Goal: Task Accomplishment & Management: Manage account settings

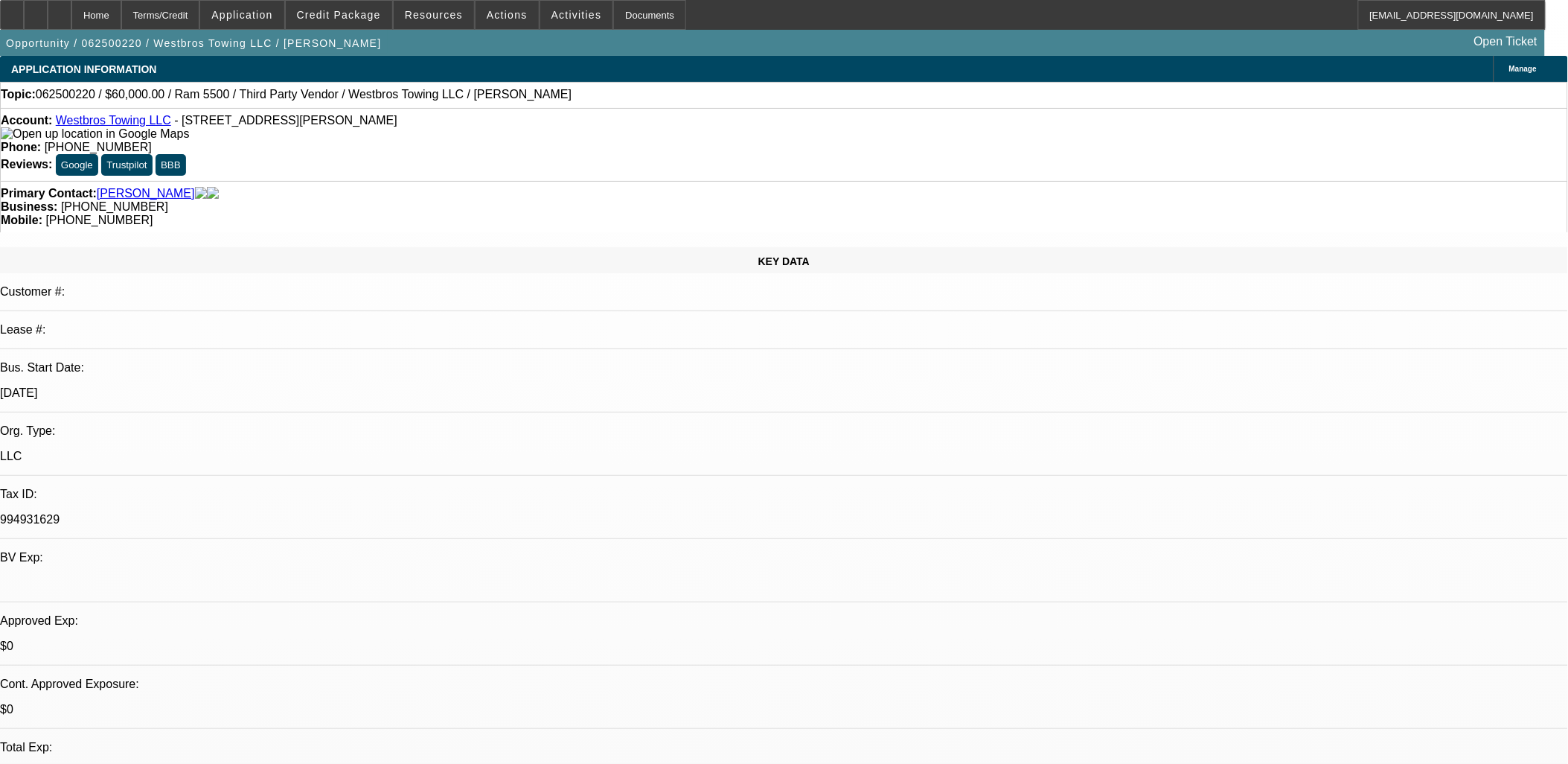
select select "0"
select select "0.1"
select select "0"
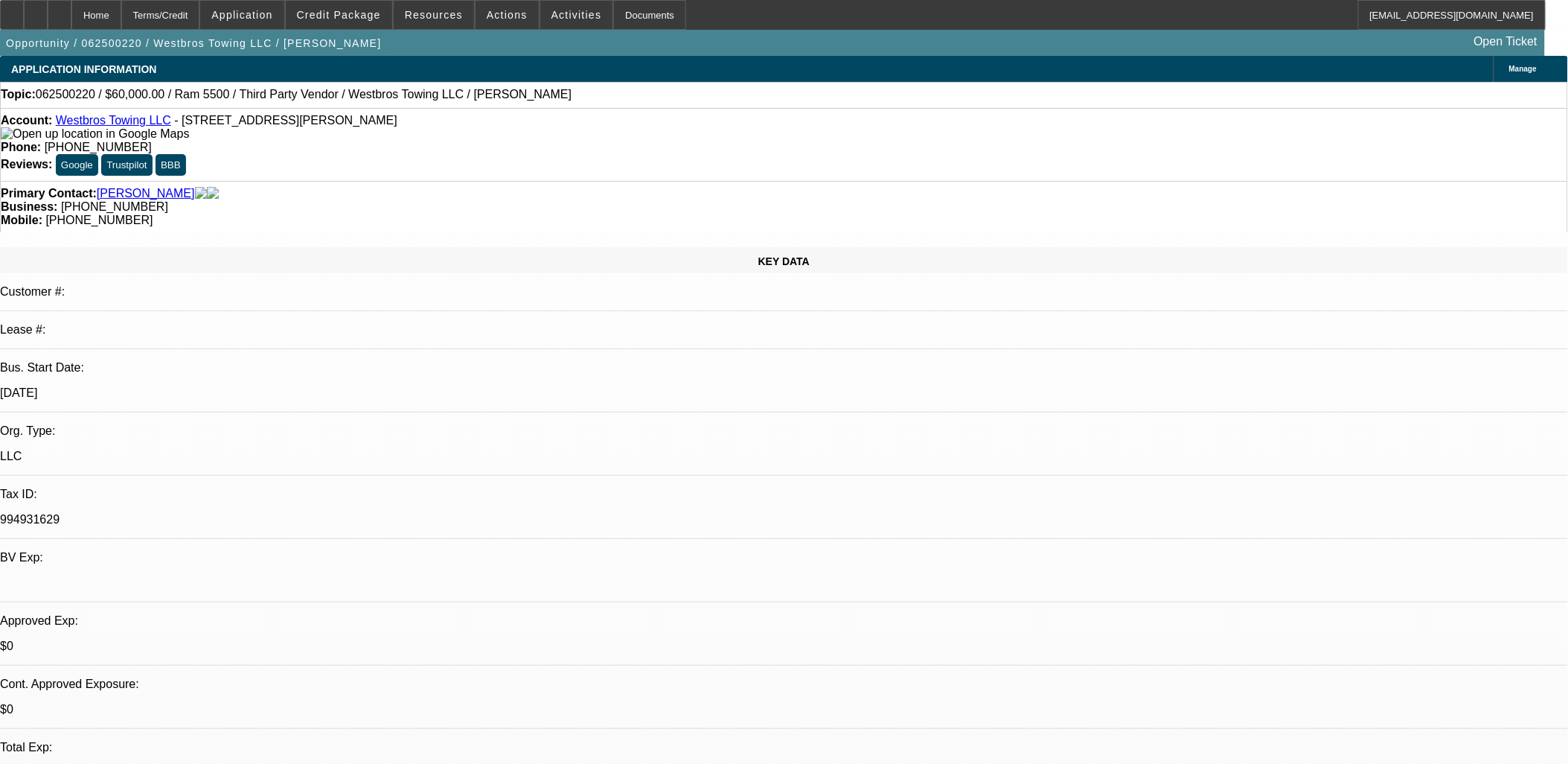
select select "0.1"
select select "0"
select select "0.1"
select select "0"
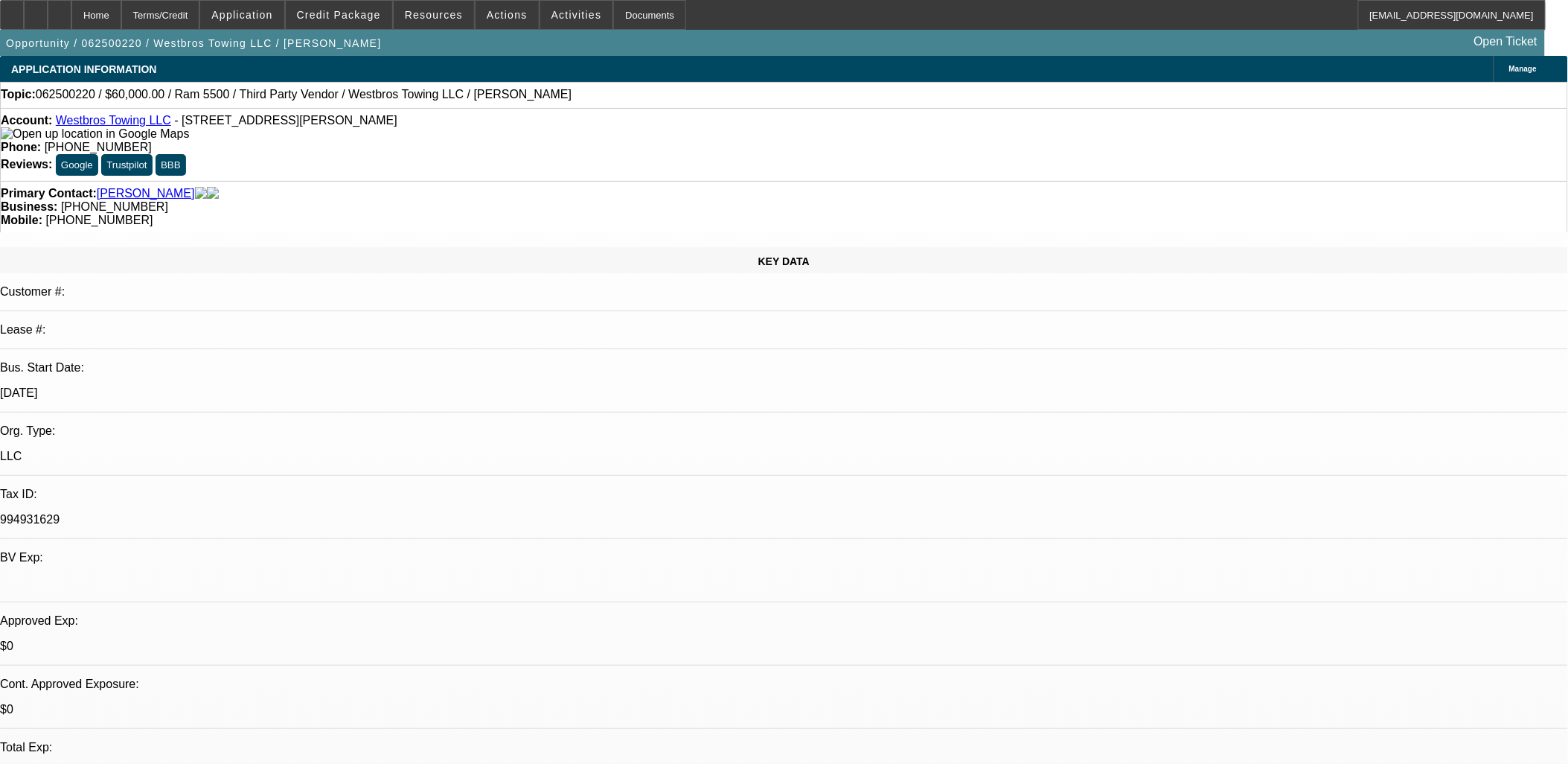
select select "0"
select select "0.1"
select select "1"
select select "4"
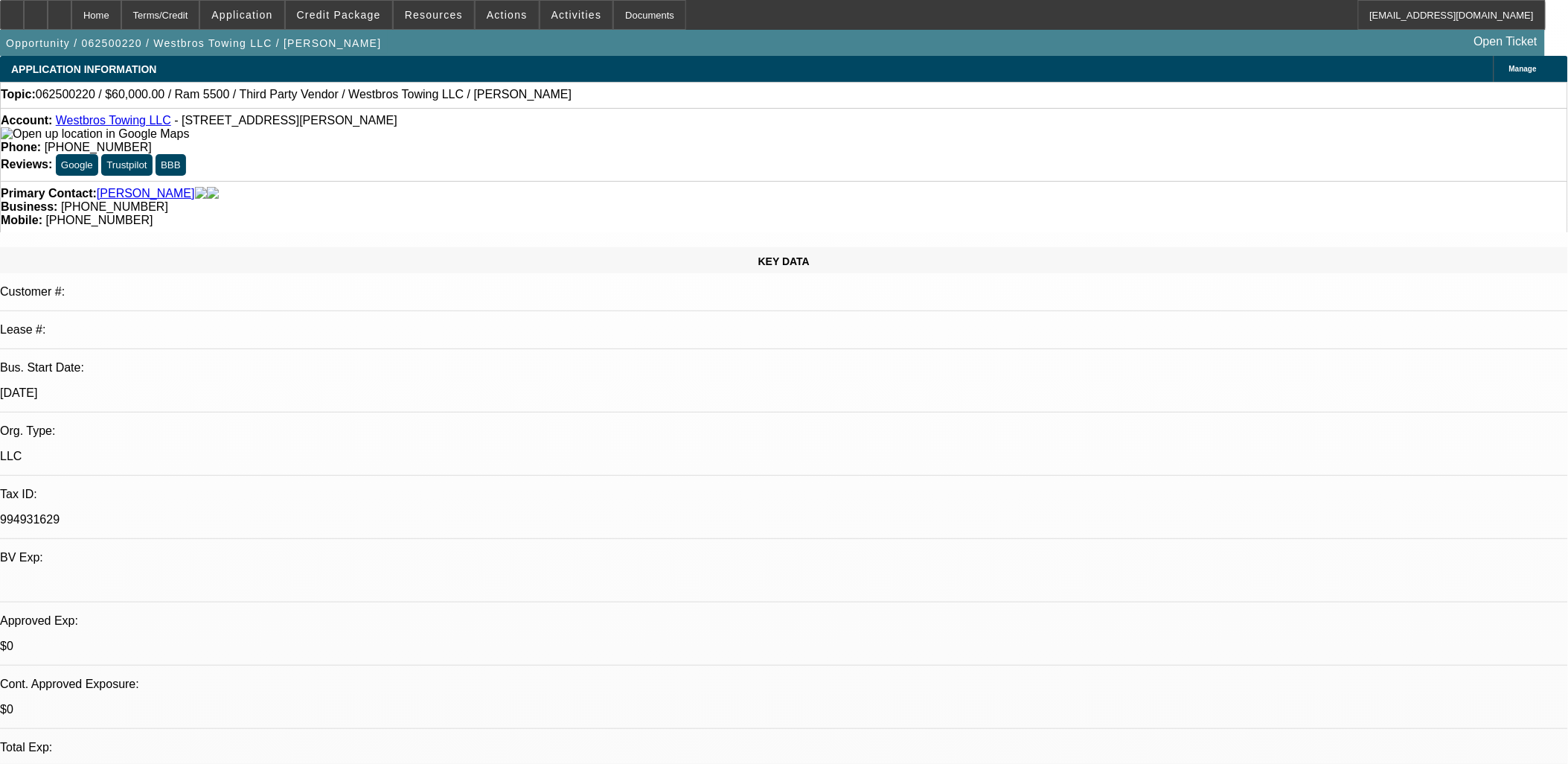
select select "1"
select select "4"
select select "1"
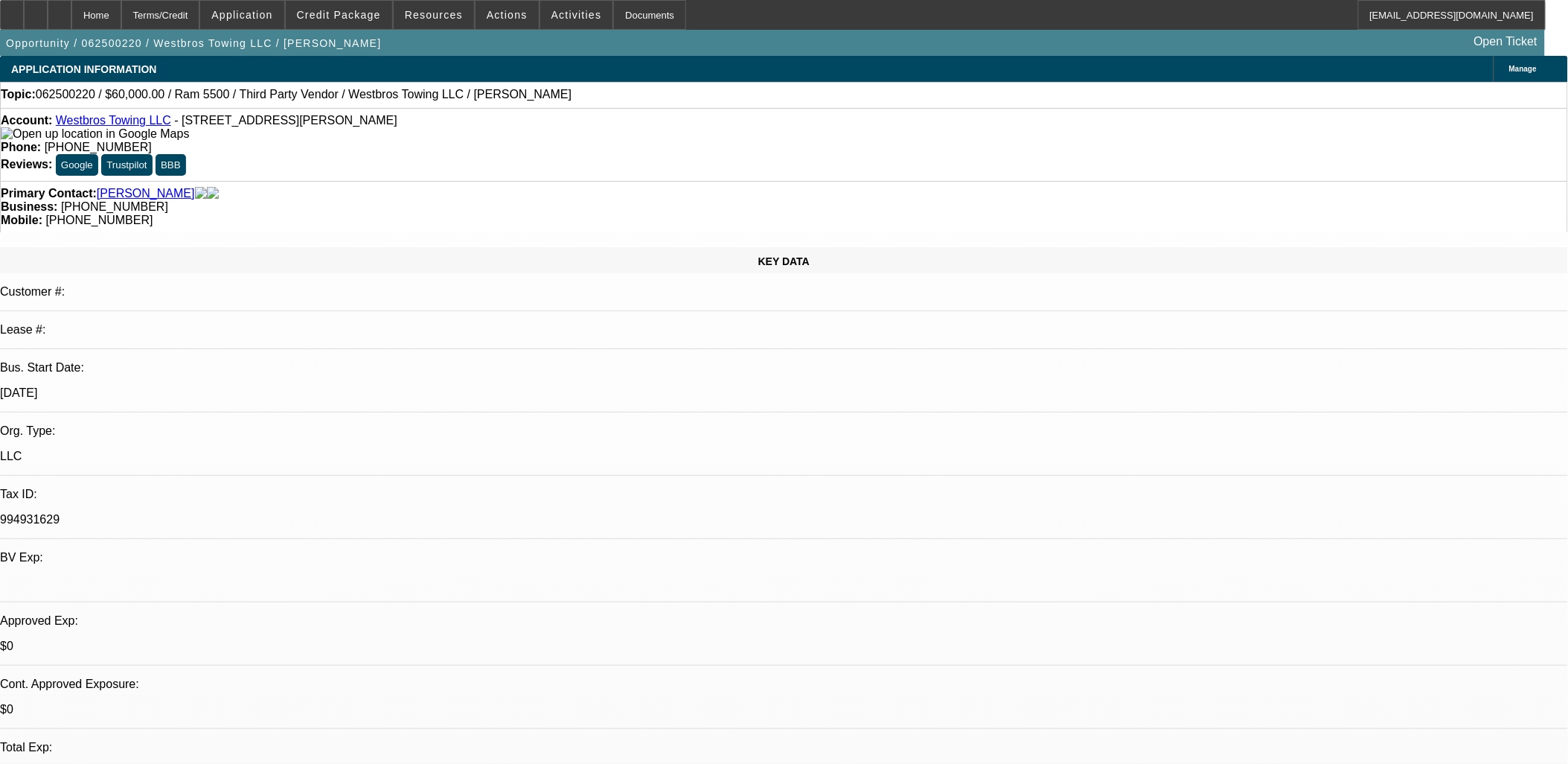
select select "4"
select select "1"
select select "4"
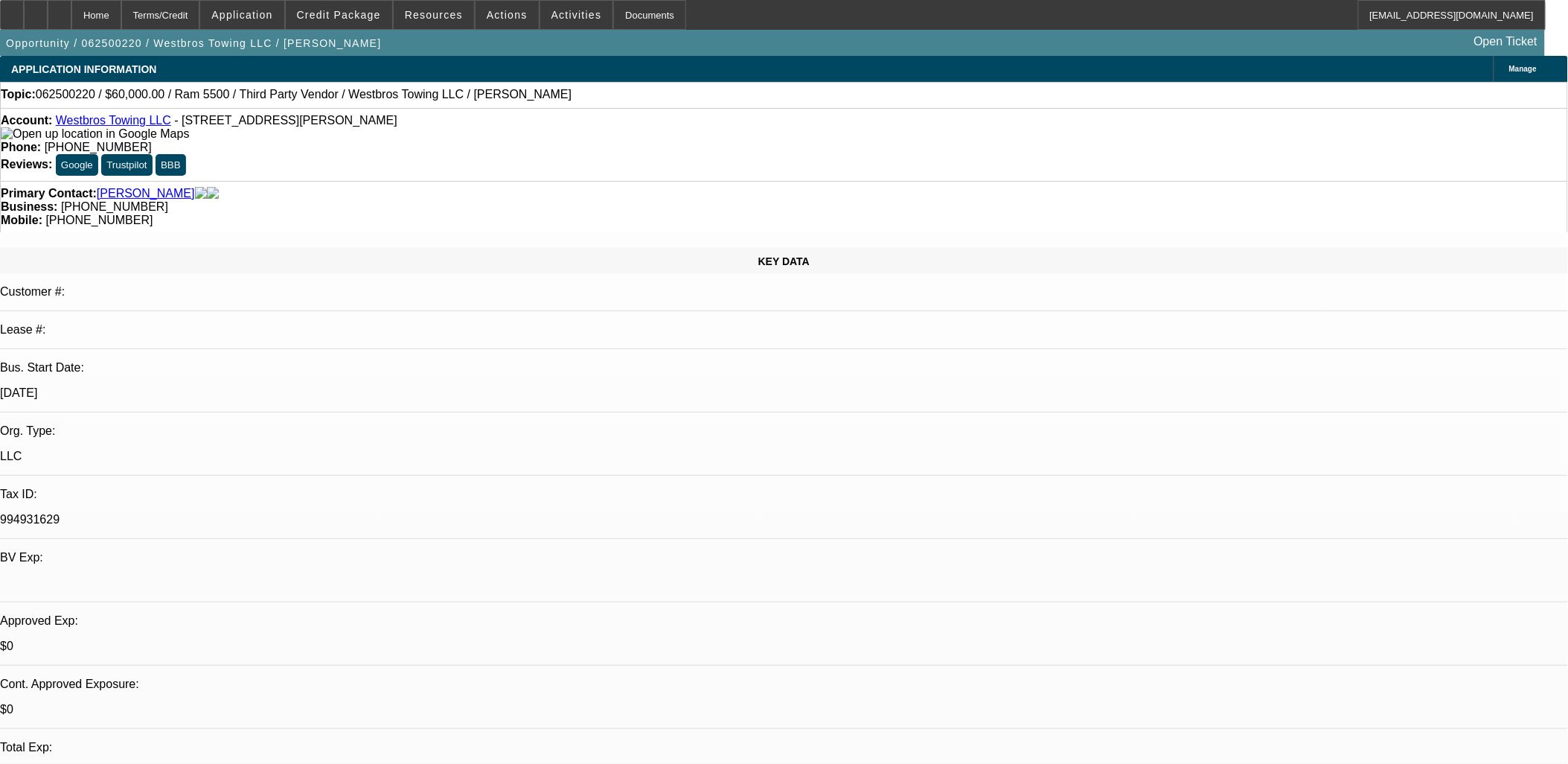
drag, startPoint x: 616, startPoint y: 372, endPoint x: 362, endPoint y: 326, distance: 258.1
drag, startPoint x: 361, startPoint y: 328, endPoint x: 598, endPoint y: 361, distance: 239.3
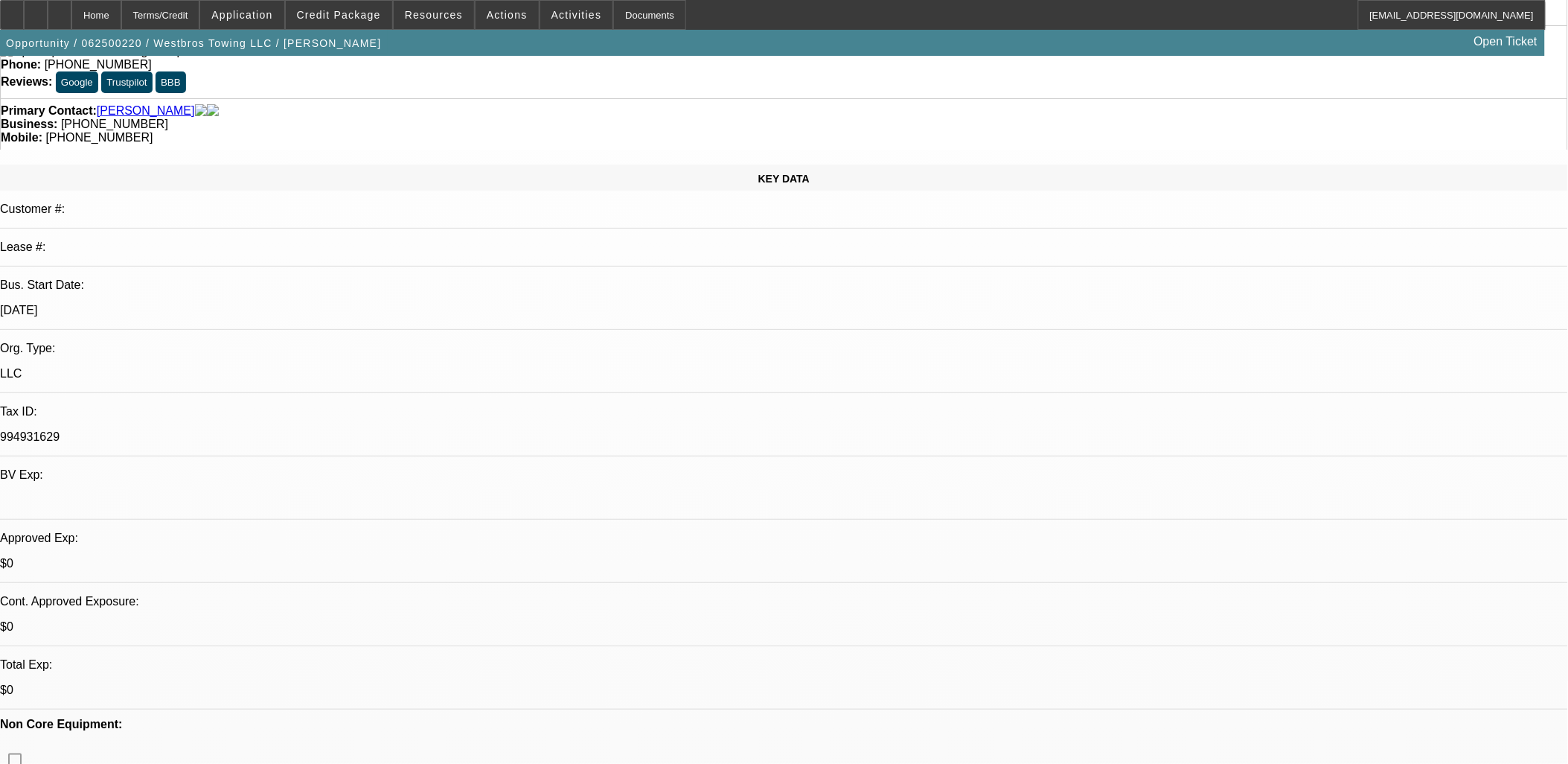
scroll to position [2079, 0]
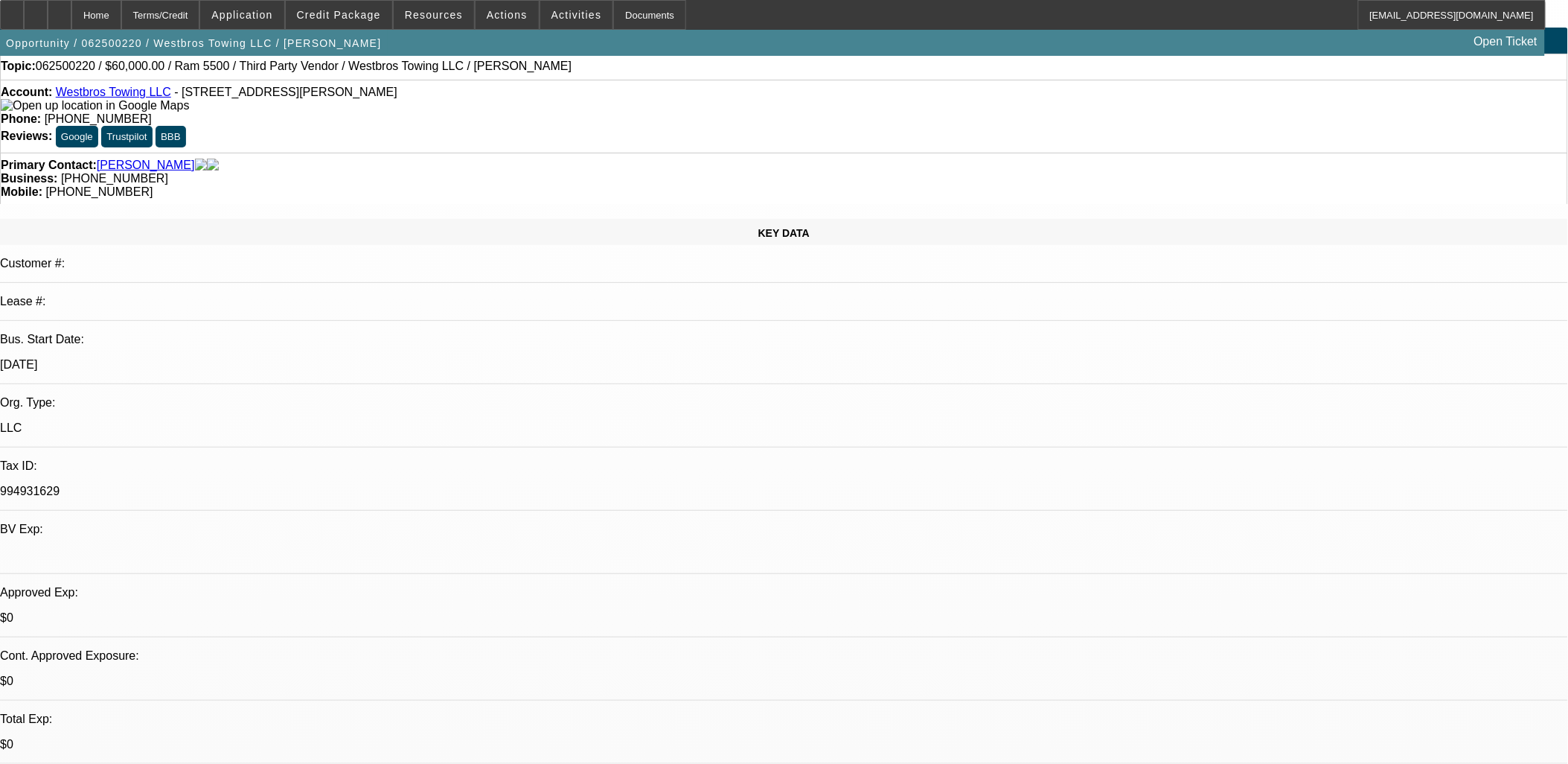
scroll to position [0, 0]
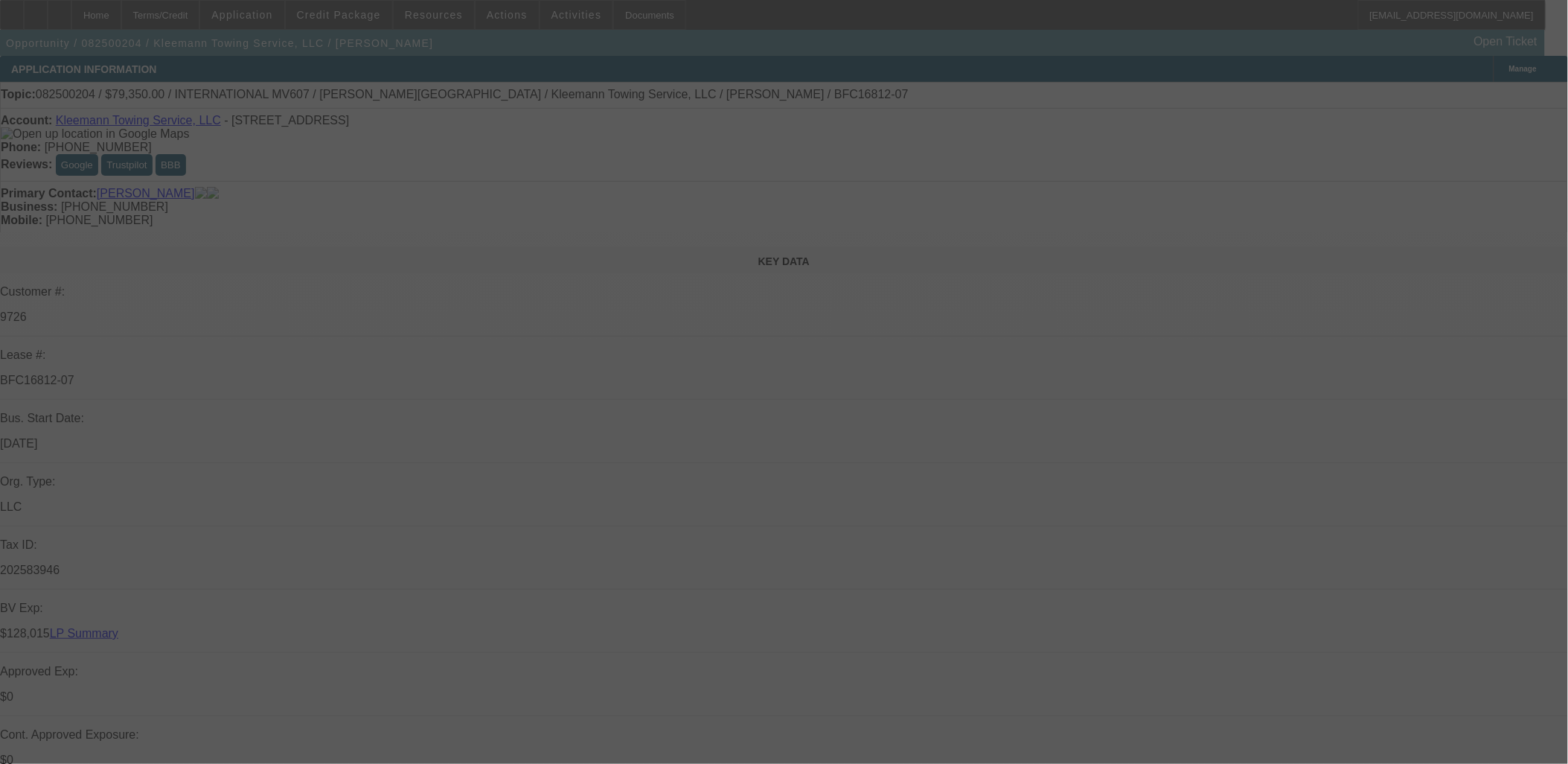
select select "0"
select select "6"
select select "0"
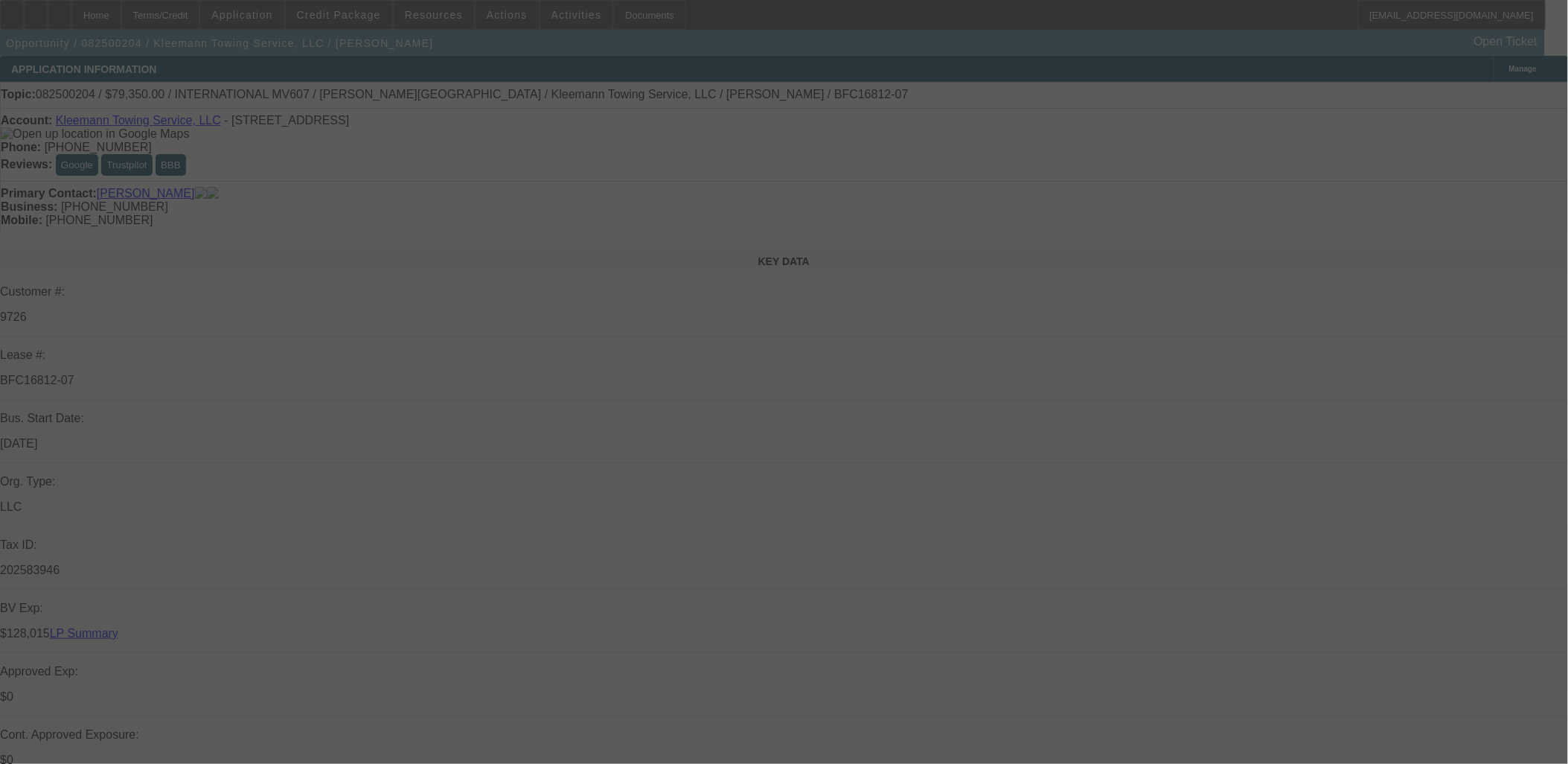
select select "0"
select select "6"
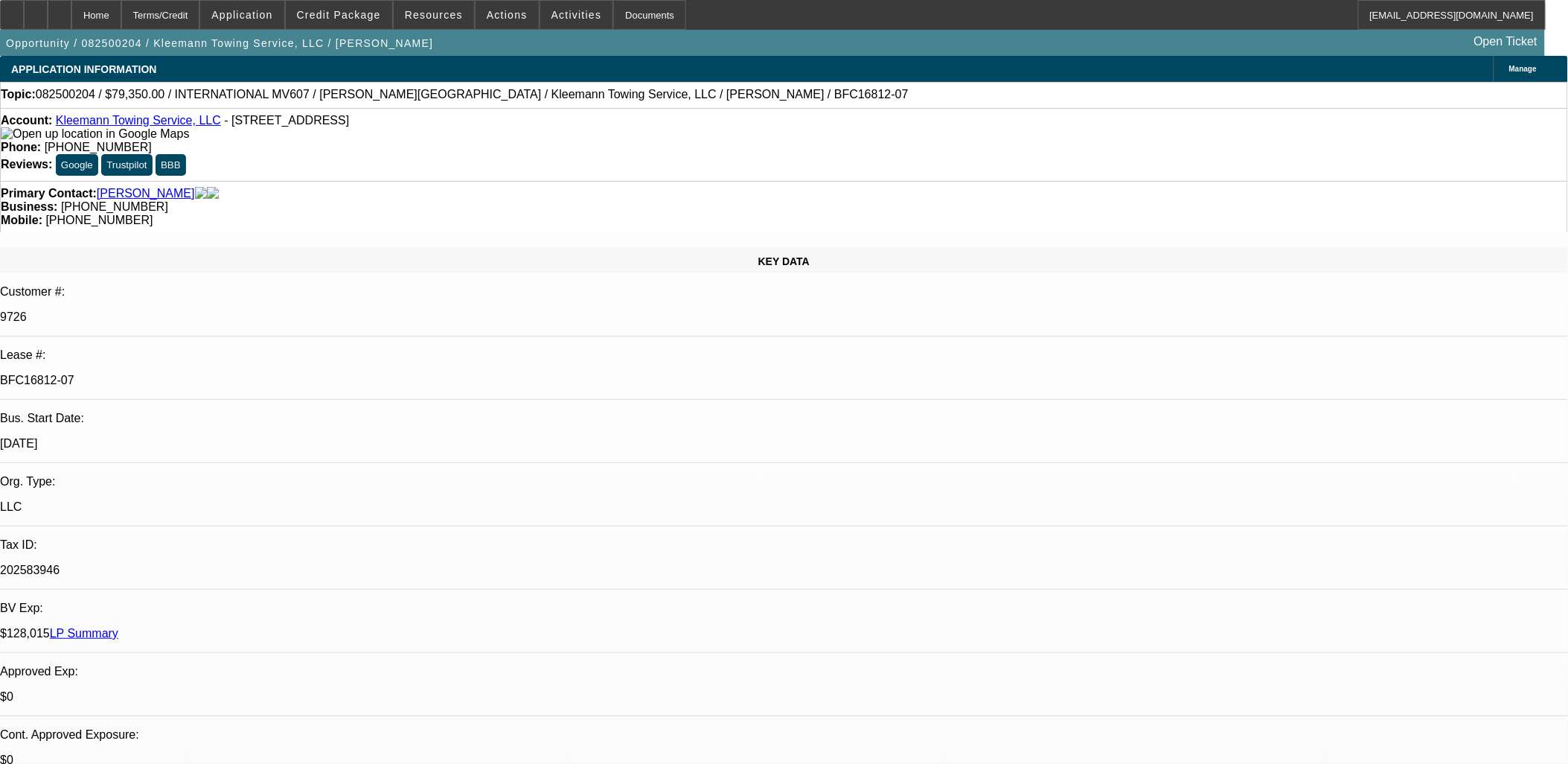
drag, startPoint x: 1289, startPoint y: 571, endPoint x: 1240, endPoint y: 486, distance: 98.1
copy td "Please send DocuSign to PG at kleemannauto@gmail.com and feel free to call him …"
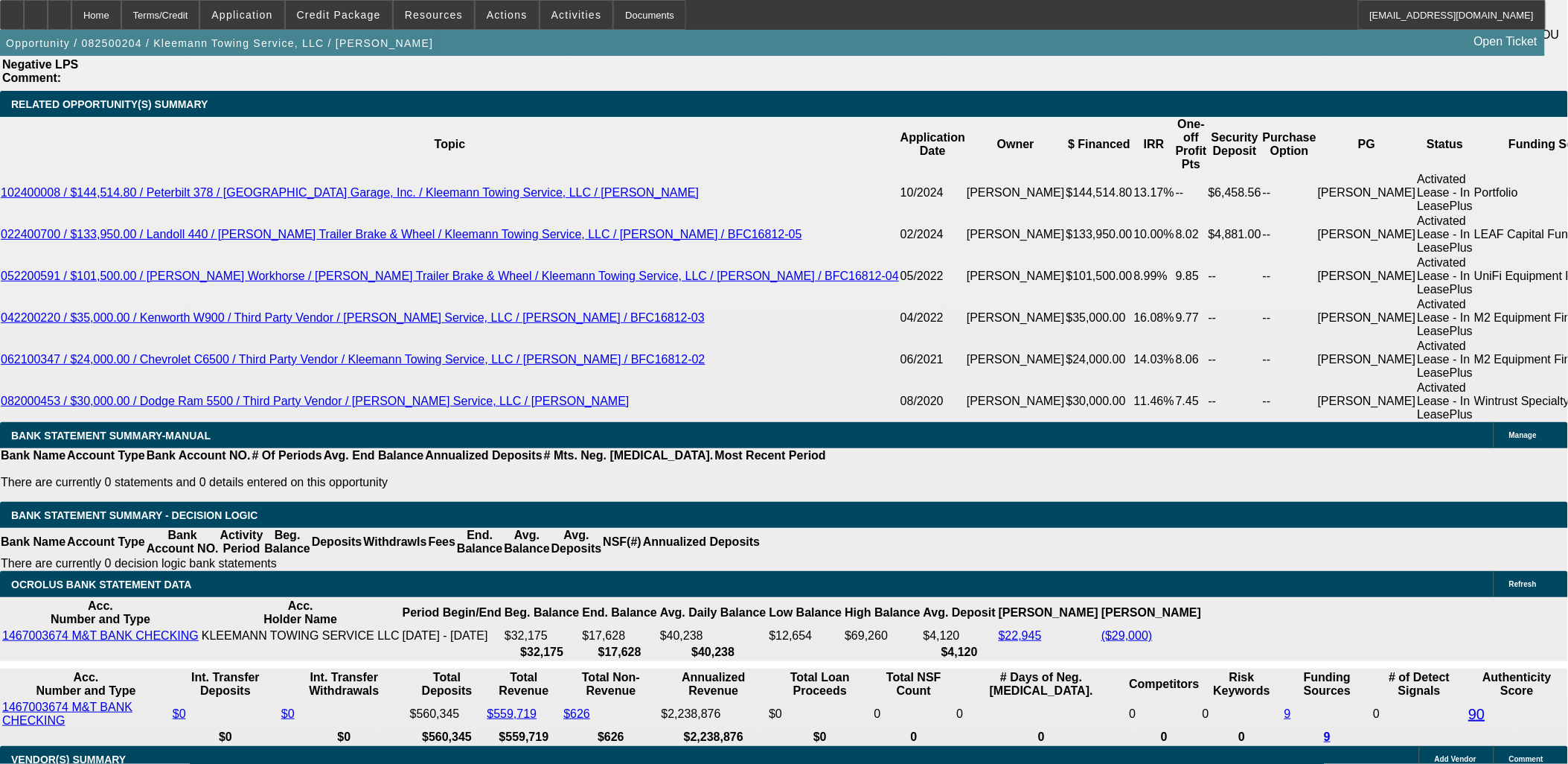
scroll to position [2441, 0]
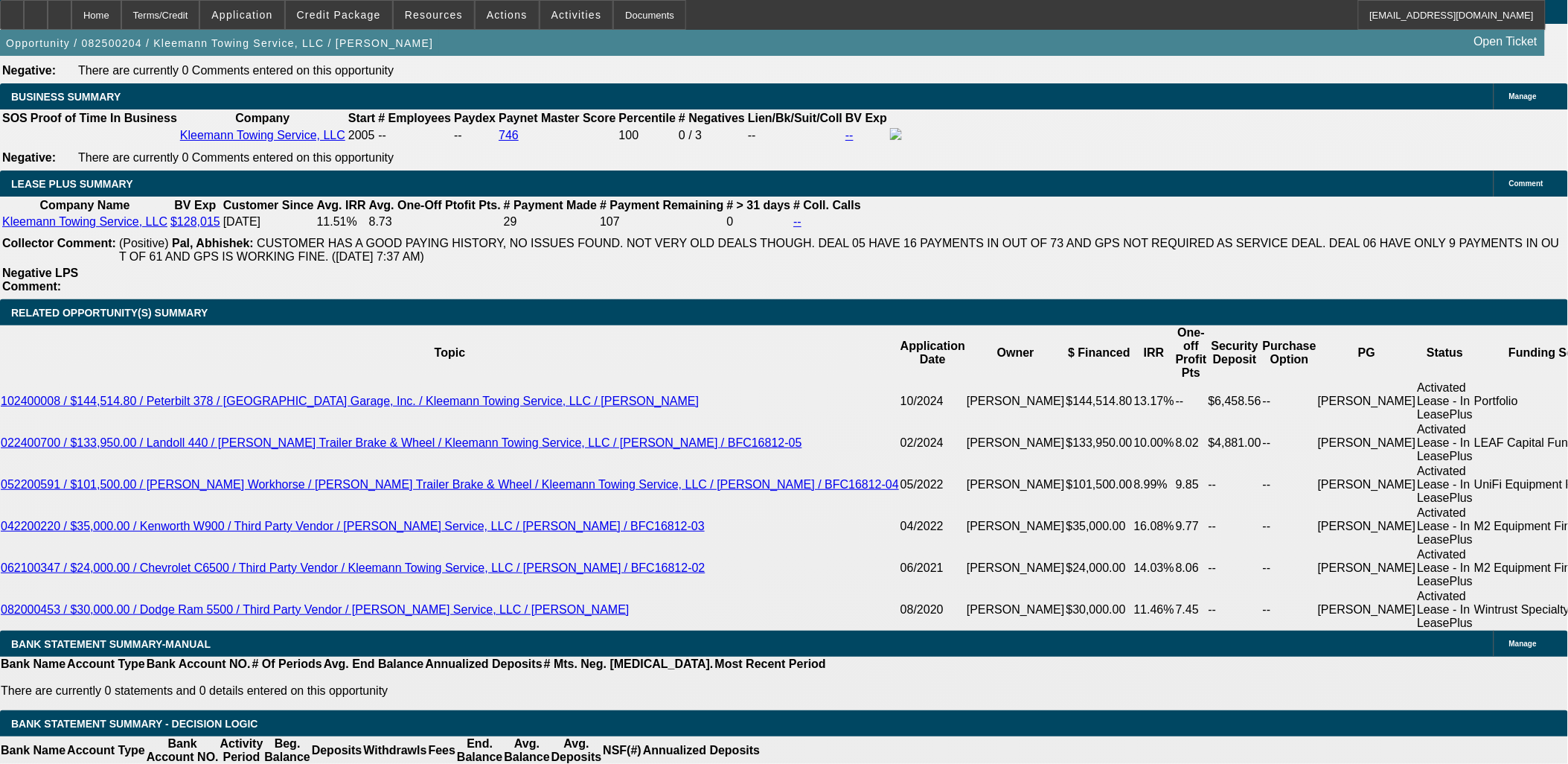
drag, startPoint x: 1244, startPoint y: 190, endPoint x: 1253, endPoint y: 303, distance: 113.4
drag, startPoint x: 1053, startPoint y: 542, endPoint x: 1442, endPoint y: 544, distance: 389.0
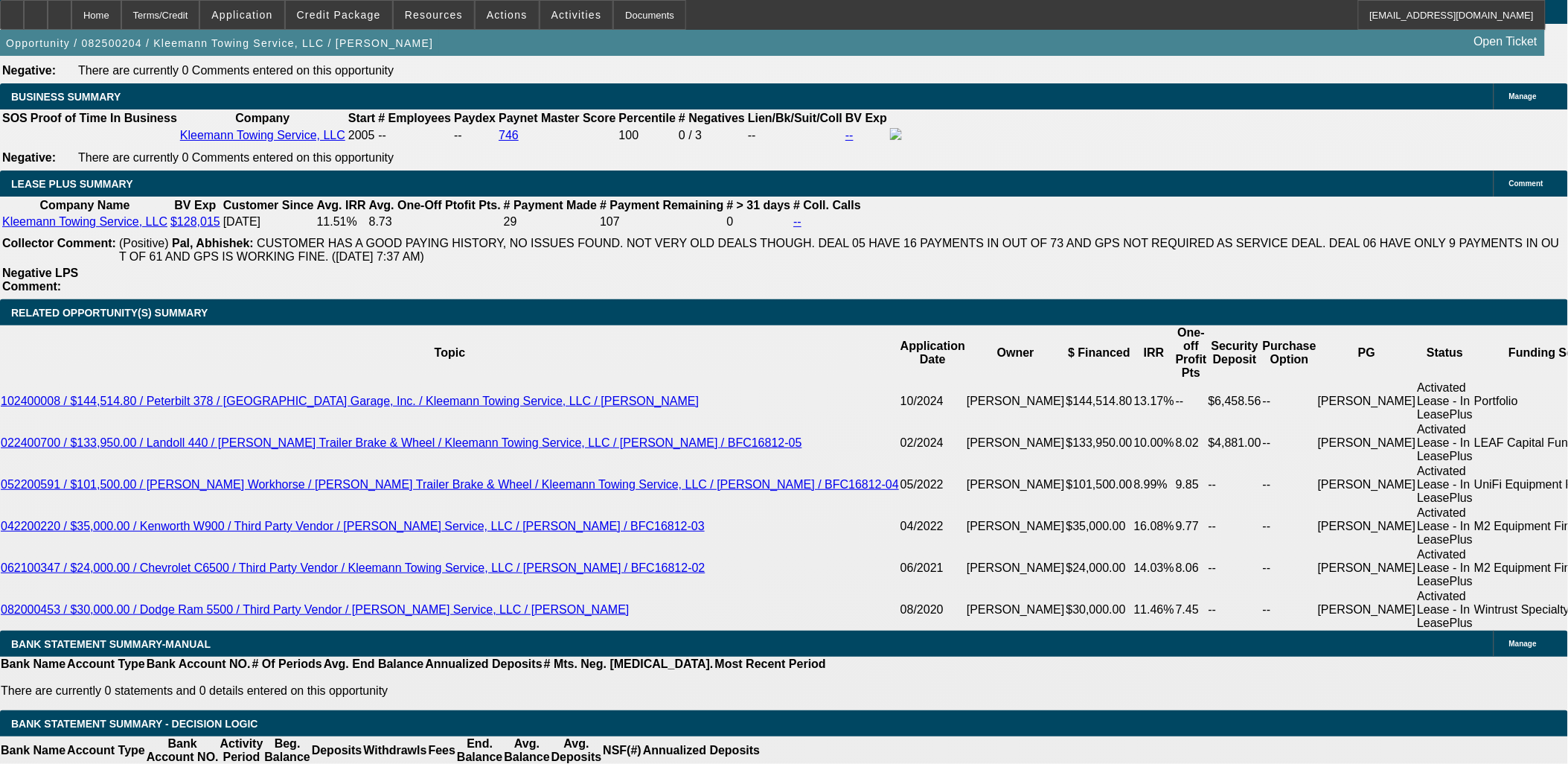
copy p "Lien Release has been requested already. I was hoping to get Docs out in the me…"
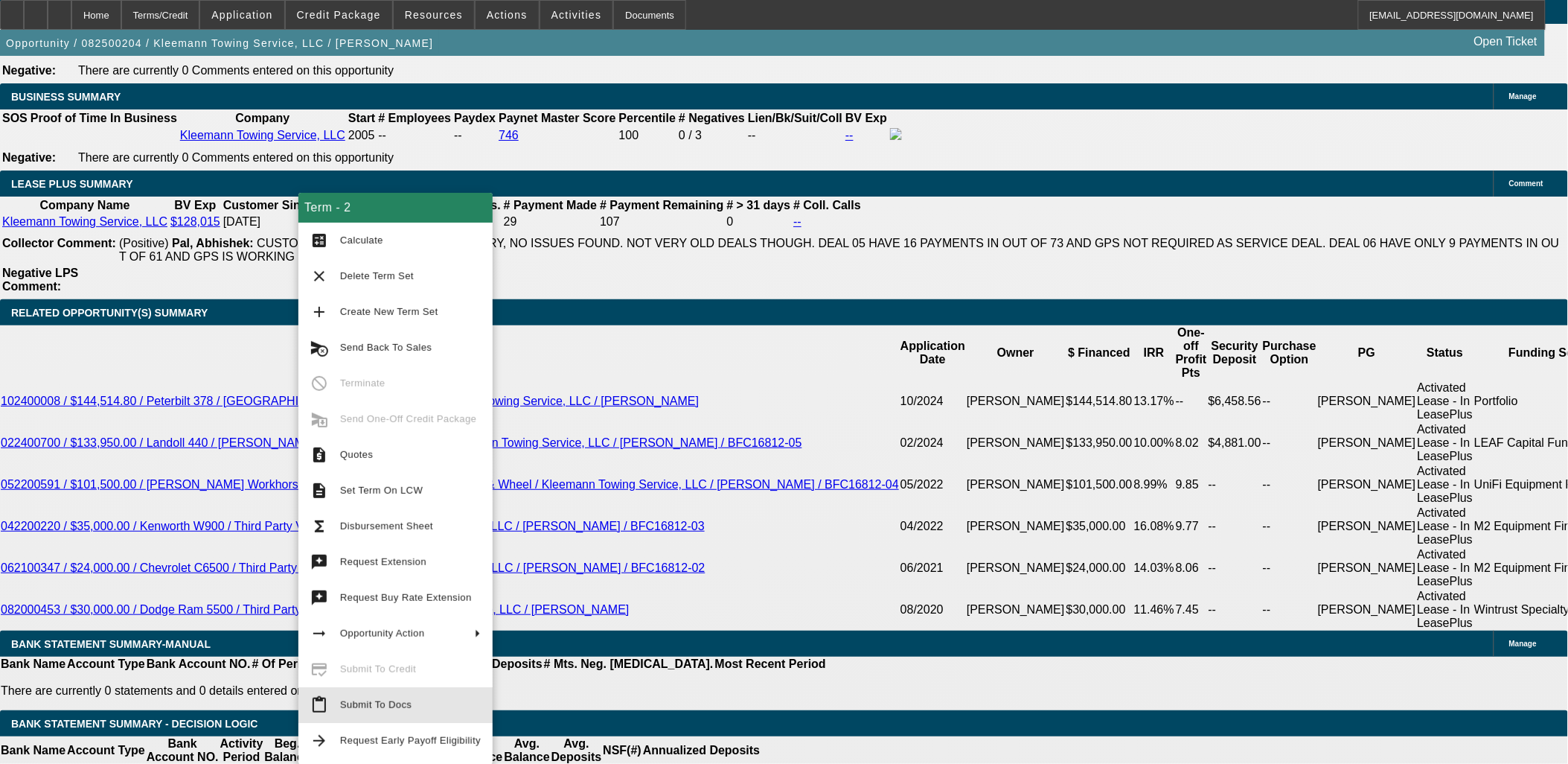
click at [400, 711] on span "Submit To Docs" at bounding box center [410, 704] width 141 height 18
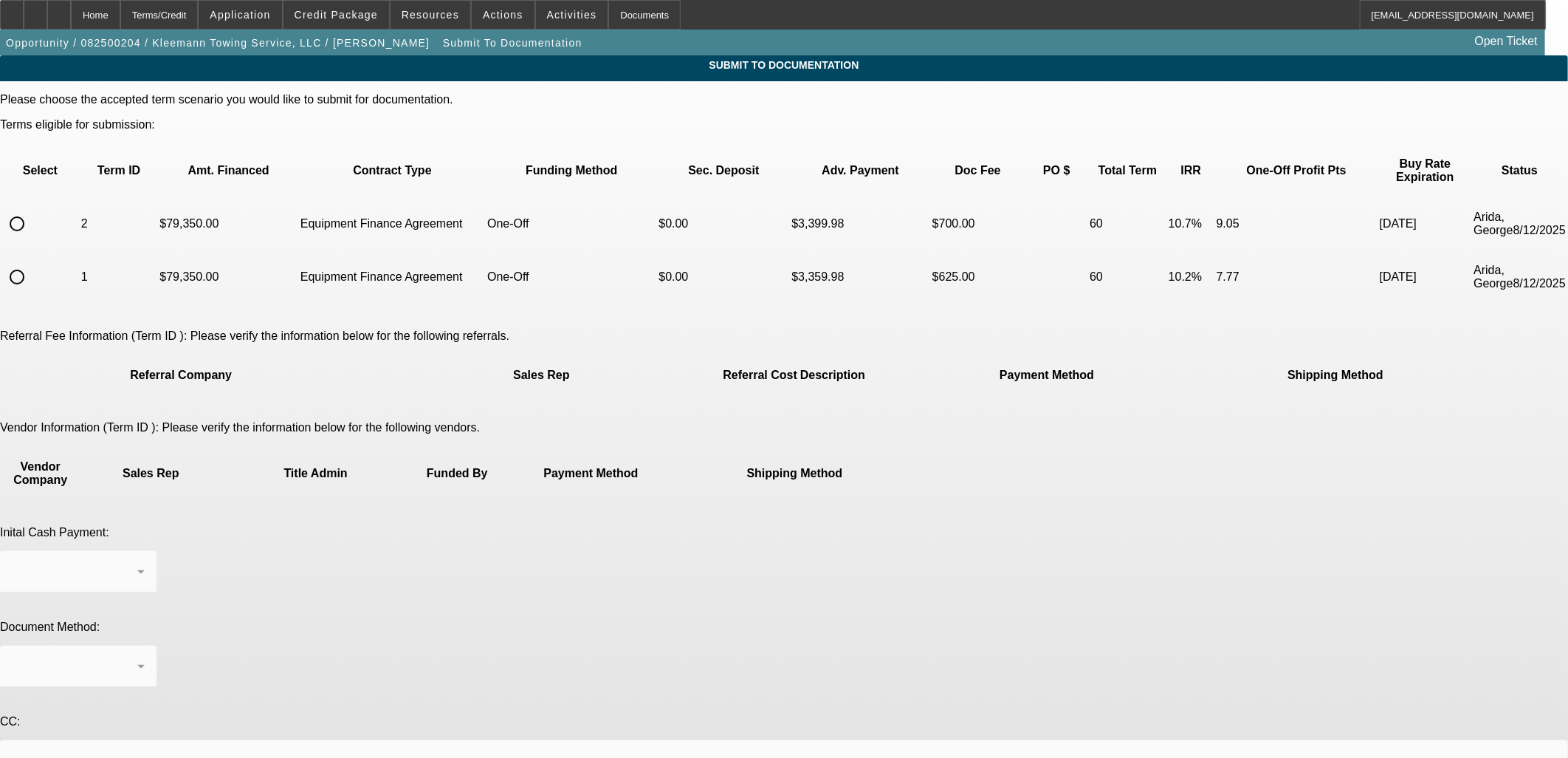
click at [32, 209] on input "radio" at bounding box center [16, 224] width 30 height 30
radio input "true"
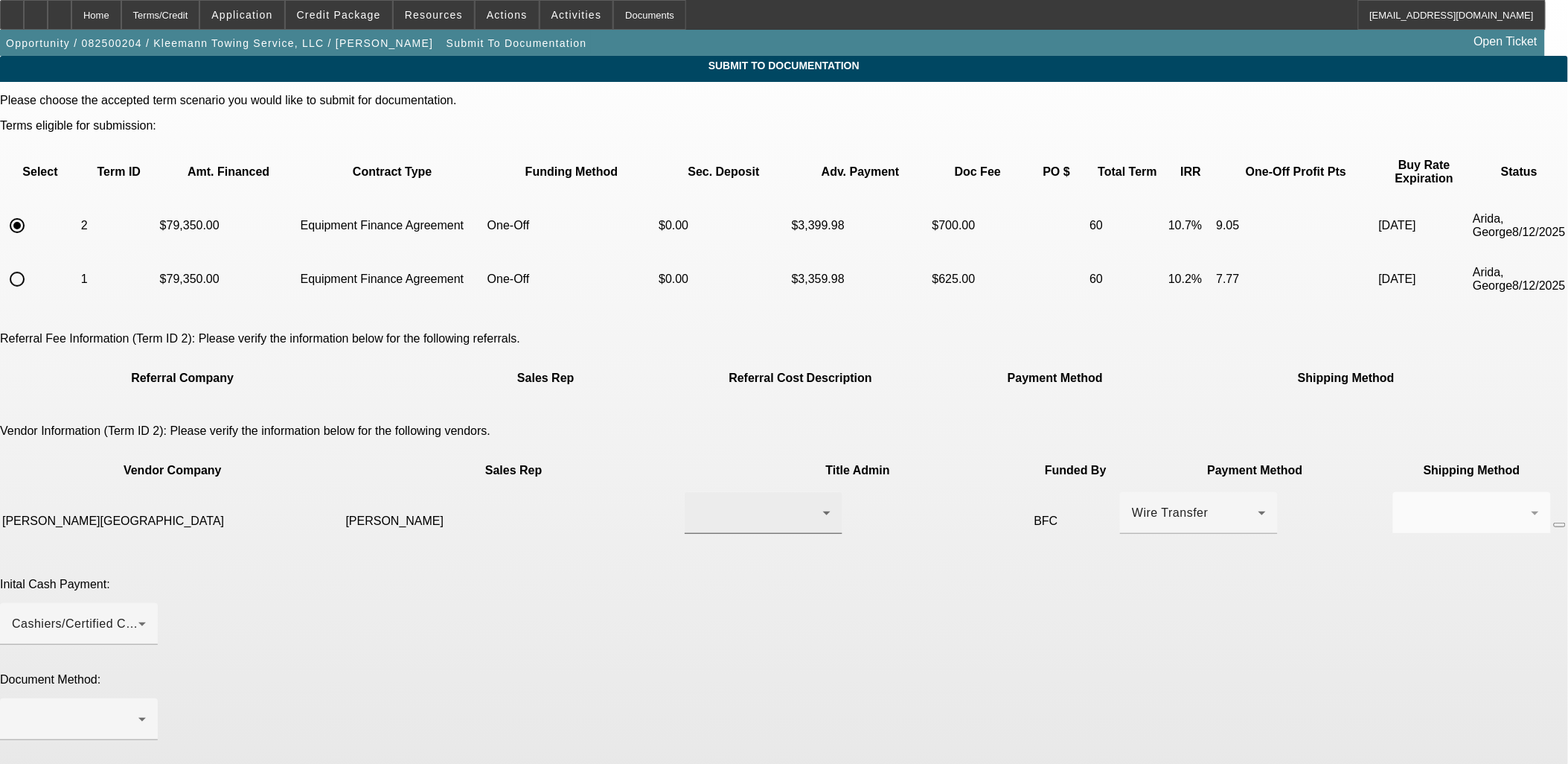
click at [732, 504] on div at bounding box center [759, 513] width 126 height 18
click at [732, 499] on mat-option "Powers, Jim" at bounding box center [699, 494] width 175 height 36
drag, startPoint x: 648, startPoint y: 607, endPoint x: 663, endPoint y: 593, distance: 20.5
click at [158, 698] on mat-form-field at bounding box center [79, 727] width 158 height 58
click at [139, 710] on div at bounding box center [74, 719] width 126 height 18
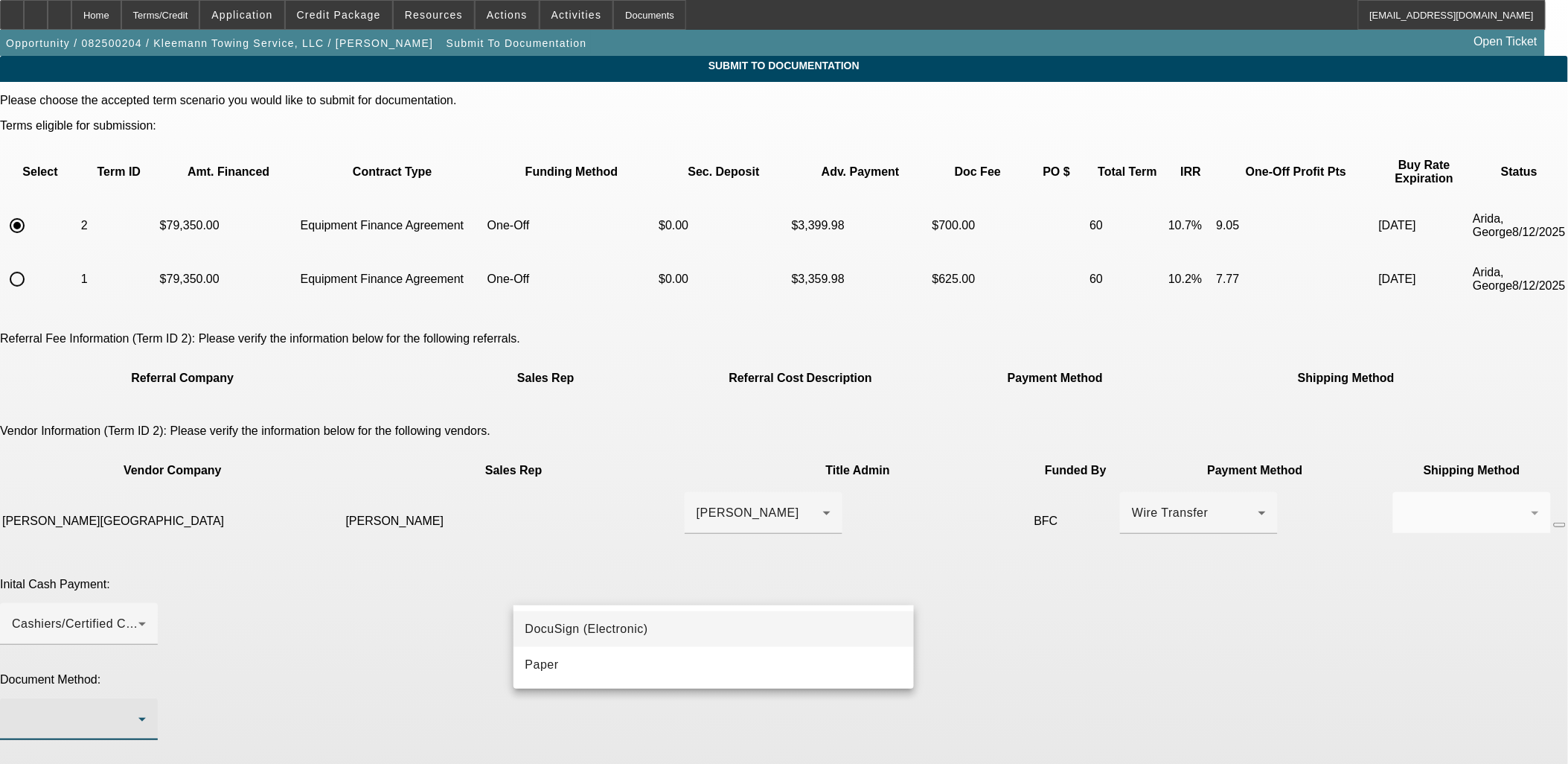
click at [652, 616] on mat-option "DocuSign (Electronic)" at bounding box center [714, 628] width 401 height 36
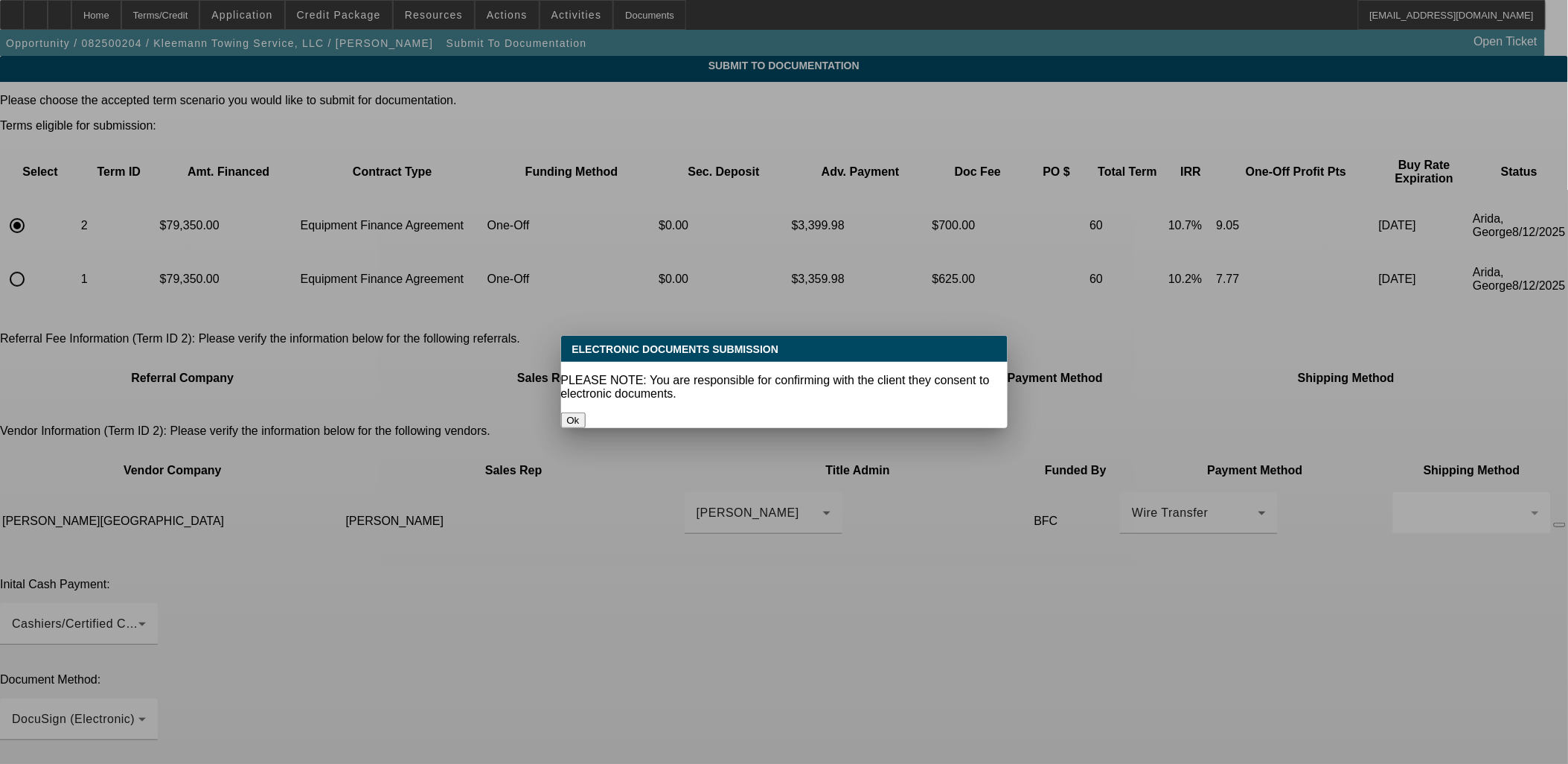
drag, startPoint x: 802, startPoint y: 348, endPoint x: 783, endPoint y: 393, distance: 48.8
click at [800, 352] on div "Electronic Documents Submission" at bounding box center [785, 348] width 447 height 26
click at [586, 412] on button "Ok" at bounding box center [573, 420] width 24 height 15
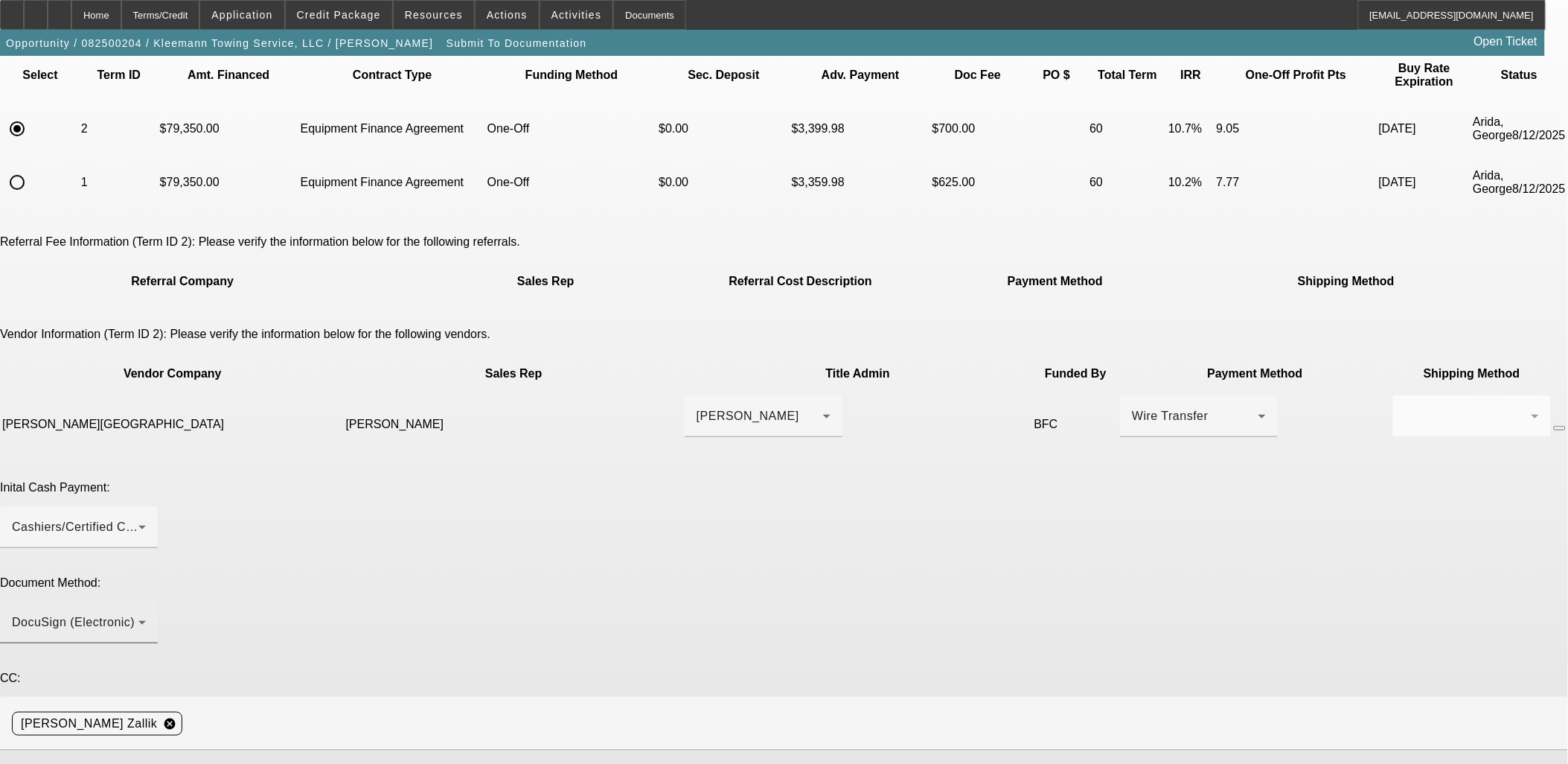
scroll to position [166, 0]
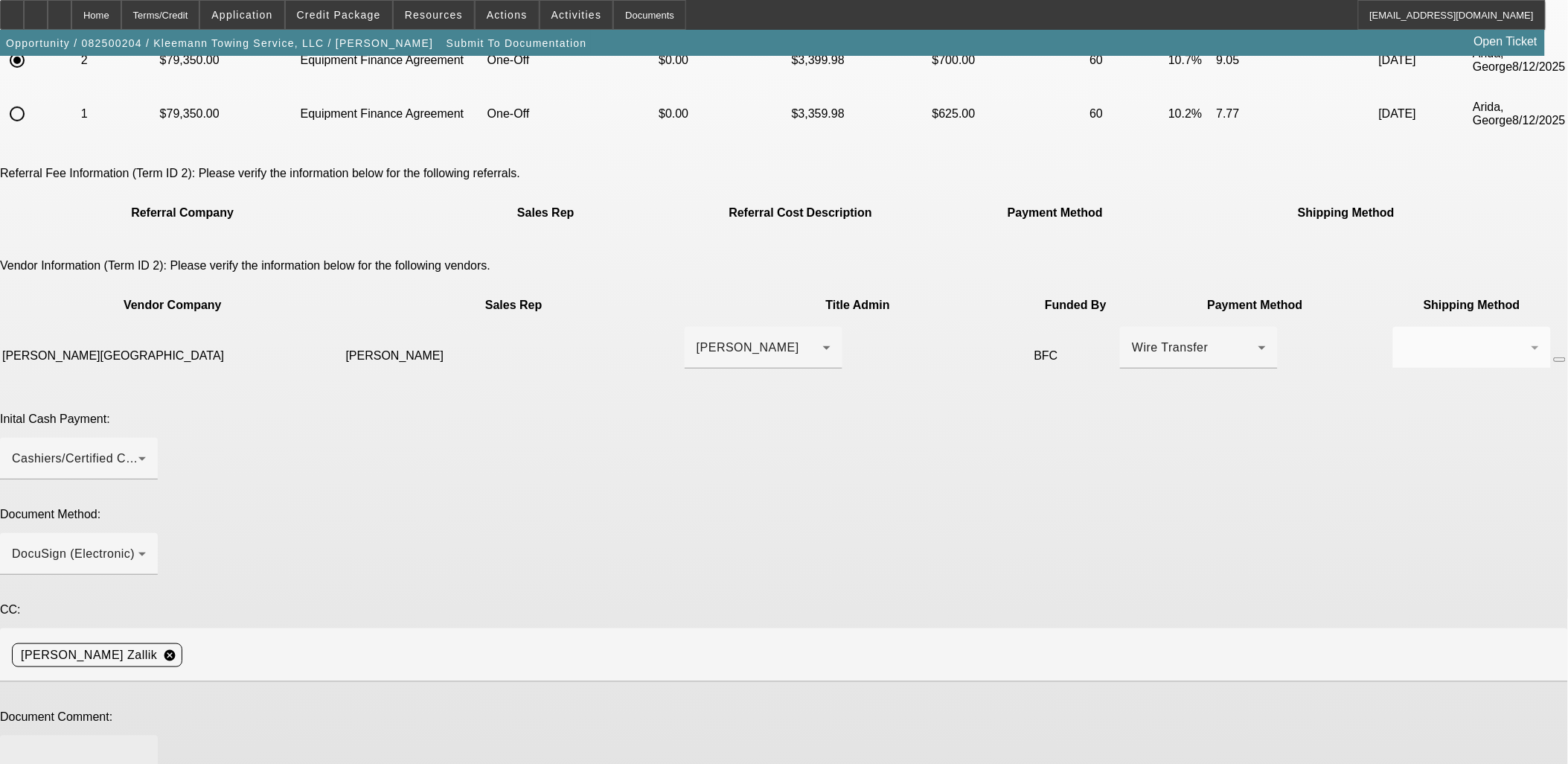
click at [145, 735] on div at bounding box center [78, 765] width 134 height 60
paste textarea "Please send DocuSign to PG at kleemannauto@gmail.com and feel free to call him …"
drag, startPoint x: 1176, startPoint y: 563, endPoint x: 1163, endPoint y: 660, distance: 97.9
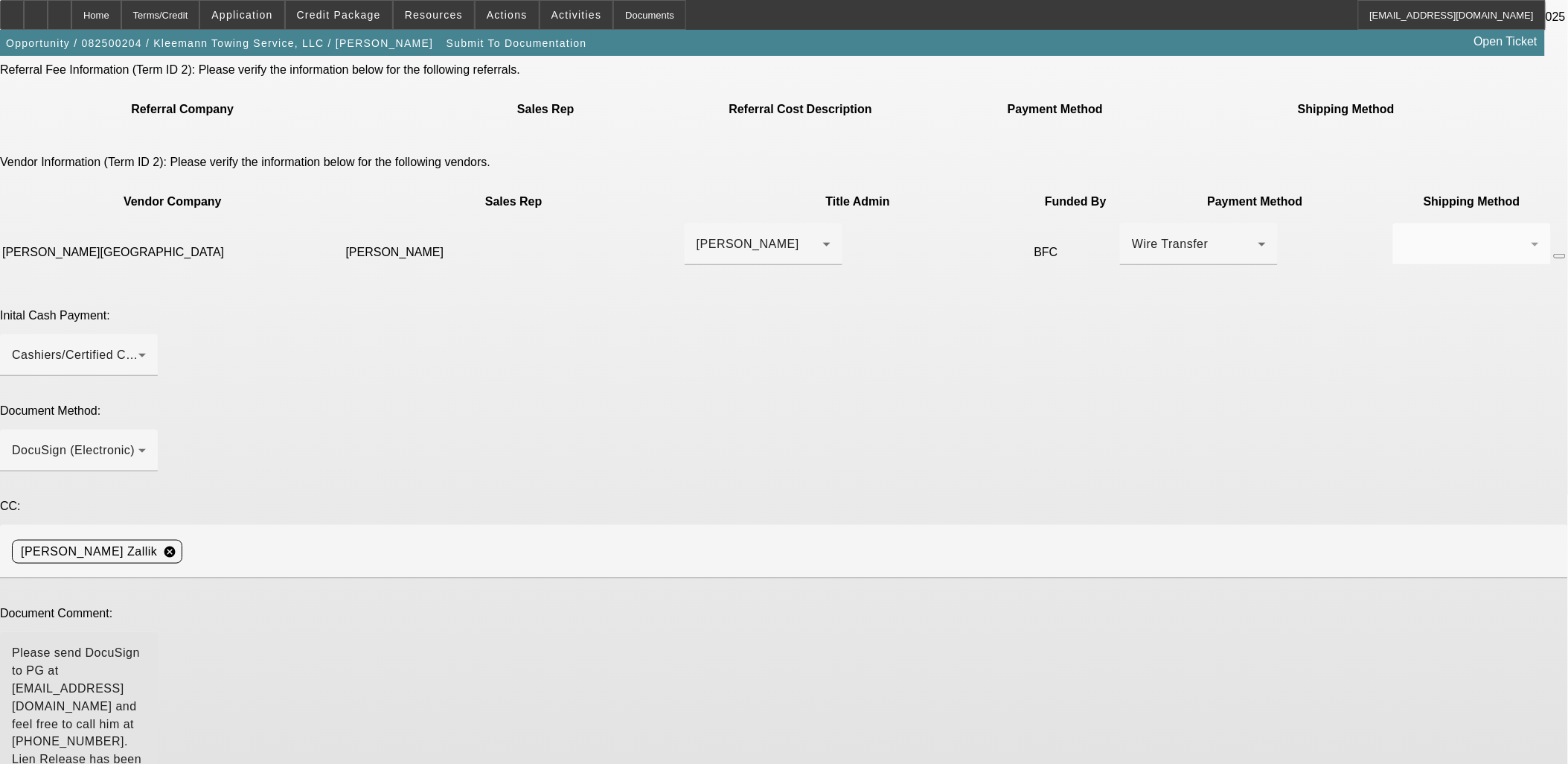
scroll to position [270, 0]
type textarea "Please send DocuSign to PG at kleemannauto@gmail.com and feel free to call him …"
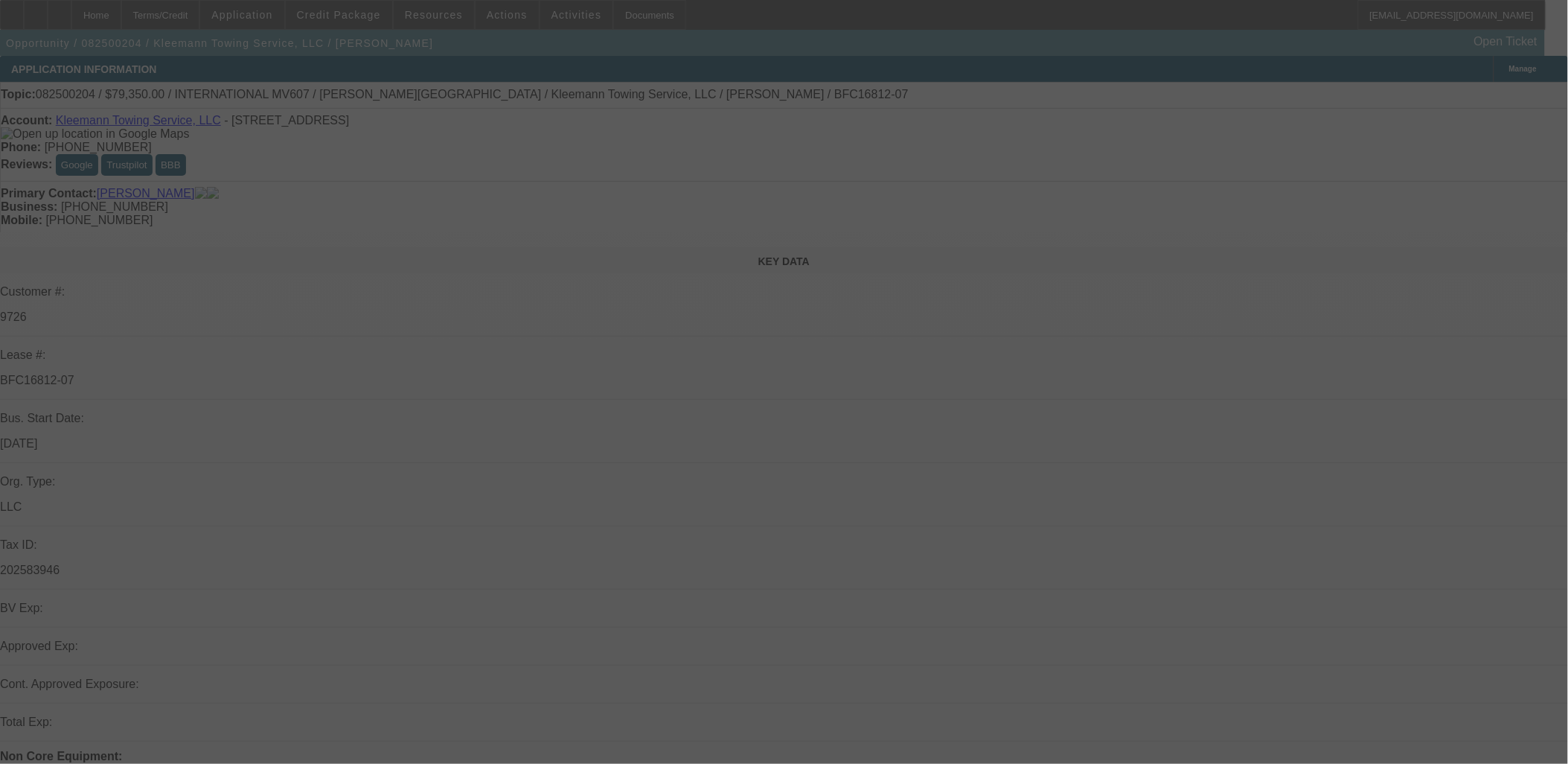
select select "0"
select select "6"
select select "0"
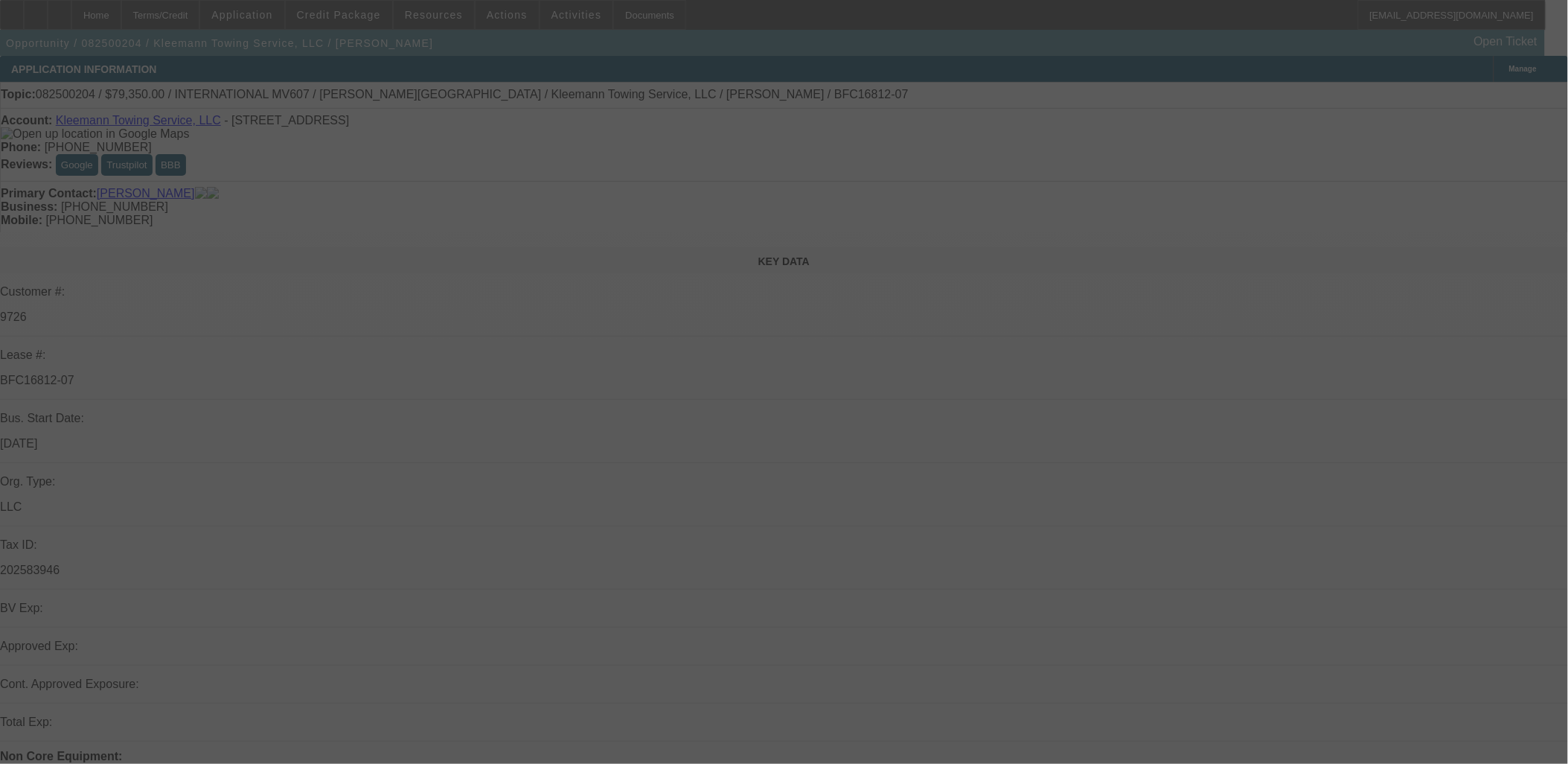
select select "0"
select select "6"
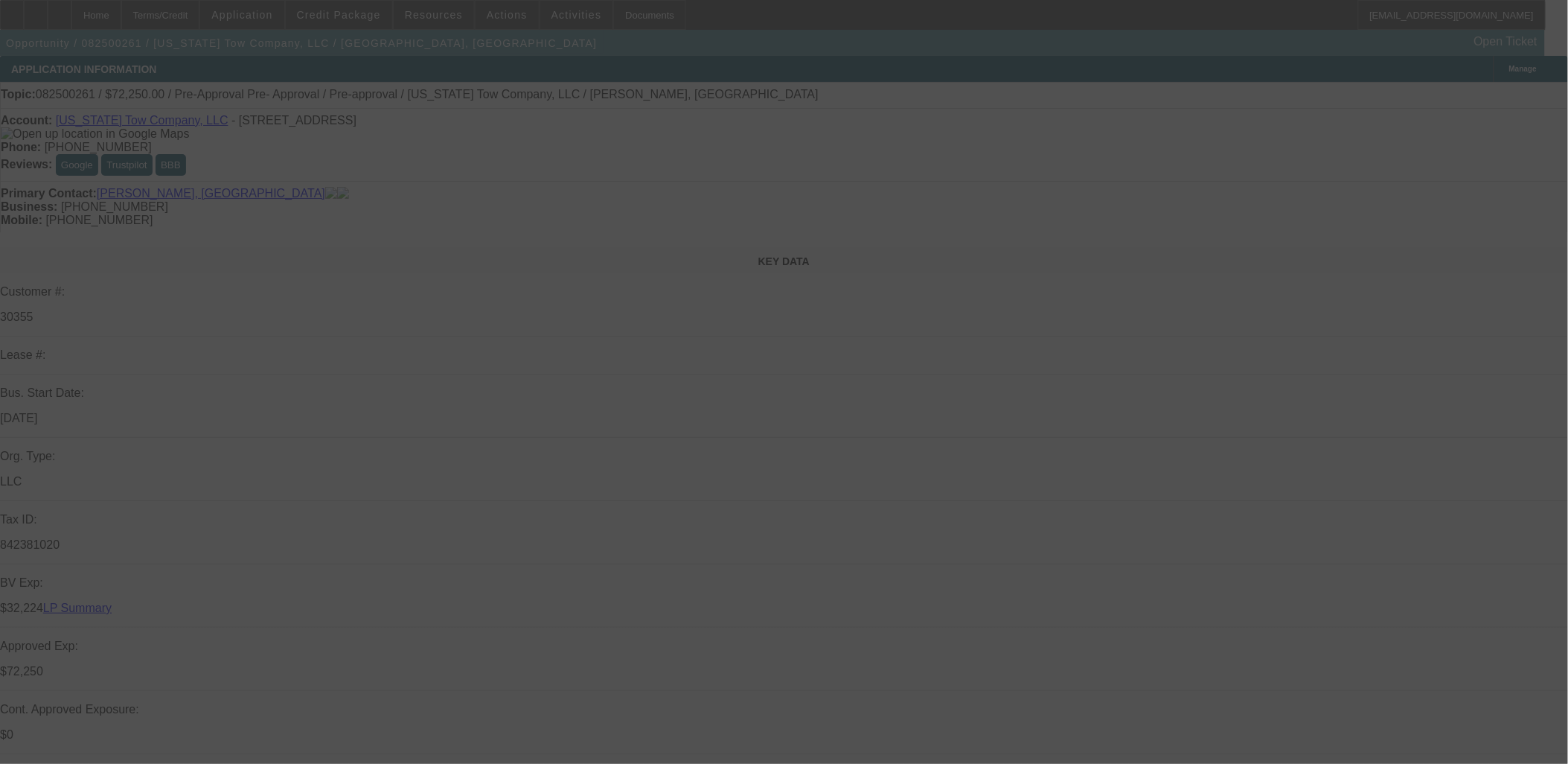
select select "0.15"
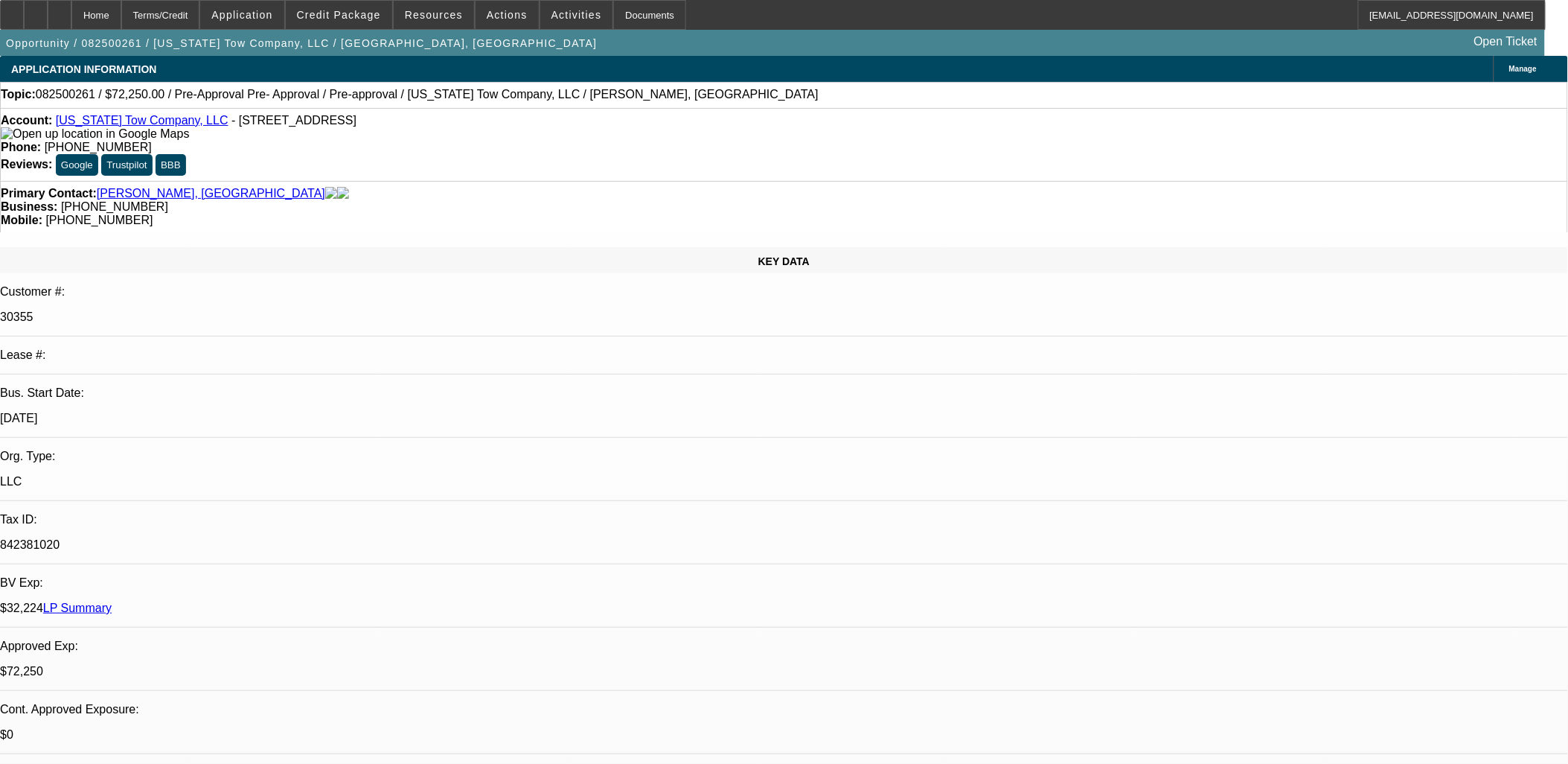
select select "2"
select select "0"
select select "0.15"
select select "0"
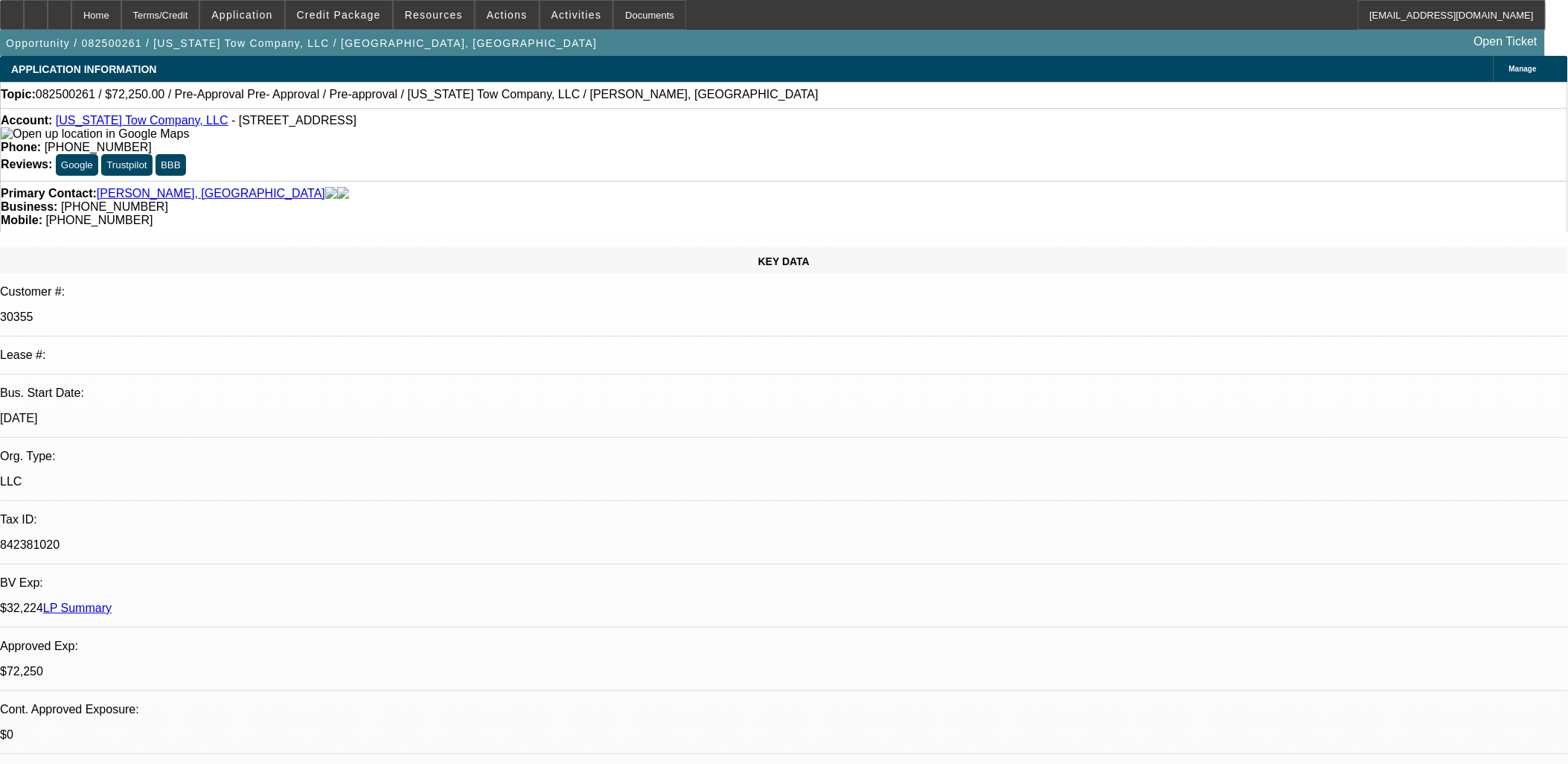
select select "0"
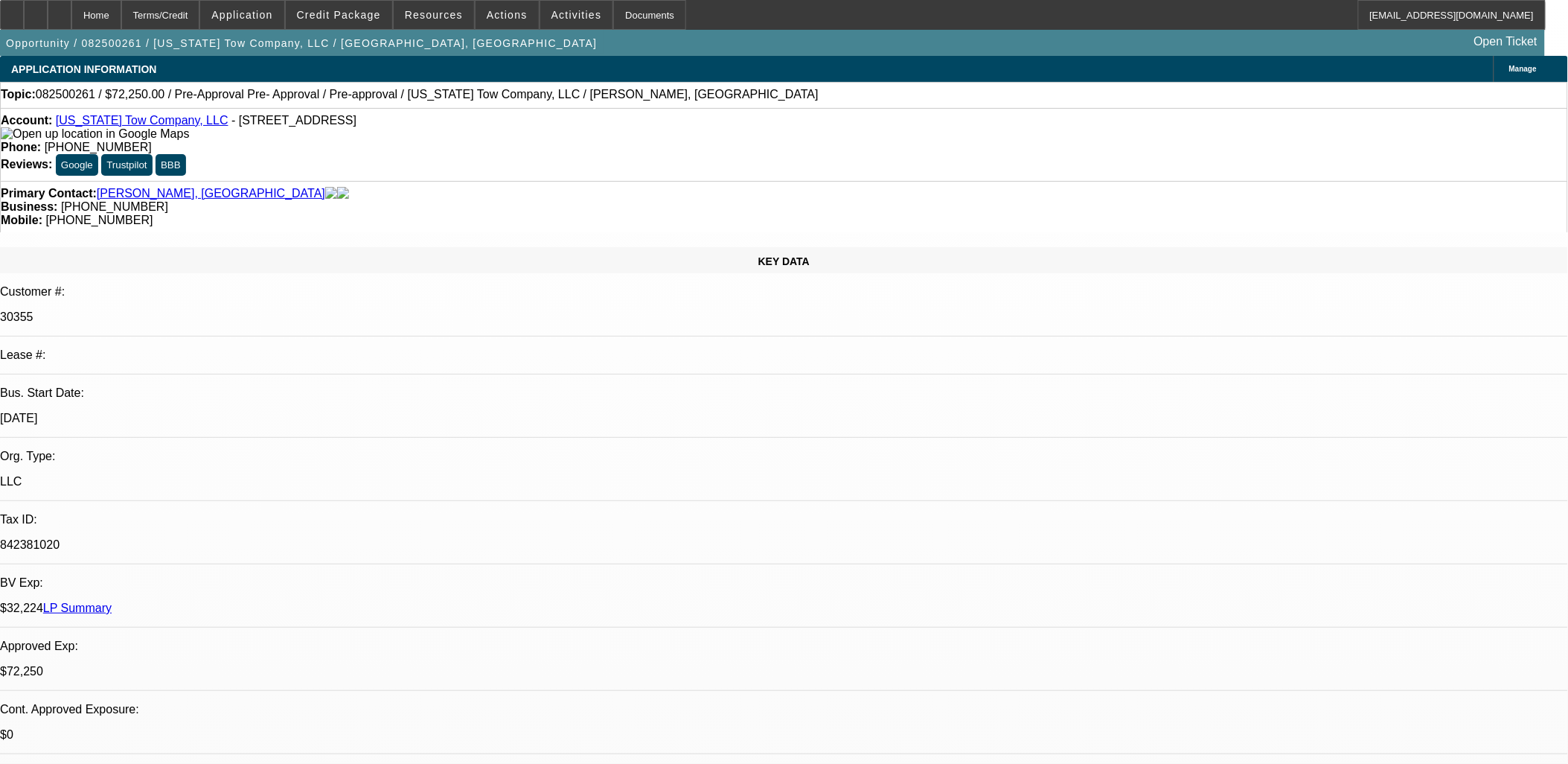
select select "0"
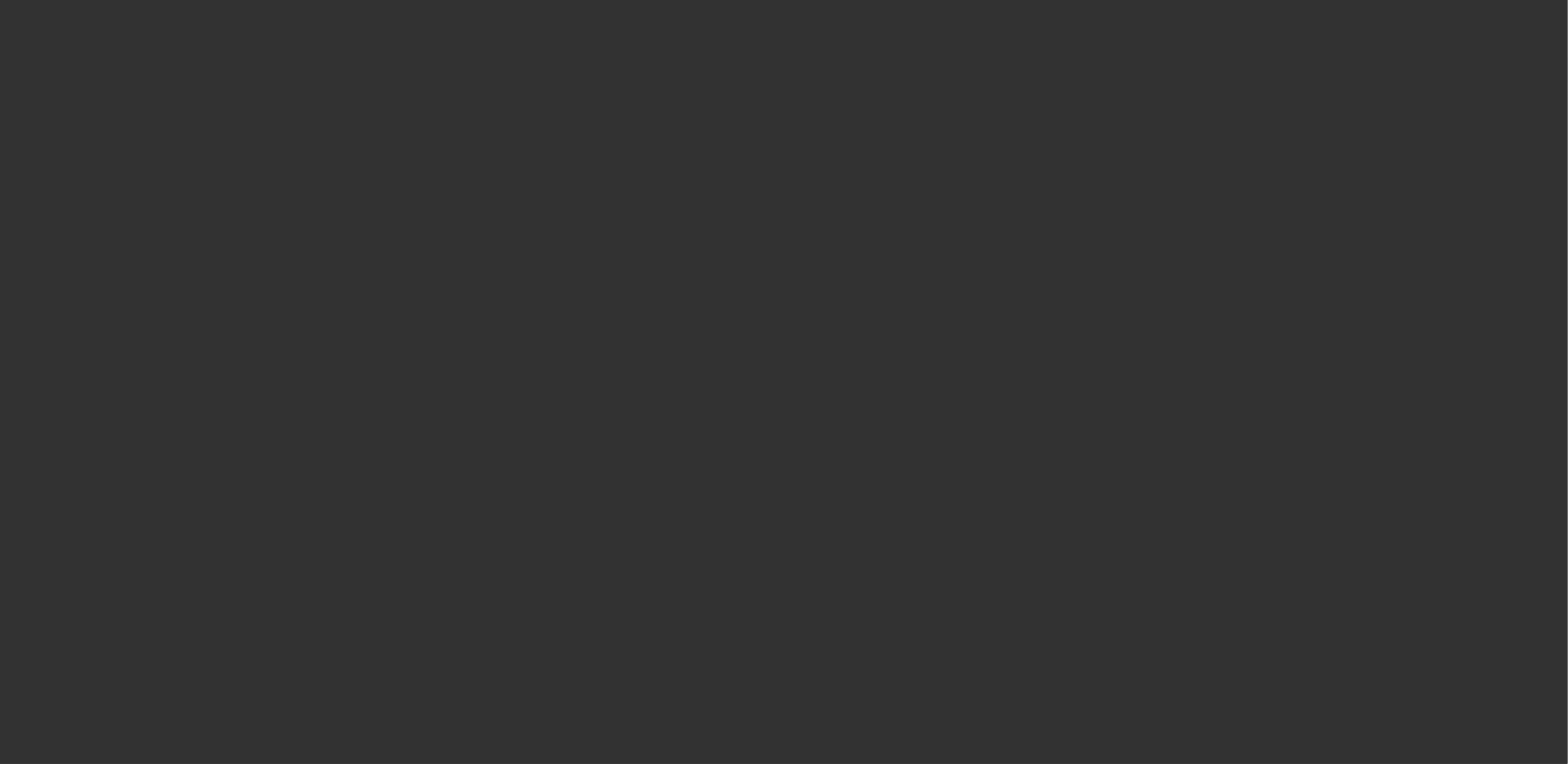
select select "1"
select select "2"
select select "6"
select select "1"
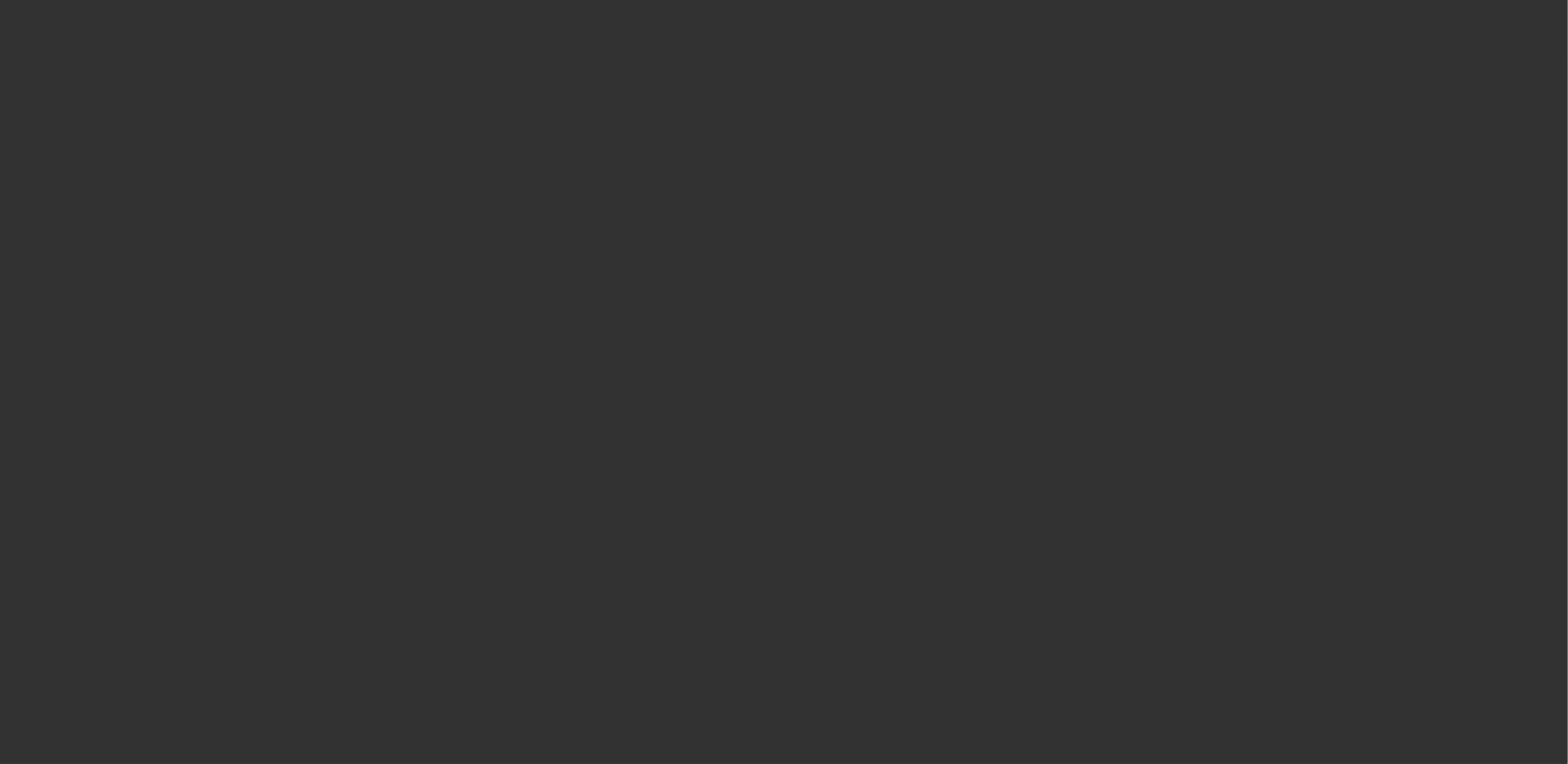
select select "6"
select select "1"
select select "6"
select select "1"
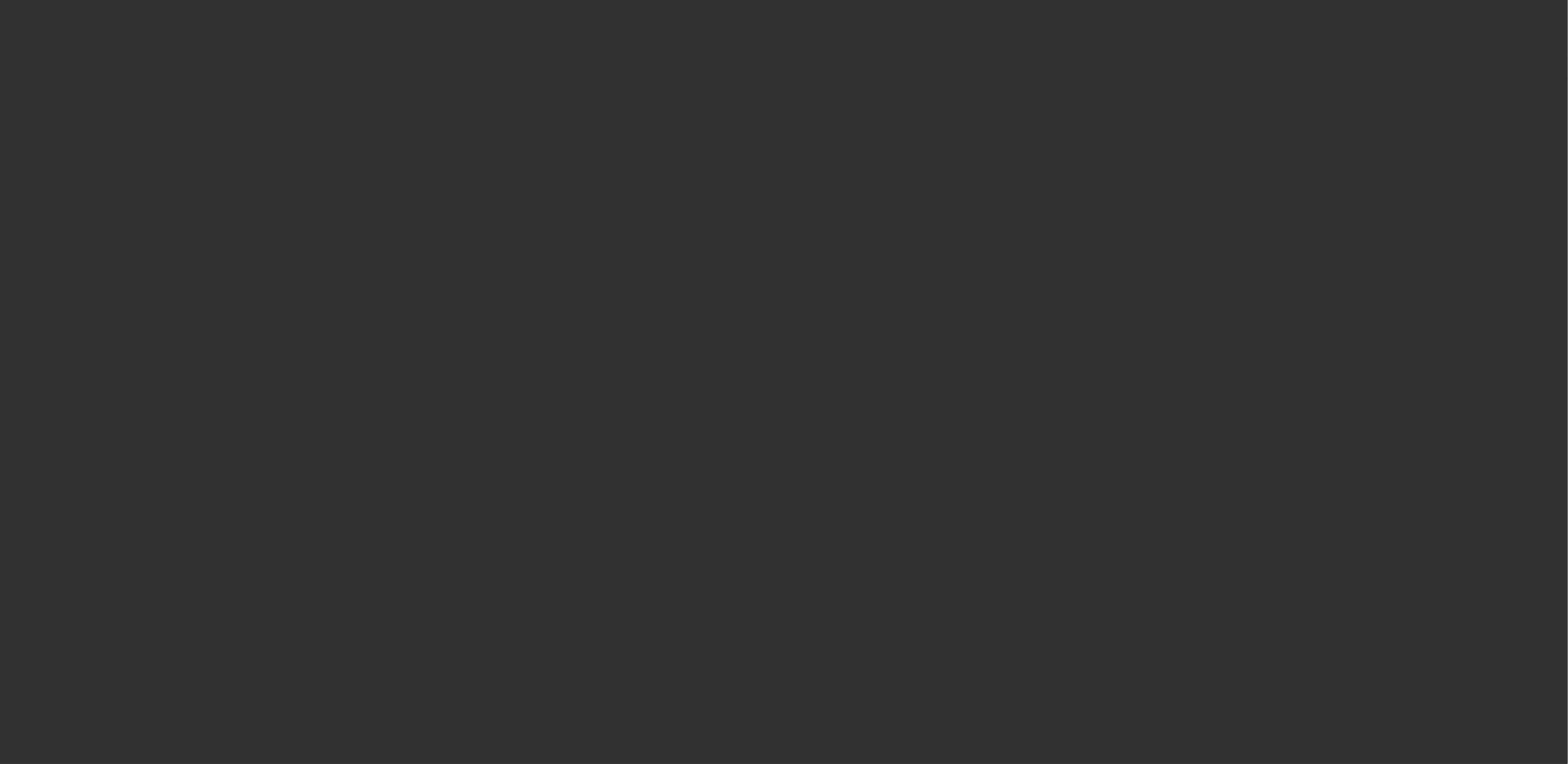
select select "1"
select select "6"
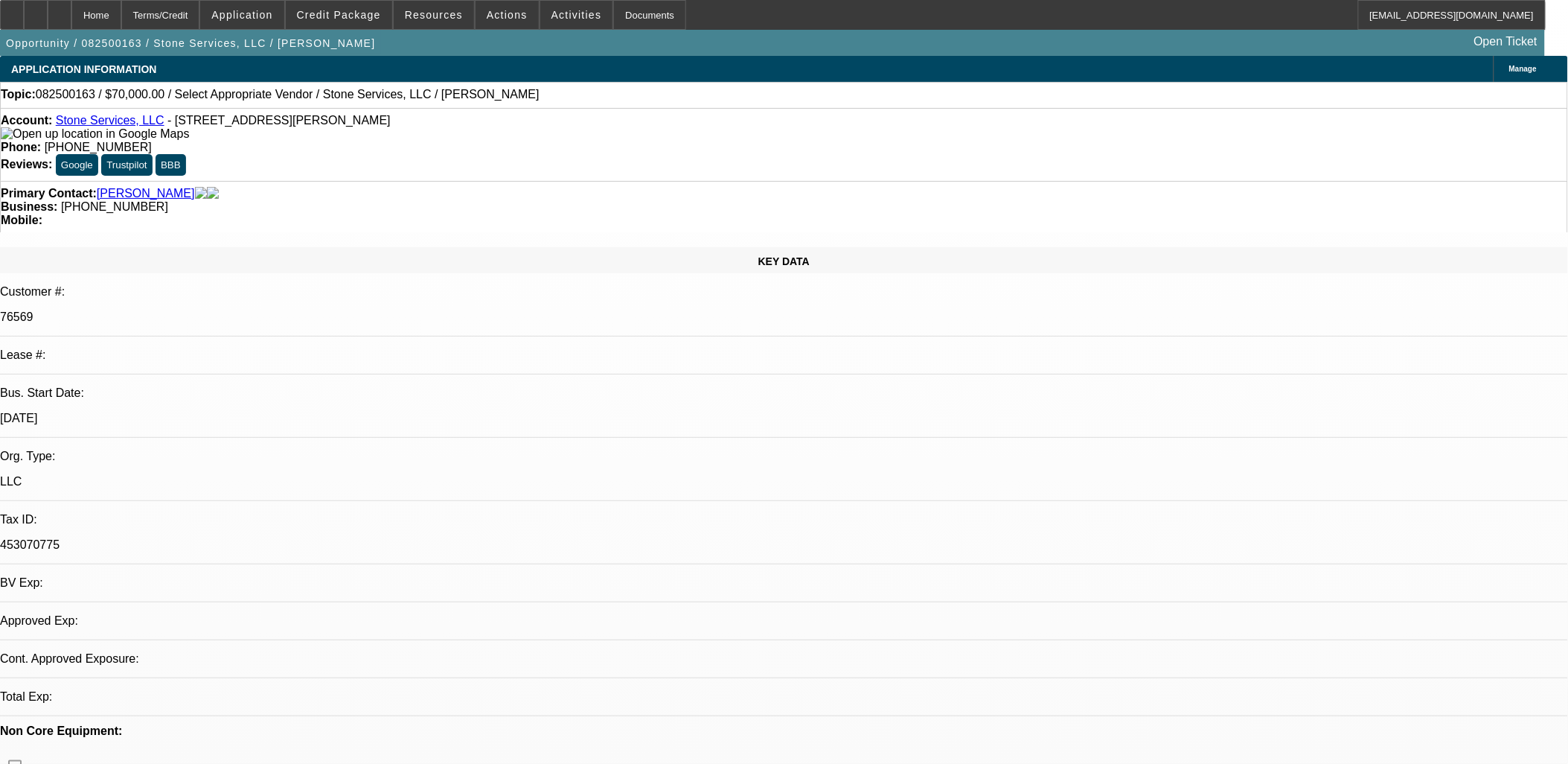
select select "0"
select select "2"
select select "0.1"
select select "4"
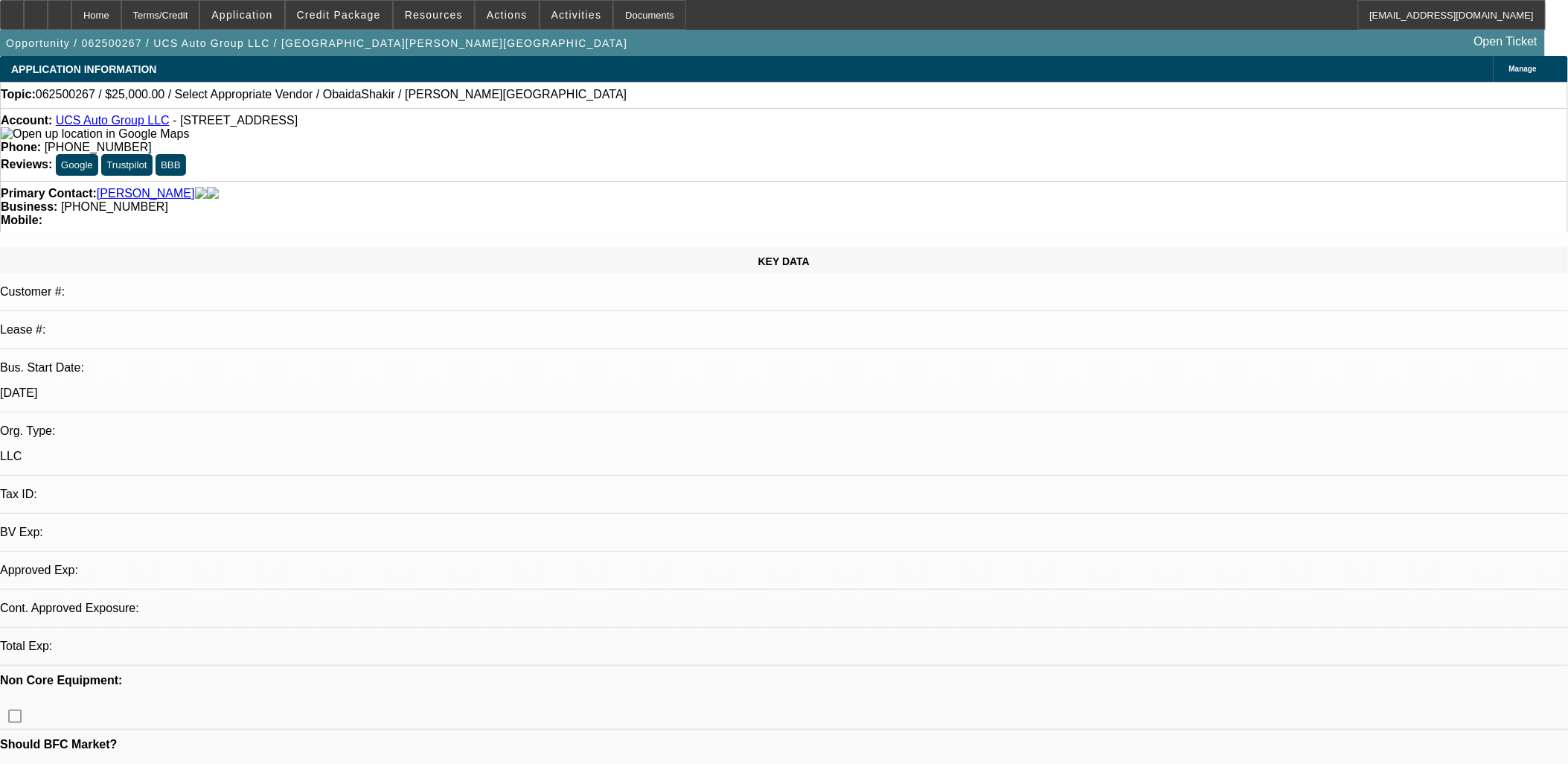
select select "0"
select select "2"
select select "0.1"
select select "1"
select select "2"
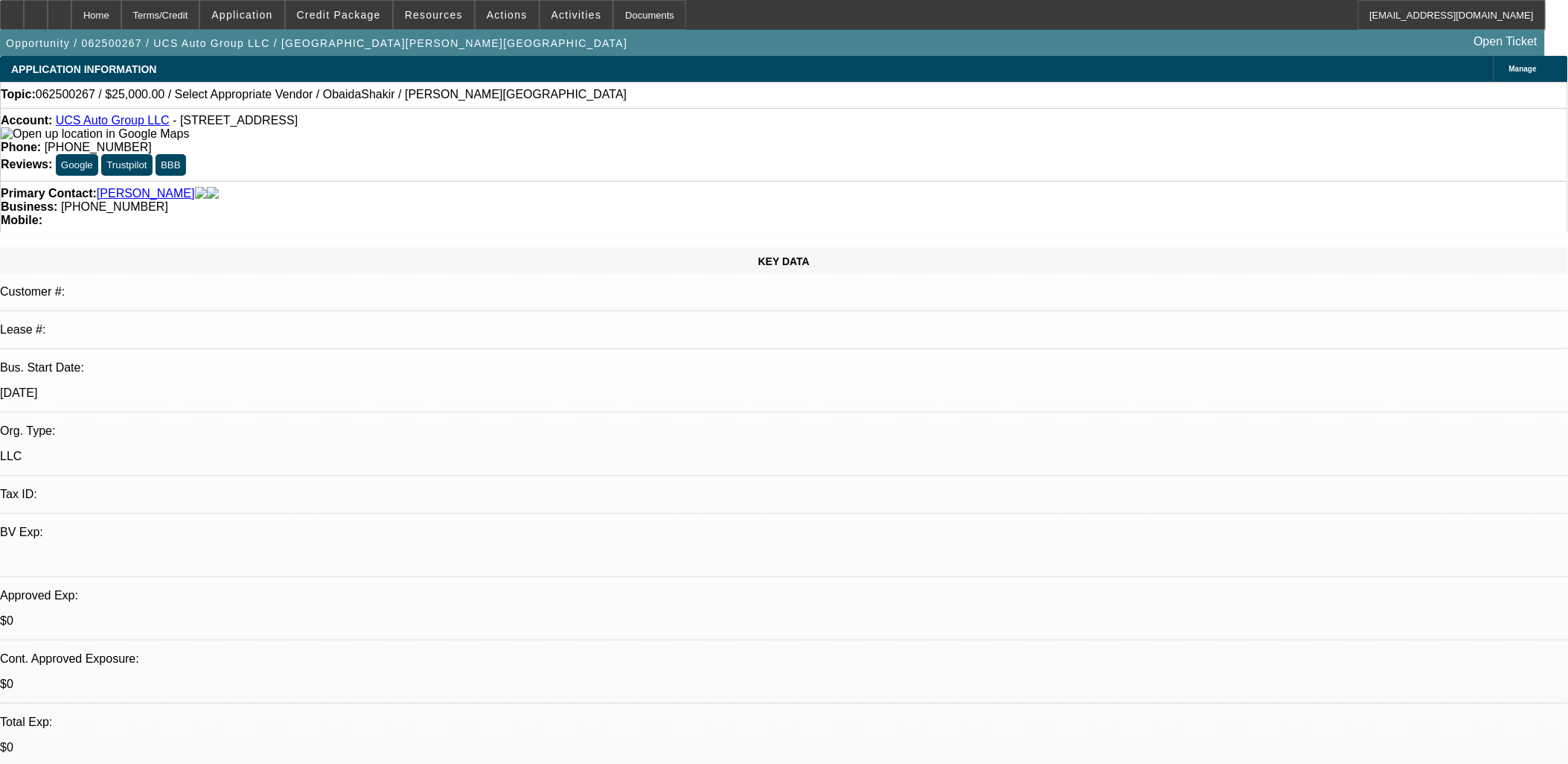
select select "4"
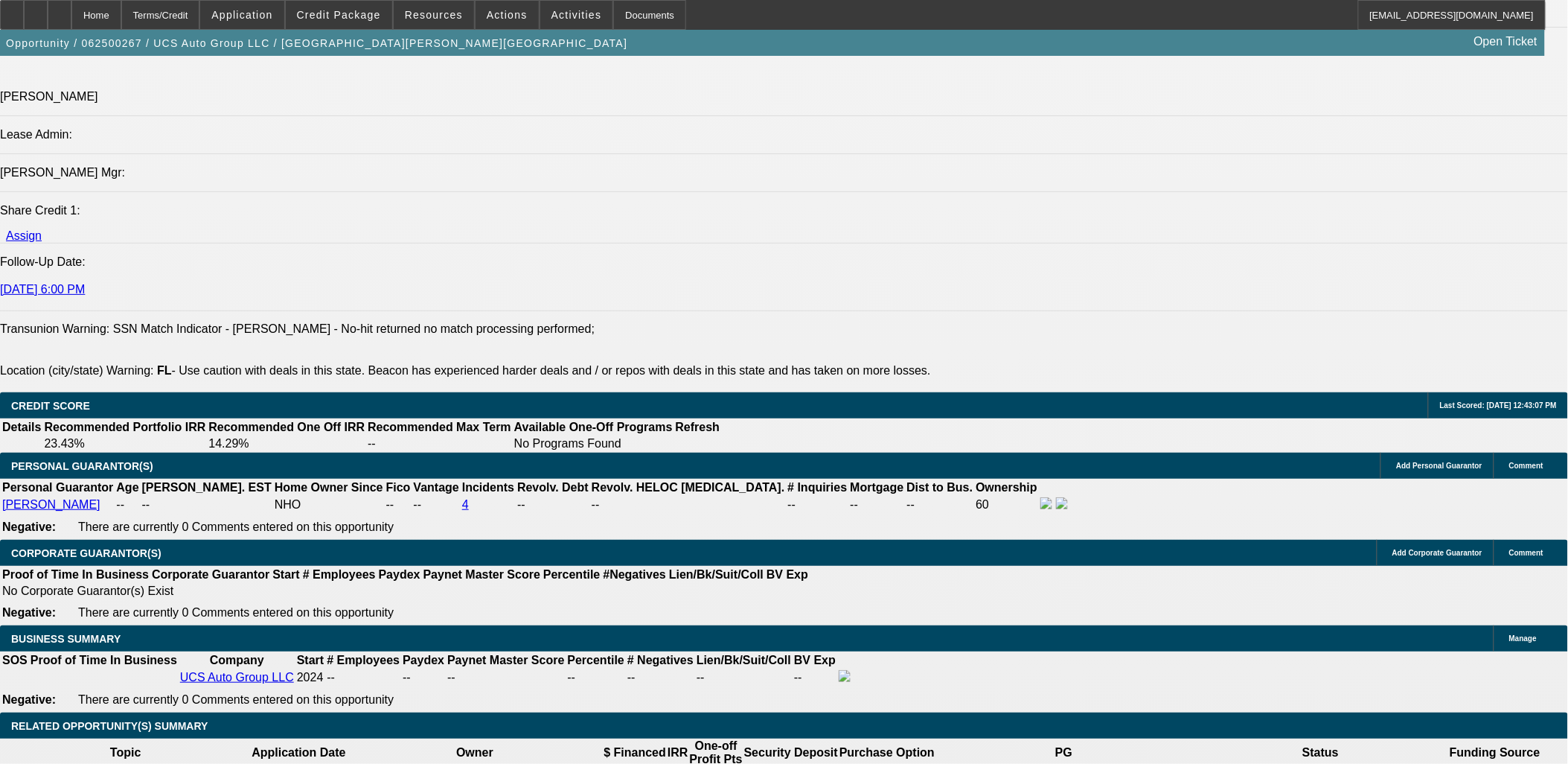
scroll to position [1819, 0]
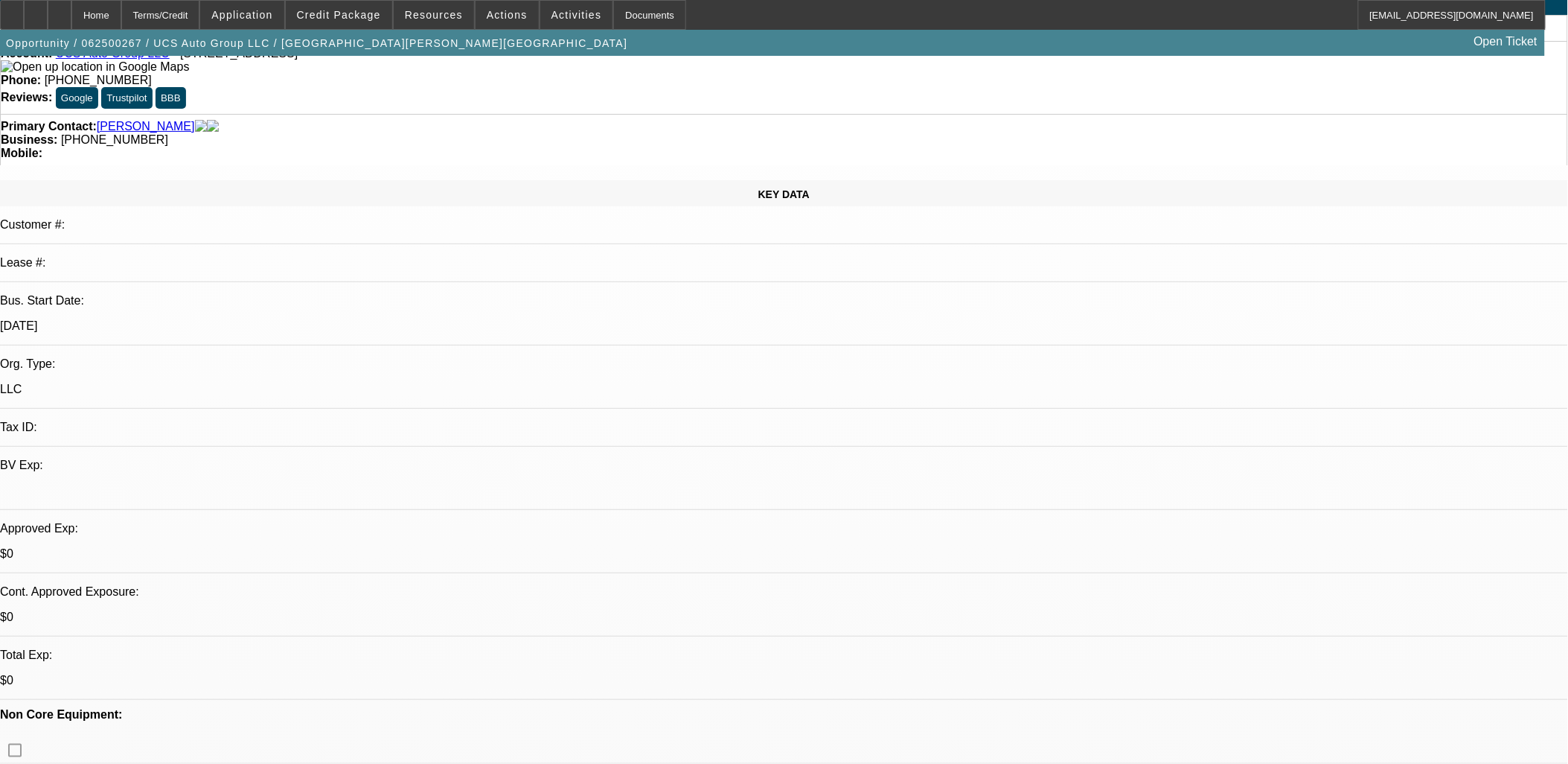
scroll to position [0, 0]
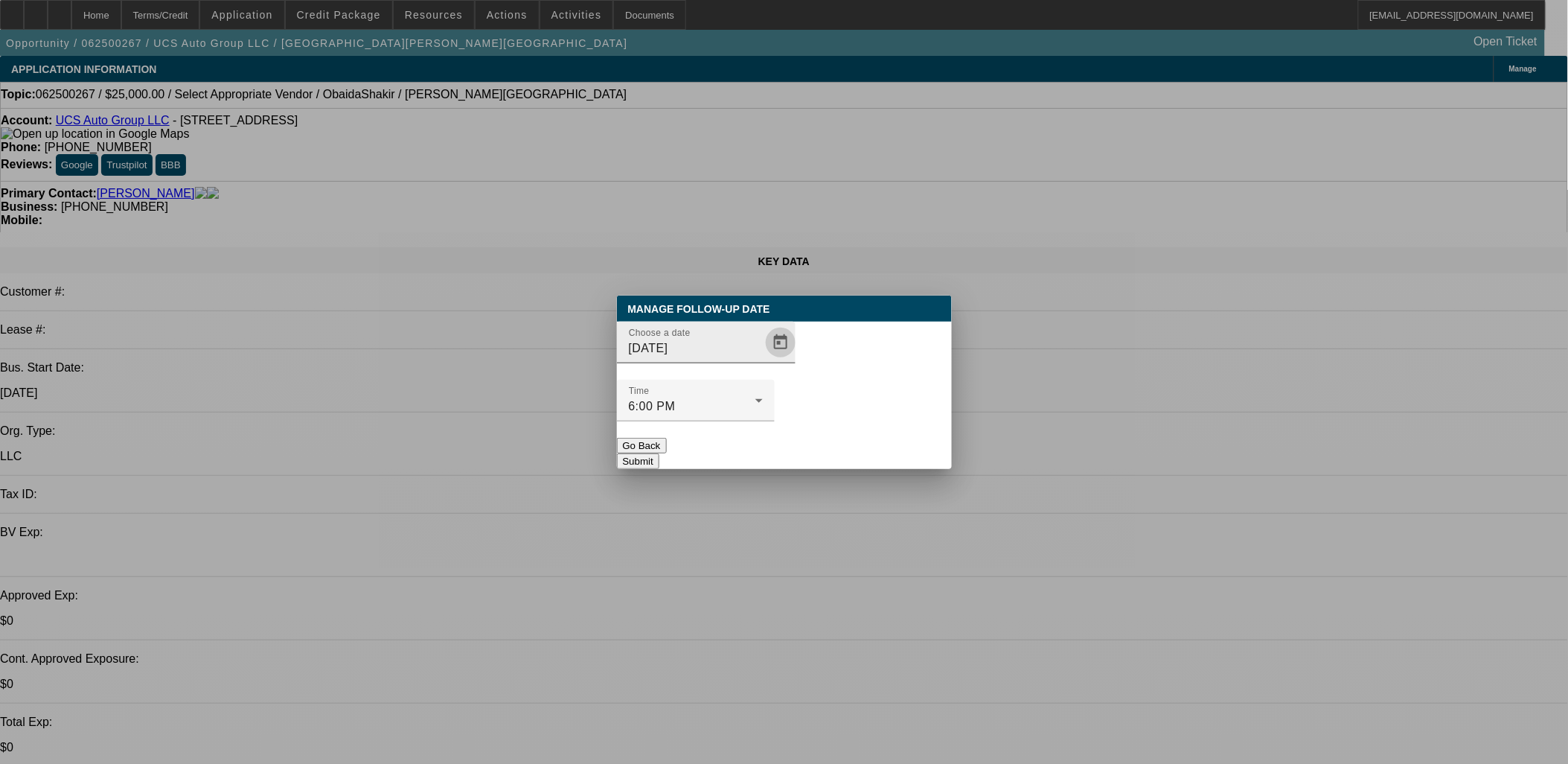
click at [763, 360] on span "Open calendar" at bounding box center [780, 342] width 36 height 36
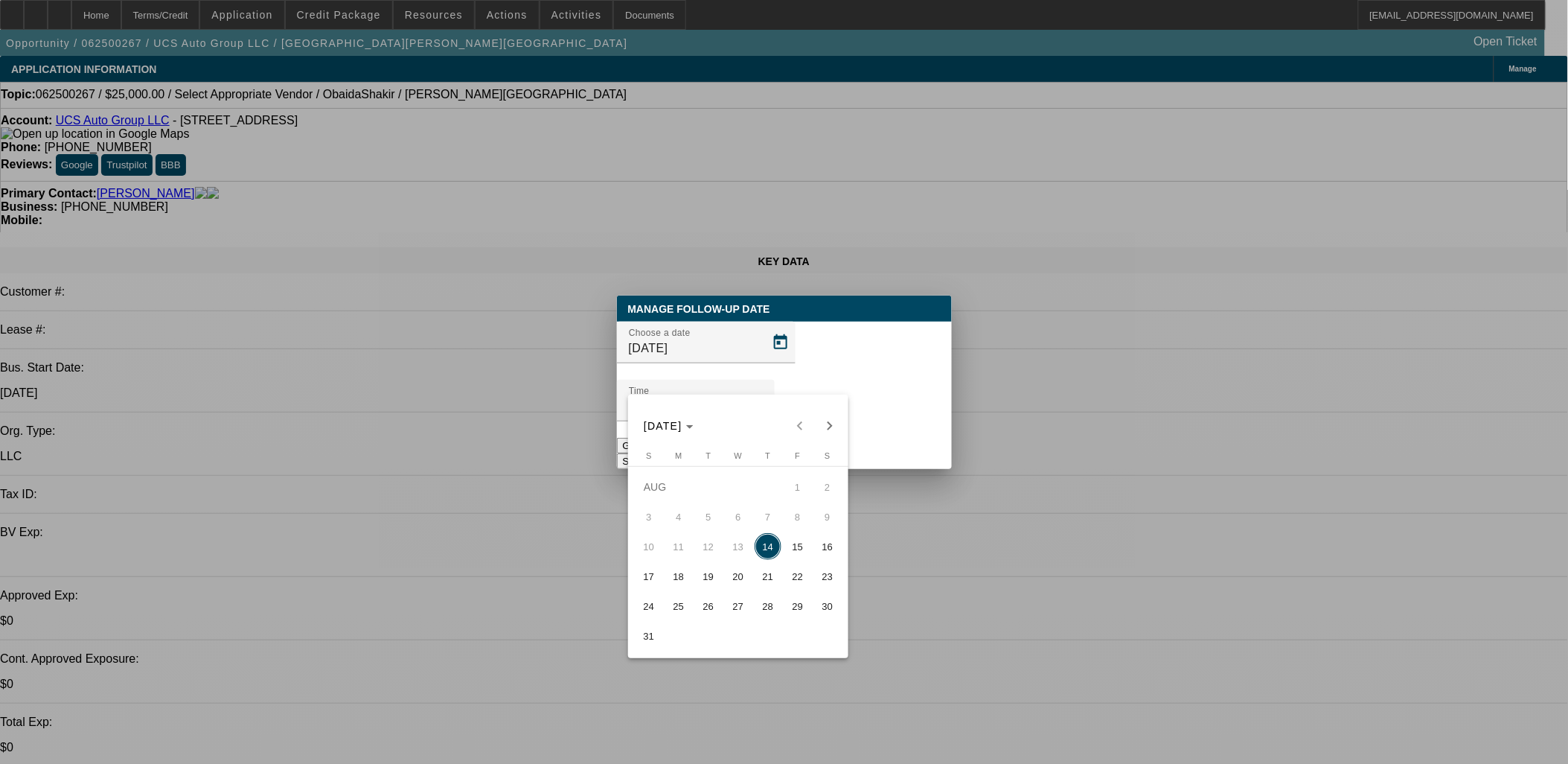
click at [691, 568] on button "18" at bounding box center [678, 576] width 30 height 30
type input "8/18/2025"
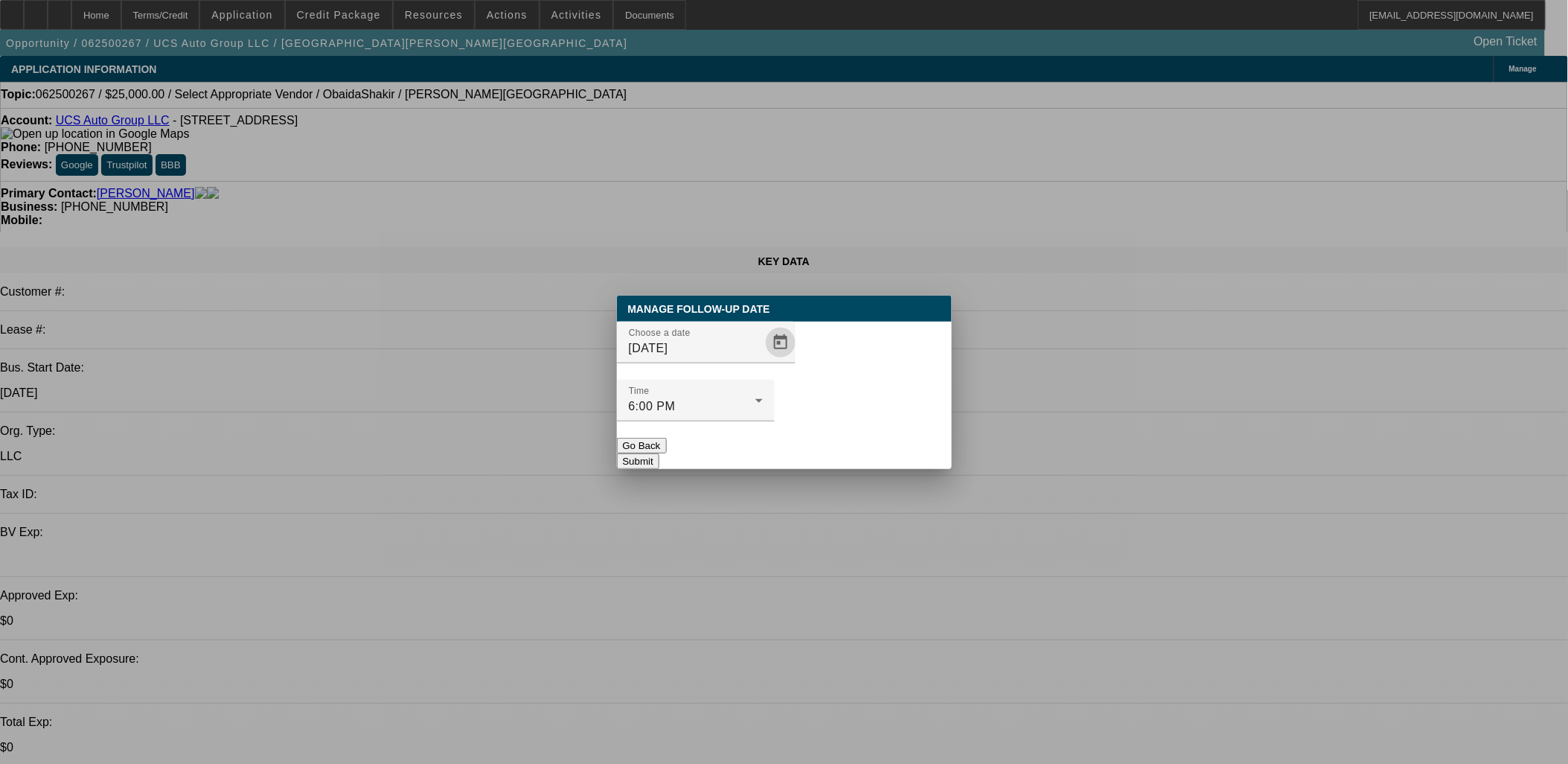
click at [842, 441] on div "Manage Follow-Up Date Choose a date 8/18/2025 Time 6:00 PM Go Back Submit" at bounding box center [785, 382] width 335 height 173
drag, startPoint x: 847, startPoint y: 433, endPoint x: 849, endPoint y: 425, distance: 8.2
click at [660, 454] on button "Submit" at bounding box center [639, 461] width 42 height 15
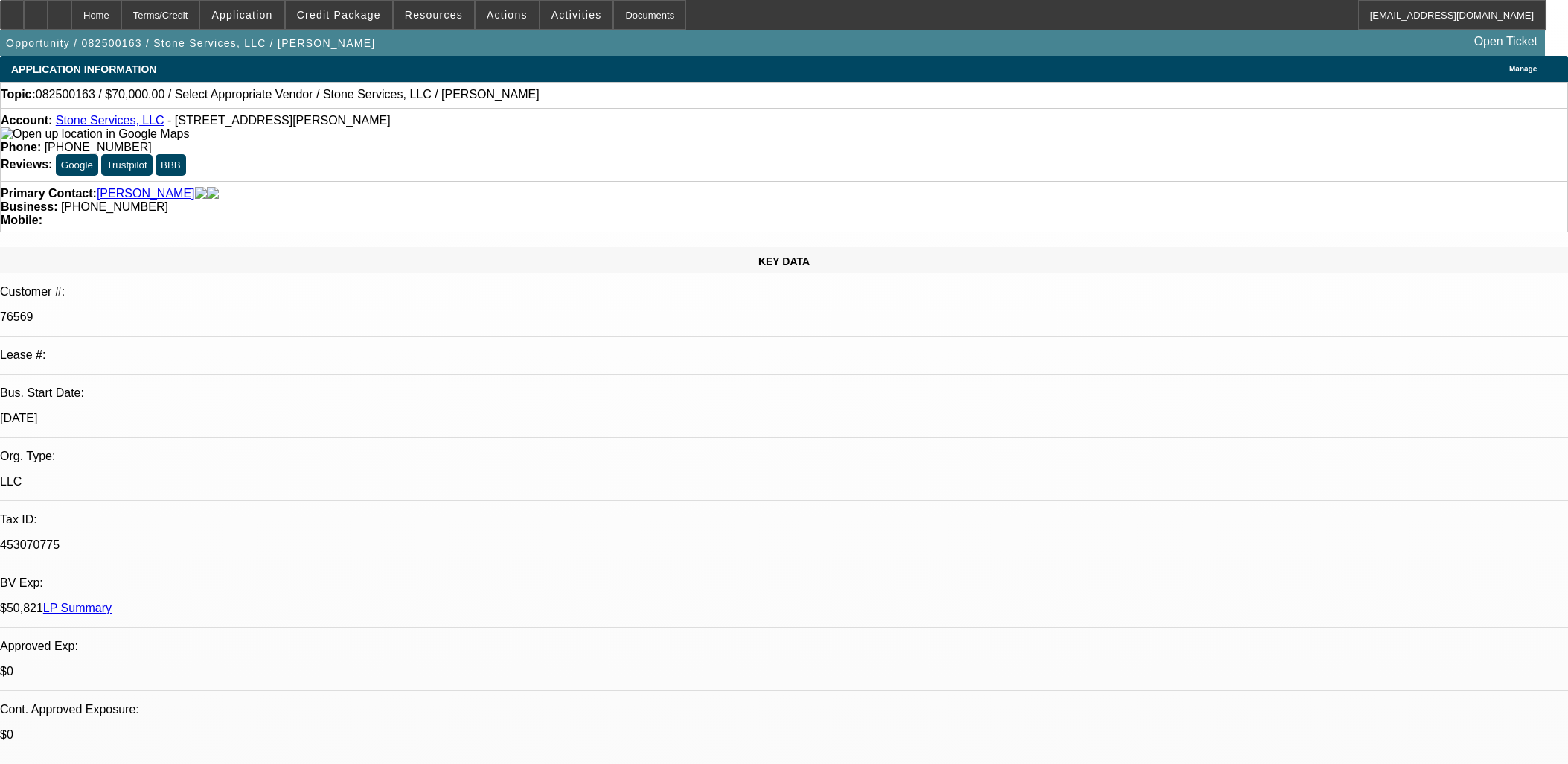
select select "0"
select select "2"
select select "0.1"
select select "4"
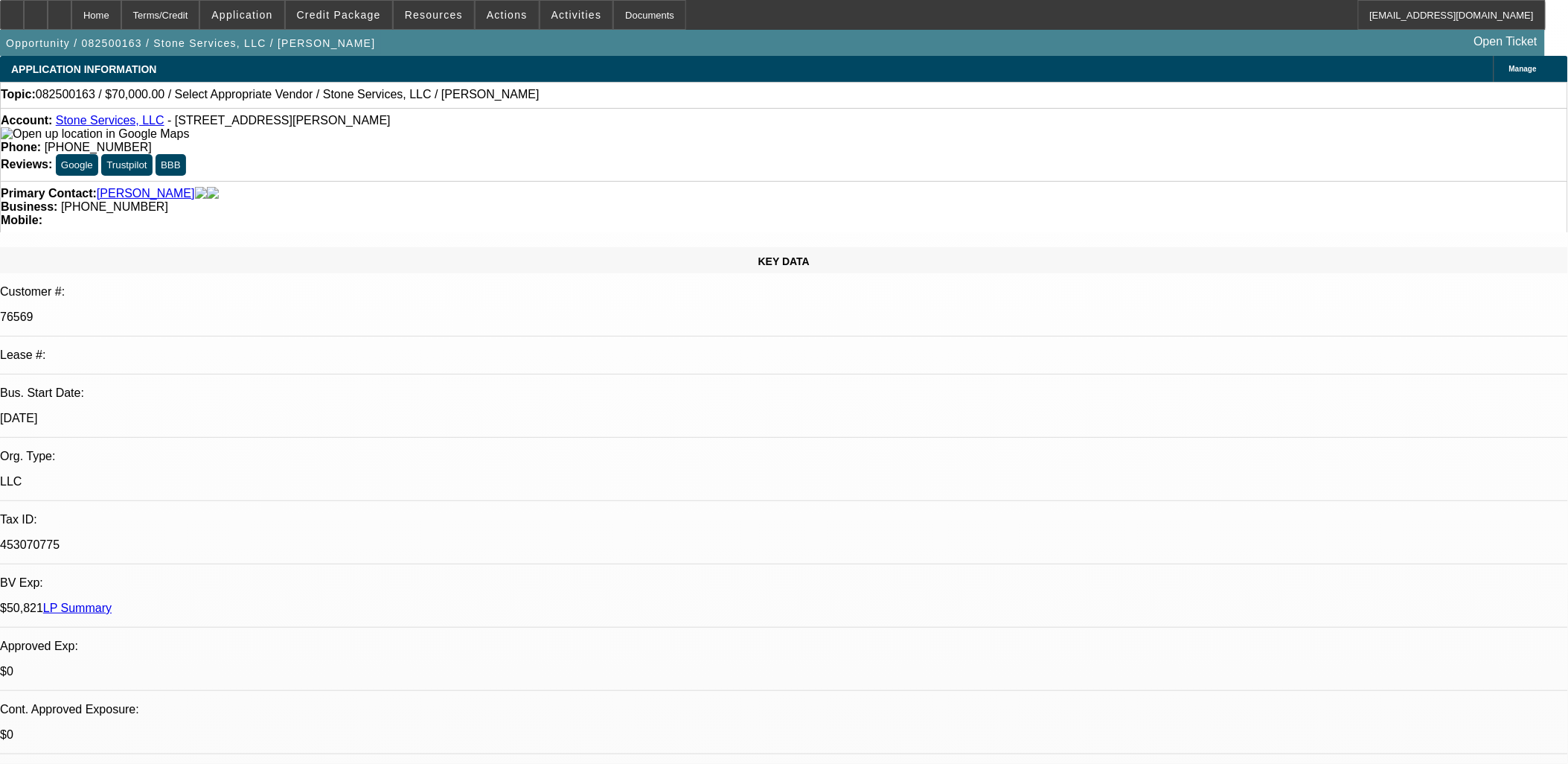
drag, startPoint x: 1382, startPoint y: 545, endPoint x: 836, endPoint y: 316, distance: 592.1
drag, startPoint x: 836, startPoint y: 316, endPoint x: 1306, endPoint y: 563, distance: 531.0
drag, startPoint x: 1357, startPoint y: 547, endPoint x: 567, endPoint y: 277, distance: 834.9
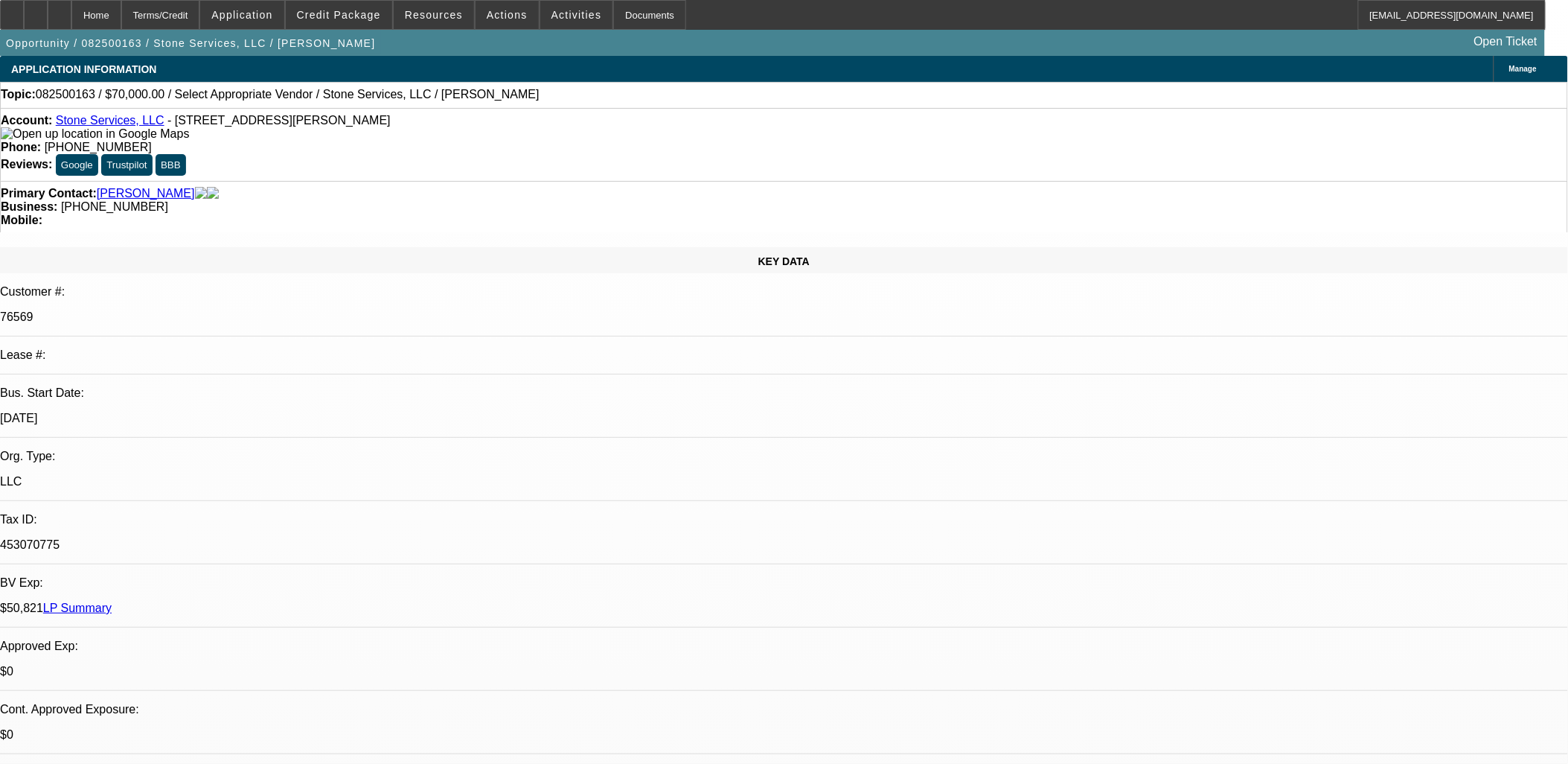
drag, startPoint x: 1381, startPoint y: 547, endPoint x: 1389, endPoint y: 544, distance: 8.5
drag, startPoint x: 1375, startPoint y: 529, endPoint x: 1059, endPoint y: 516, distance: 316.3
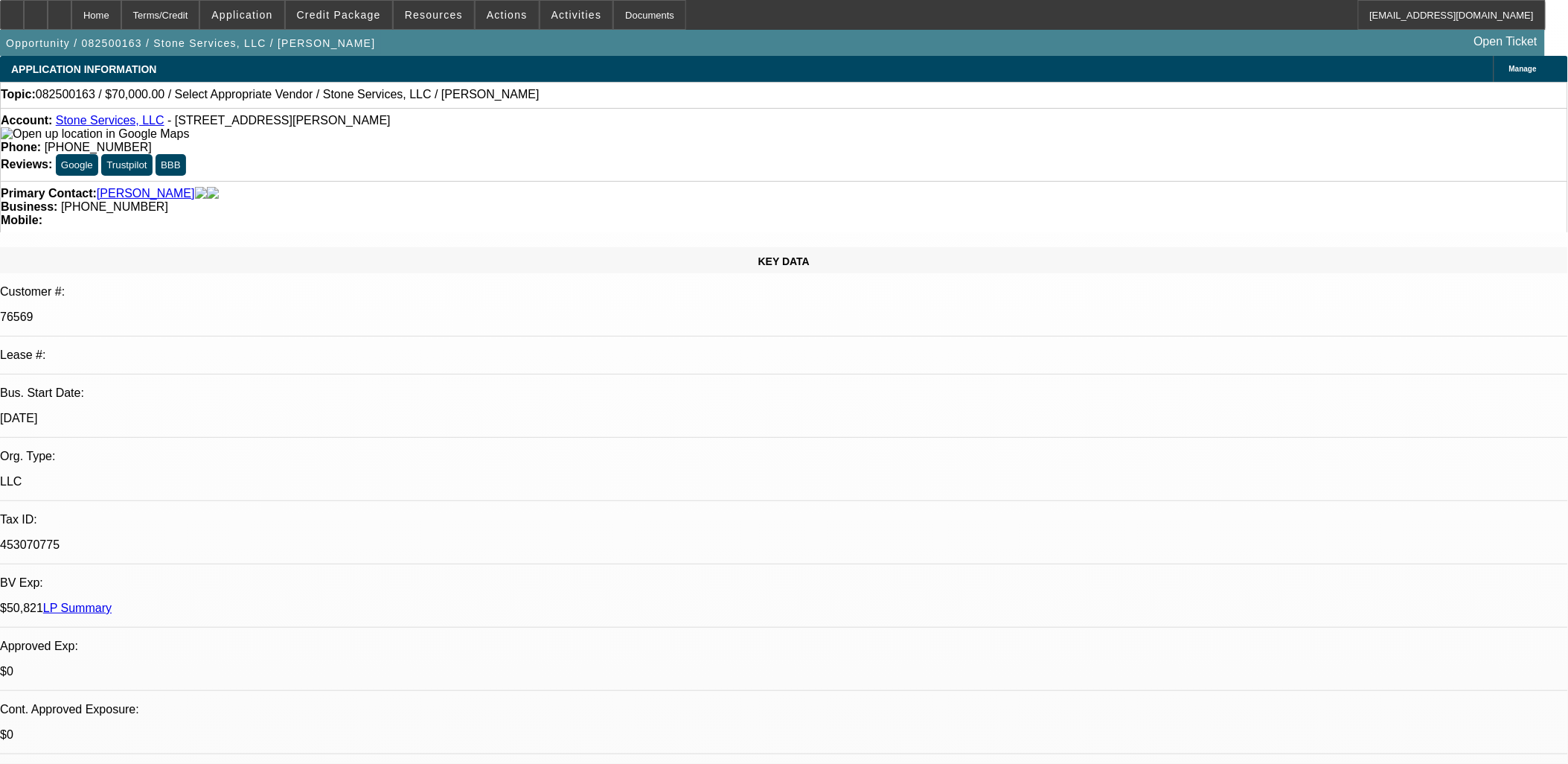
drag, startPoint x: 1059, startPoint y: 516, endPoint x: 1334, endPoint y: 562, distance: 278.8
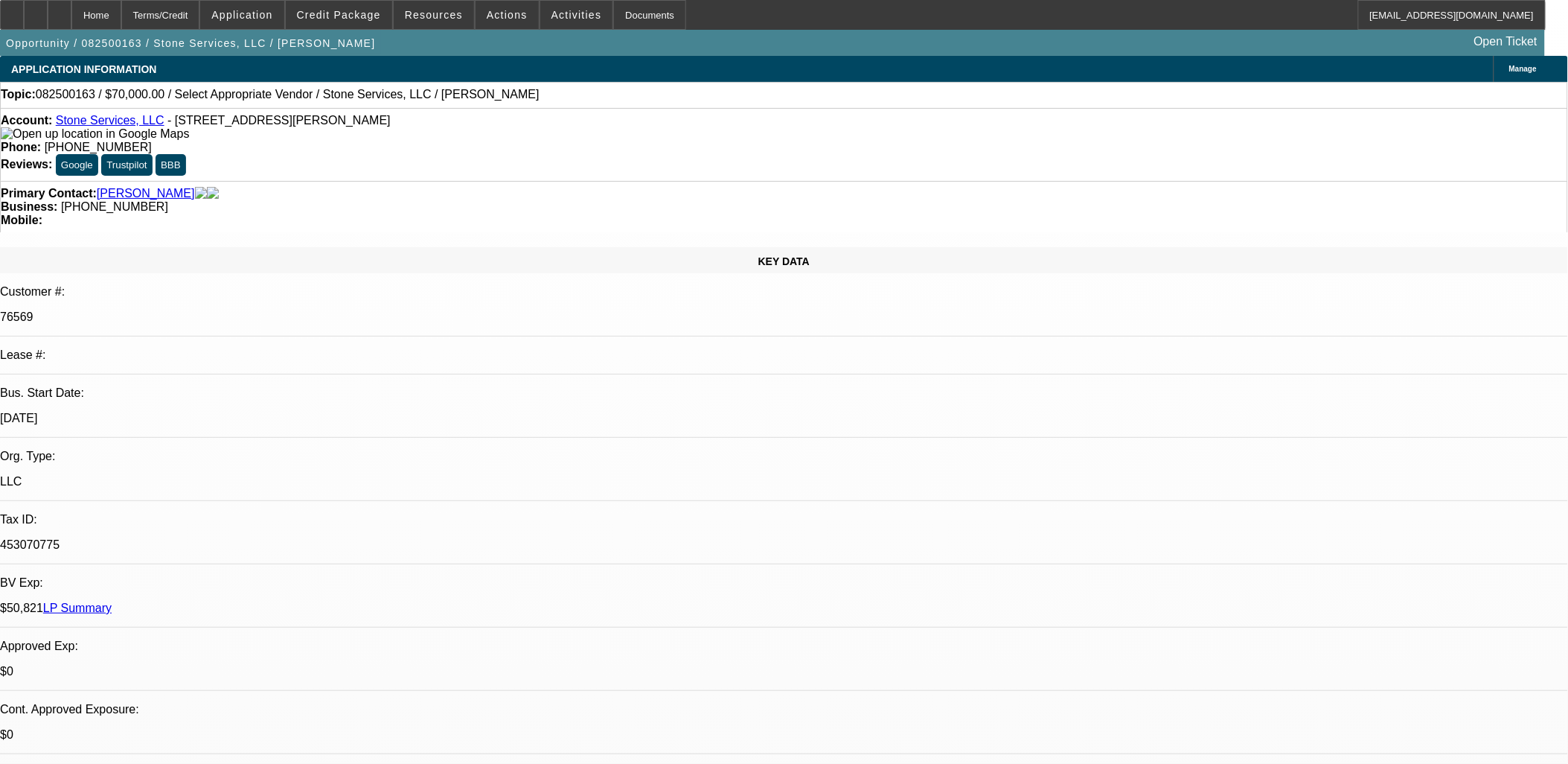
drag, startPoint x: 1338, startPoint y: 557, endPoint x: 1046, endPoint y: 453, distance: 310.0
drag, startPoint x: 1046, startPoint y: 453, endPoint x: 1351, endPoint y: 545, distance: 318.6
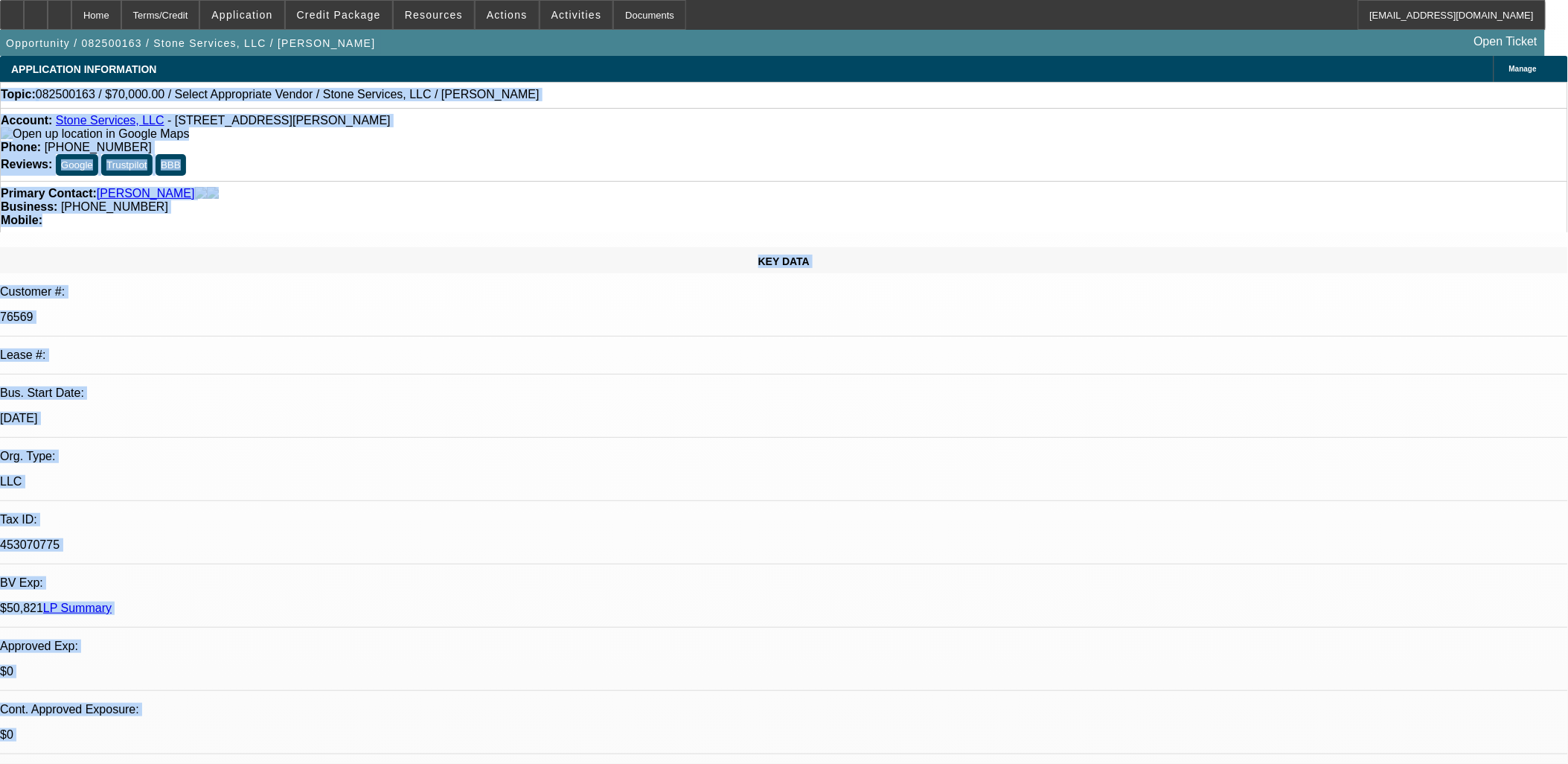
drag, startPoint x: 1054, startPoint y: 424, endPoint x: 14, endPoint y: 90, distance: 1092.3
drag, startPoint x: 14, startPoint y: 90, endPoint x: 4, endPoint y: 97, distance: 12.2
drag, startPoint x: 4, startPoint y: 97, endPoint x: 1006, endPoint y: 398, distance: 1046.2
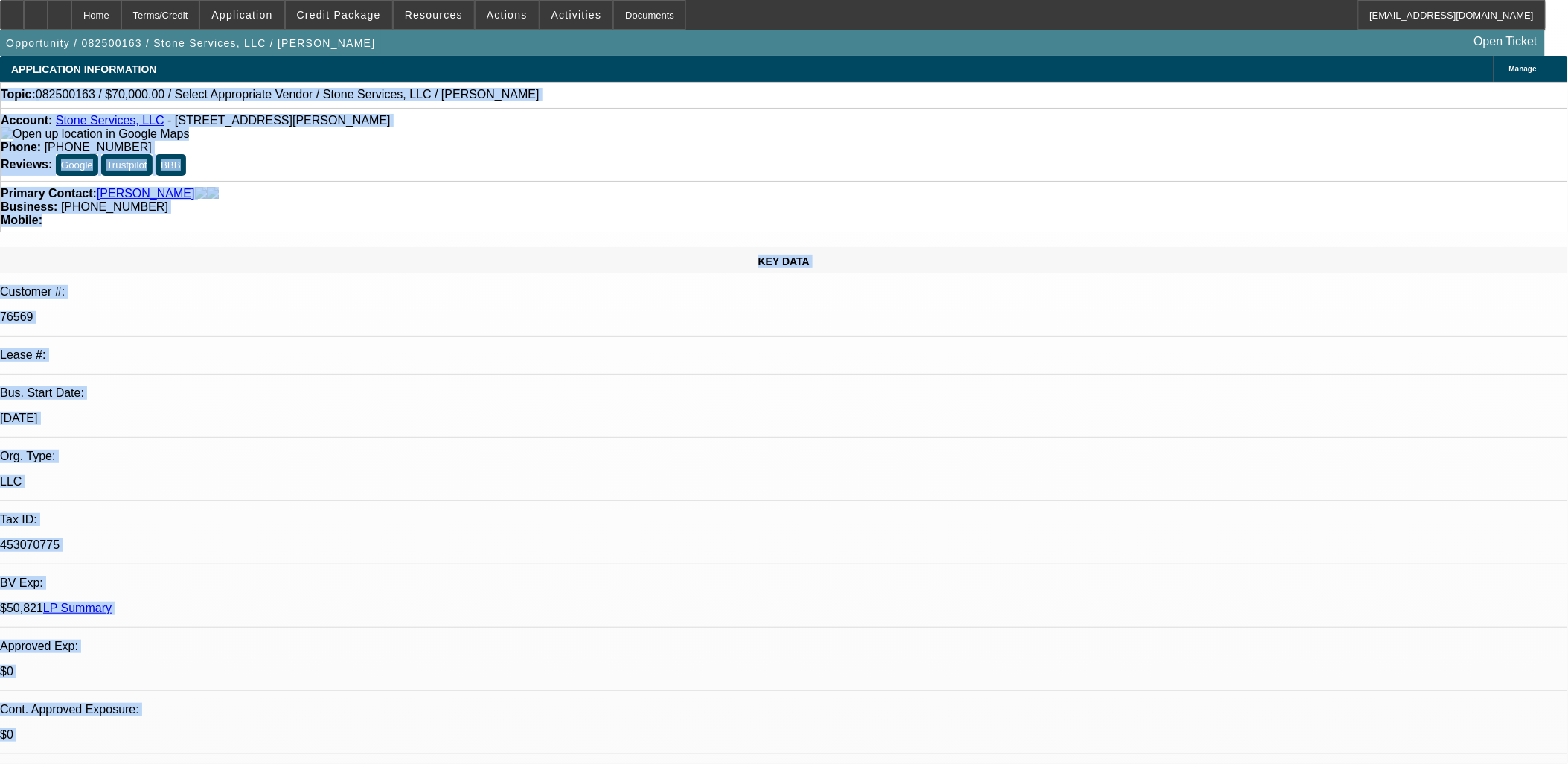
drag, startPoint x: 1006, startPoint y: 398, endPoint x: -14, endPoint y: 86, distance: 1066.7
click at [0, 86] on html "Home Terms/Credit Application Credit Package Resources Actions Activities Docum…" at bounding box center [784, 382] width 1568 height 764
drag, startPoint x: -14, startPoint y: 86, endPoint x: 5, endPoint y: 197, distance: 112.6
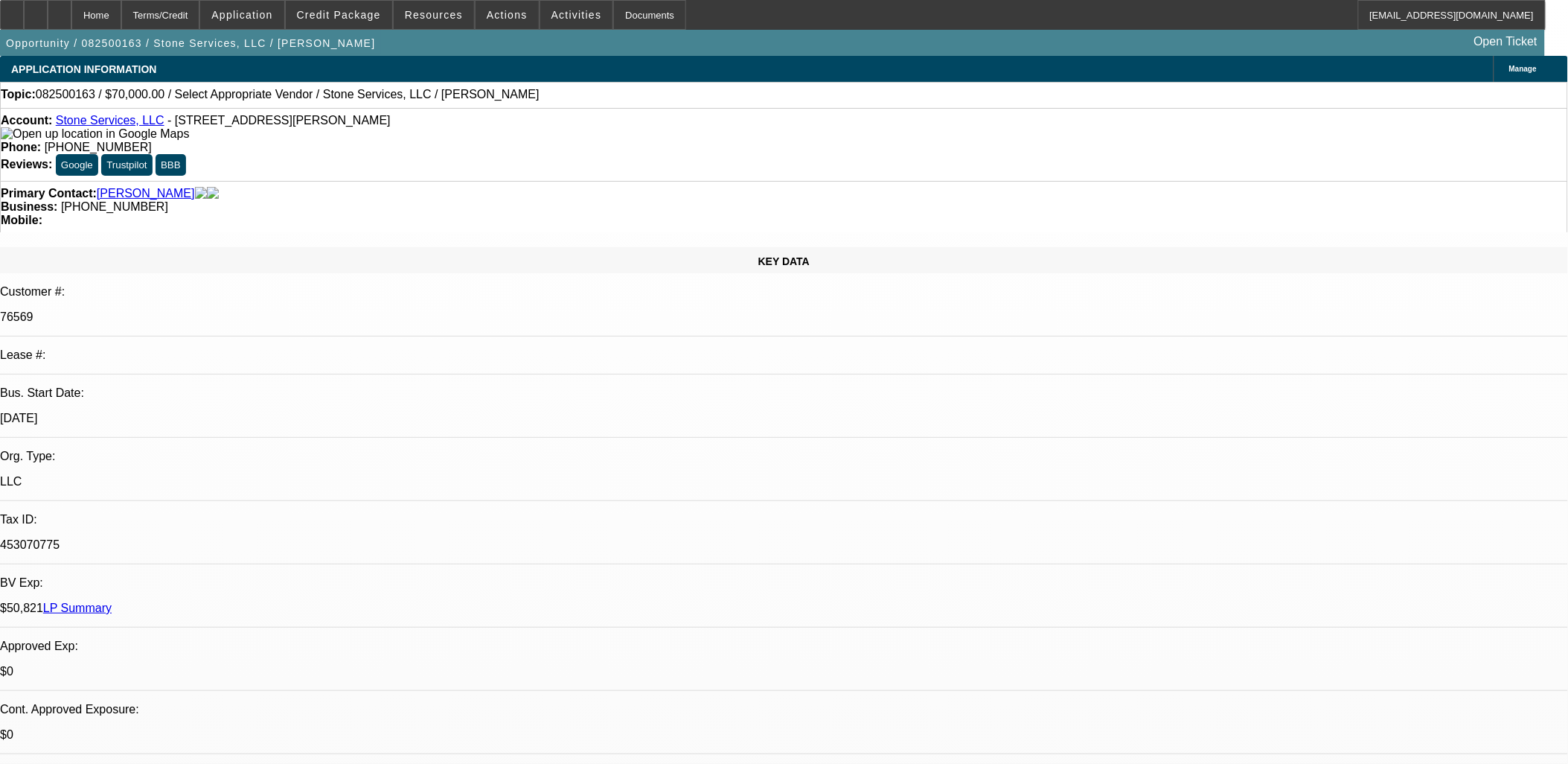
drag, startPoint x: 6, startPoint y: 86, endPoint x: 1004, endPoint y: 461, distance: 1066.1
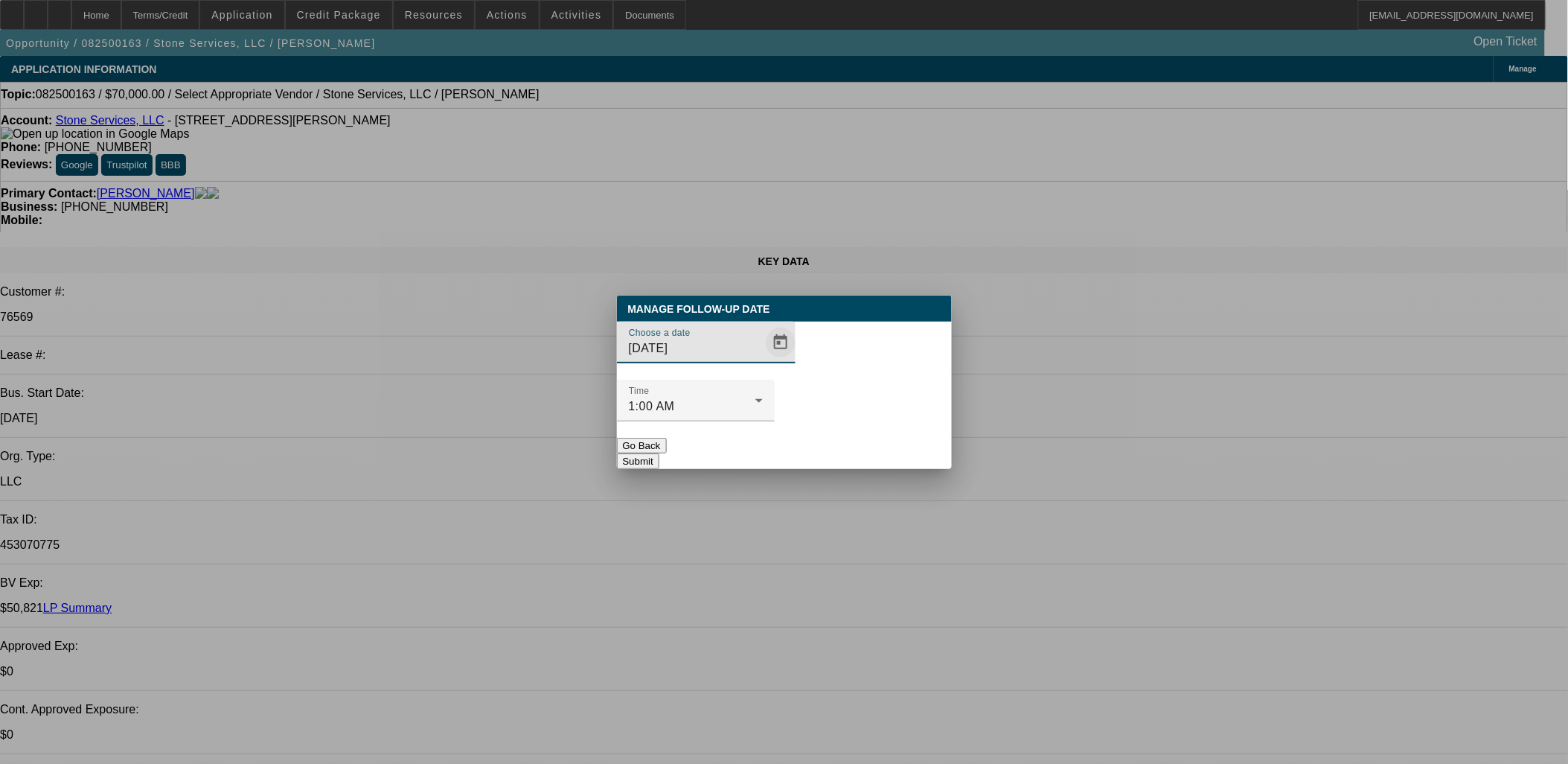
click at [763, 360] on span "Open calendar" at bounding box center [780, 342] width 36 height 36
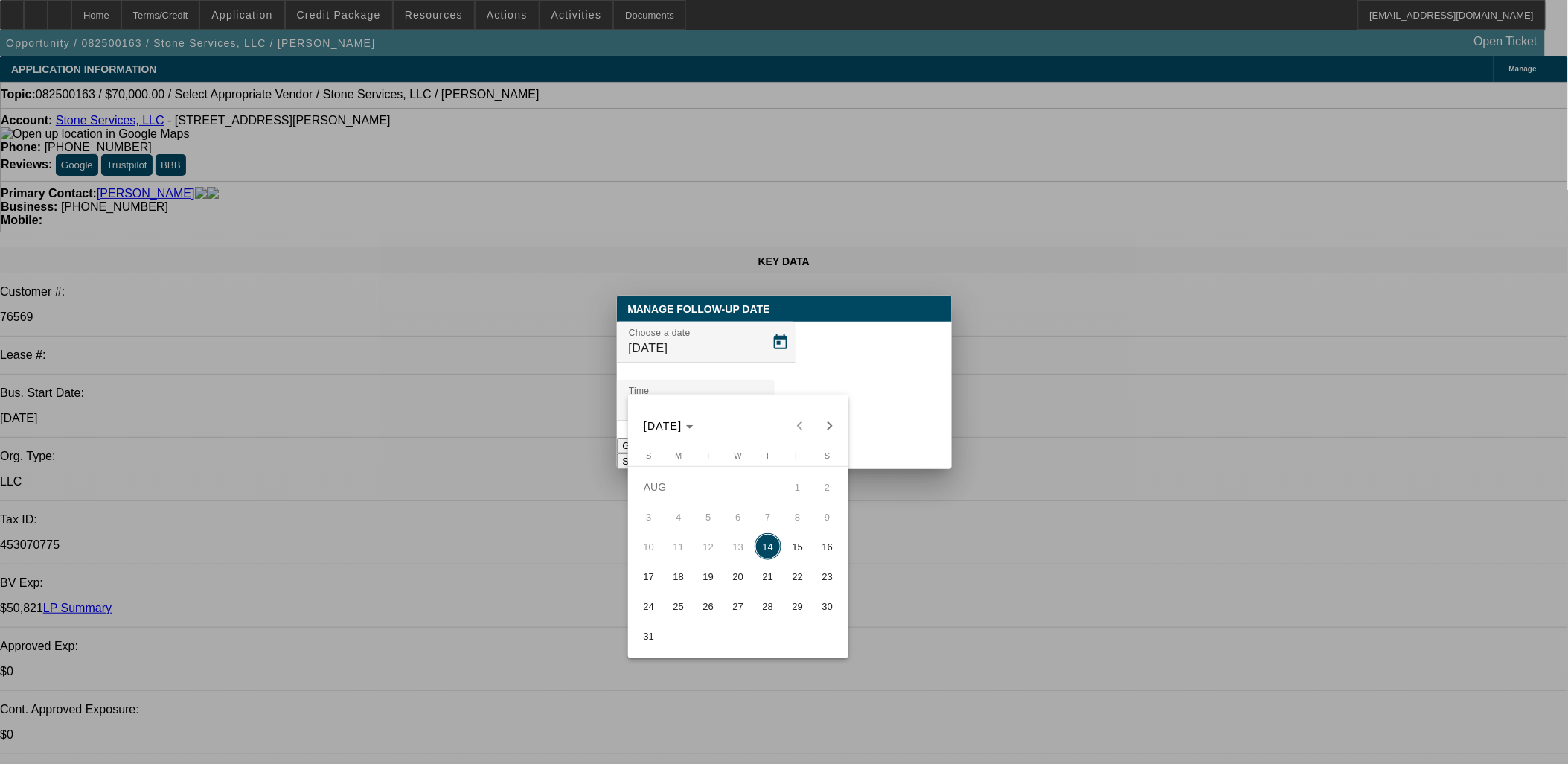
click at [664, 581] on button "18" at bounding box center [678, 576] width 30 height 30
type input "8/18/2025"
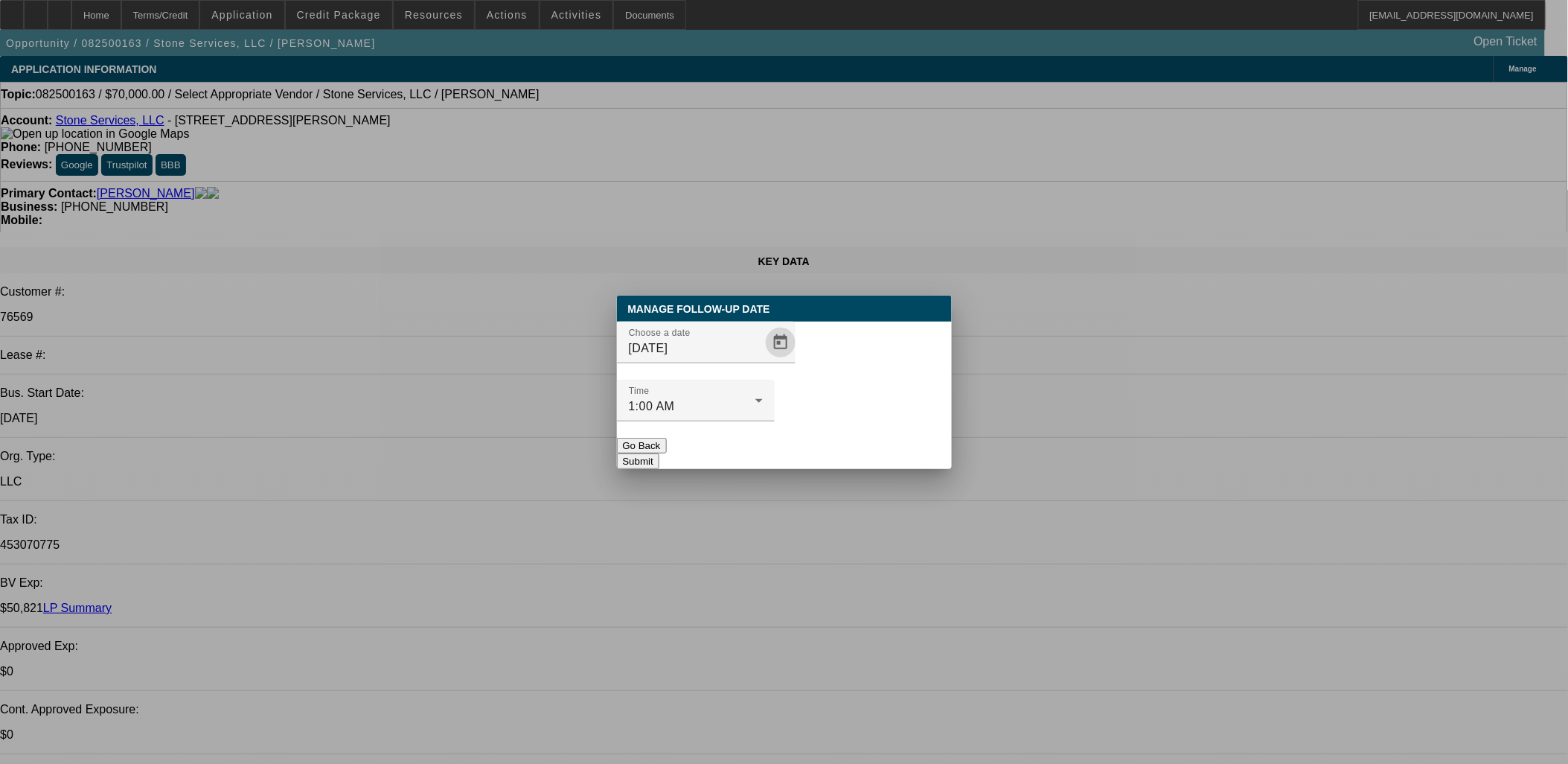
click at [774, 421] on div at bounding box center [696, 429] width 158 height 16
click at [660, 454] on button "Submit" at bounding box center [639, 461] width 42 height 15
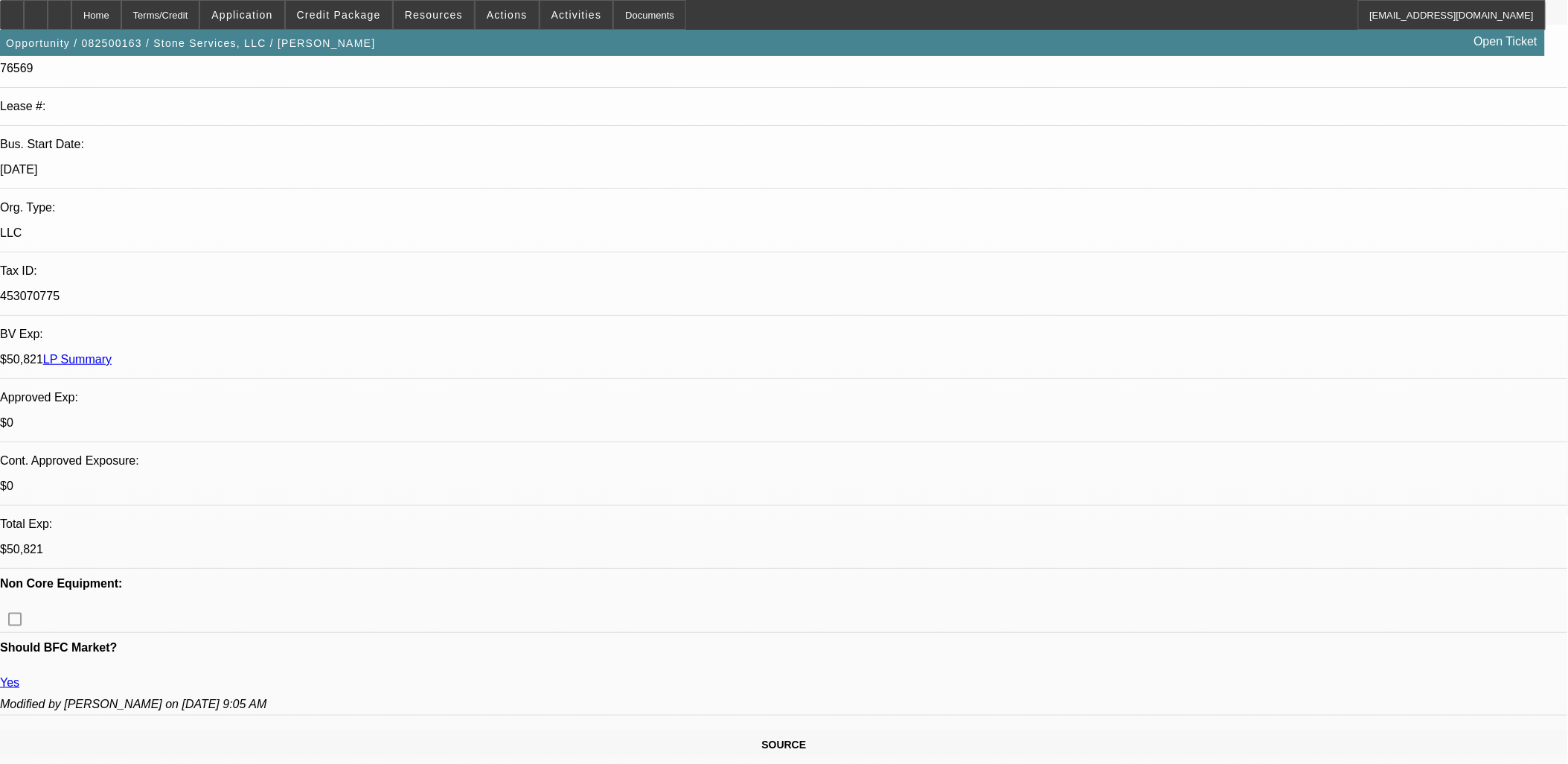
scroll to position [248, 0]
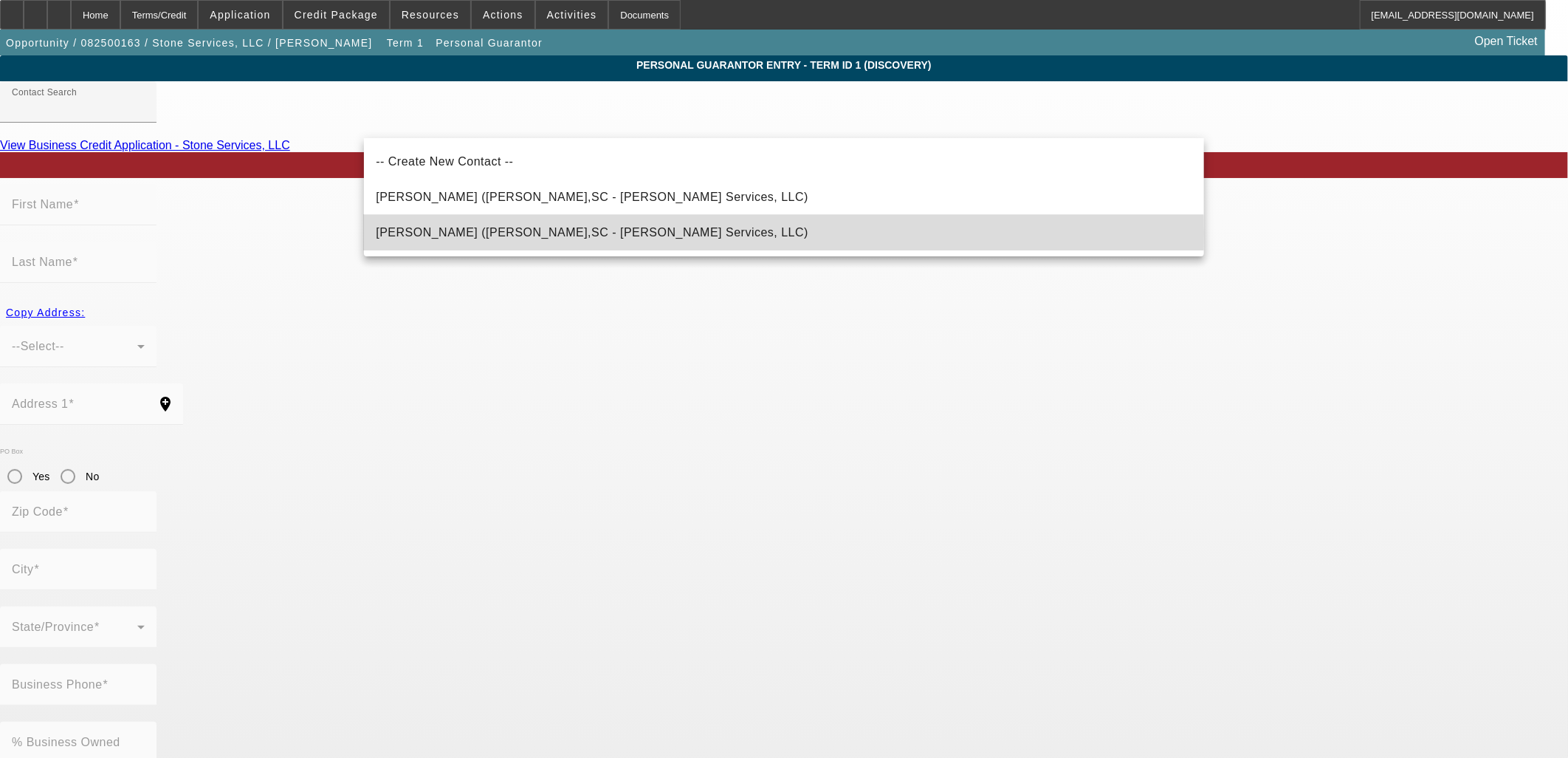
click at [564, 232] on span "Stone, Johnathan (Pendleton,SC - Stone Services, LLC)" at bounding box center [591, 231] width 433 height 12
type input "Stone, Johnathan (Pendleton,SC - Stone Services, LLC)"
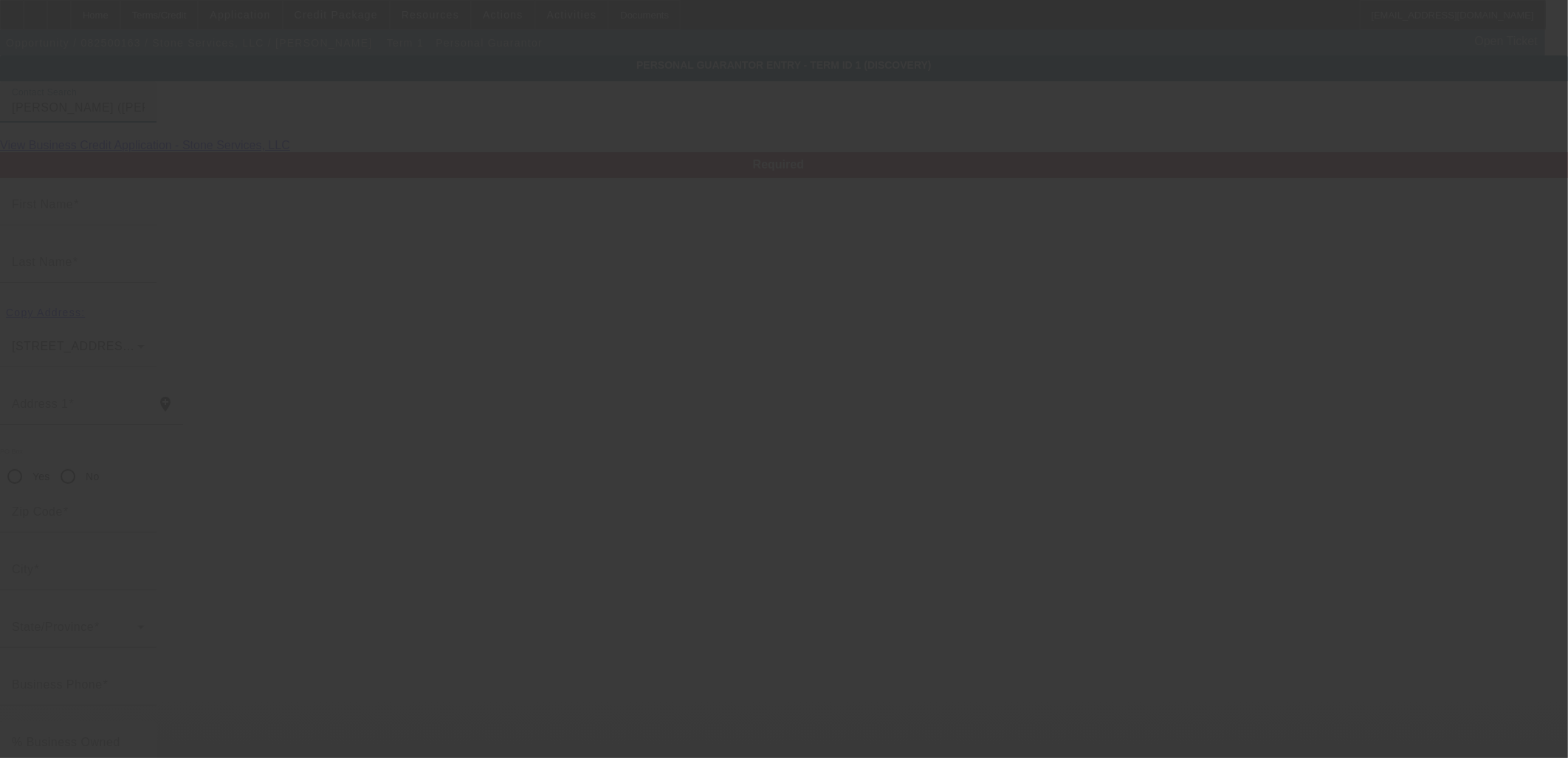
type input "Johnathan"
type input "Stone"
type input "6407 Liberty Hwy"
radio input "true"
type input "29670"
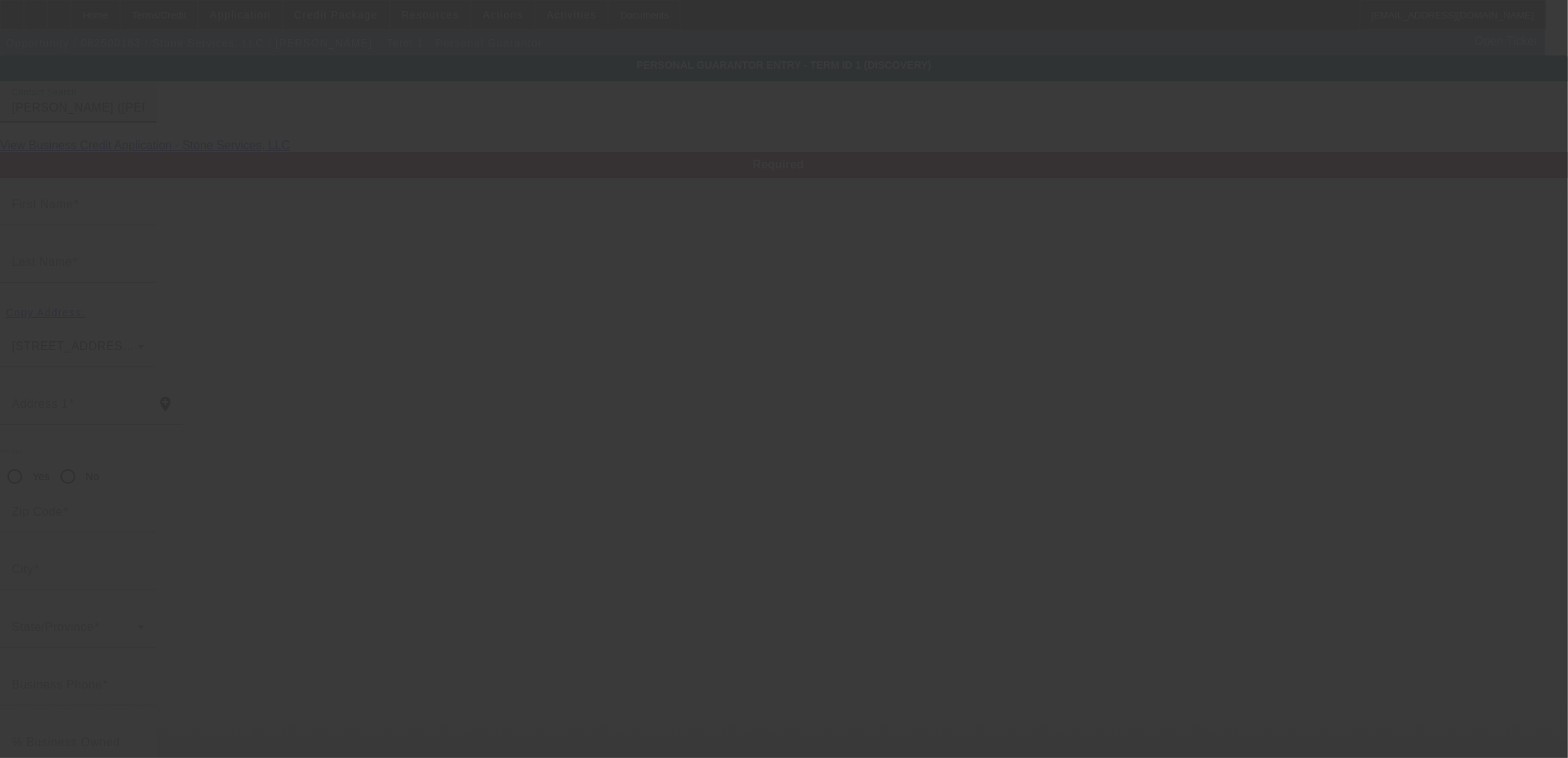
type input "Pendleton"
type input "(864) 329-7548"
type input "49"
type input "248-37-8123"
type input "stone4tow@gmail.com"
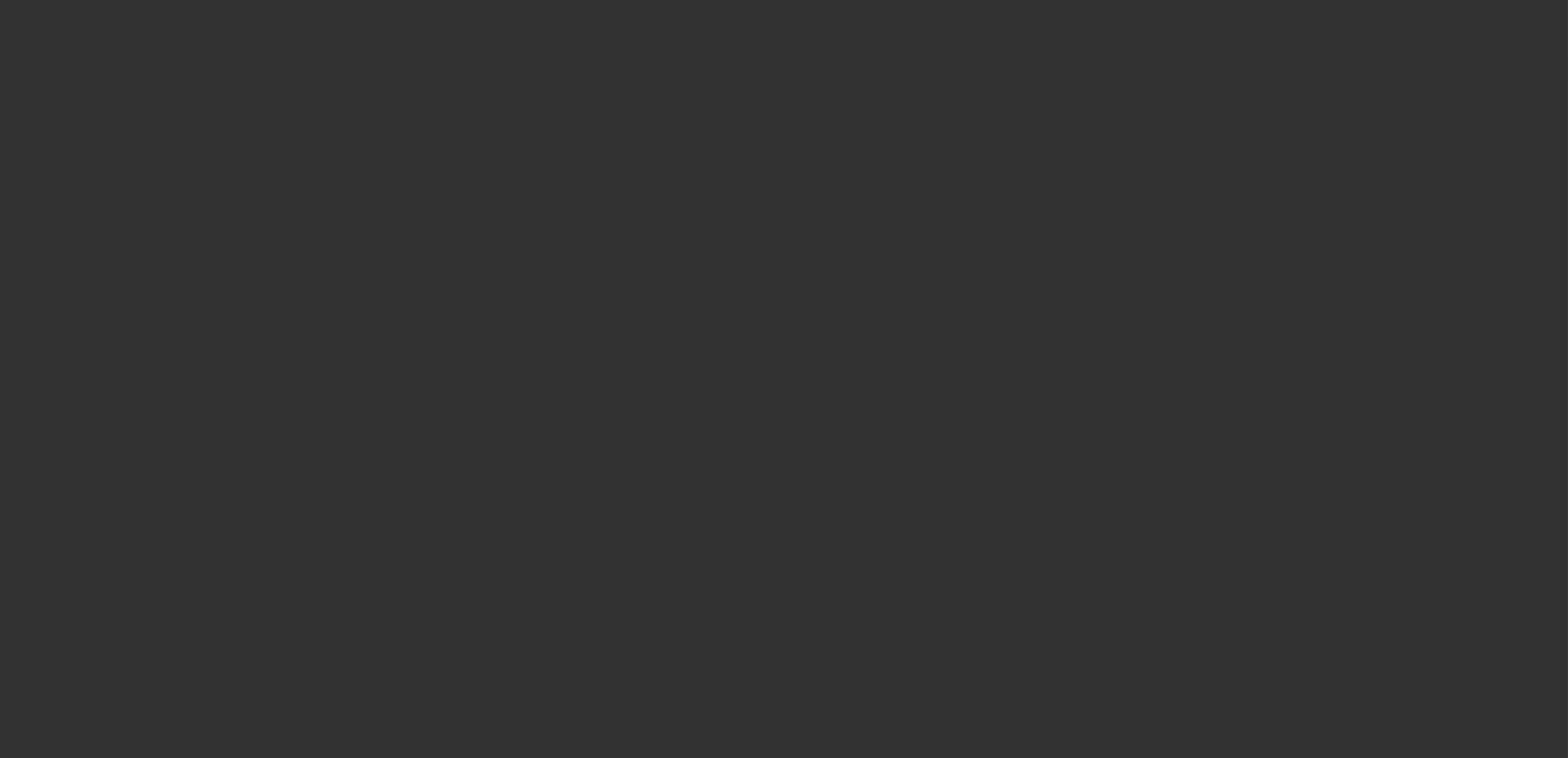
select select "0"
select select "2"
select select "0.1"
select select "4"
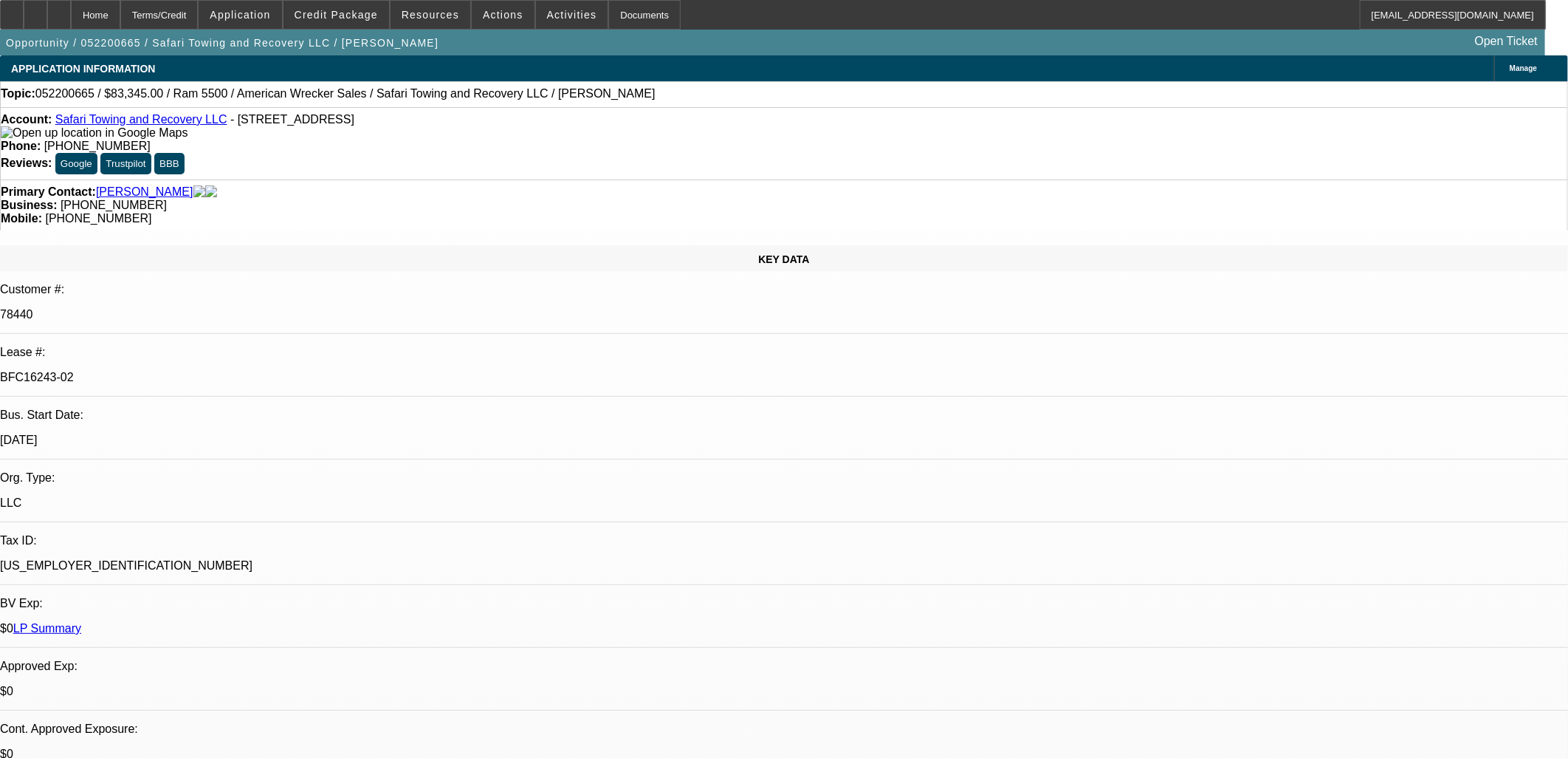
select select "0"
select select "6"
select select "0"
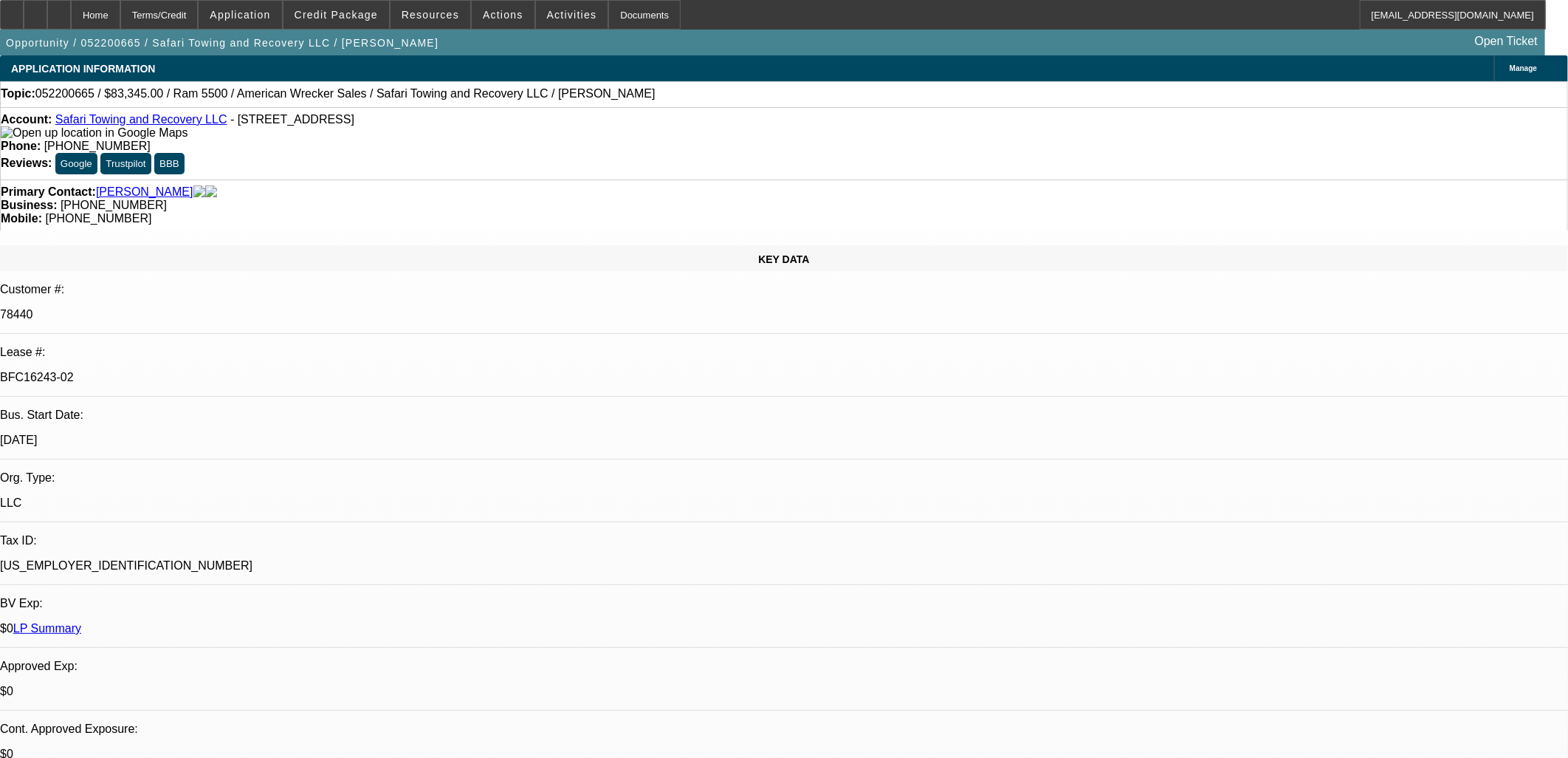
select select "0"
select select "6"
select select "0"
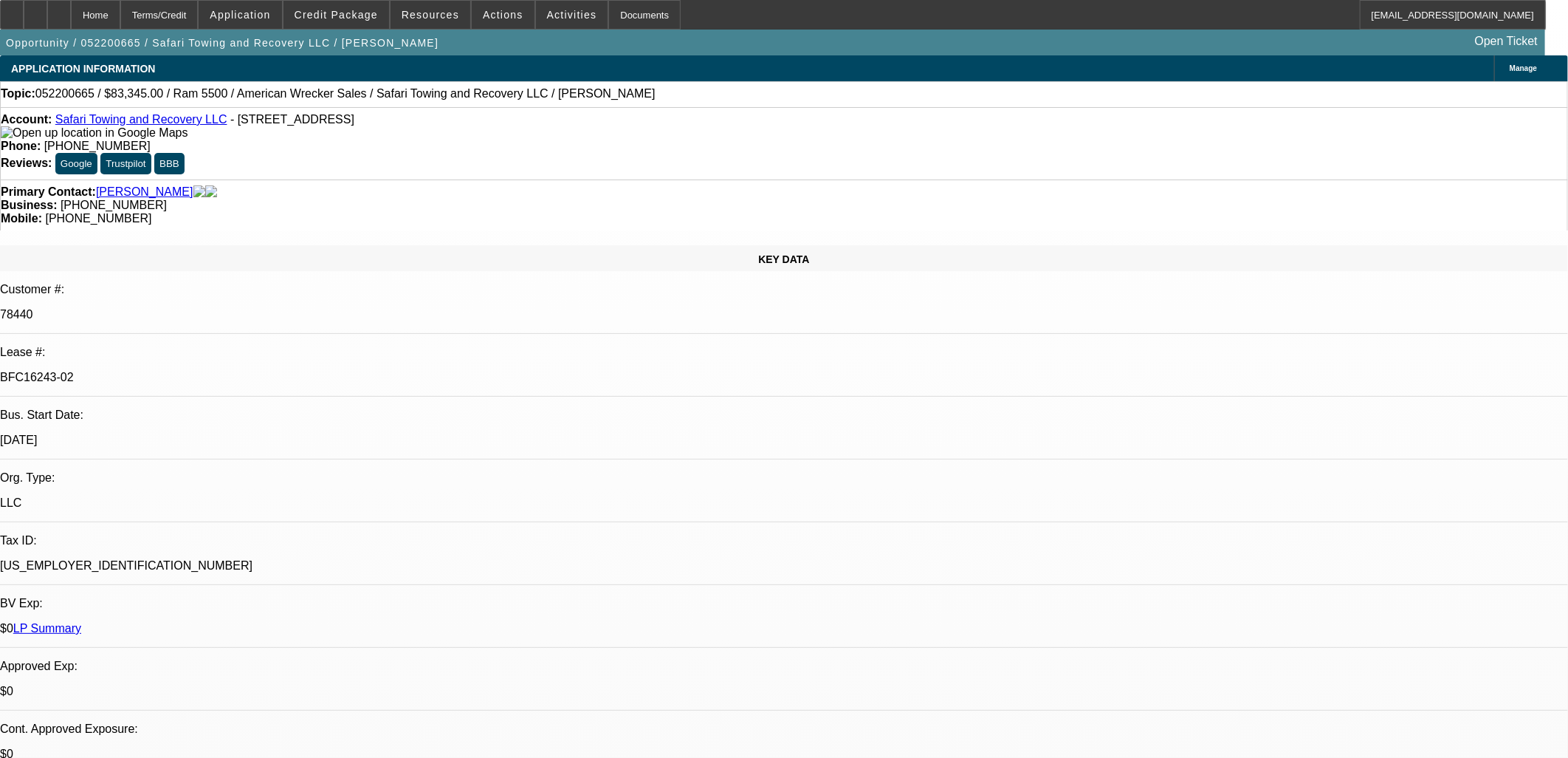
select select "0"
select select "6"
select select "0"
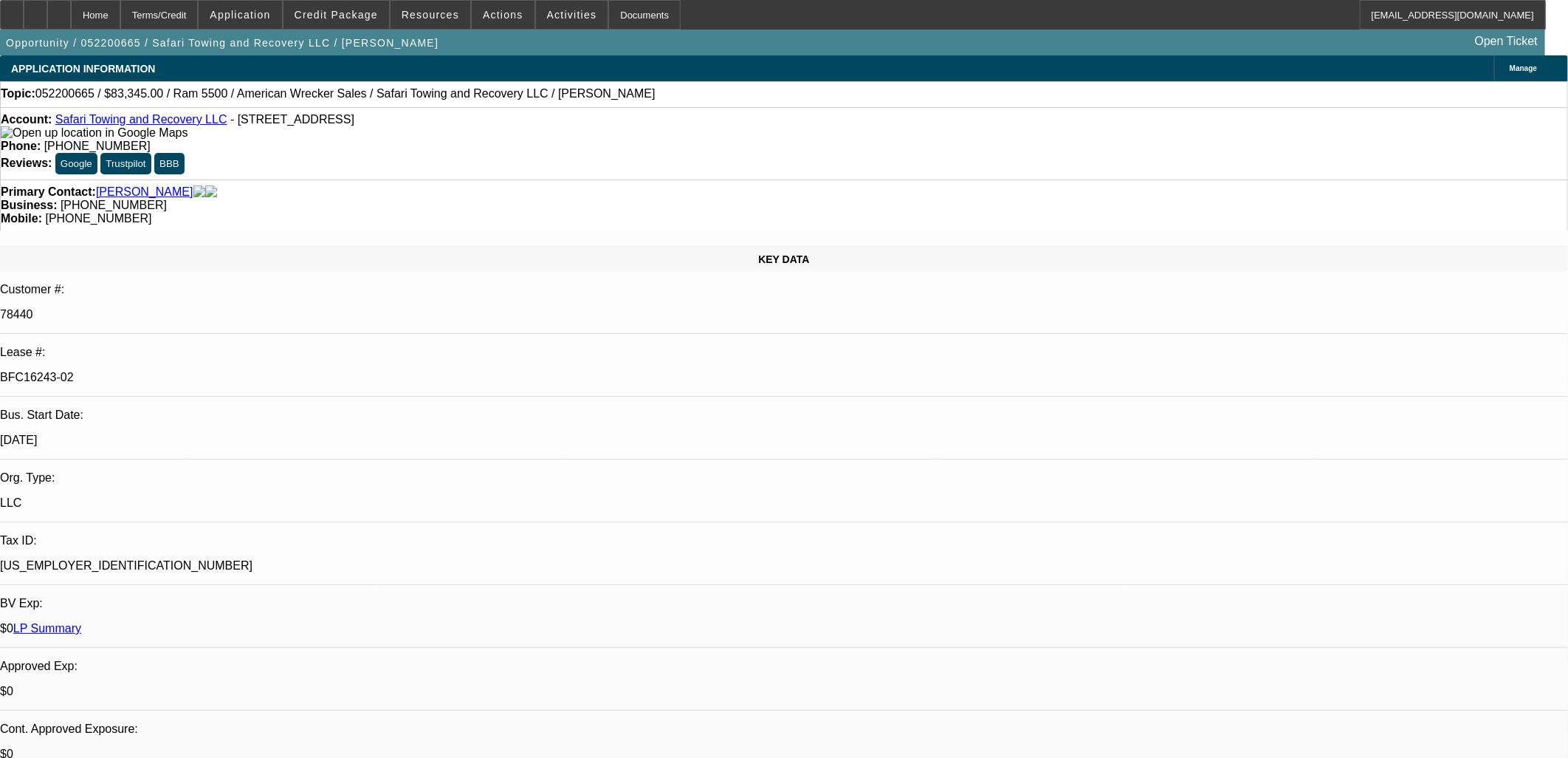
select select "6"
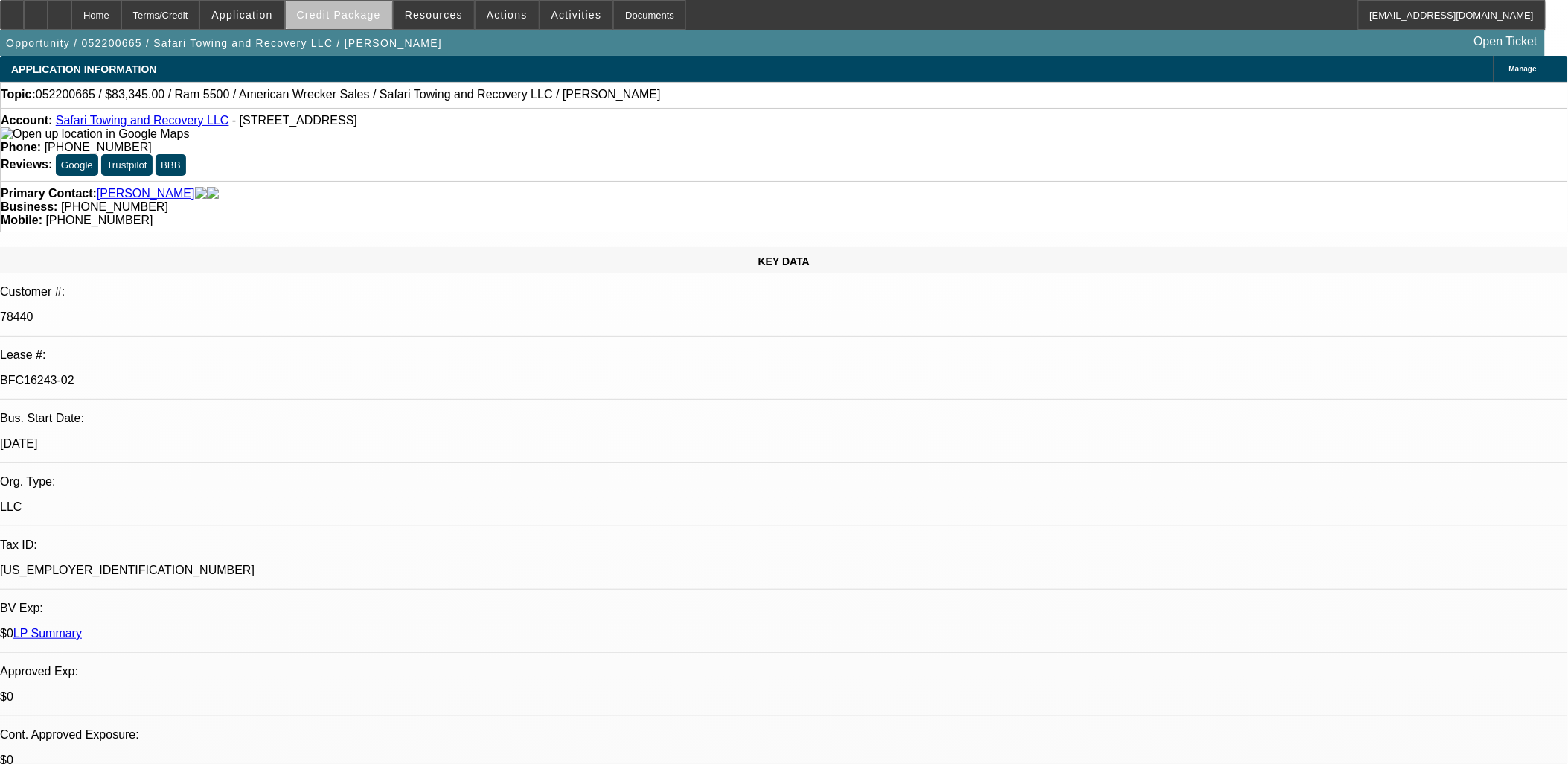
click at [384, 27] on span at bounding box center [339, 14] width 106 height 36
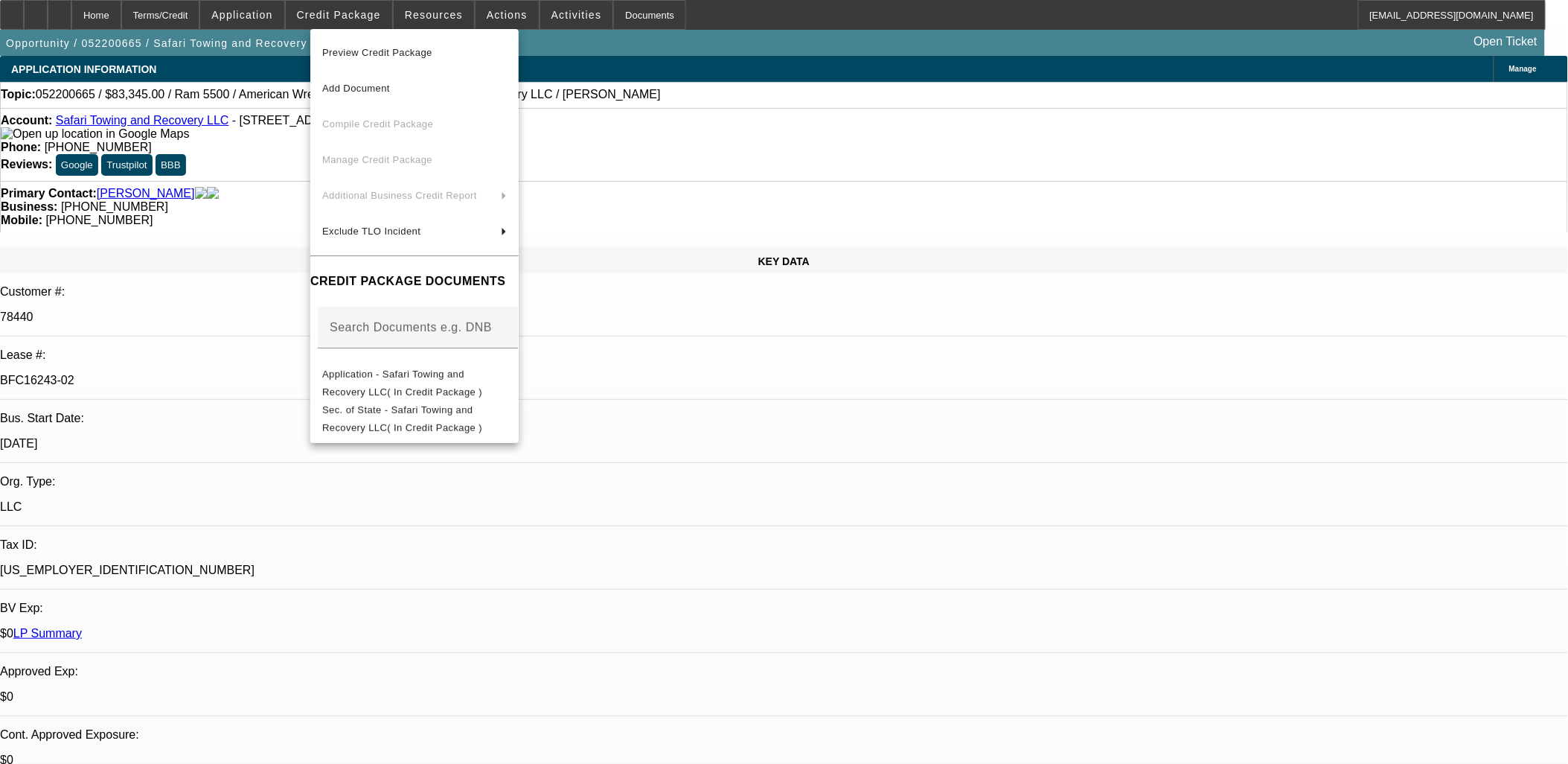
click at [272, 160] on div at bounding box center [784, 382] width 1568 height 764
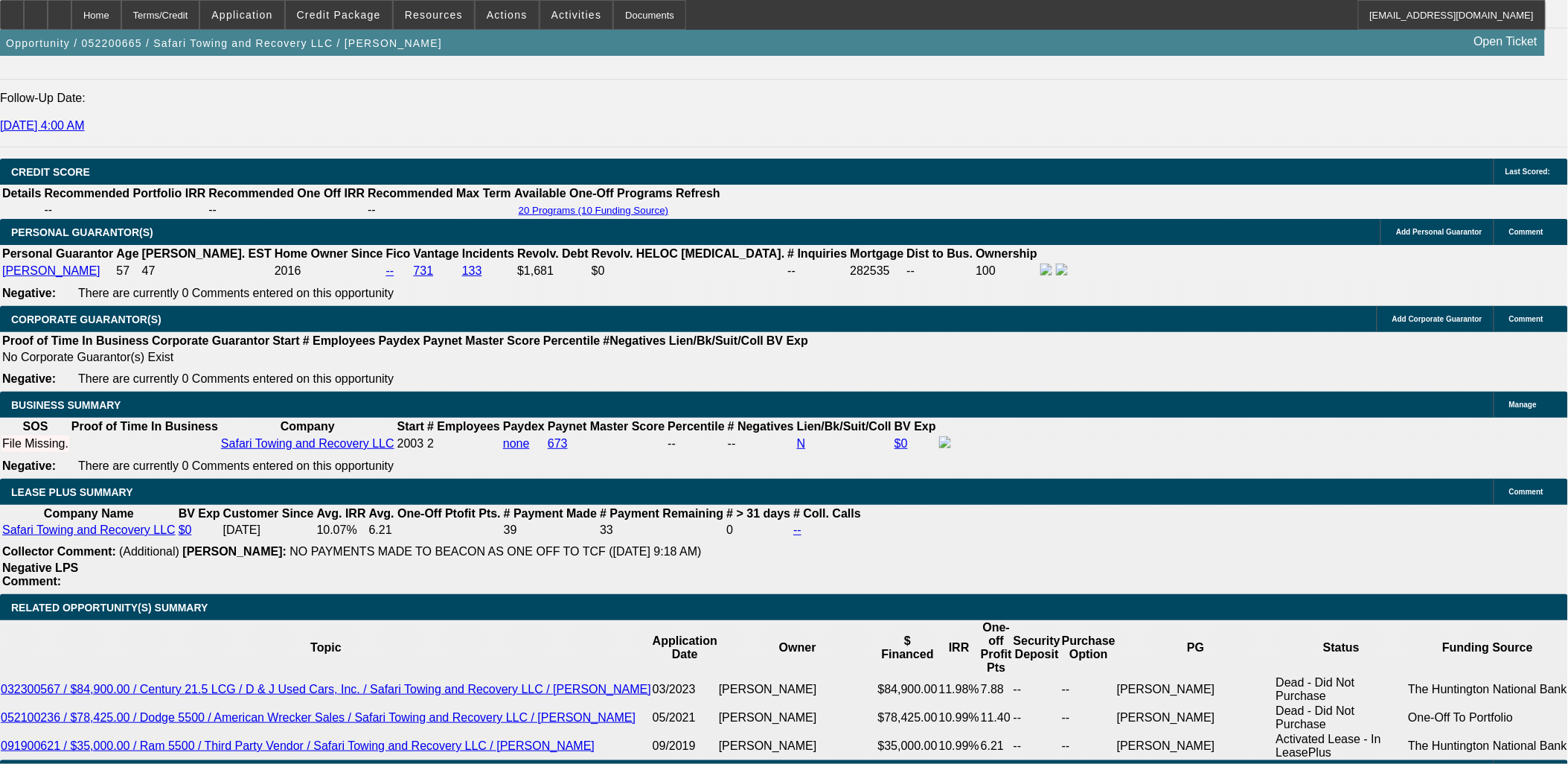
scroll to position [2068, 0]
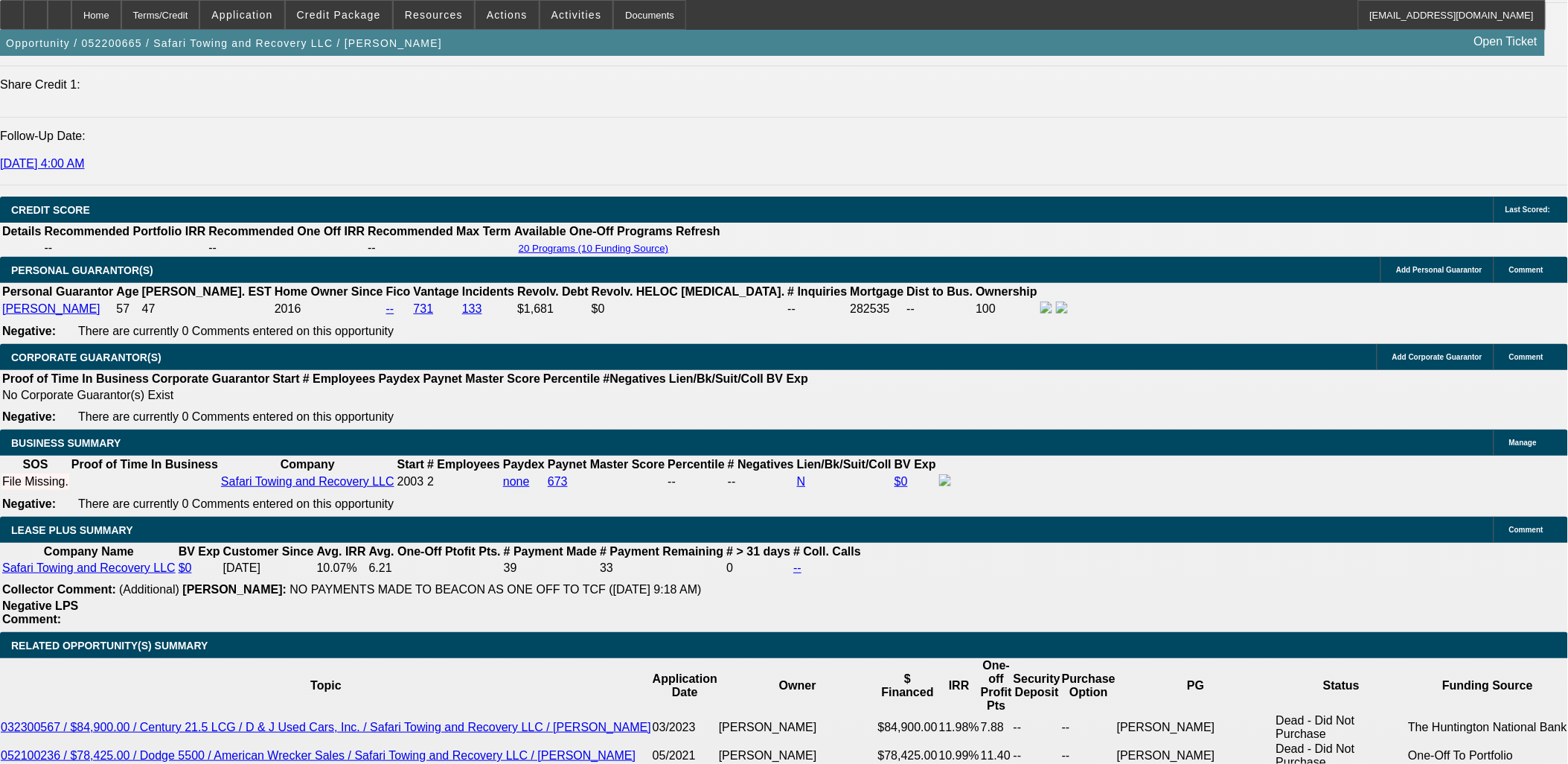
drag, startPoint x: 1230, startPoint y: 583, endPoint x: 1002, endPoint y: 496, distance: 244.0
drag, startPoint x: 1002, startPoint y: 496, endPoint x: 1129, endPoint y: 529, distance: 131.2
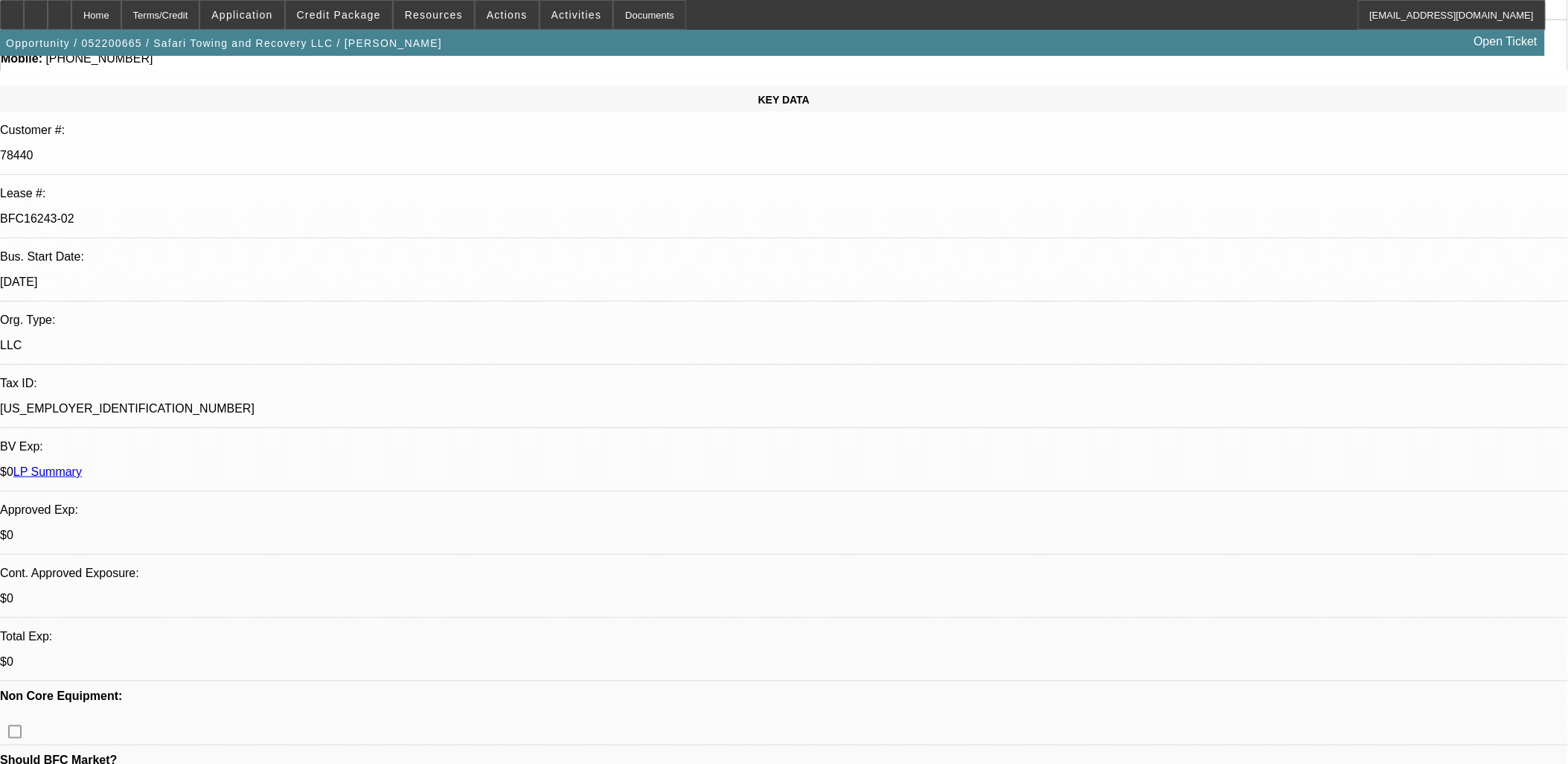
scroll to position [0, 0]
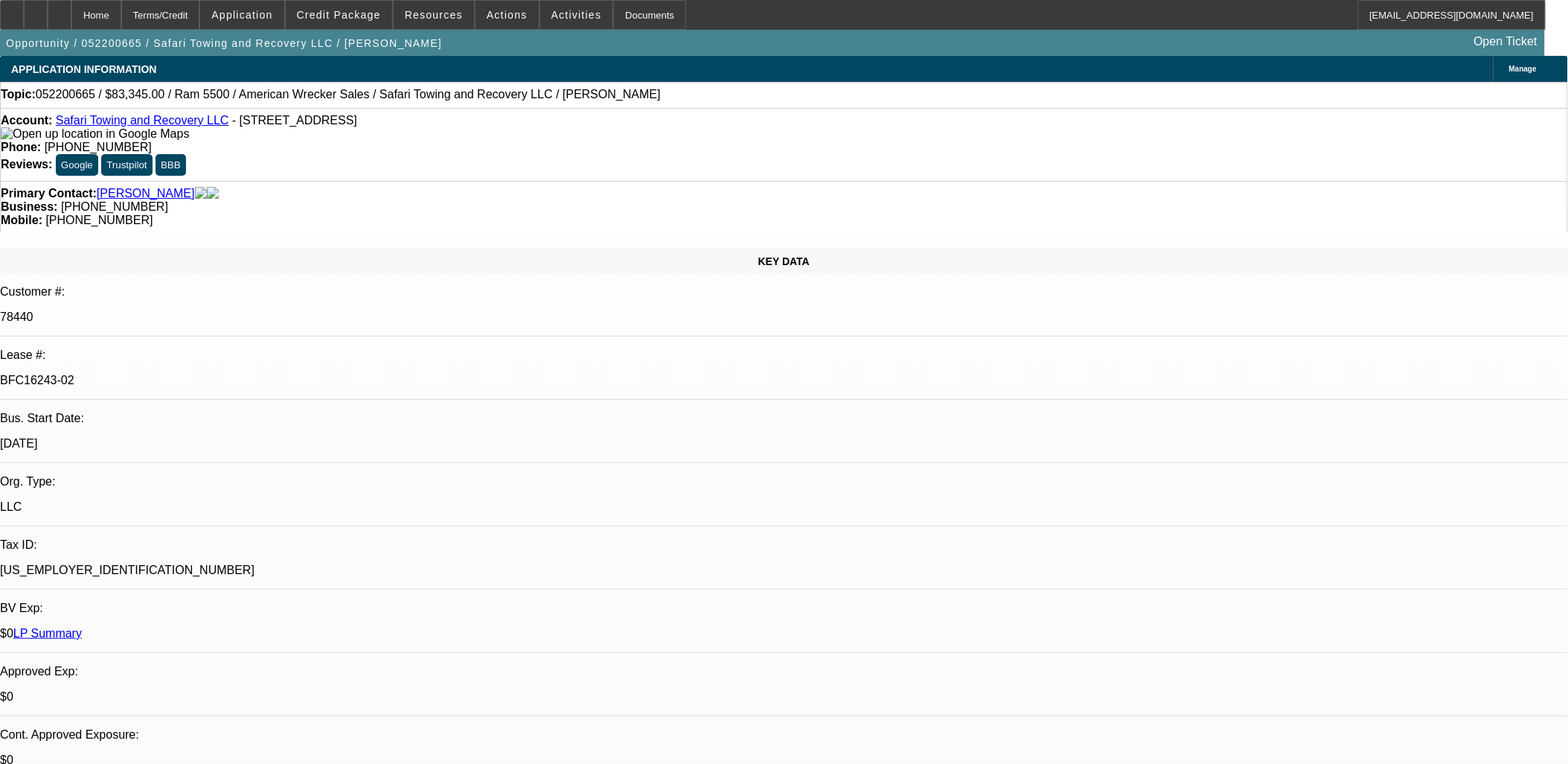
click at [552, 12] on span "Activities" at bounding box center [577, 14] width 51 height 12
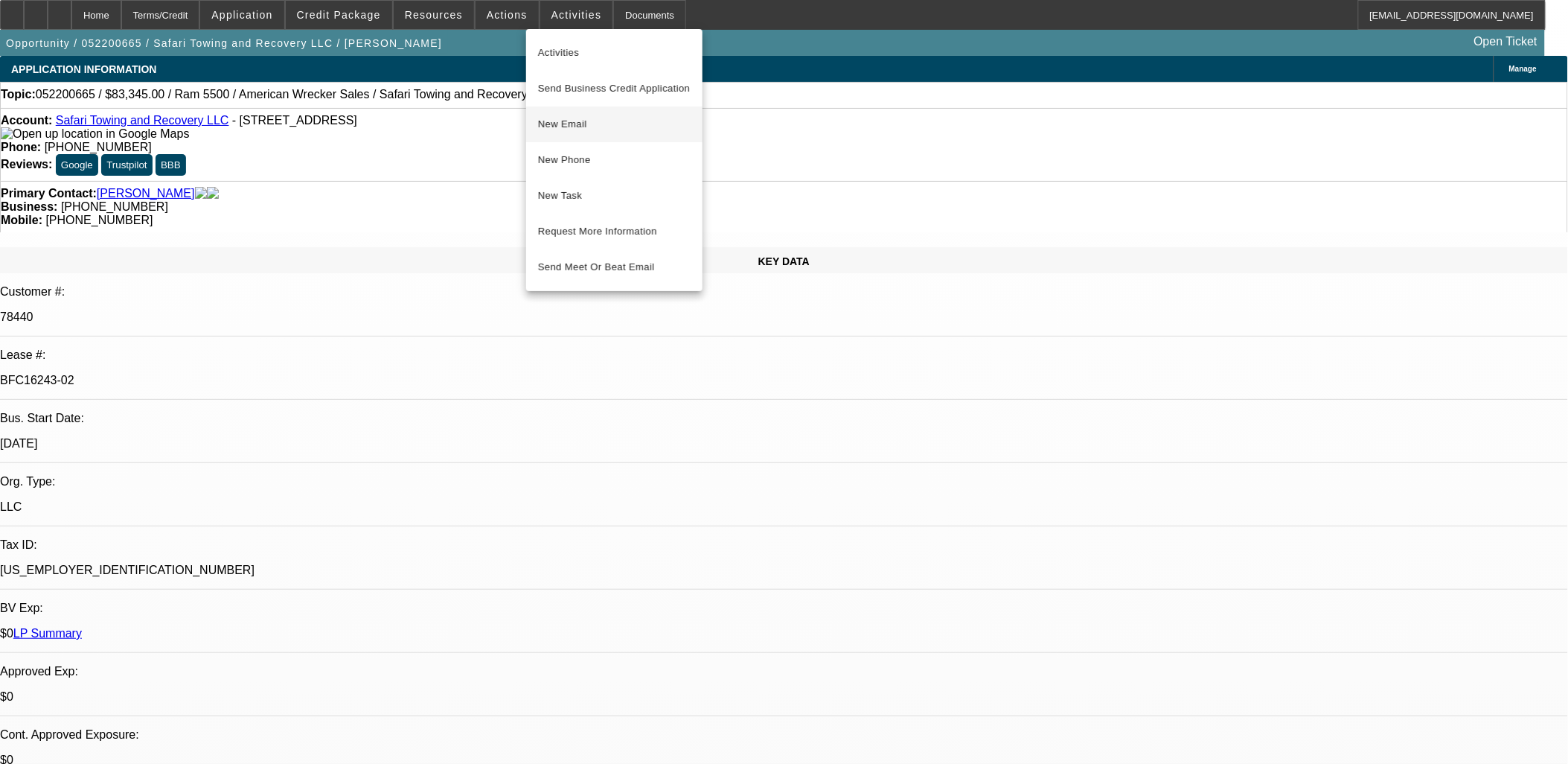
click at [585, 126] on span "New Email" at bounding box center [614, 124] width 152 height 18
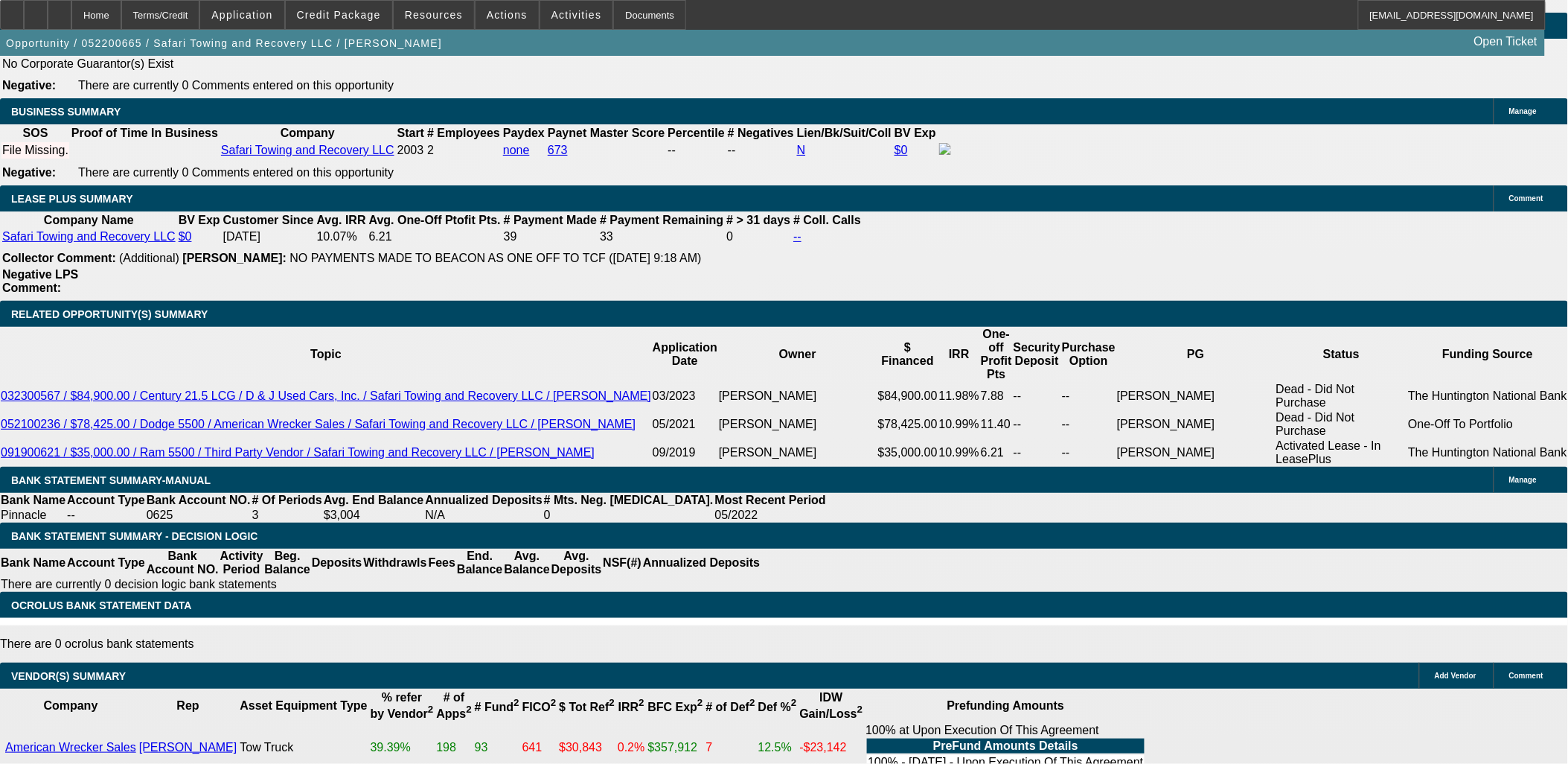
scroll to position [1985, 0]
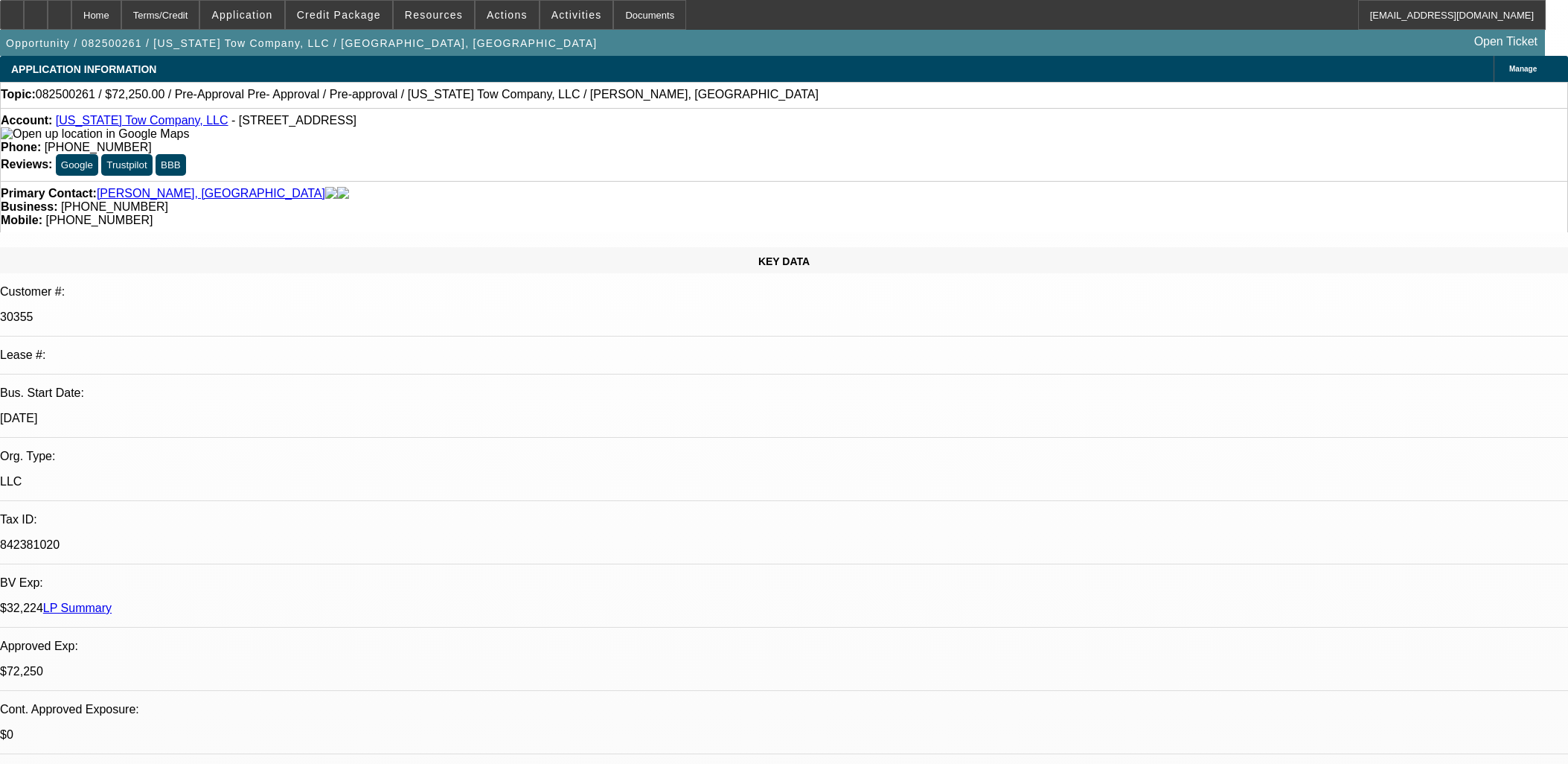
select select "0.15"
select select "2"
select select "0"
select select "6"
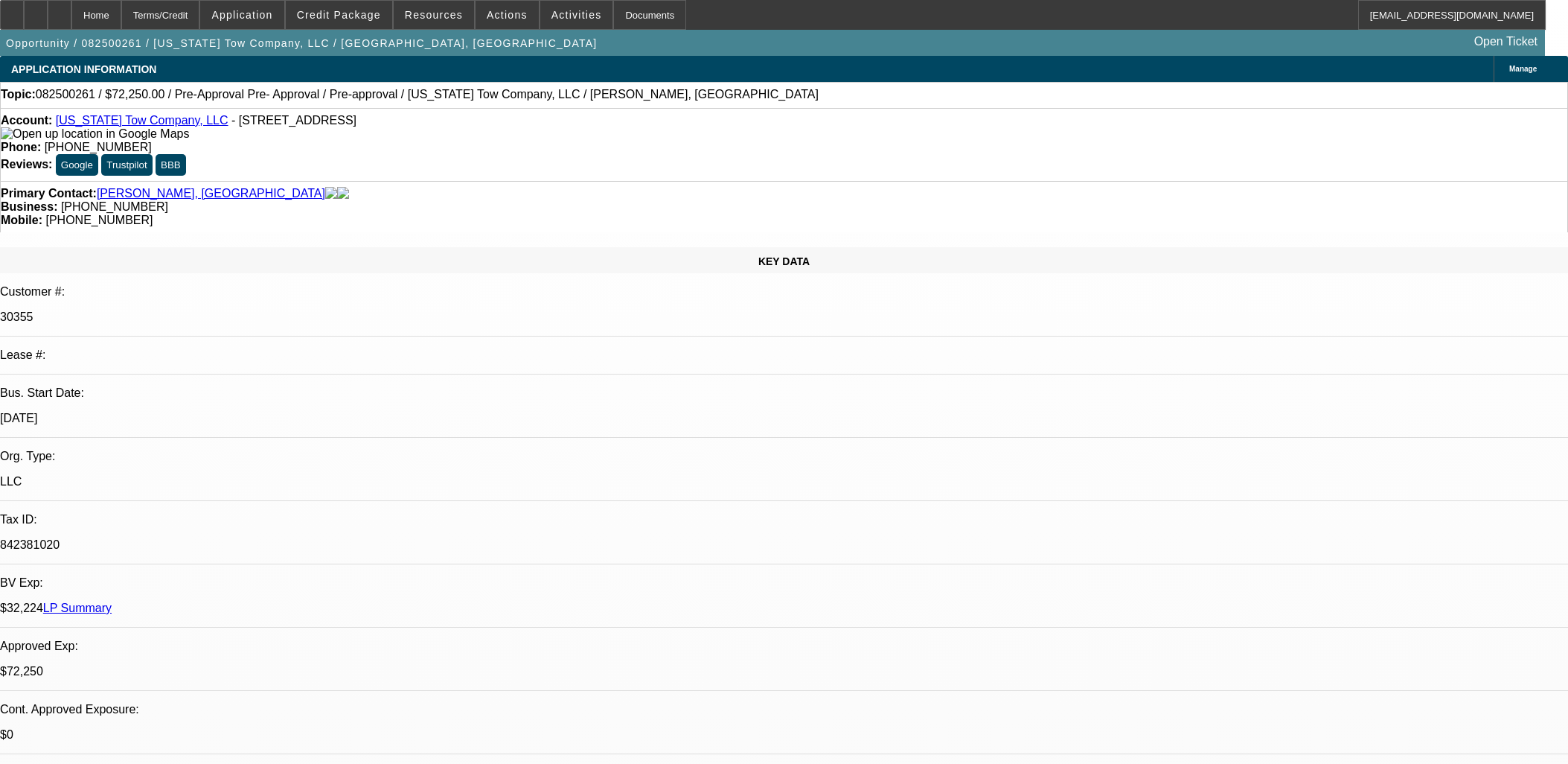
select select "0.15"
select select "0"
select select "6"
select select "0"
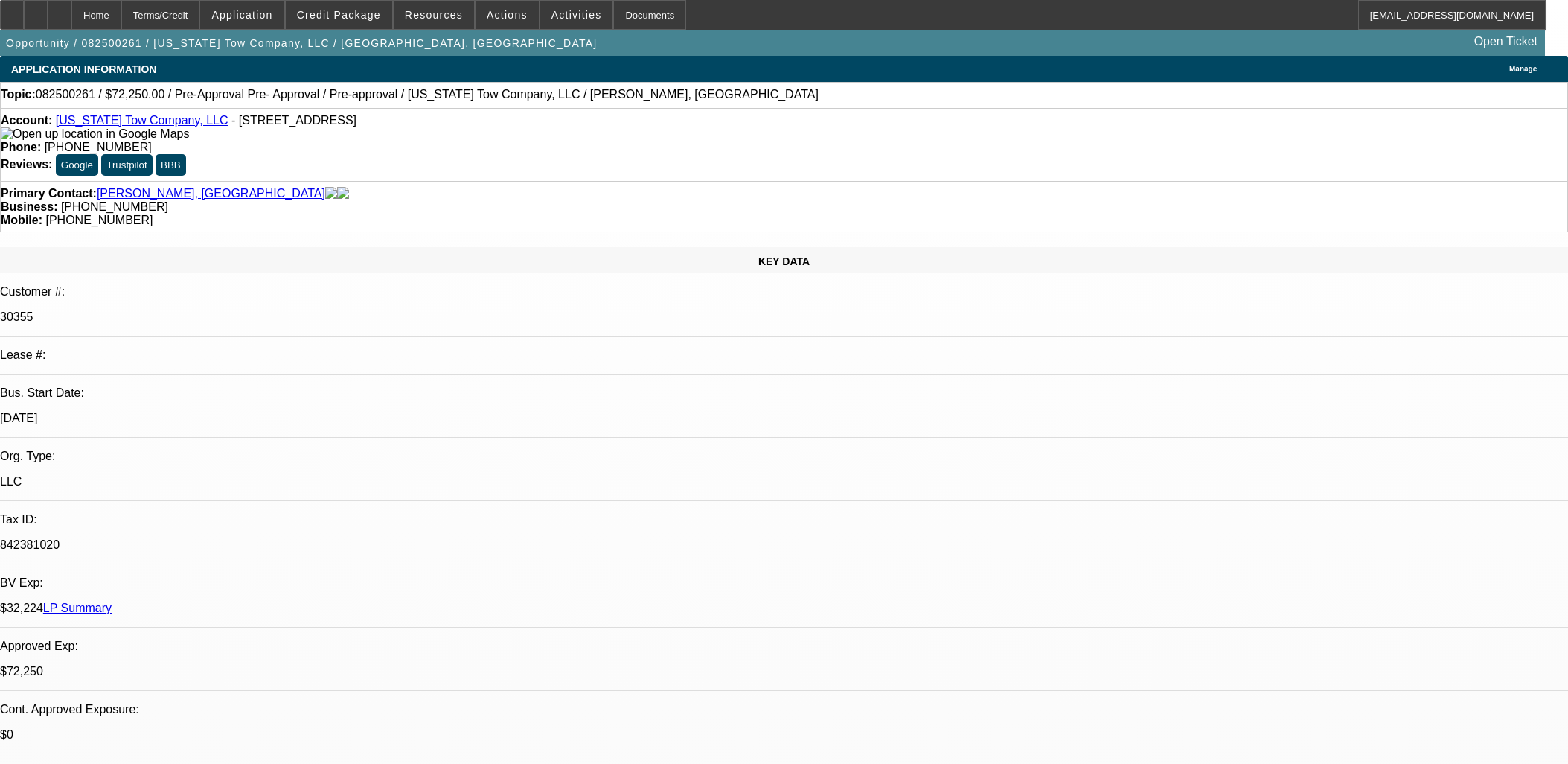
select select "0"
select select "6"
select select "0"
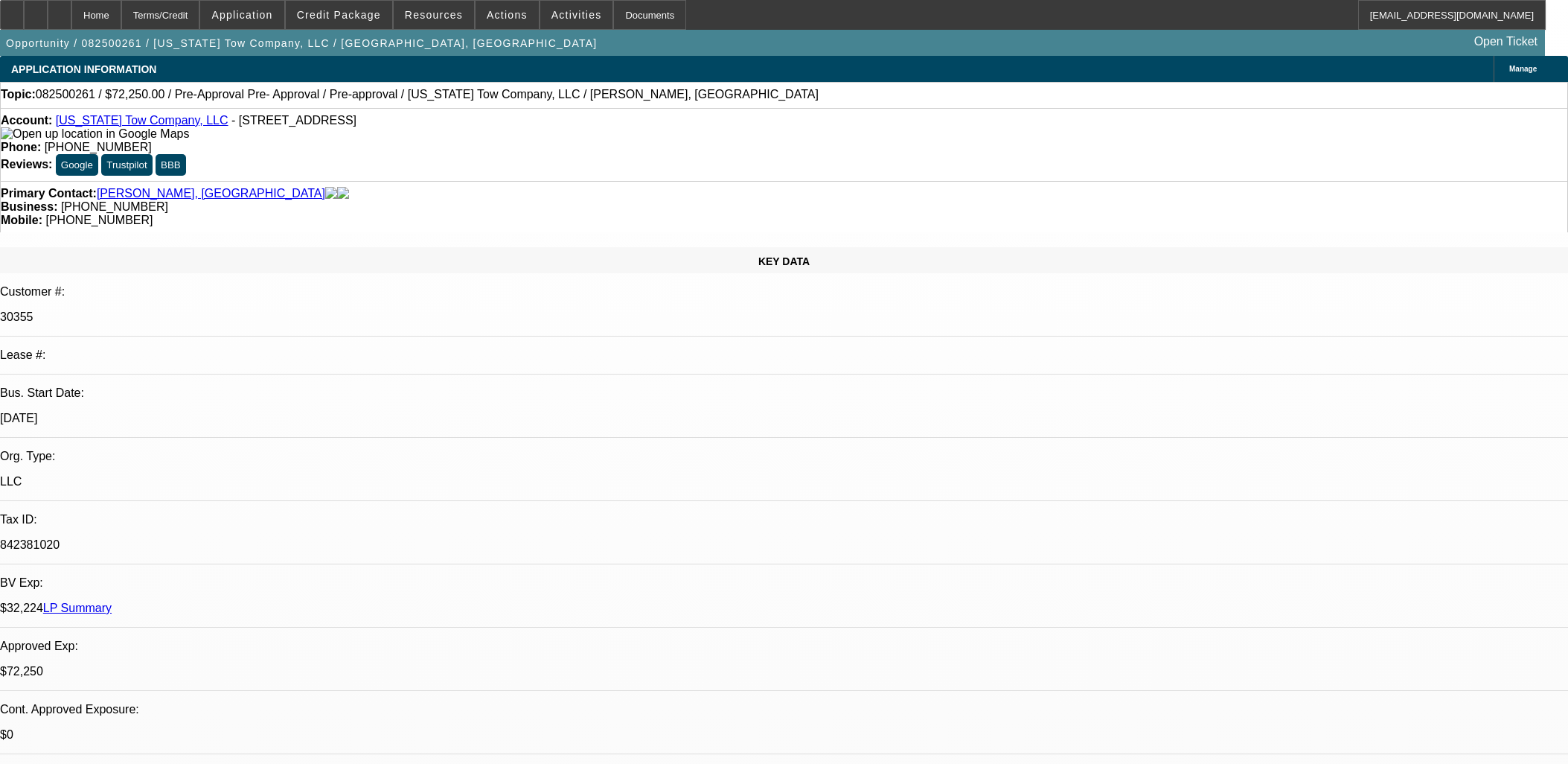
select select "0"
select select "6"
drag, startPoint x: 104, startPoint y: 117, endPoint x: 109, endPoint y: 124, distance: 8.6
click at [109, 124] on div "Account: [US_STATE] Tow Company, LLC - [STREET_ADDRESS]" at bounding box center [784, 127] width 1566 height 27
click at [109, 124] on link "[US_STATE] Tow Company, LLC" at bounding box center [142, 119] width 172 height 13
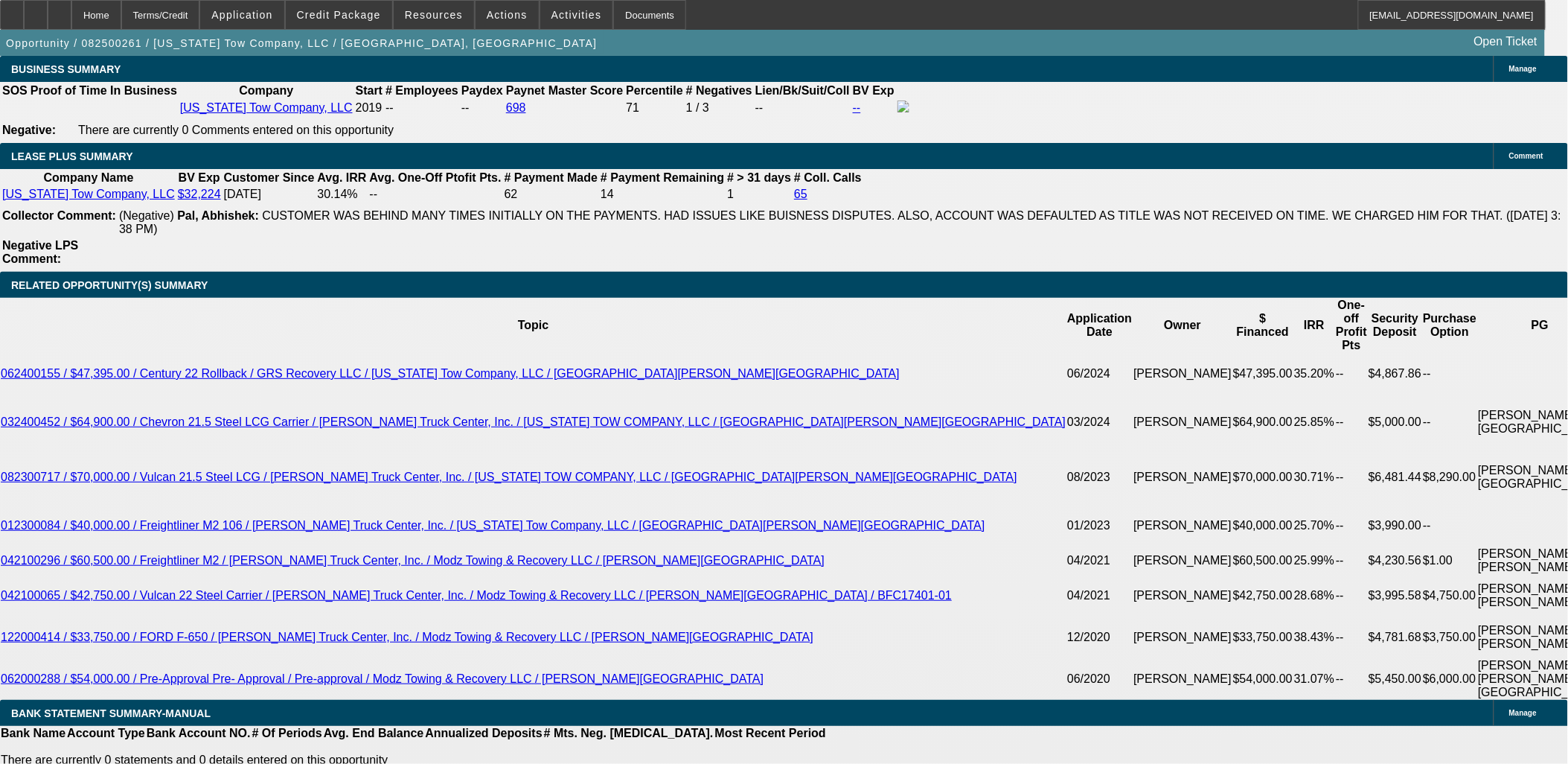
scroll to position [659, 0]
drag, startPoint x: 1203, startPoint y: 182, endPoint x: 1200, endPoint y: 192, distance: 10.4
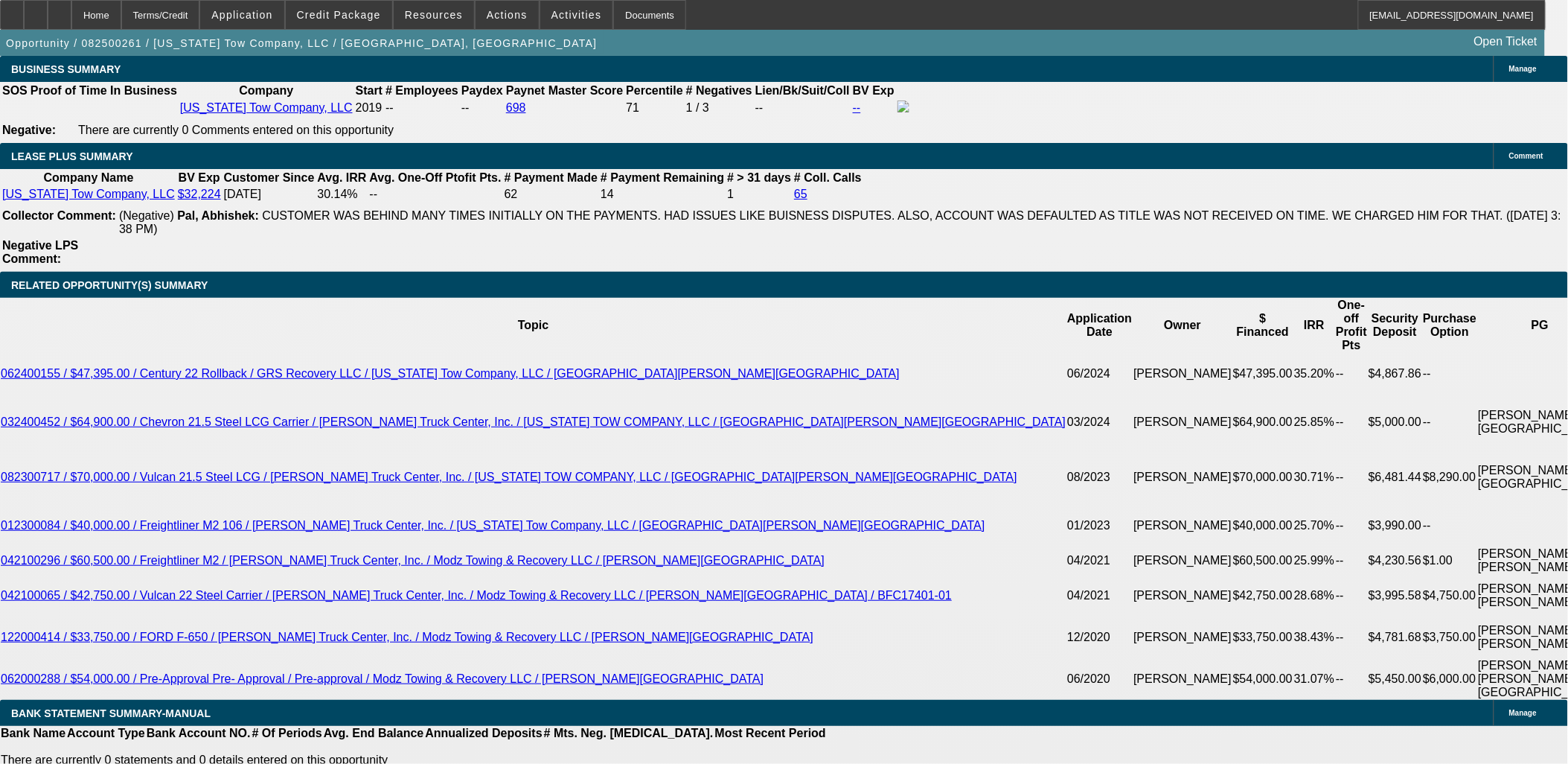
drag, startPoint x: 1368, startPoint y: 544, endPoint x: 1015, endPoint y: 496, distance: 356.2
click at [1010, 496] on div "APPLICATION INFORMATION [GEOGRAPHIC_DATA] Topic: 082500261 / $72,250.00 / Pre-A…" at bounding box center [784, 706] width 1568 height 6132
drag, startPoint x: 1015, startPoint y: 496, endPoint x: 1207, endPoint y: 522, distance: 193.8
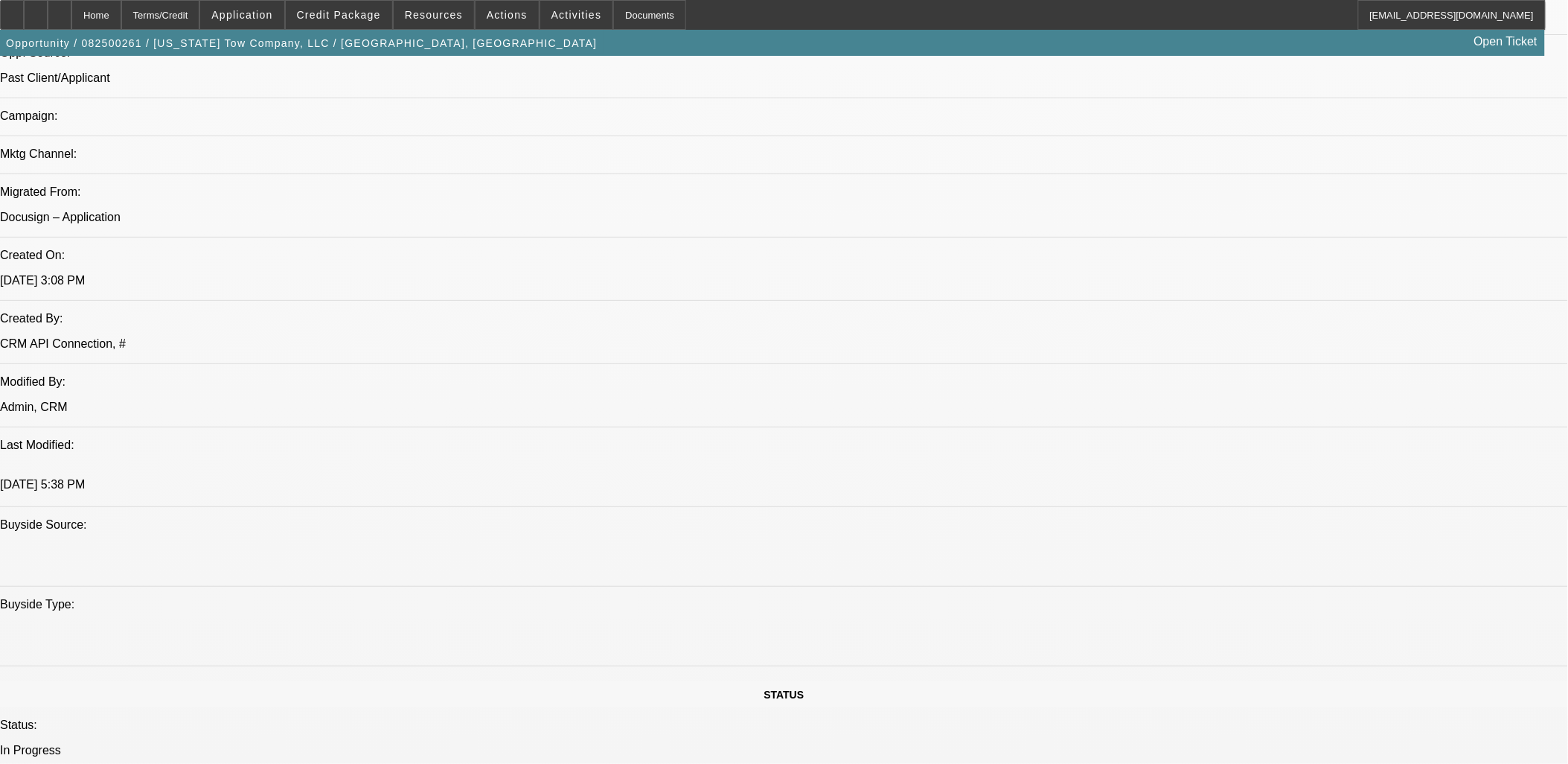
scroll to position [927, 0]
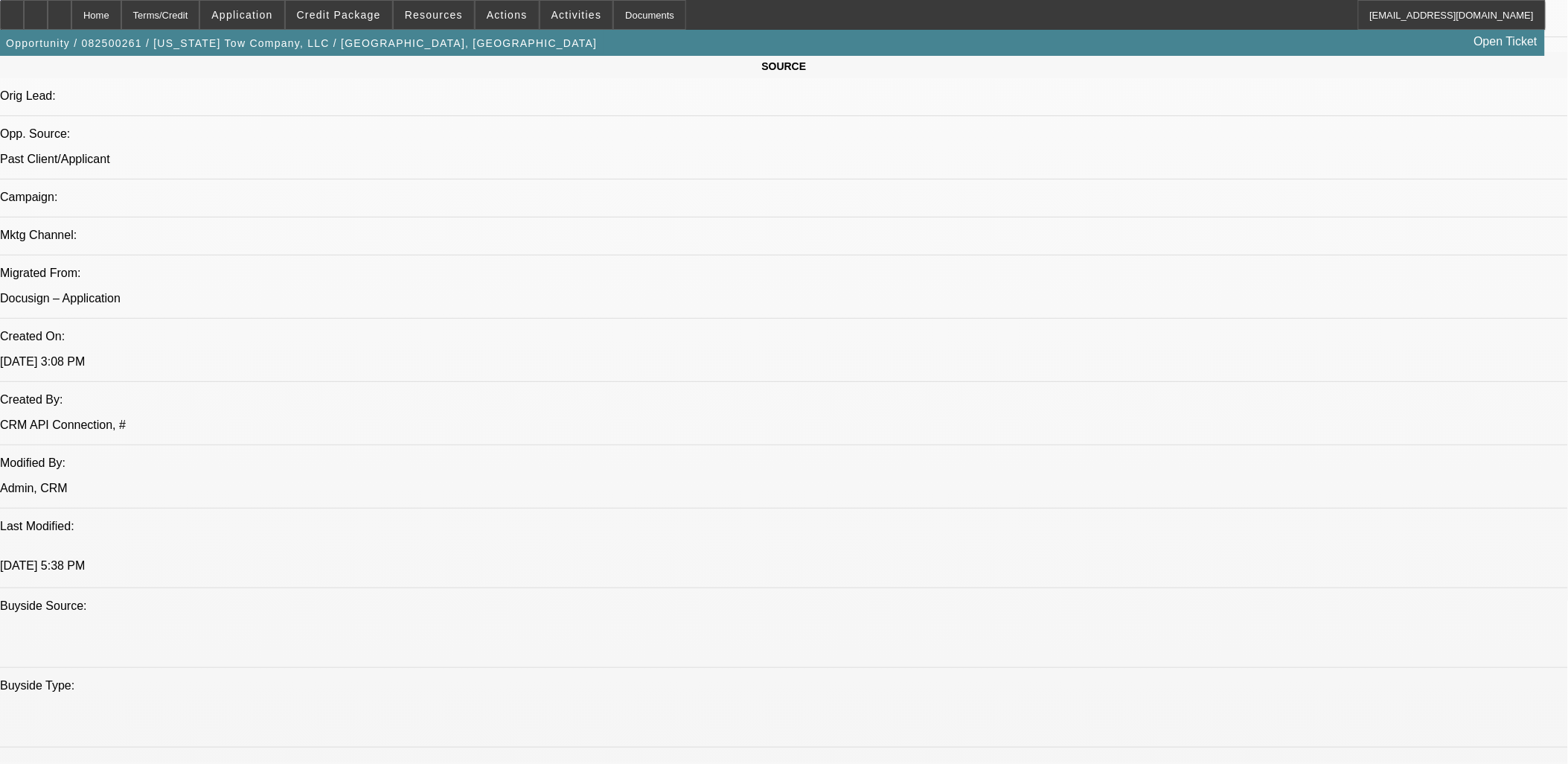
drag, startPoint x: 1215, startPoint y: 514, endPoint x: 1057, endPoint y: 430, distance: 178.9
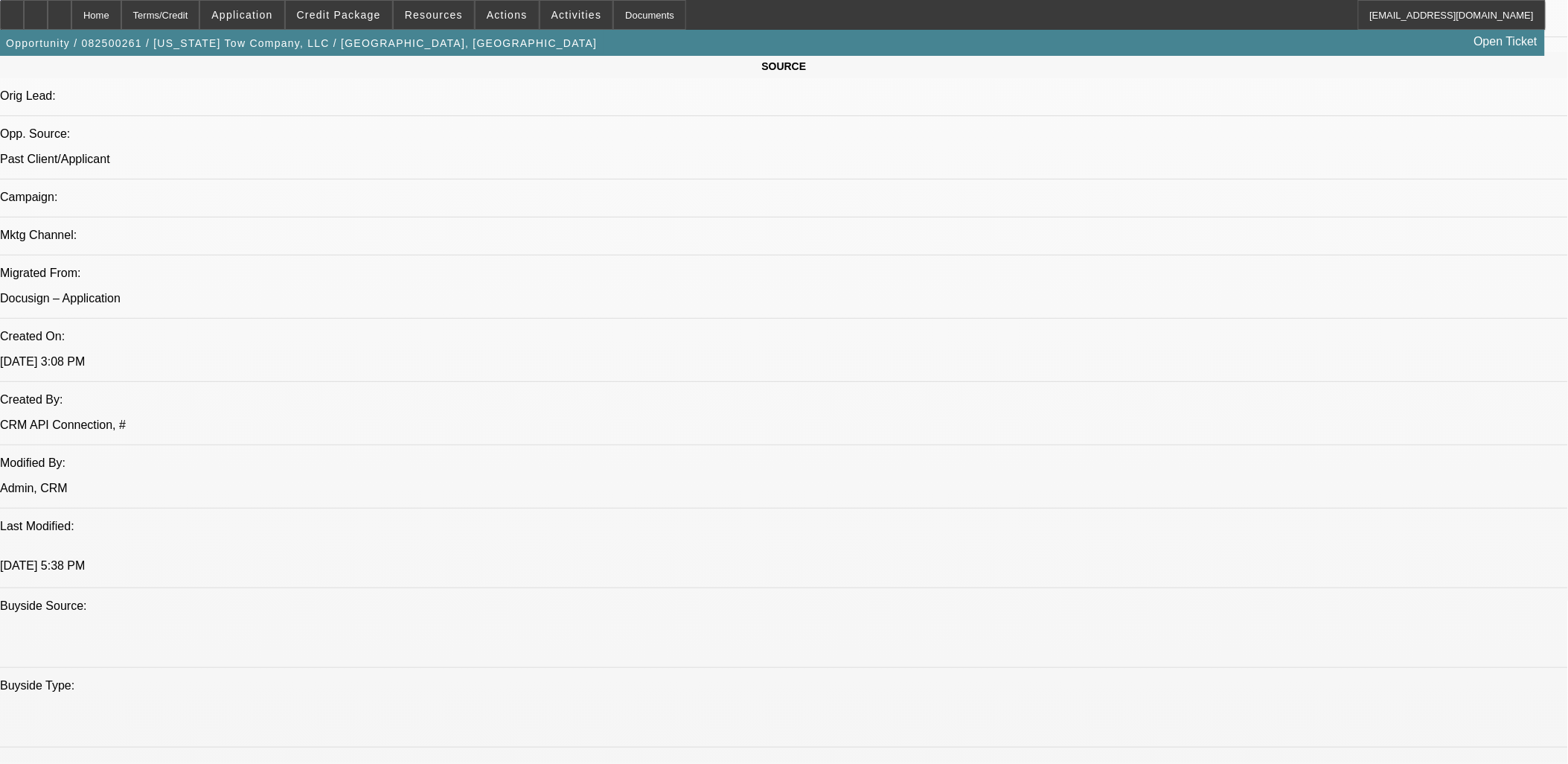
drag, startPoint x: 1057, startPoint y: 430, endPoint x: 1058, endPoint y: 421, distance: 9.1
drag, startPoint x: 1057, startPoint y: 415, endPoint x: 1224, endPoint y: 540, distance: 208.6
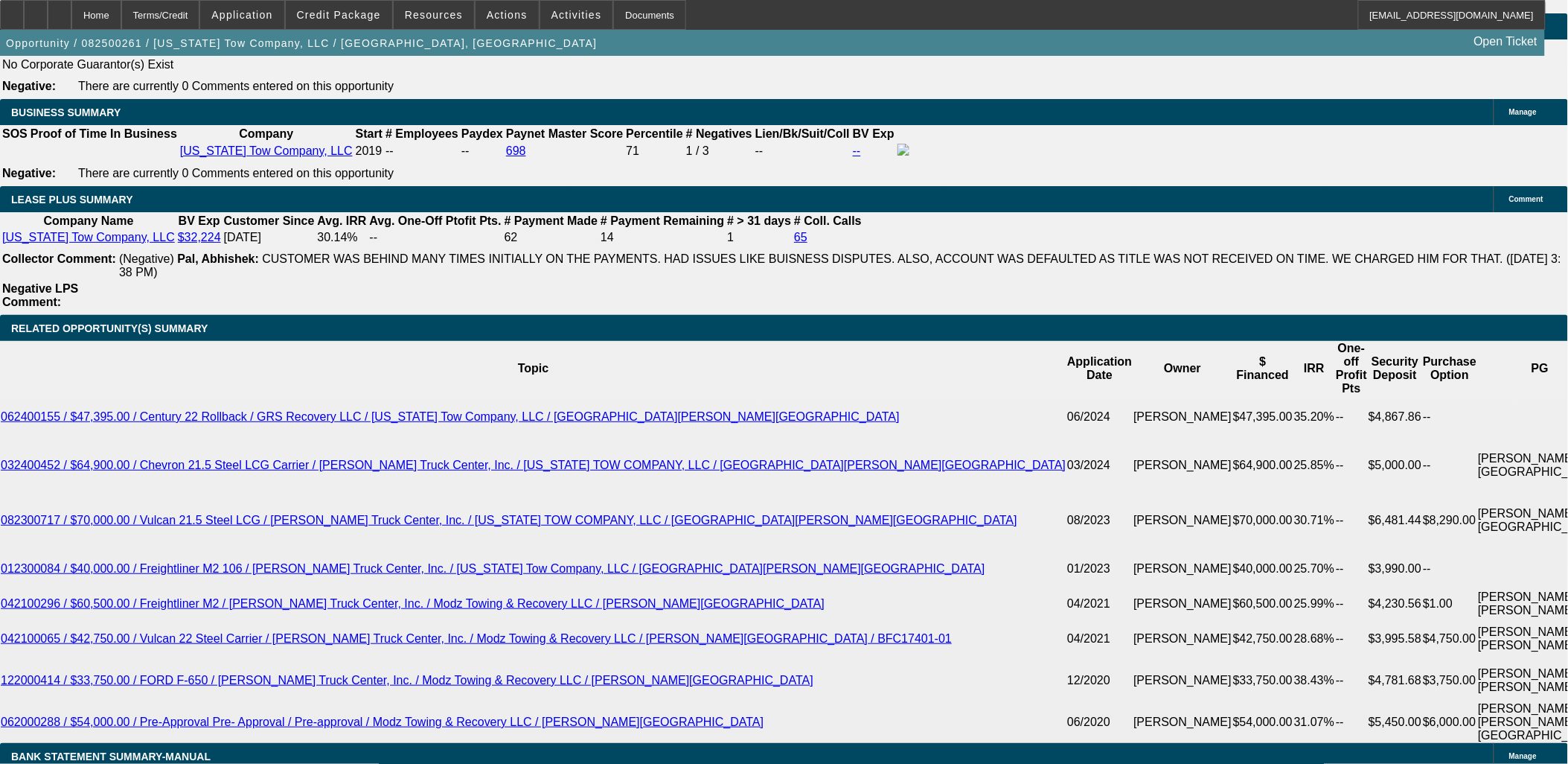
scroll to position [2377, 0]
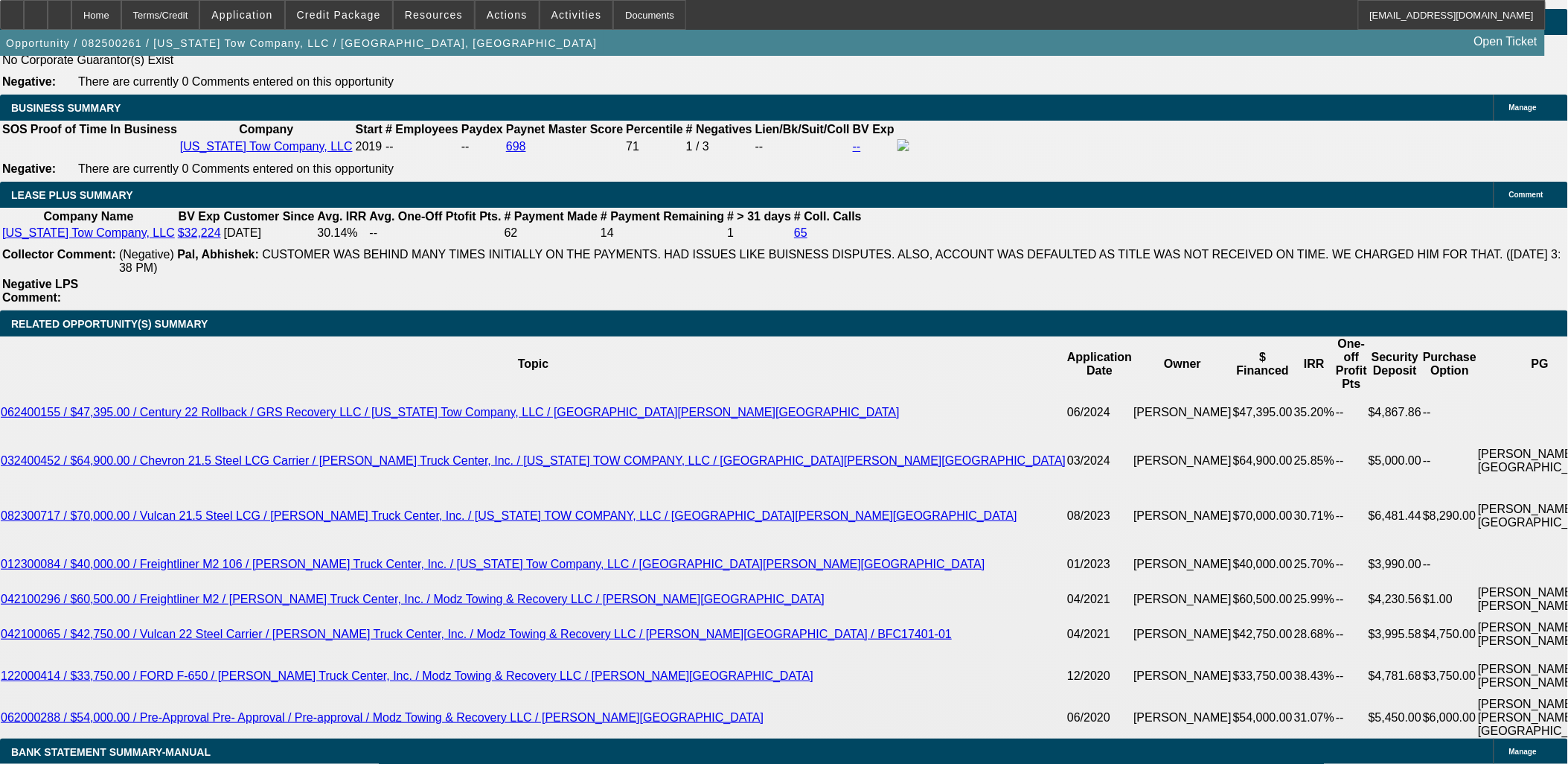
drag, startPoint x: 1096, startPoint y: 471, endPoint x: 1147, endPoint y: 514, distance: 66.7
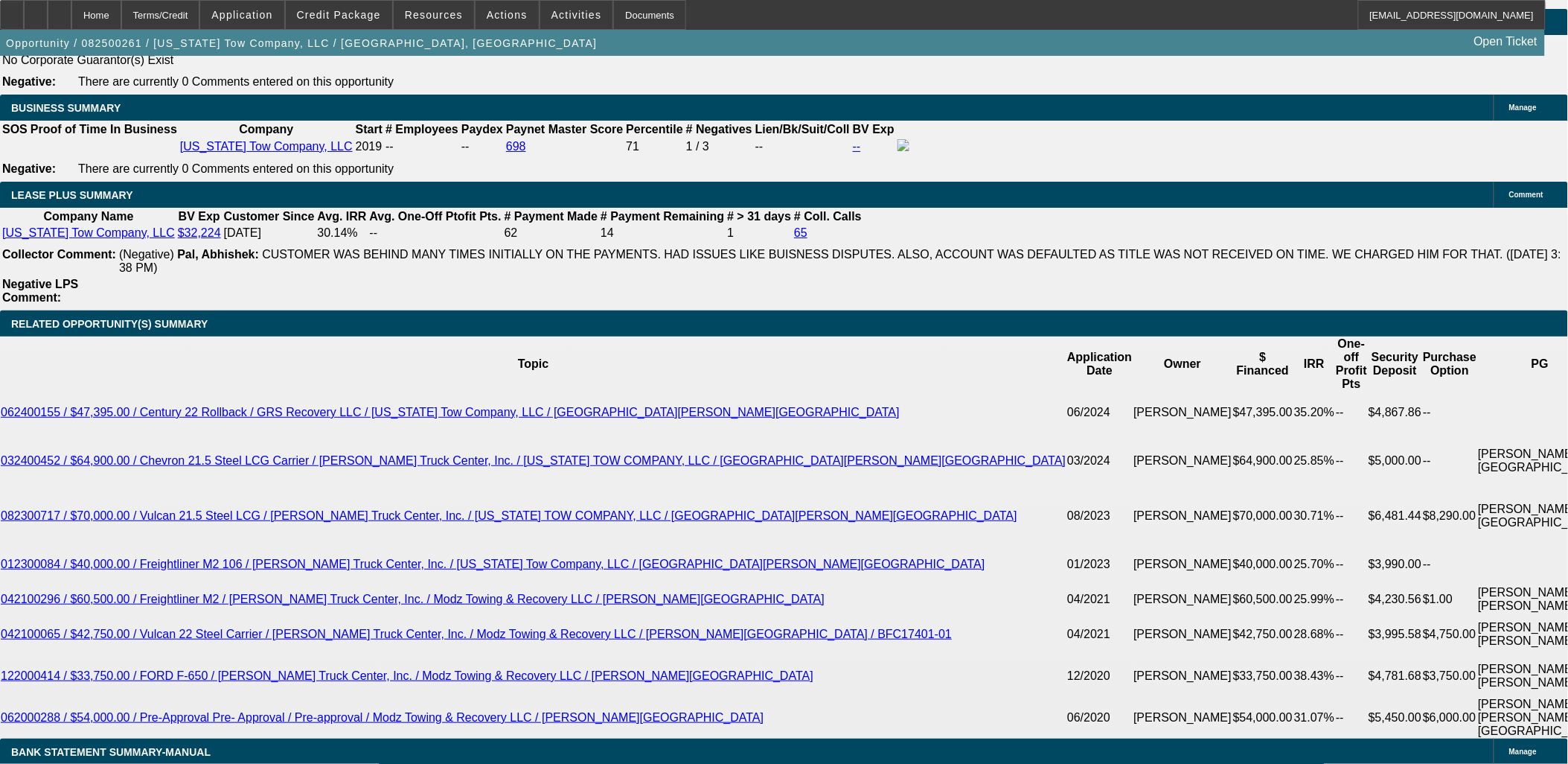
drag, startPoint x: 1147, startPoint y: 514, endPoint x: 14, endPoint y: 77, distance: 1214.4
click at [14, 77] on div "APPLICATION INFORMATION [GEOGRAPHIC_DATA] Topic: 082500261 / $72,250.00 / Pre-A…" at bounding box center [784, 745] width 1568 height 6132
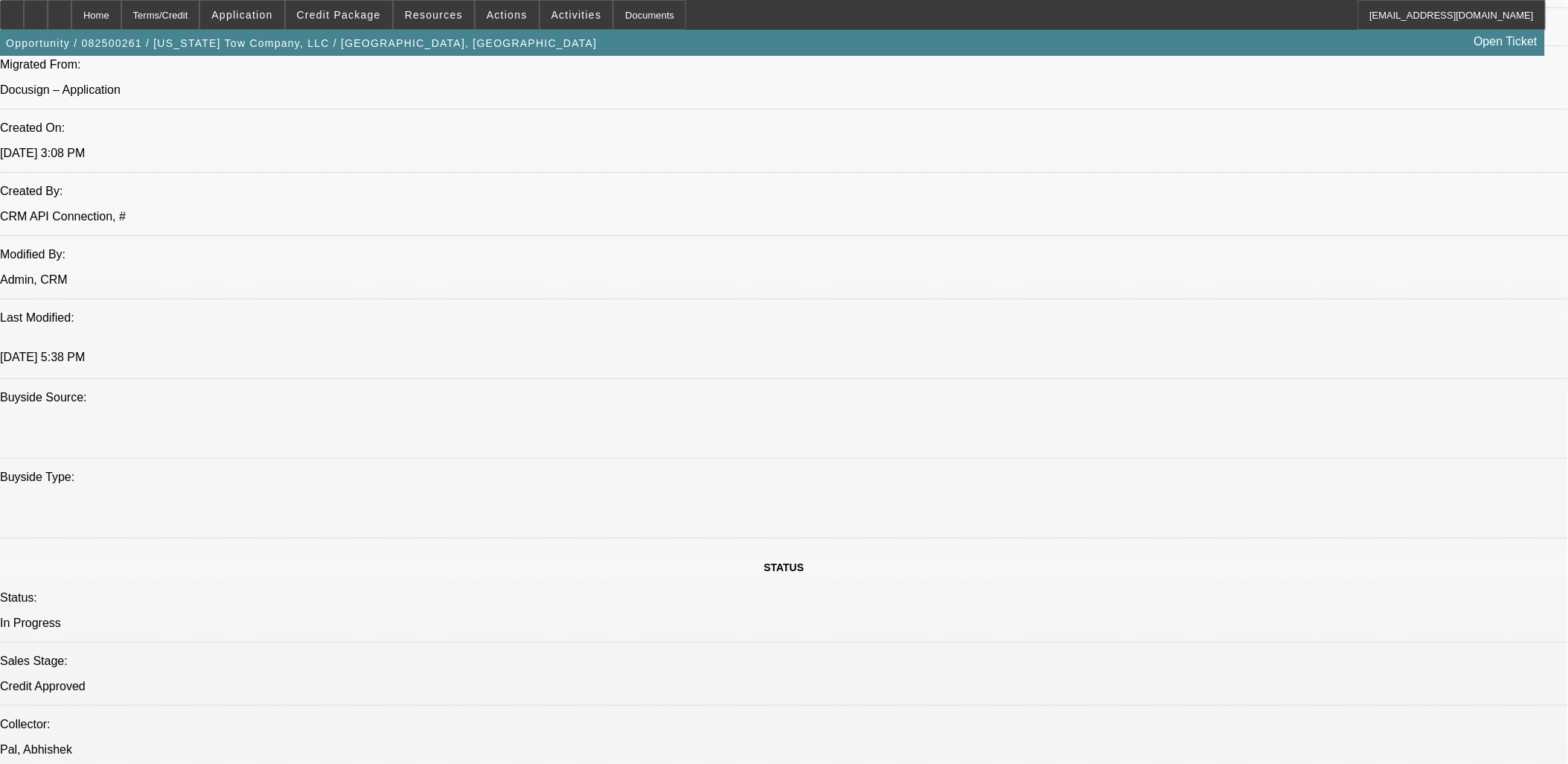
scroll to position [888, 0]
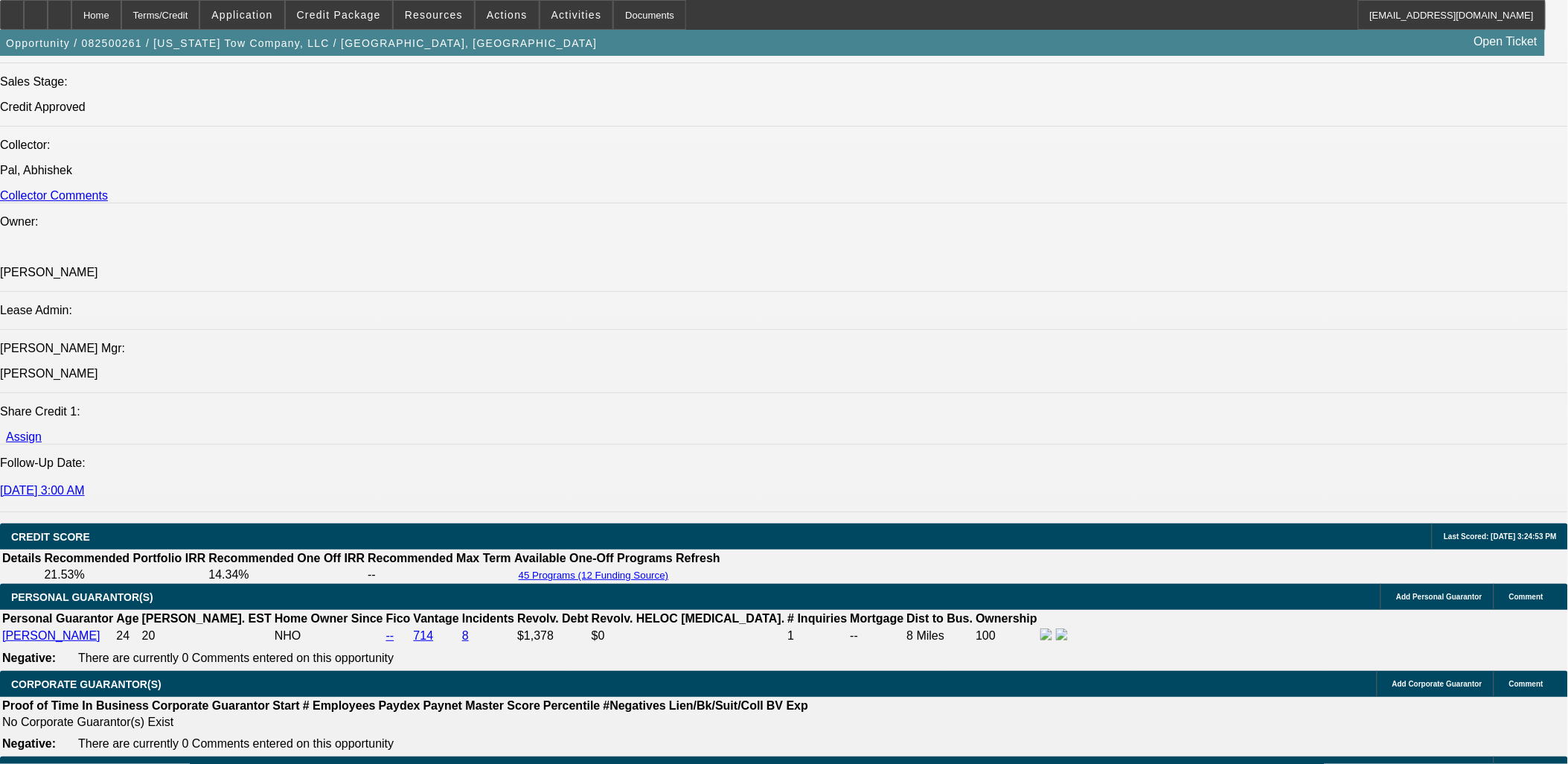
scroll to position [1798, 0]
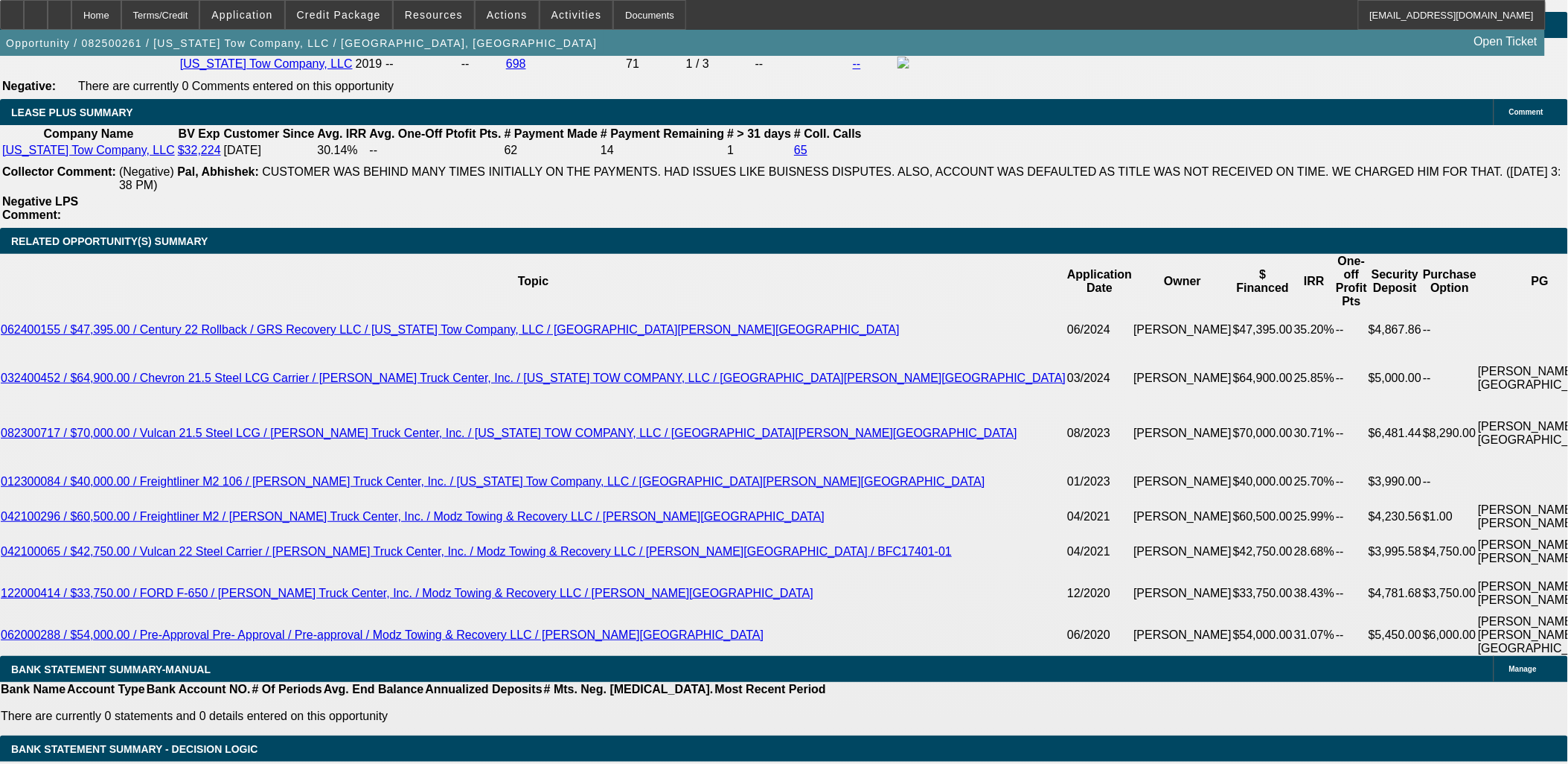
scroll to position [2377, 0]
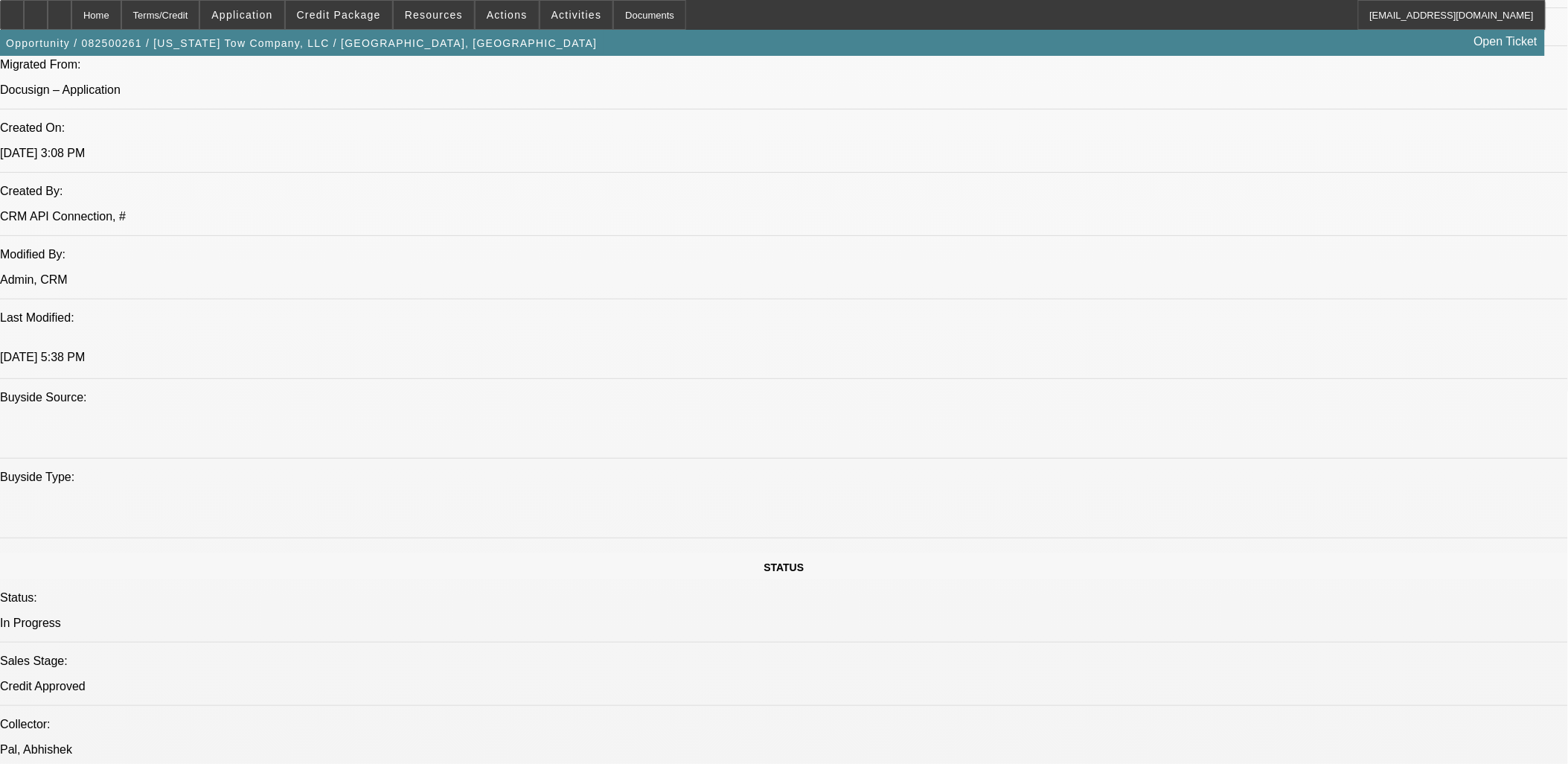
scroll to position [723, 0]
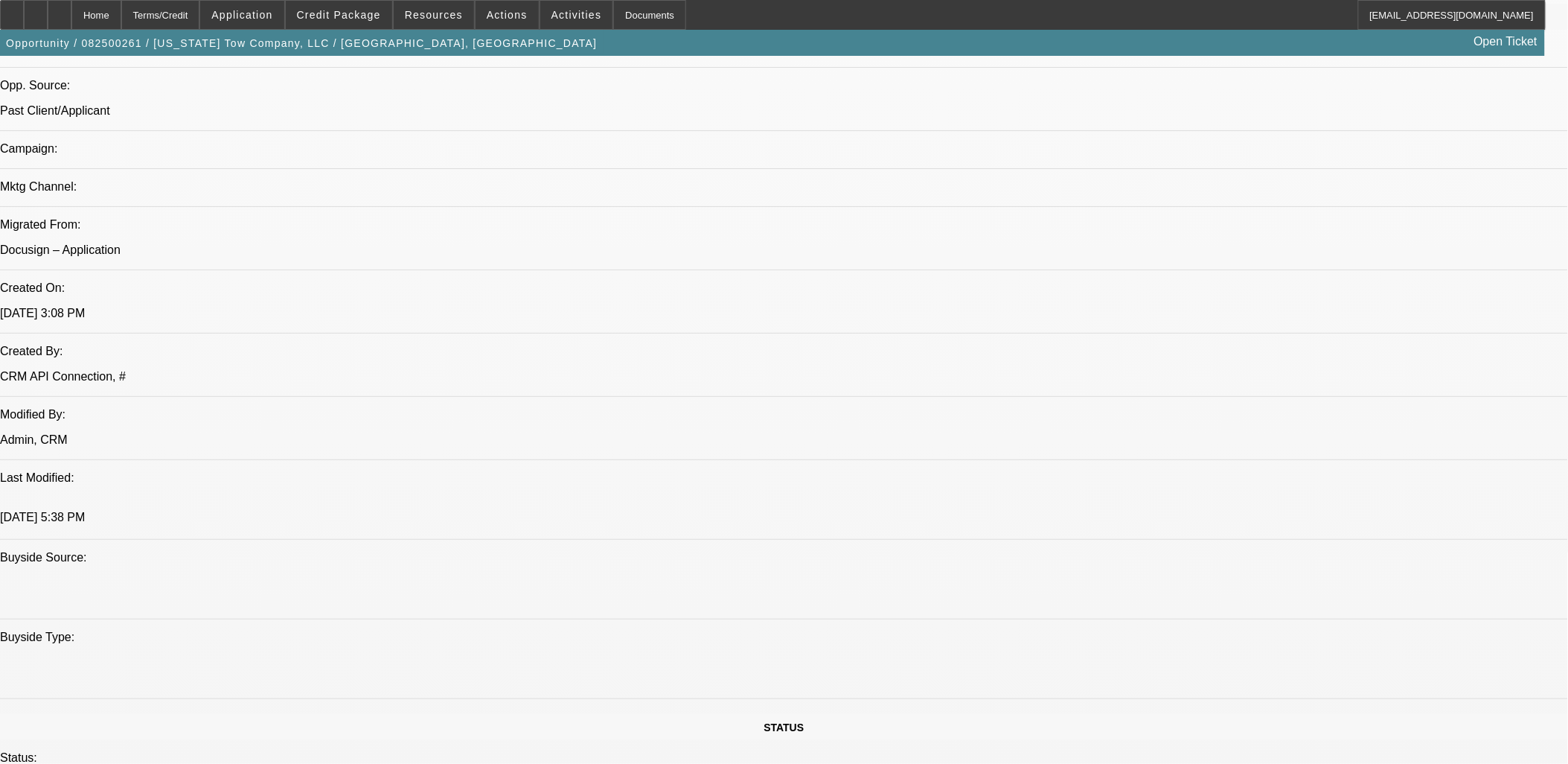
scroll to position [971, 0]
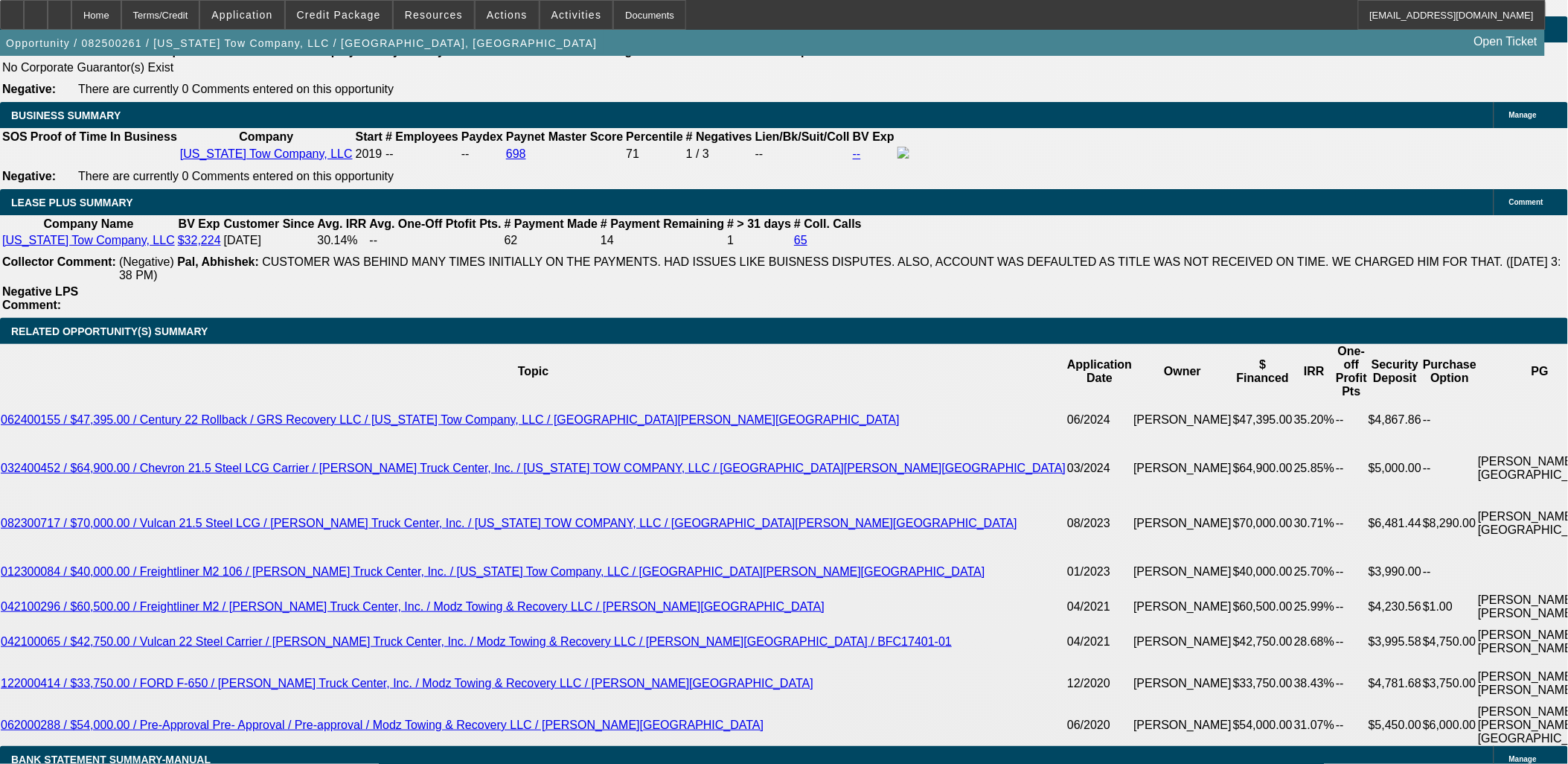
scroll to position [2399, 0]
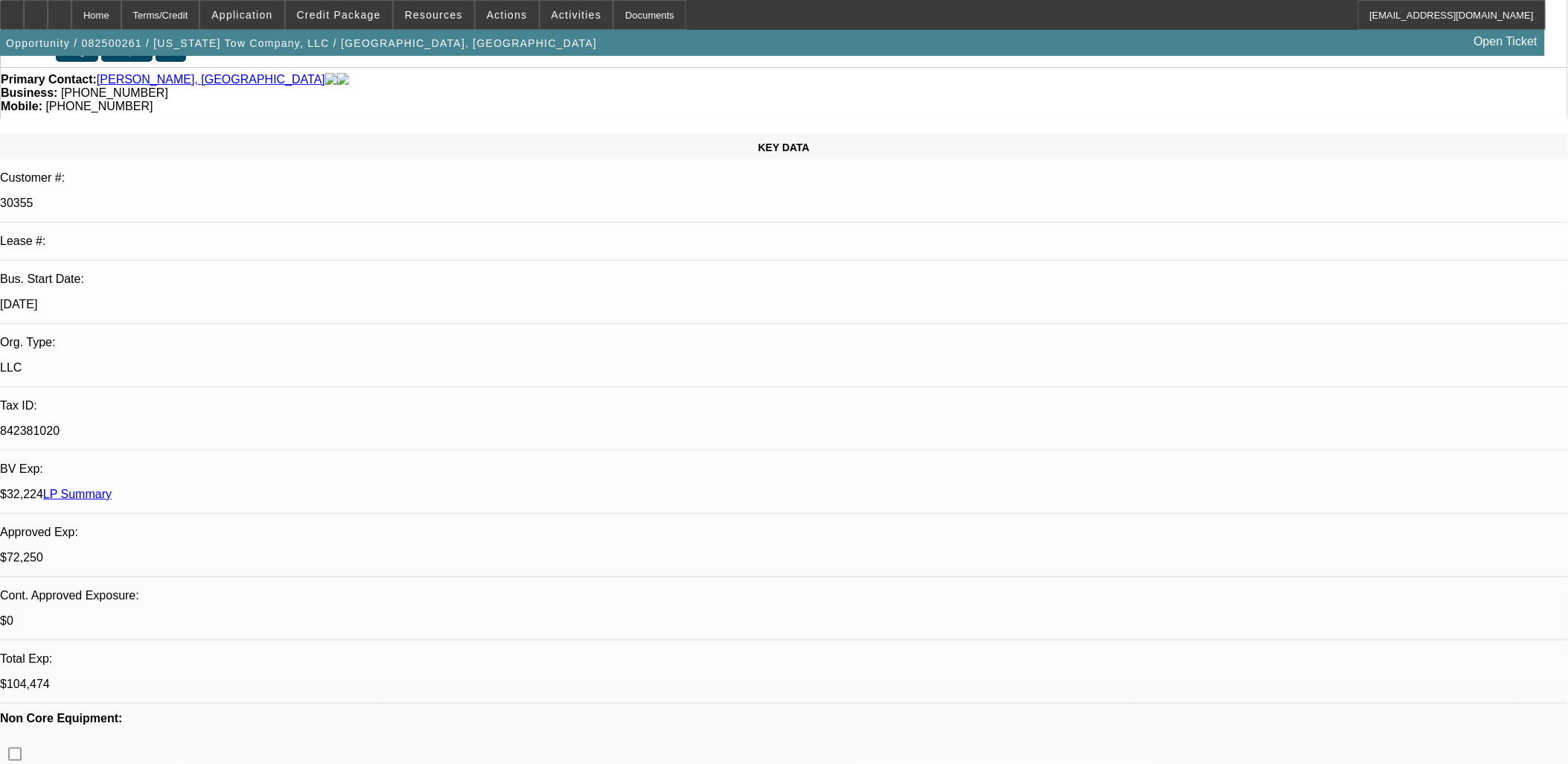
scroll to position [0, 0]
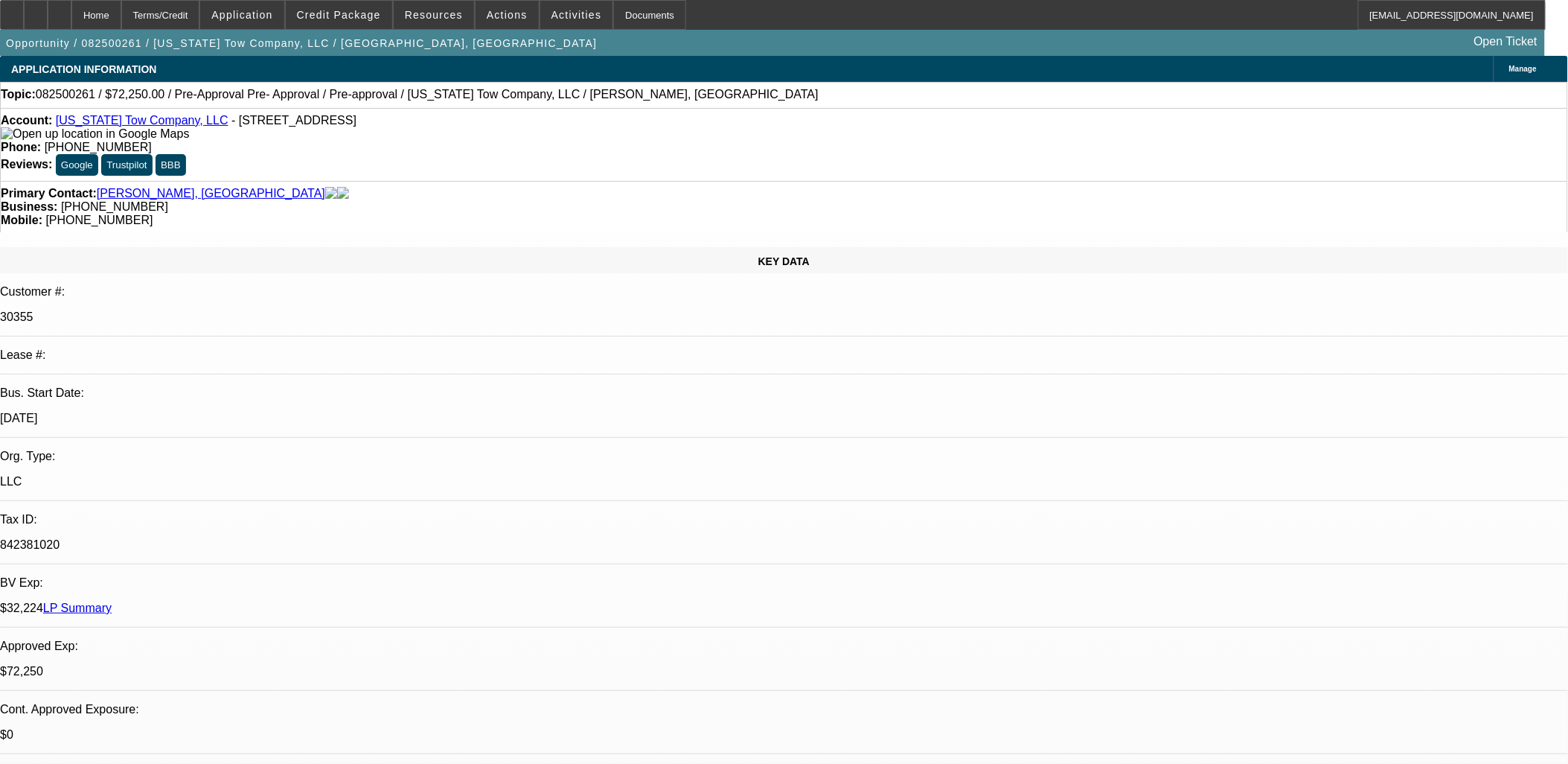
drag, startPoint x: 358, startPoint y: 145, endPoint x: 250, endPoint y: 150, distance: 108.1
click at [231, 138] on div "Account: Kansas Tow Company, LLC - 3730 S Broadway Ave, Wichita, KS 67216" at bounding box center [784, 127] width 1566 height 27
click at [262, 187] on div "Primary Contact: Cookson, Madison" at bounding box center [784, 194] width 1566 height 13
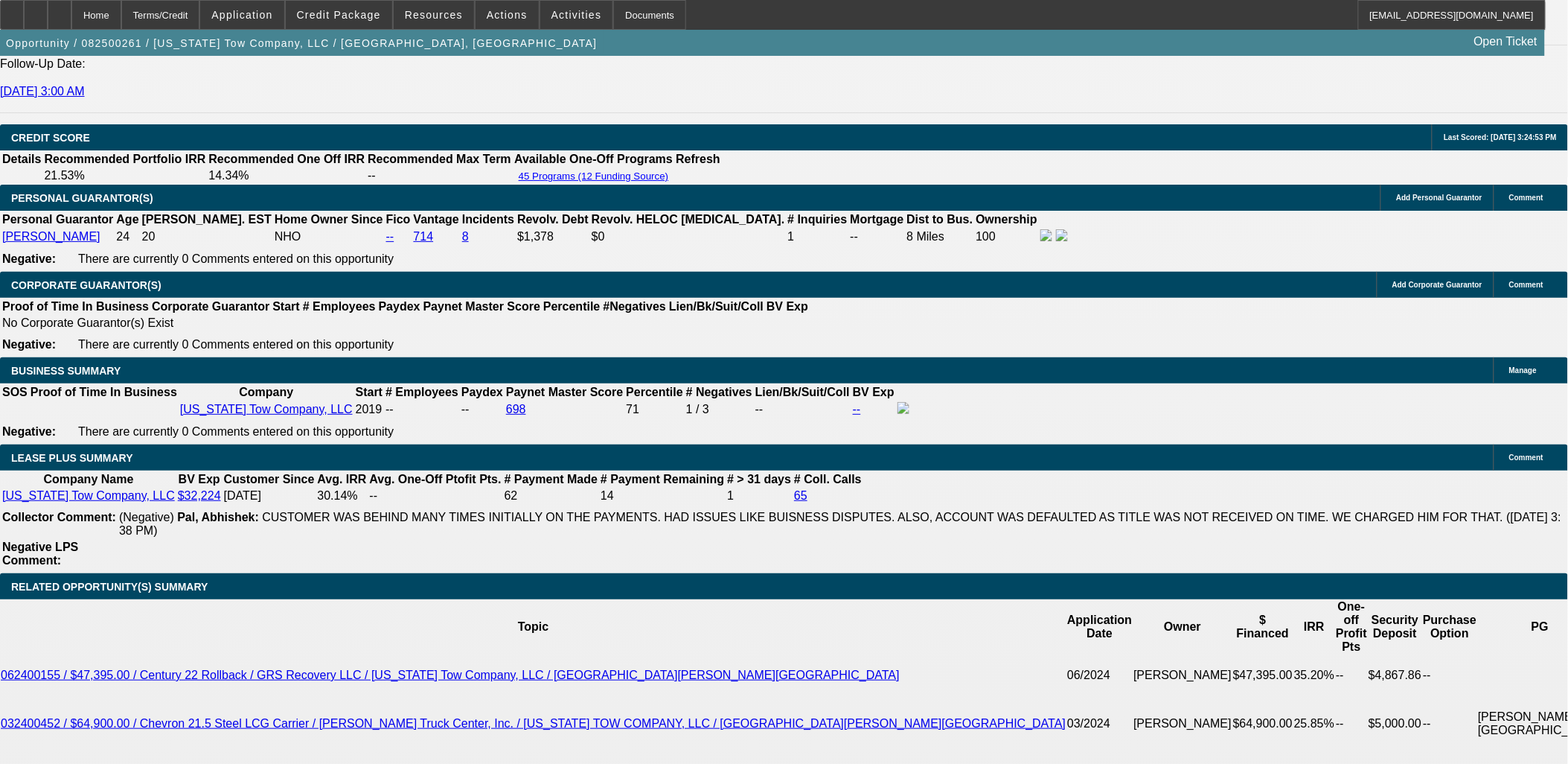
scroll to position [2399, 0]
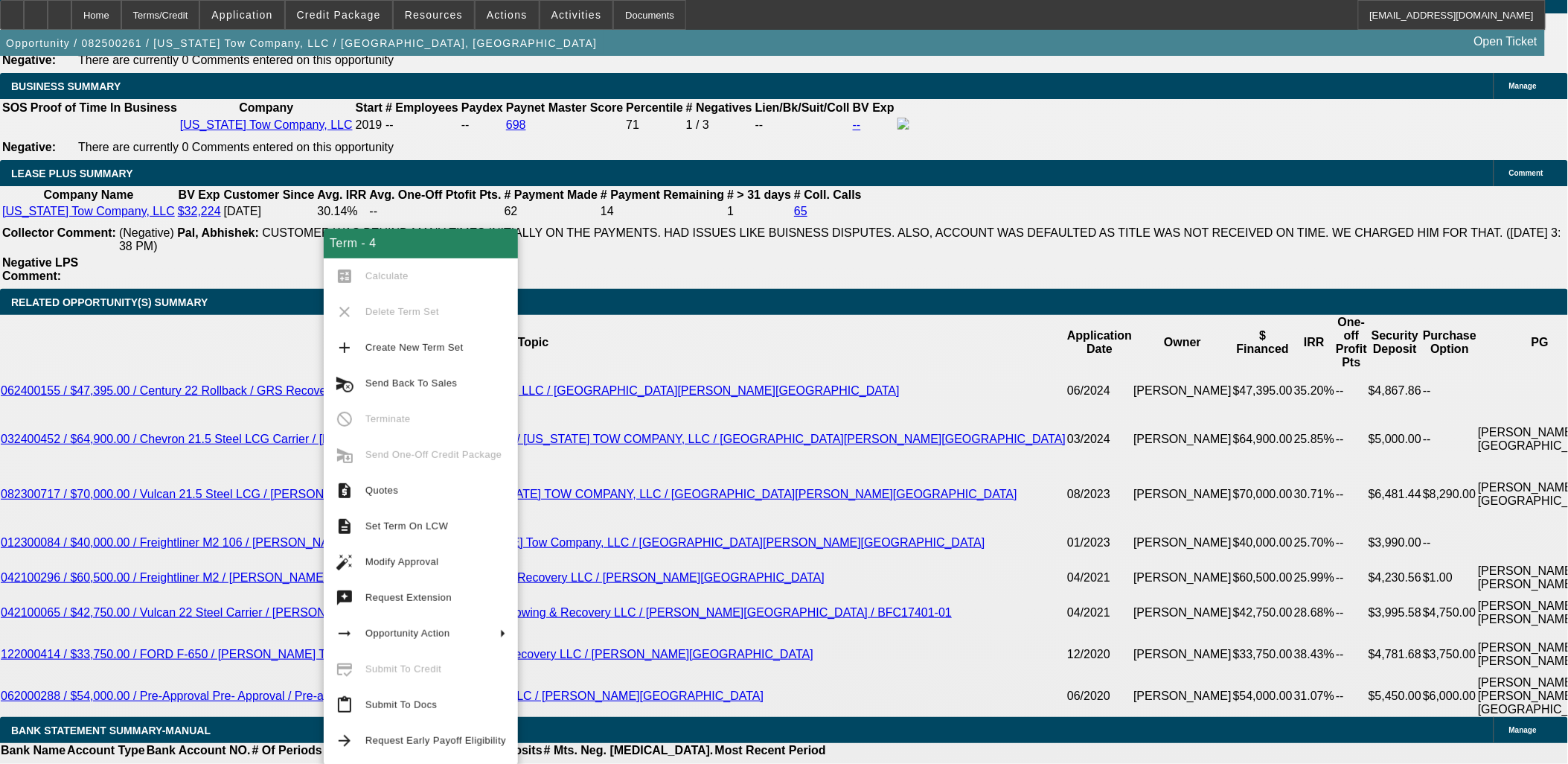
drag, startPoint x: 231, startPoint y: 298, endPoint x: 324, endPoint y: 129, distance: 192.9
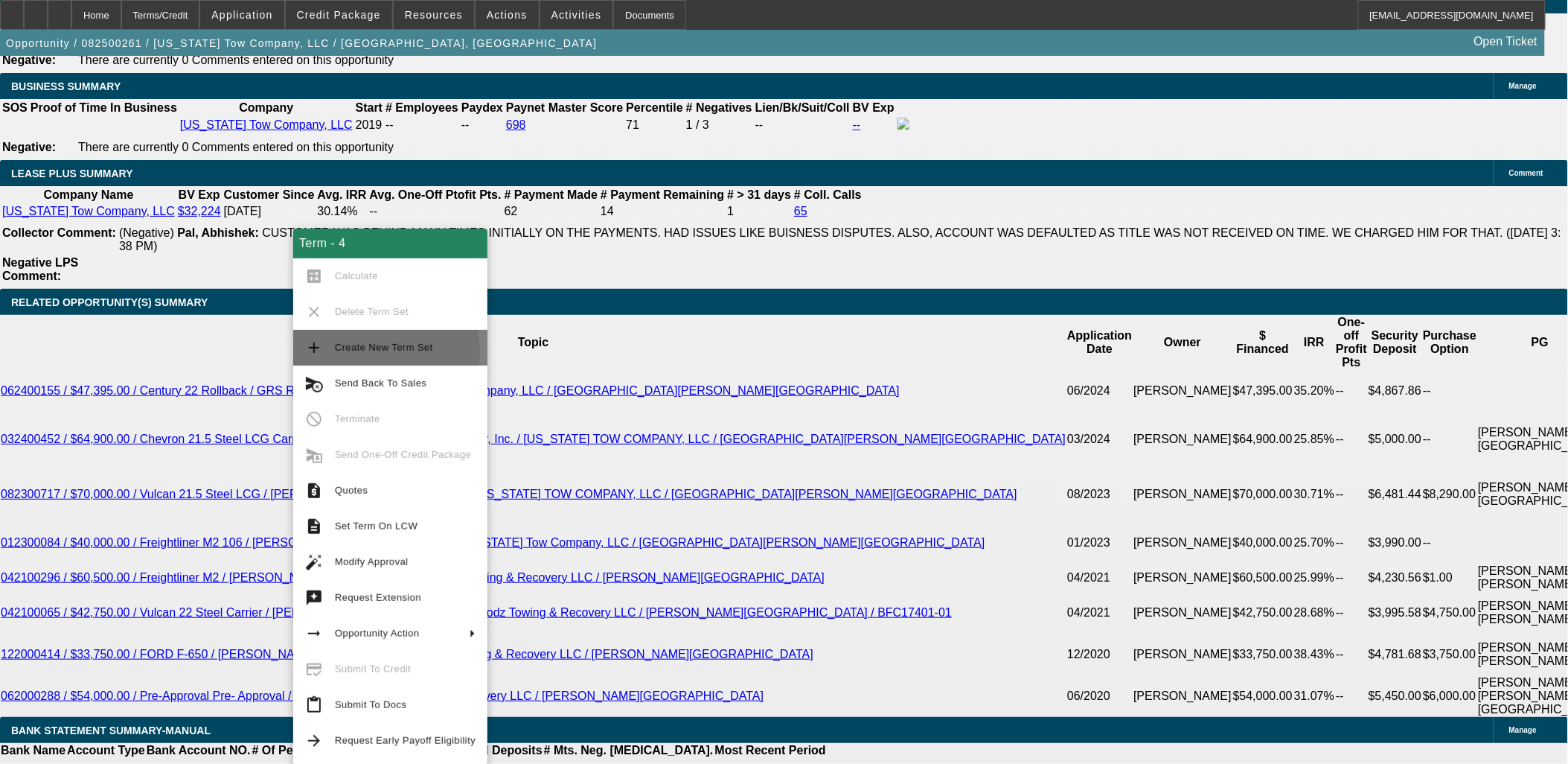
click at [362, 353] on span "Create New Term Set" at bounding box center [405, 348] width 141 height 18
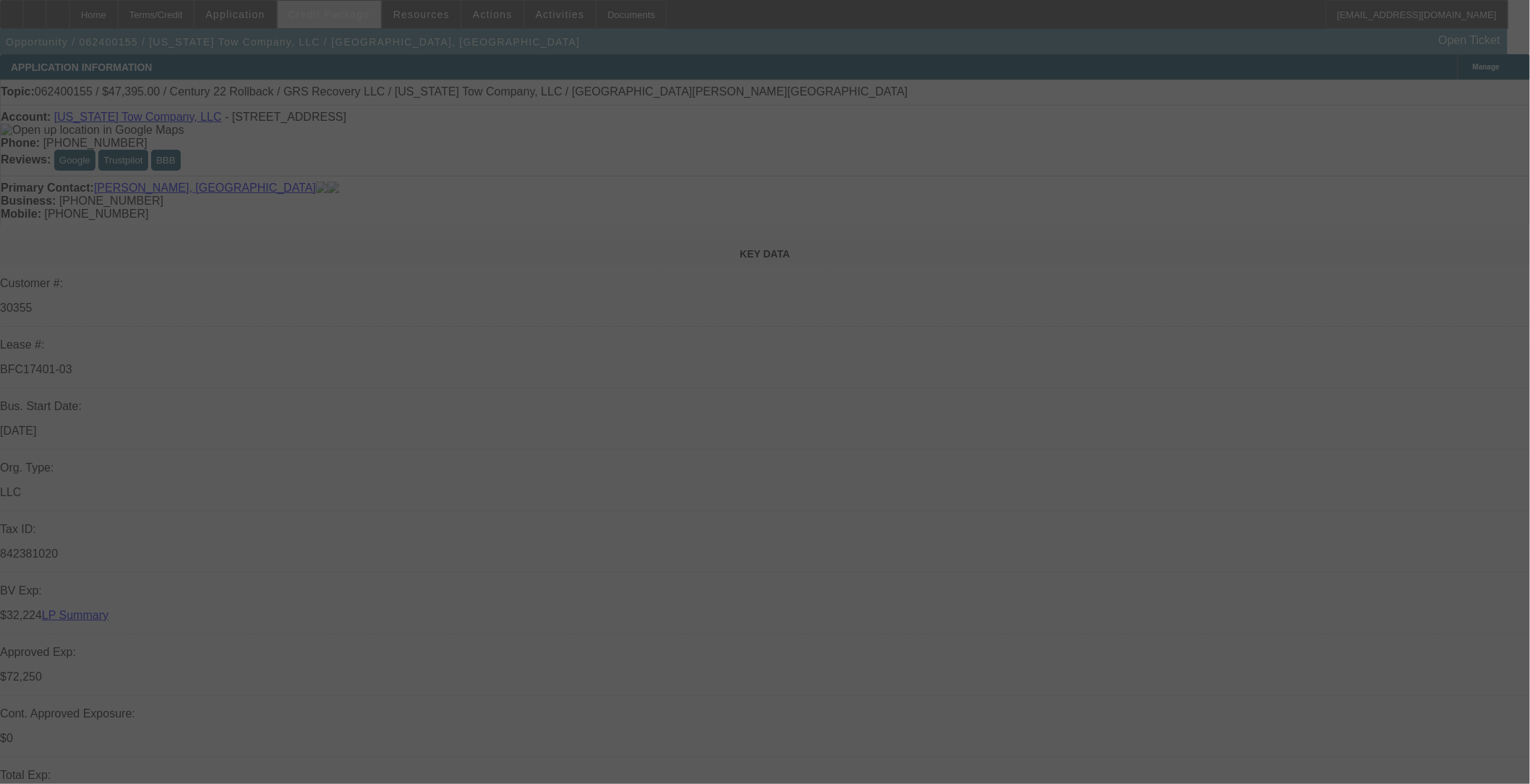
select select "0"
select select "2"
select select "0"
select select "2"
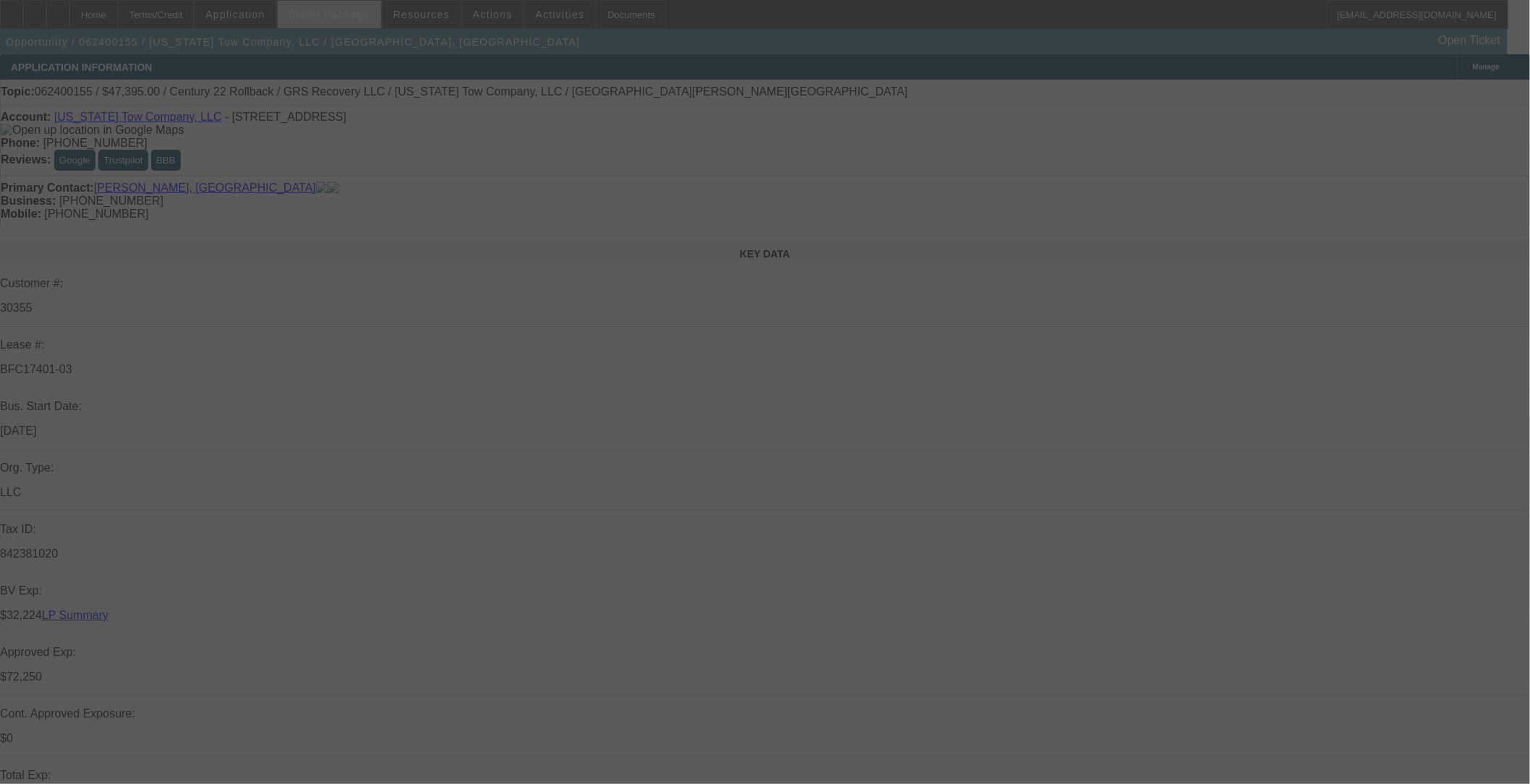
select select "0"
select select "2"
select select "0"
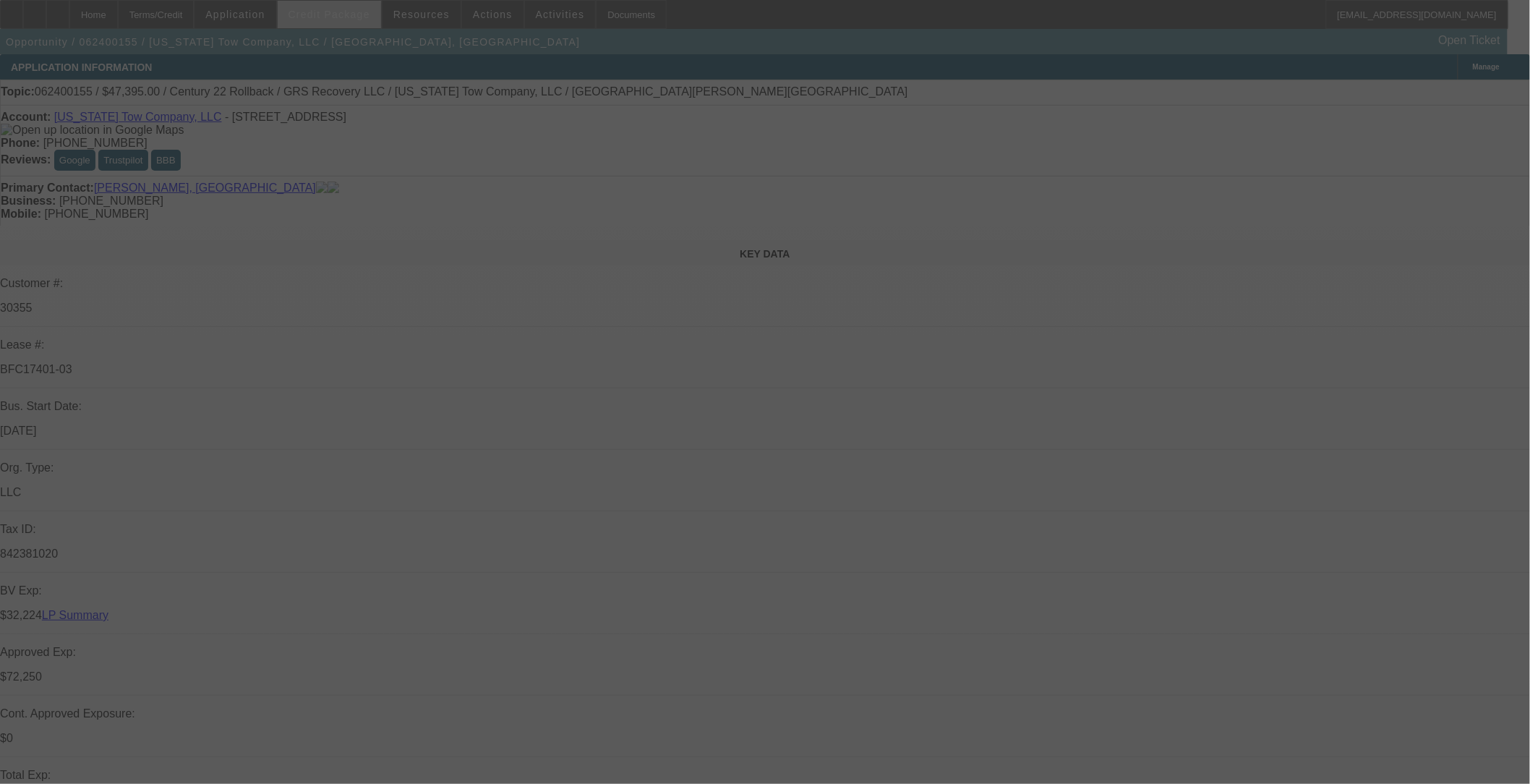
select select "2"
select select "0"
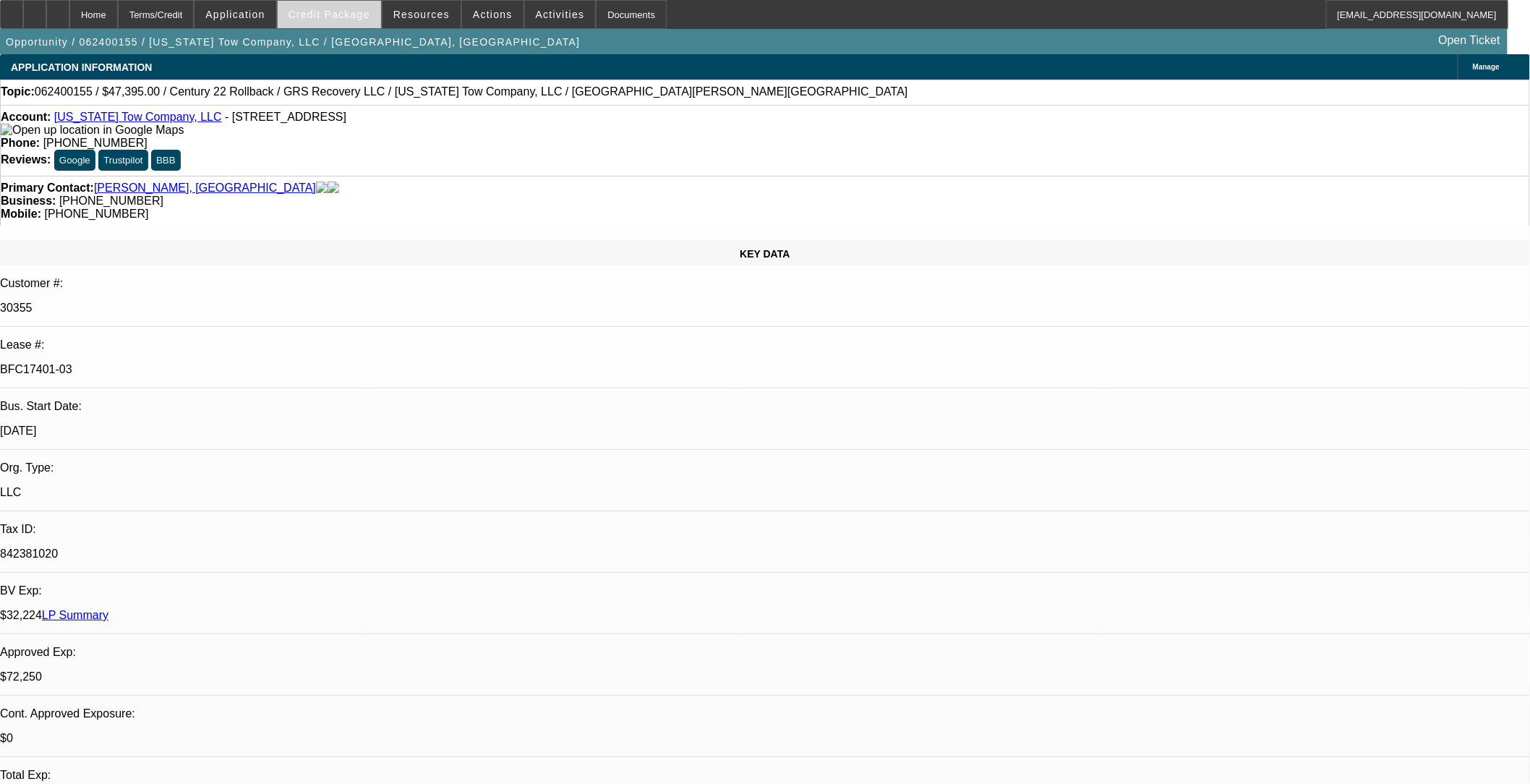
select select "1"
select select "2"
select select "6"
select select "1"
select select "2"
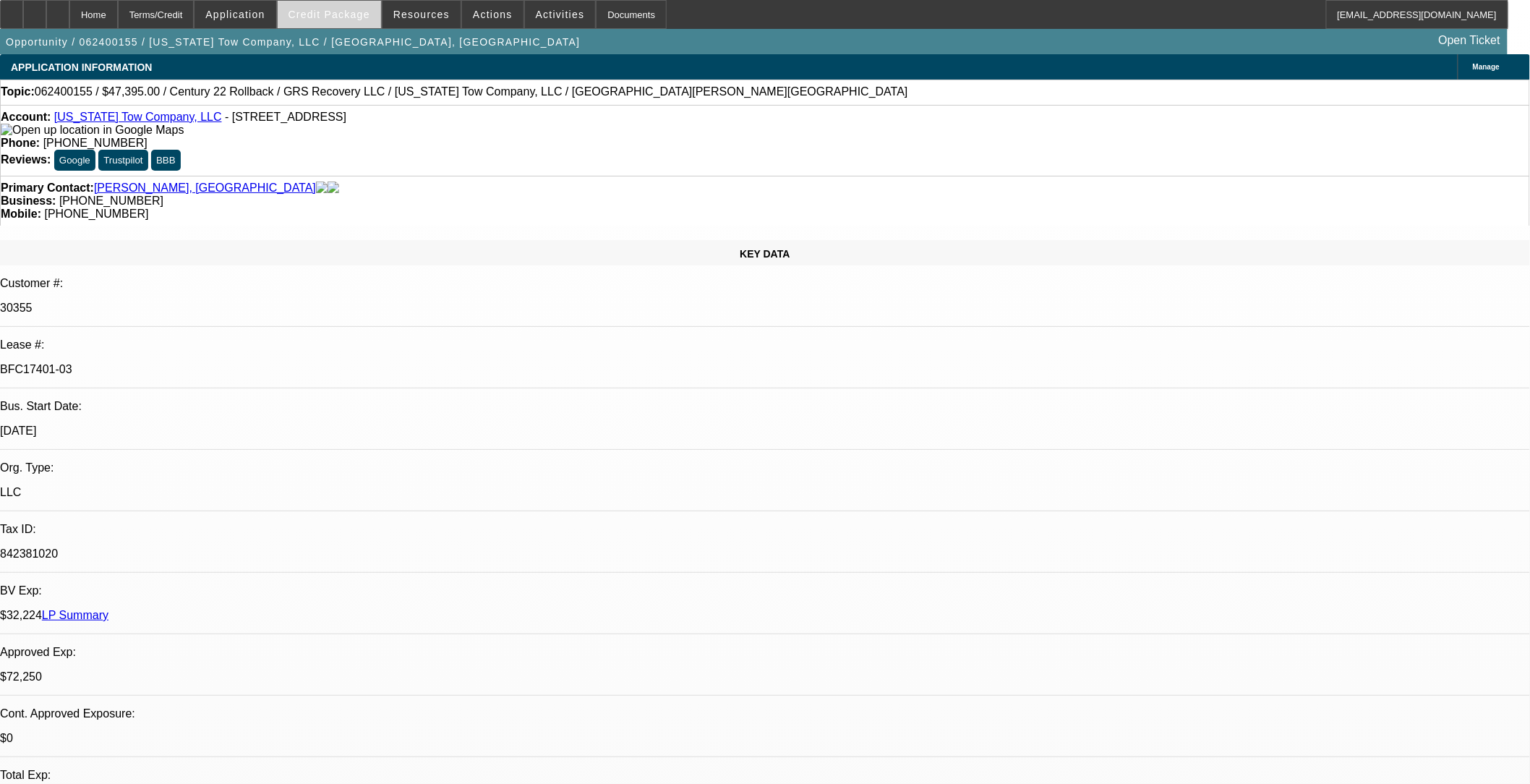
select select "6"
select select "1"
select select "2"
select select "6"
select select "1"
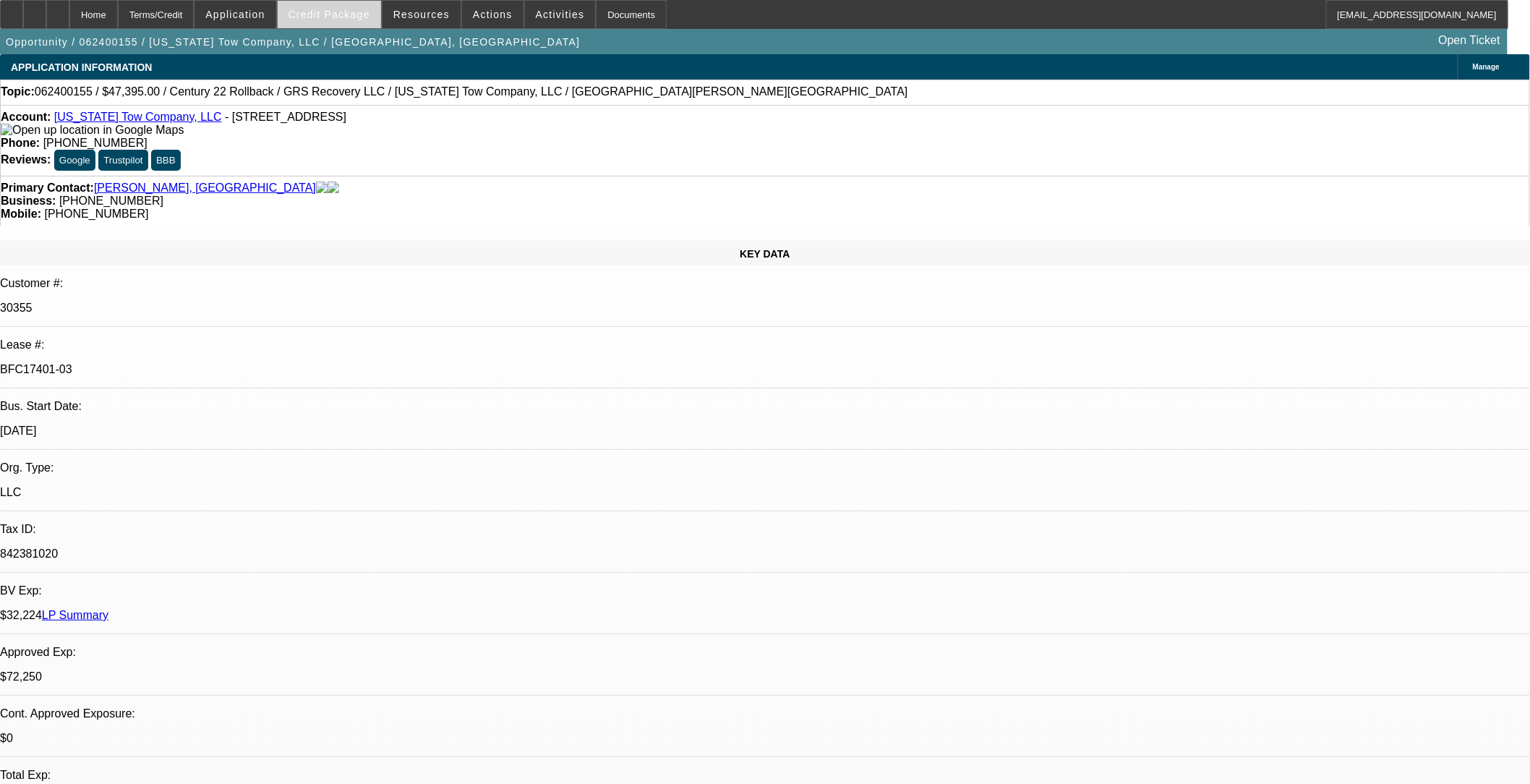
select select "2"
select select "6"
drag, startPoint x: 1144, startPoint y: 600, endPoint x: 506, endPoint y: 253, distance: 726.3
drag, startPoint x: 506, startPoint y: 253, endPoint x: 504, endPoint y: 291, distance: 38.1
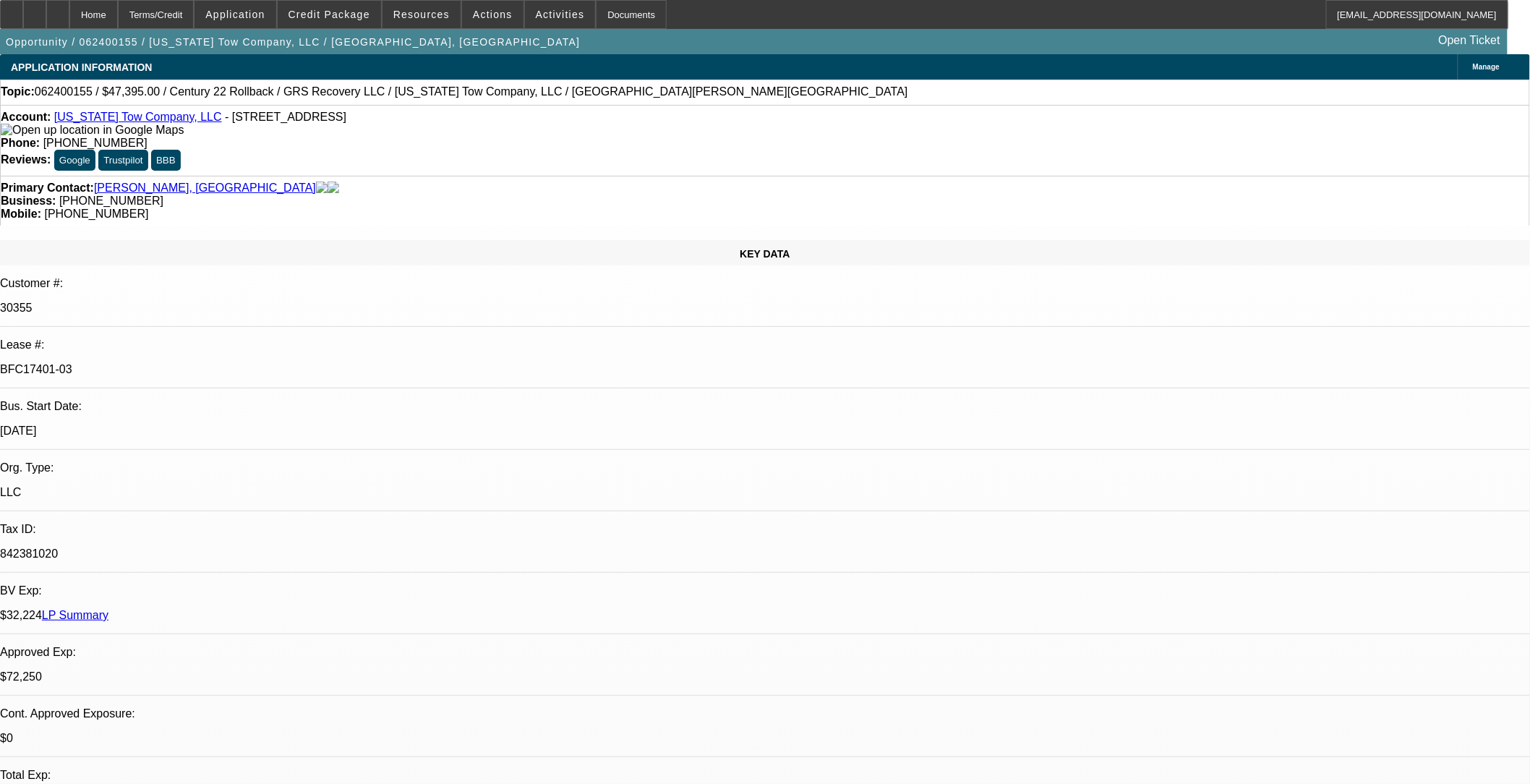
drag, startPoint x: 1268, startPoint y: 648, endPoint x: 448, endPoint y: 161, distance: 953.7
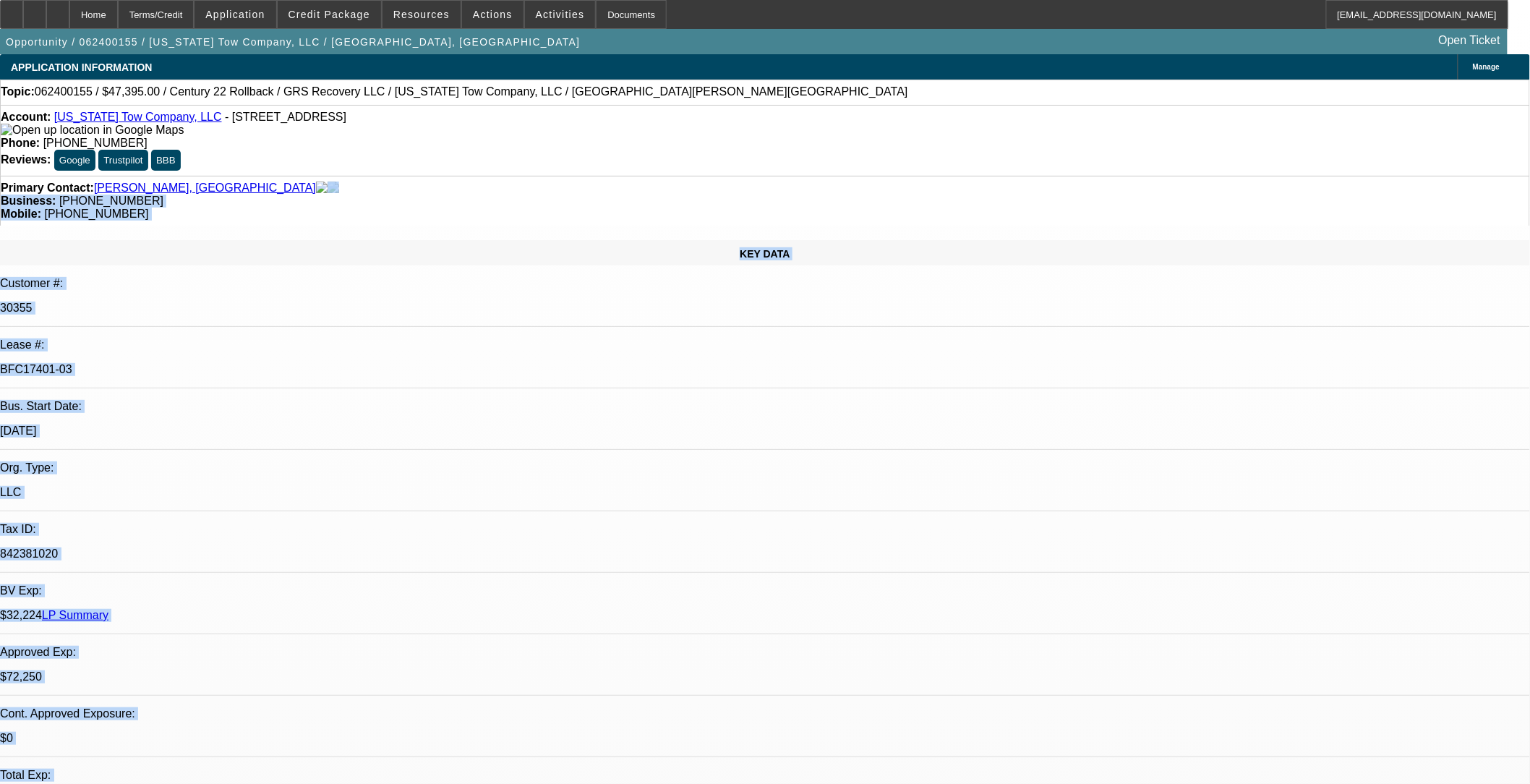
drag, startPoint x: 1374, startPoint y: 644, endPoint x: 1507, endPoint y: 638, distance: 133.1
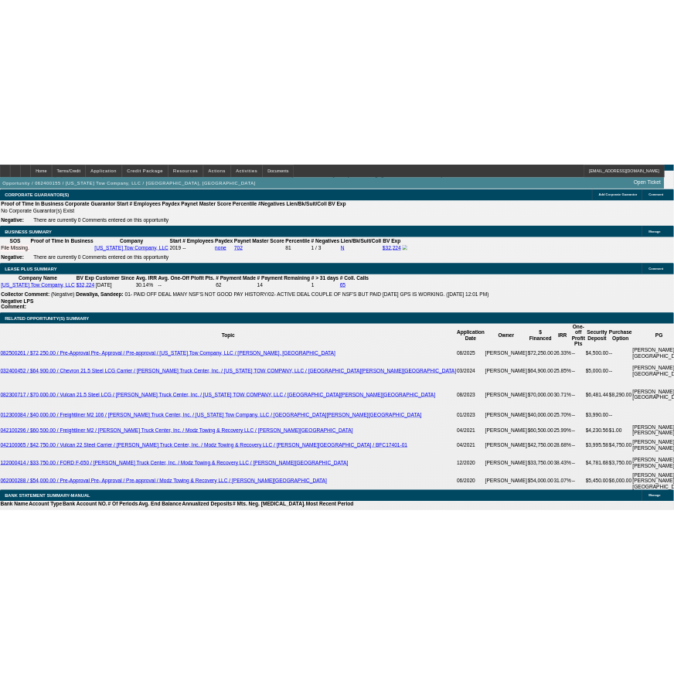
scroll to position [2490, 0]
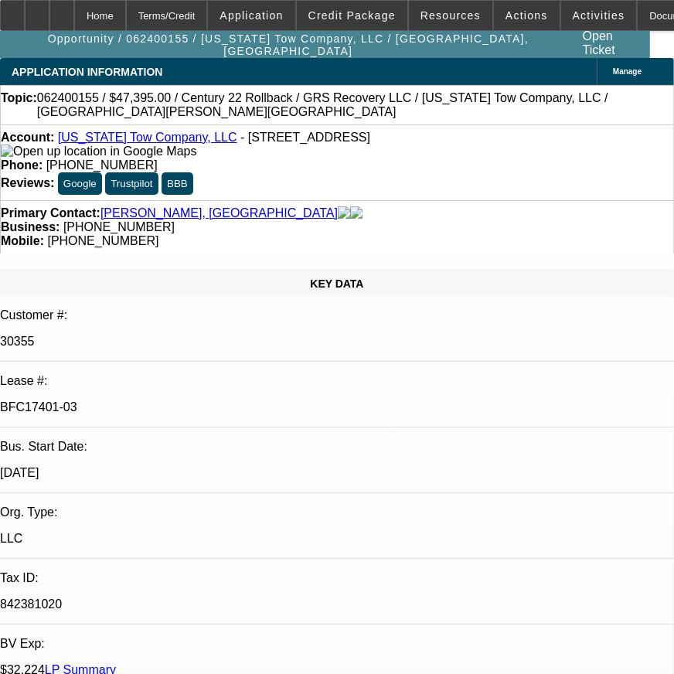
select select "0"
select select "2"
select select "0"
select select "2"
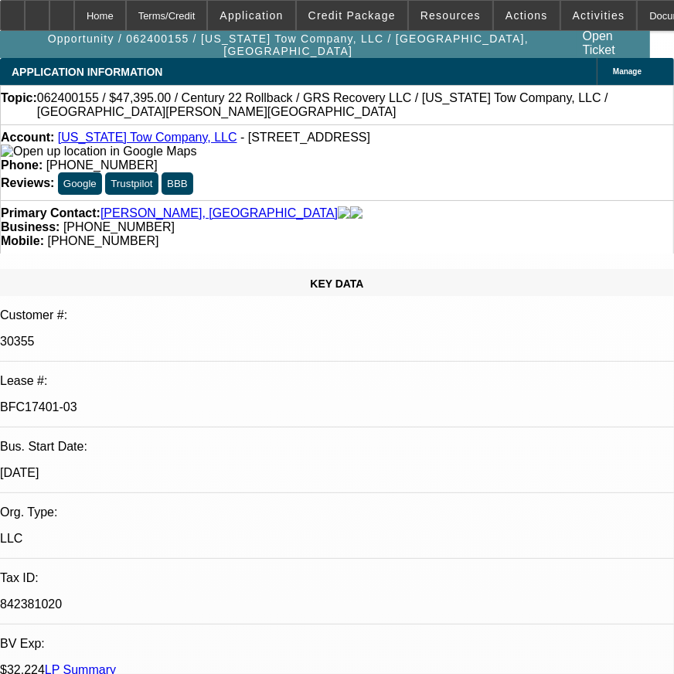
select select "0"
select select "2"
select select "0"
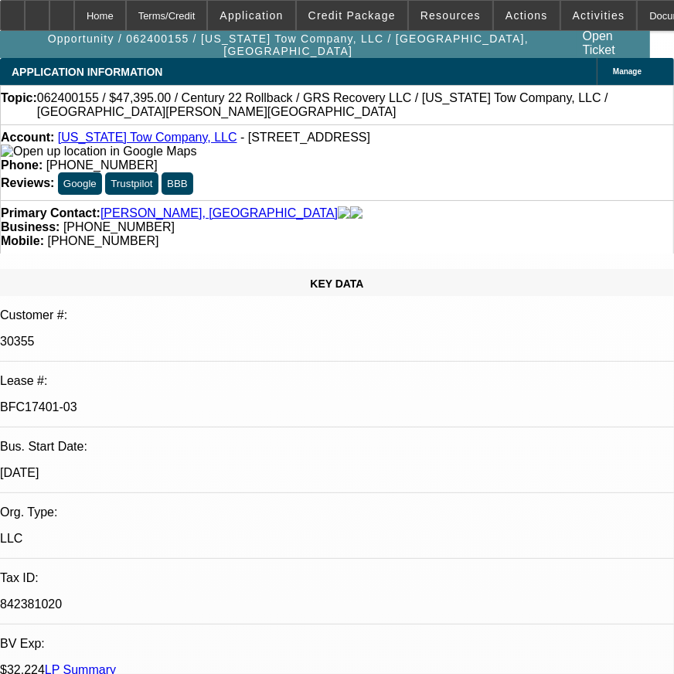
select select "2"
select select "0"
select select "1"
select select "2"
select select "6"
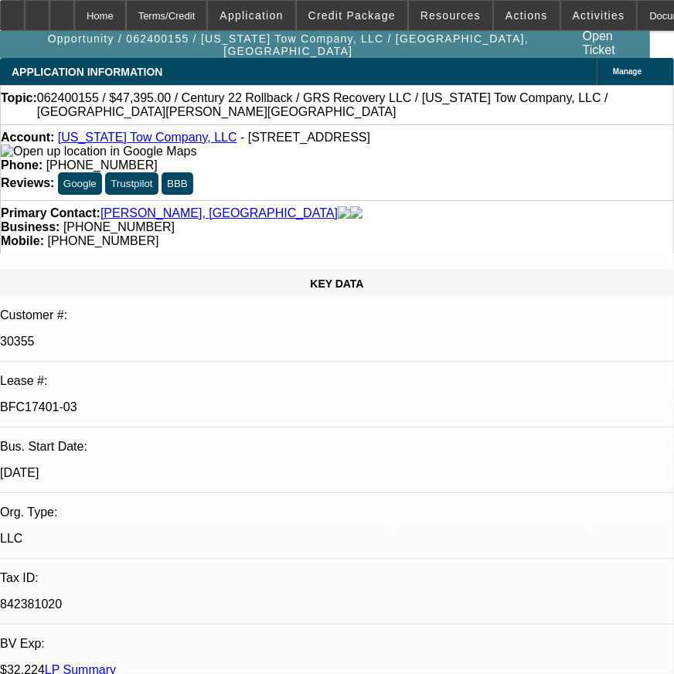
select select "1"
select select "2"
select select "6"
select select "1"
select select "2"
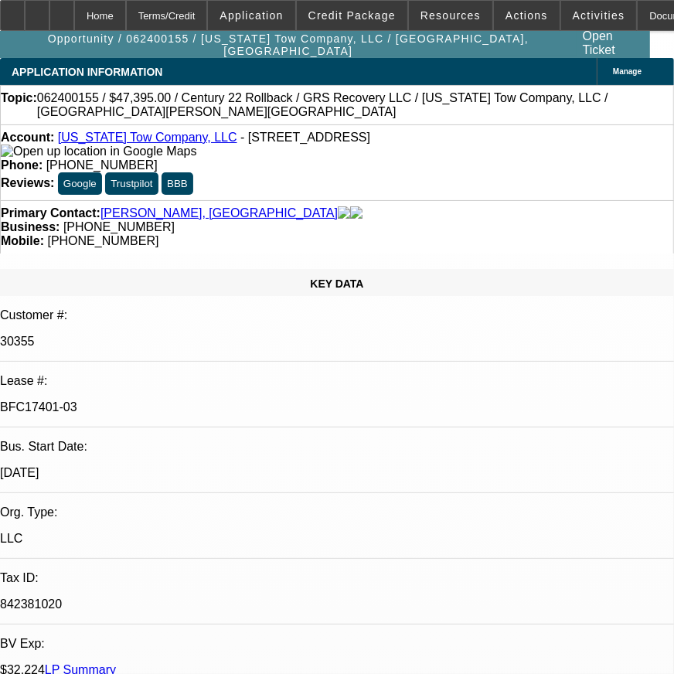
select select "6"
select select "1"
select select "2"
select select "6"
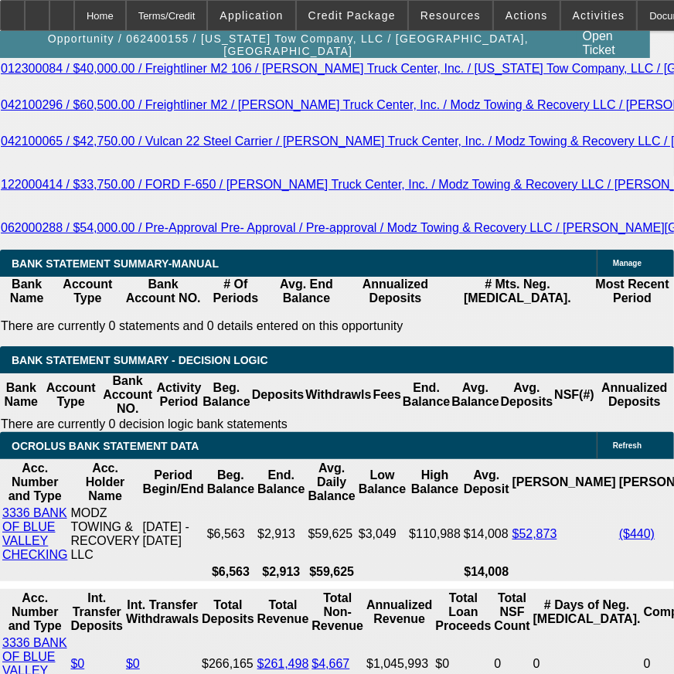
scroll to position [3348, 0]
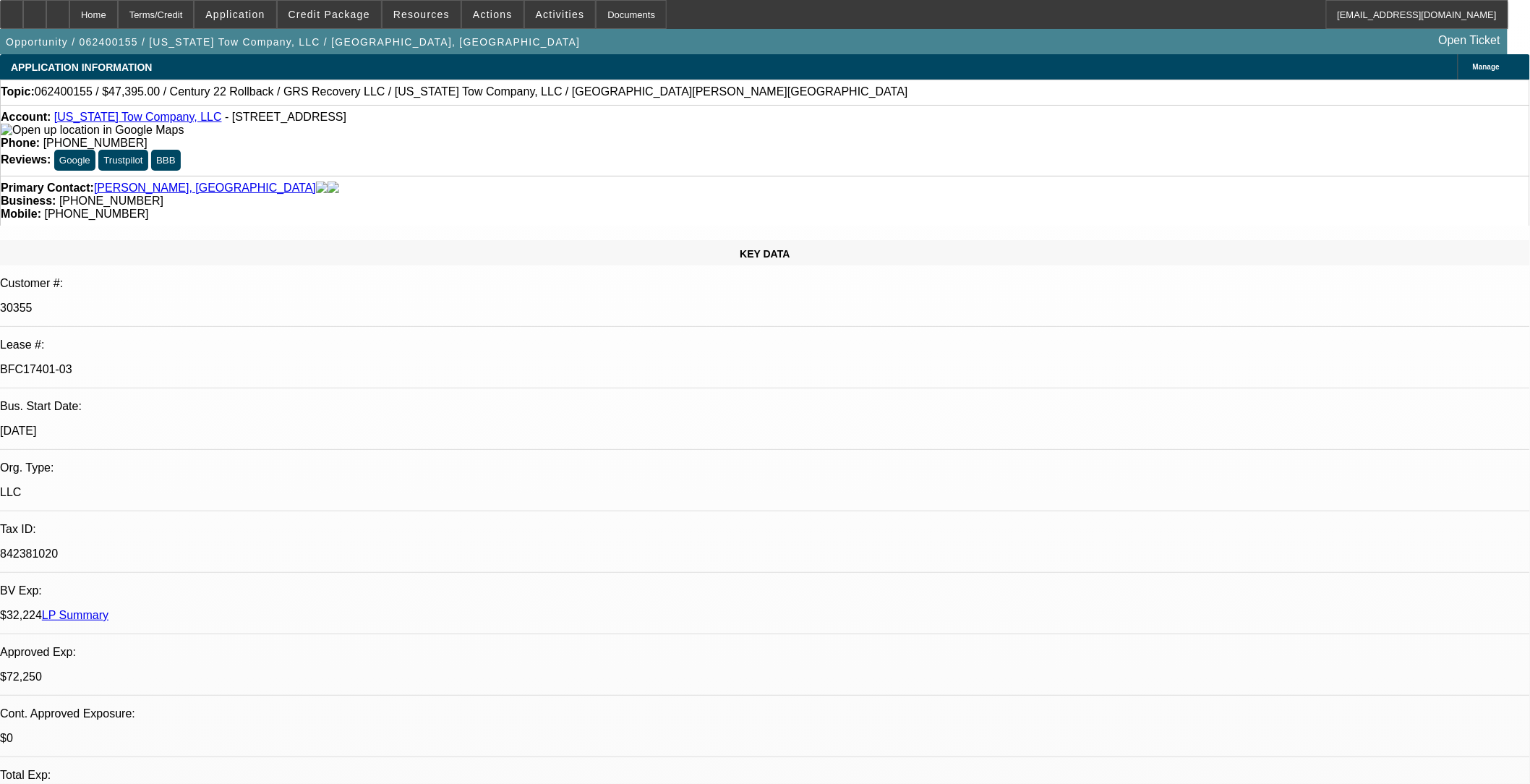
select select "0"
select select "2"
select select "0"
select select "2"
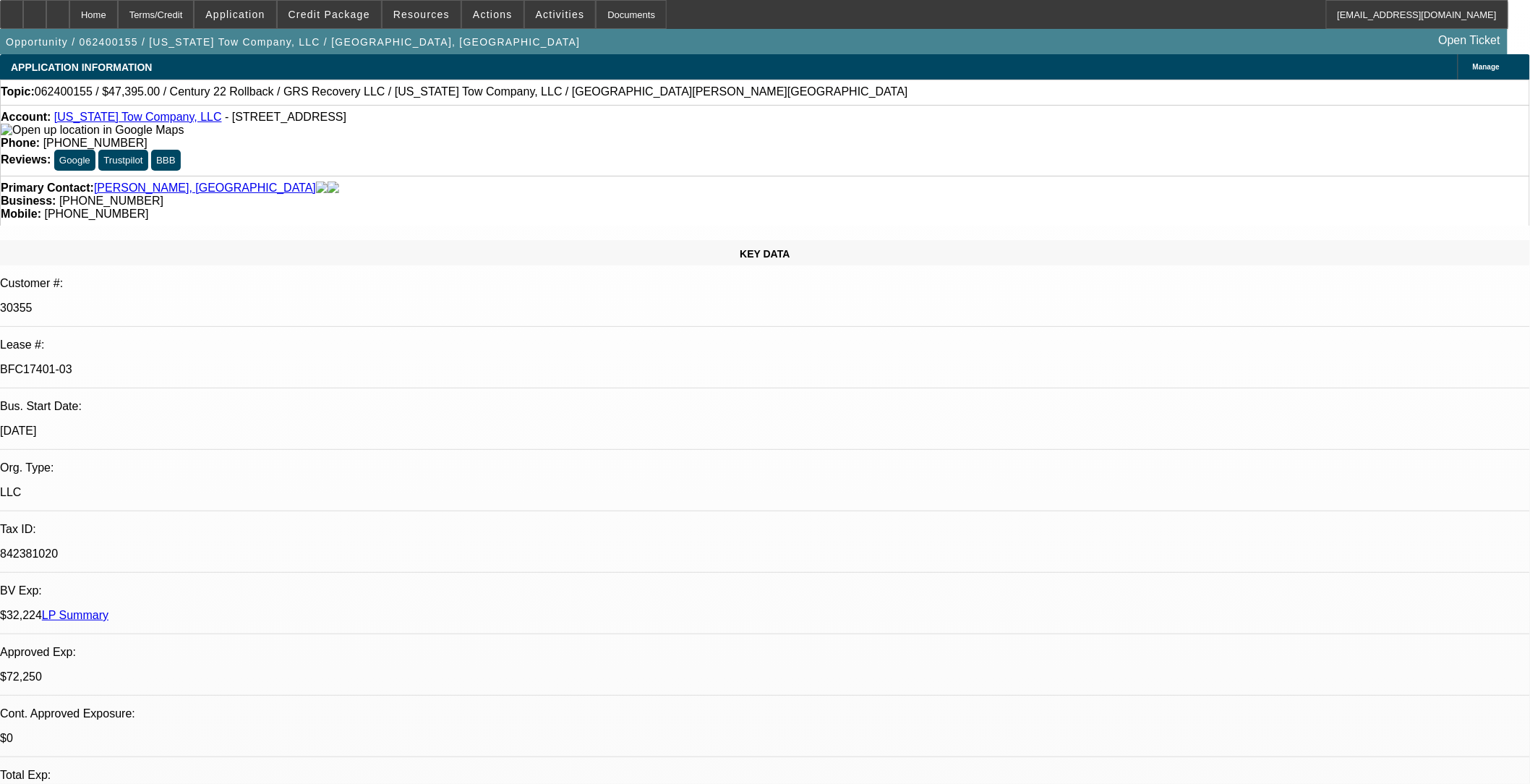
select select "0"
select select "2"
select select "0"
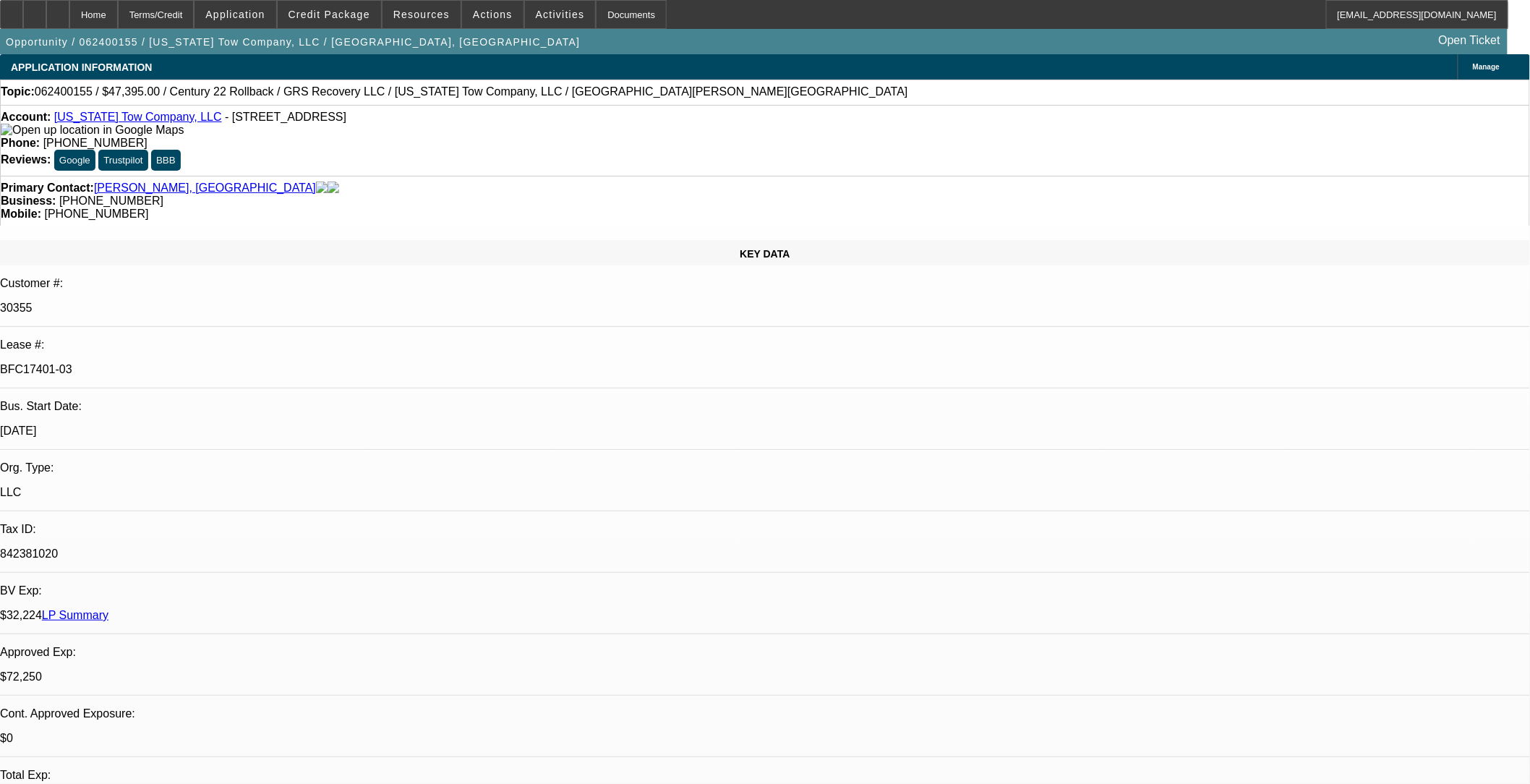
select select "2"
select select "0"
select select "1"
select select "2"
select select "6"
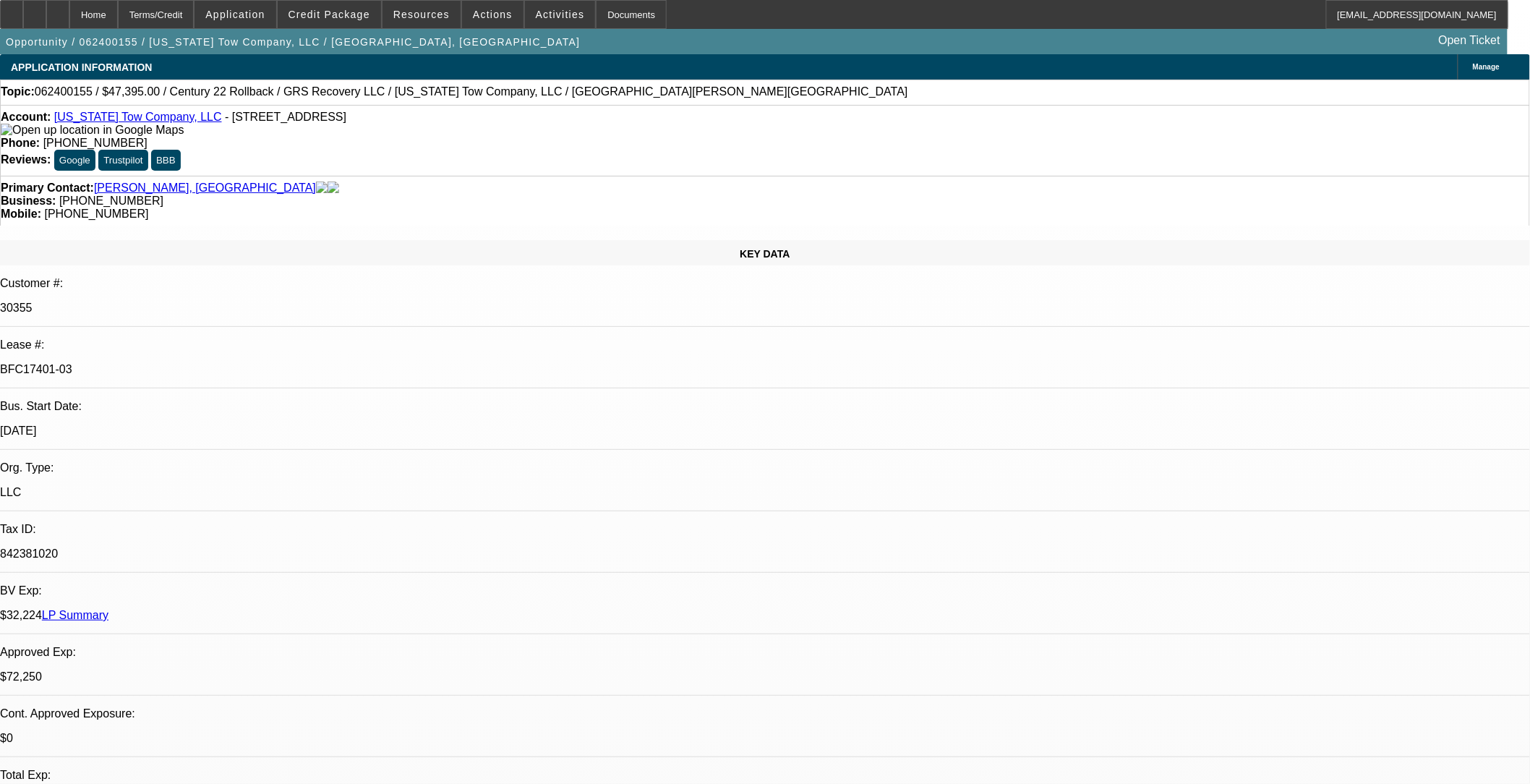
select select "1"
select select "2"
select select "6"
select select "1"
select select "2"
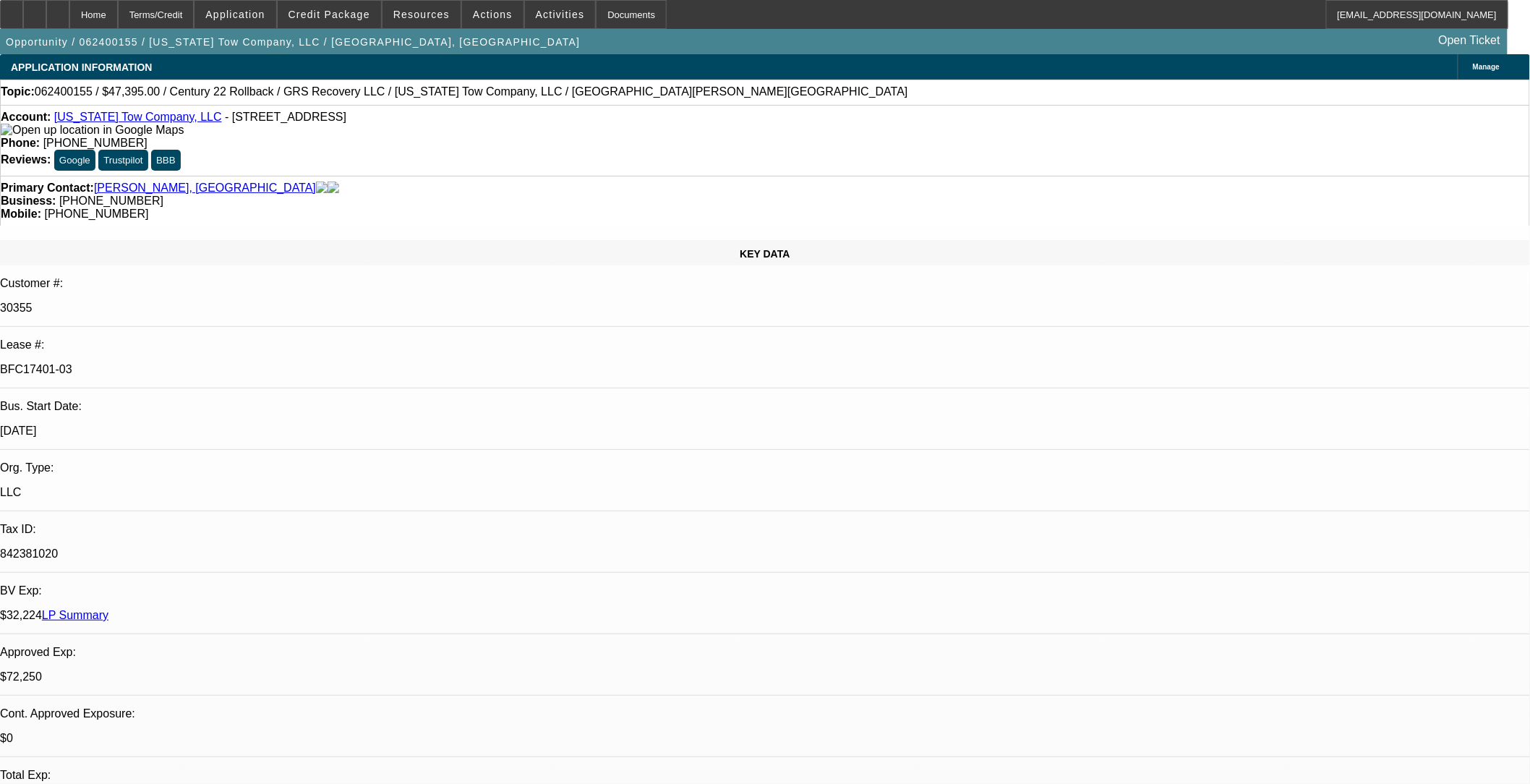
select select "6"
select select "1"
select select "2"
select select "6"
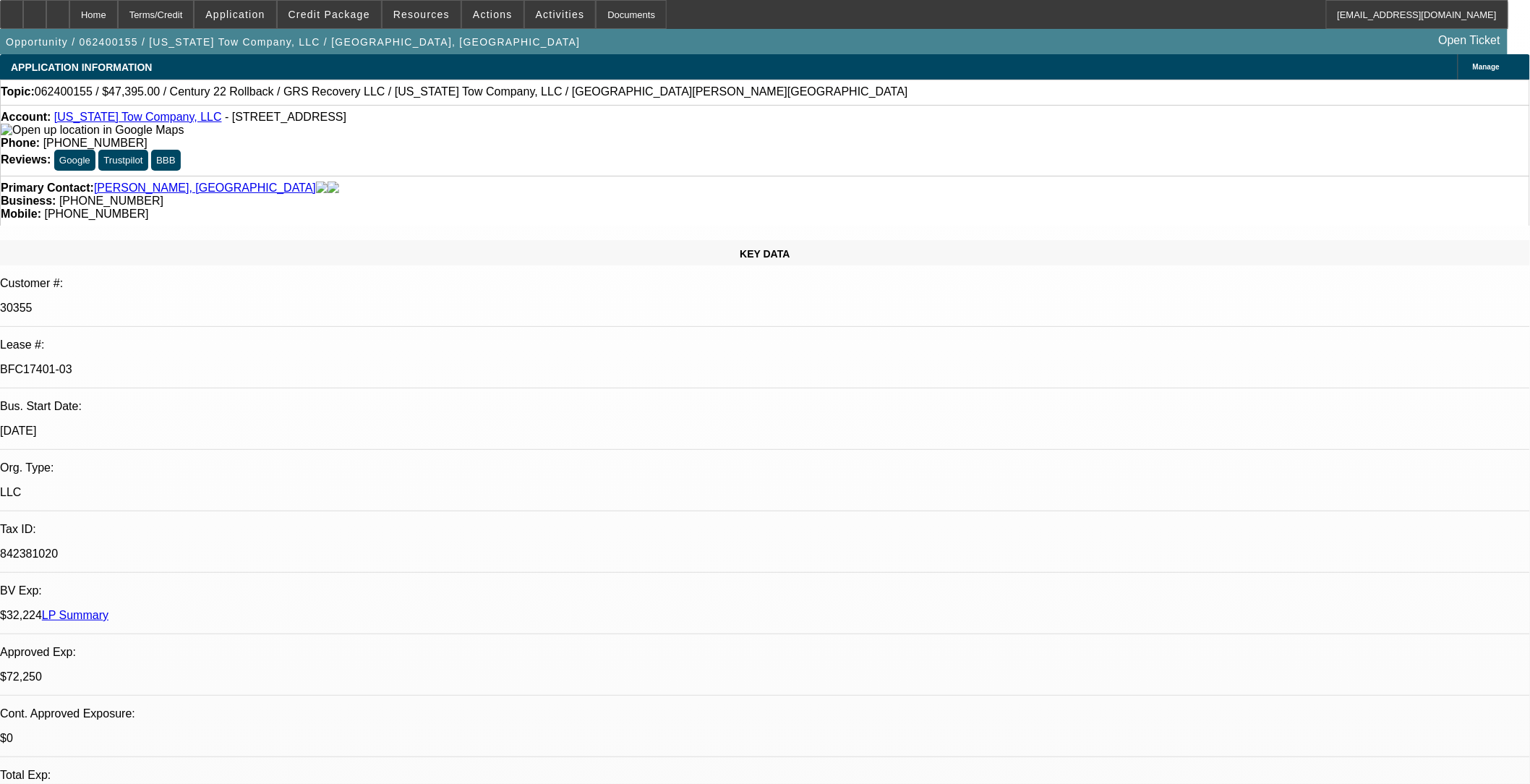
type input "epo"
drag, startPoint x: 1267, startPoint y: 214, endPoint x: 1271, endPoint y: 178, distance: 36.2
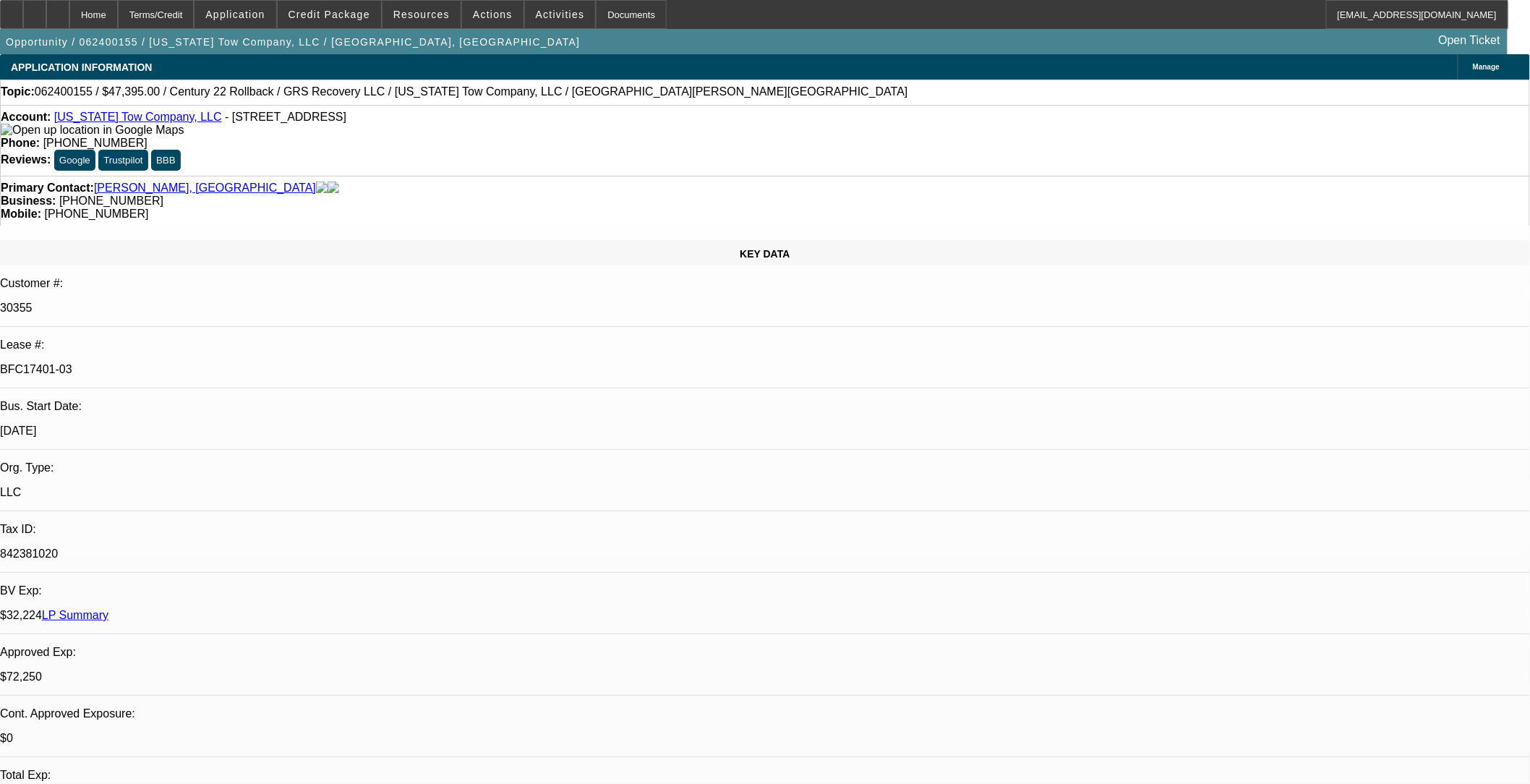
scroll to position [401, 0]
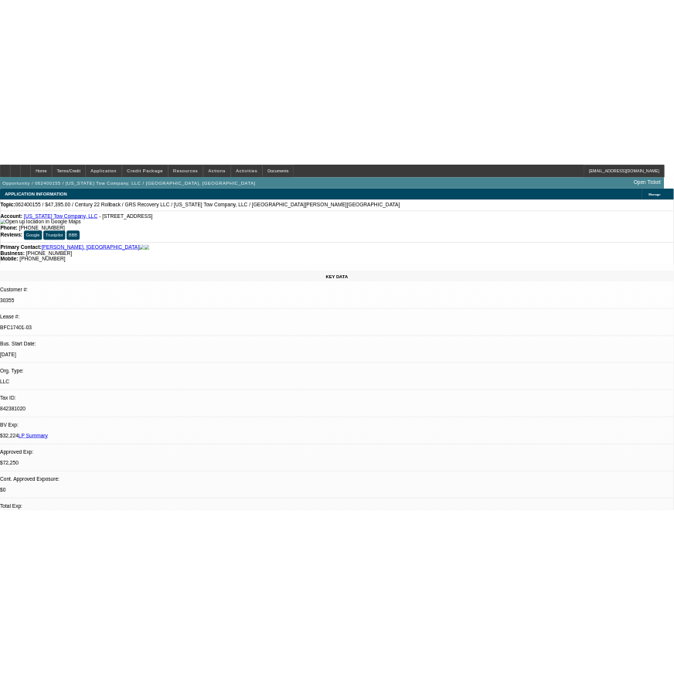
scroll to position [515, 0]
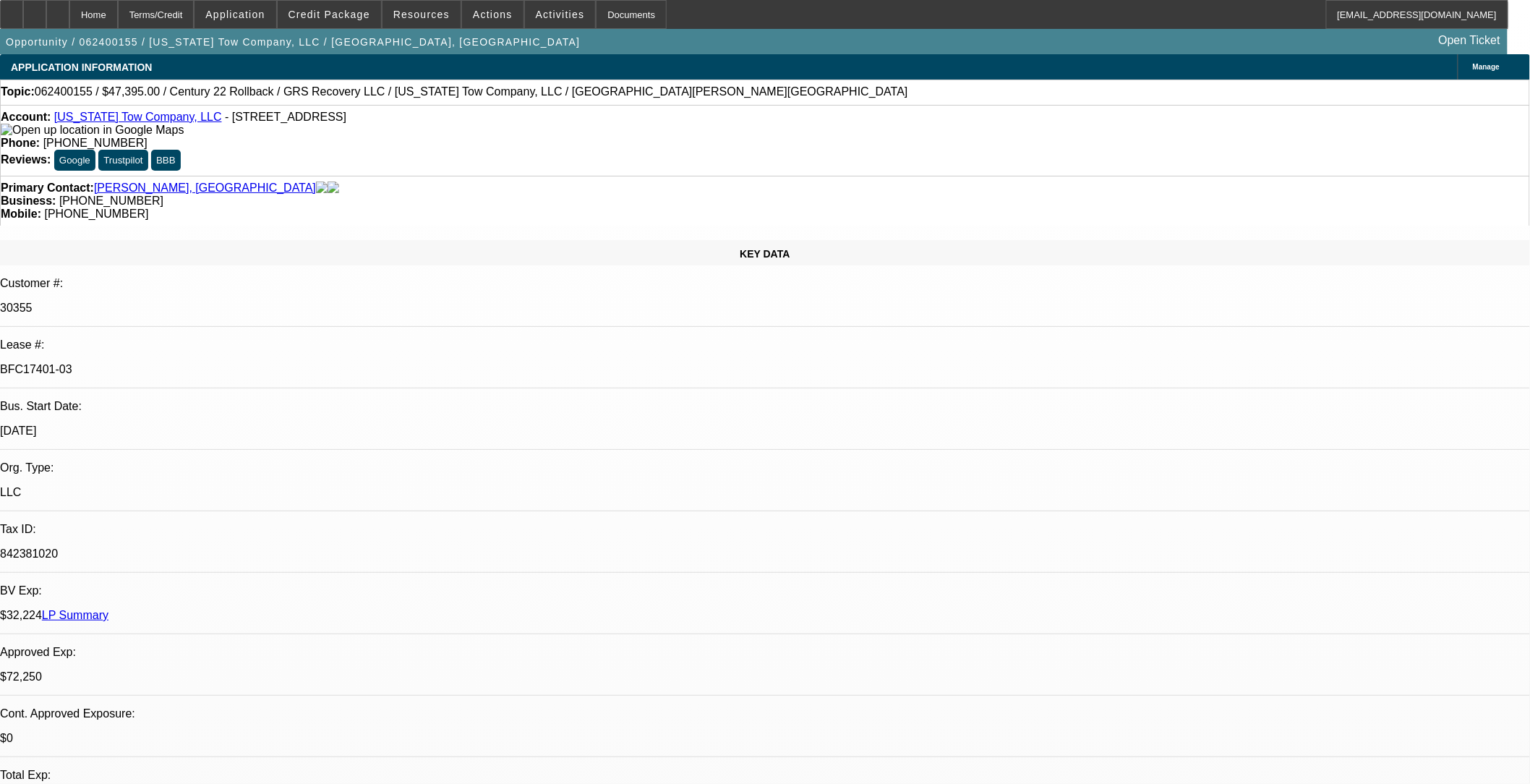
drag, startPoint x: 676, startPoint y: 332, endPoint x: 687, endPoint y: 349, distance: 20.2
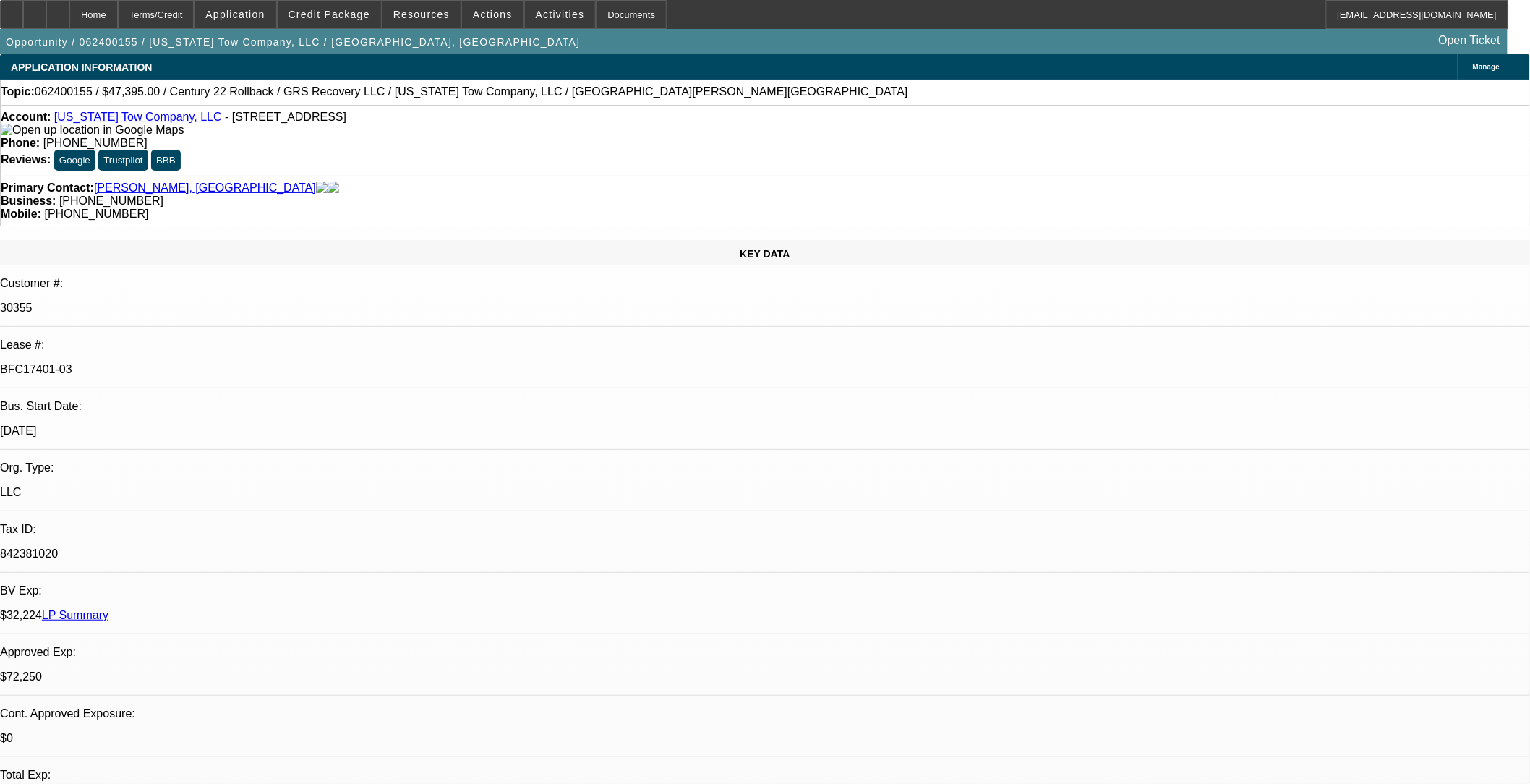
drag, startPoint x: 631, startPoint y: 368, endPoint x: 357, endPoint y: 299, distance: 282.6
drag, startPoint x: 590, startPoint y: 352, endPoint x: 608, endPoint y: 380, distance: 33.3
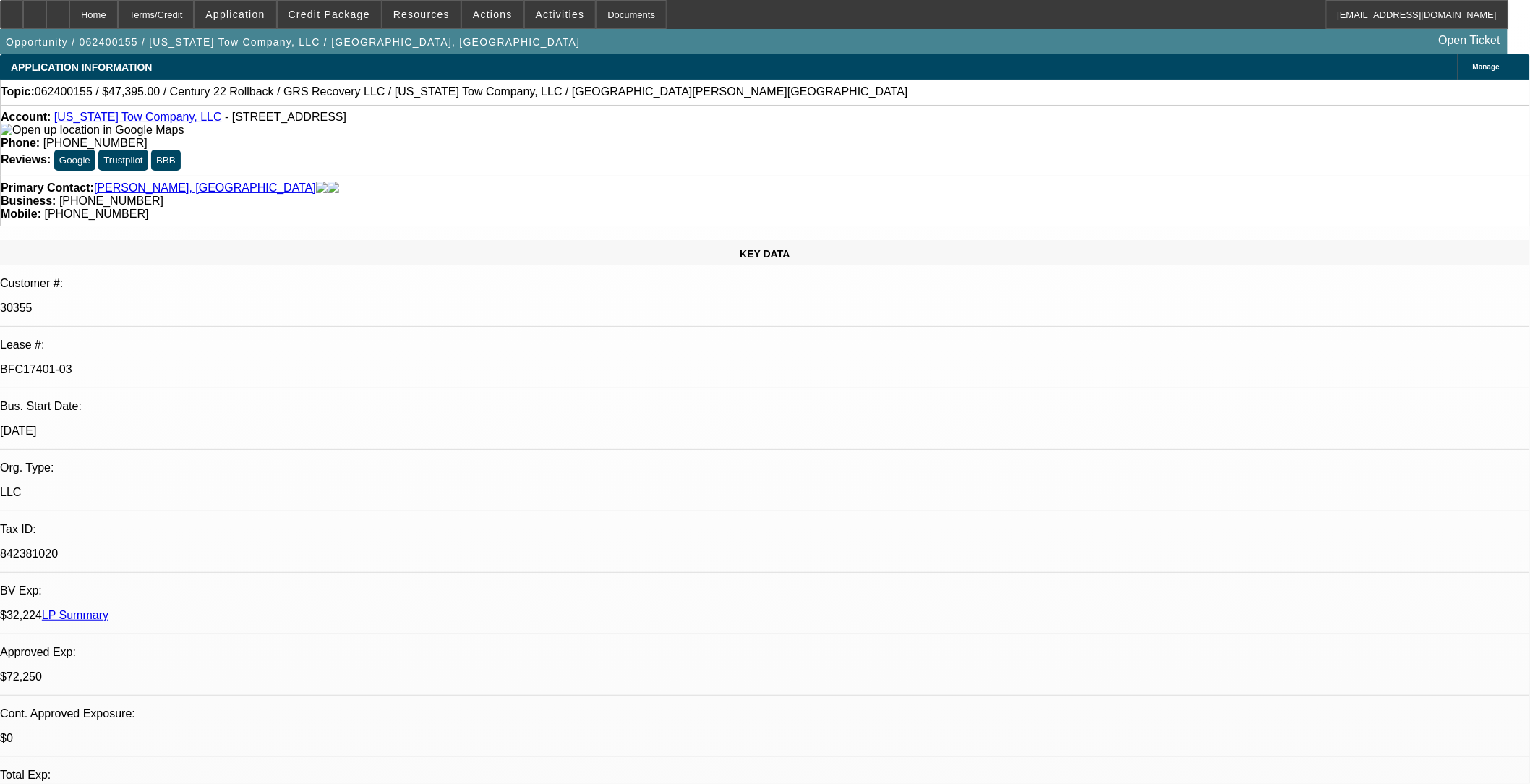
drag, startPoint x: 590, startPoint y: 371, endPoint x: 352, endPoint y: 298, distance: 248.9
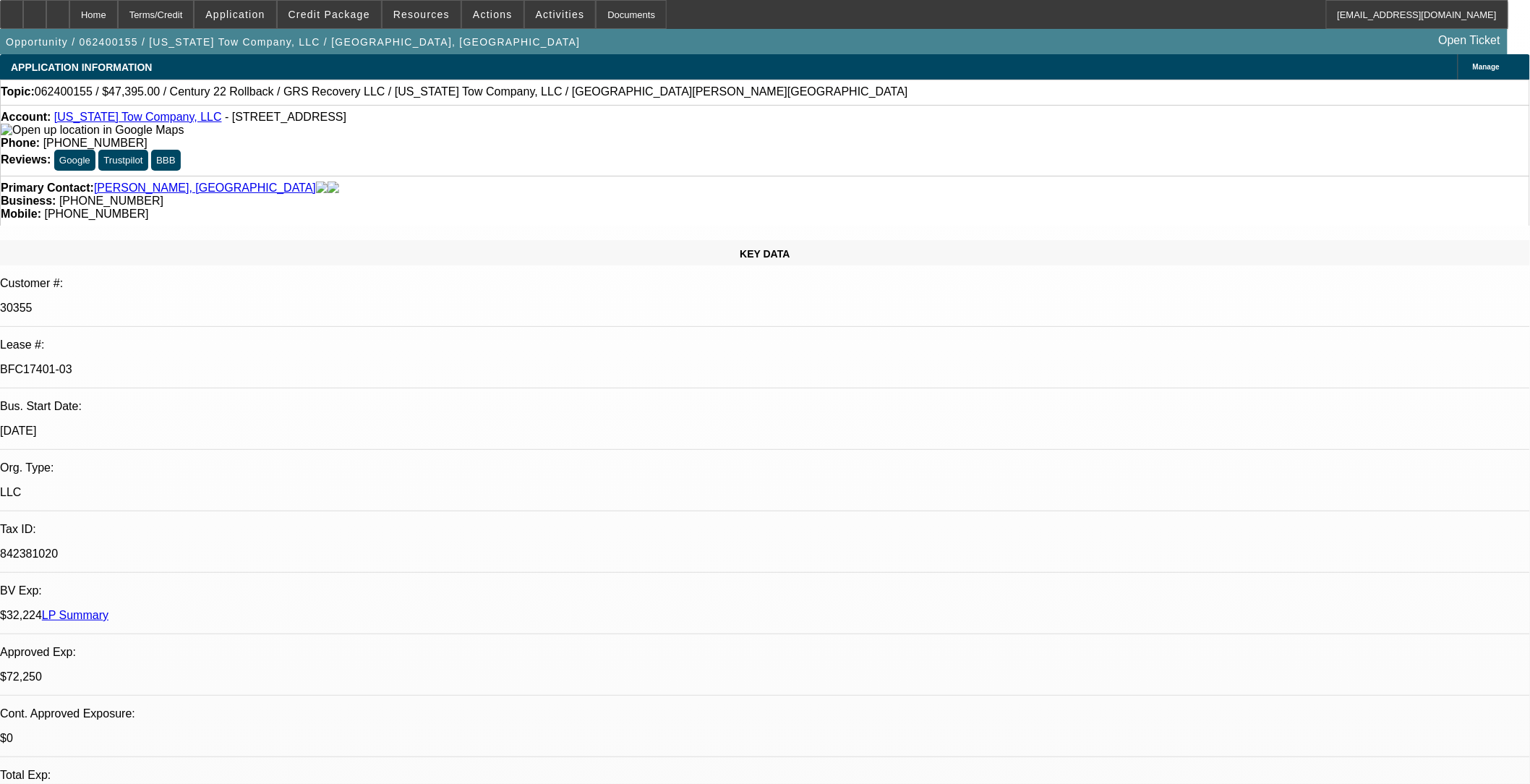
drag, startPoint x: 352, startPoint y: 298, endPoint x: 415, endPoint y: 306, distance: 63.5
drag, startPoint x: 415, startPoint y: 306, endPoint x: 596, endPoint y: 373, distance: 193.0
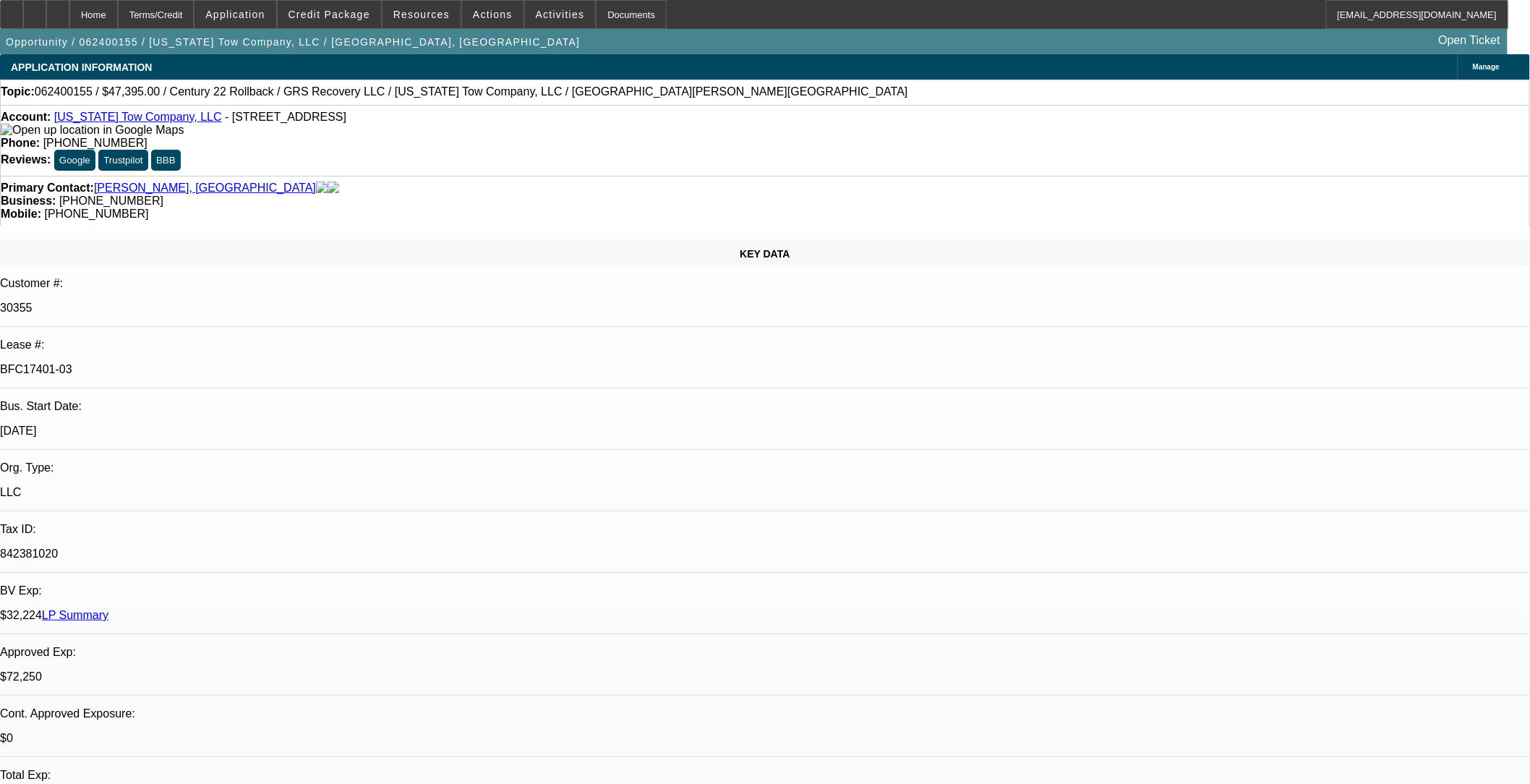
drag, startPoint x: 596, startPoint y: 374, endPoint x: 350, endPoint y: 294, distance: 258.7
drag, startPoint x: 350, startPoint y: 294, endPoint x: 603, endPoint y: 380, distance: 267.2
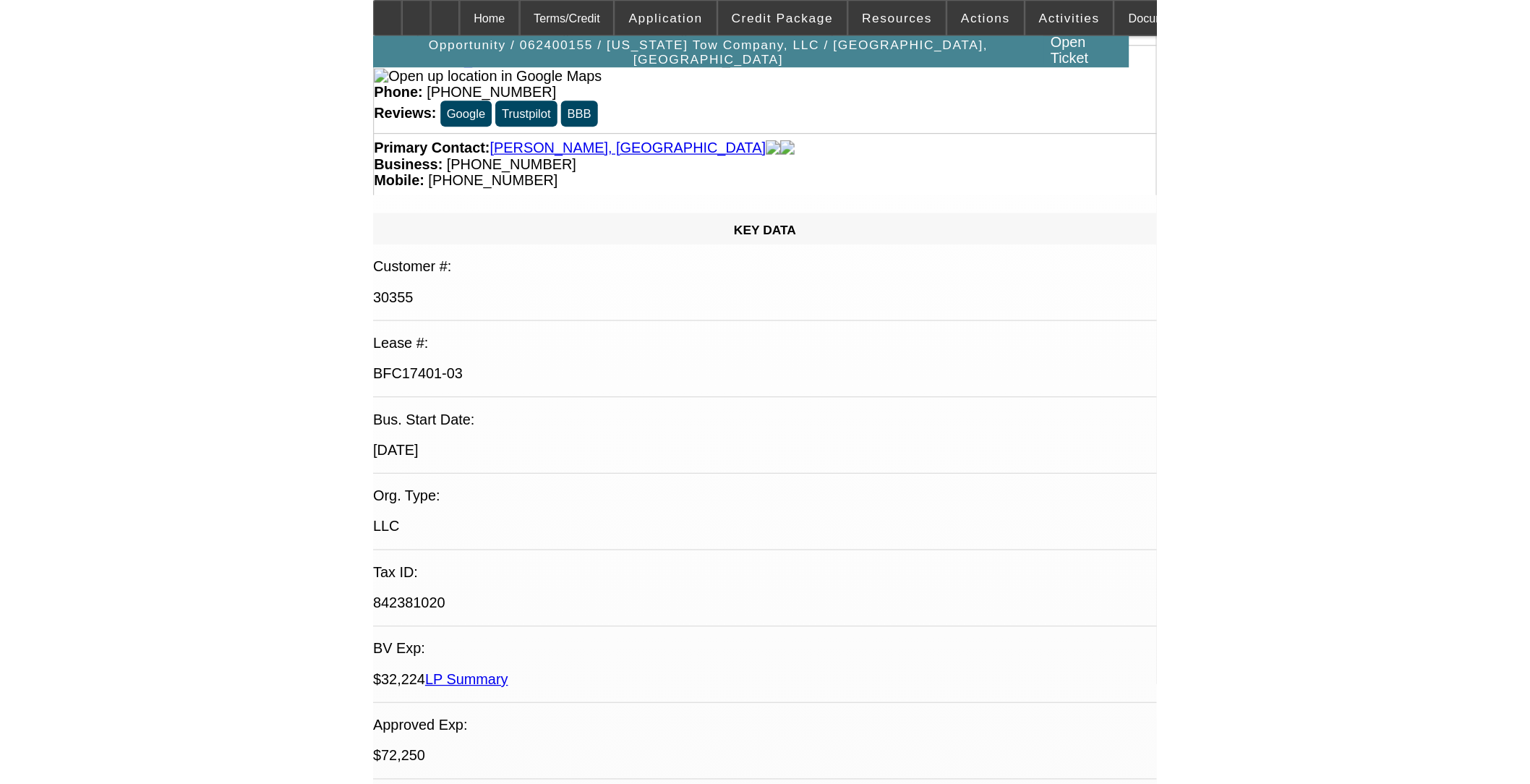
scroll to position [0, 0]
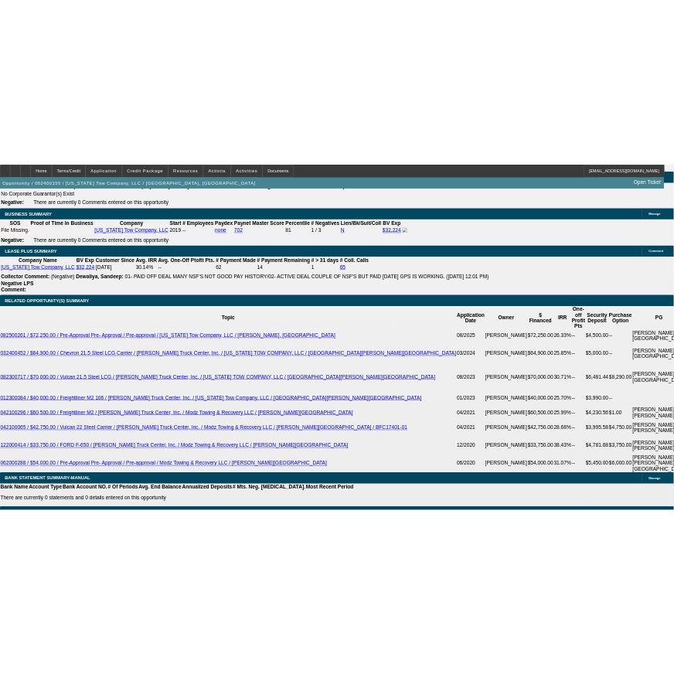
scroll to position [2490, 0]
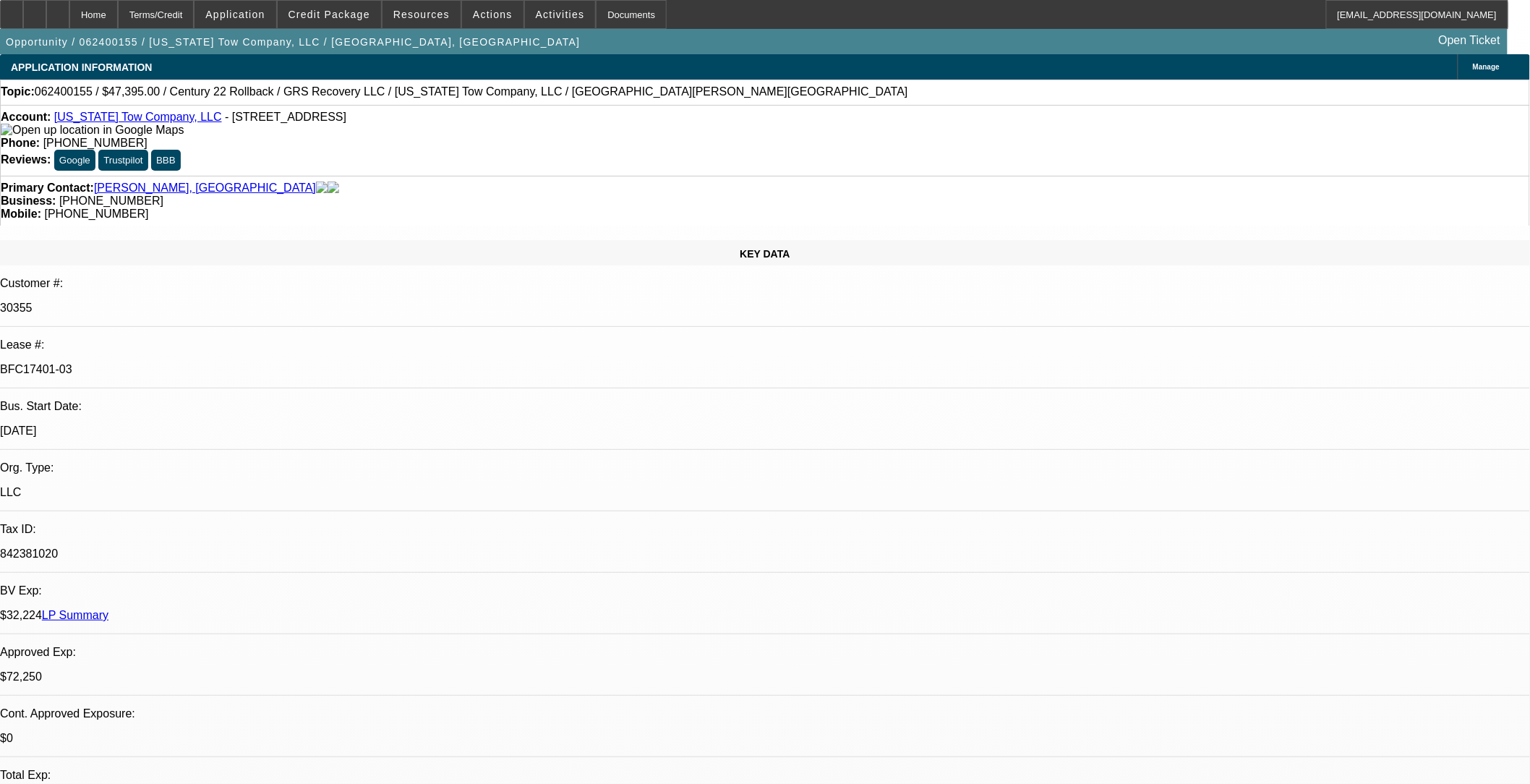
select select "0"
select select "2"
select select "0"
select select "2"
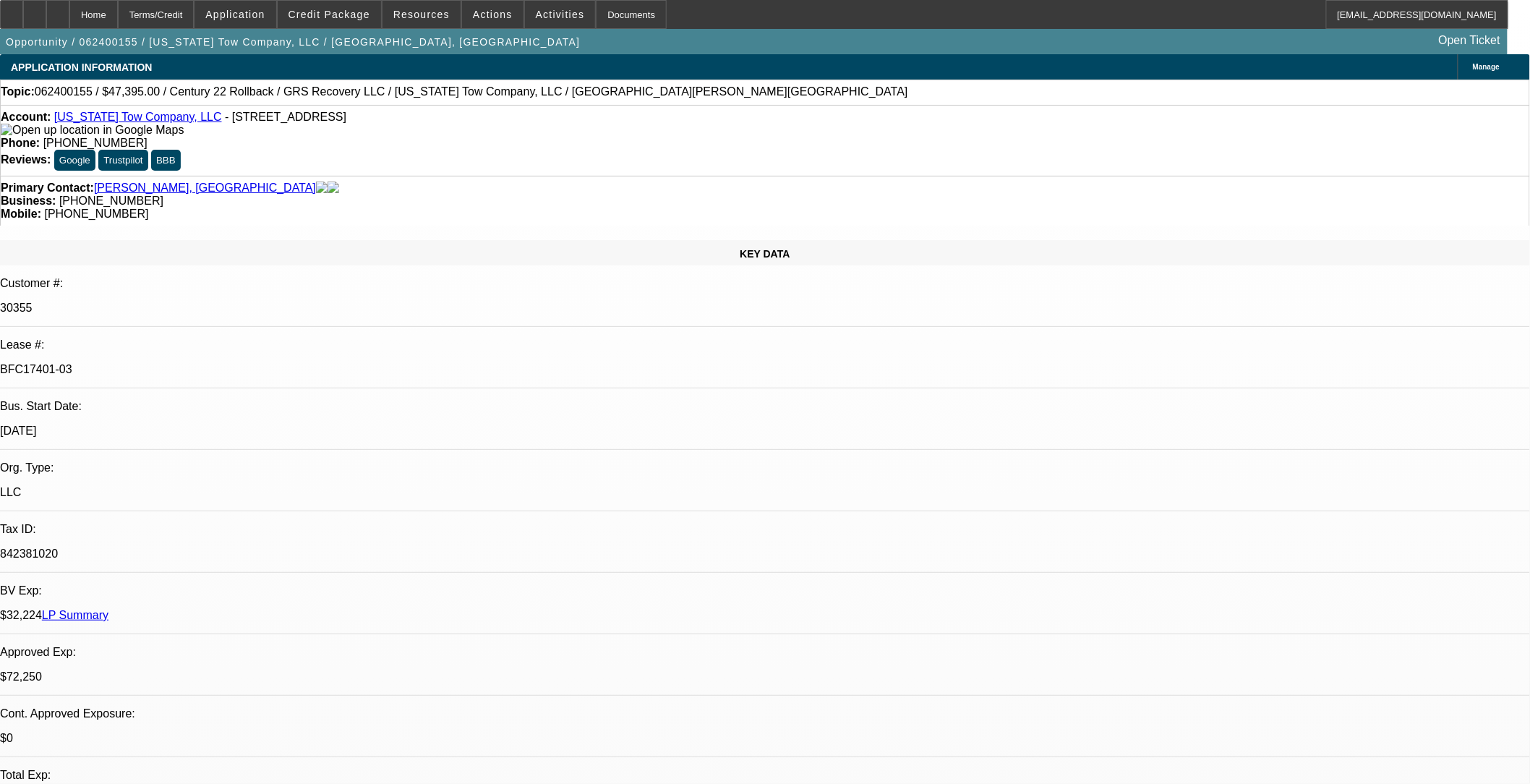
select select "0"
select select "2"
select select "0"
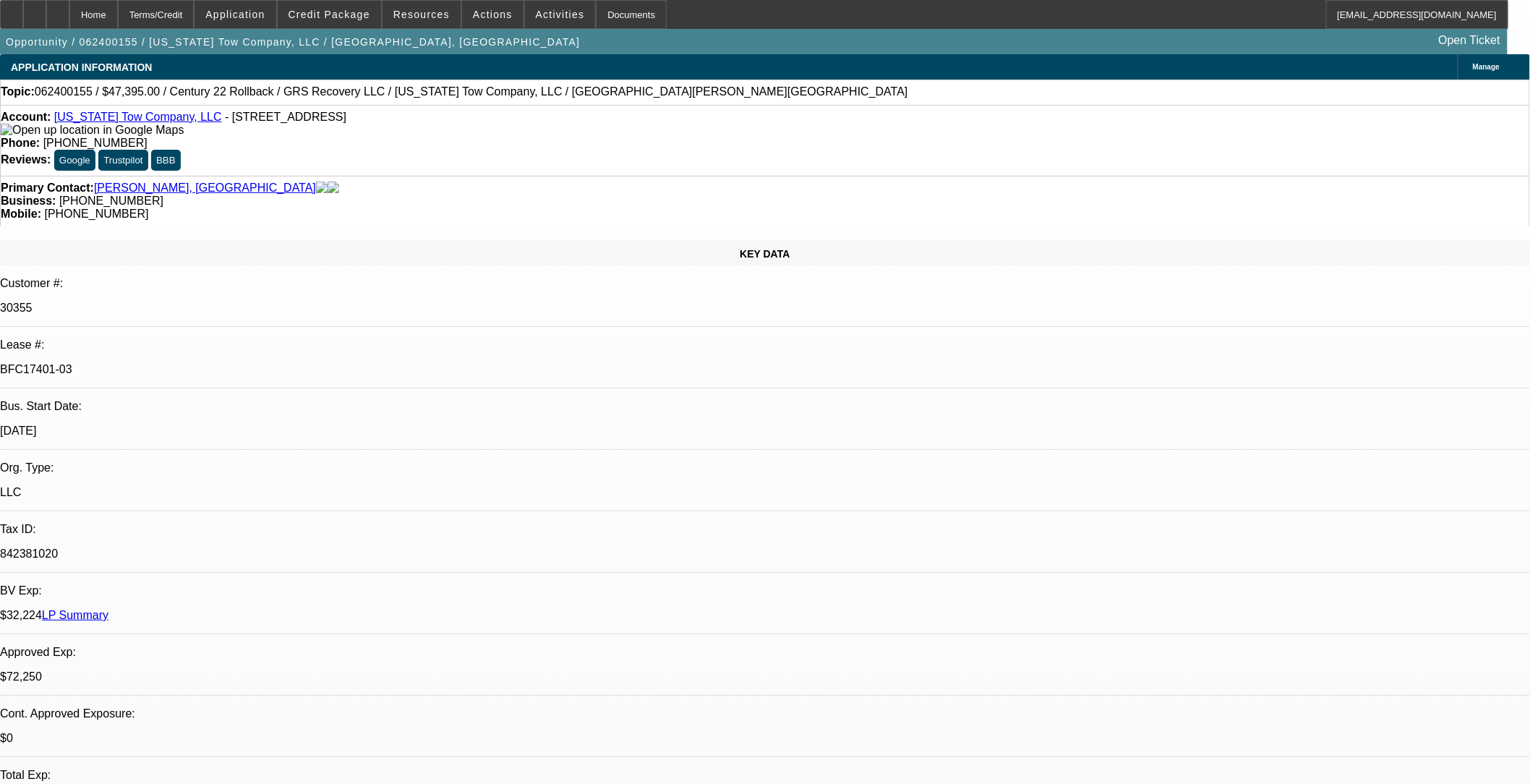
select select "2"
select select "0"
select select "1"
select select "2"
select select "6"
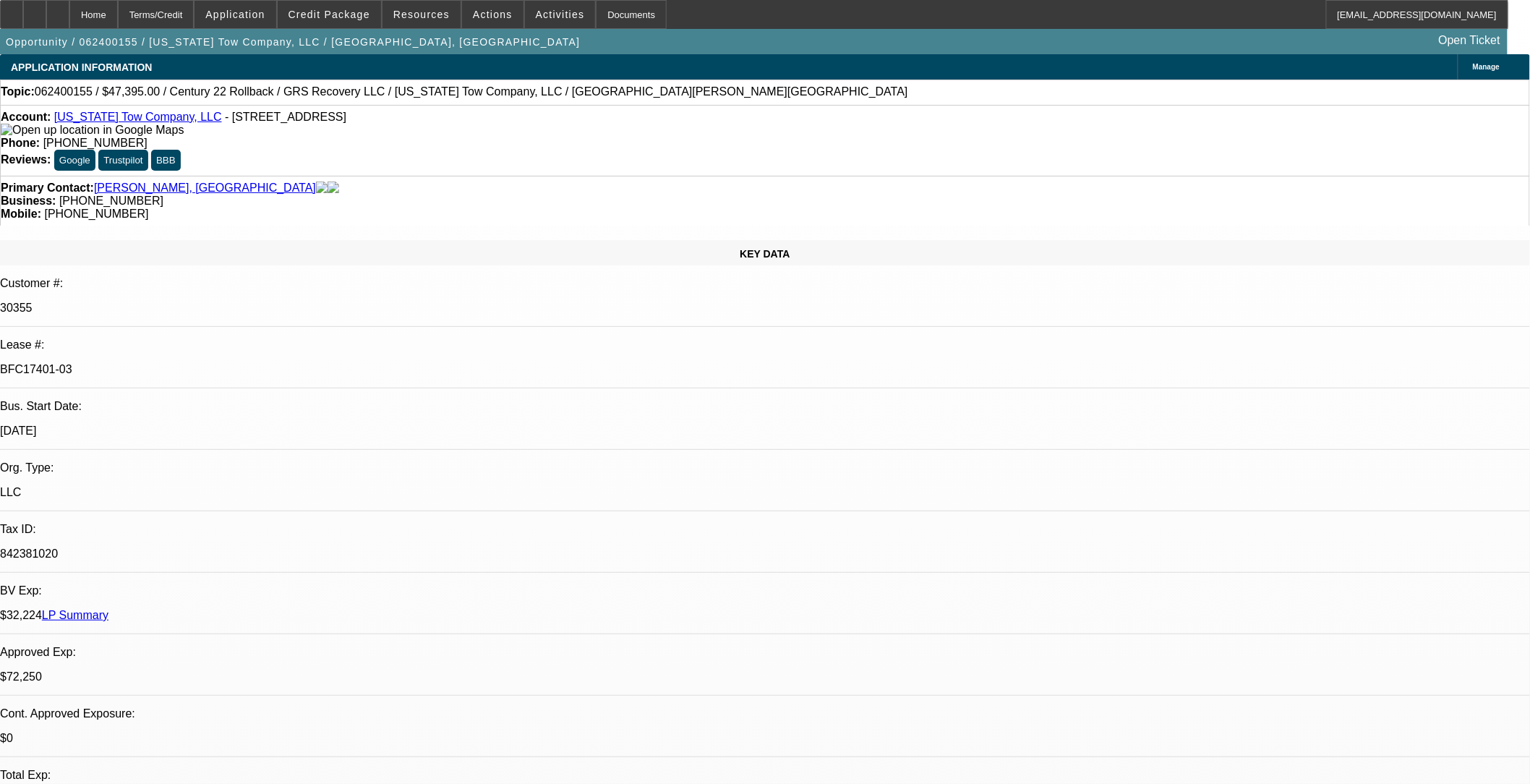
select select "1"
select select "2"
select select "6"
select select "1"
select select "2"
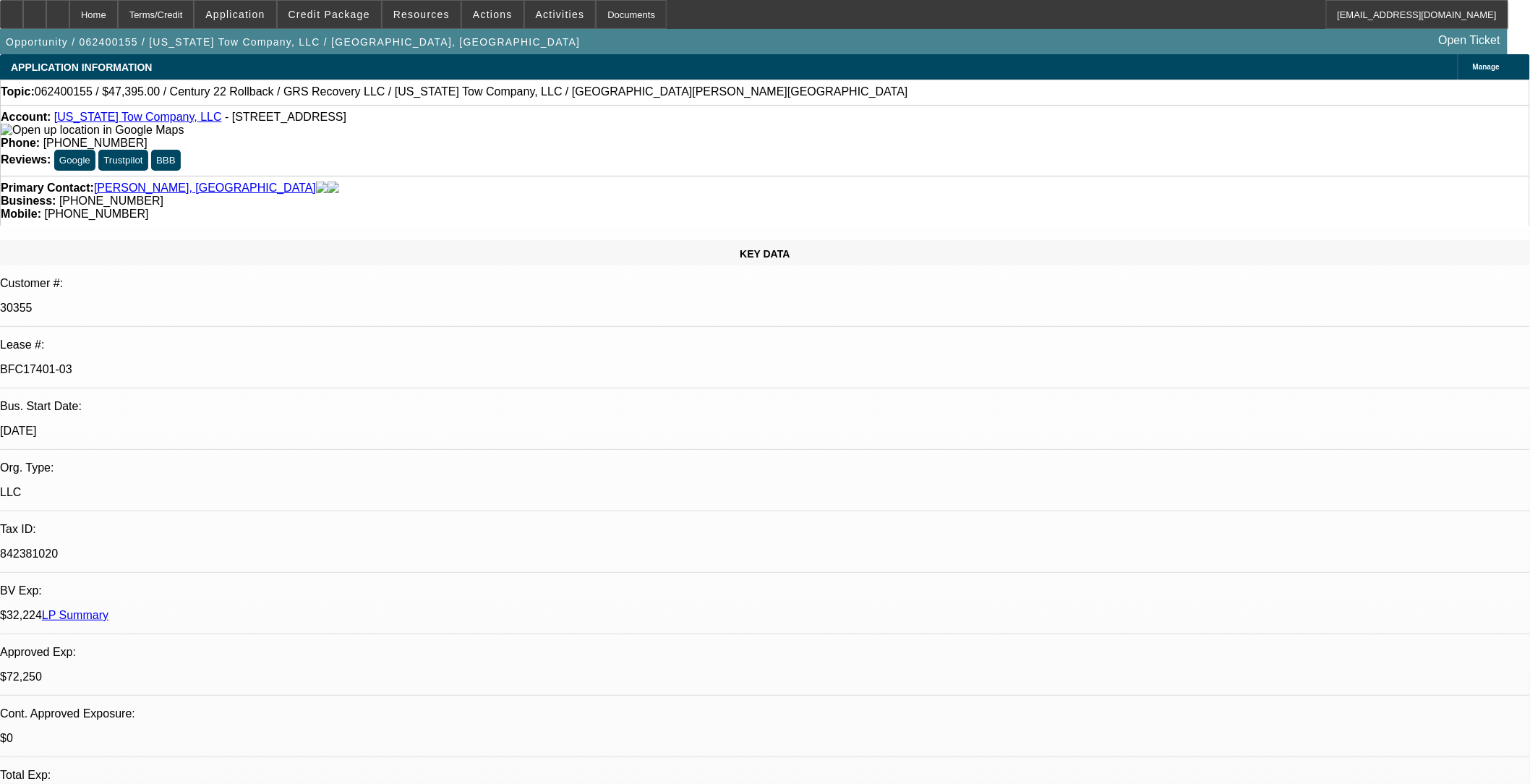
select select "6"
select select "1"
select select "2"
select select "6"
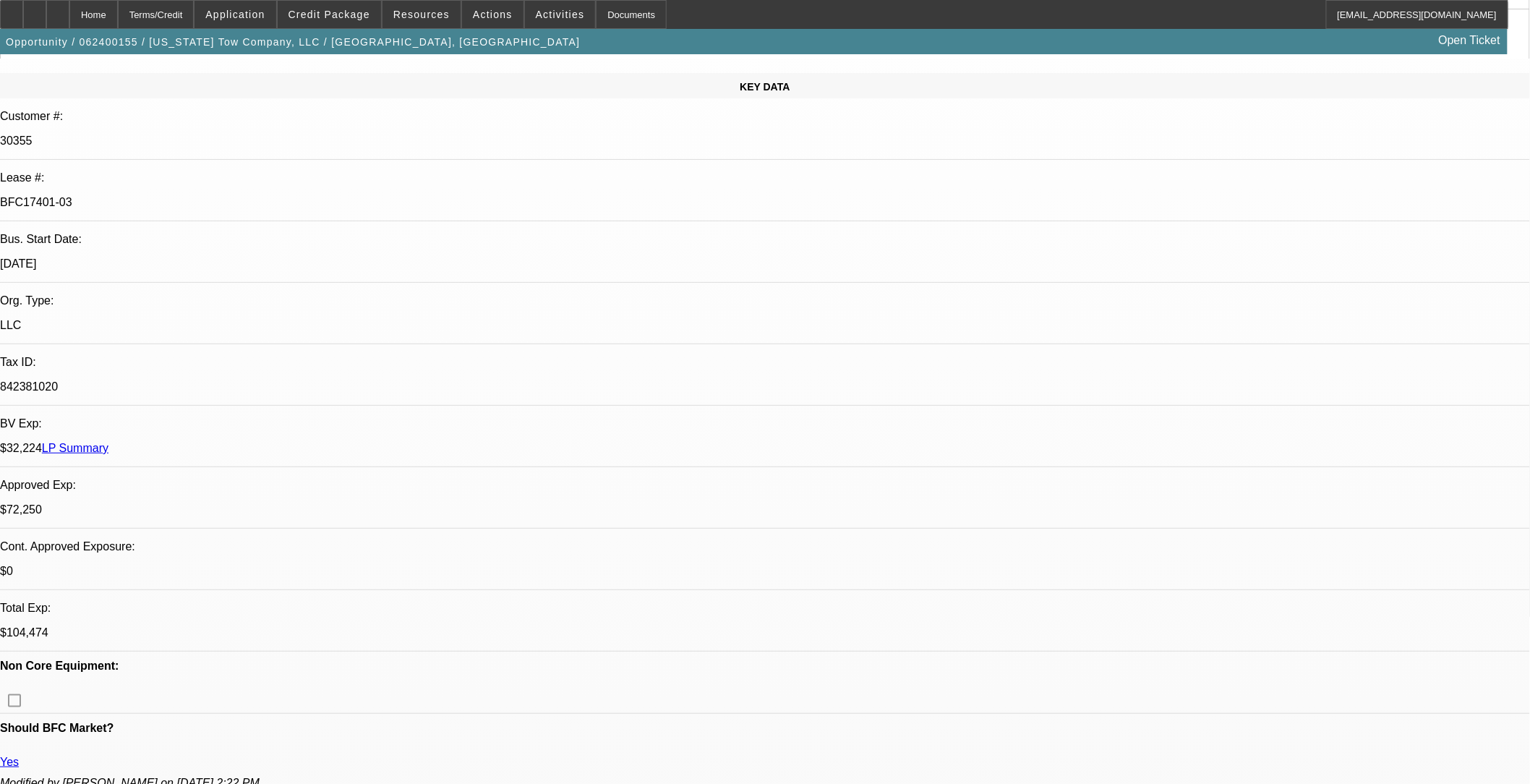
scroll to position [401, 0]
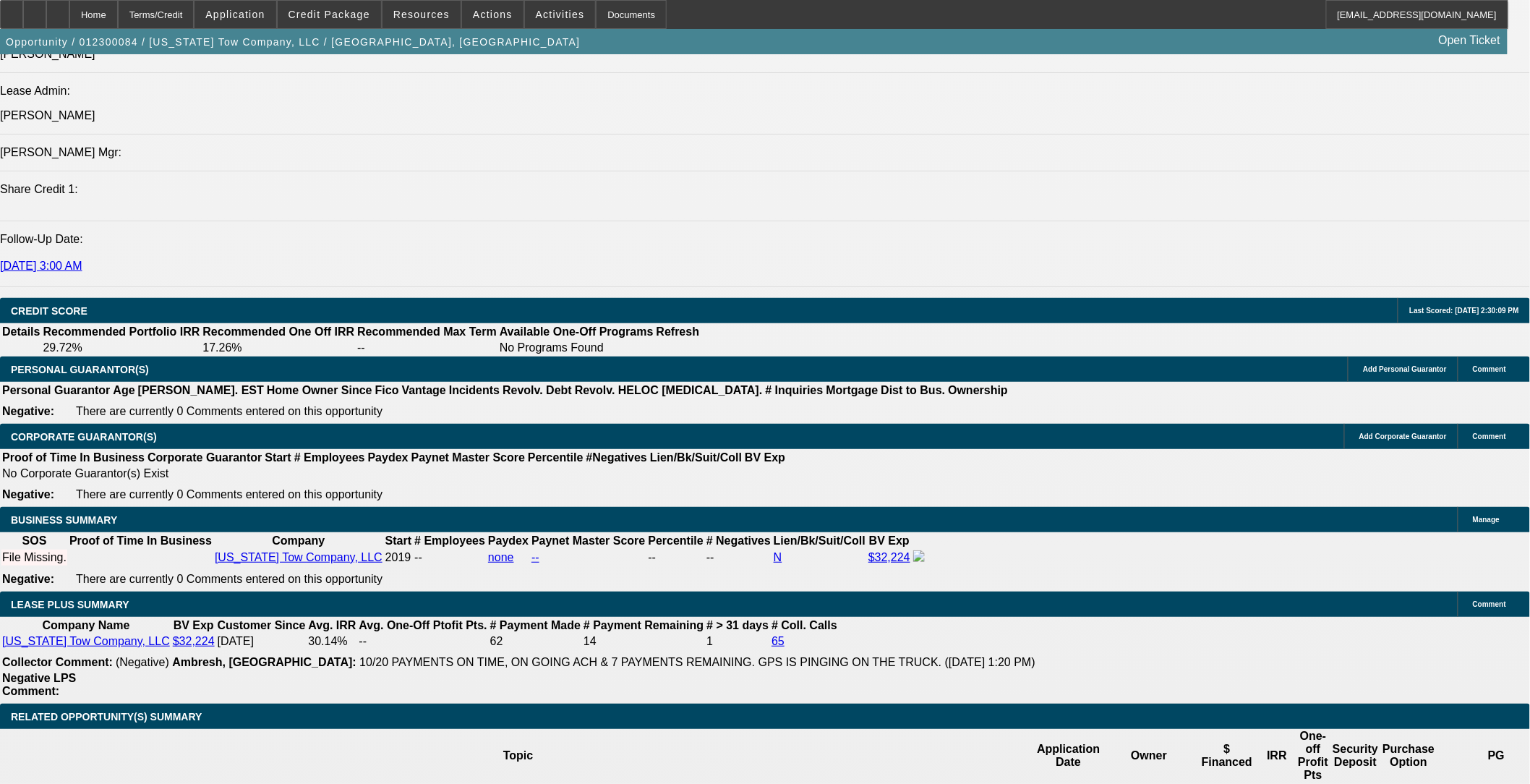
select select "0"
select select "2"
select select "0"
select select "2"
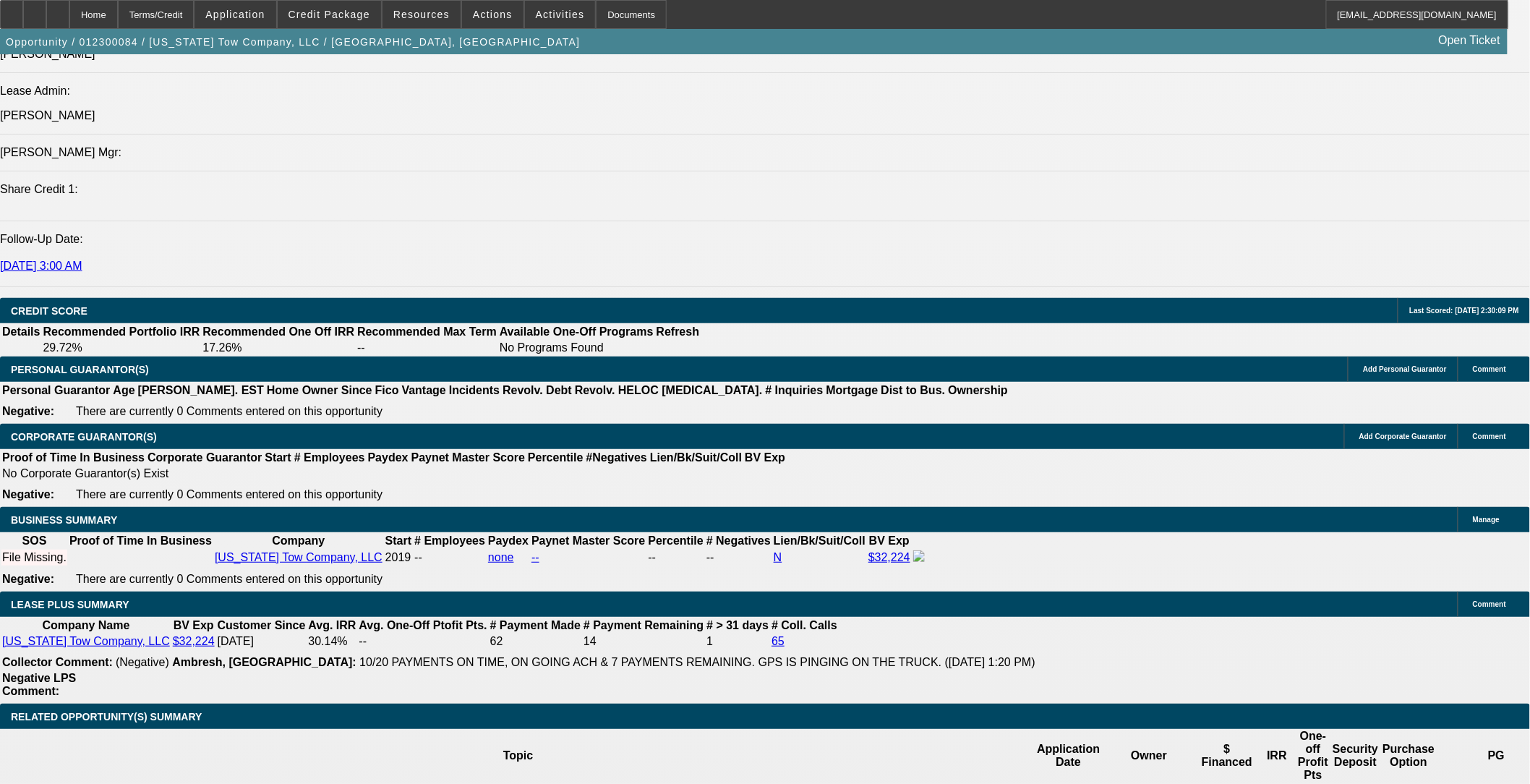
select select "0"
select select "2"
select select "0.1"
select select "0"
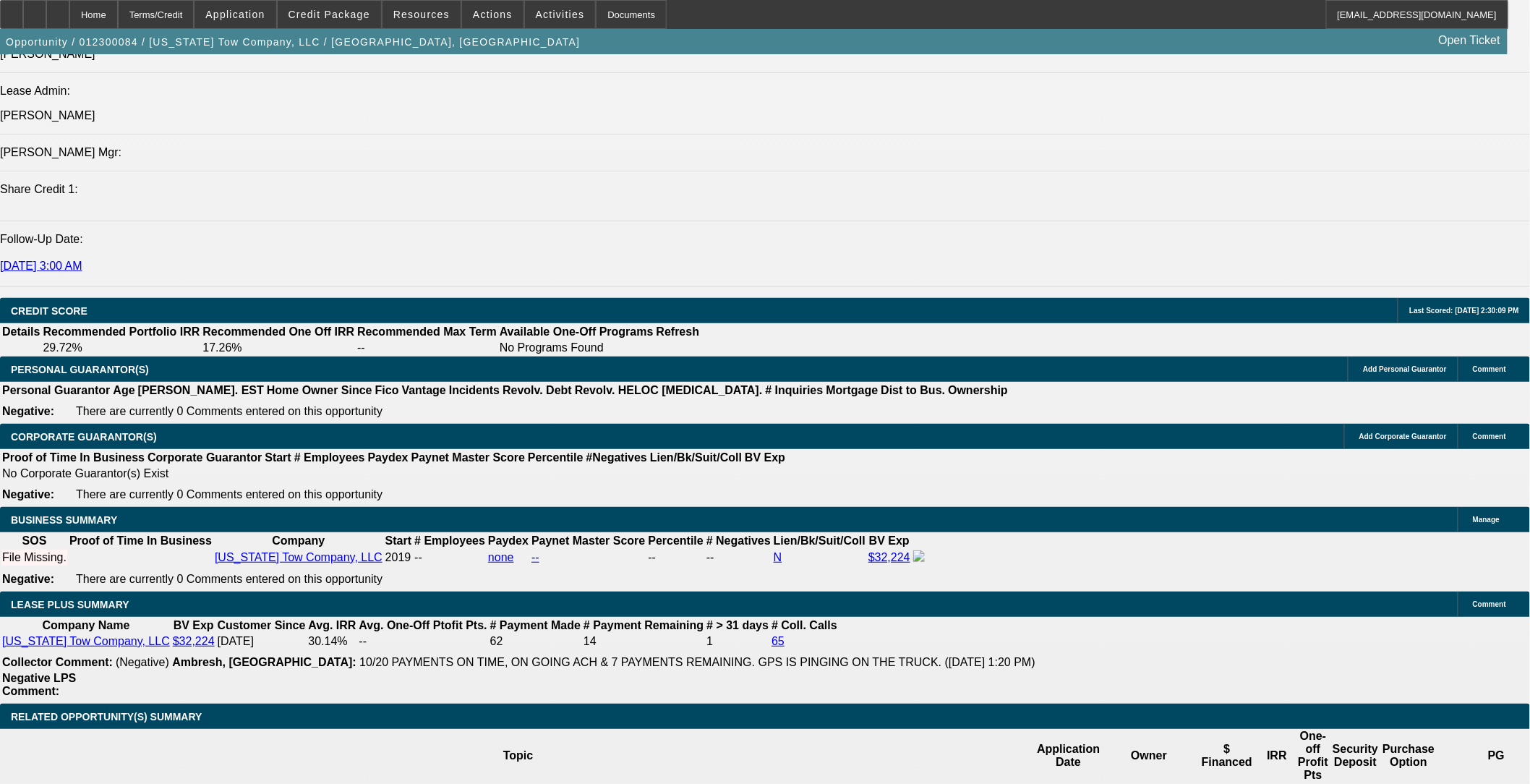
select select "2"
select select "0"
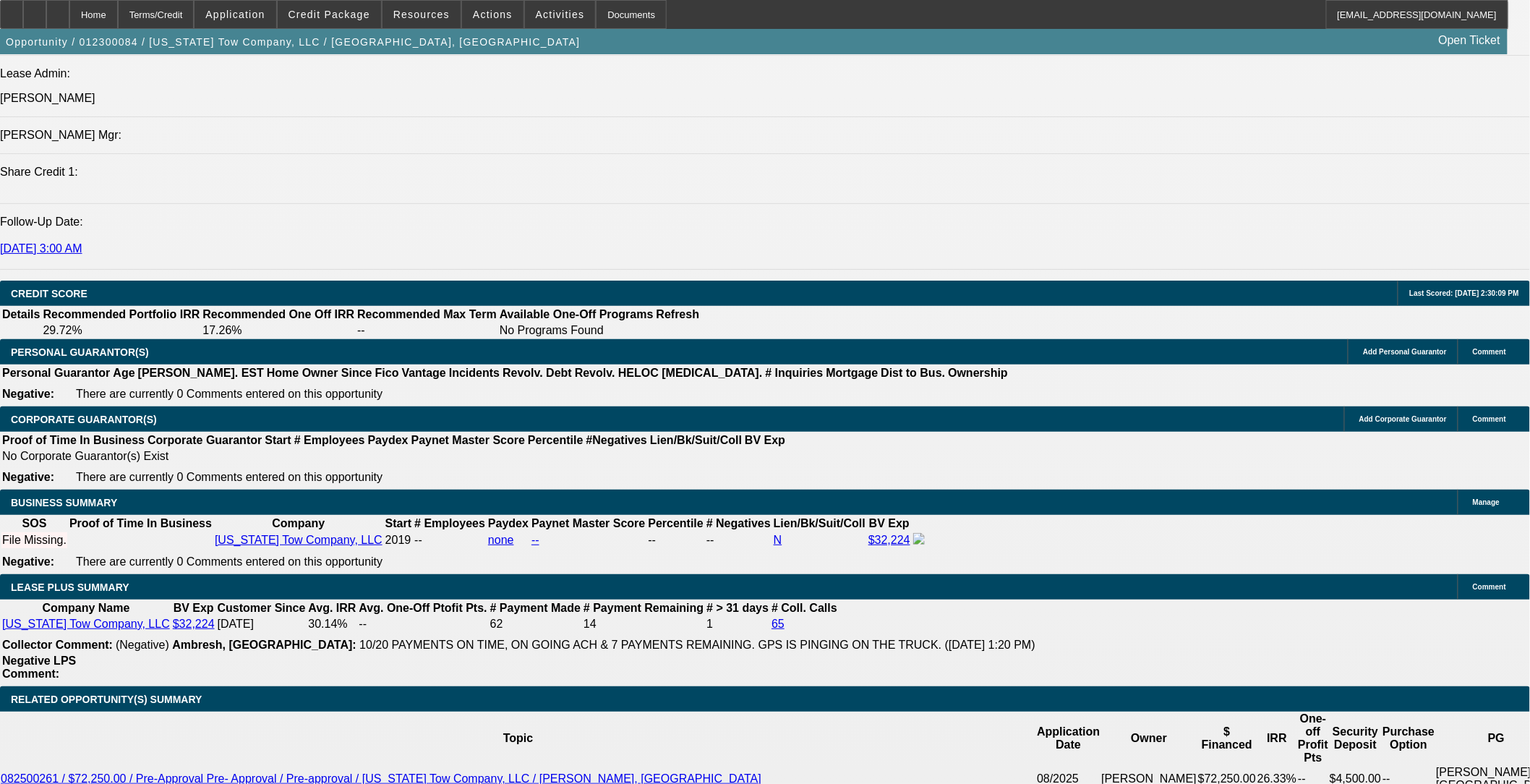
select select "1"
select select "2"
select select "6"
select select "1"
select select "2"
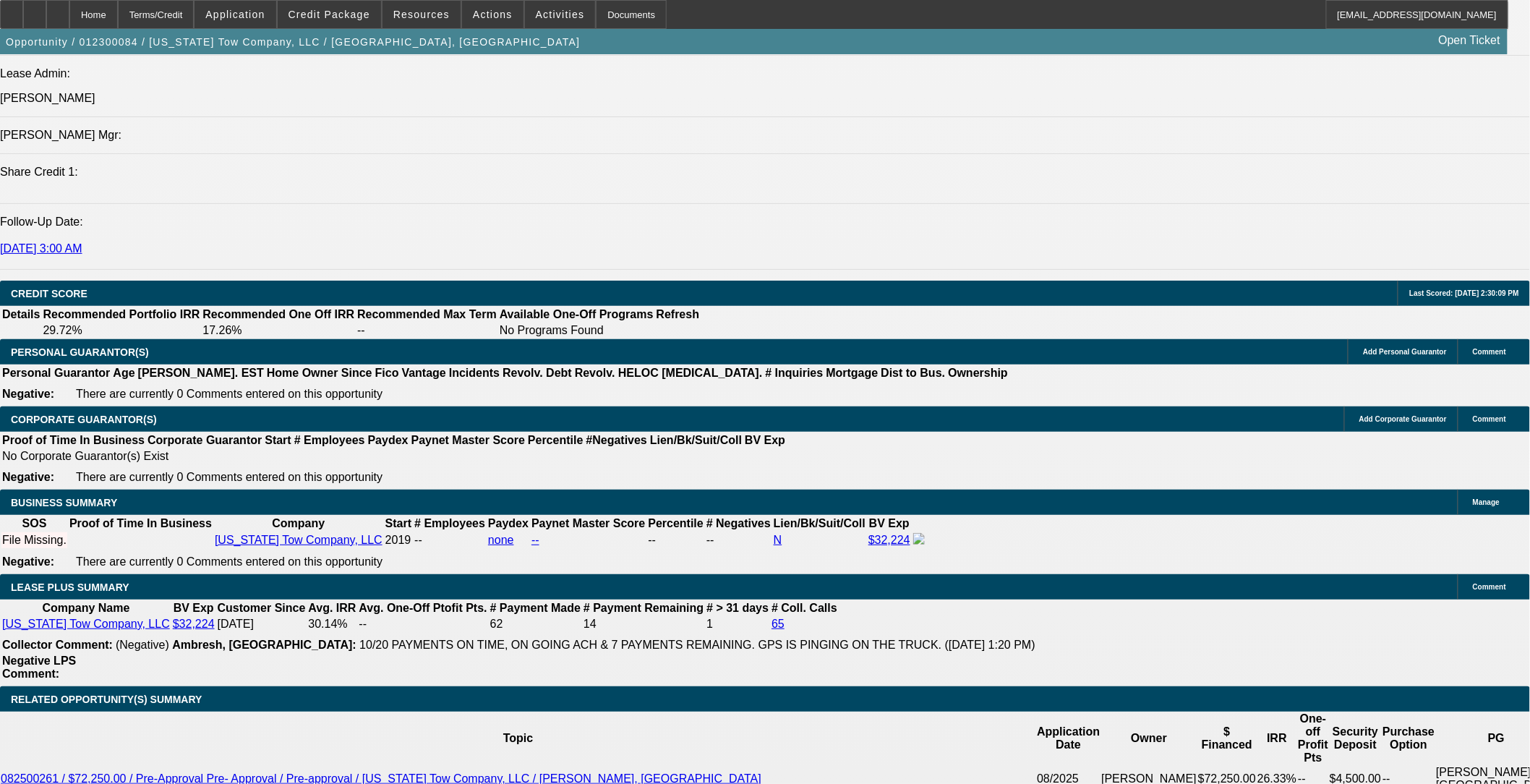
select select "6"
select select "1"
select select "2"
select select "4"
select select "1"
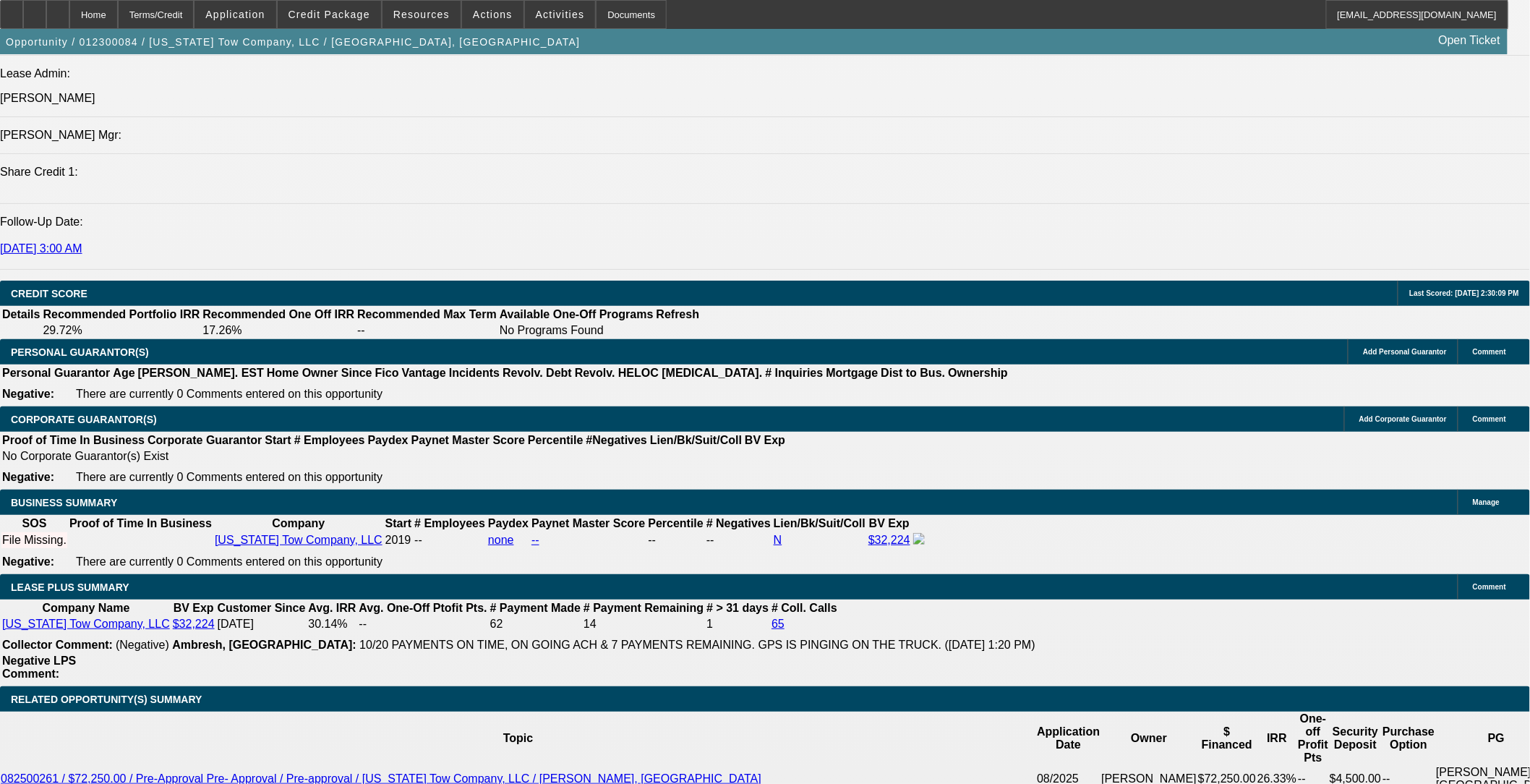
select select "2"
select select "6"
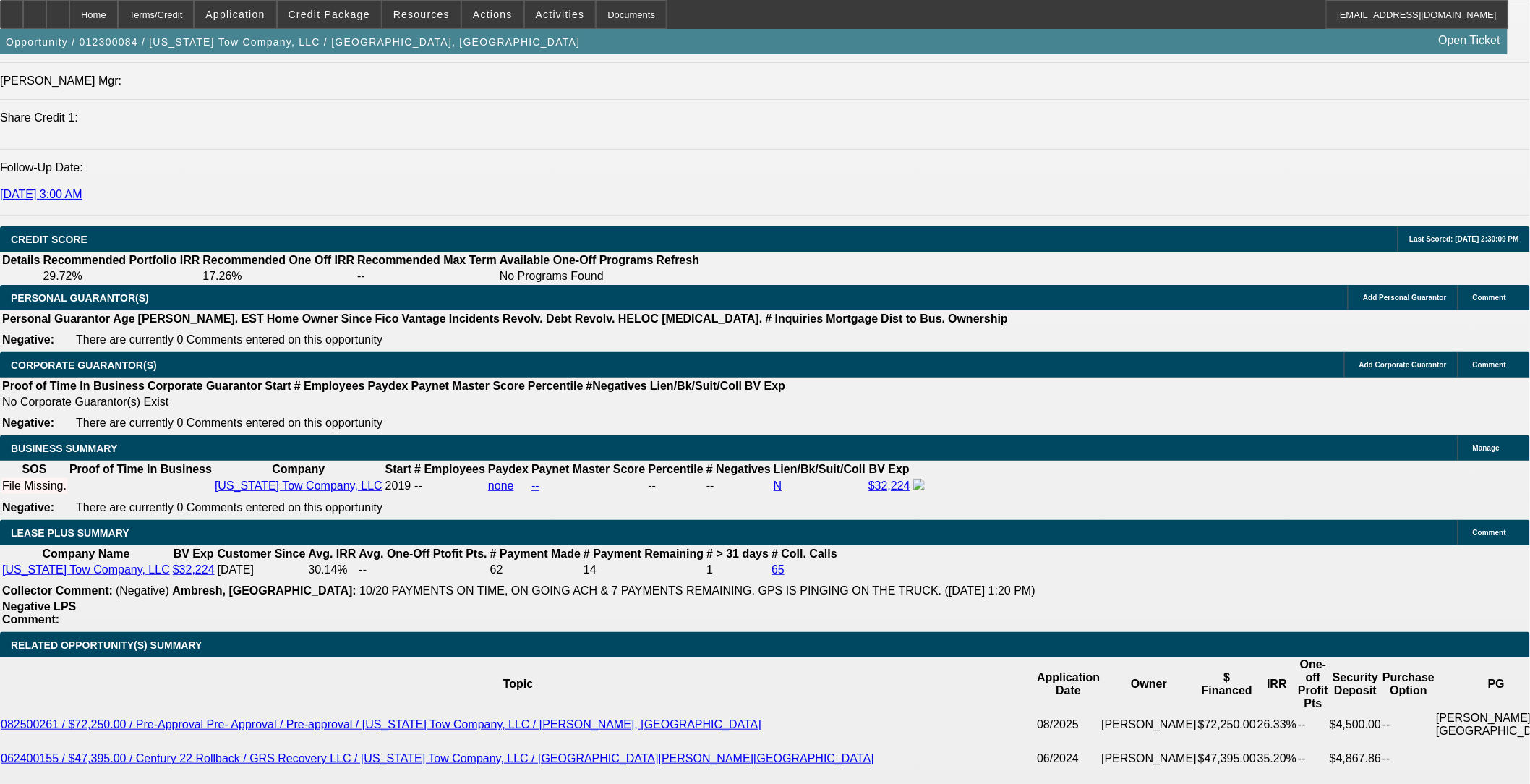
scroll to position [2023, 0]
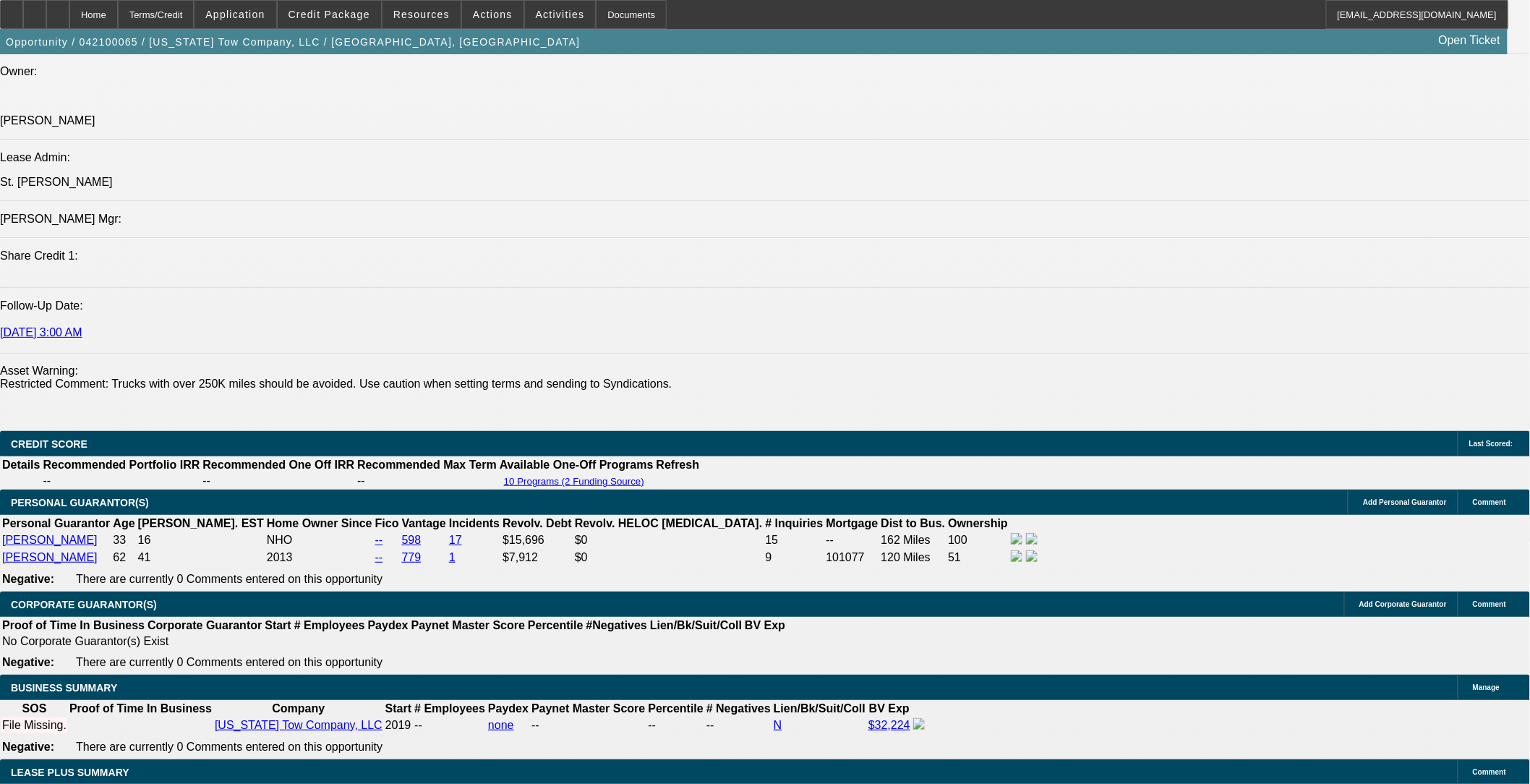
select select "0.1"
select select "2"
select select "0.1"
select select "2"
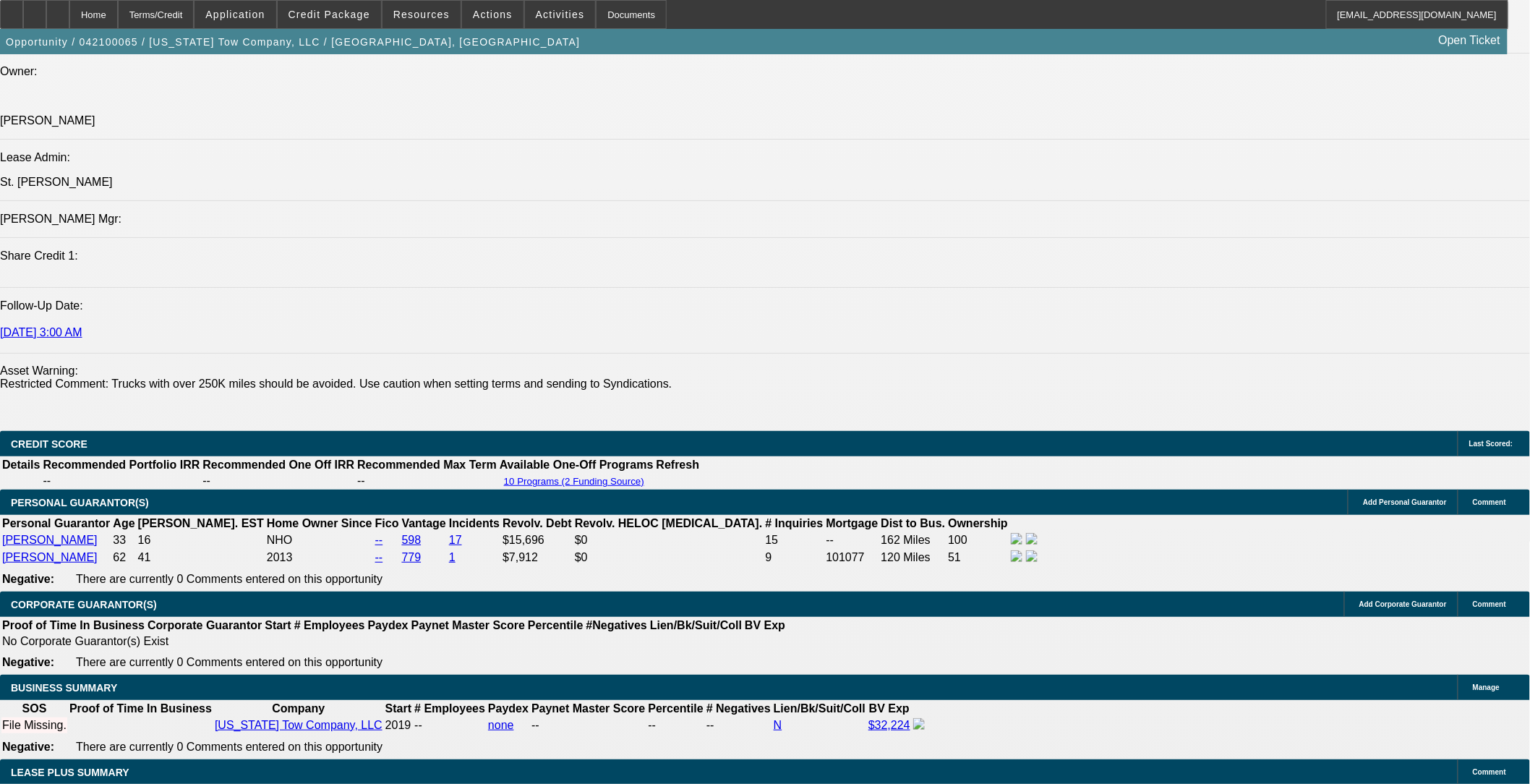
select select "0.1"
select select "0"
select select "2"
select select "0.1"
select select "1"
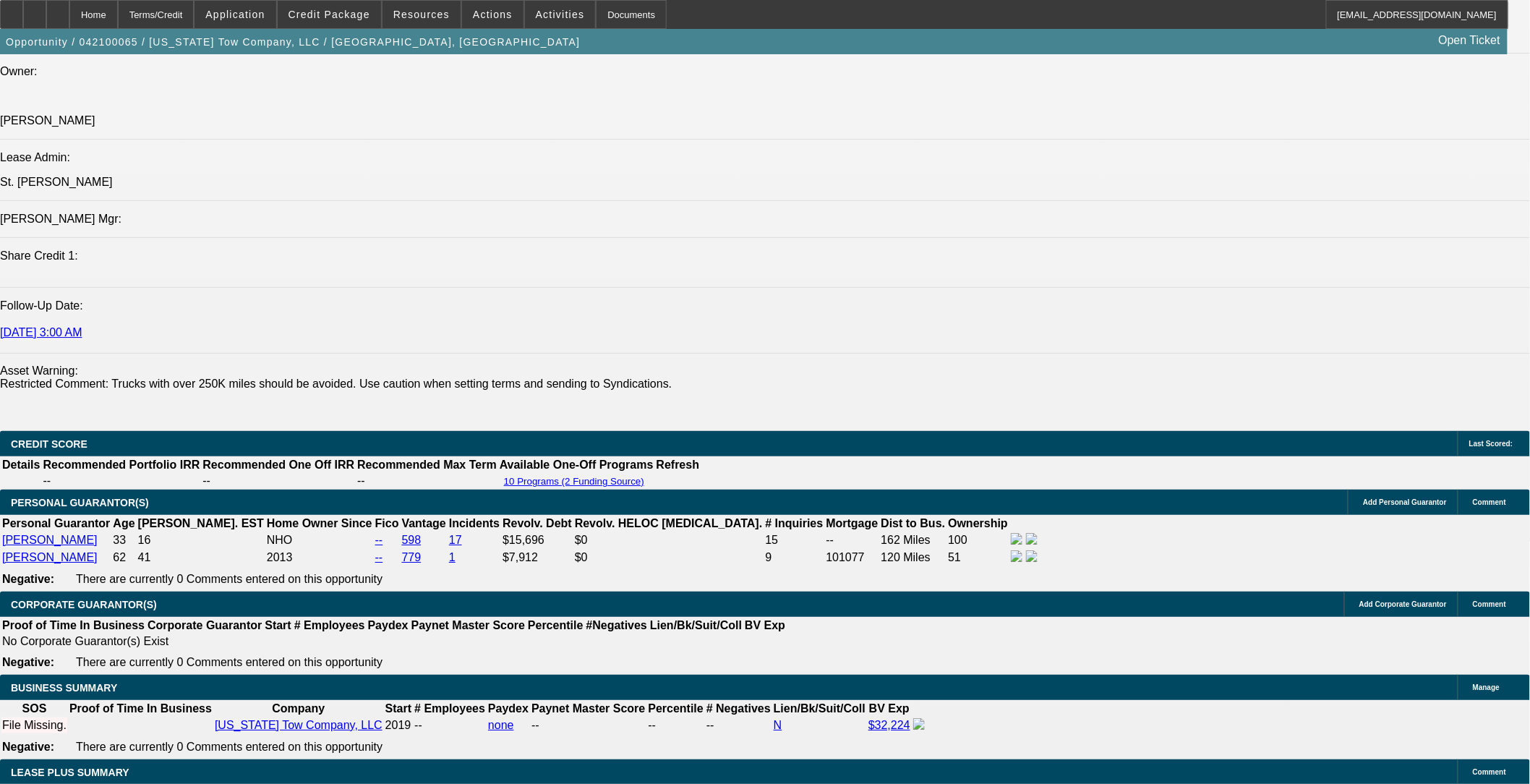
select select "2"
select select "4"
select select "1"
select select "2"
select select "4"
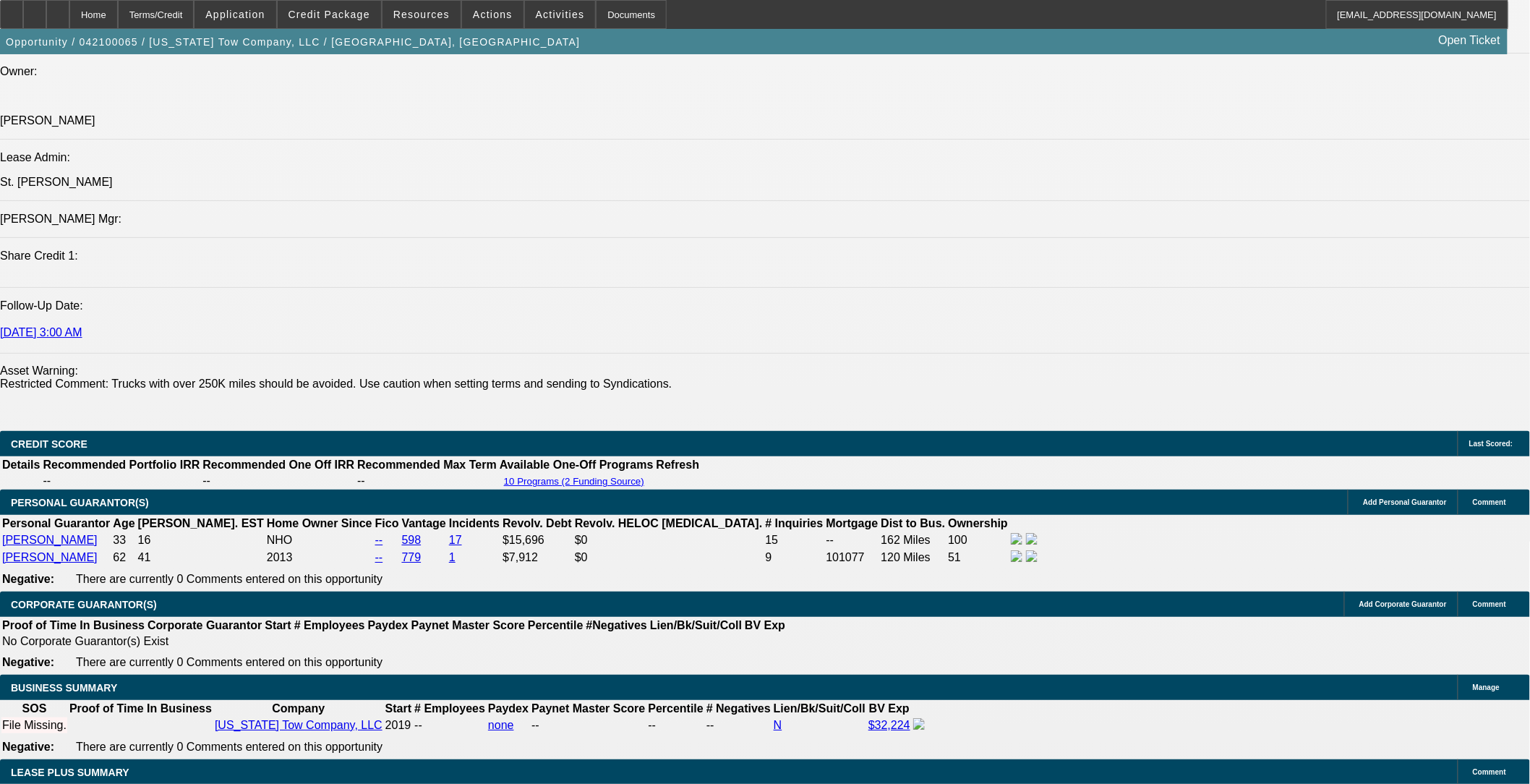
select select "1"
select select "2"
select select "4"
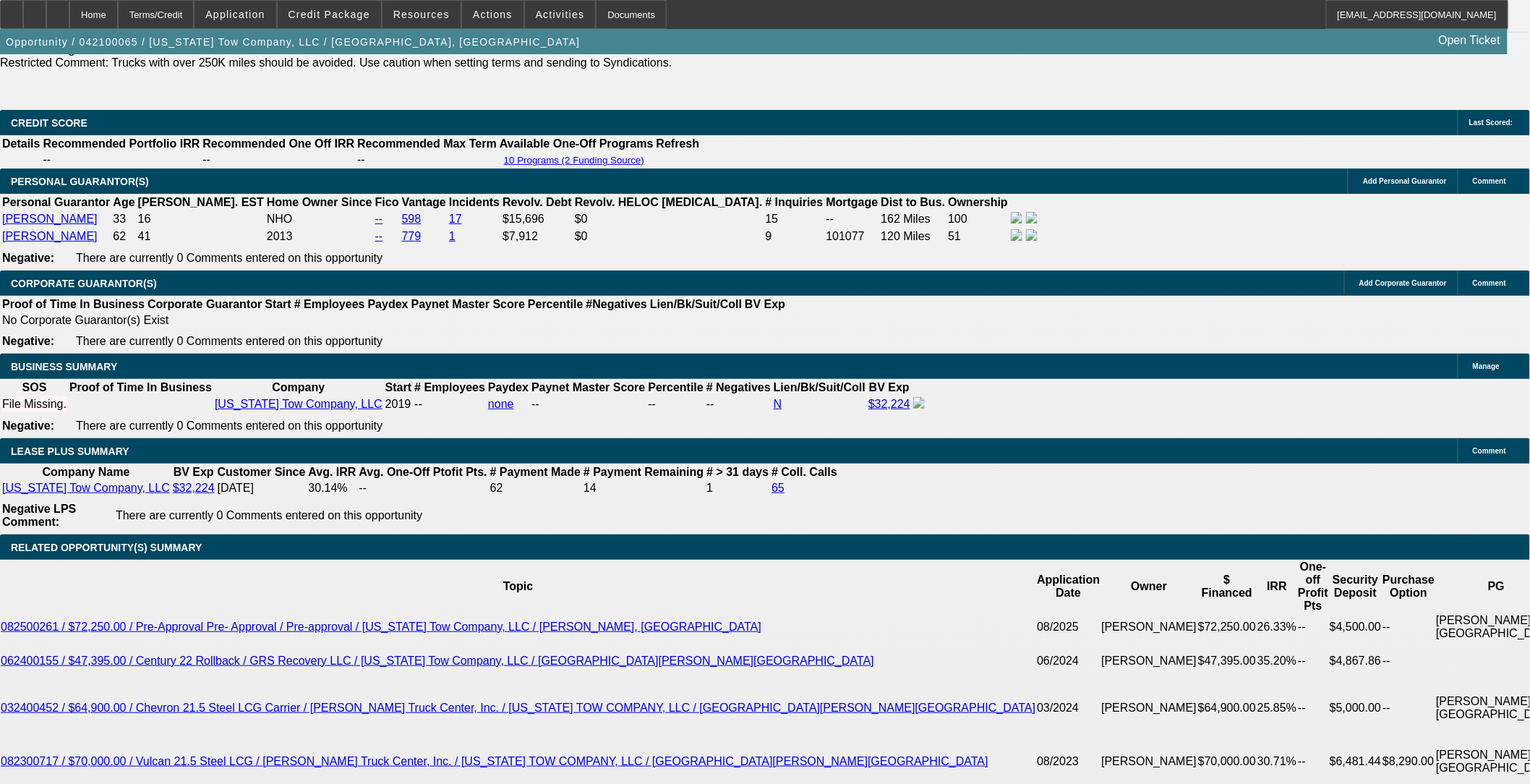
scroll to position [2211, 0]
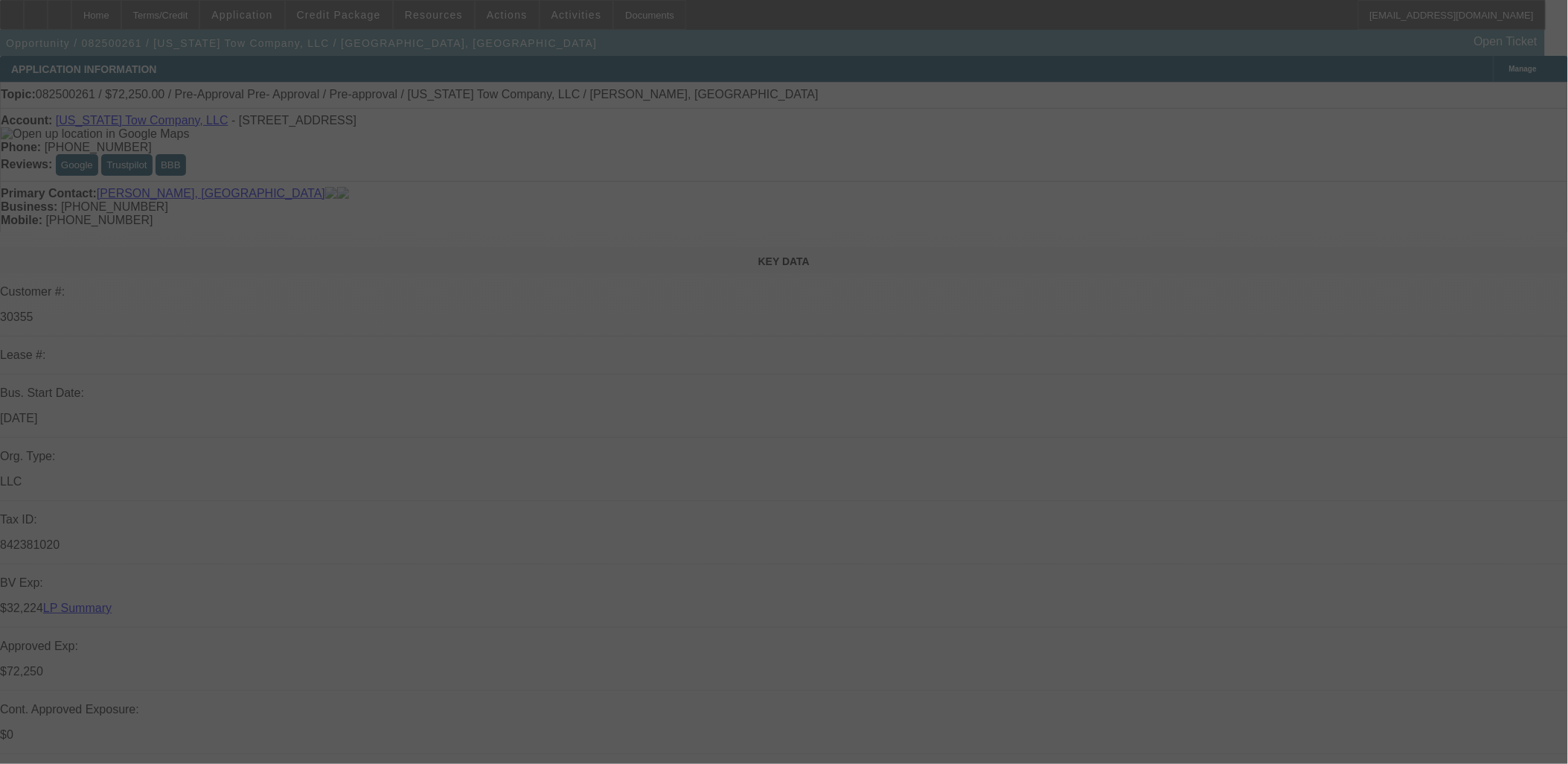
select select "0.15"
select select "2"
select select "0"
select select "0.15"
select select "2"
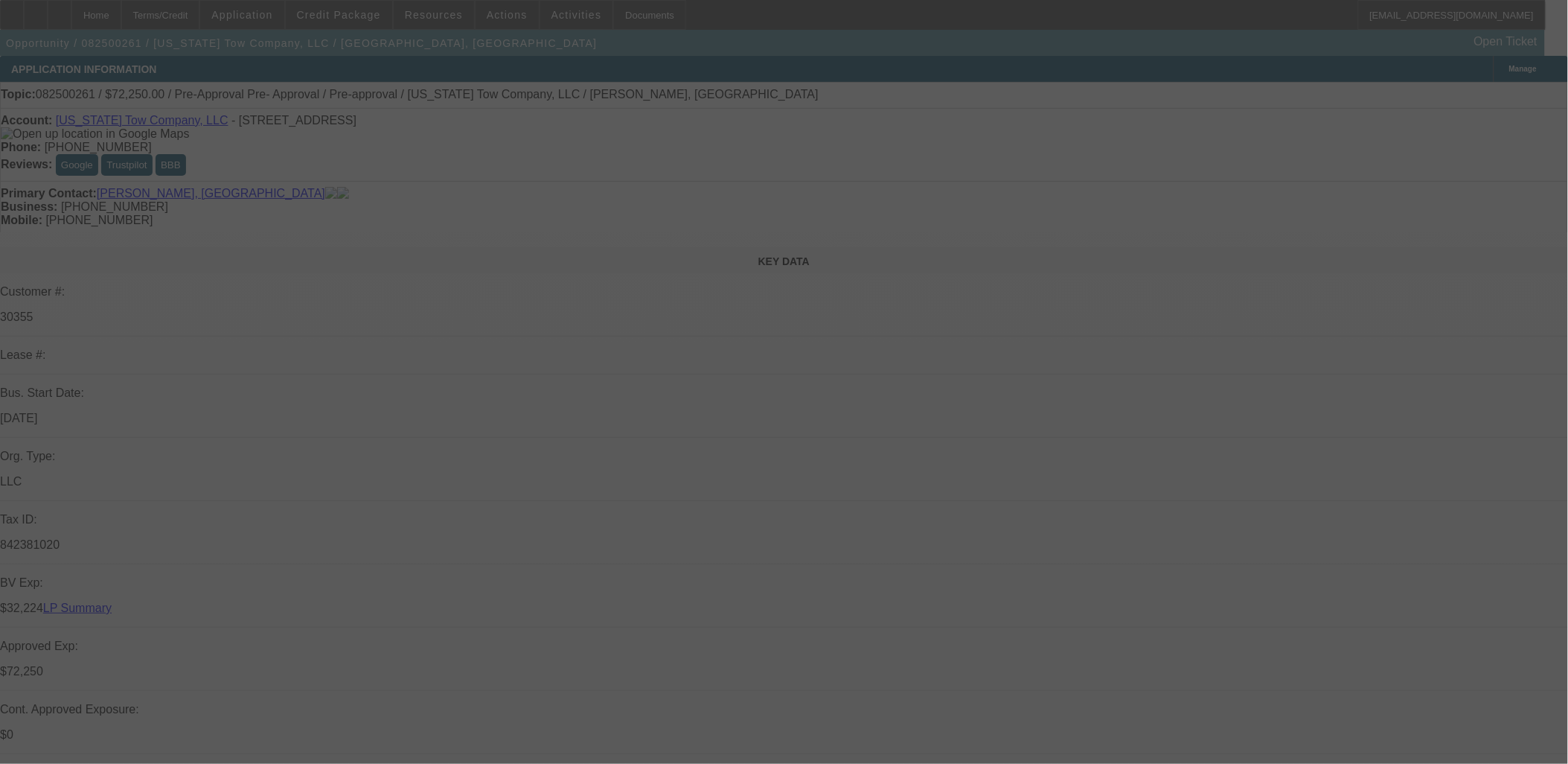
select select "0"
select select "0.15"
select select "0"
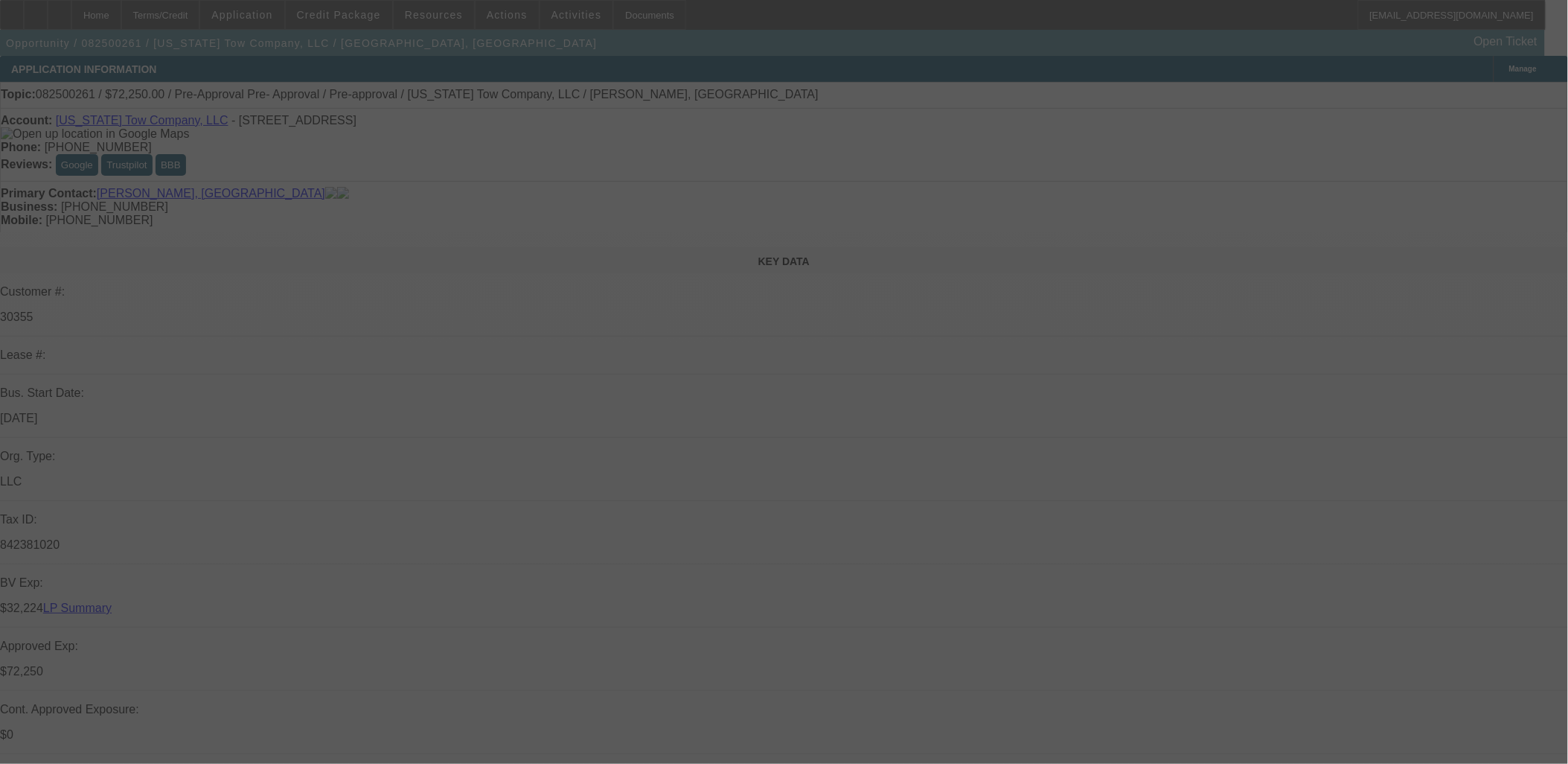
select select "0"
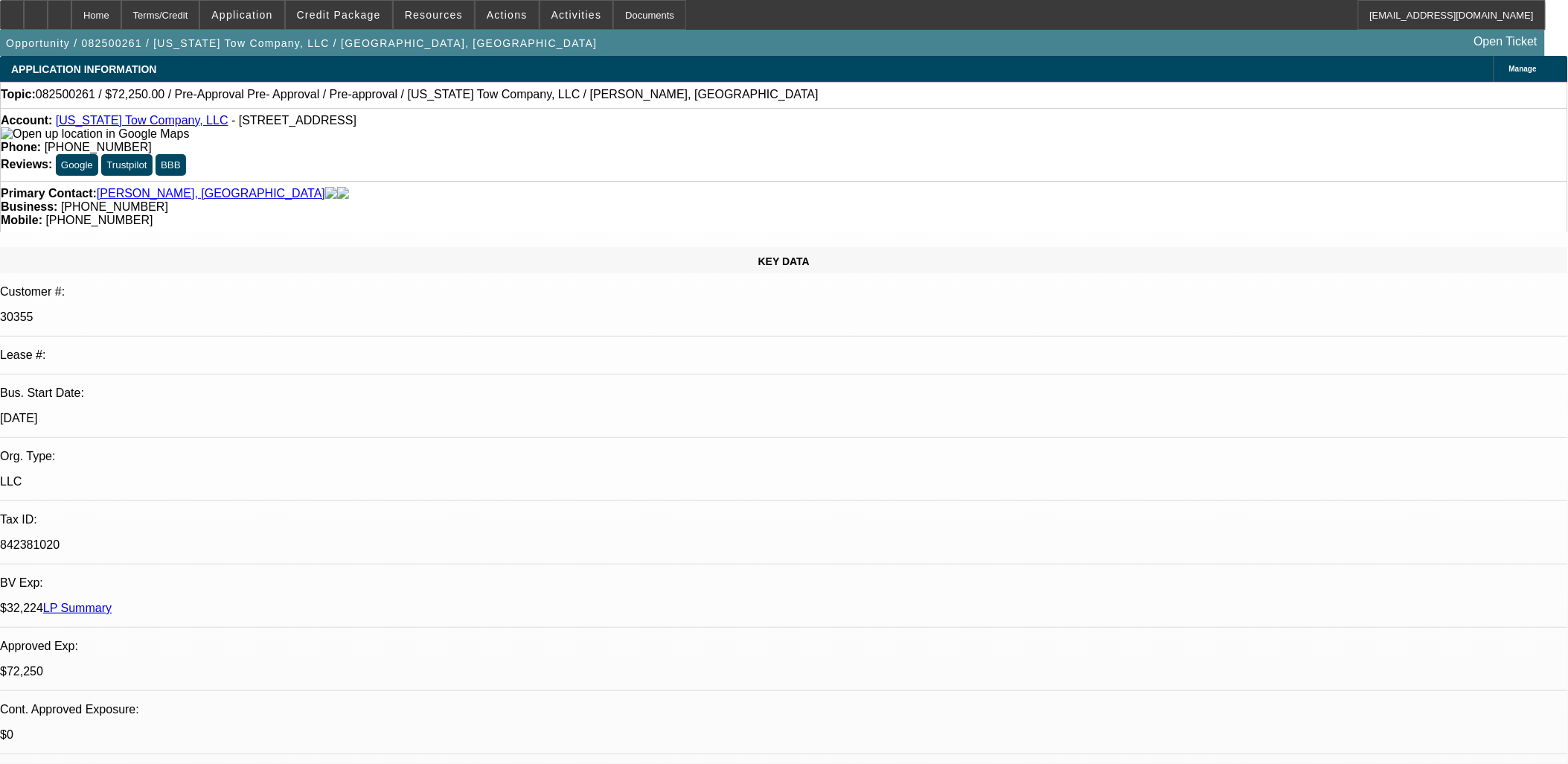
select select "1"
select select "2"
select select "6"
select select "1"
select select "2"
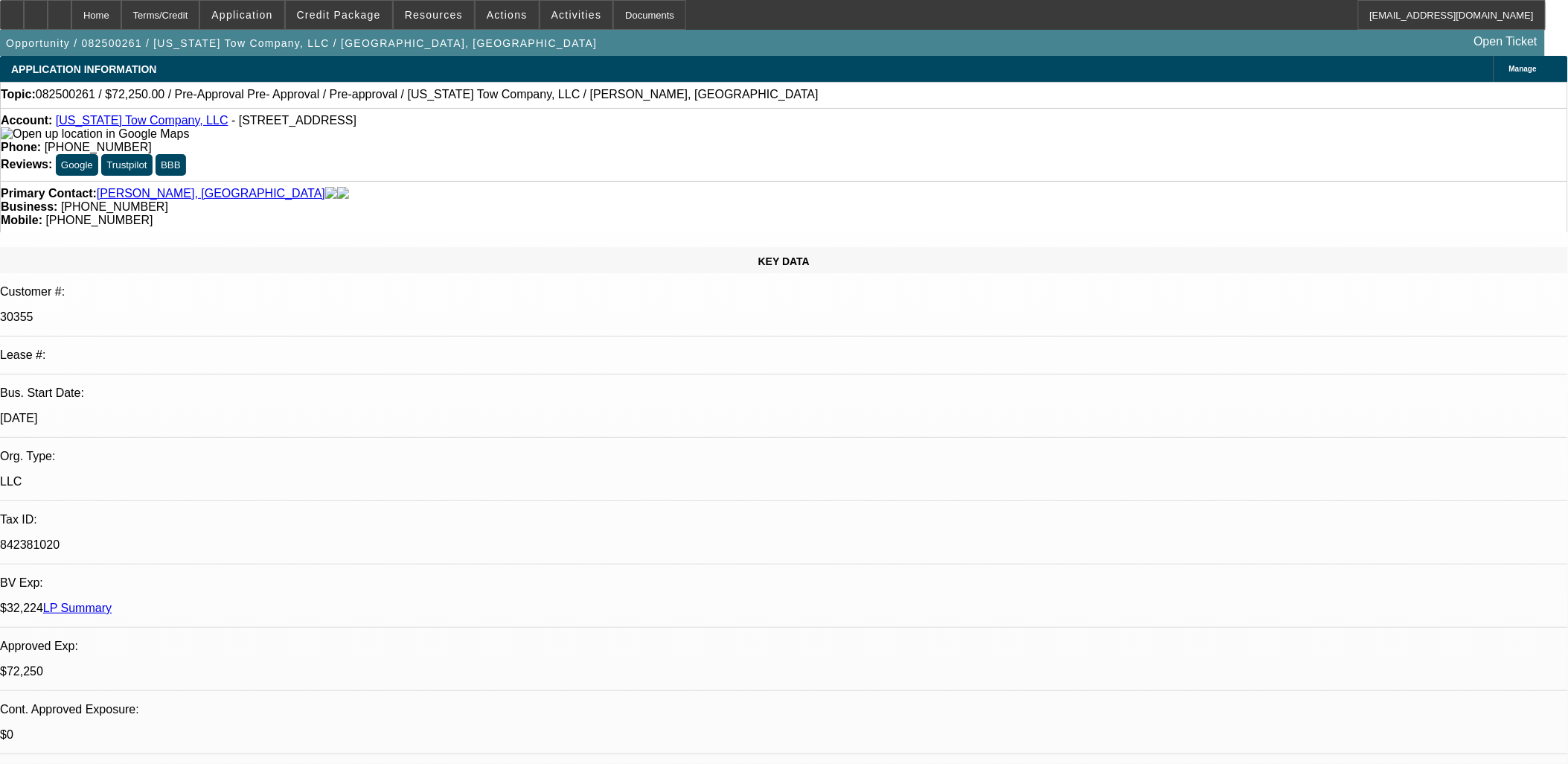
select select "6"
select select "1"
select select "6"
select select "1"
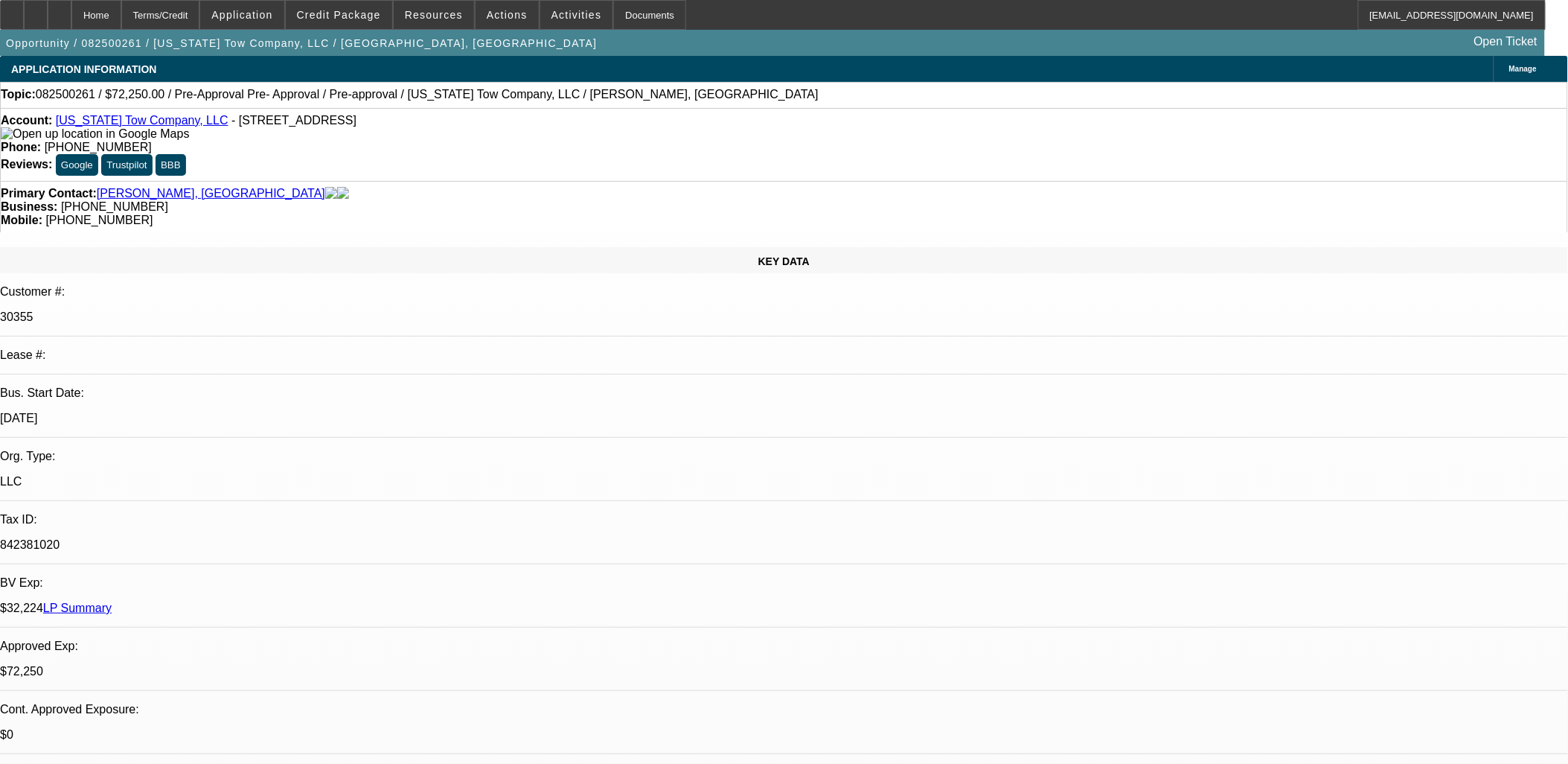
select select "1"
select select "6"
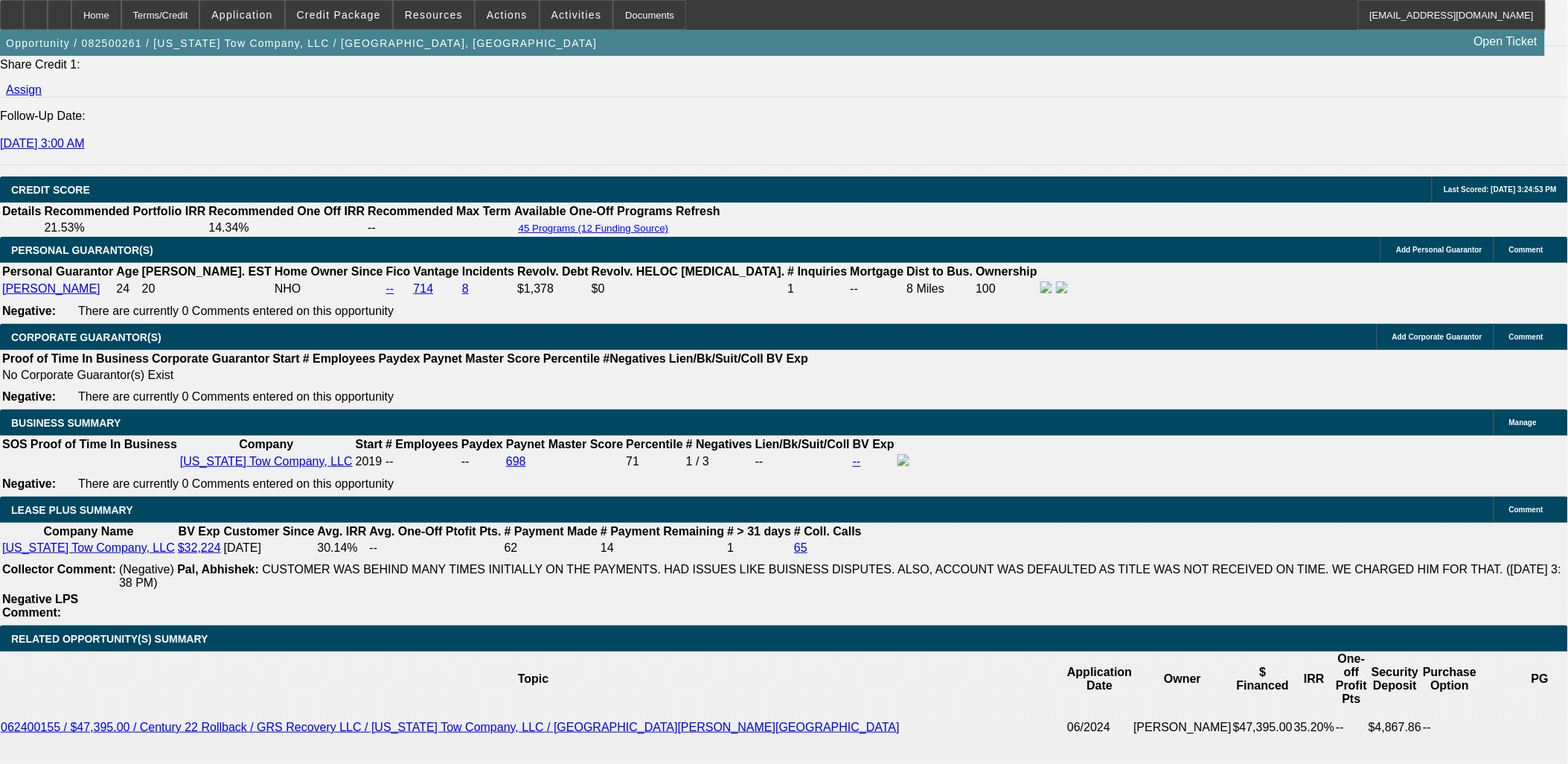
scroll to position [2149, 0]
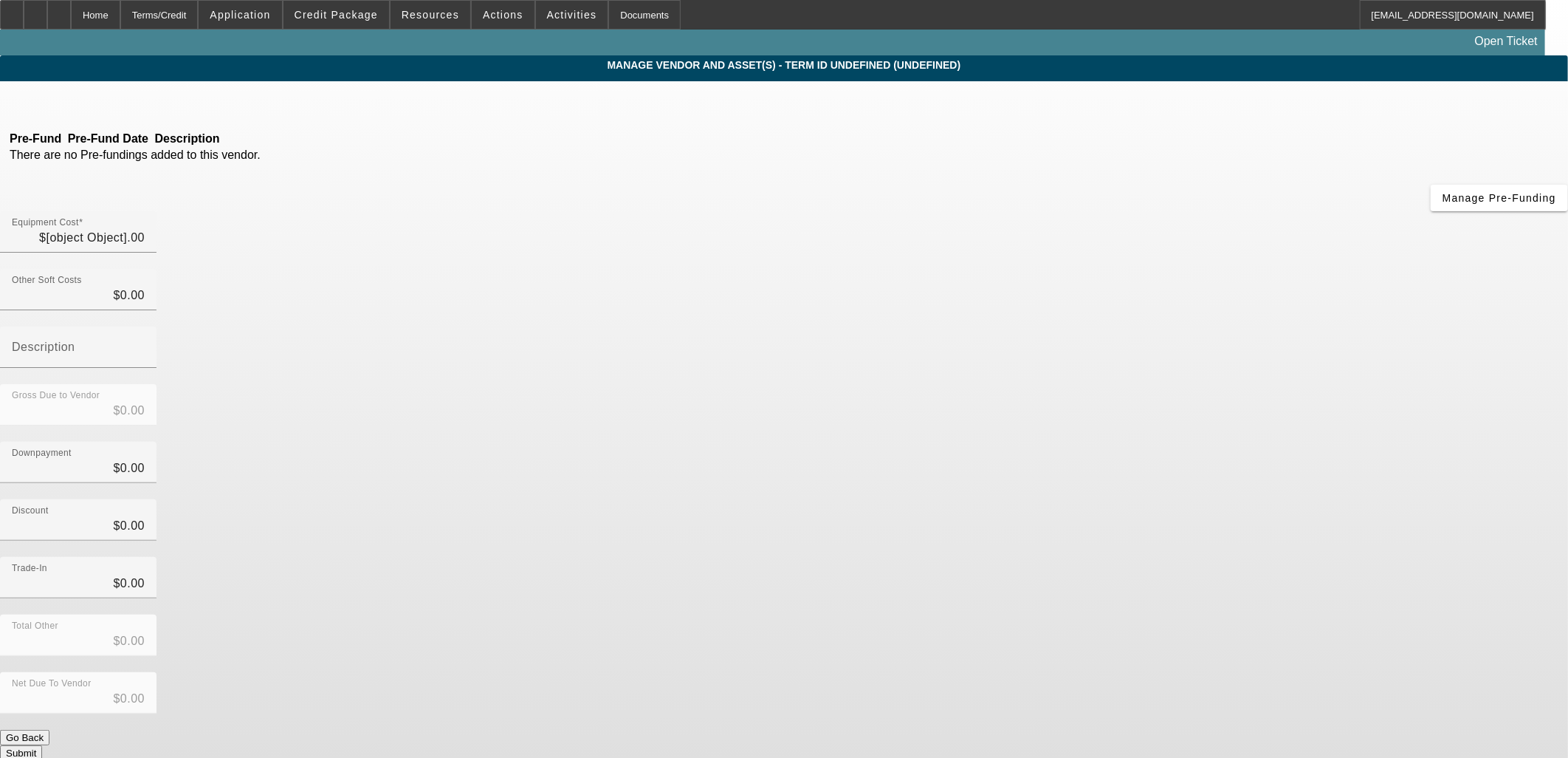
type input "$85,000.00"
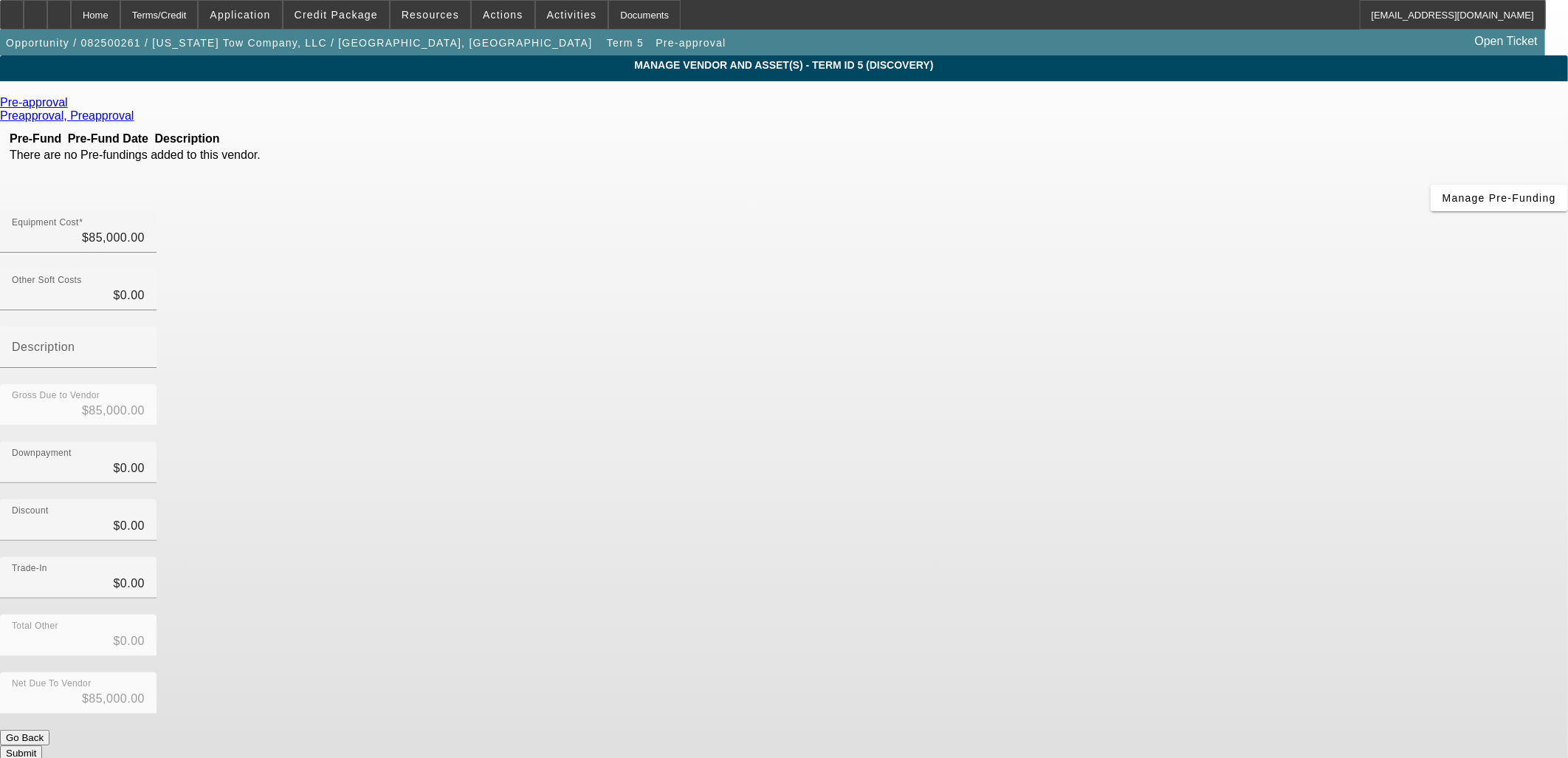
click at [72, 105] on icon at bounding box center [72, 101] width 0 height 12
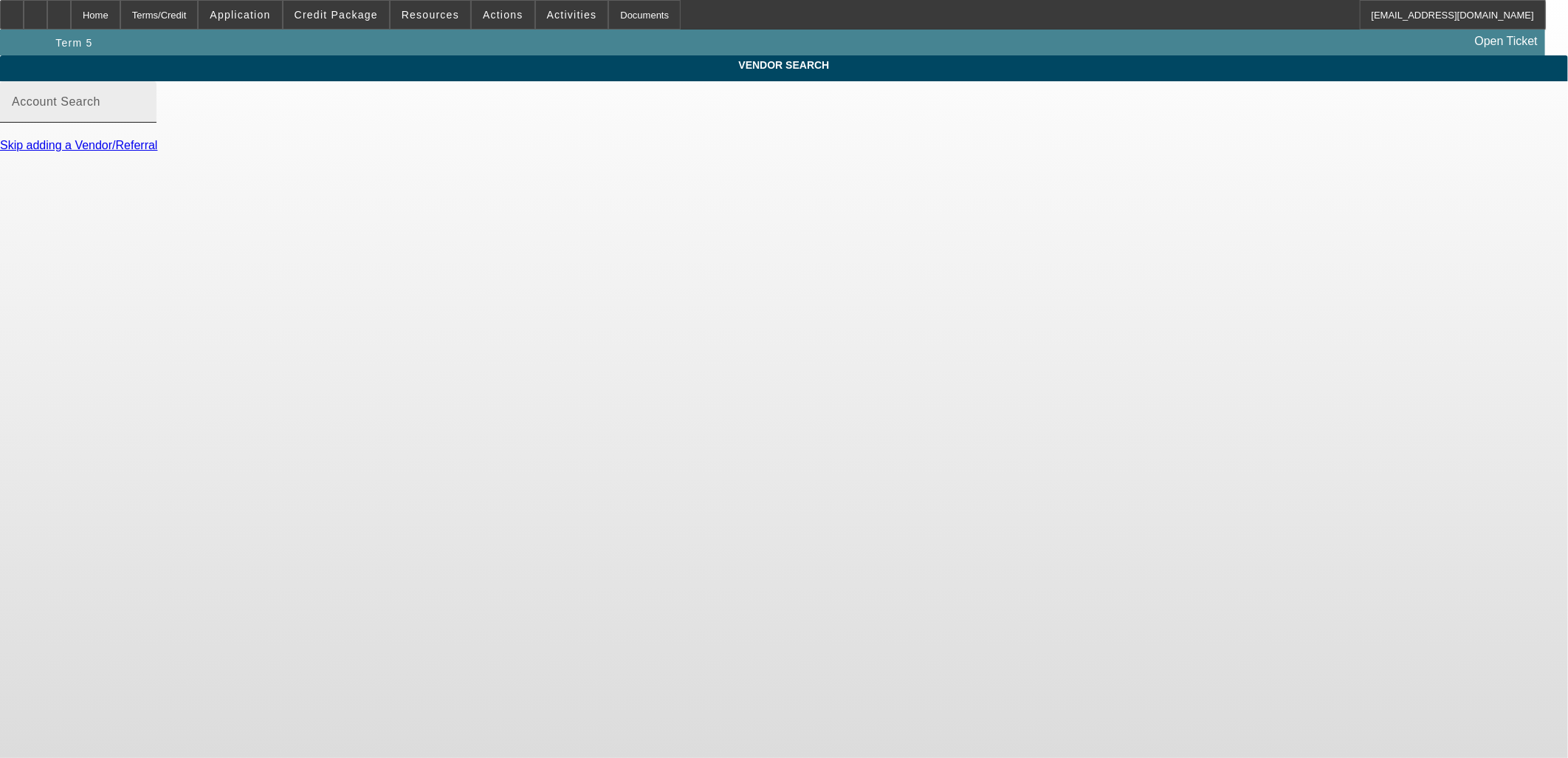
drag, startPoint x: 439, startPoint y: 134, endPoint x: 446, endPoint y: 127, distance: 9.9
click at [144, 122] on div "Account Search" at bounding box center [77, 101] width 133 height 41
click at [144, 117] on input "Account Search" at bounding box center [77, 108] width 133 height 18
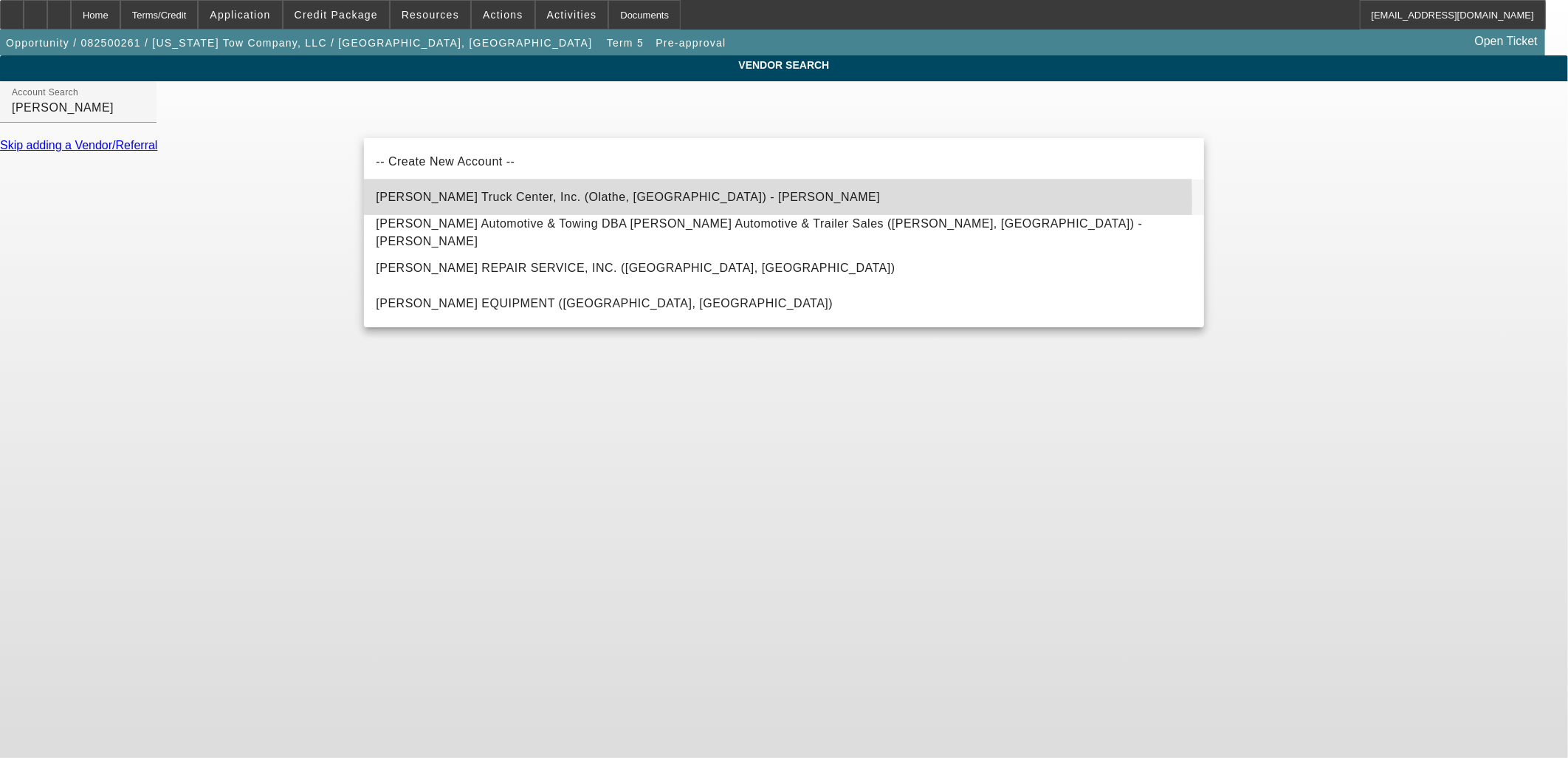
click at [544, 202] on span "Meyer Truck Center, Inc. (Olathe, KS) - Clay, Dave" at bounding box center [628, 196] width 505 height 12
type input "Meyer Truck Center, Inc. (Olathe, KS) - Clay, Dave"
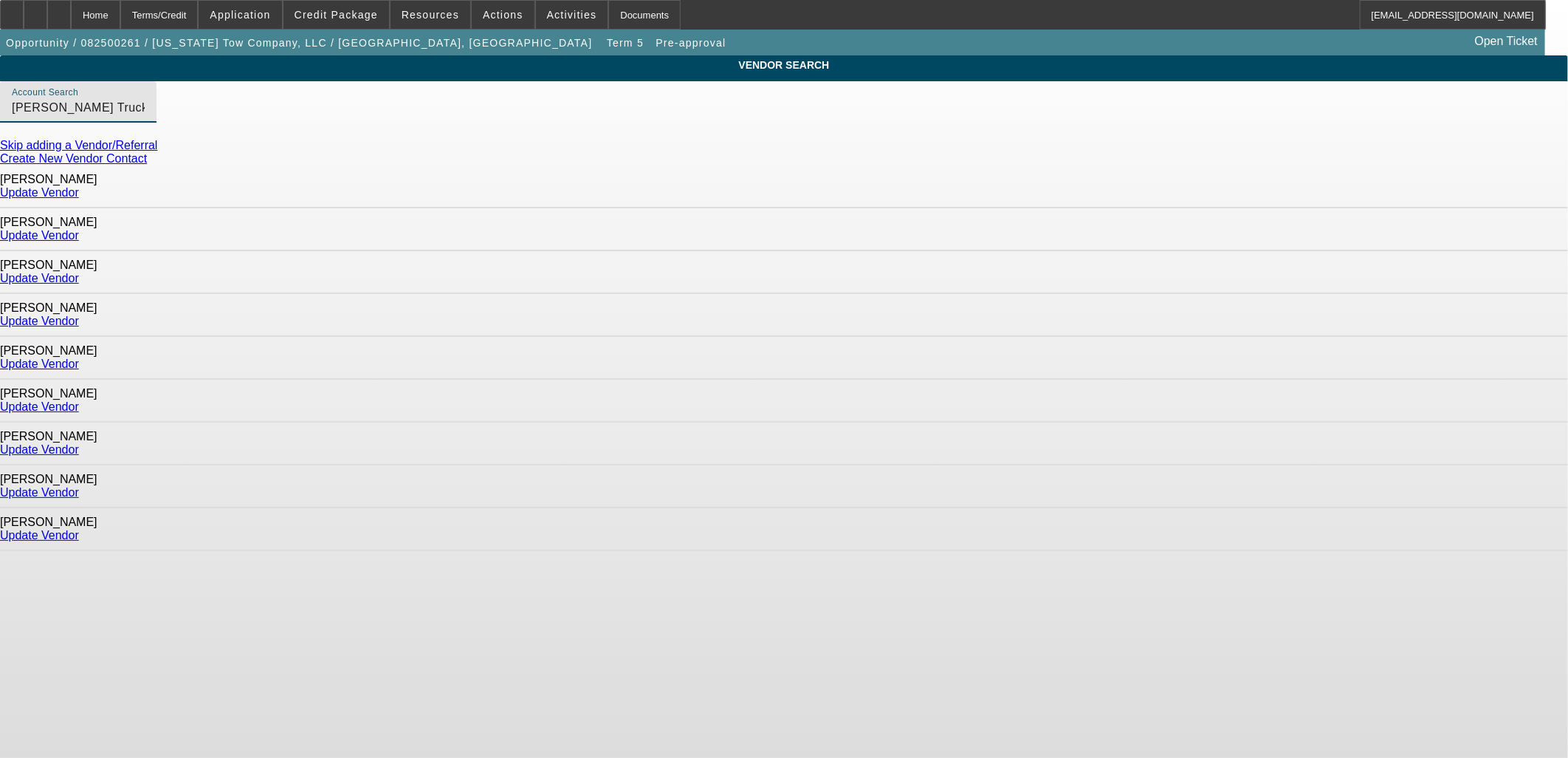
click at [1191, 229] on div "Update Vendor" at bounding box center [784, 236] width 1568 height 13
click at [79, 229] on link "Update Vendor" at bounding box center [39, 235] width 79 height 12
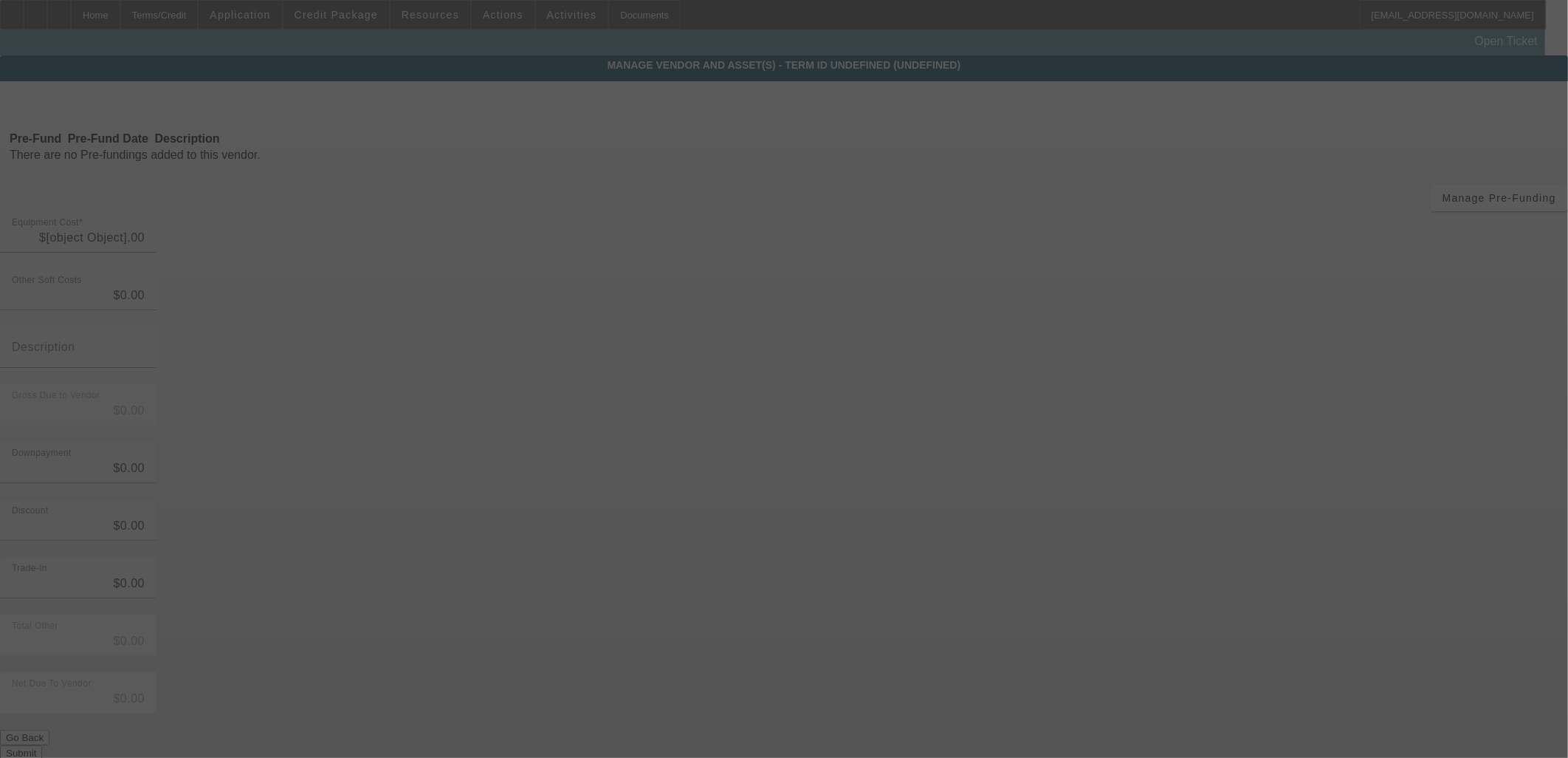
type input "$85,000.00"
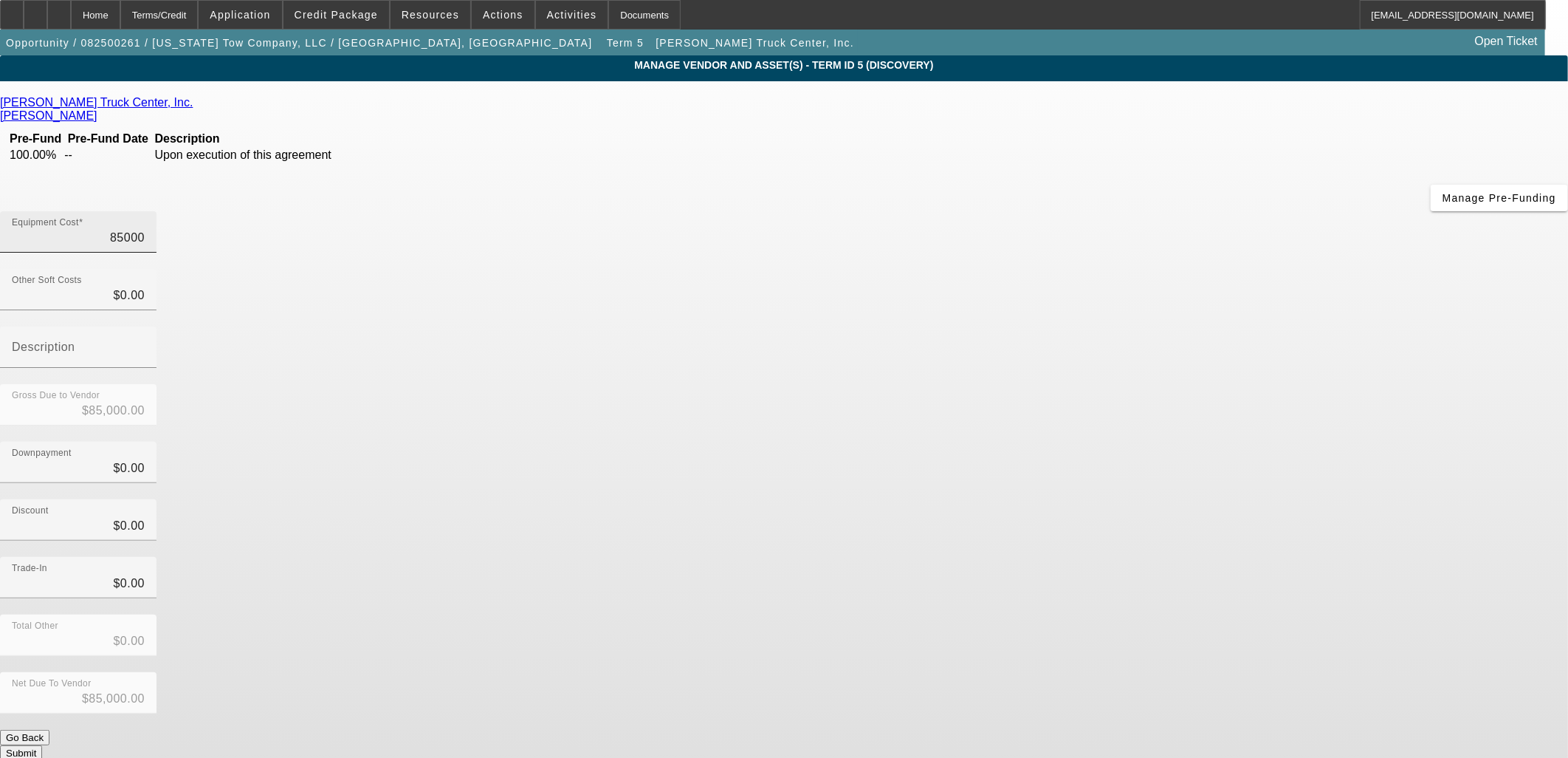
click at [144, 229] on input "85000" at bounding box center [77, 238] width 133 height 18
type input "7"
type input "$7.00"
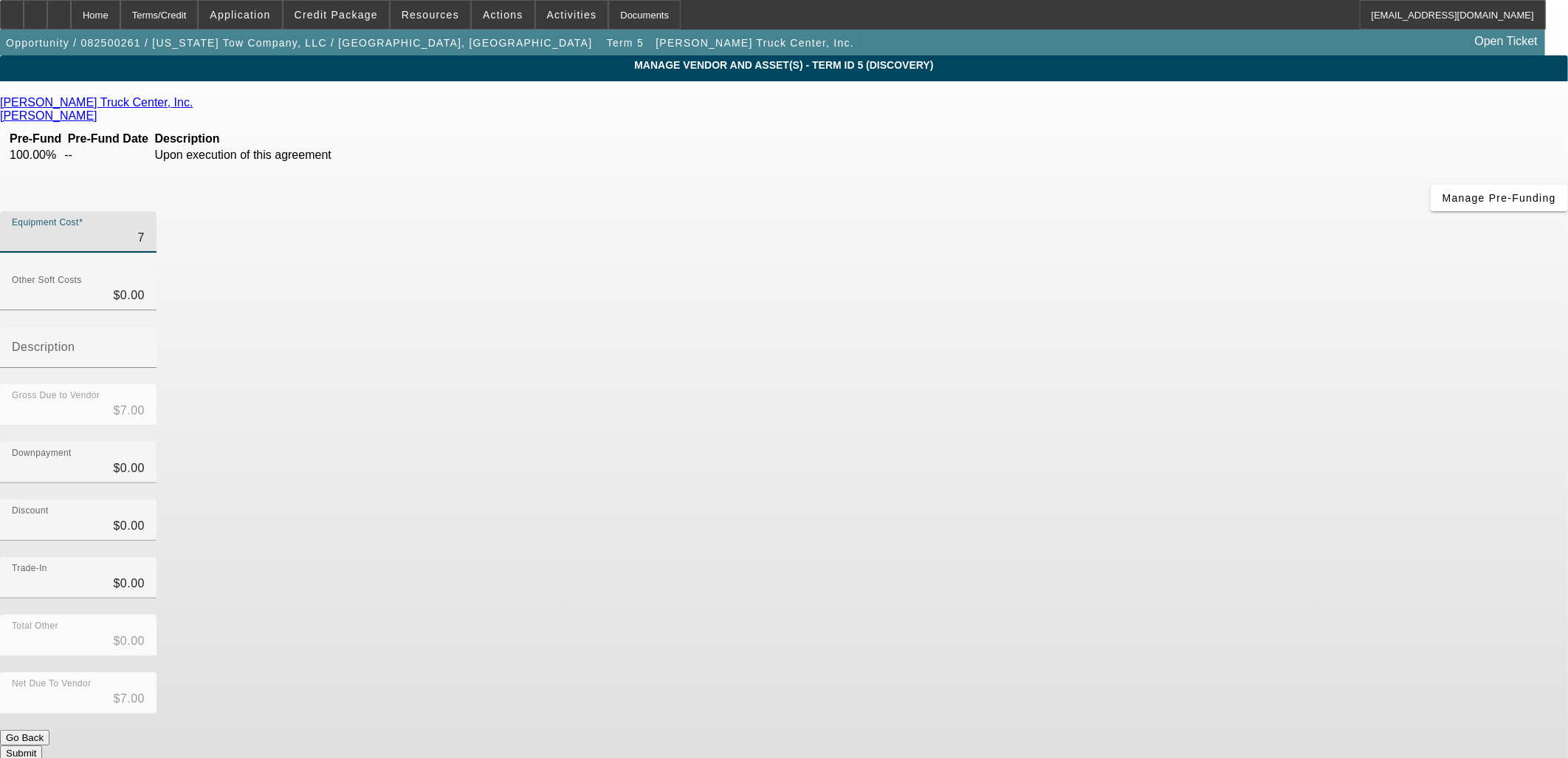
type input "78"
type input "$78.00"
type input "780"
type input "$780.00"
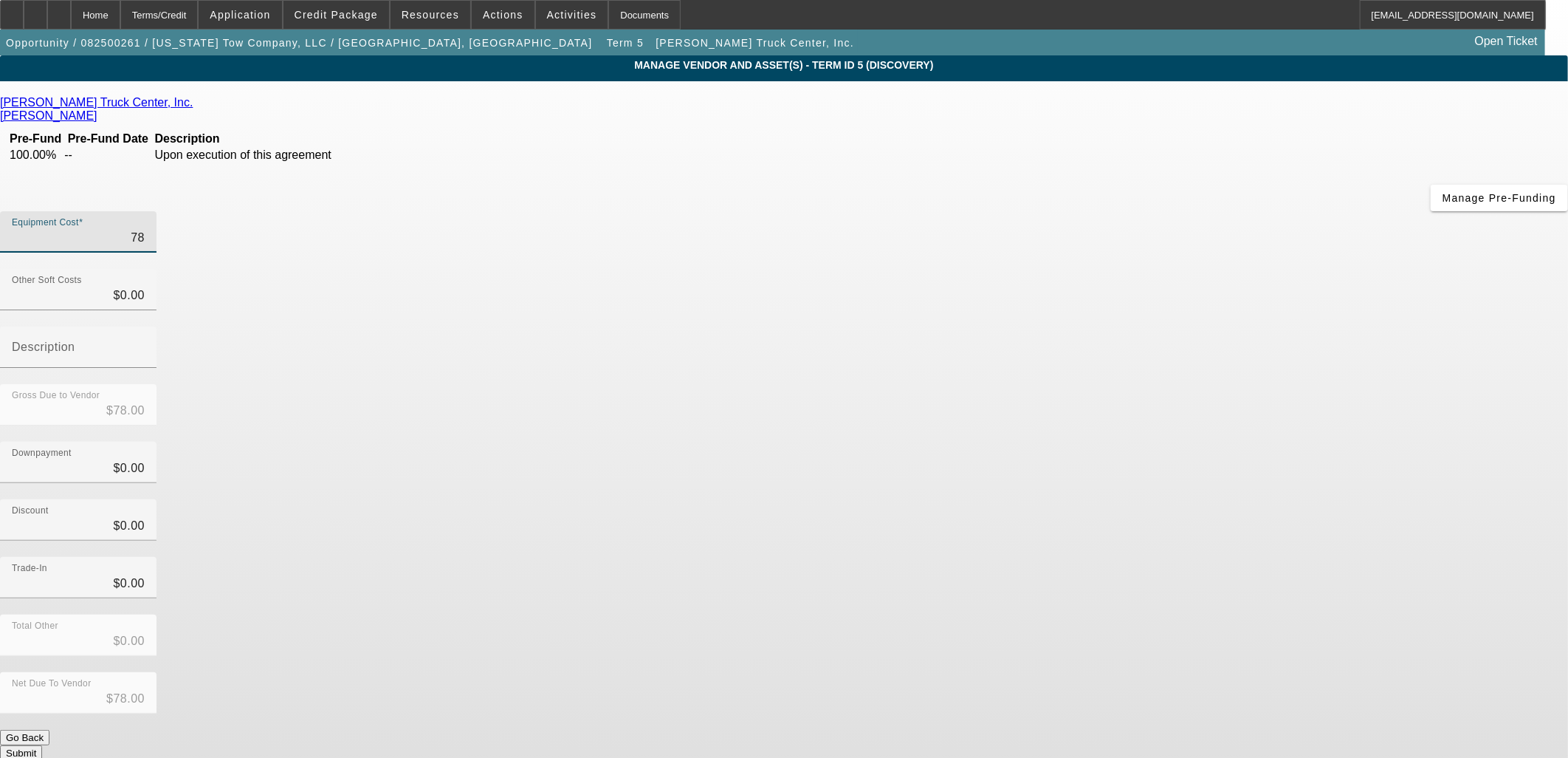
type input "$780.00"
type input "7801"
type input "$7,801.00"
type input "78011"
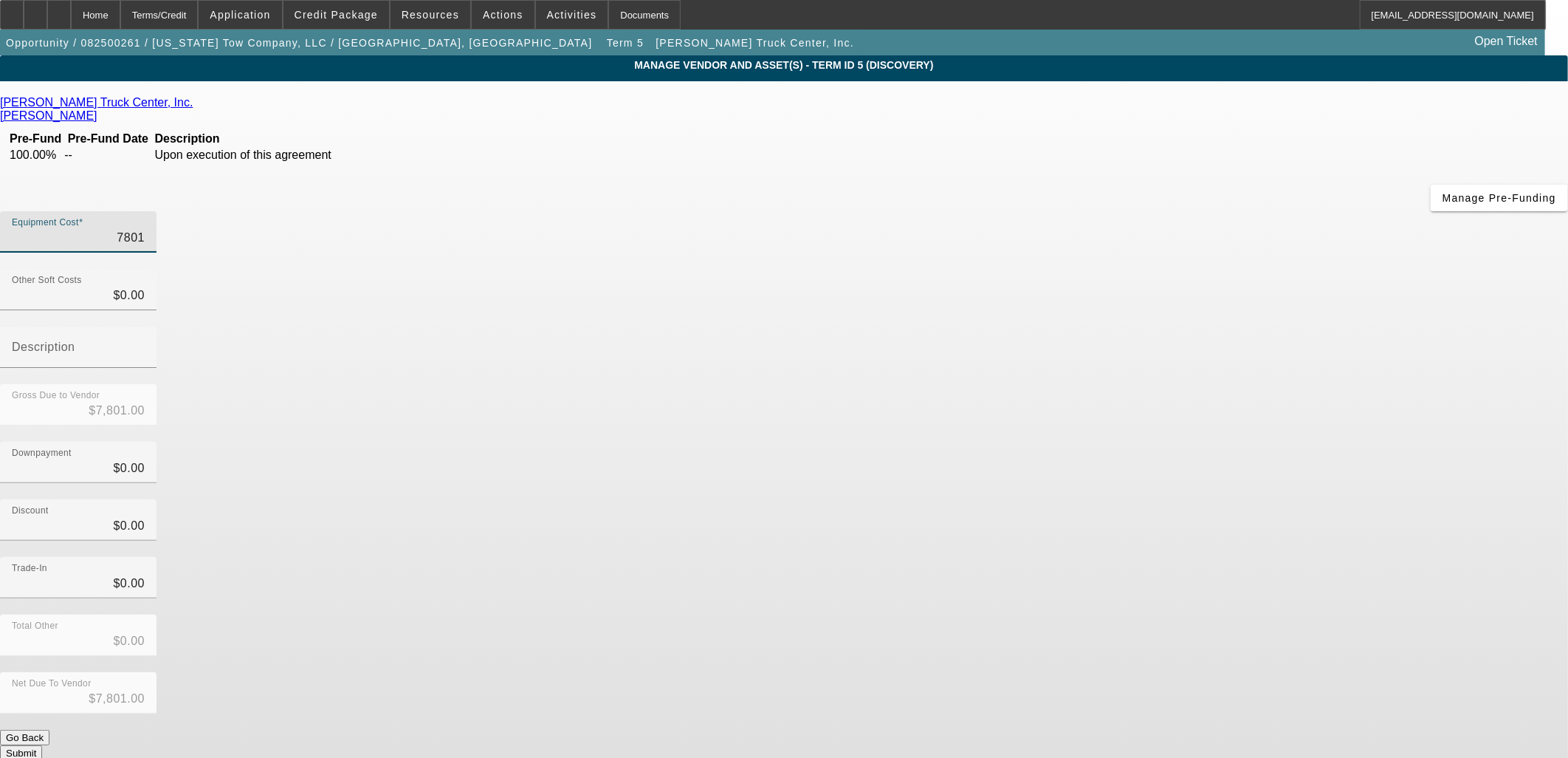
type input "$78,011.00"
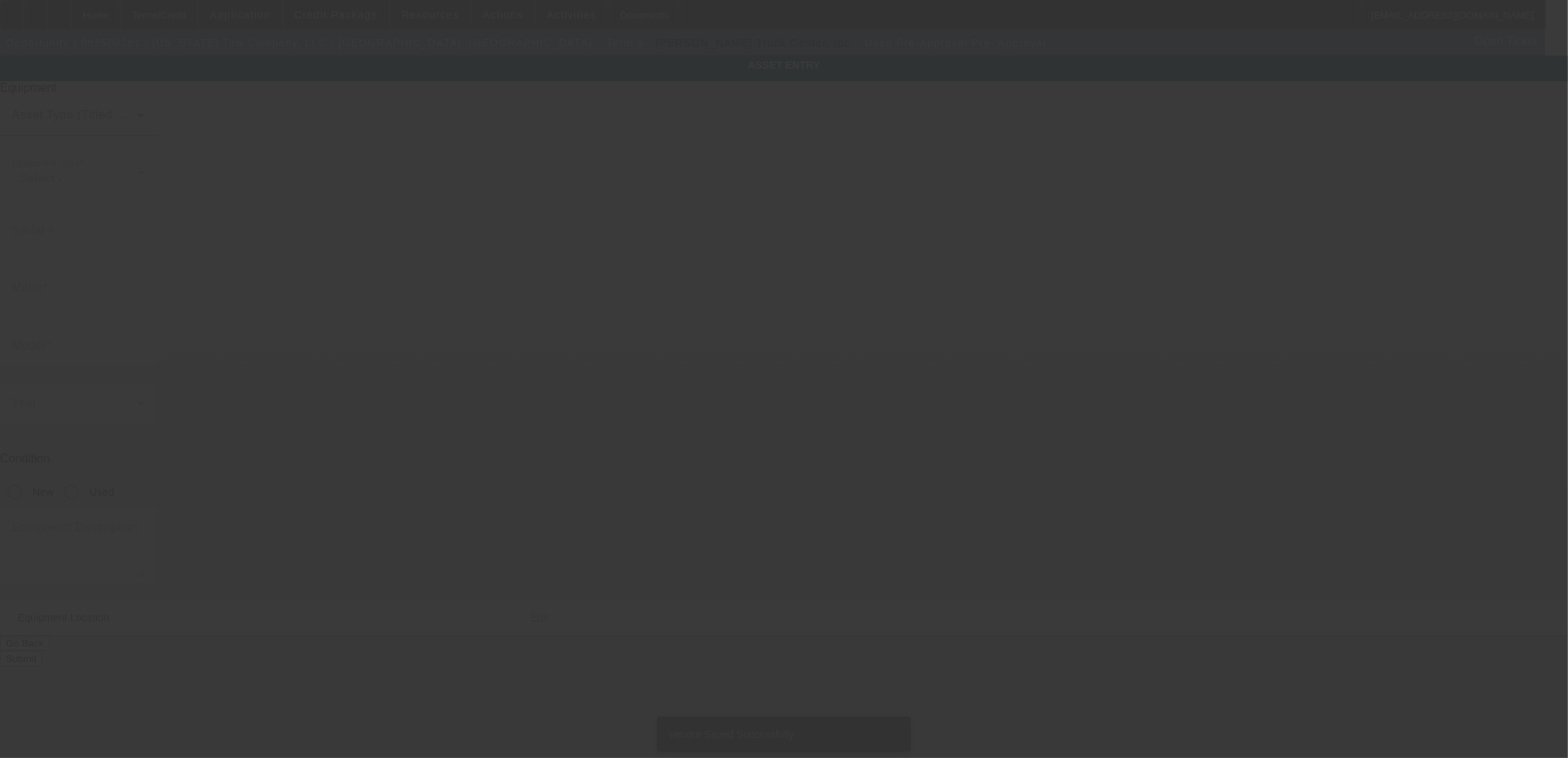
type input "Pre-Approval"
type input "Pre- Approval"
radio input "true"
type textarea "Tow Truck"
type input "3730 S Broadway Ave"
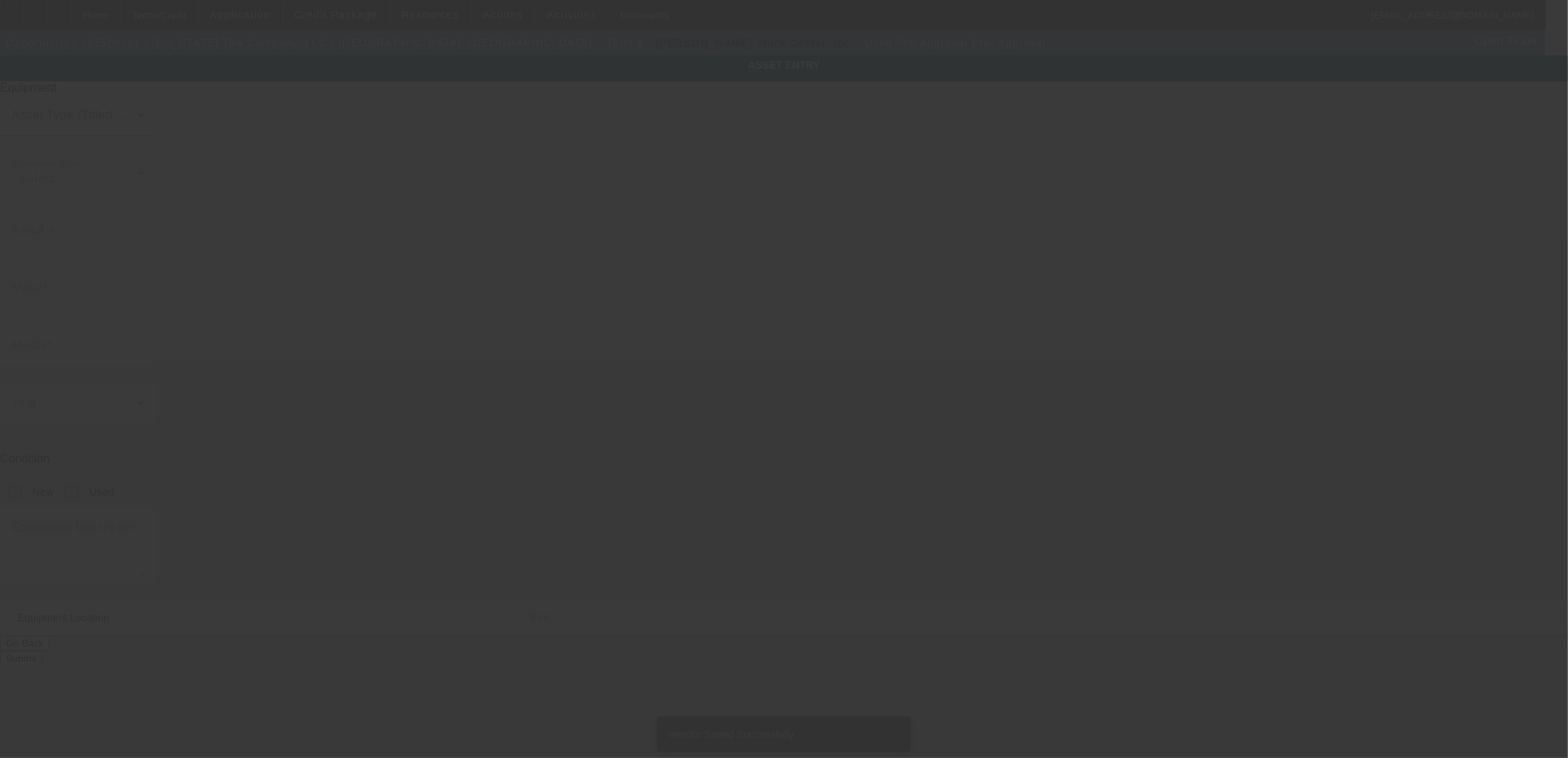
type input "Wichita"
type input "67216"
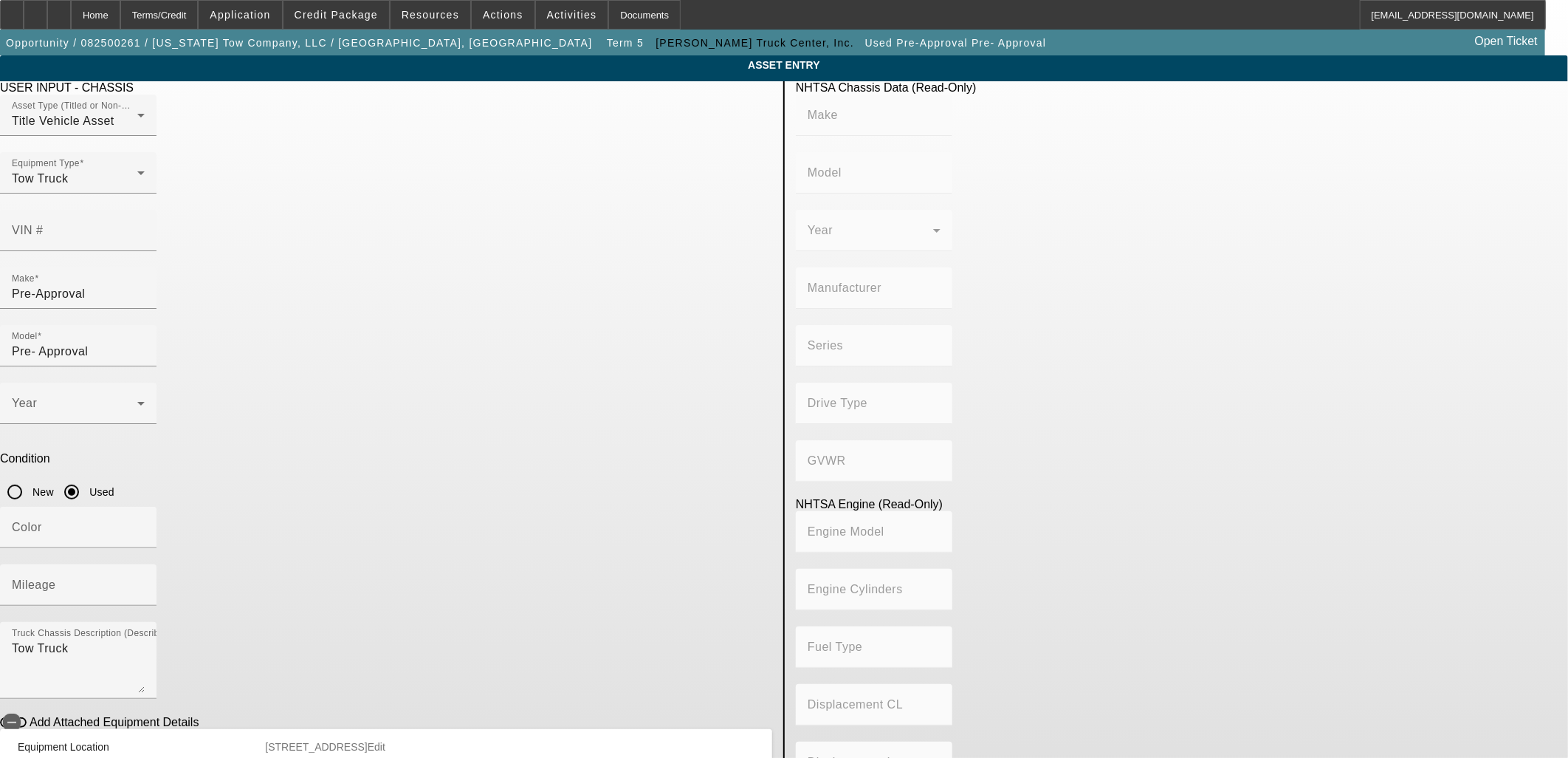
click at [157, 152] on div at bounding box center [78, 143] width 157 height 16
click at [144, 209] on div "VIN #" at bounding box center [77, 229] width 133 height 41
paste input "1hteumml0nh587060"
type input "1hteumml0nh587060"
type input "INTERNATIONAL"
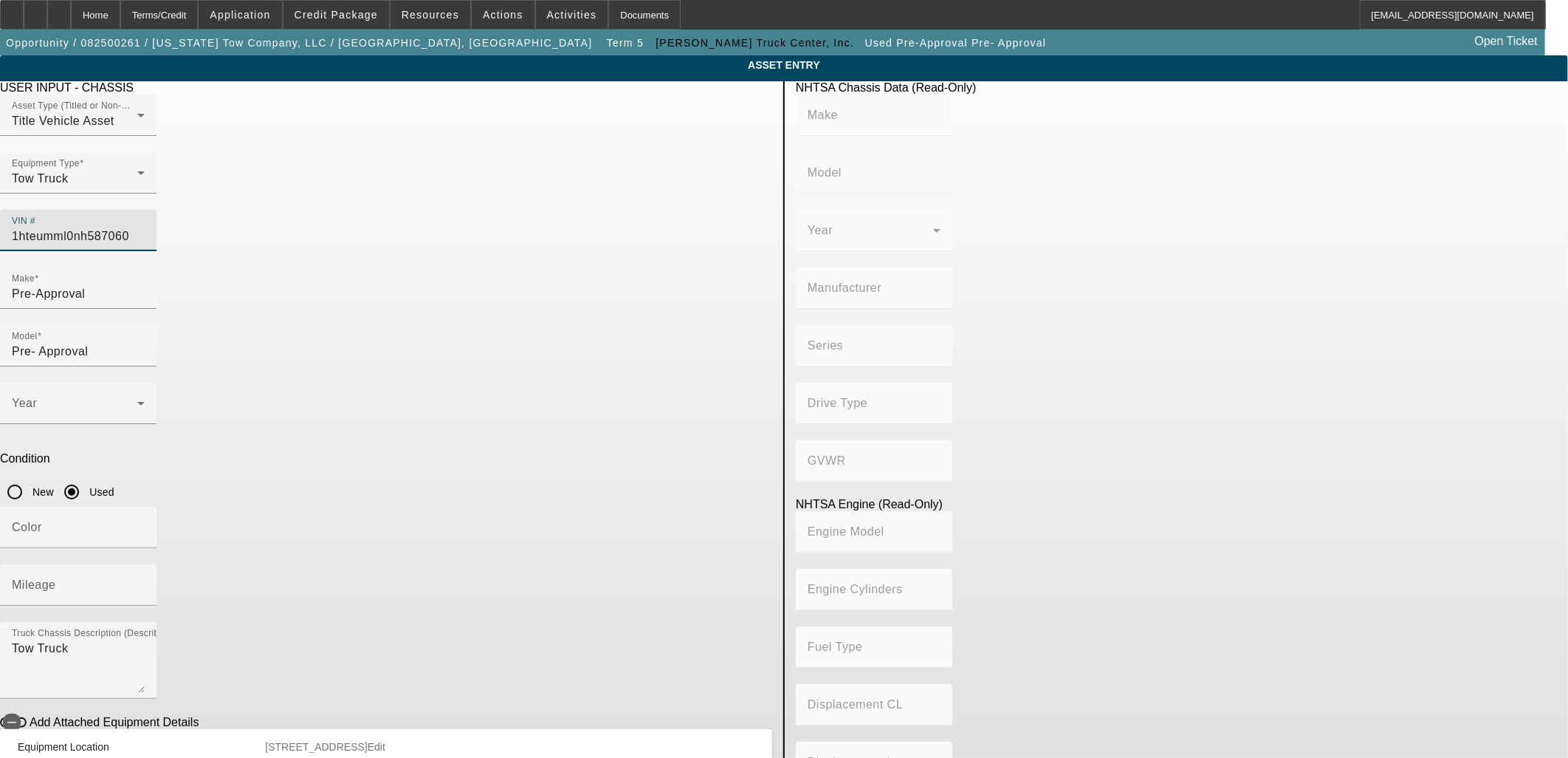
type input "MV607"
type input "INTERNATIONAL MOTORS, LLC"
type input "MV"
type input "4x2"
type input "Class 6: 19,501 - 26,000 lb (8,845 - 11,794 kg)"
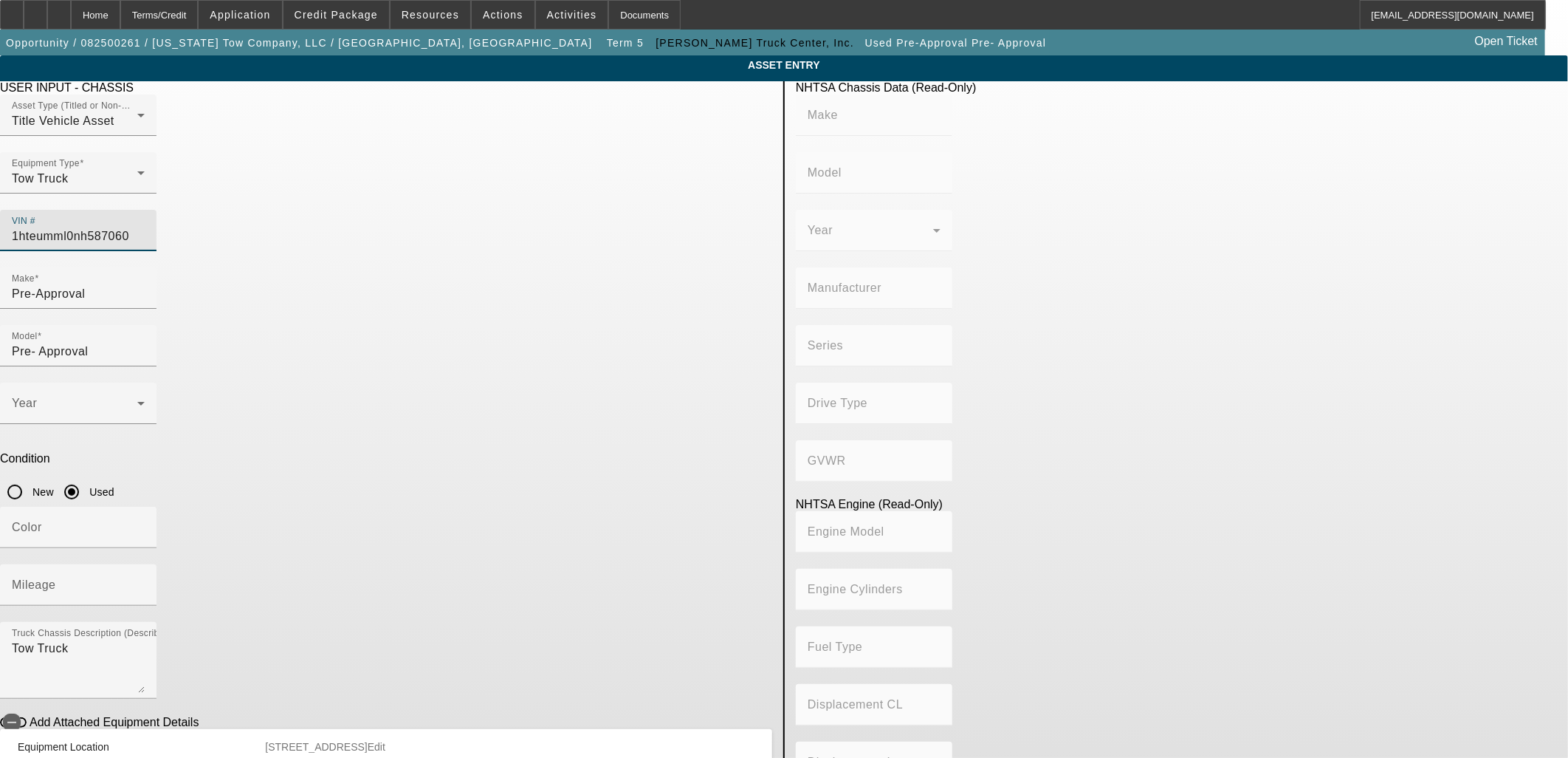
type input "B 6.7"
type input "Diesel"
type input "408.85908543470"
type input "6.7"
drag, startPoint x: 680, startPoint y: 209, endPoint x: 748, endPoint y: 200, distance: 68.6
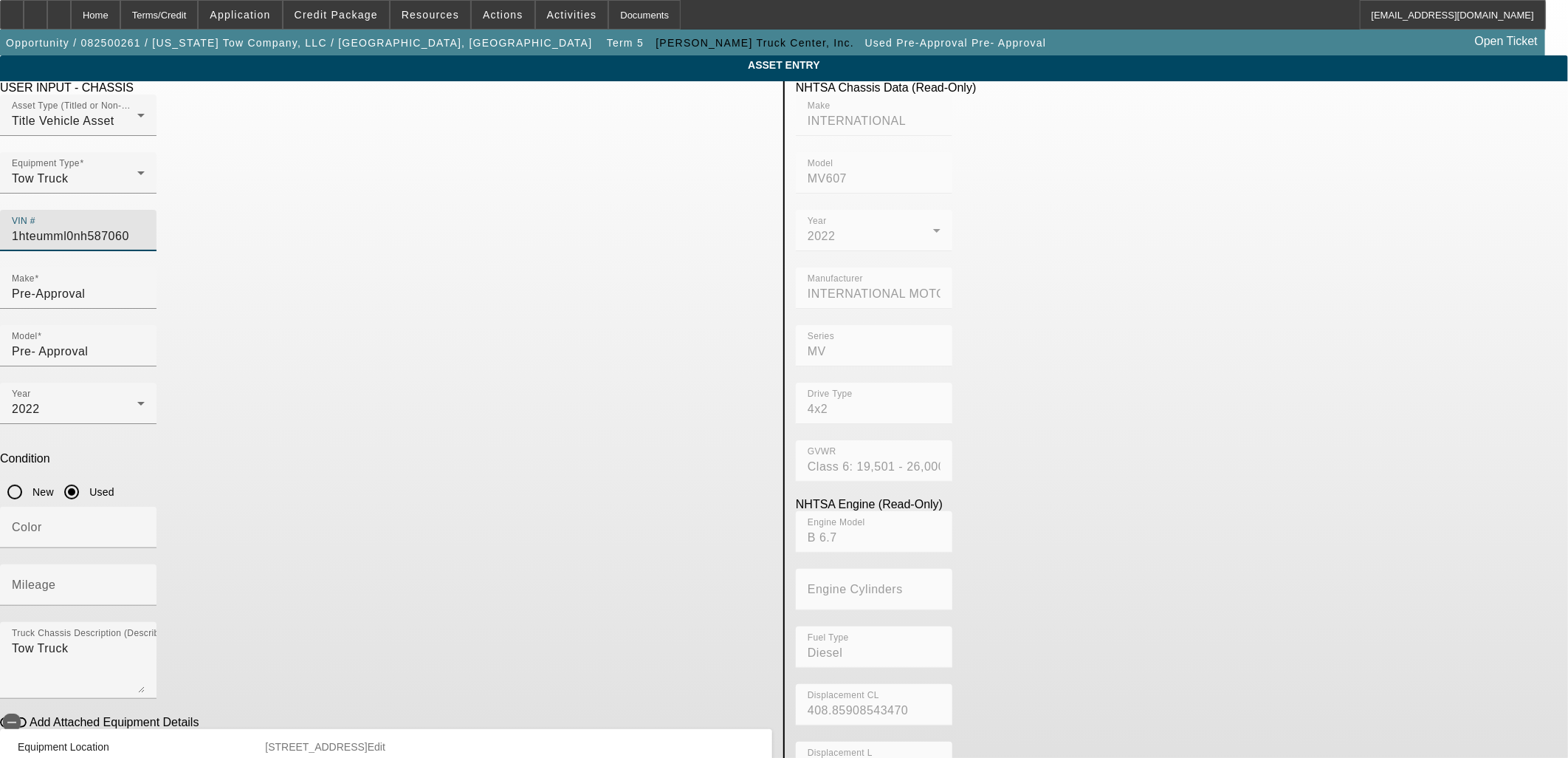
click at [144, 227] on input "1hteumml0nh587060" at bounding box center [77, 236] width 133 height 18
type input "1hteumml0nh587060"
type input "INTERNATIONAL"
type input "MV607"
type input "INTERNATIONAL MOTORS, LLC"
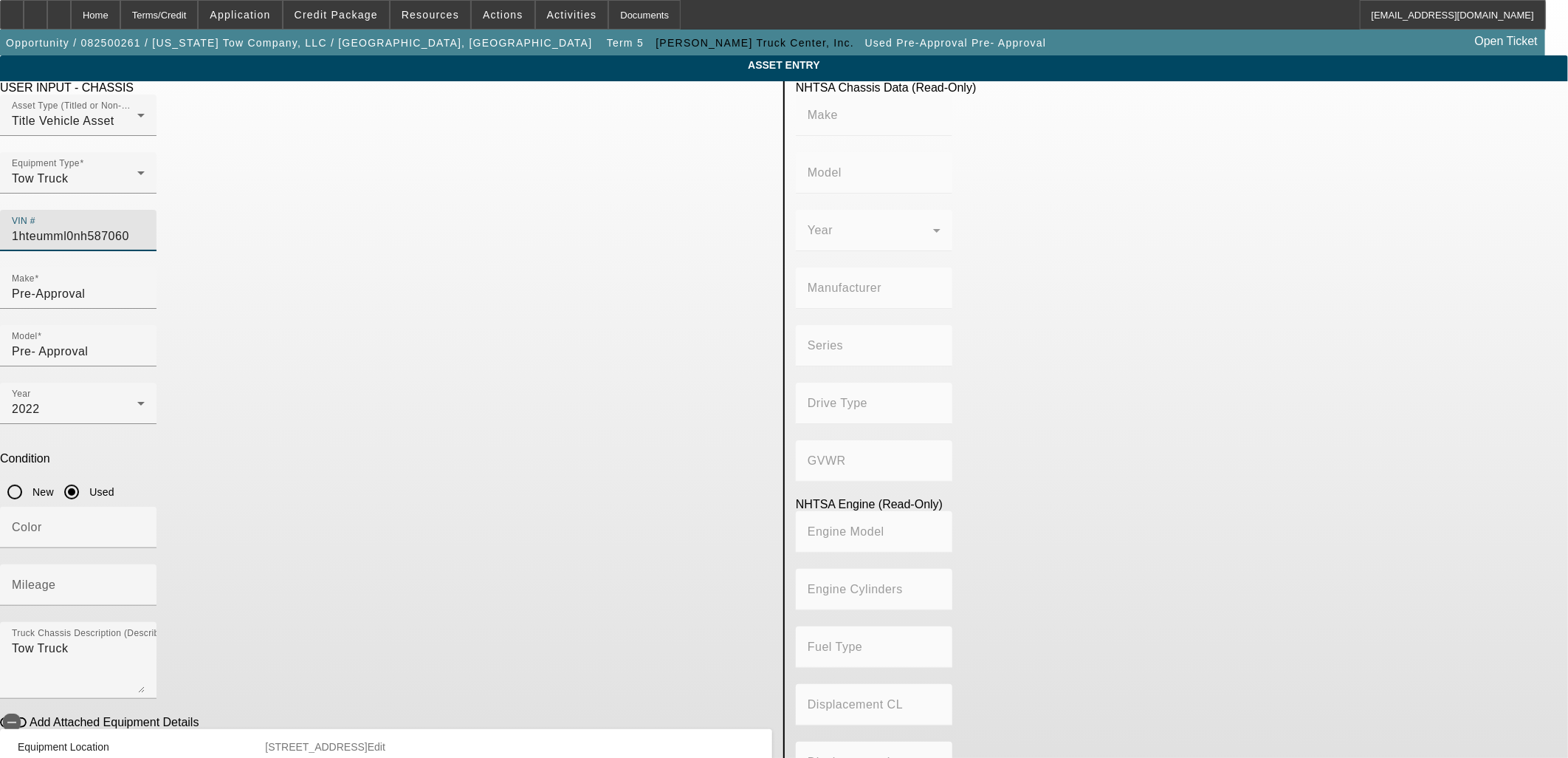
type input "MV"
type input "4x2"
type input "Class 6: 19,501 - 26,000 lb (8,845 - 11,794 kg)"
type input "B 6.7"
type input "Diesel"
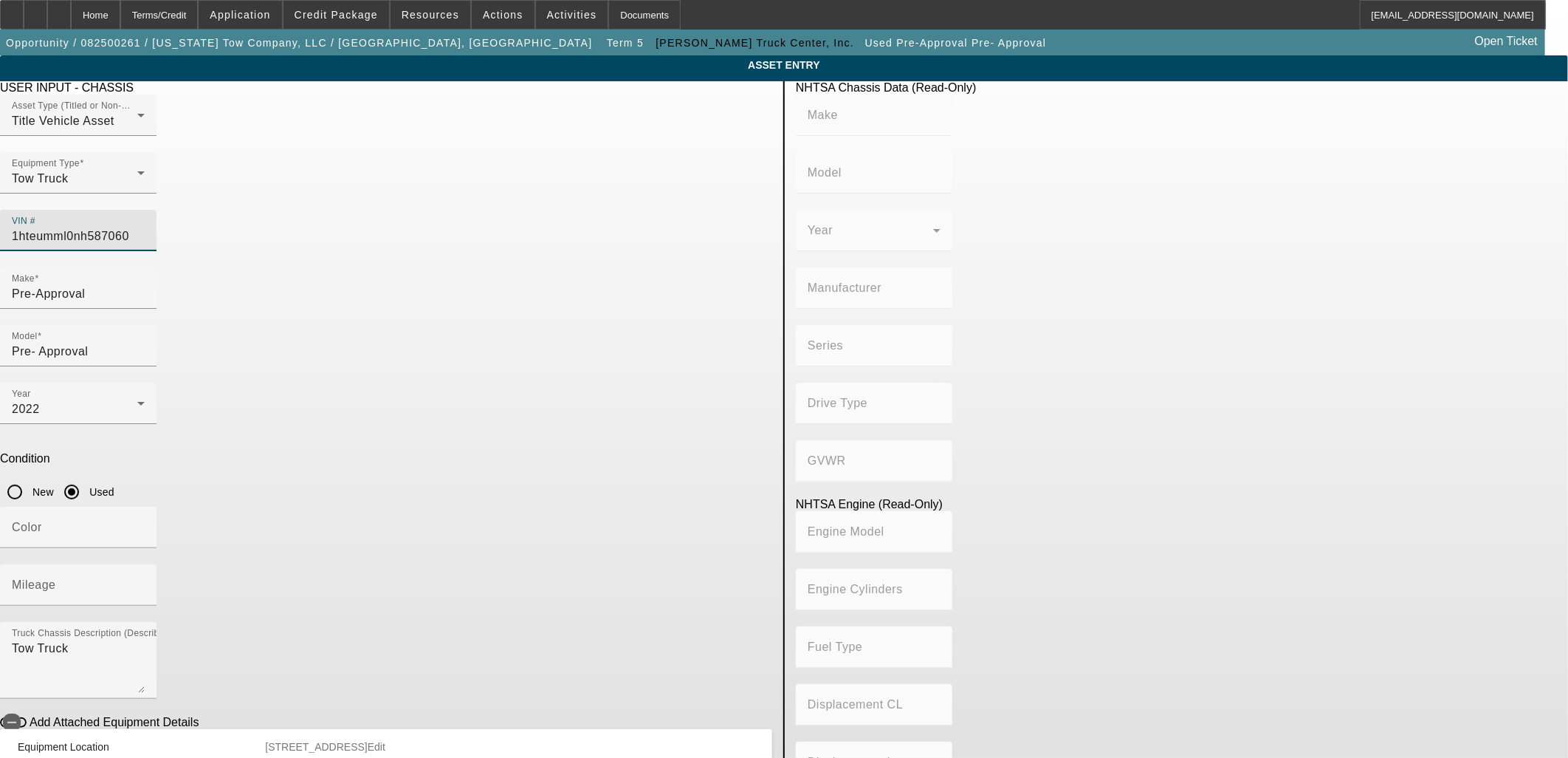
type input "408.85908543470"
type input "6.7"
type input "1HTEUMML0NH587060"
drag, startPoint x: 460, startPoint y: 278, endPoint x: 465, endPoint y: 266, distance: 13.0
click at [144, 277] on div "Make Pre-Approval" at bounding box center [77, 288] width 133 height 41
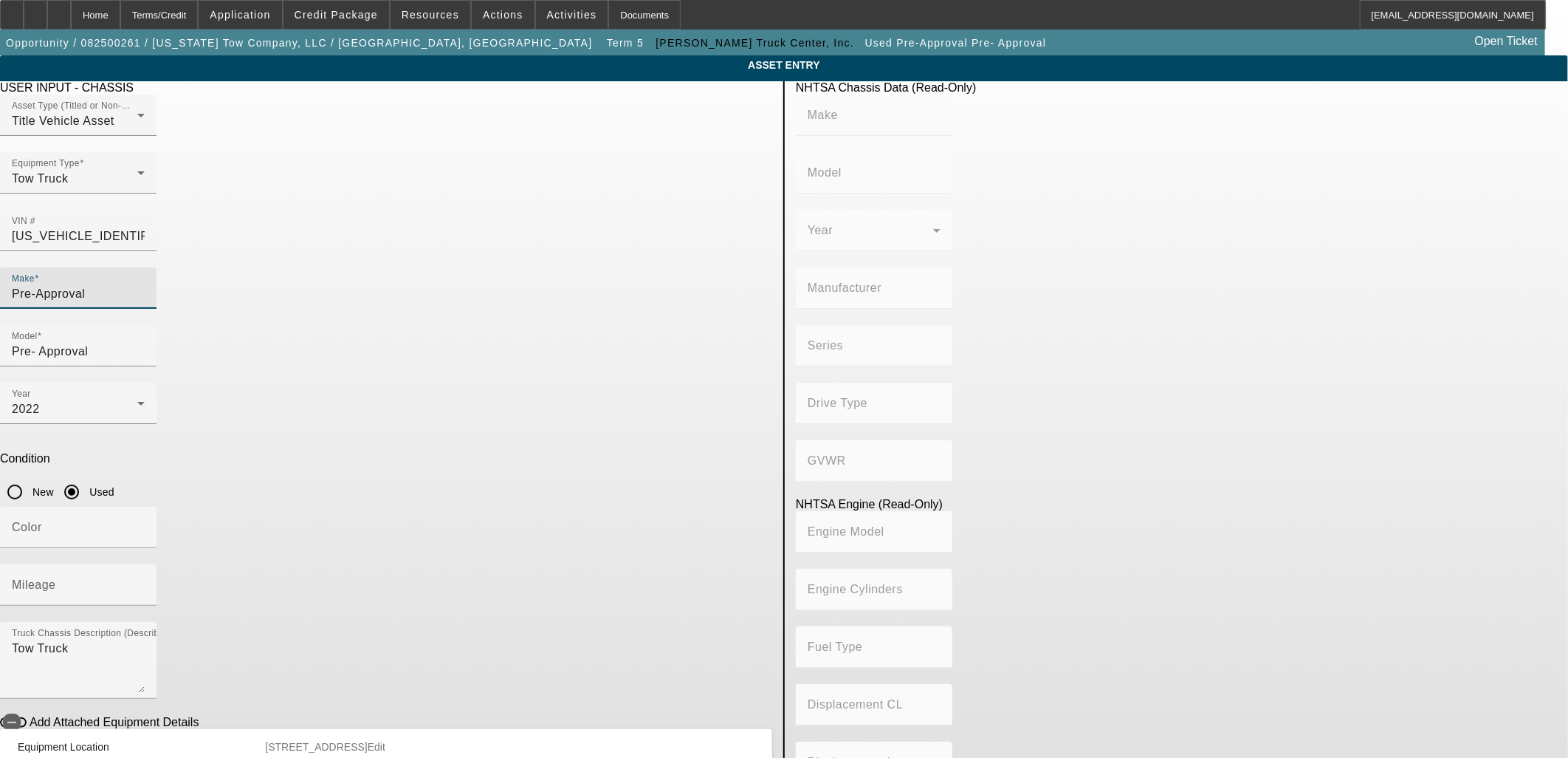
click at [144, 285] on input "Pre-Approval" at bounding box center [77, 293] width 133 height 18
type input "INTERNATIONAL"
type input "MV607"
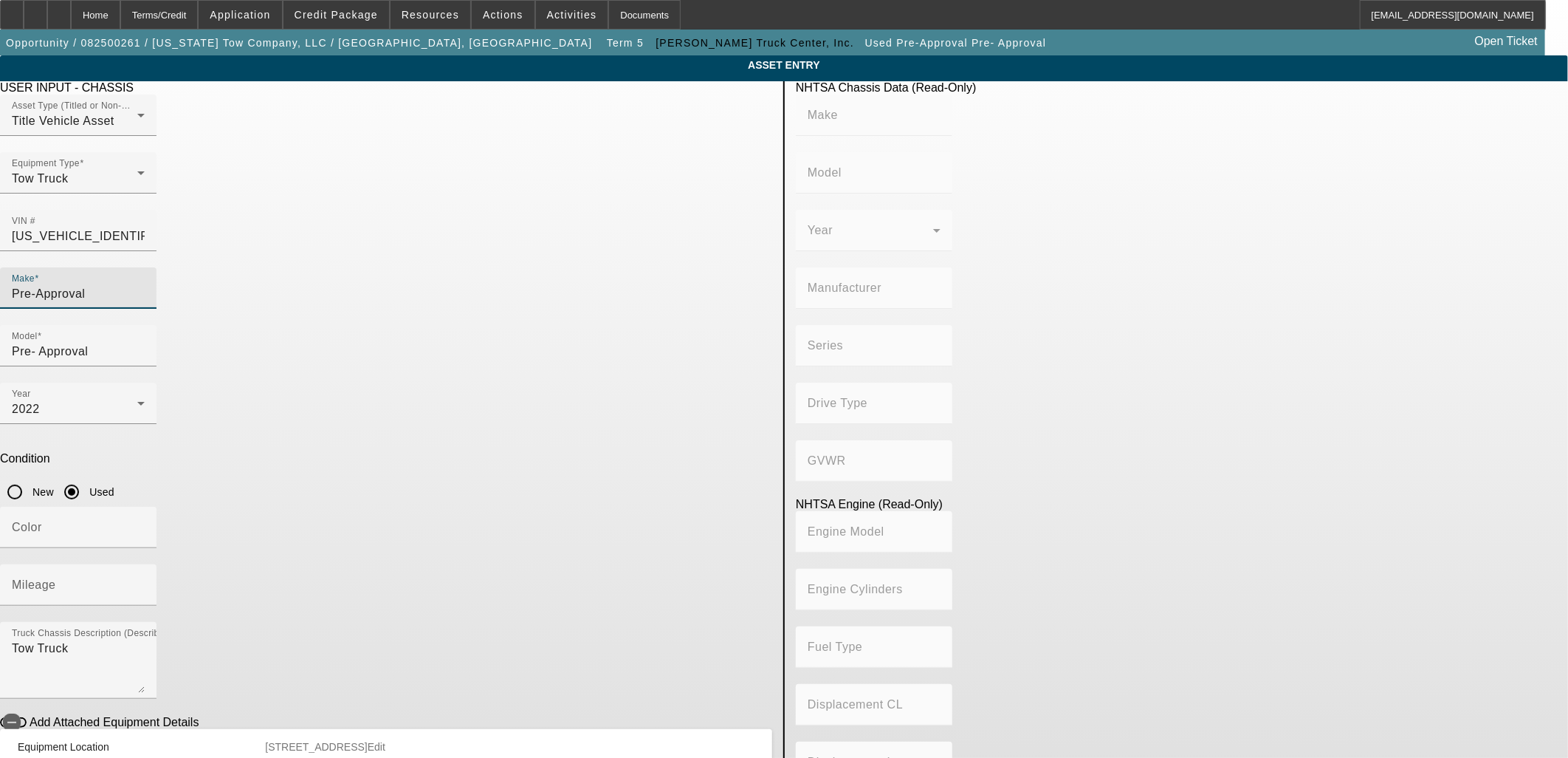
type input "INTERNATIONAL MOTORS, LLC"
type input "MV"
type input "4x2"
type input "Class 6: 19,501 - 26,000 lb (8,845 - 11,794 kg)"
type input "B 6.7"
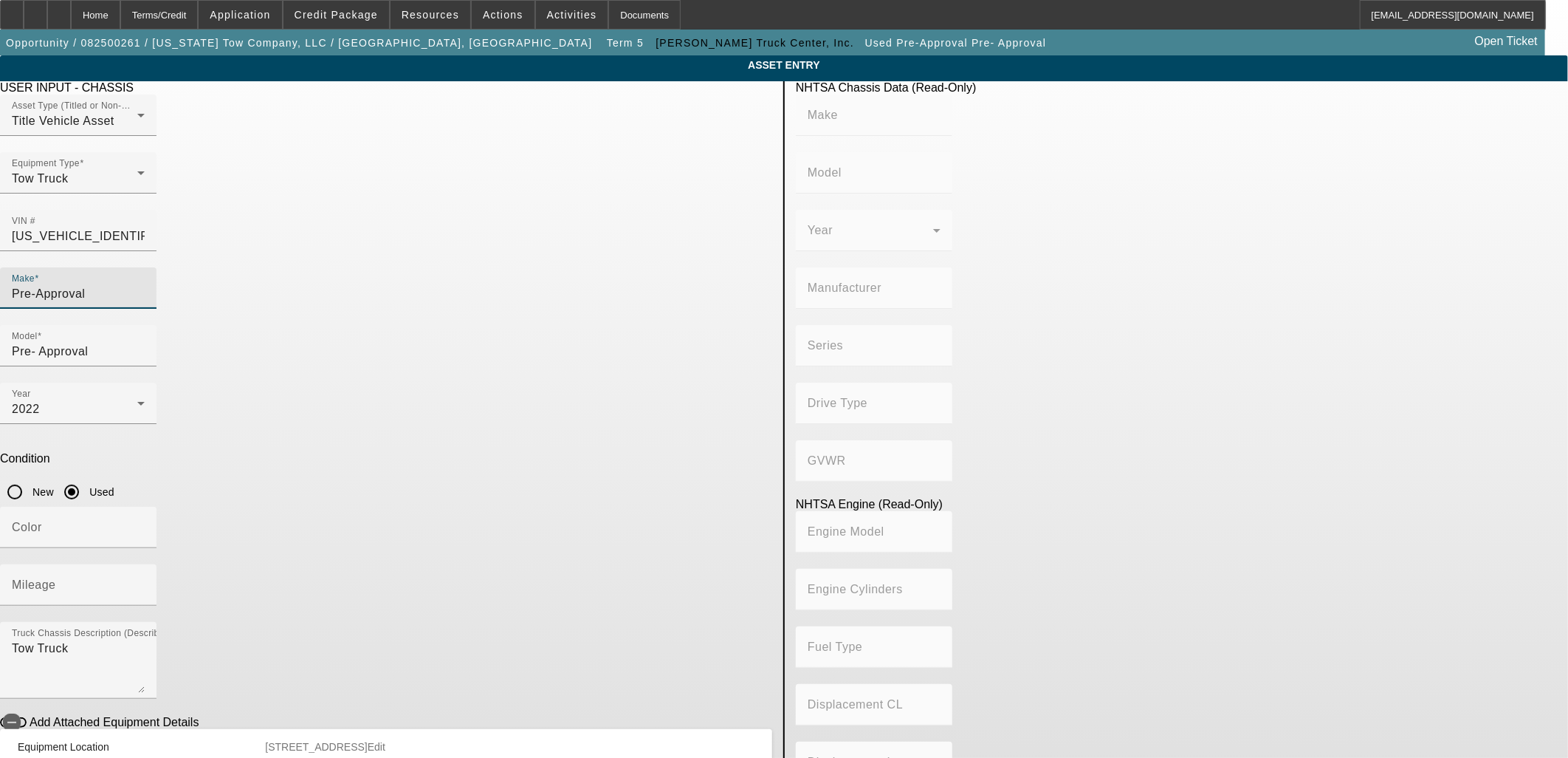
type input "Diesel"
type input "408.85908543470"
type input "6.7"
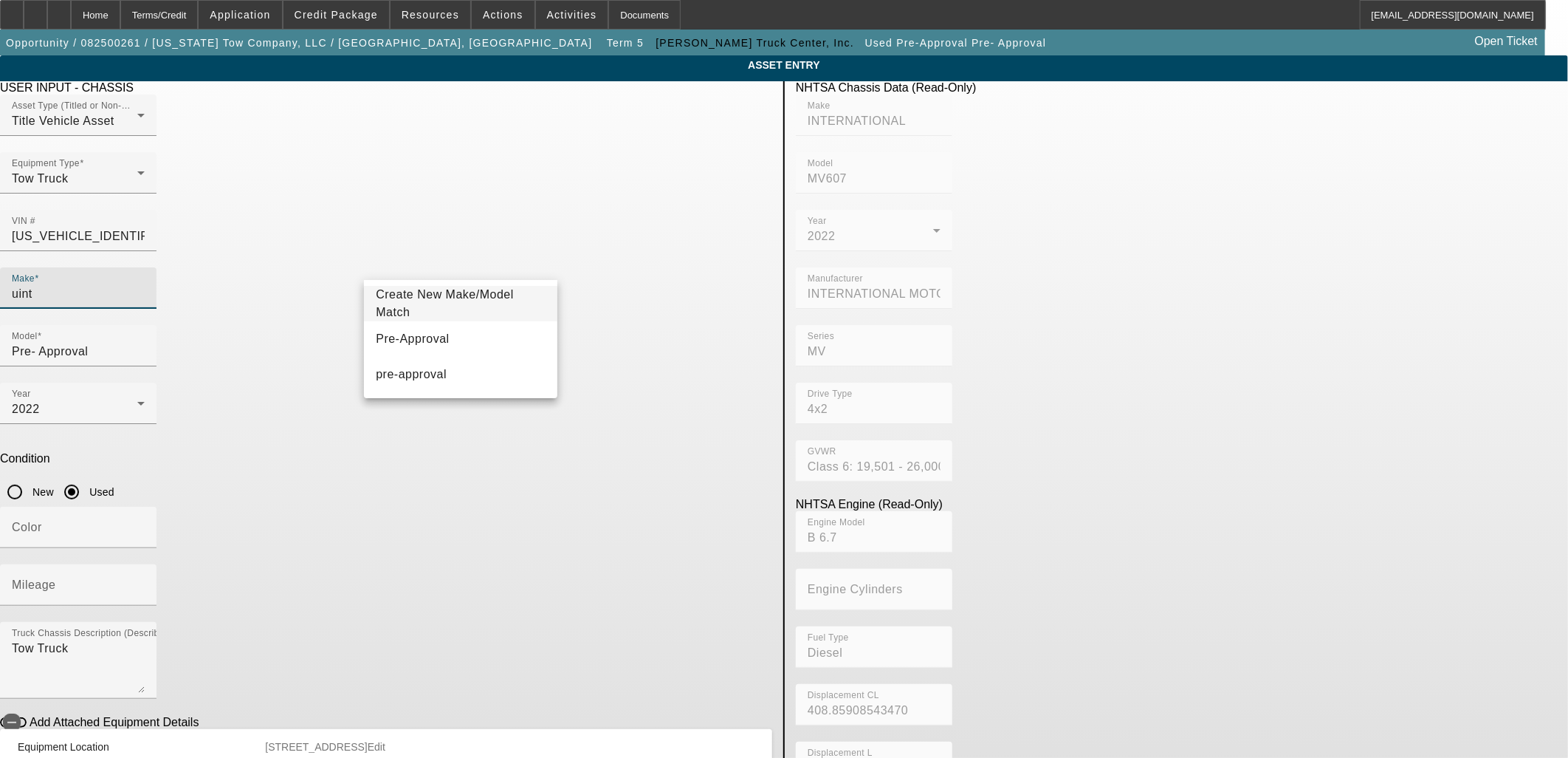
click at [144, 285] on input "uint" at bounding box center [77, 293] width 133 height 18
type input "inter"
click at [429, 333] on mat-option "International" at bounding box center [461, 338] width 193 height 35
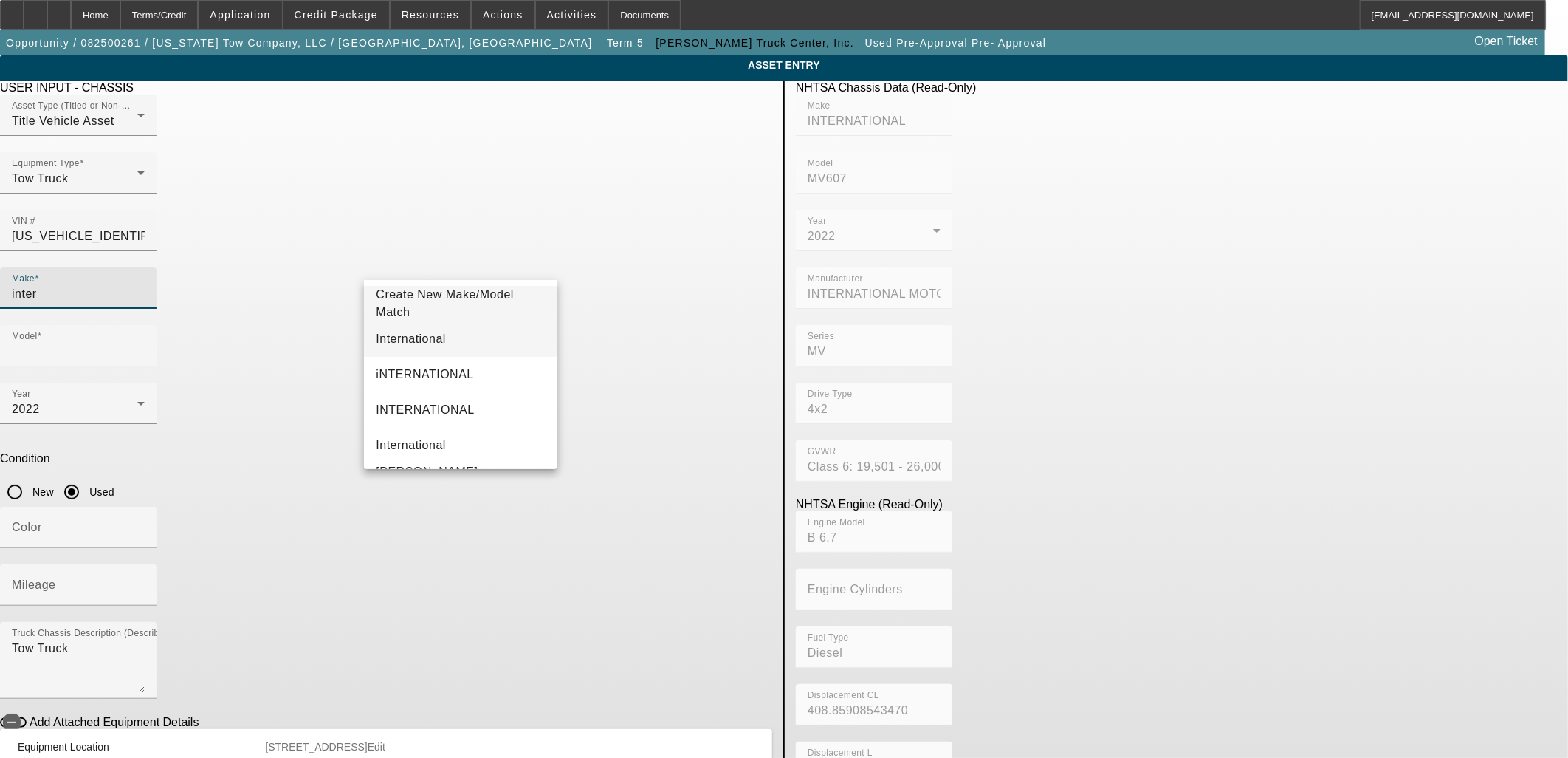
type input "International"
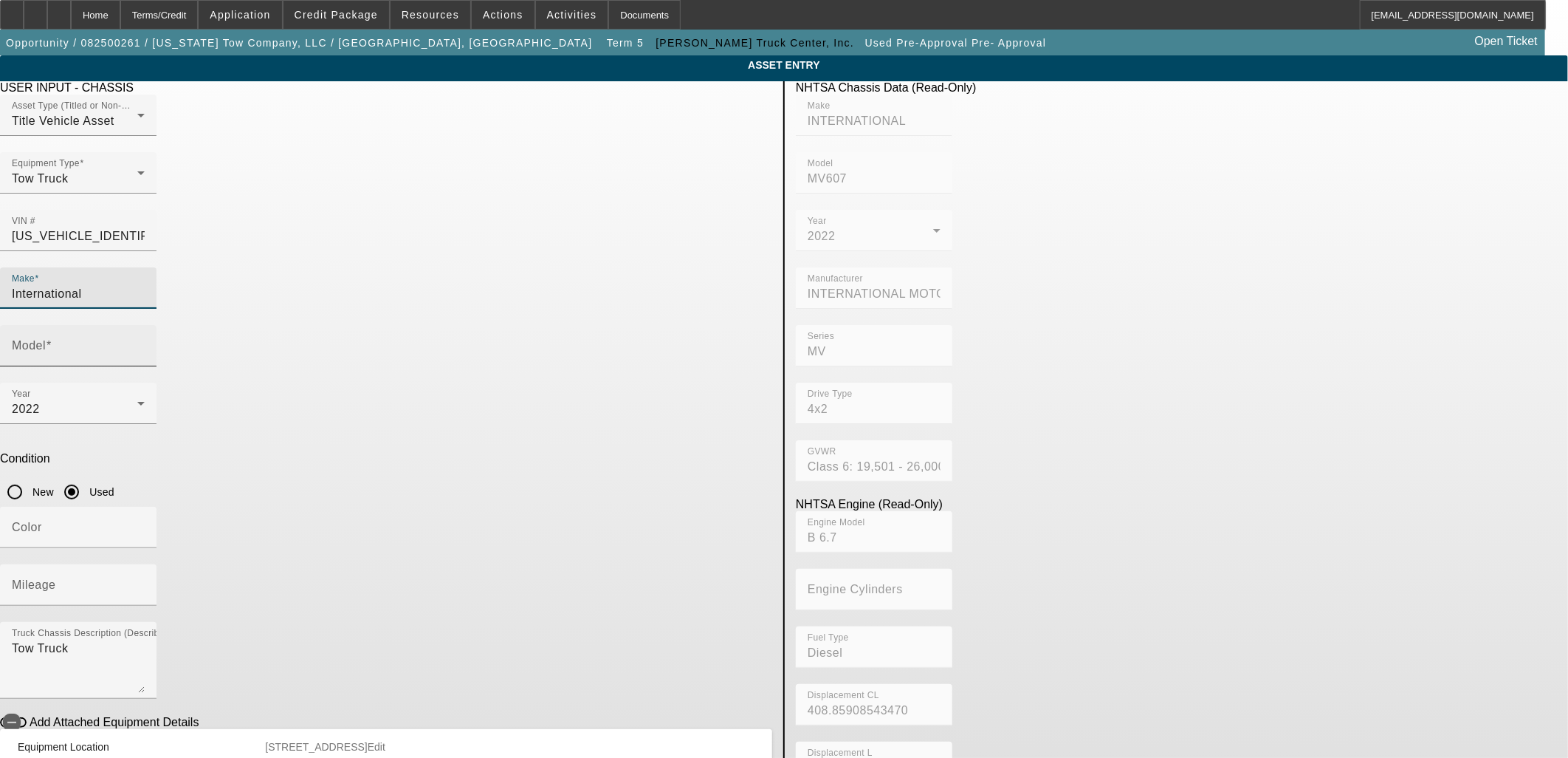
click at [144, 325] on div "Model" at bounding box center [77, 345] width 133 height 41
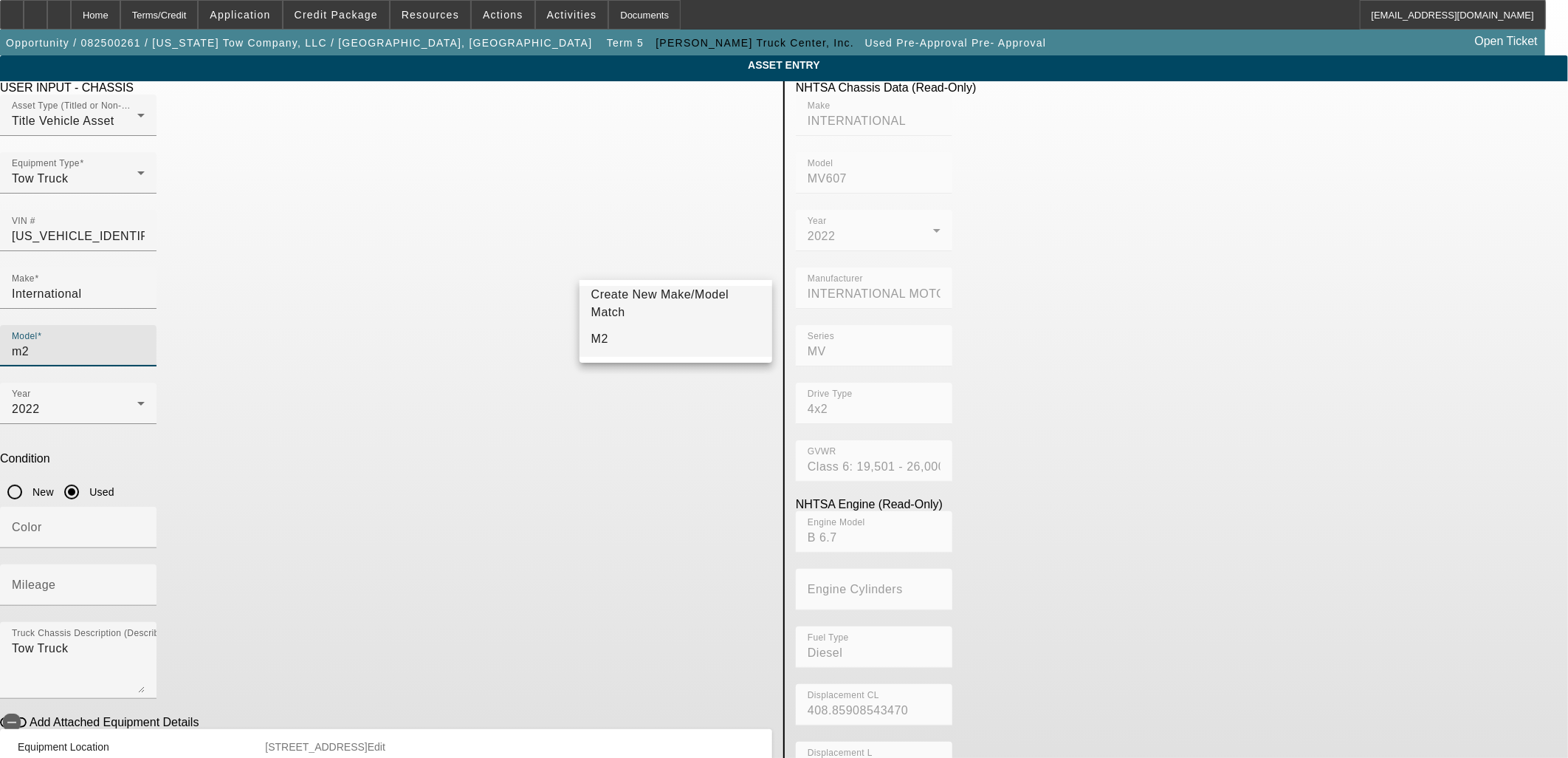
click at [638, 329] on mat-option "M2" at bounding box center [677, 338] width 193 height 35
type input "M2"
click at [144, 582] on input "Mileage" at bounding box center [77, 591] width 133 height 18
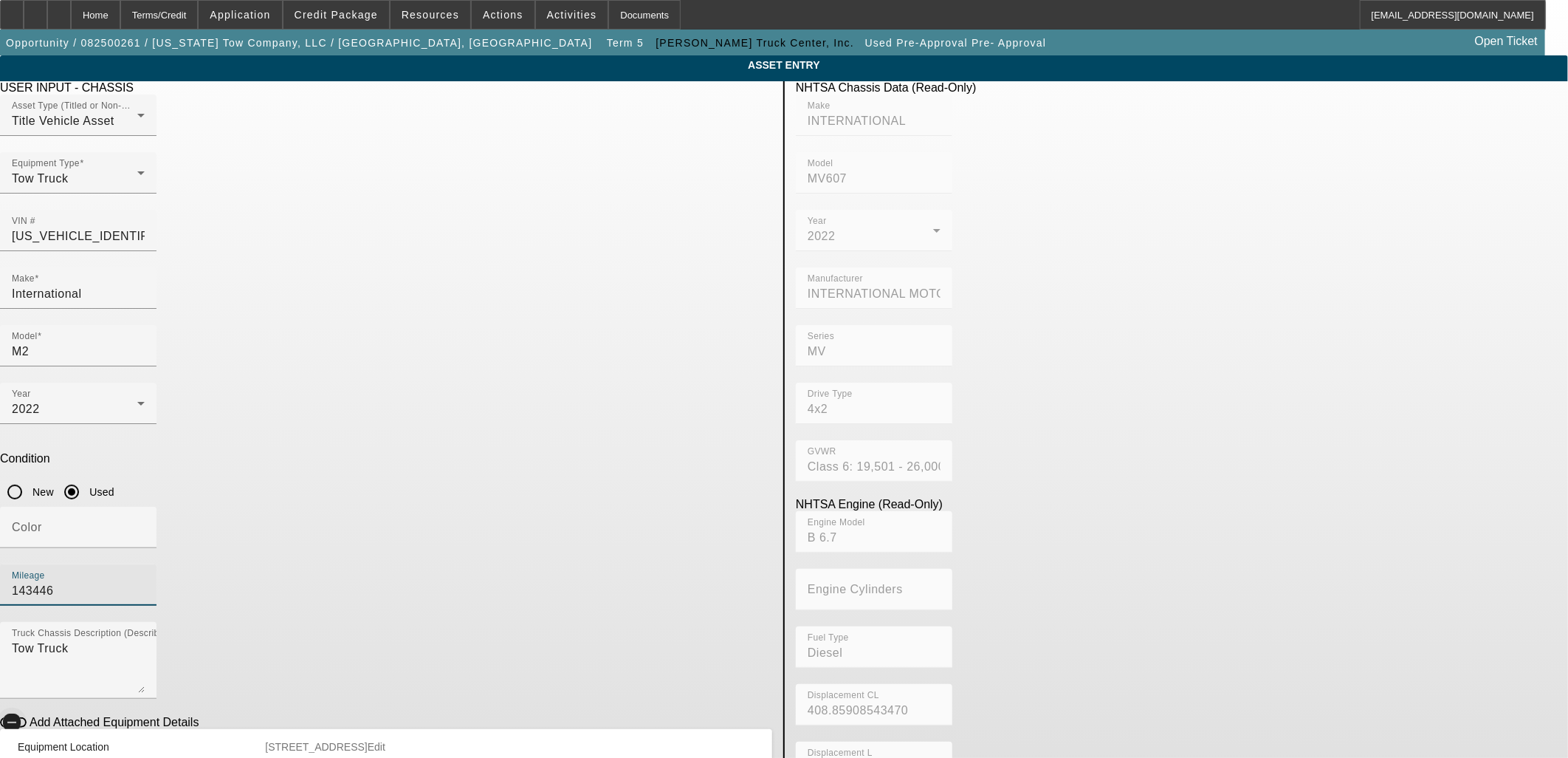
type input "143446"
click at [27, 717] on span "button" at bounding box center [13, 722] width 27 height 11
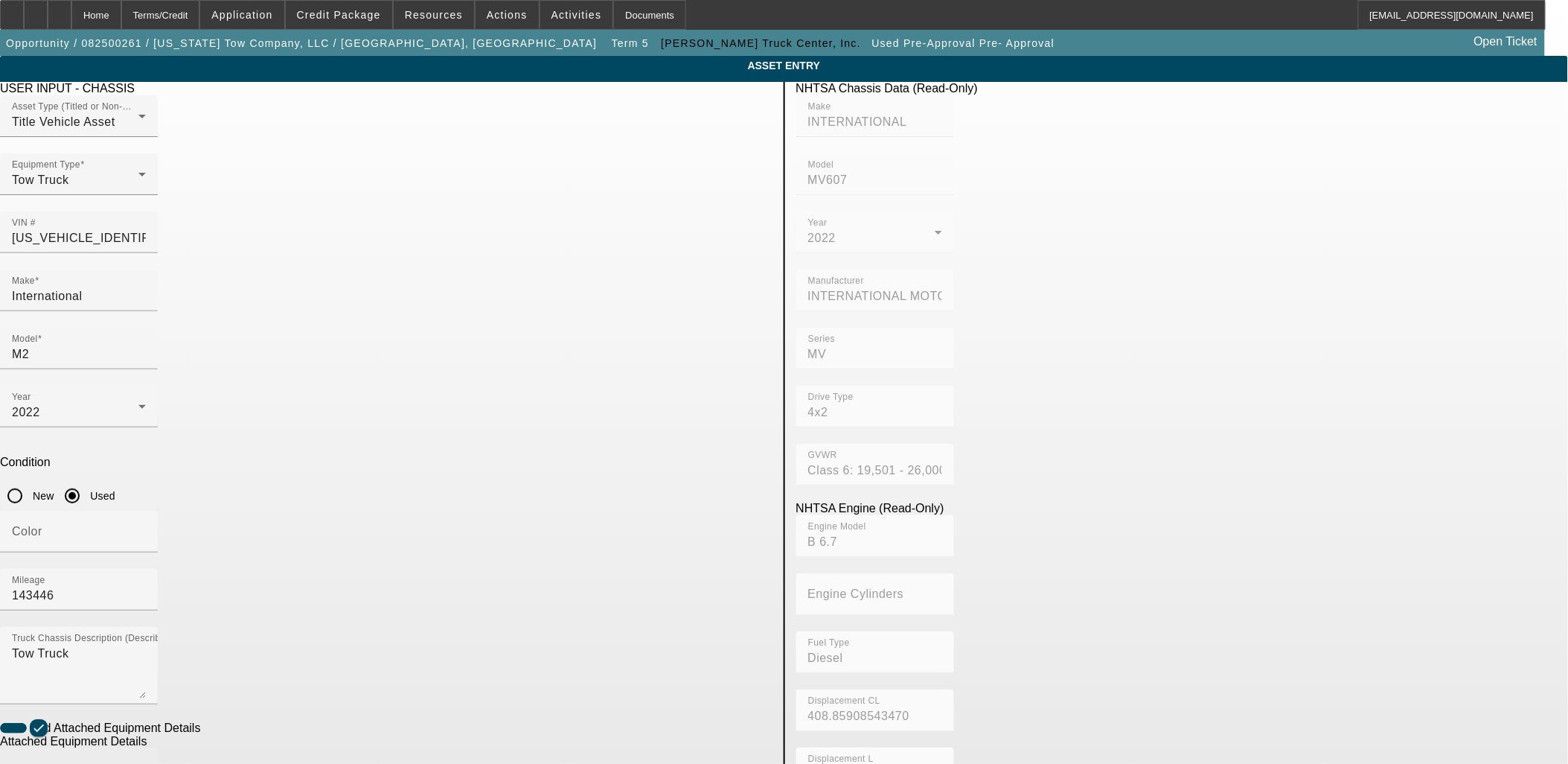
click at [145, 763] on input "Make" at bounding box center [78, 775] width 134 height 18
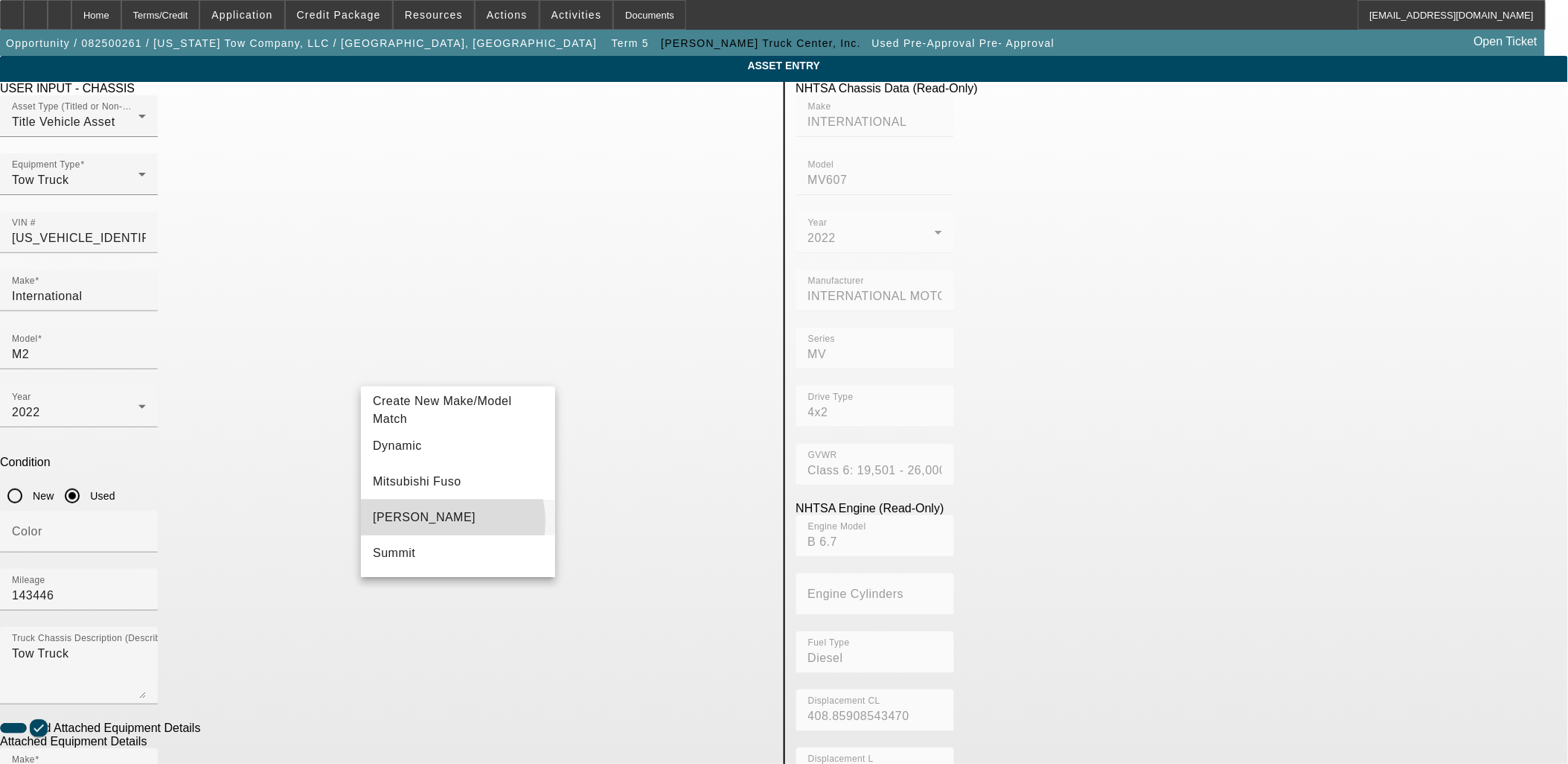
click at [440, 522] on mat-option "Miller" at bounding box center [458, 516] width 195 height 36
type input "Miller"
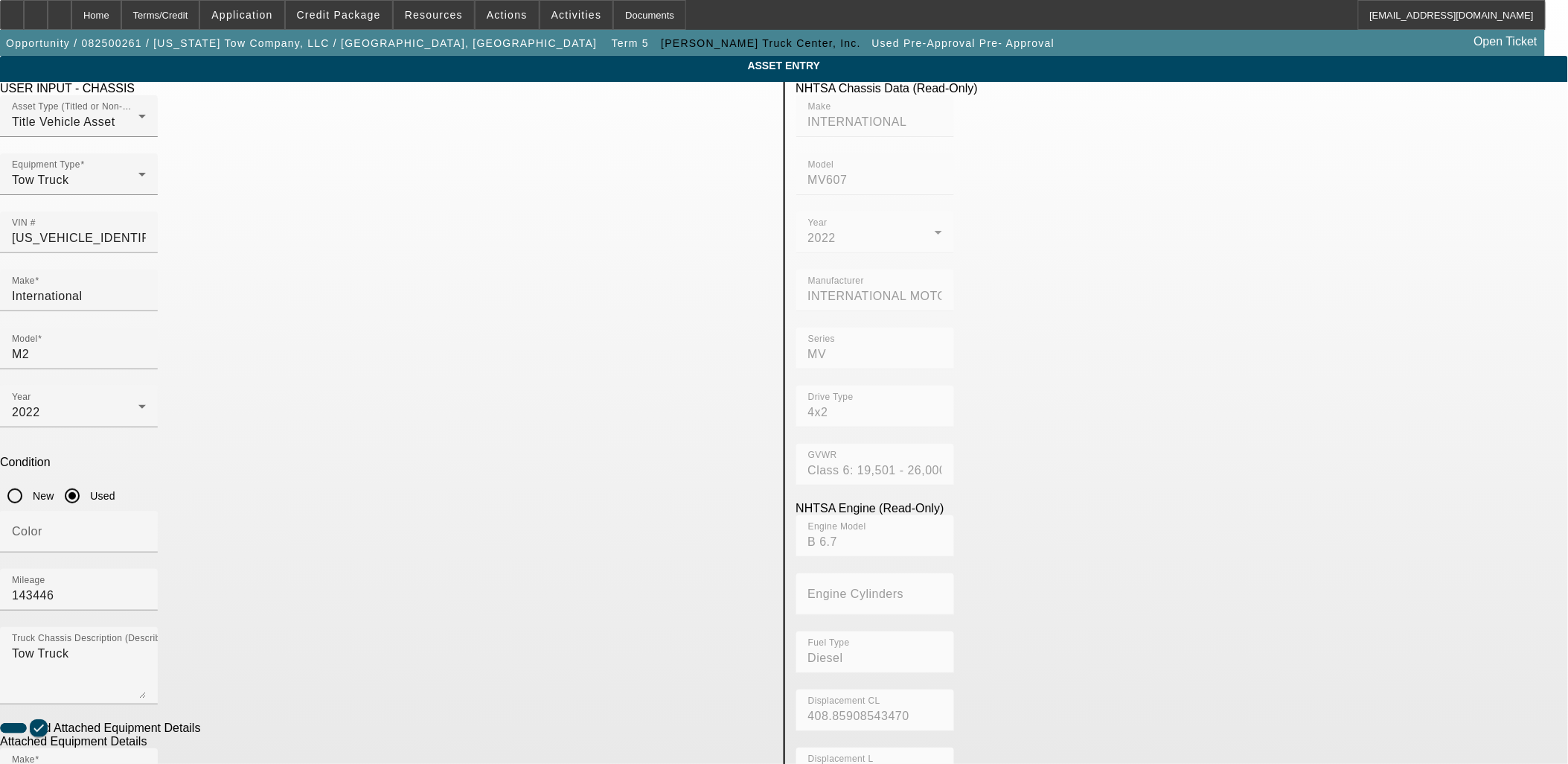
drag, startPoint x: 444, startPoint y: 659, endPoint x: 440, endPoint y: 669, distance: 10.8
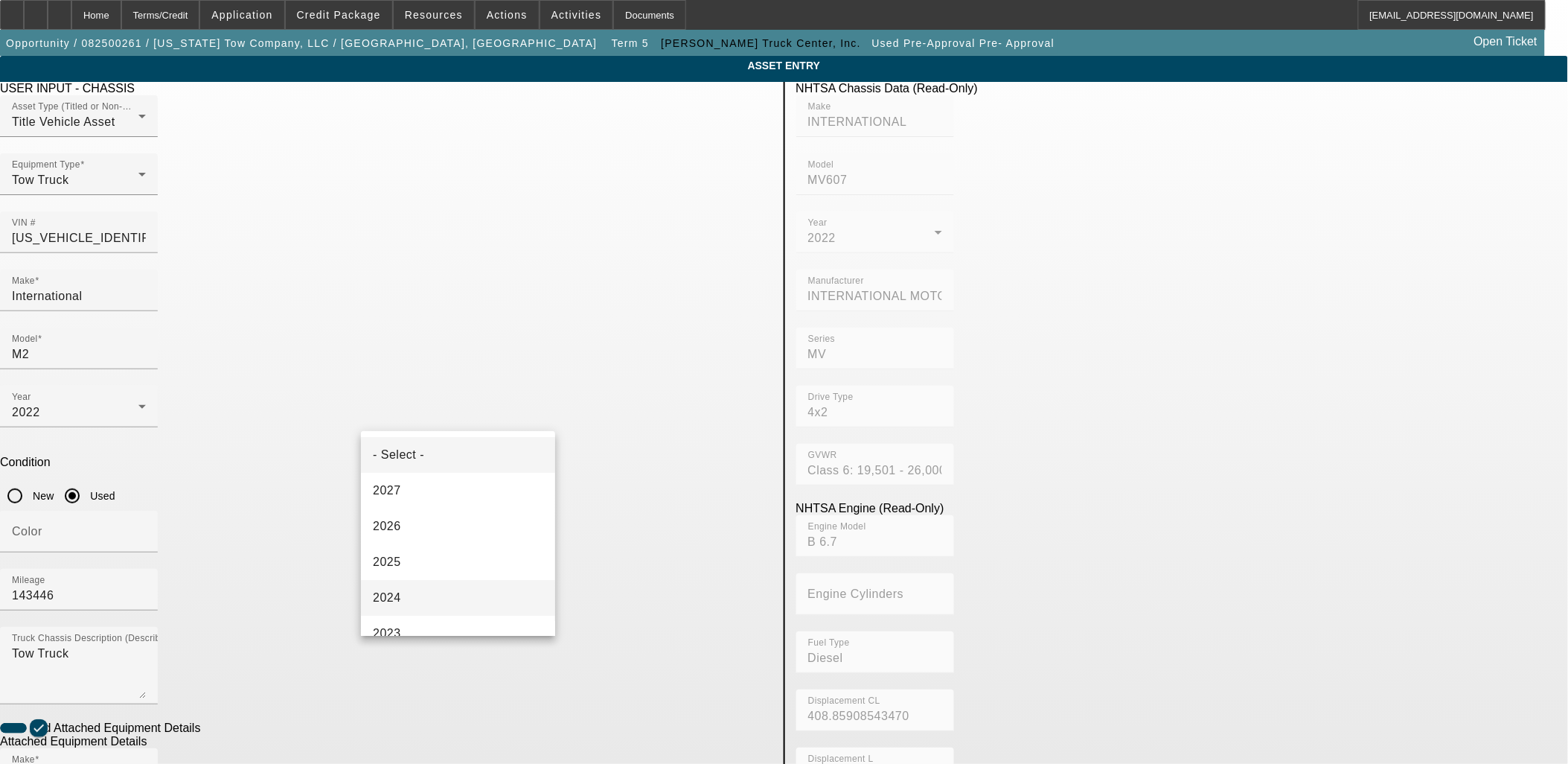
scroll to position [83, 0]
drag, startPoint x: 434, startPoint y: 581, endPoint x: 431, endPoint y: 683, distance: 102.0
click at [434, 579] on mat-option "2022" at bounding box center [458, 586] width 195 height 36
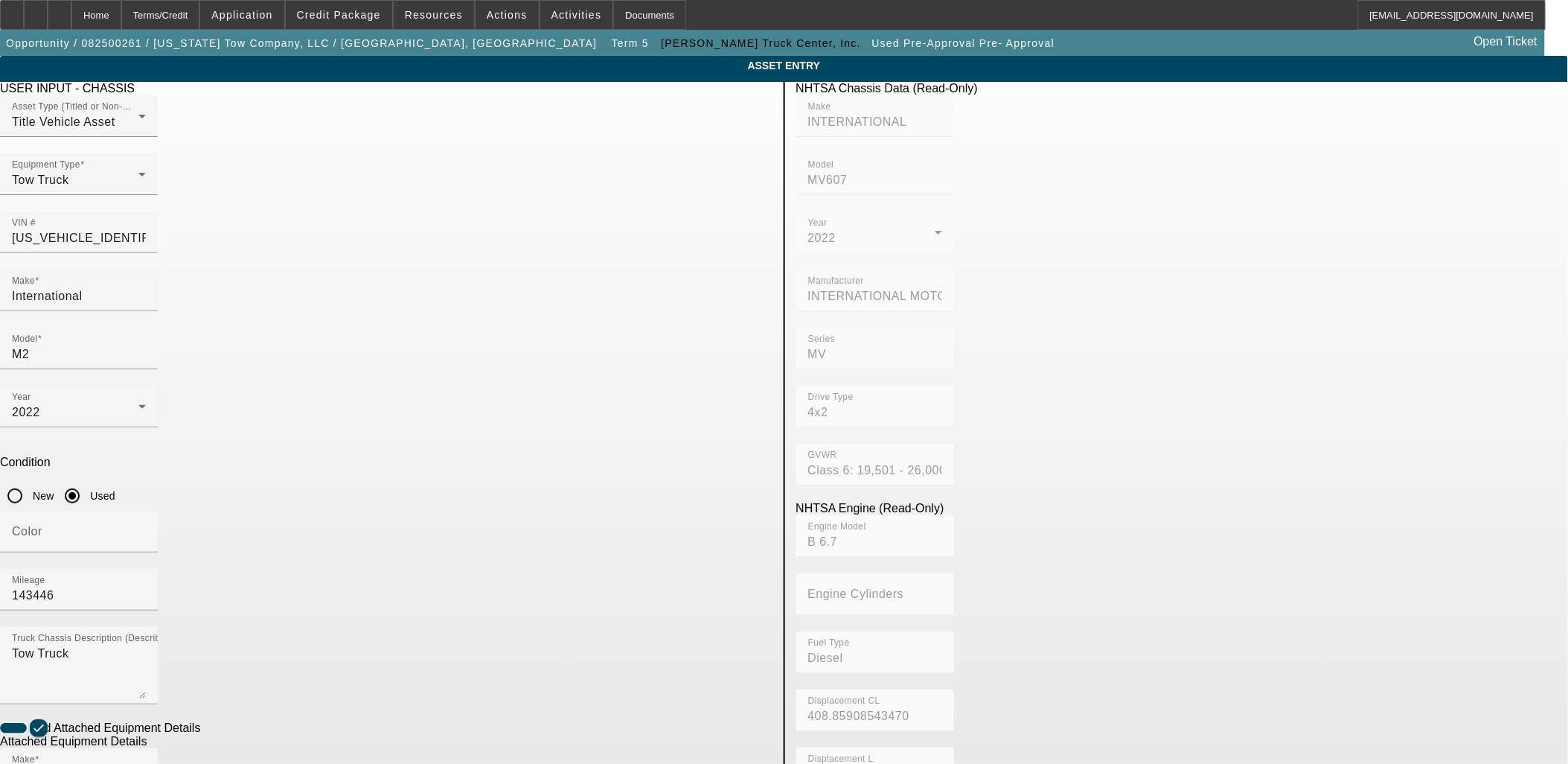
paste input "ST12L2J216636"
type input "ST12L2J216636"
radio input "true"
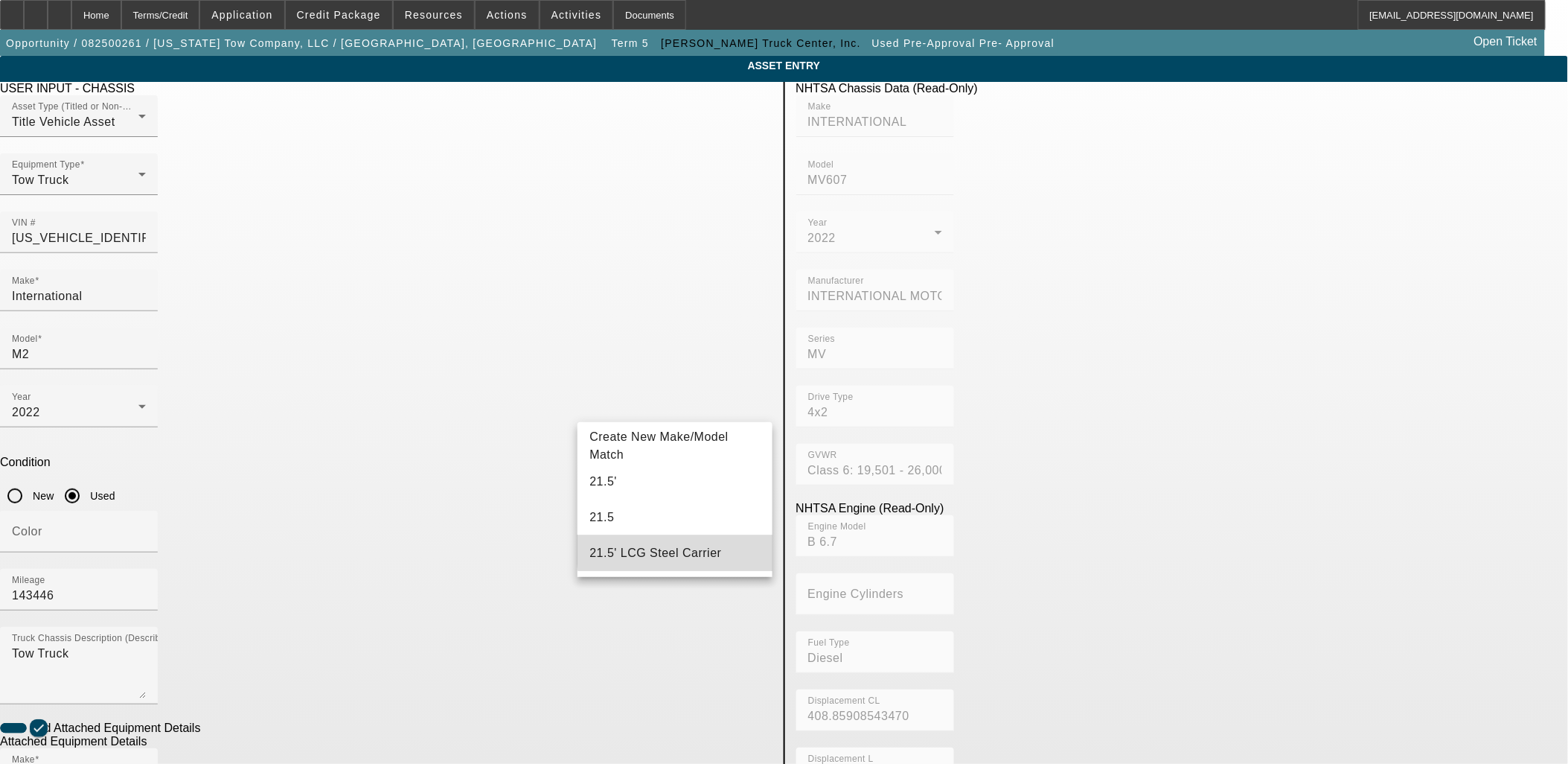
click at [693, 547] on mat-option "21.5' LCG Steel Carrier" at bounding box center [675, 553] width 195 height 36
type input "21.5' LCG Steel Carrier"
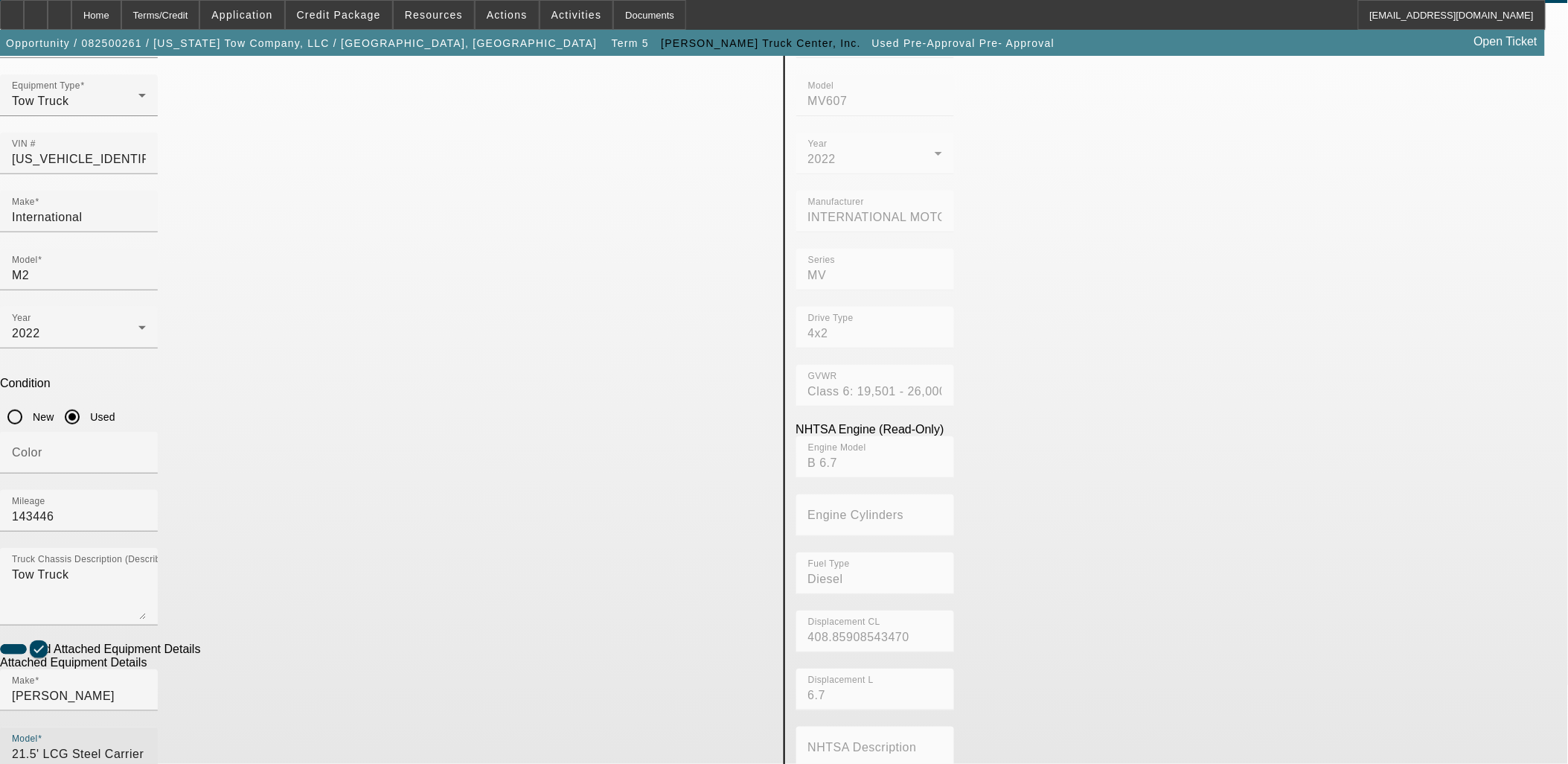
scroll to position [194, 0]
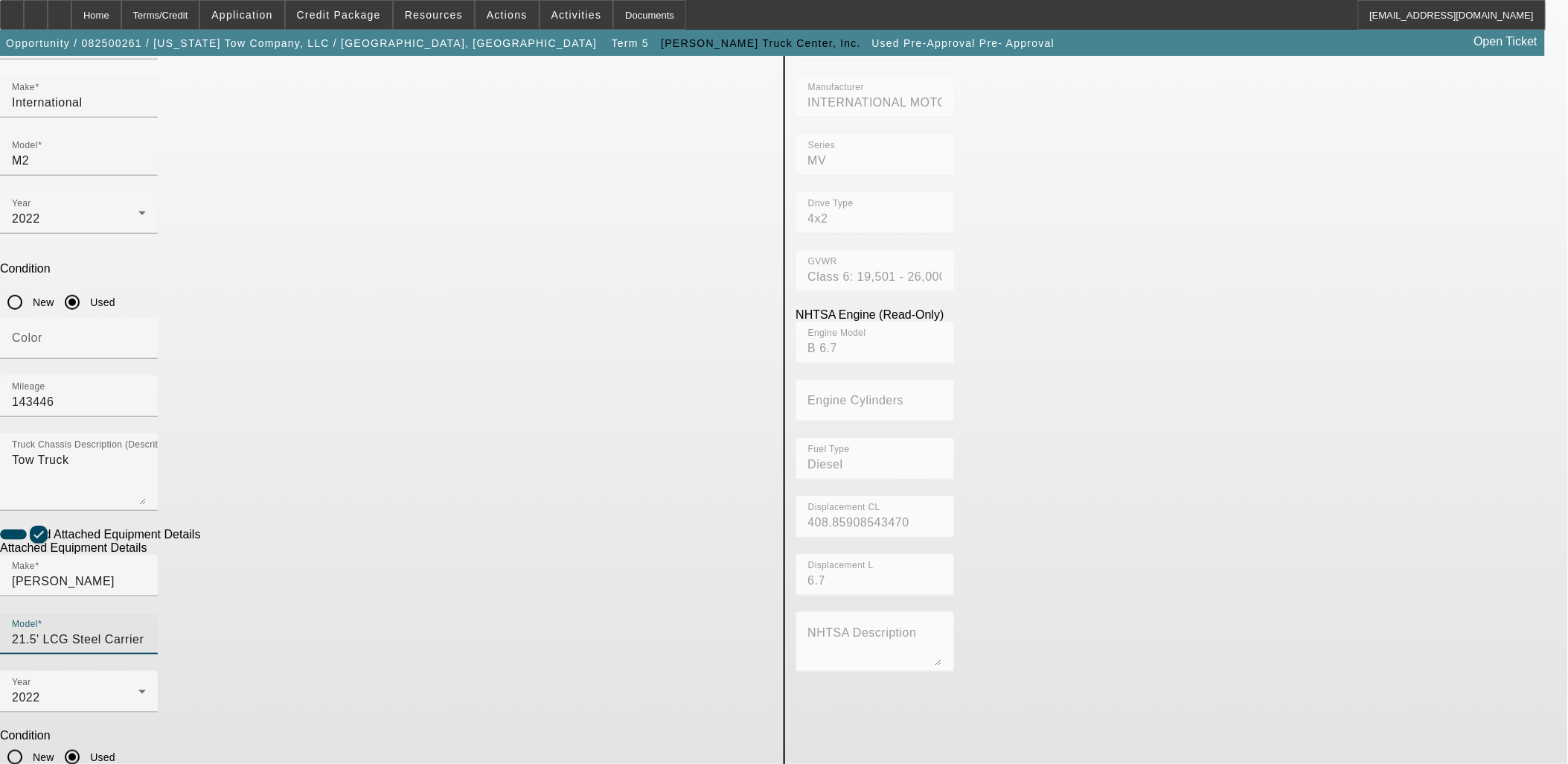
drag, startPoint x: 579, startPoint y: 250, endPoint x: 50, endPoint y: 215, distance: 530.2
click at [51, 216] on app-asset-collateral-manage "ASSET ENTRY Delete asset USER INPUT - CHASSIS Asset Type (Titled or Non-Titled)…" at bounding box center [784, 441] width 1568 height 1158
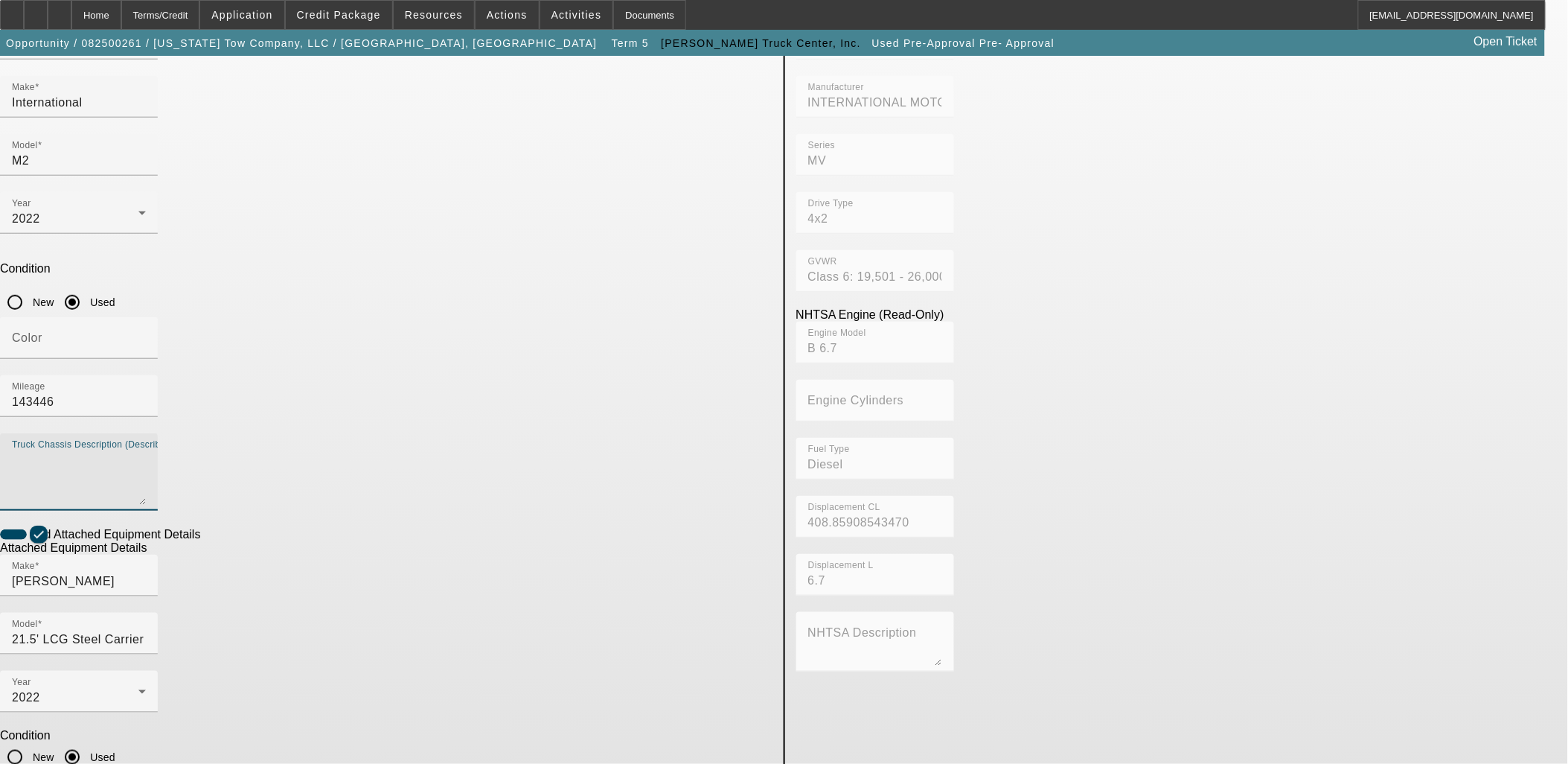
click at [258, 365] on app-asset-collateral-manage "ASSET ENTRY Delete asset USER INPUT - CHASSIS Asset Type (Titled or Non-Titled)…" at bounding box center [784, 441] width 1568 height 1158
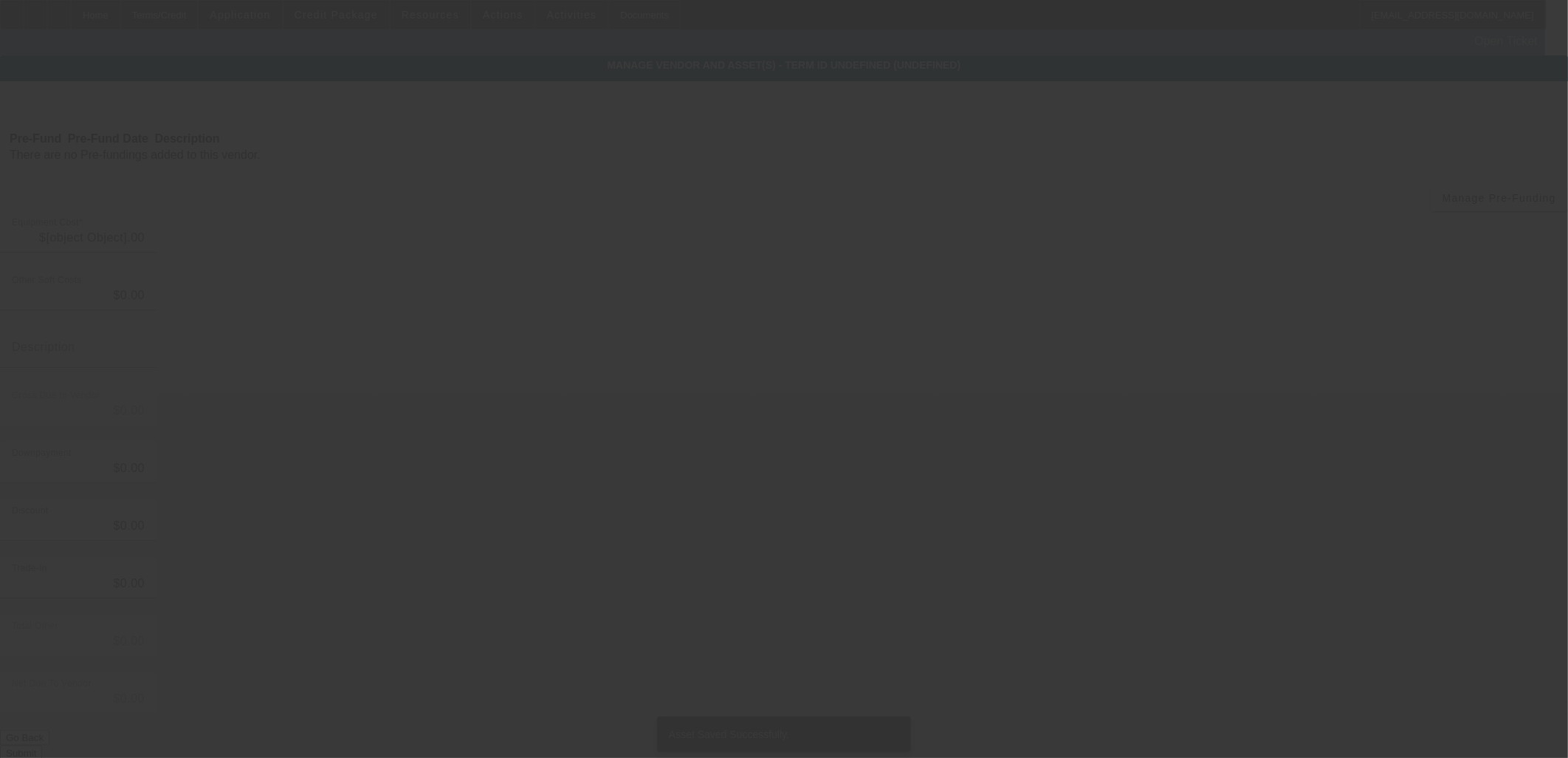
type input "$78,011.00"
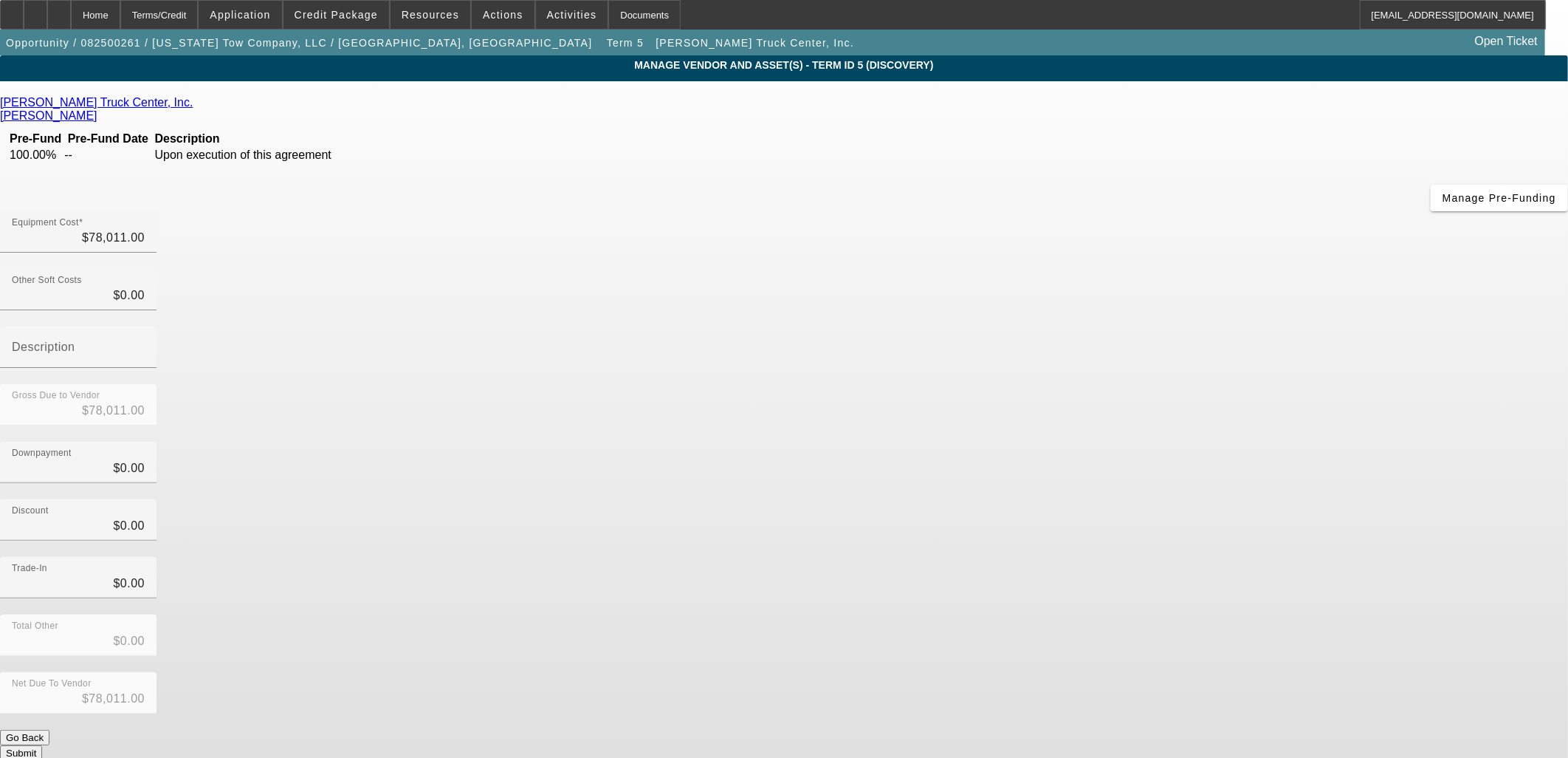
click at [1057, 672] on div "Net Due To Vendor $78,011.00" at bounding box center [784, 701] width 1568 height 57
click at [42, 746] on button "Submit" at bounding box center [21, 753] width 42 height 15
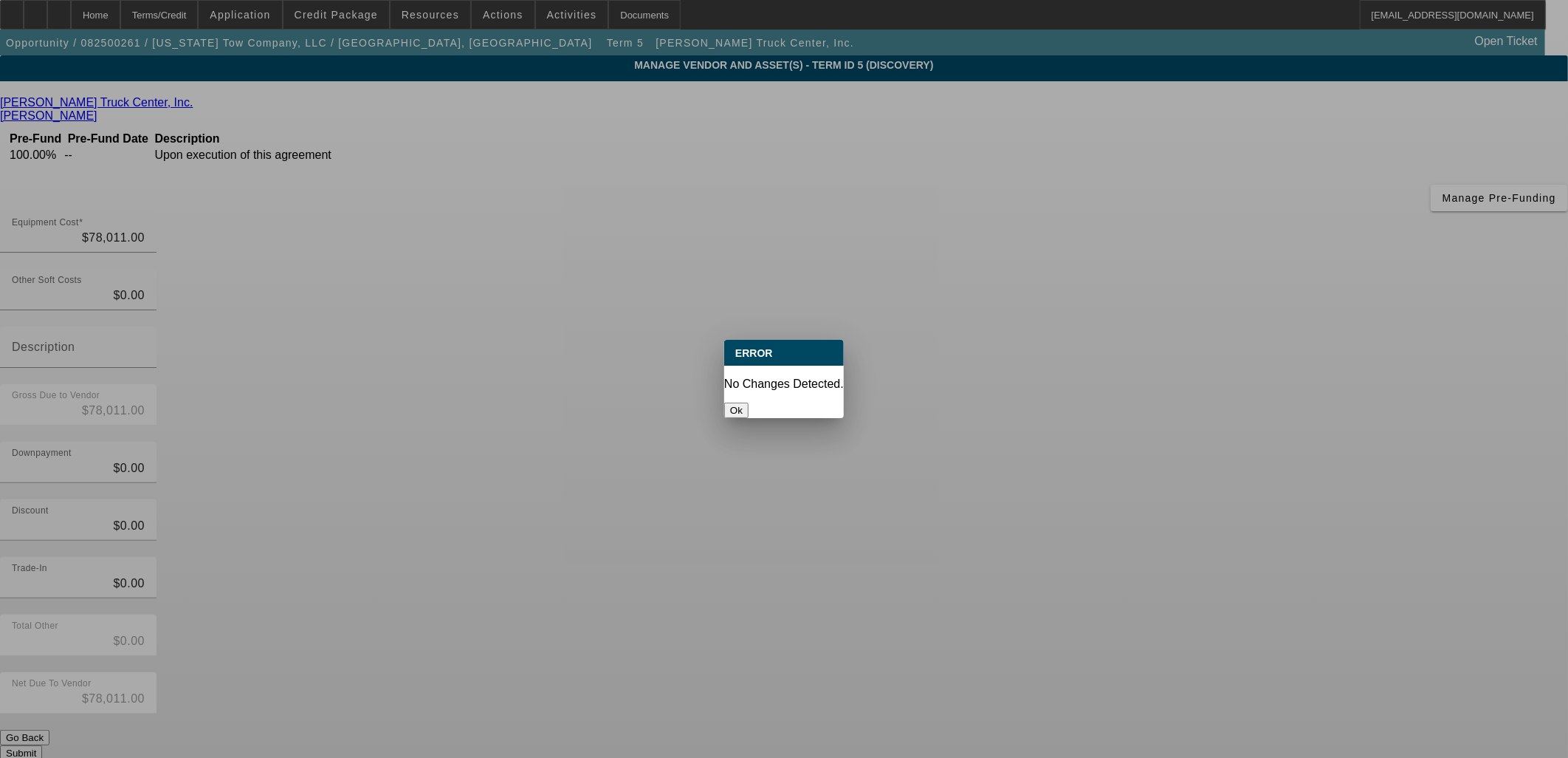
drag, startPoint x: 801, startPoint y: 381, endPoint x: 791, endPoint y: 392, distance: 14.9
click at [795, 402] on div "Ok" at bounding box center [784, 410] width 119 height 15
click at [748, 402] on button "Ok" at bounding box center [736, 410] width 24 height 15
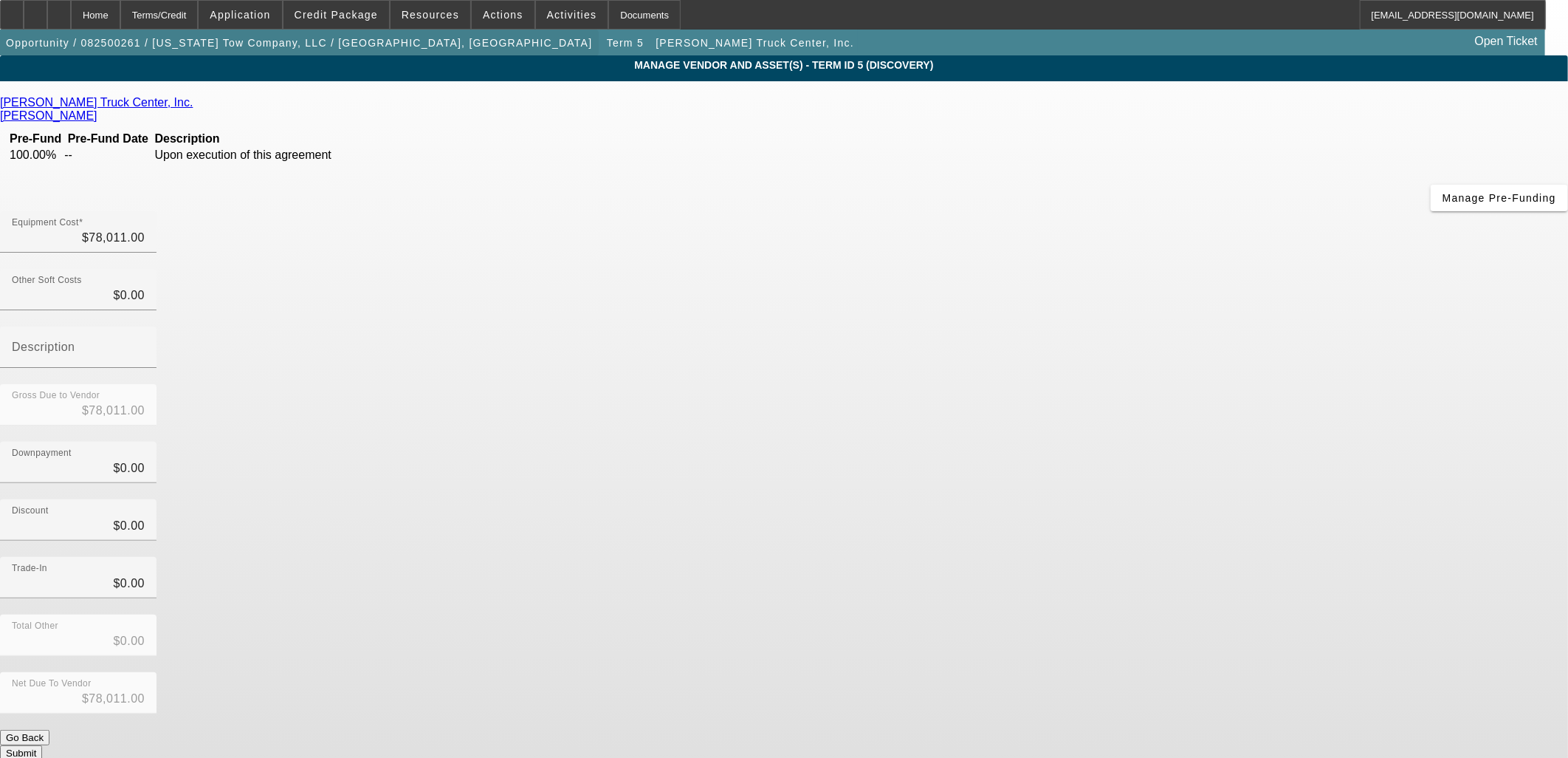
click at [259, 33] on span "button" at bounding box center [299, 42] width 599 height 35
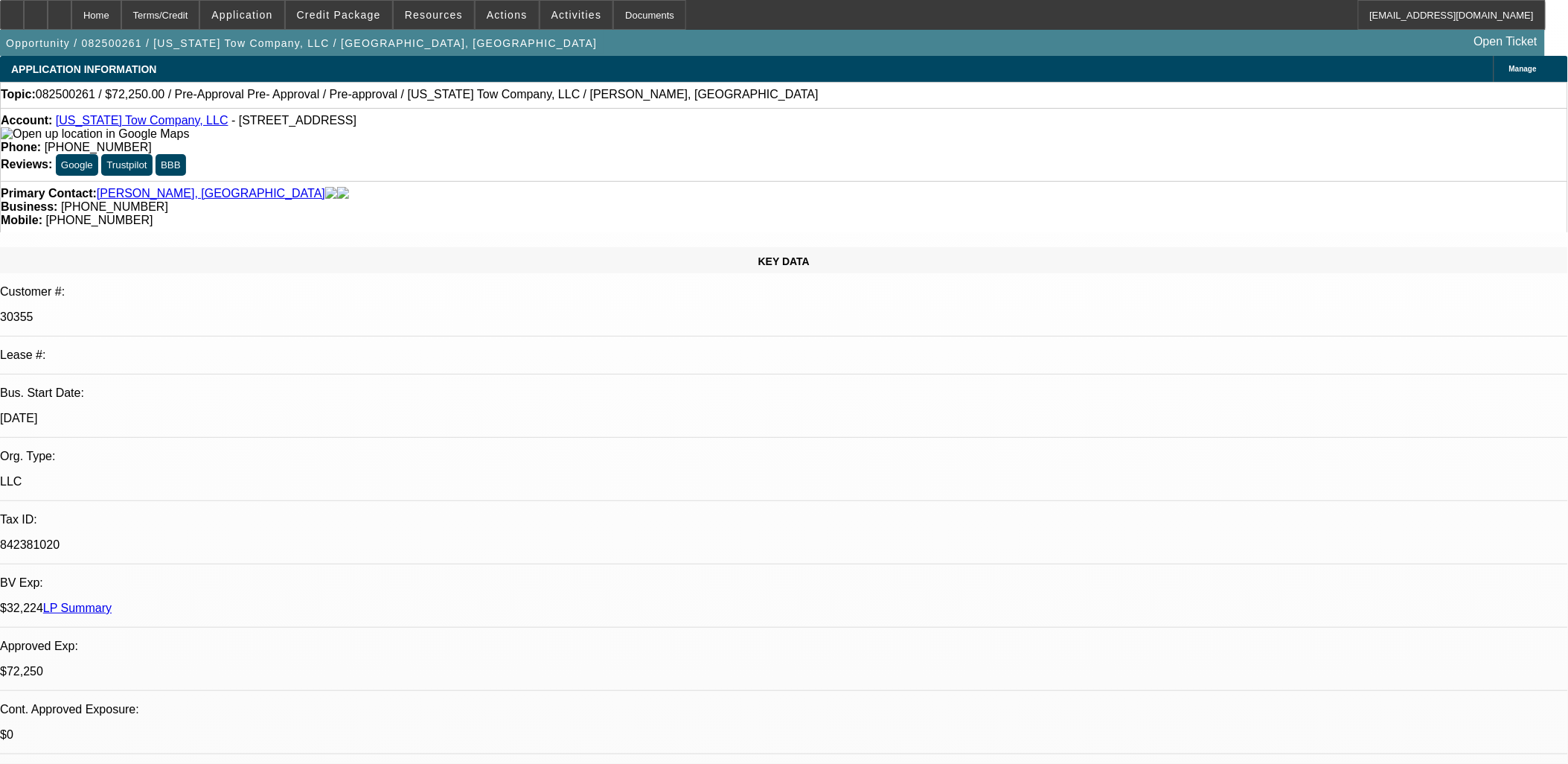
select select "0.15"
select select "2"
select select "0"
select select "6"
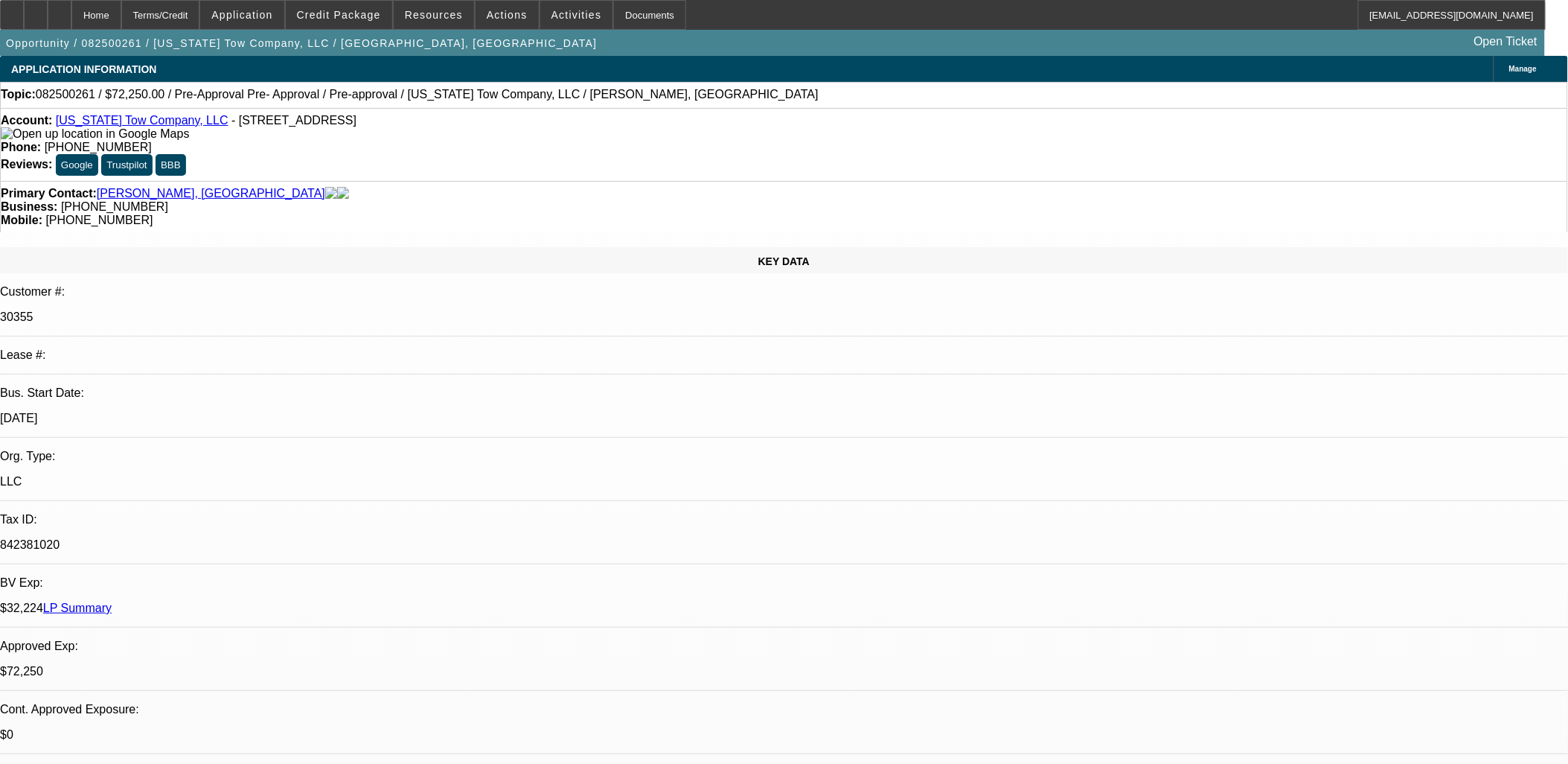
select select "0.15"
select select "2"
select select "0"
select select "6"
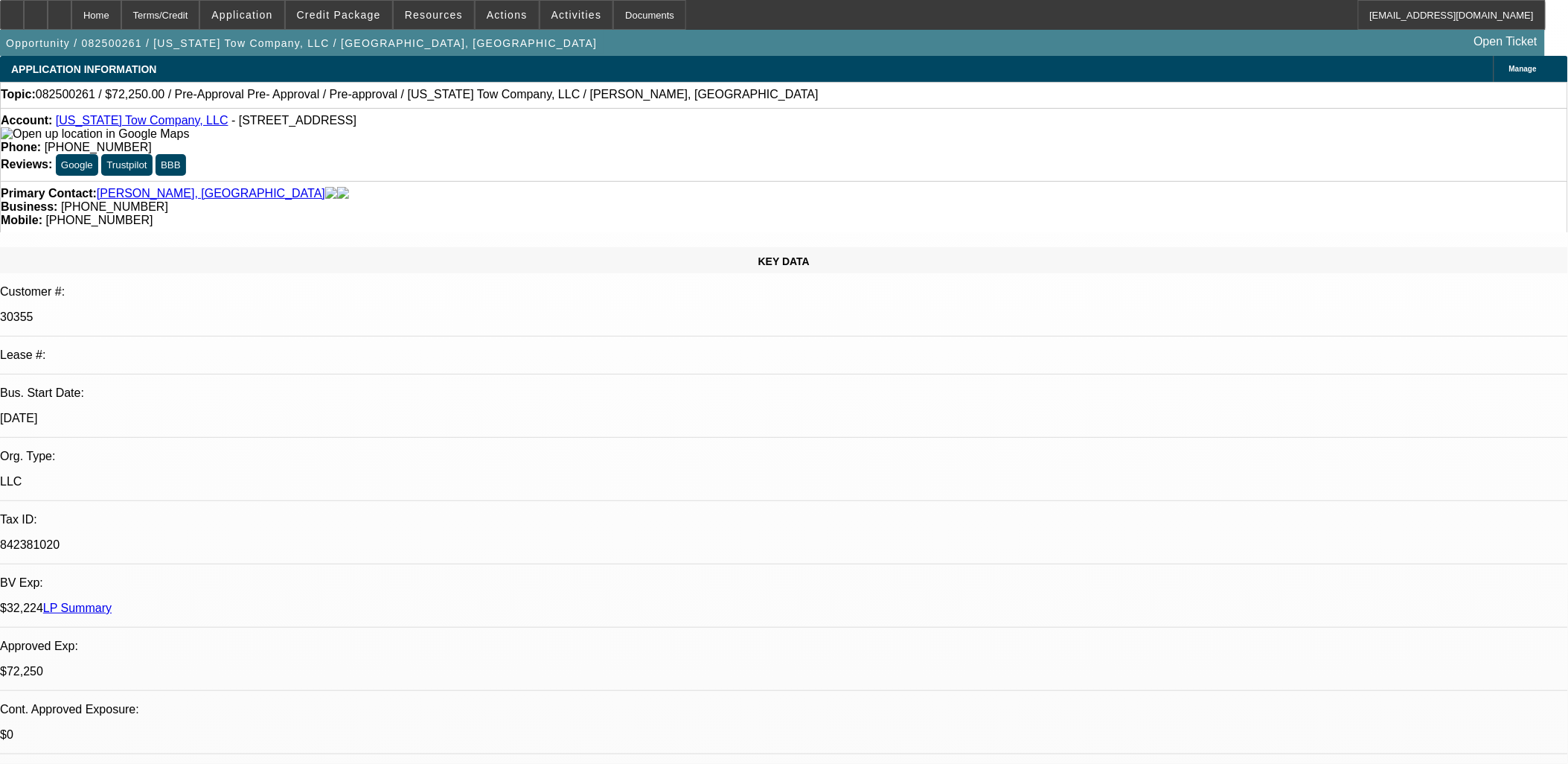
select select "0.15"
select select "0"
select select "6"
select select "0"
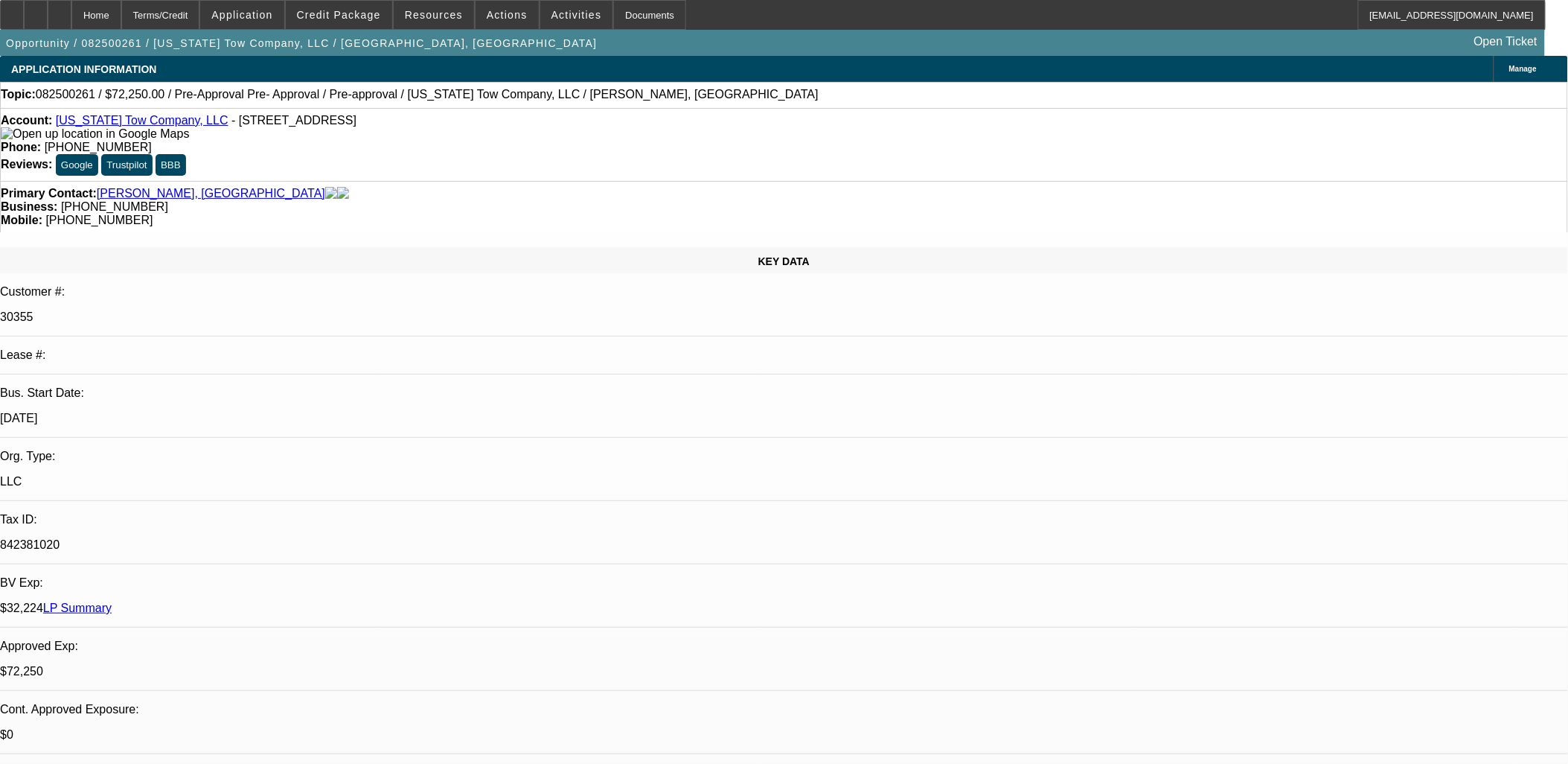
select select "0"
select select "6"
click at [36, 10] on icon at bounding box center [36, 10] width 0 height 0
click at [388, 27] on span at bounding box center [339, 14] width 106 height 36
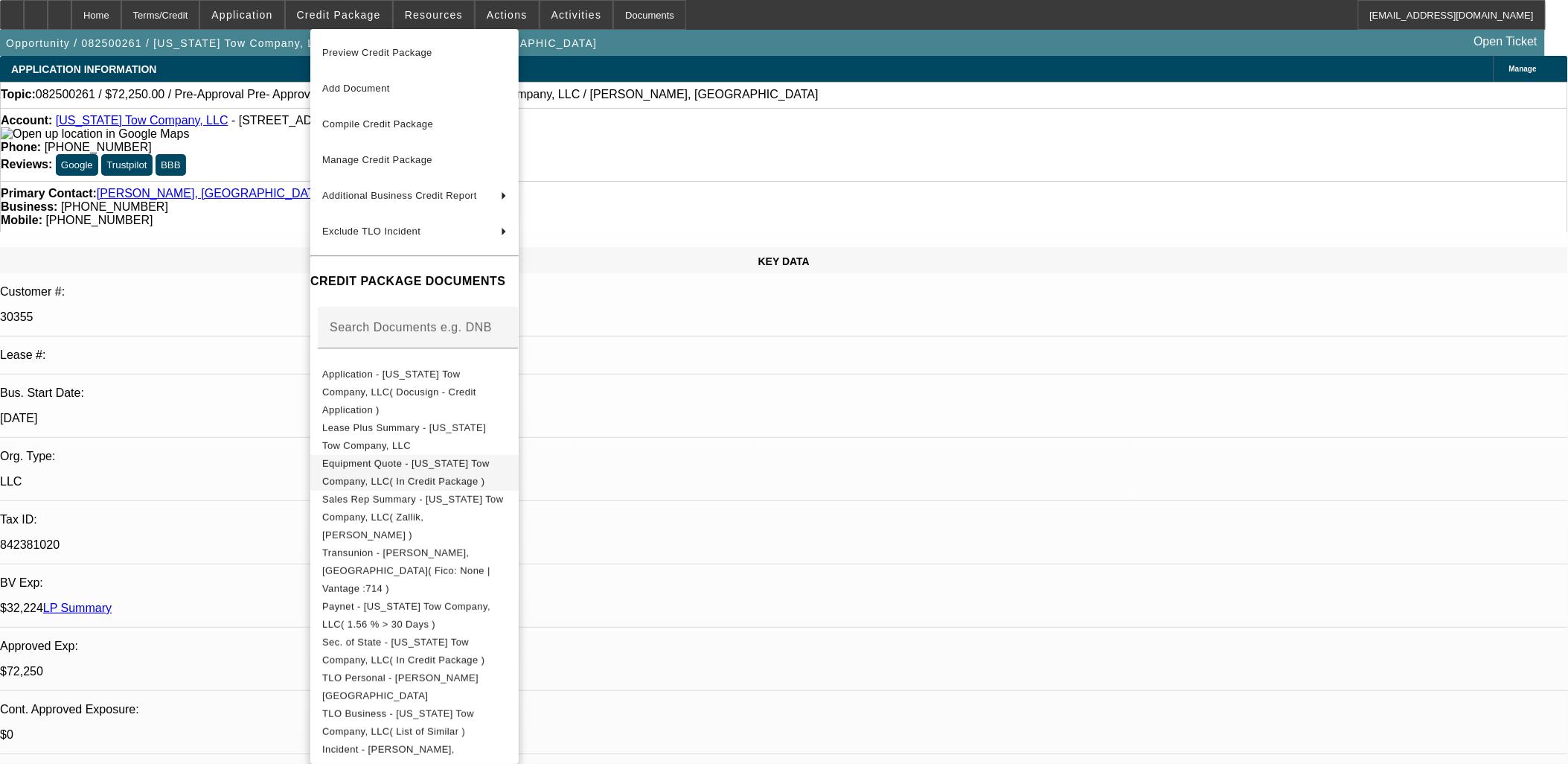
click at [452, 457] on span "Equipment Quote - Kansas Tow Company, LLC( In Credit Package )" at bounding box center [406, 471] width 168 height 29
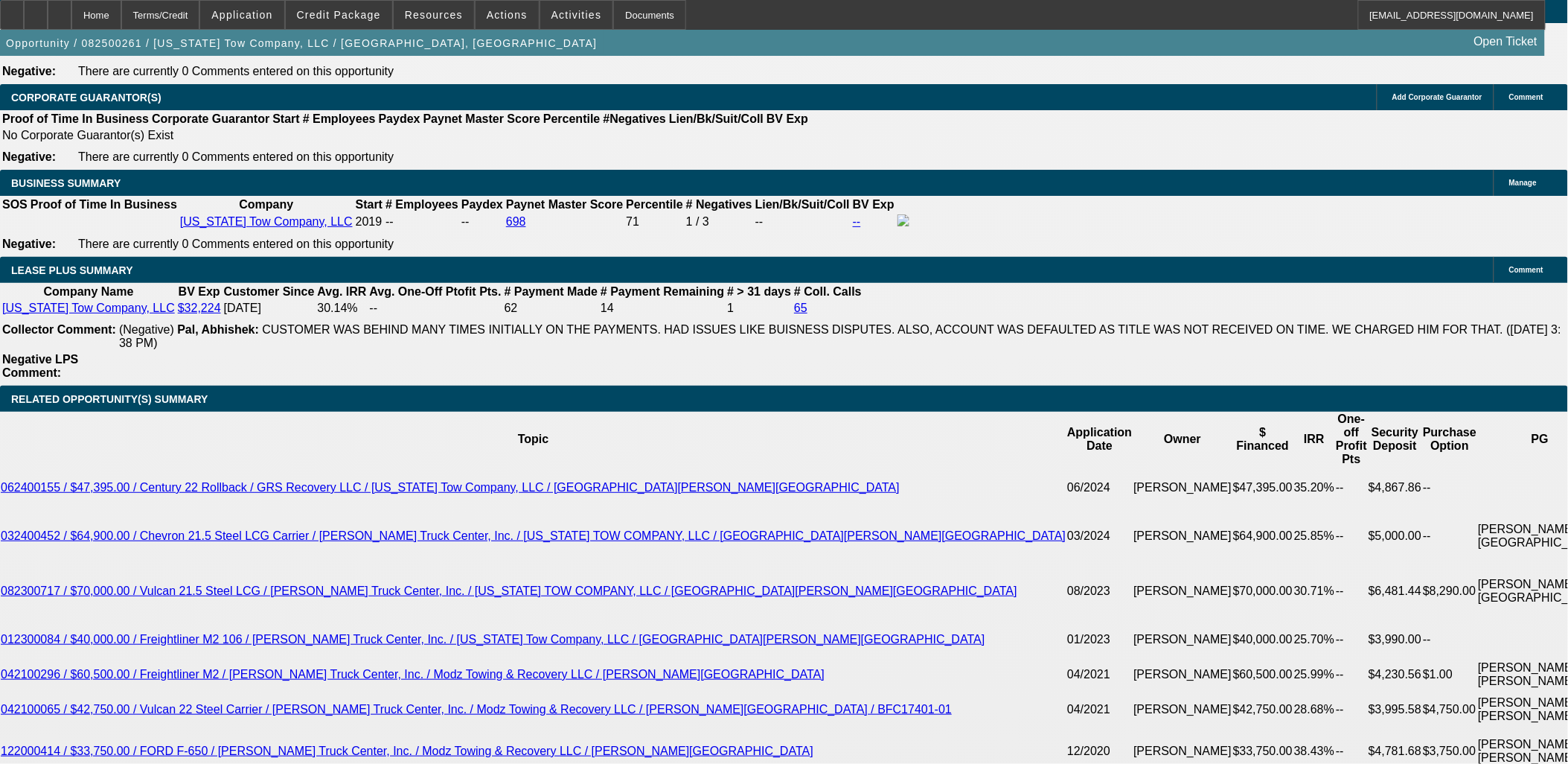
scroll to position [2399, 0]
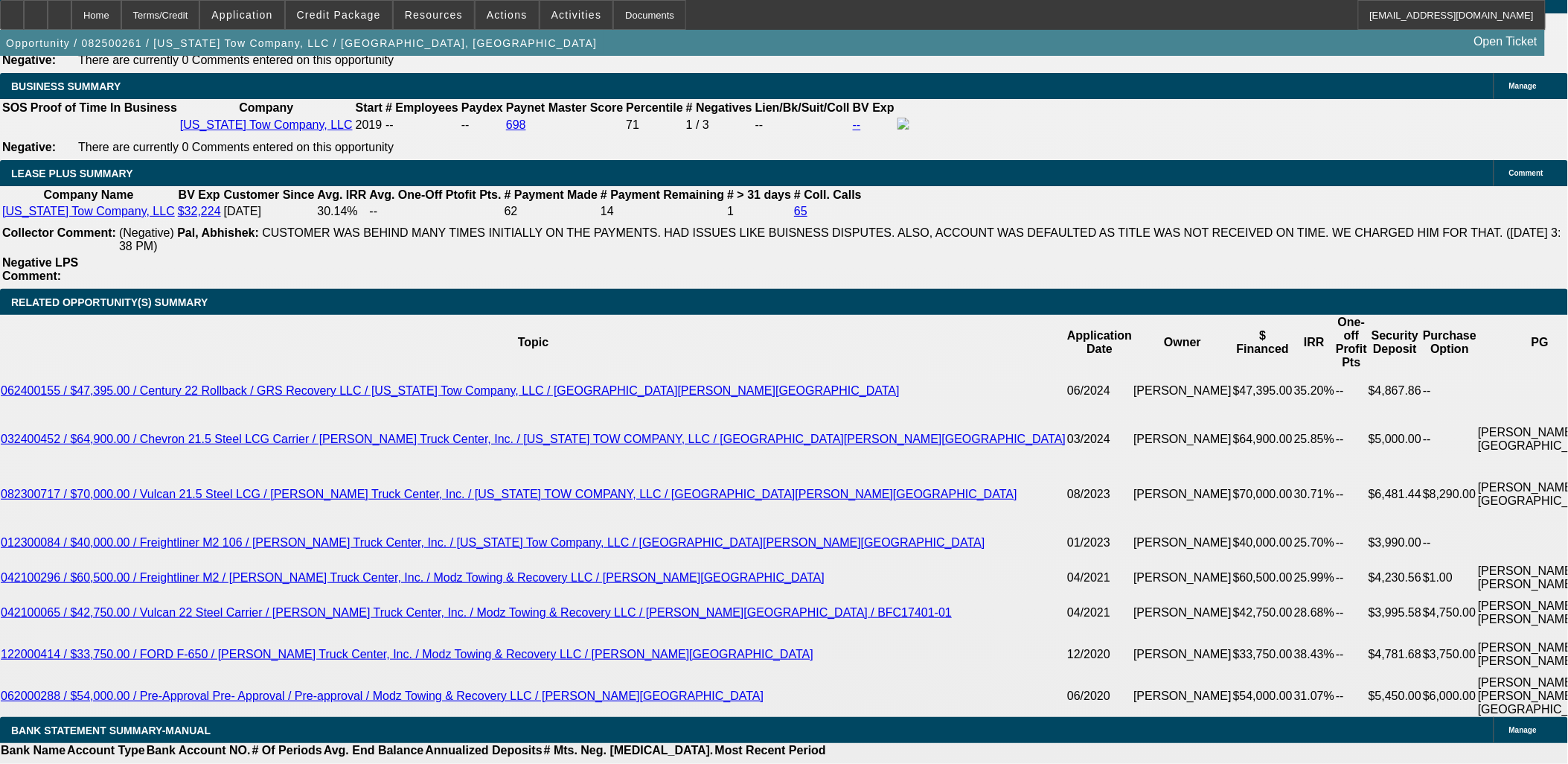
drag, startPoint x: 320, startPoint y: 439, endPoint x: 397, endPoint y: 423, distance: 78.6
type input "UNKNOWN"
type input "46"
type input "$4,244.50"
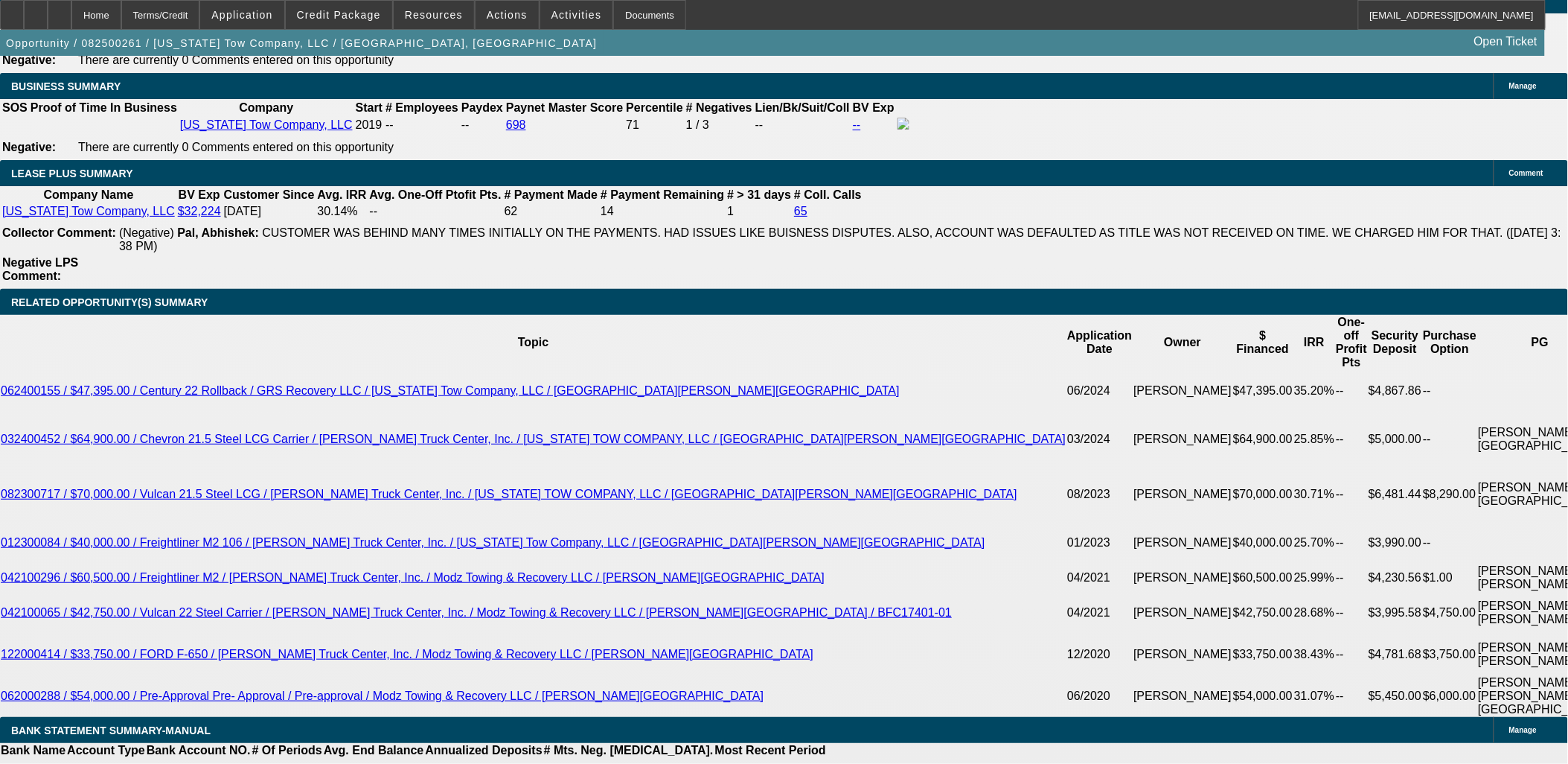
type input "$2,122.25"
drag, startPoint x: 317, startPoint y: 447, endPoint x: 327, endPoint y: 447, distance: 10.0
drag, startPoint x: 319, startPoint y: 441, endPoint x: 332, endPoint y: 431, distance: 16.4
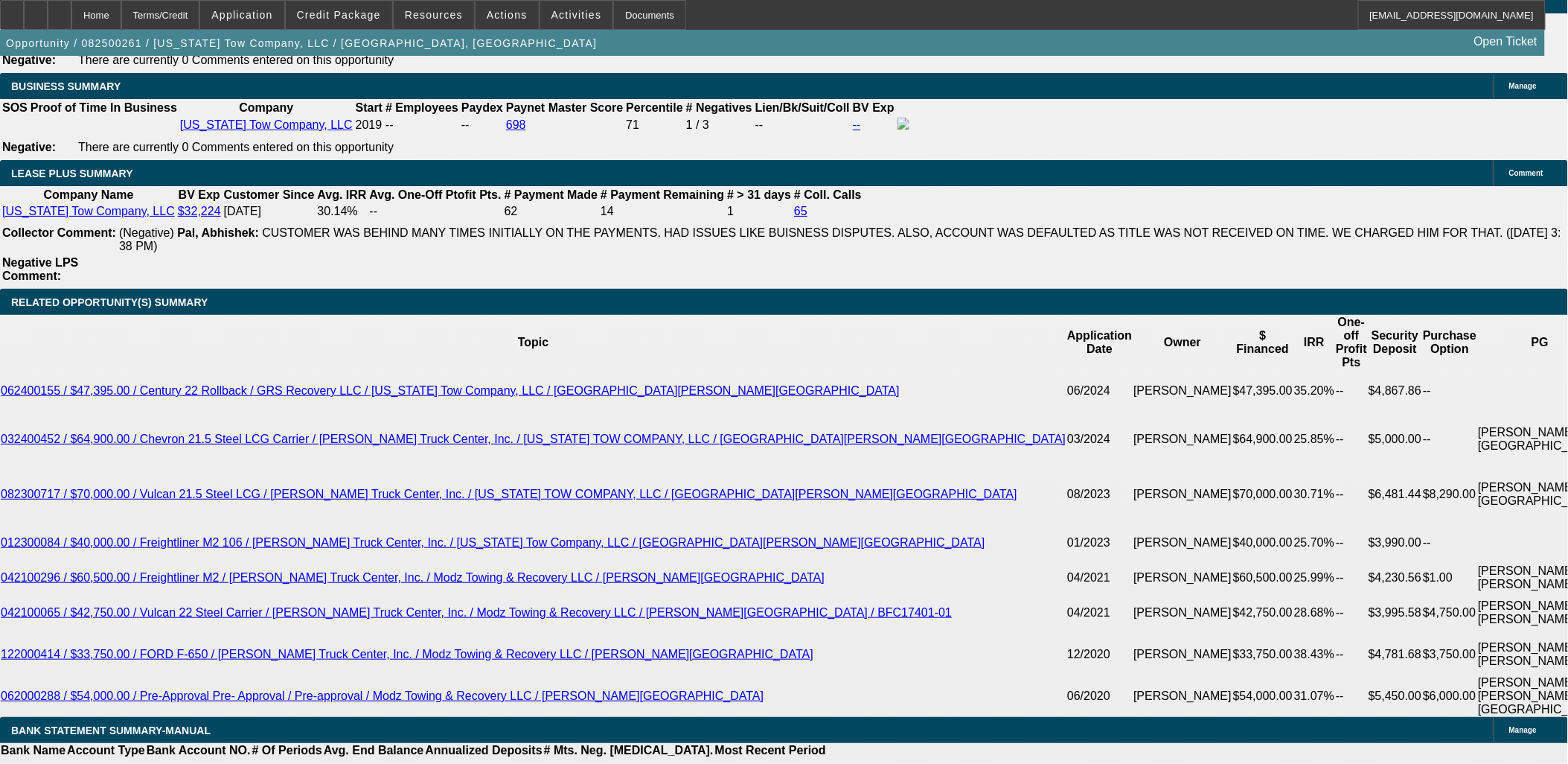
type input "45"
type input "$4,305.78"
type input "$2,152.89"
type input "45"
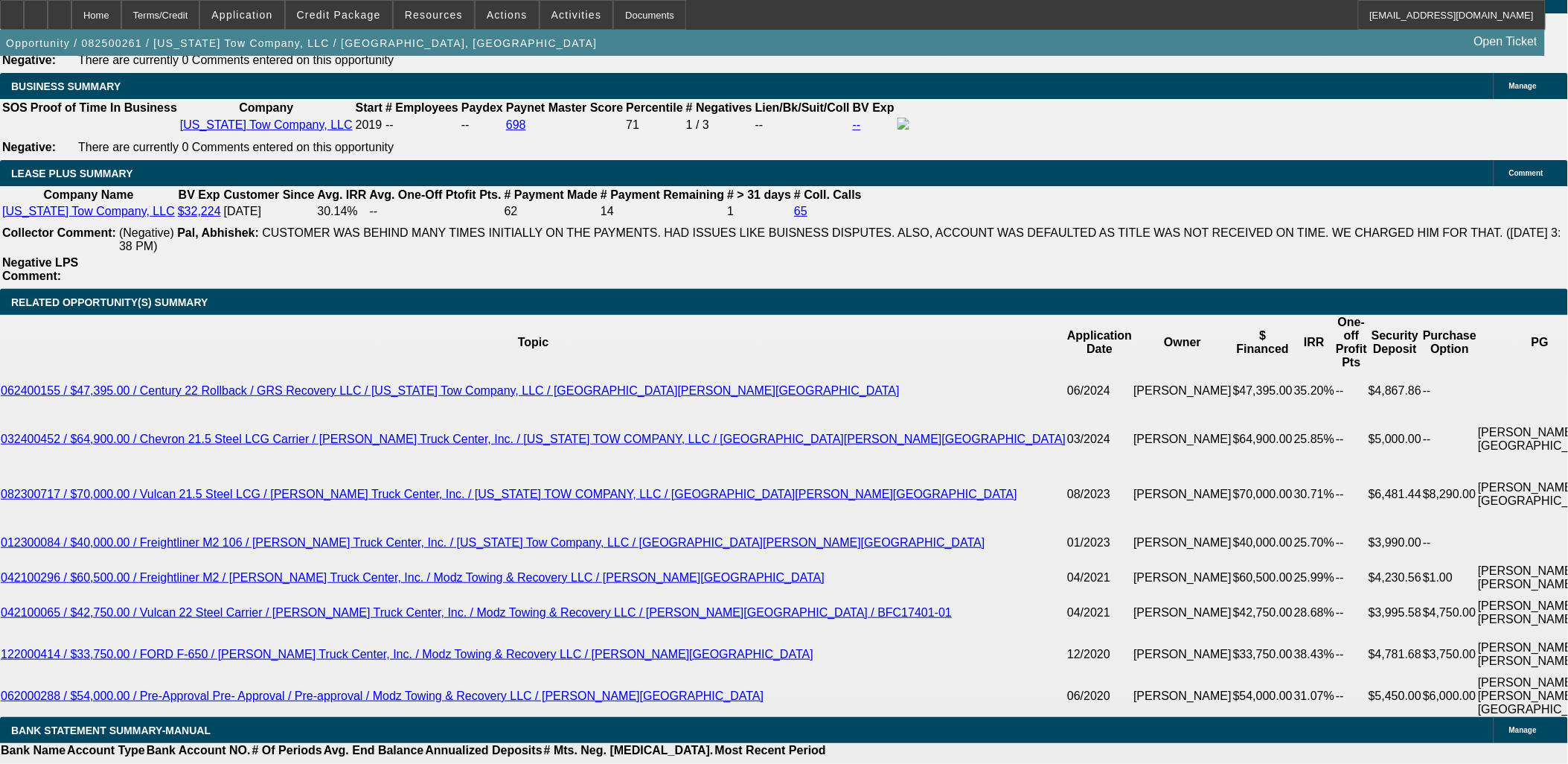
drag, startPoint x: 270, startPoint y: 444, endPoint x: 433, endPoint y: 408, distance: 166.9
type input "$2,150.00"
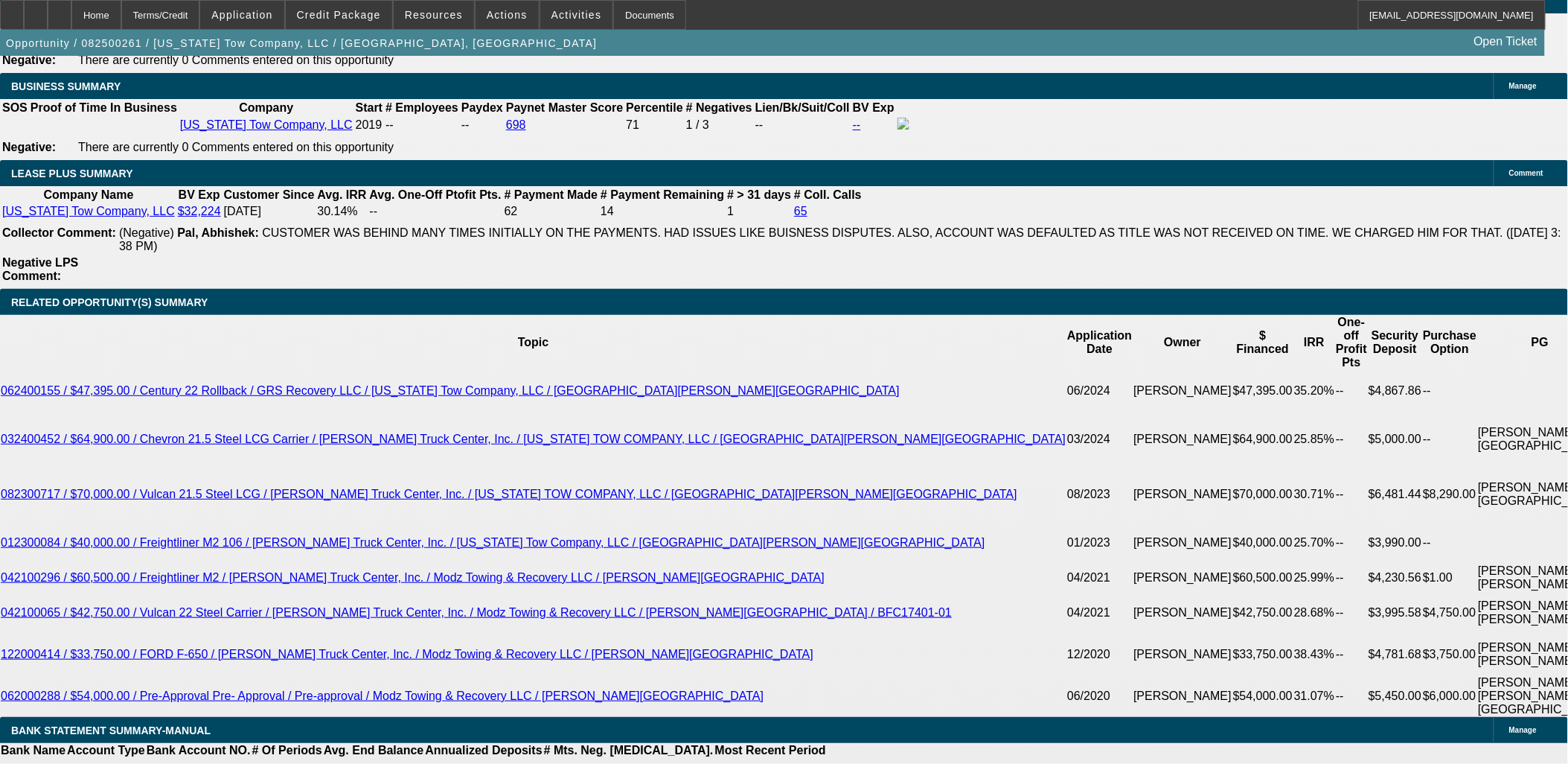
scroll to position [2316, 0]
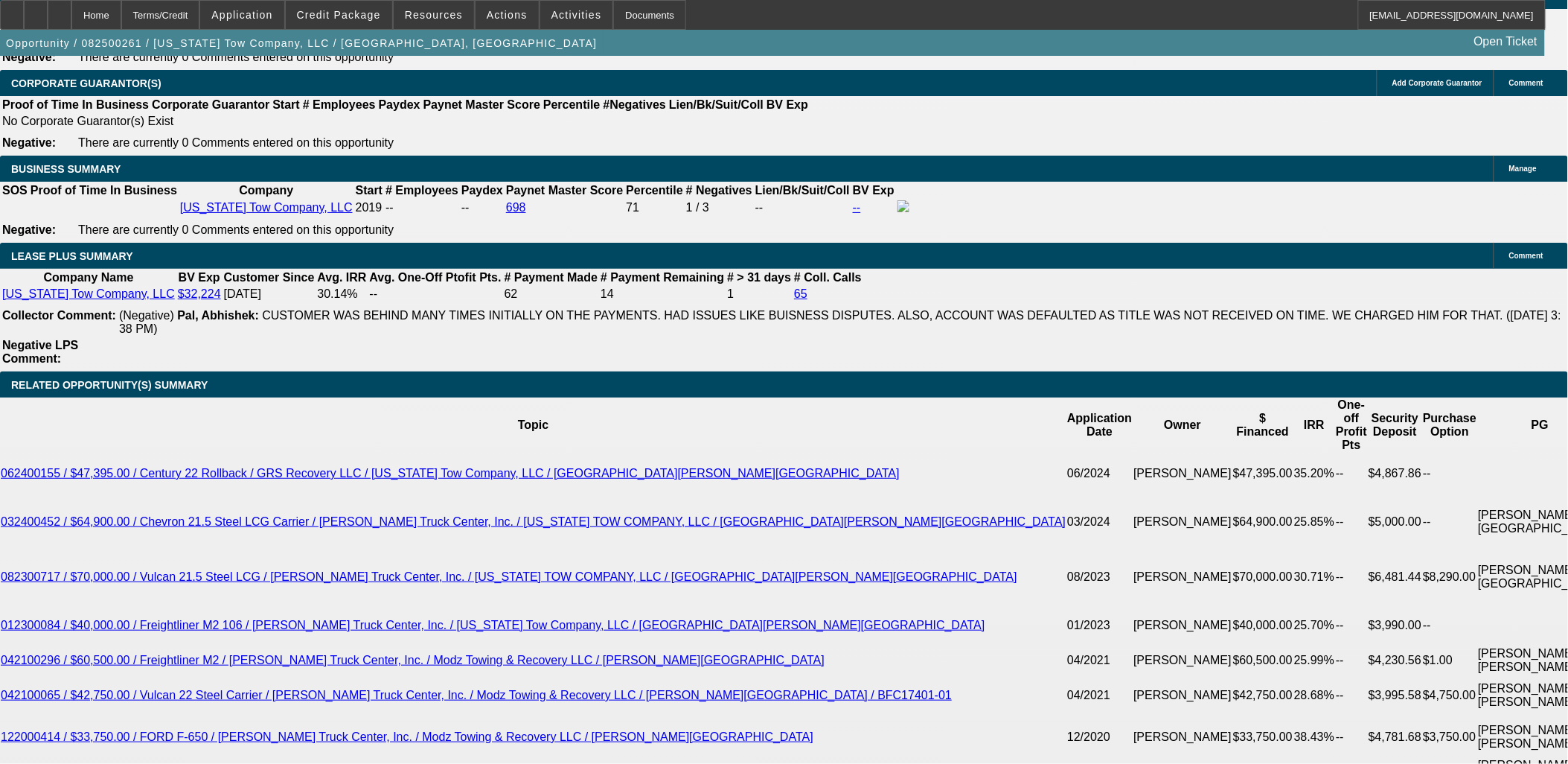
type input "$4,300.00"
type input "21.2"
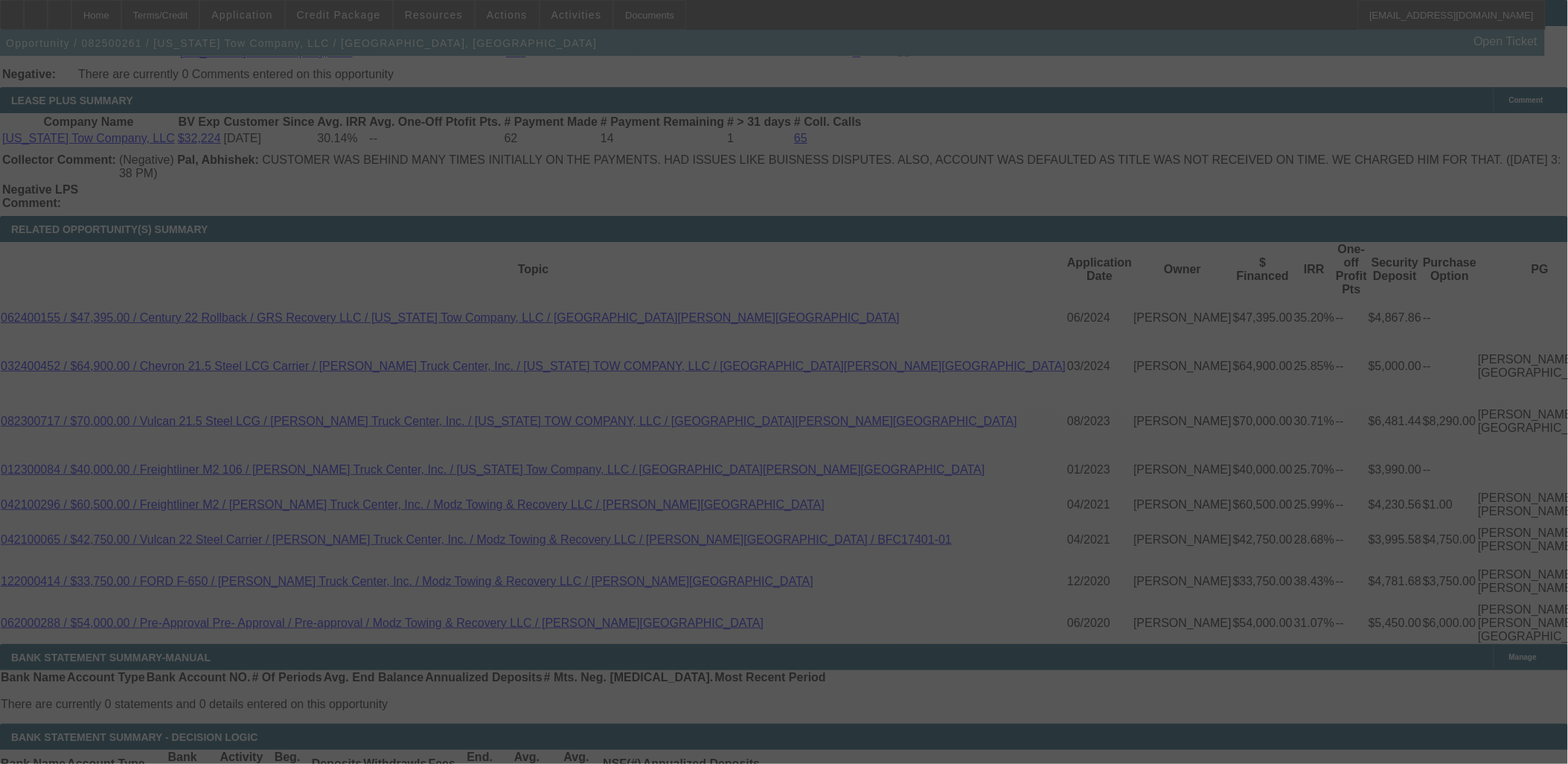
scroll to position [2481, 0]
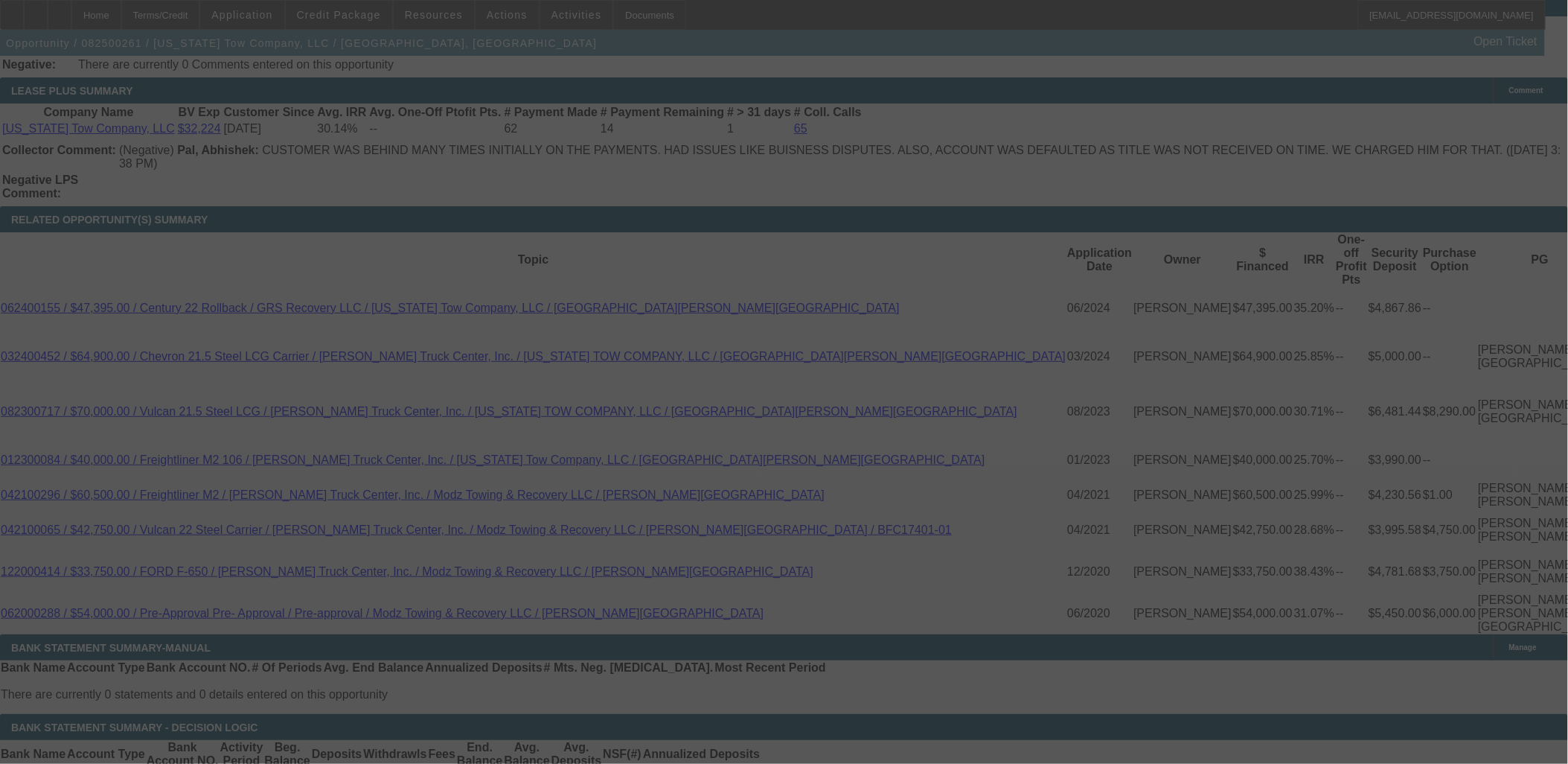
select select "0.15"
select select "2"
select select "0"
select select "6"
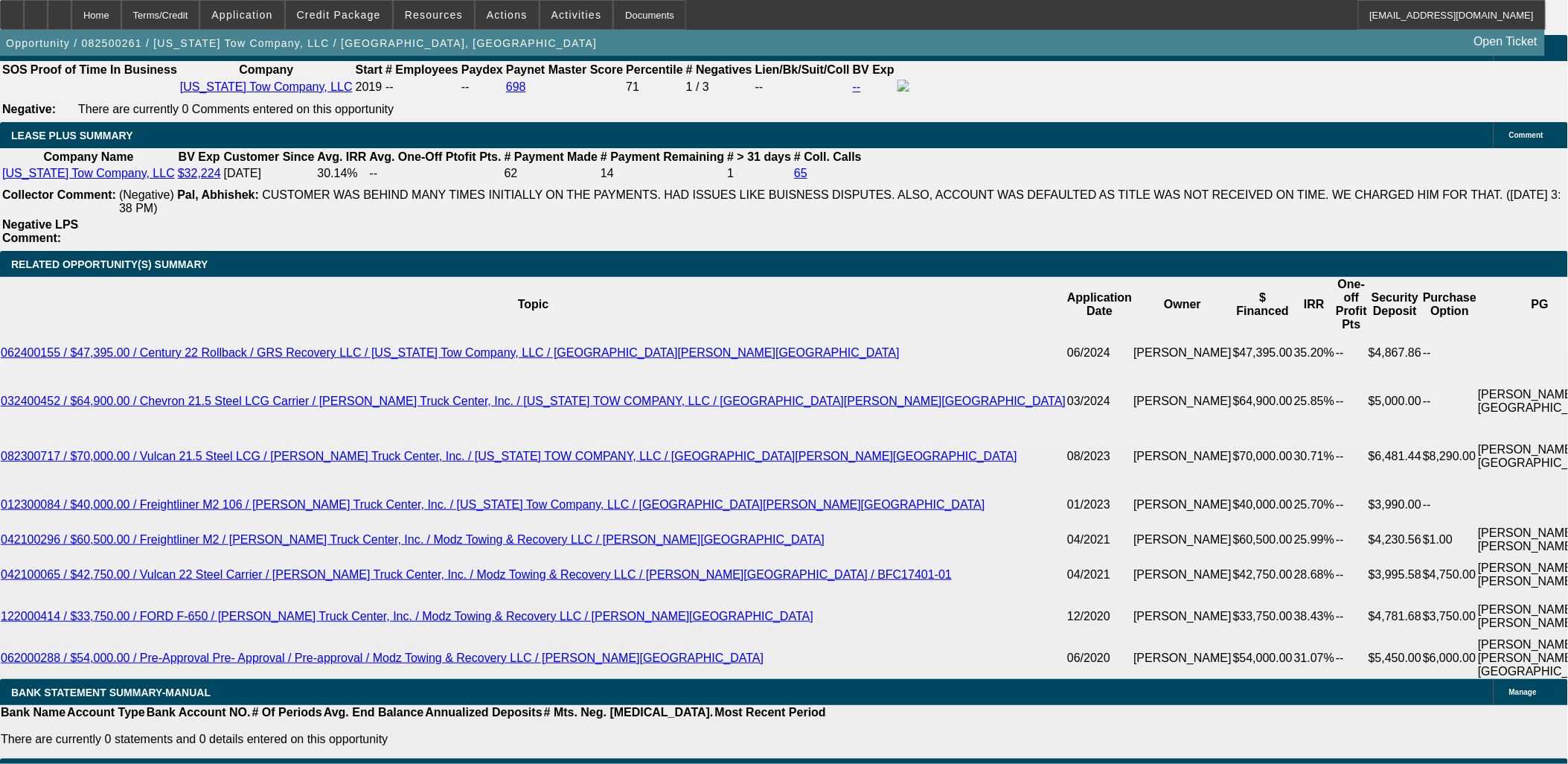
scroll to position [2399, 0]
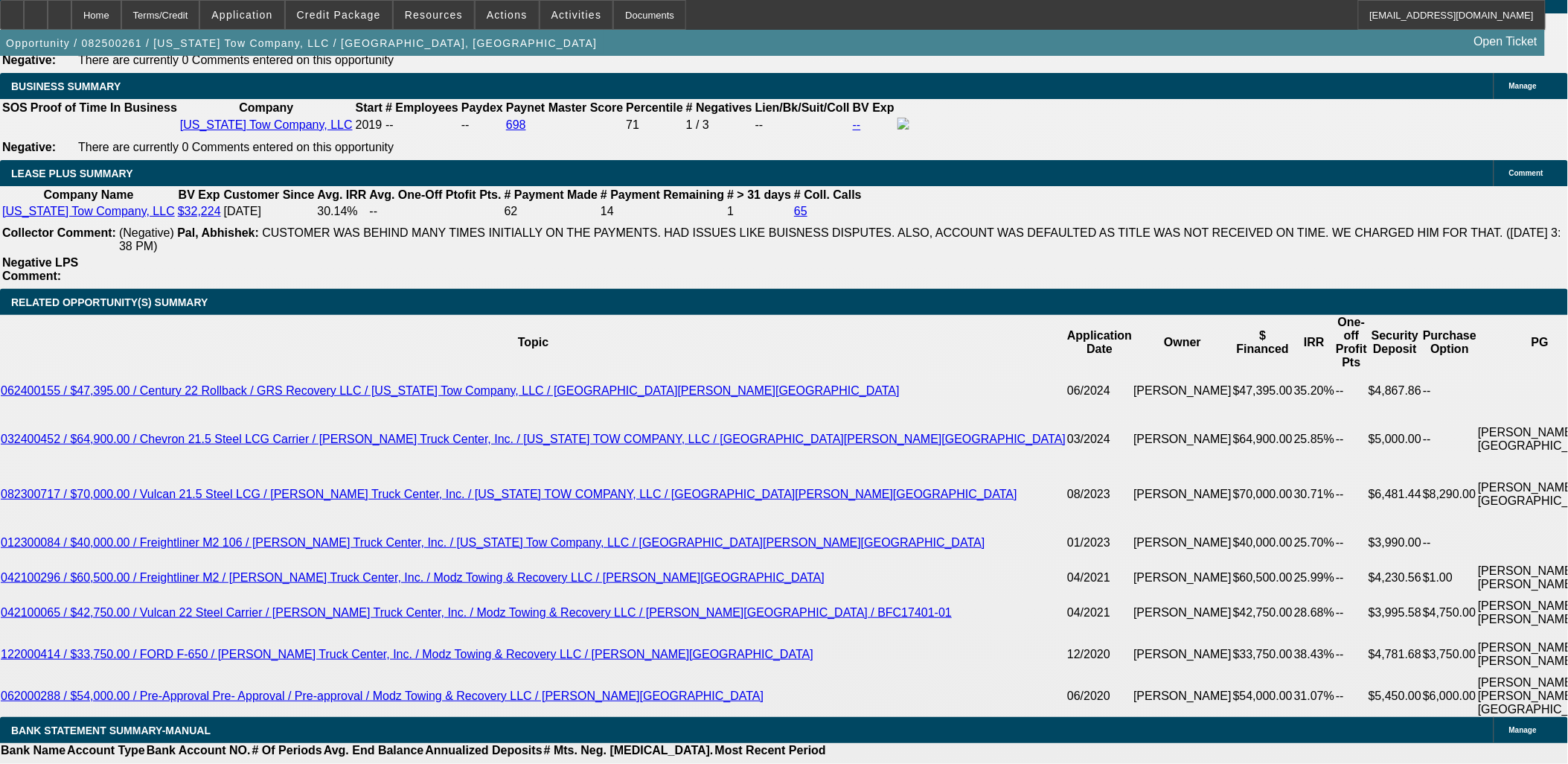
drag, startPoint x: 261, startPoint y: 264, endPoint x: 261, endPoint y: 281, distance: 17.0
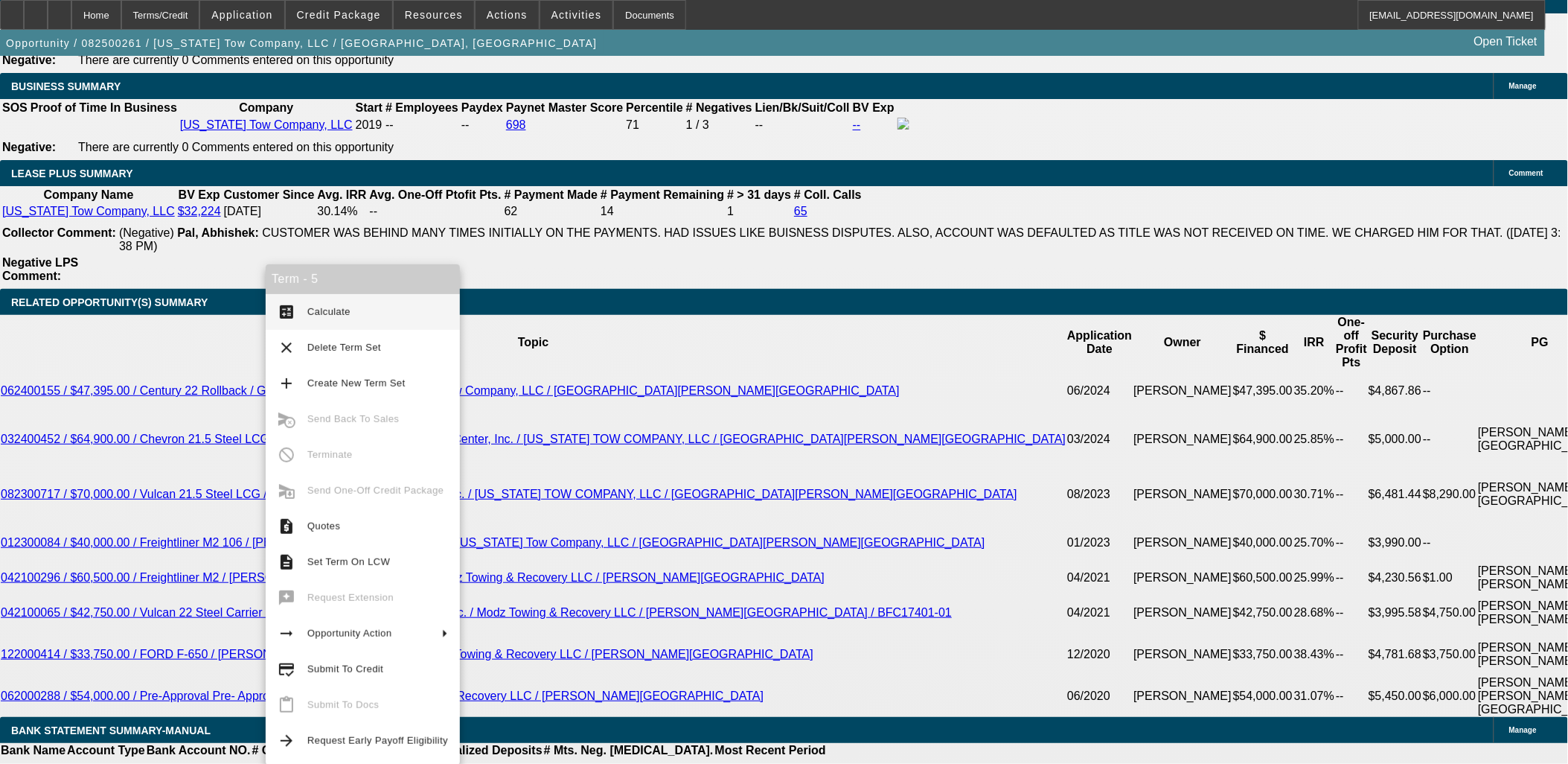
drag, startPoint x: 187, startPoint y: 540, endPoint x: 192, endPoint y: 530, distance: 11.2
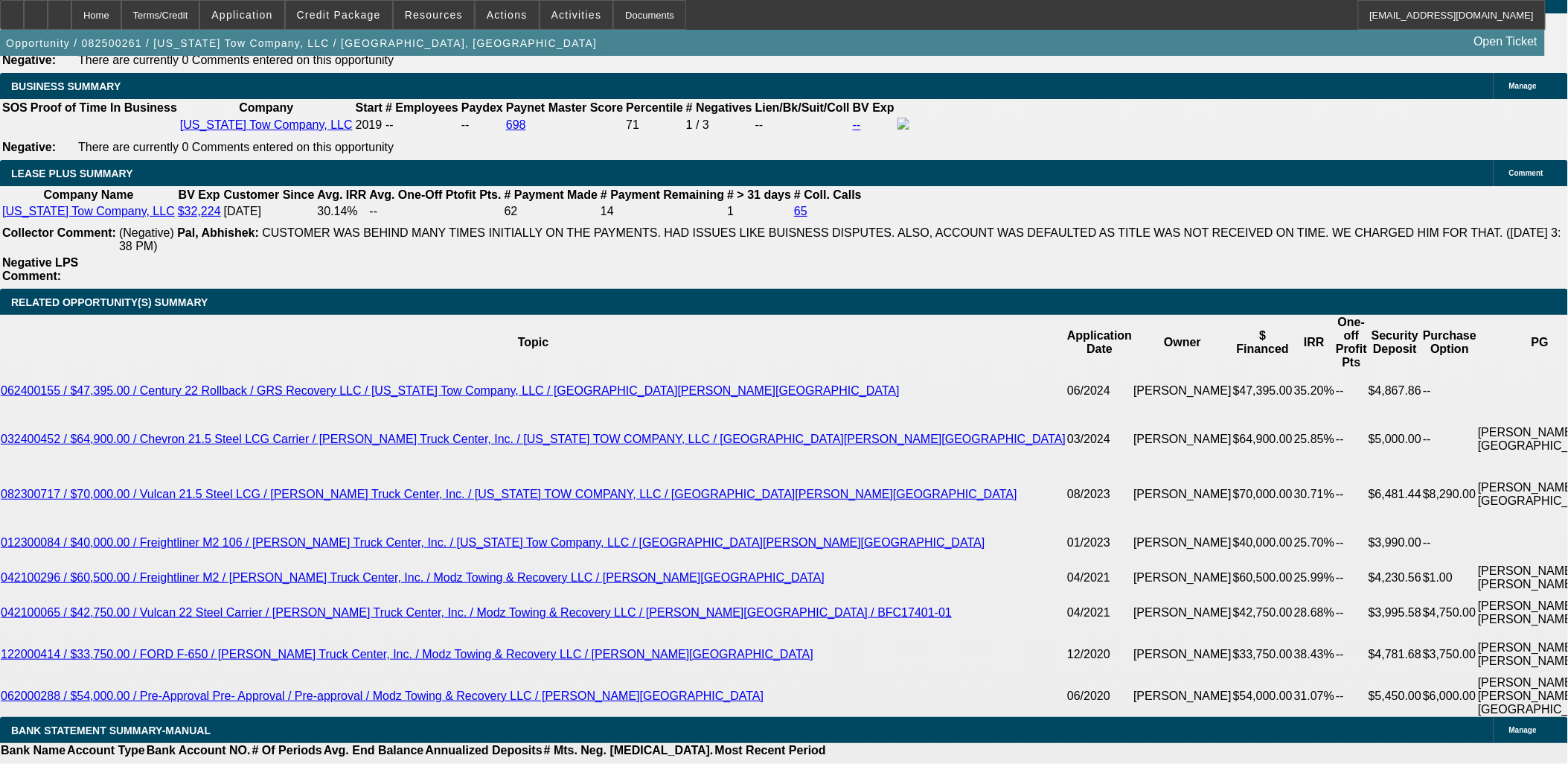
drag, startPoint x: 192, startPoint y: 530, endPoint x: 241, endPoint y: 452, distance: 92.1
type input "7"
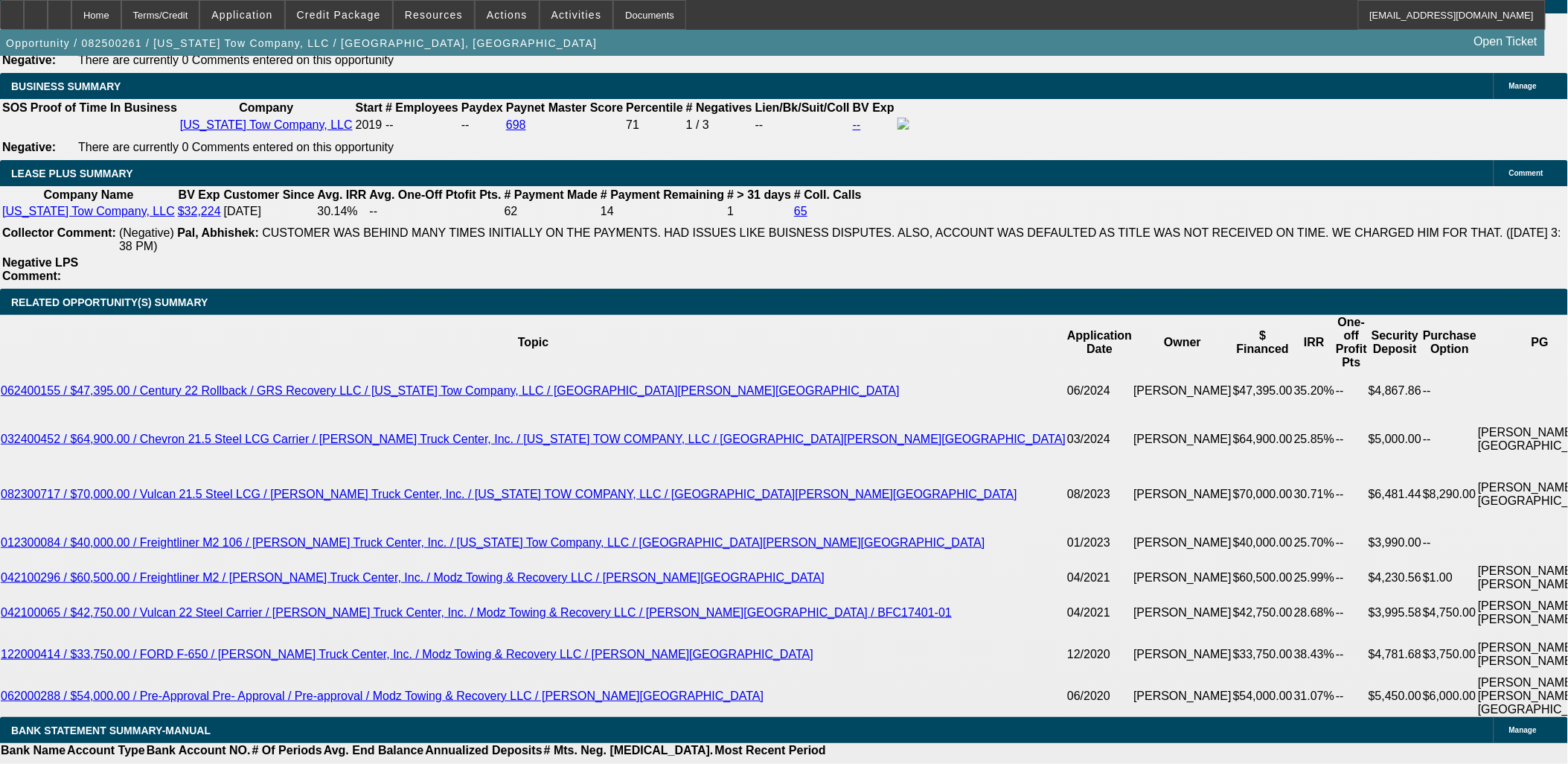
type input "UNKNOWN"
type input "$7,801.10"
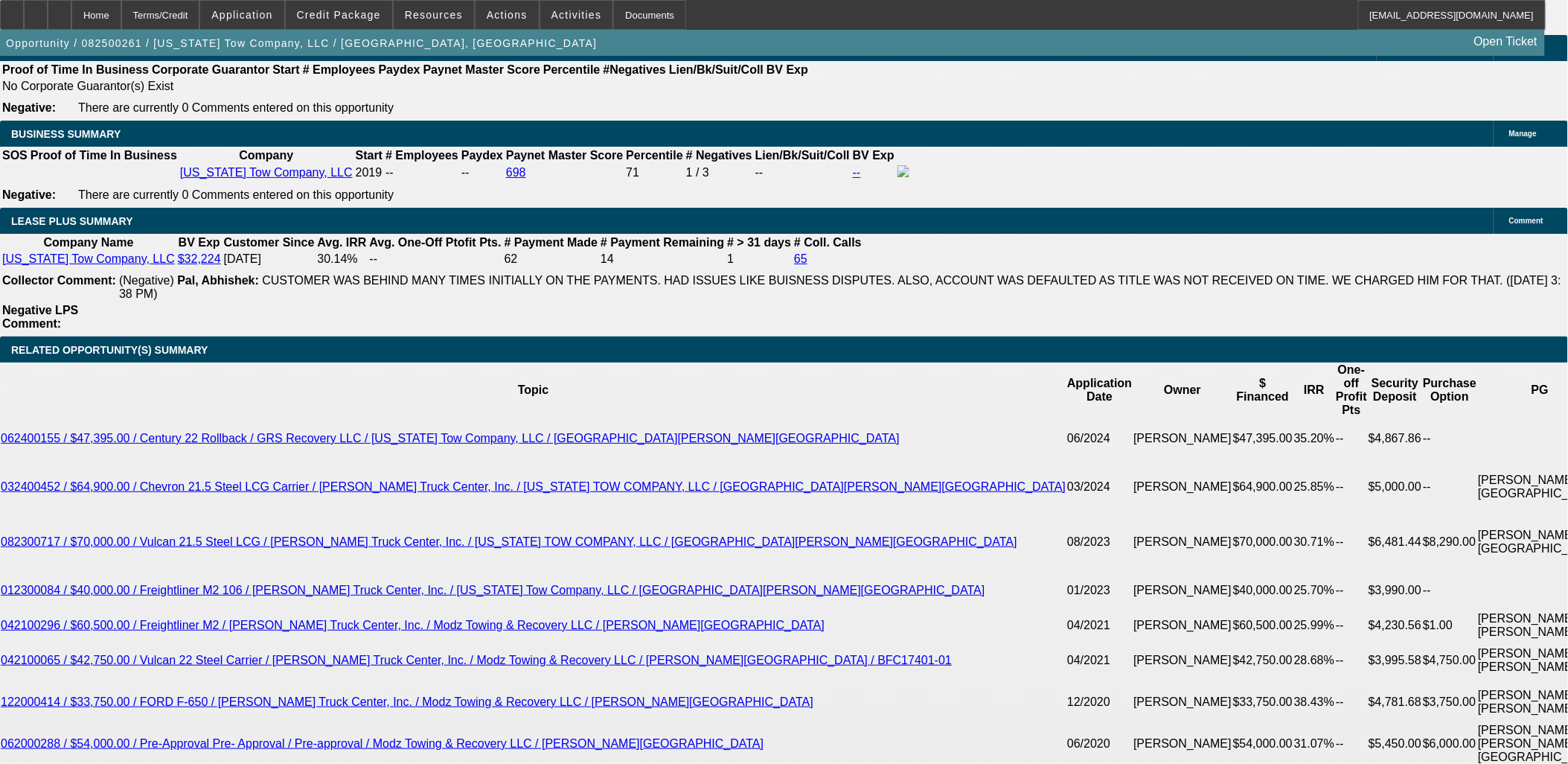
scroll to position [2316, 0]
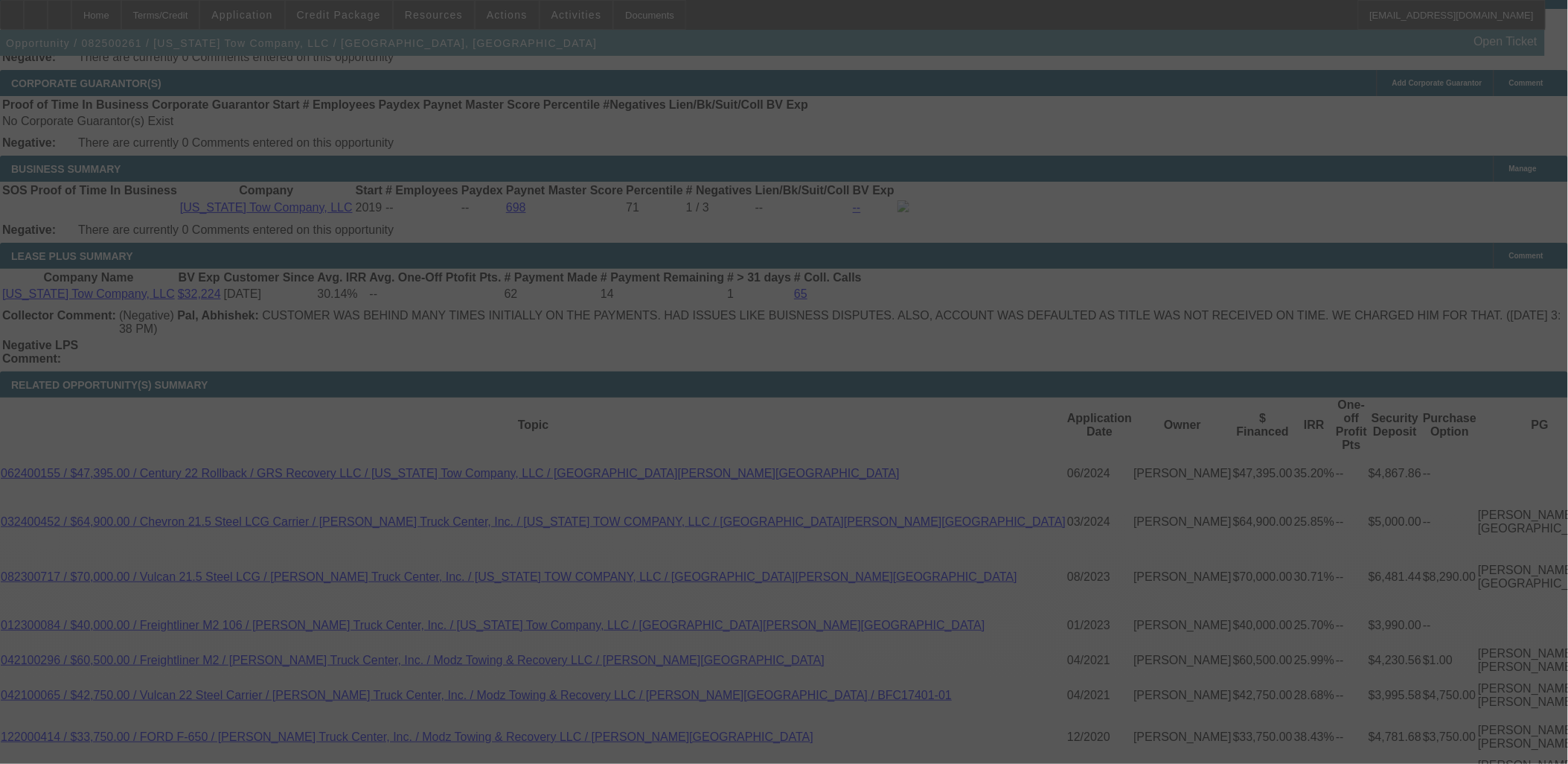
select select "0.15"
select select "2"
select select "0"
select select "6"
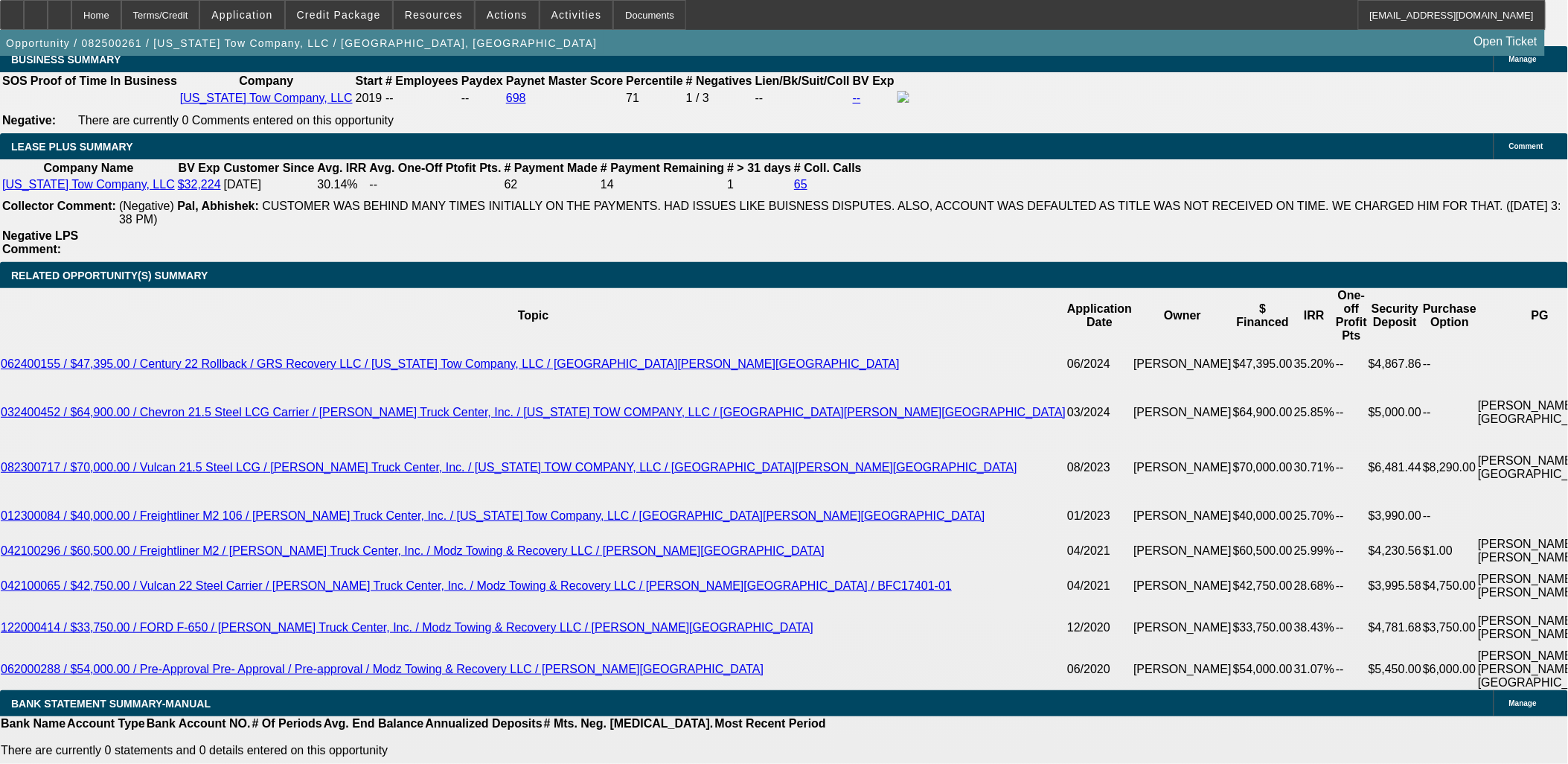
scroll to position [2399, 0]
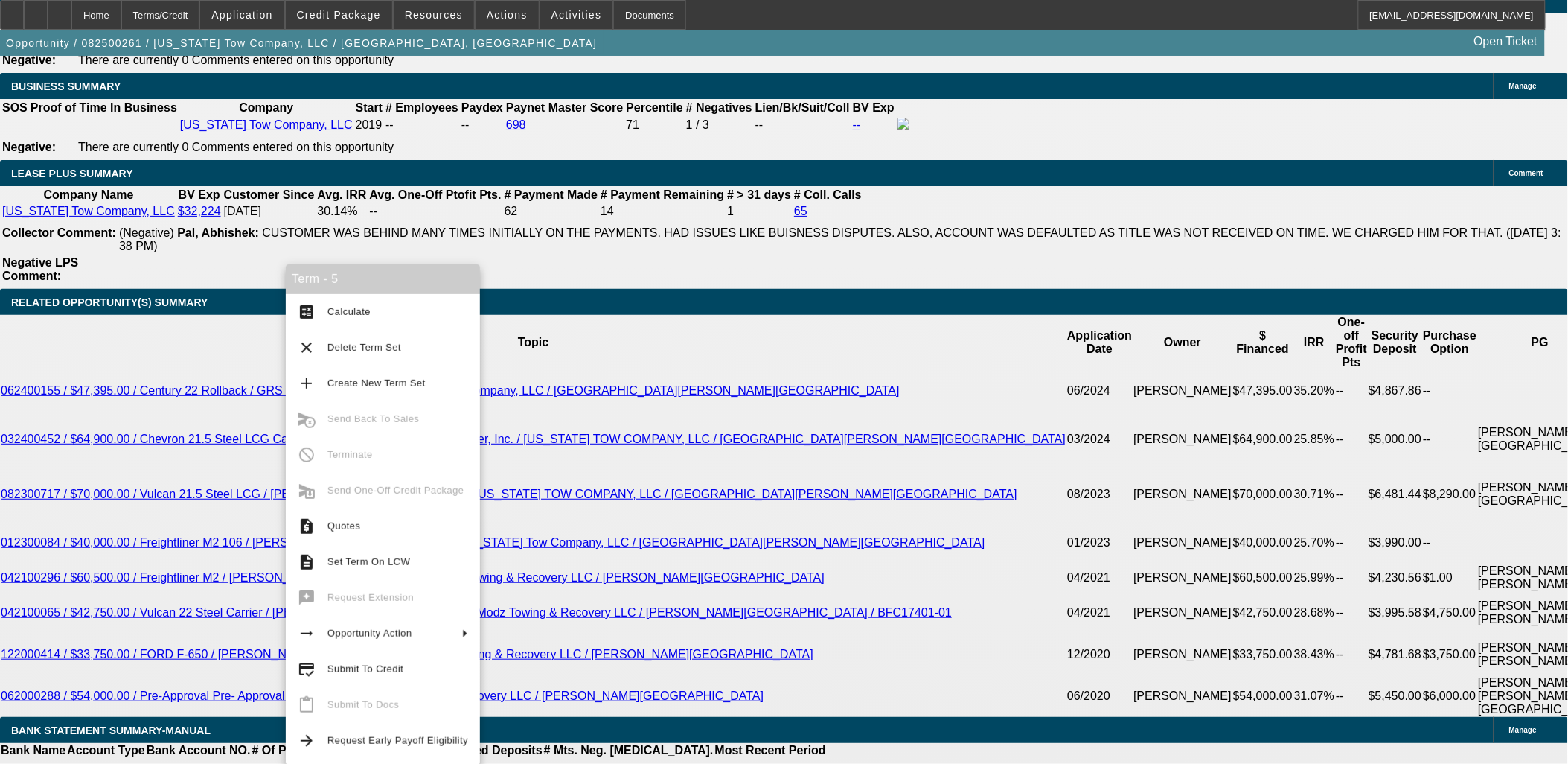
drag, startPoint x: 435, startPoint y: 670, endPoint x: 1238, endPoint y: 707, distance: 803.9
click at [1238, 707] on body "Home Terms/Credit Application Credit Package Resources Actions Activities Docum…" at bounding box center [784, 695] width 1568 height 6188
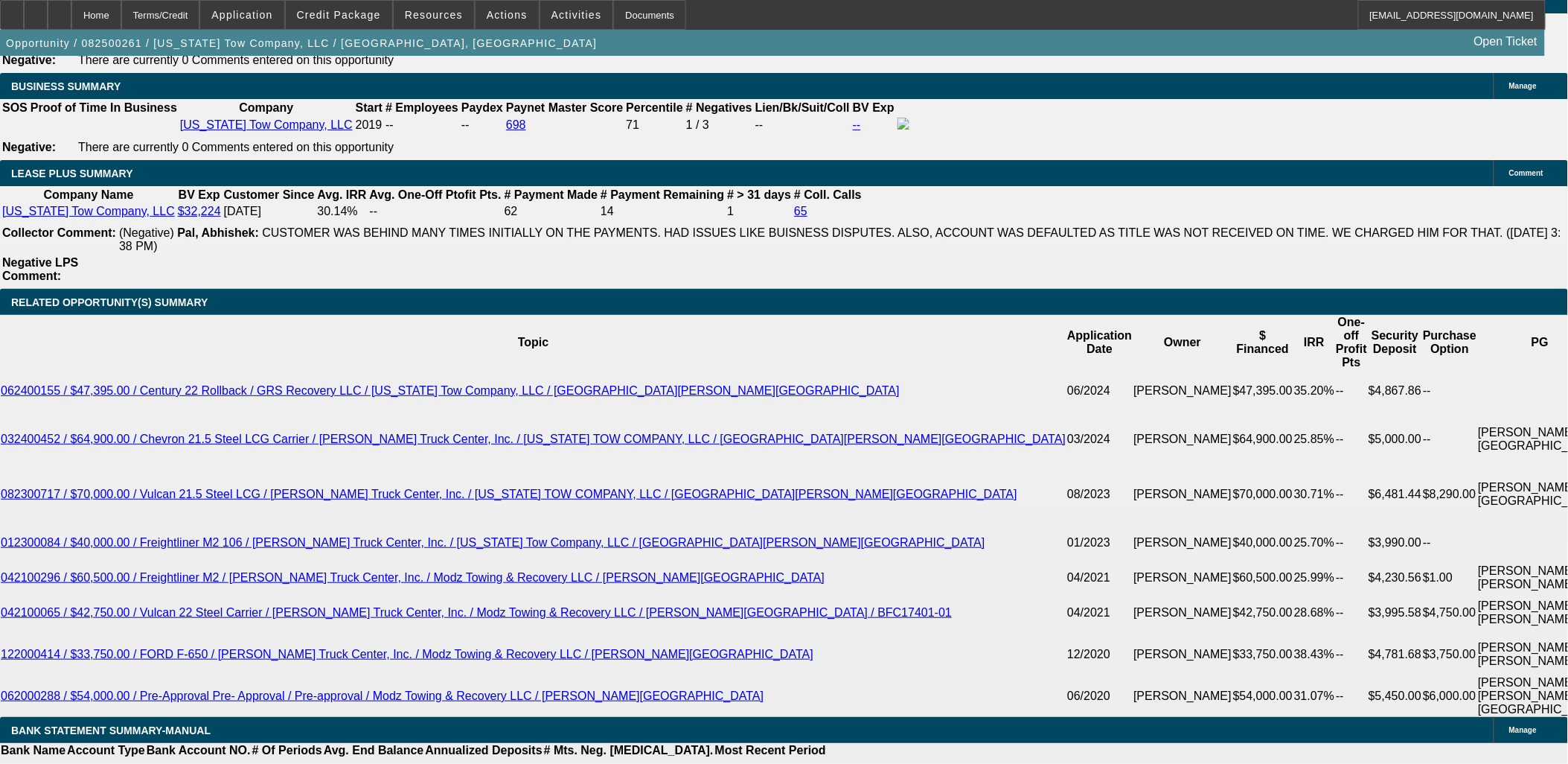
drag, startPoint x: 1238, startPoint y: 707, endPoint x: 1251, endPoint y: 689, distance: 22.2
click at [1240, 705] on div "APPLICATION INFORMATION Manage Topic: 082500261 / $72,250.00 / Pre-Approval Pre…" at bounding box center [784, 723] width 1568 height 6132
drag, startPoint x: 1282, startPoint y: 541, endPoint x: 1121, endPoint y: 525, distance: 161.8
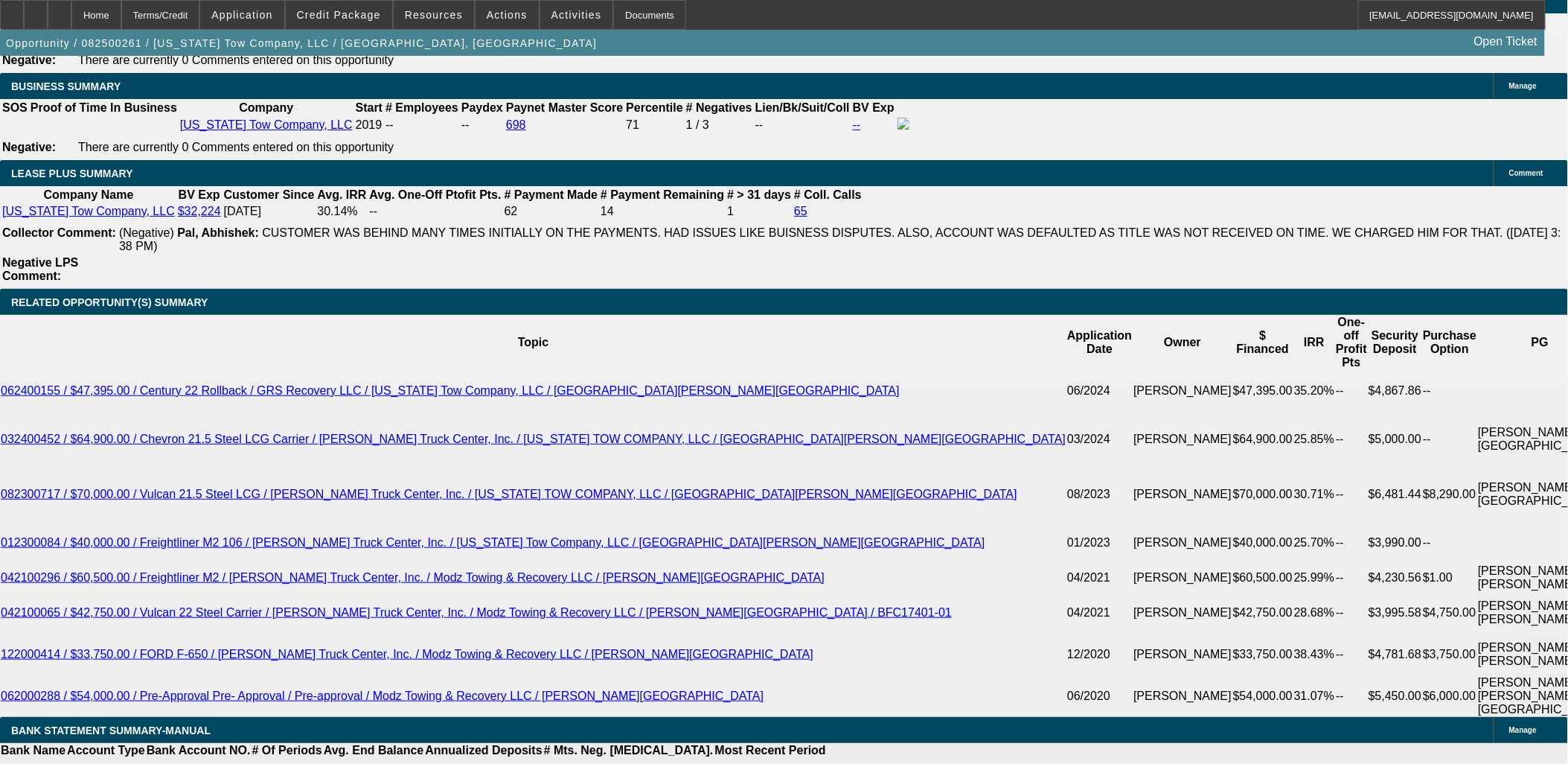
drag, startPoint x: 1121, startPoint y: 524, endPoint x: 1156, endPoint y: 541, distance: 38.9
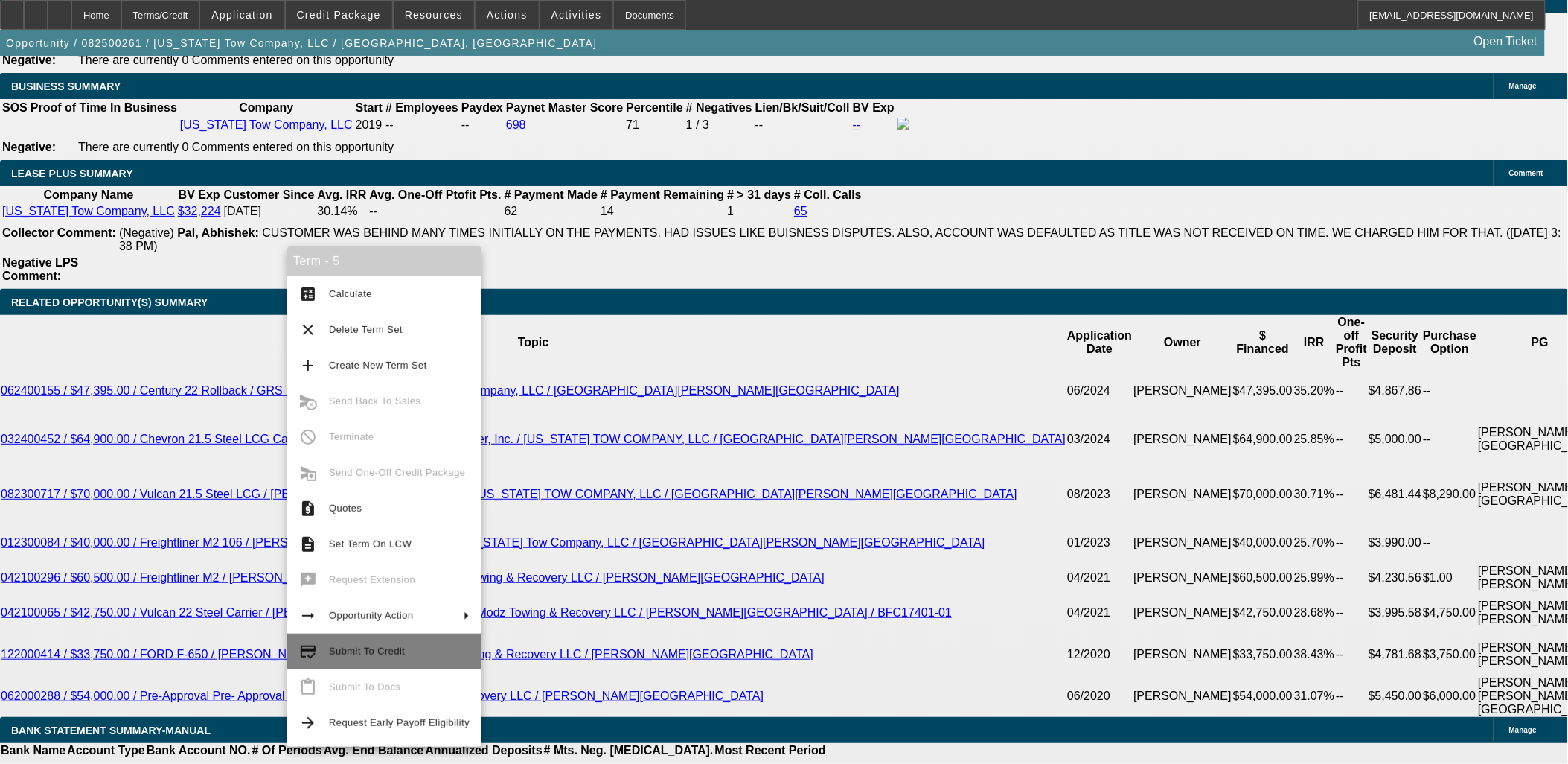
click at [389, 641] on button "credit_score Submit To Credit" at bounding box center [384, 651] width 195 height 36
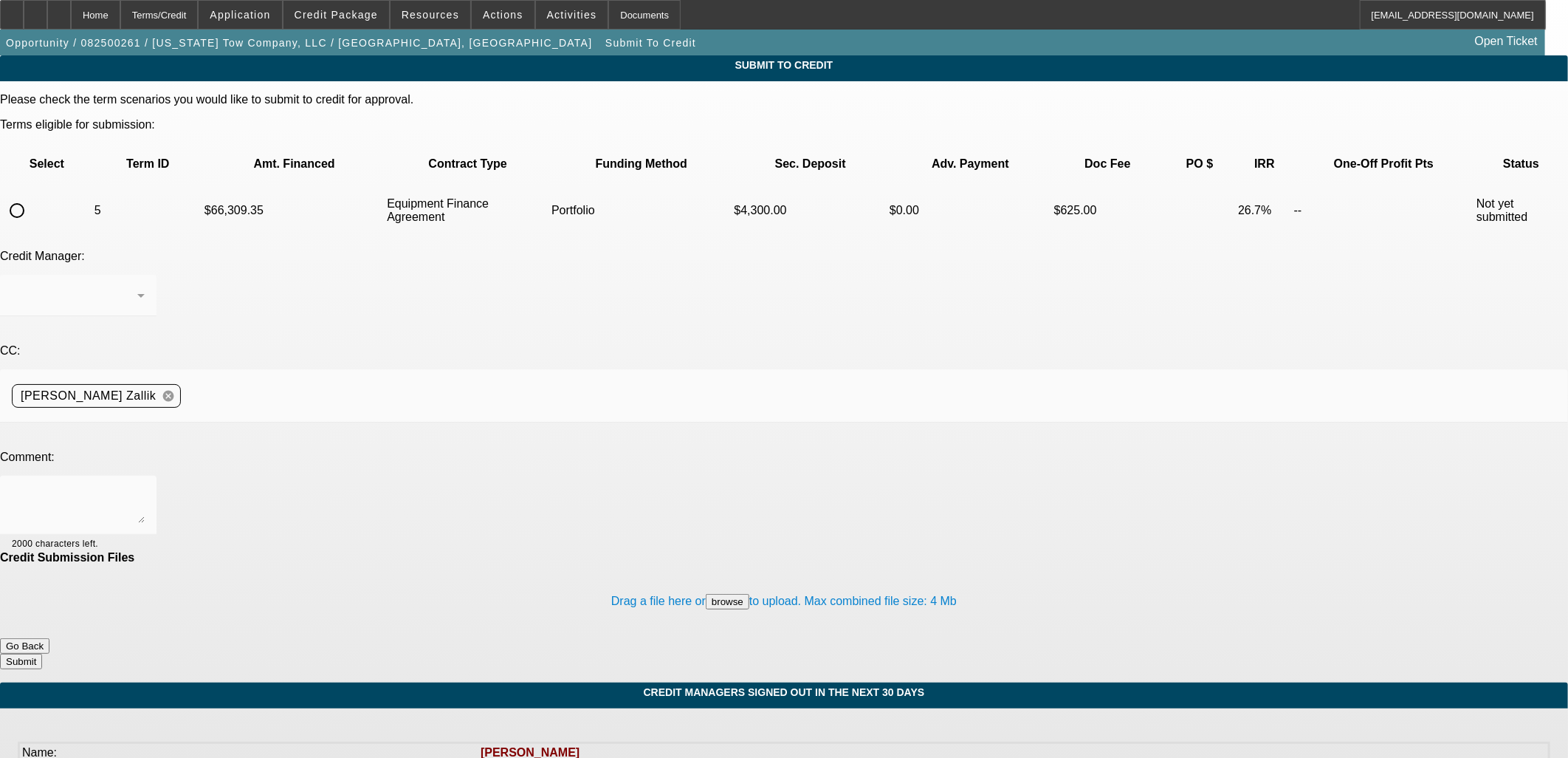
click at [32, 196] on input "radio" at bounding box center [16, 210] width 30 height 30
radio input "true"
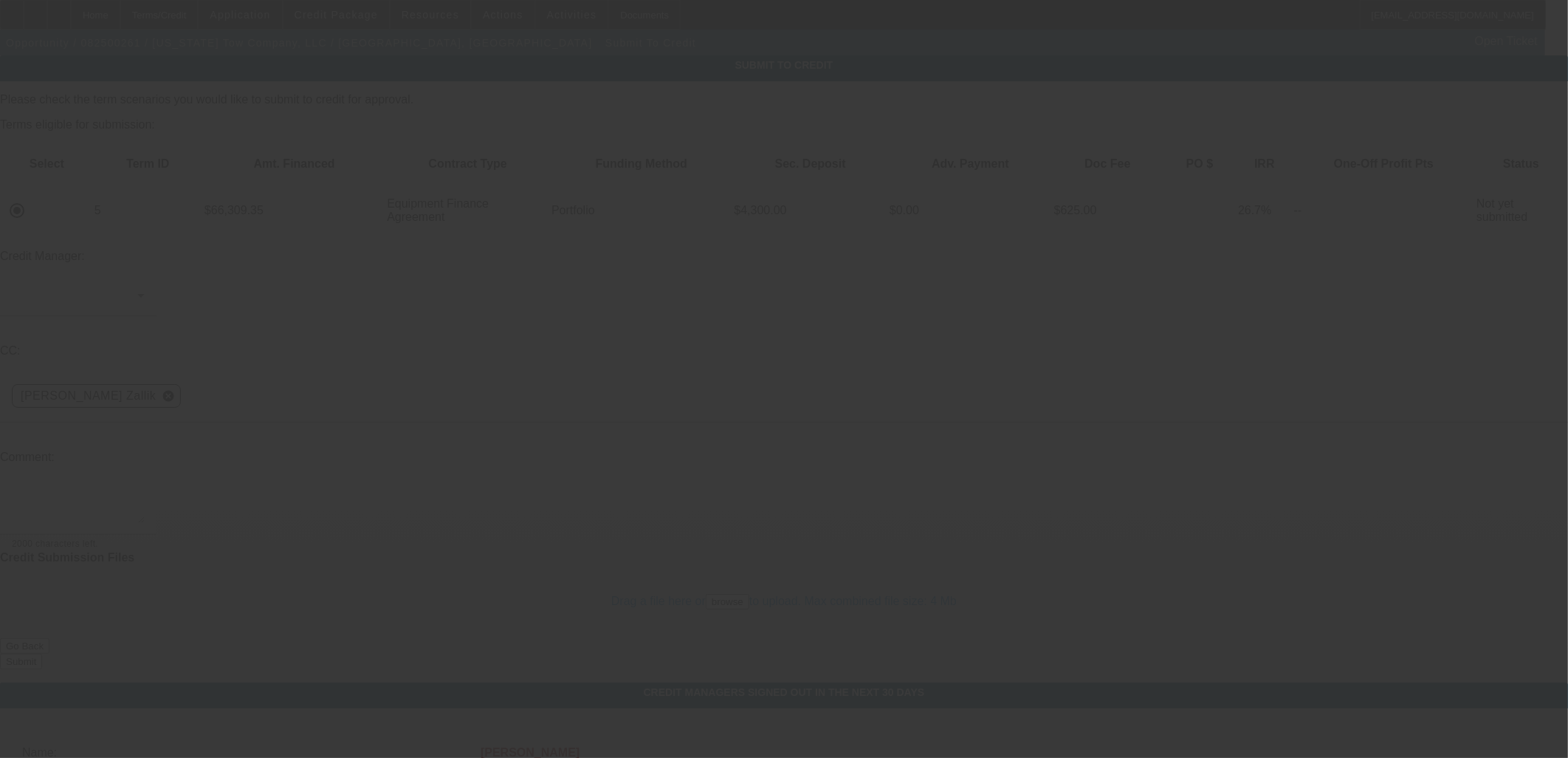
drag, startPoint x: 369, startPoint y: 377, endPoint x: 373, endPoint y: 352, distance: 25.3
click at [369, 376] on div at bounding box center [784, 379] width 1568 height 758
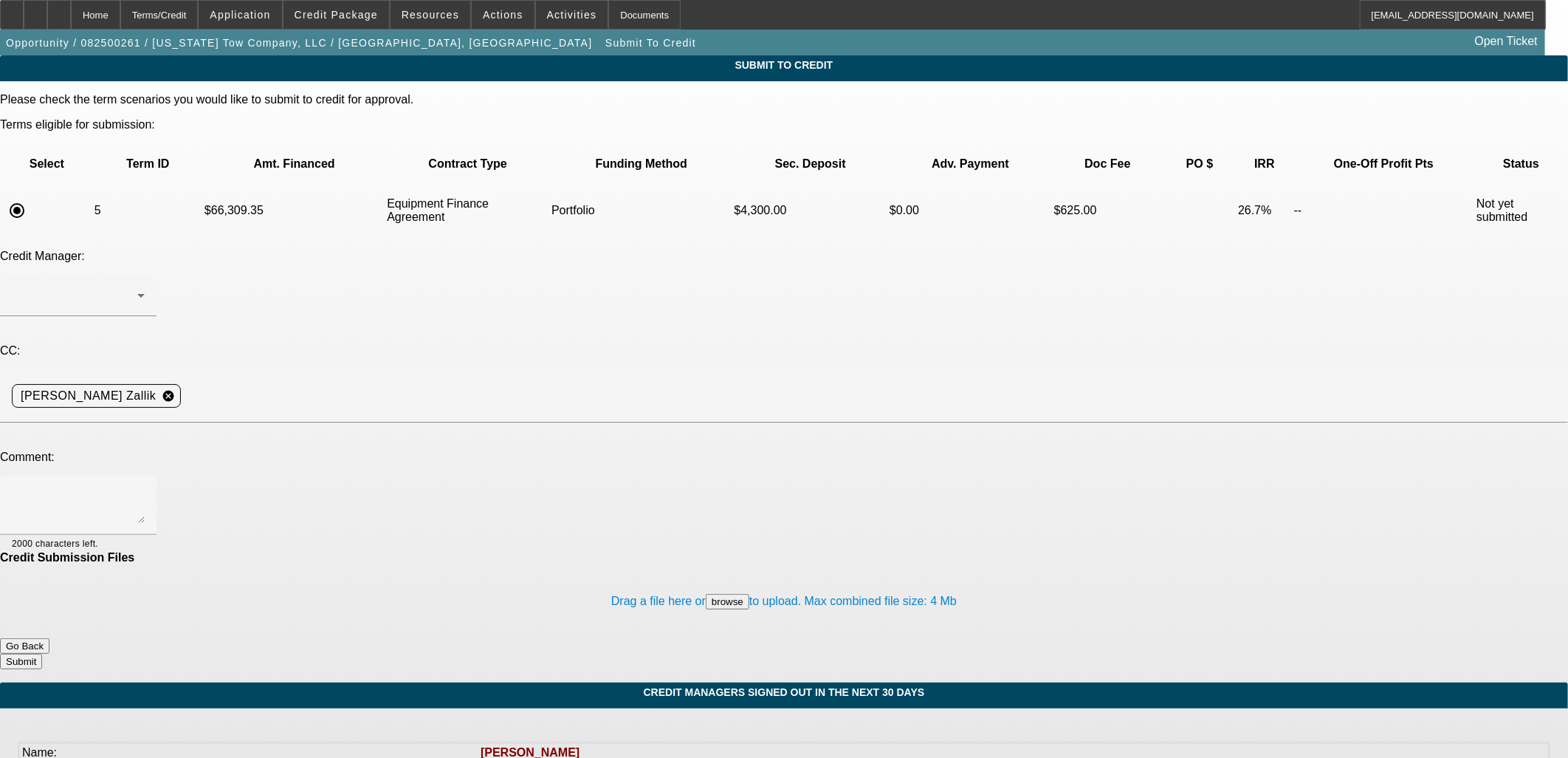
click at [373, 351] on div at bounding box center [784, 379] width 1568 height 758
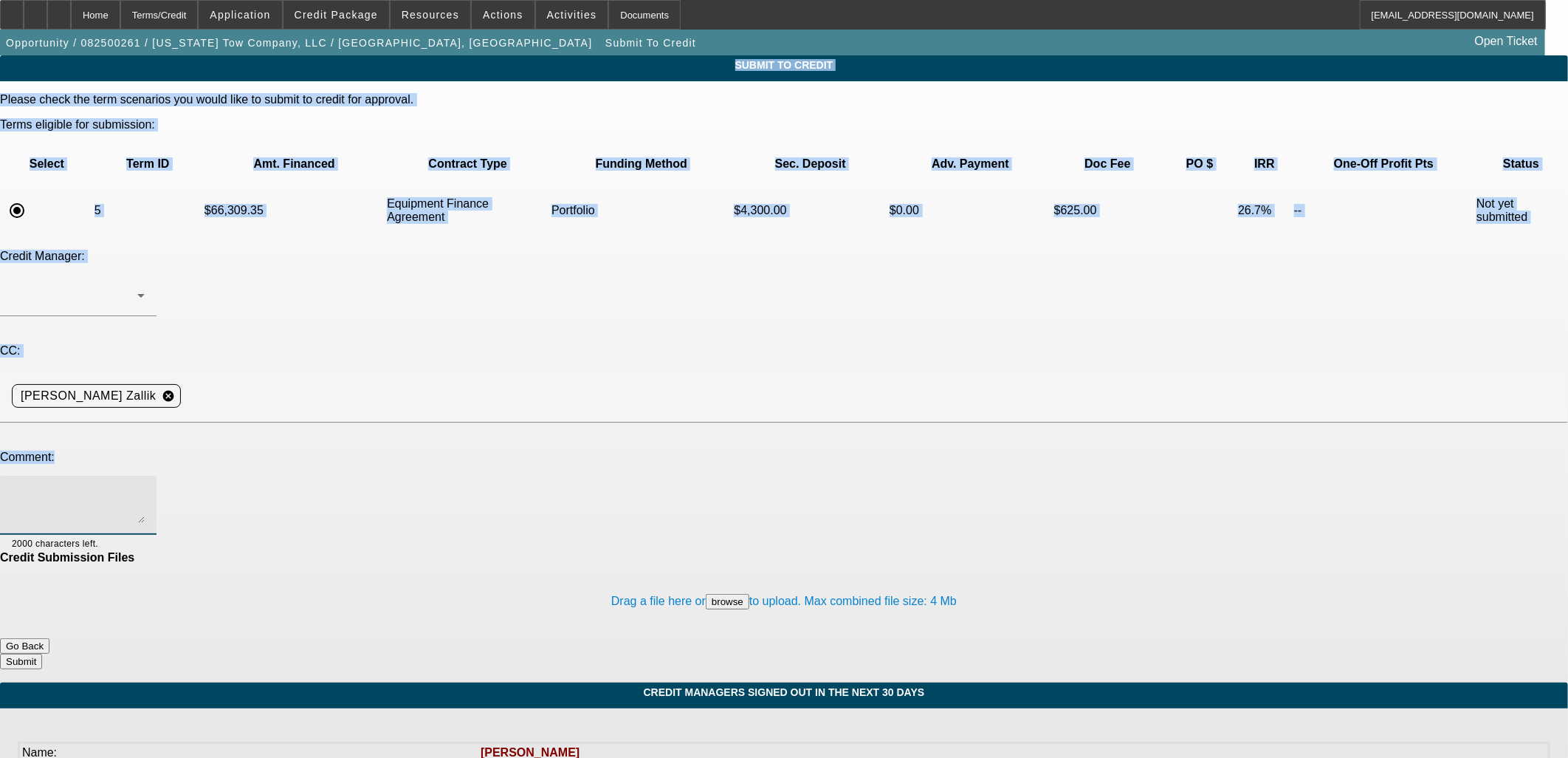
click at [144, 487] on textarea at bounding box center [77, 505] width 133 height 35
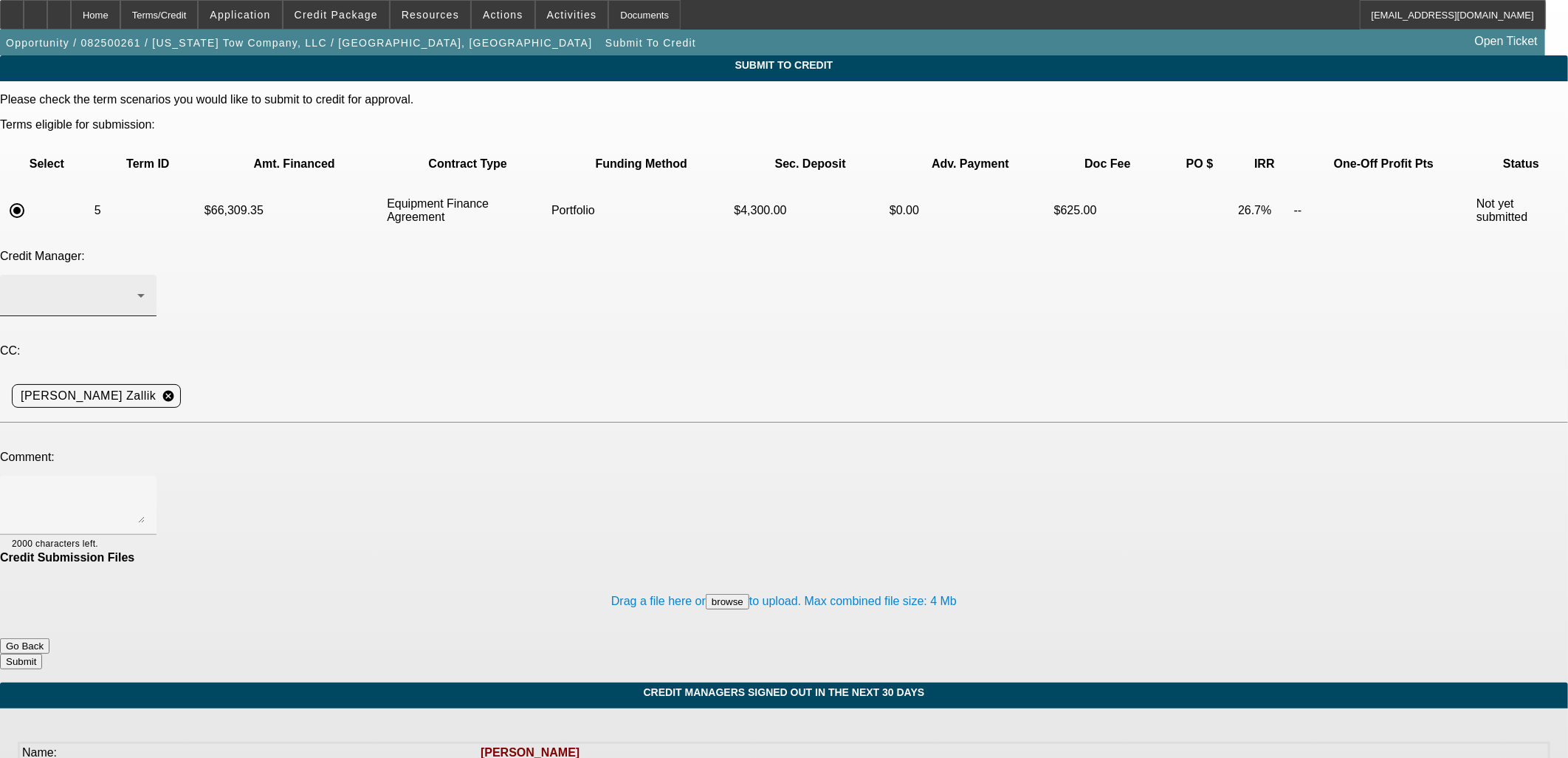
drag, startPoint x: 424, startPoint y: 231, endPoint x: 427, endPoint y: 224, distance: 7.6
click at [144, 274] on div at bounding box center [77, 294] width 133 height 41
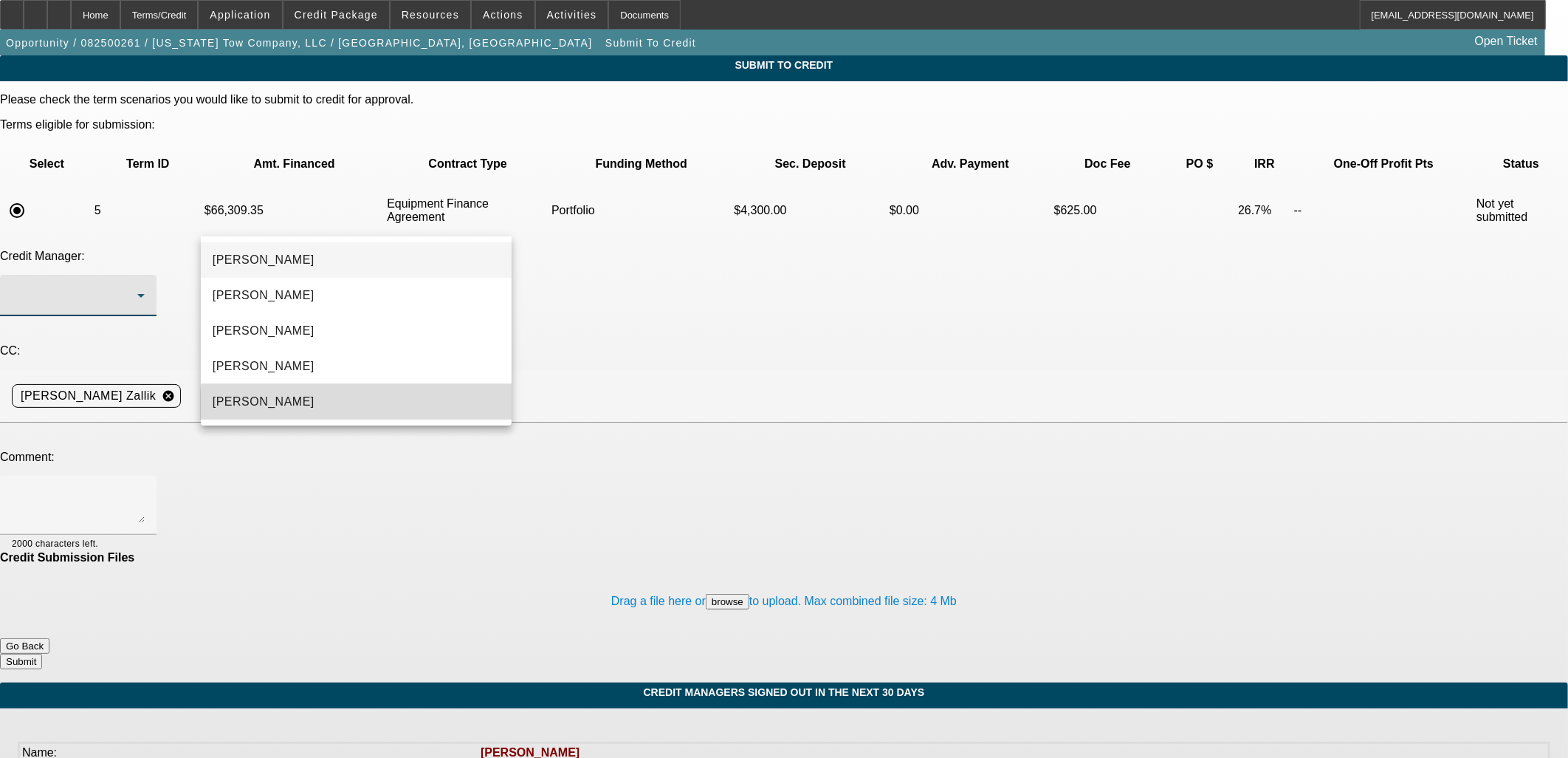
click at [373, 408] on mat-option "Oliva, Samuel" at bounding box center [355, 401] width 311 height 35
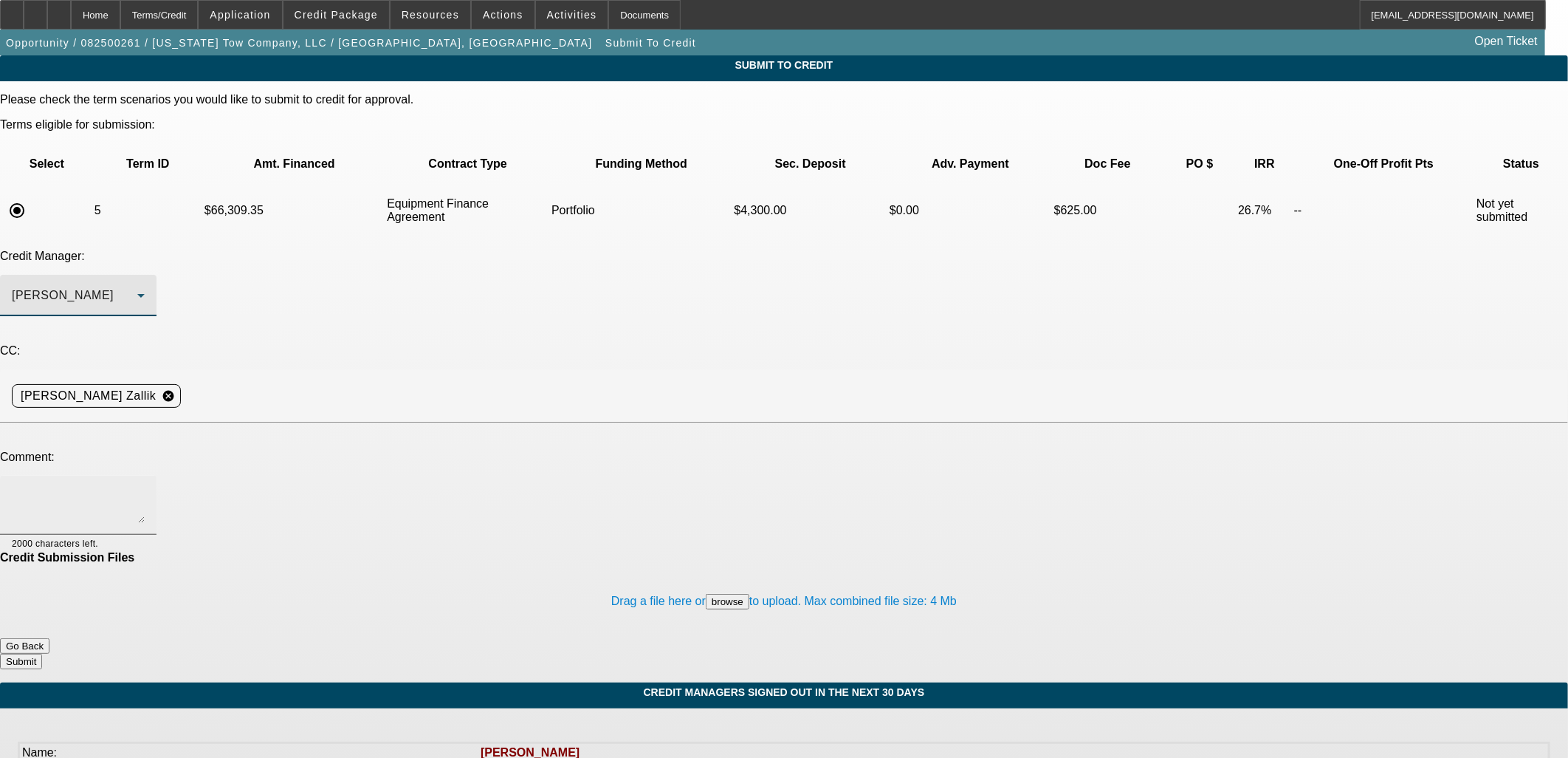
click at [144, 487] on textarea at bounding box center [77, 505] width 133 height 35
click at [144, 476] on div "Thank you, Sam. The customer talked to the vendor they've worked with previousl…" at bounding box center [77, 506] width 133 height 59
click at [144, 487] on textarea "Thank you, Sam. The customer talked to the vendor they've worked with previousl…" at bounding box center [77, 505] width 133 height 35
drag, startPoint x: 966, startPoint y: 580, endPoint x: 962, endPoint y: 555, distance: 25.3
click at [963, 570] on form "Please check the term scenarios you would like to submit to credit for approval…" at bounding box center [784, 387] width 1568 height 590
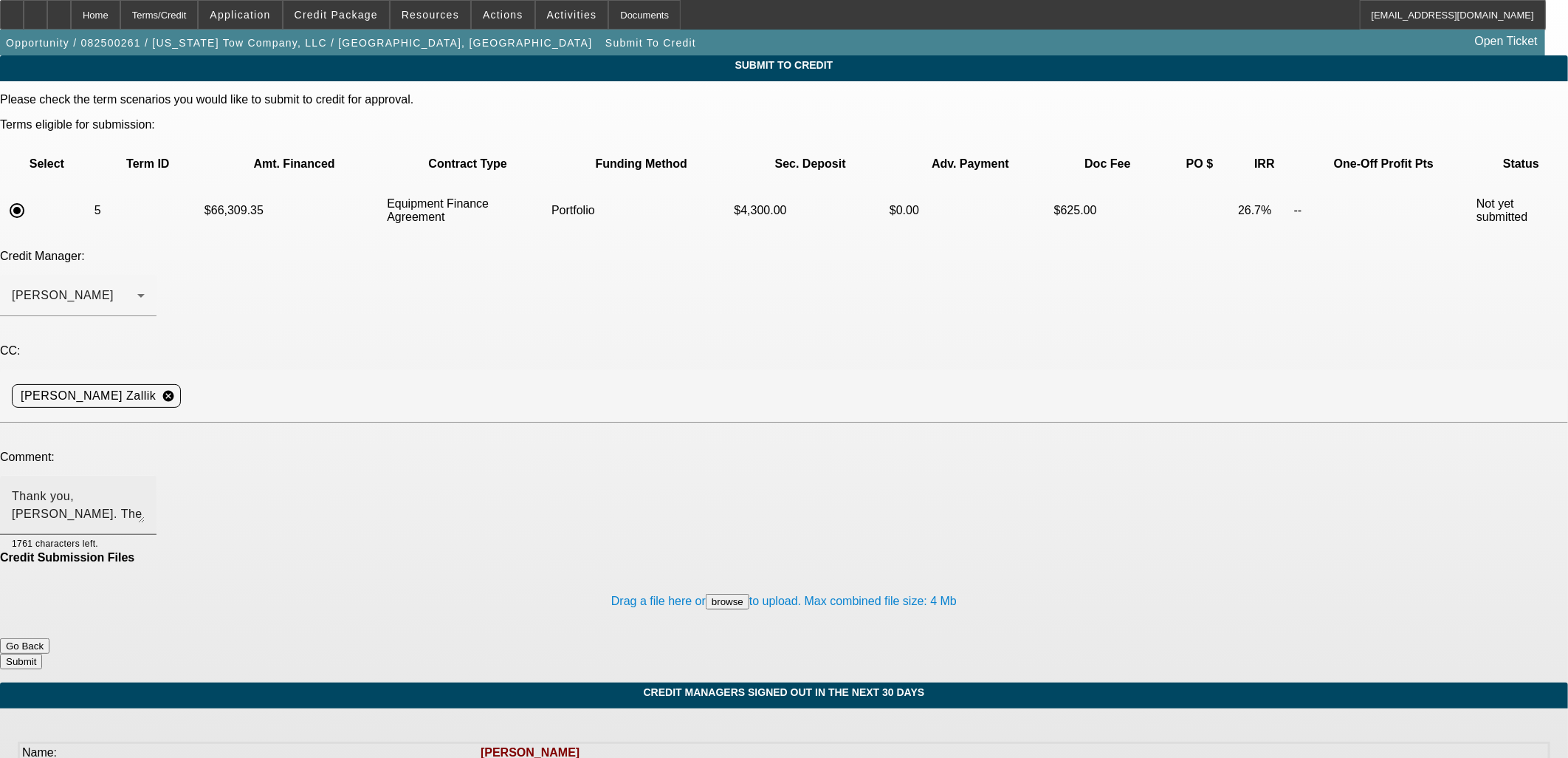
click at [144, 487] on textarea "Thank you, Sam. The customer talked to the vendor they've worked with previousl…" at bounding box center [77, 505] width 133 height 35
click at [905, 544] on div "Please check the term scenarios you would like to submit to credit for approval…" at bounding box center [784, 380] width 1568 height 576
click at [144, 487] on textarea "Thank you, Sam. The customer talked to the vendor they've worked with previousl…" at bounding box center [77, 505] width 133 height 35
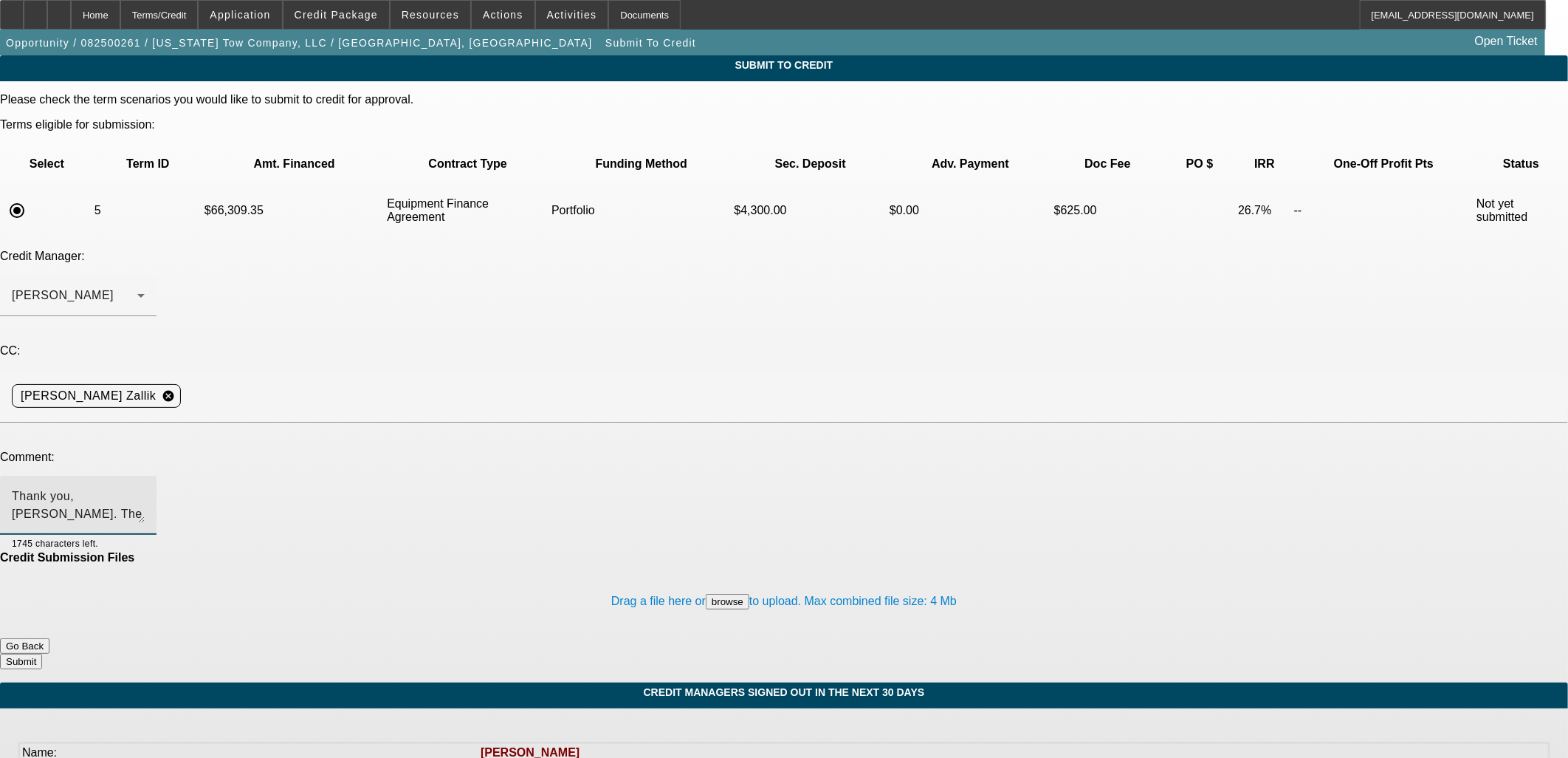
click at [144, 487] on textarea "Thank you, Sam. The customer talked to the vendor they've worked with previousl…" at bounding box center [77, 505] width 133 height 35
type textarea "Thank you, Sam. The customer talked to the vendor they've worked with previousl…"
click at [42, 654] on button "Submit" at bounding box center [21, 661] width 42 height 15
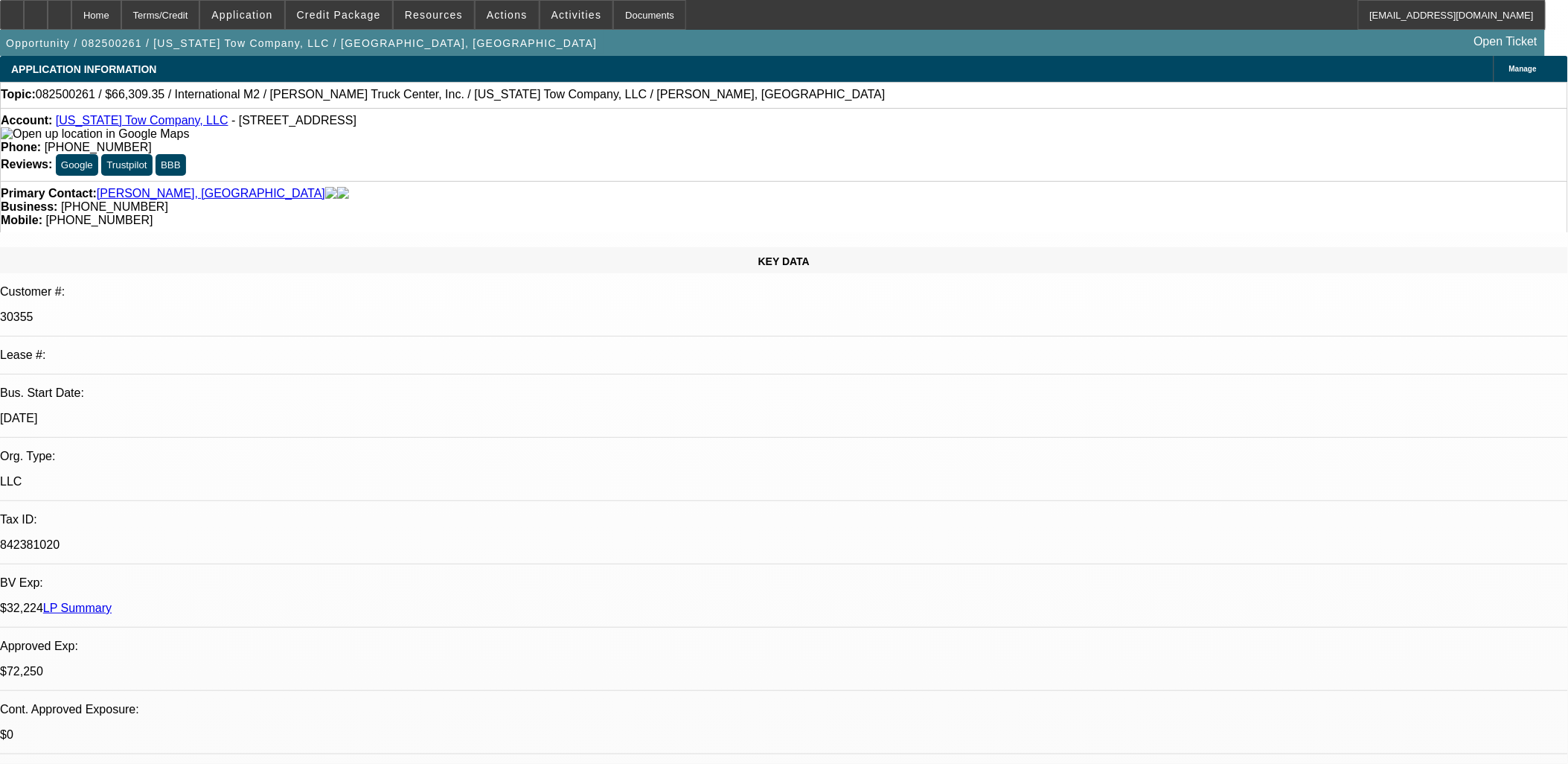
select select "0.15"
select select "2"
select select "0"
select select "6"
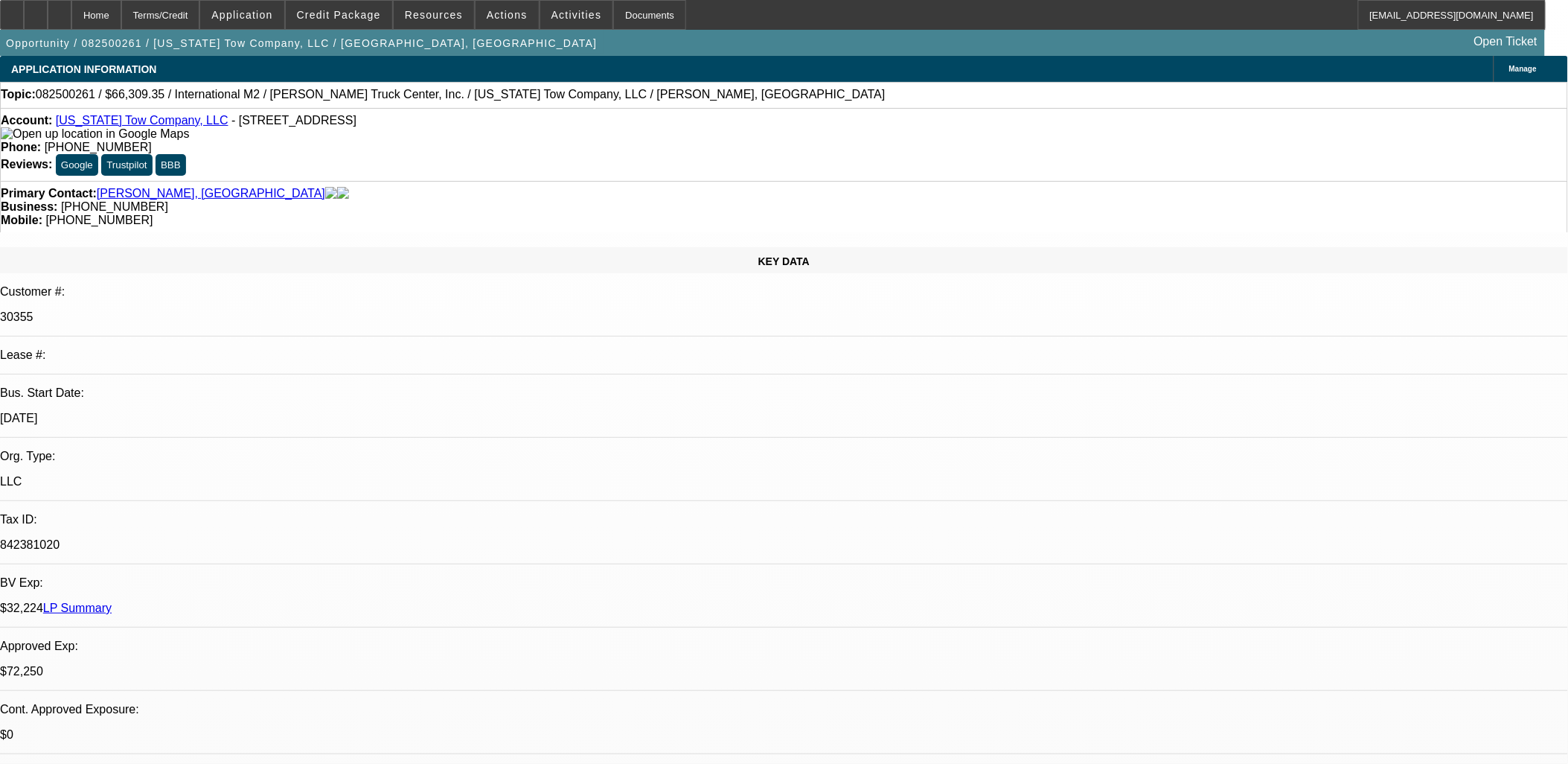
select select "0.15"
select select "2"
select select "0"
select select "6"
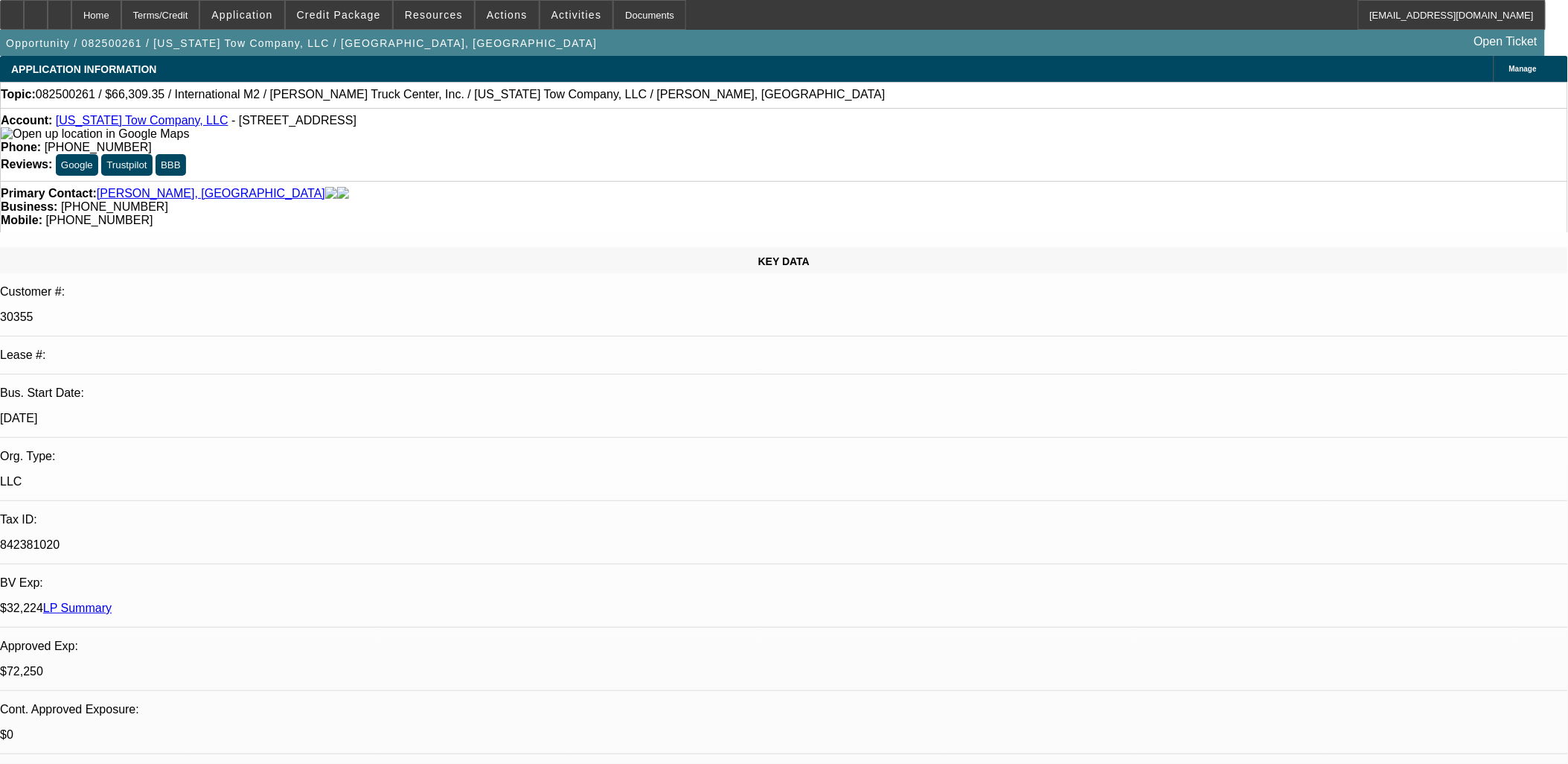
select select "0.15"
select select "0"
select select "6"
select select "0"
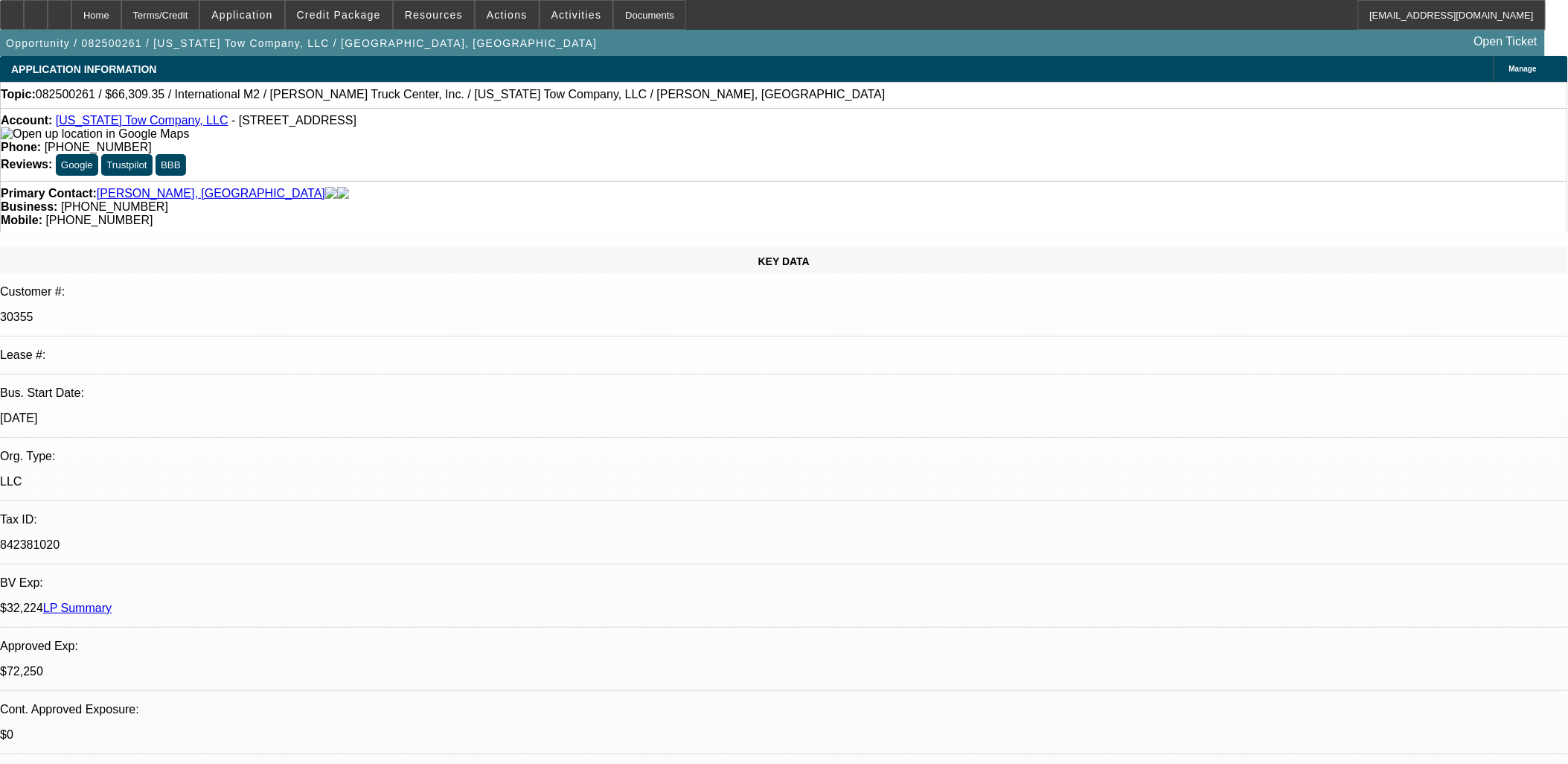
select select "0"
select select "6"
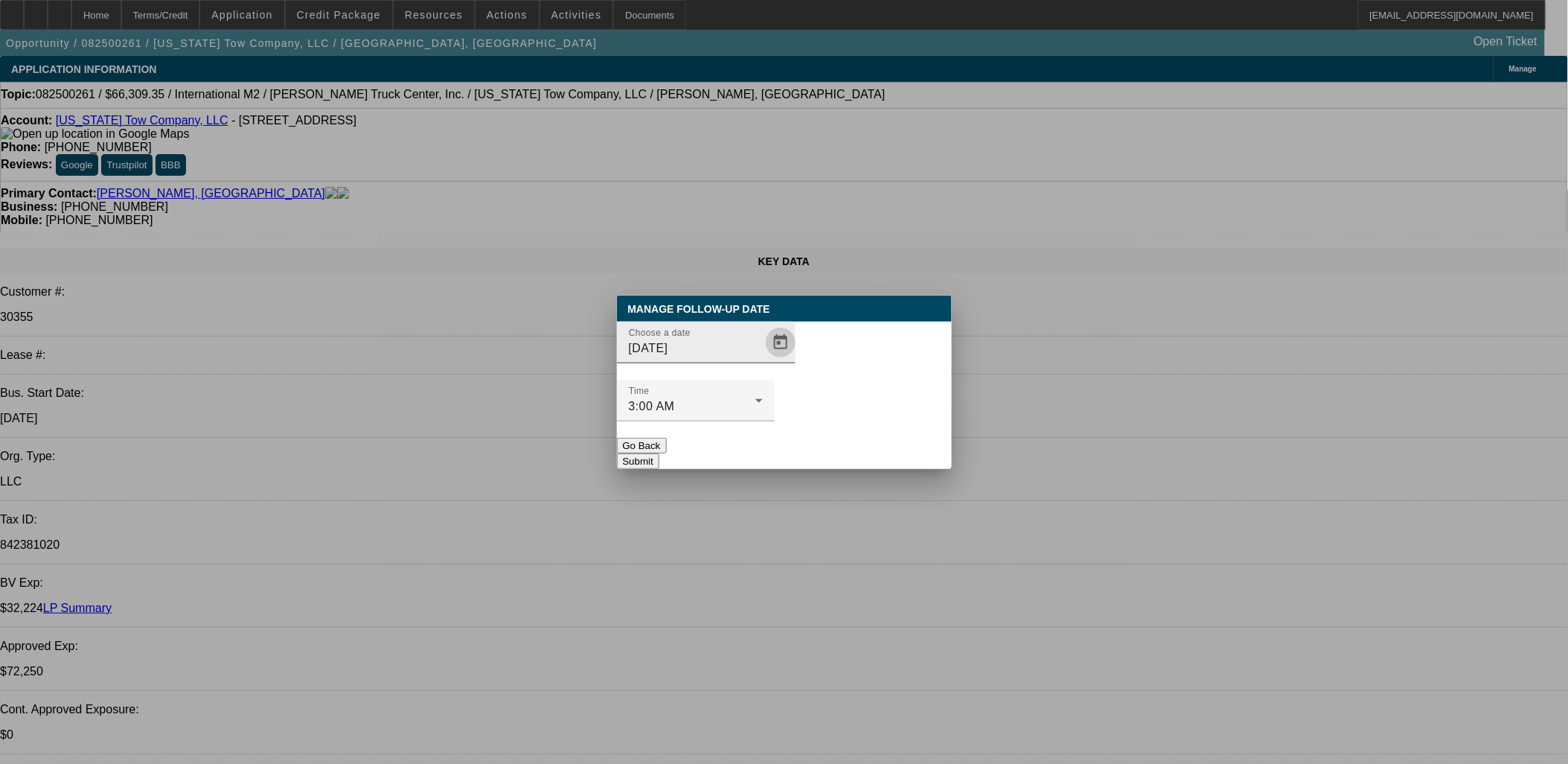
click at [763, 360] on span "Open calendar" at bounding box center [780, 342] width 36 height 36
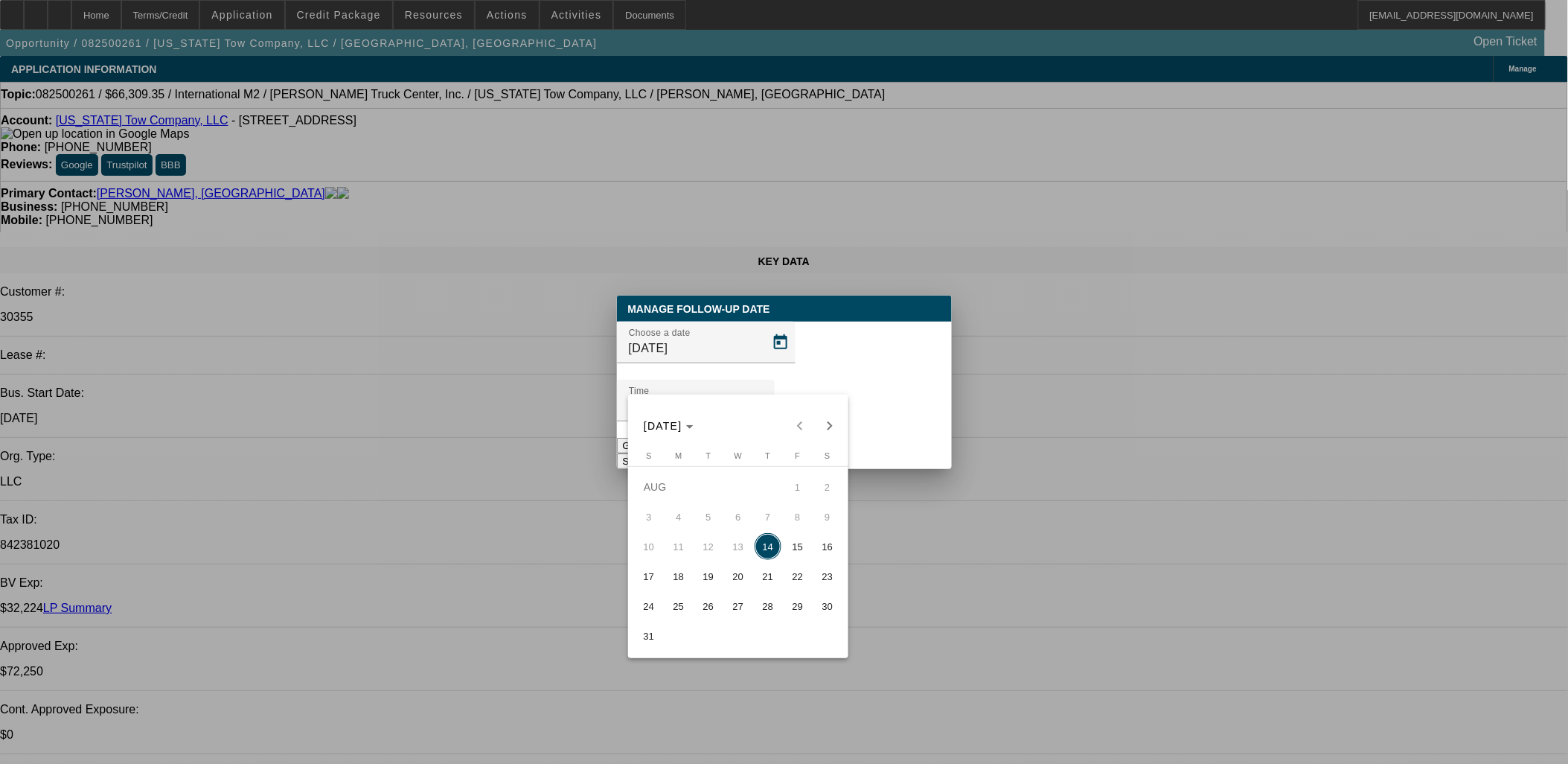
click at [798, 549] on span "15" at bounding box center [797, 546] width 27 height 27
type input "8/15/2025"
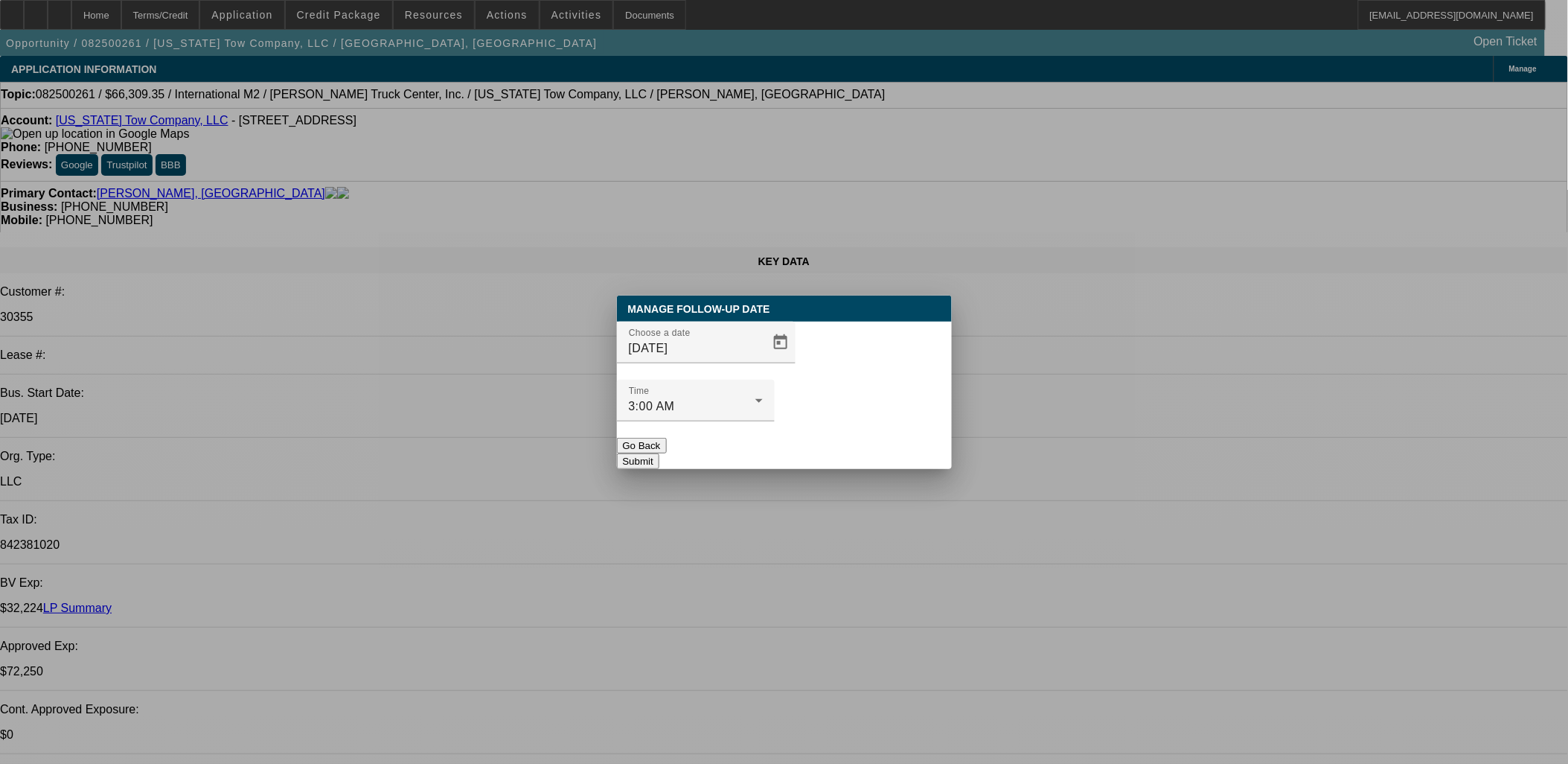
click at [660, 454] on button "Submit" at bounding box center [639, 461] width 42 height 15
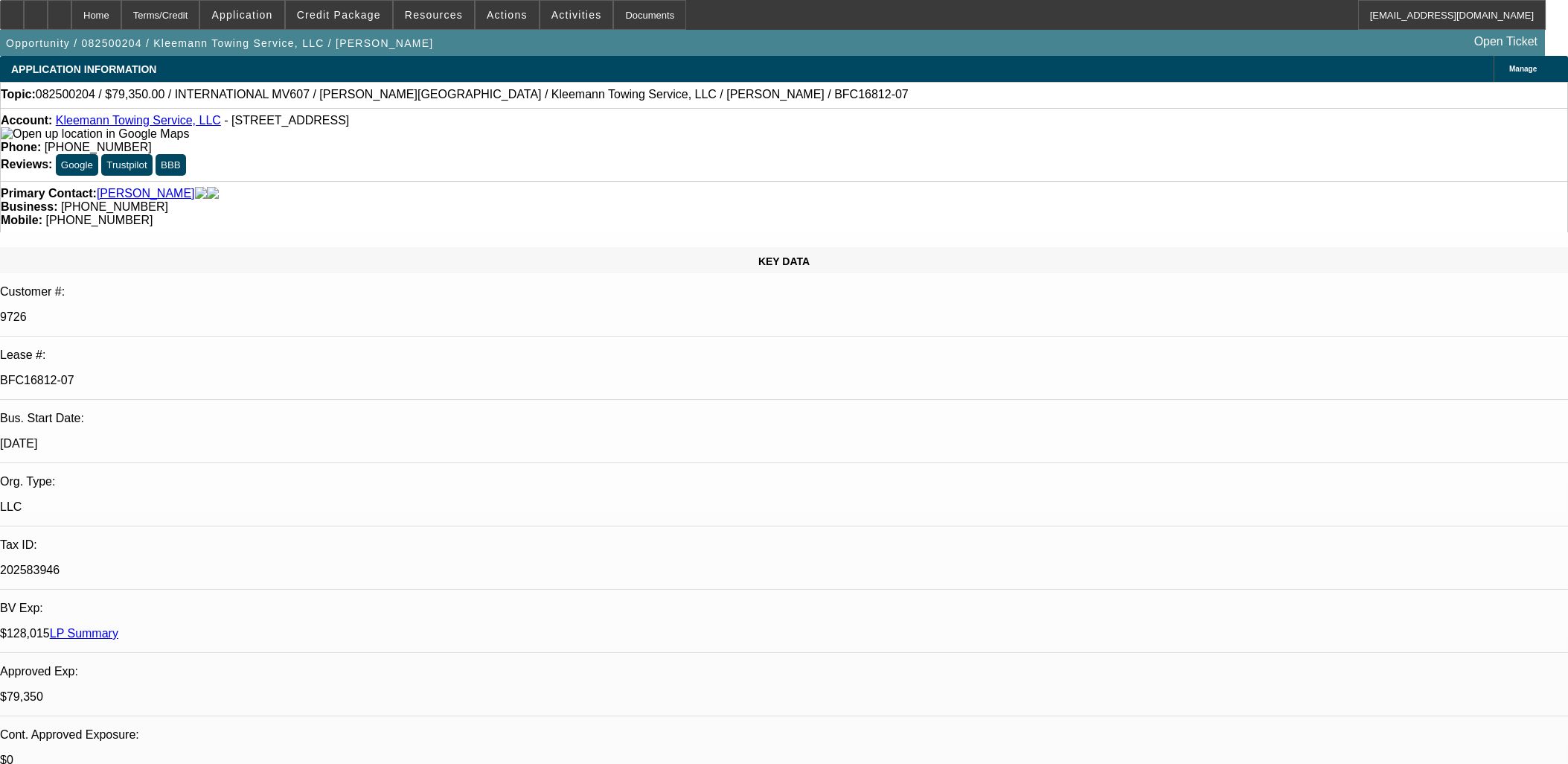
select select "0"
select select "6"
select select "0"
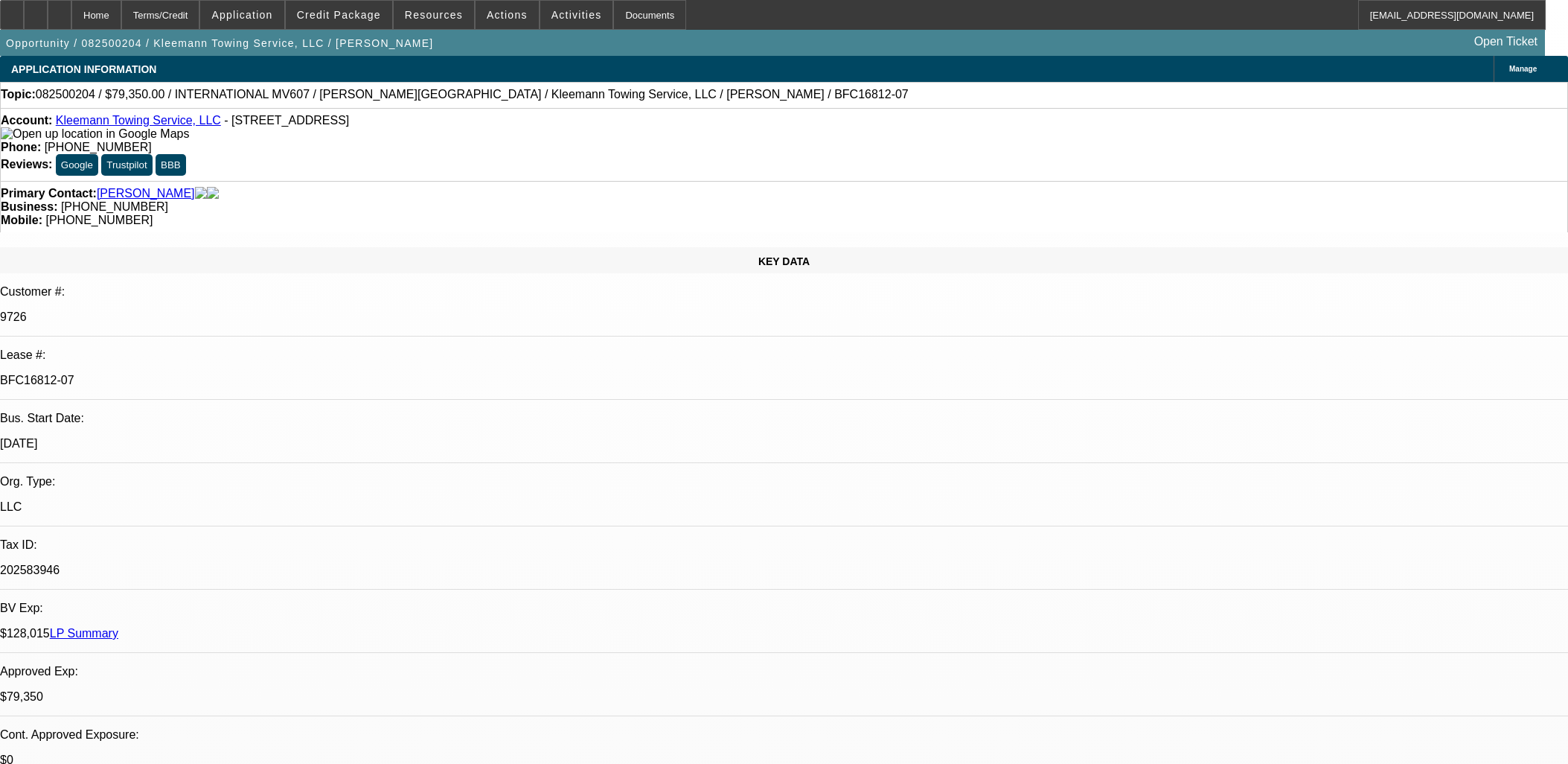
select select "0"
select select "6"
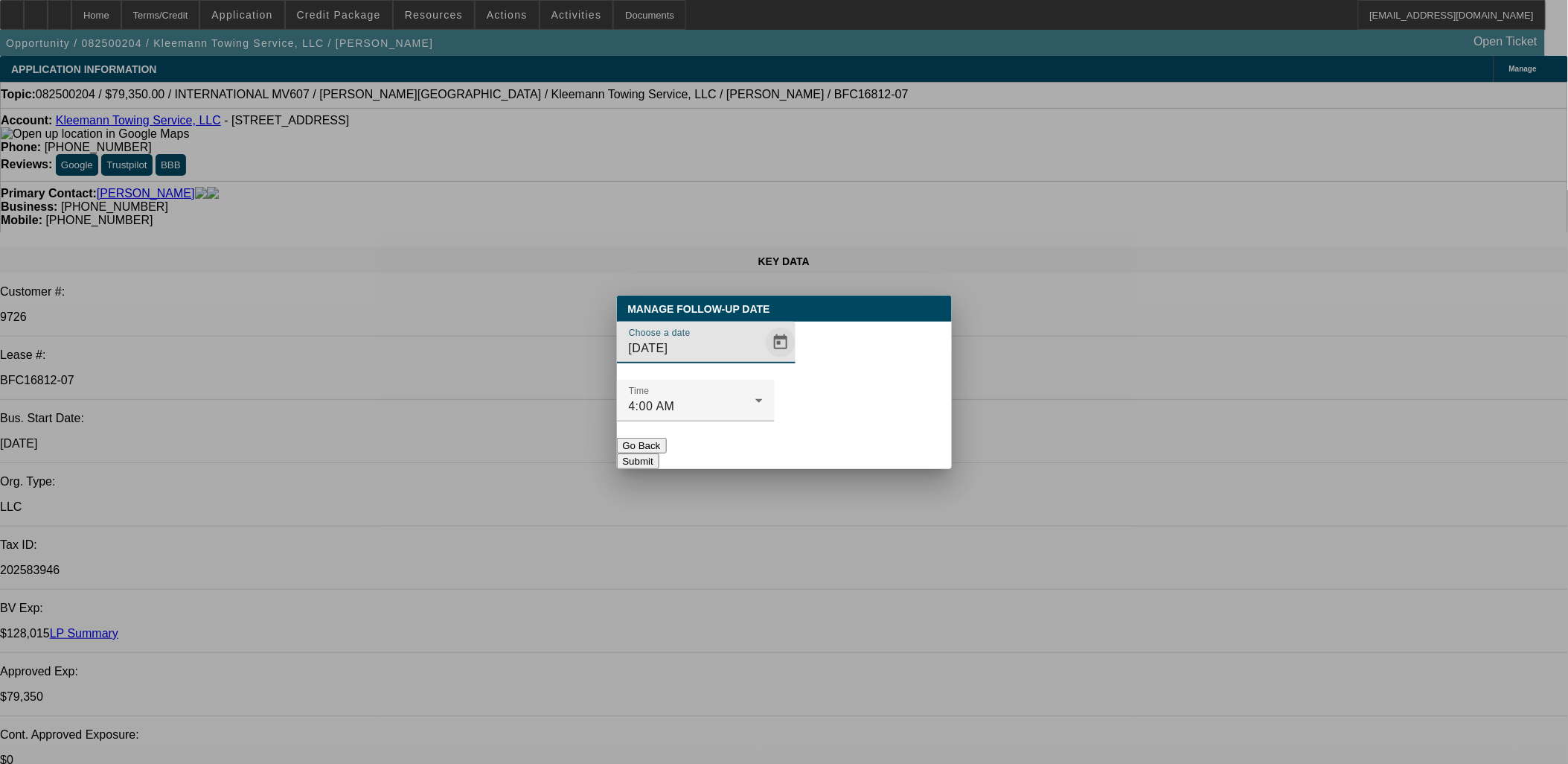
click at [763, 360] on span "Open calendar" at bounding box center [780, 342] width 36 height 36
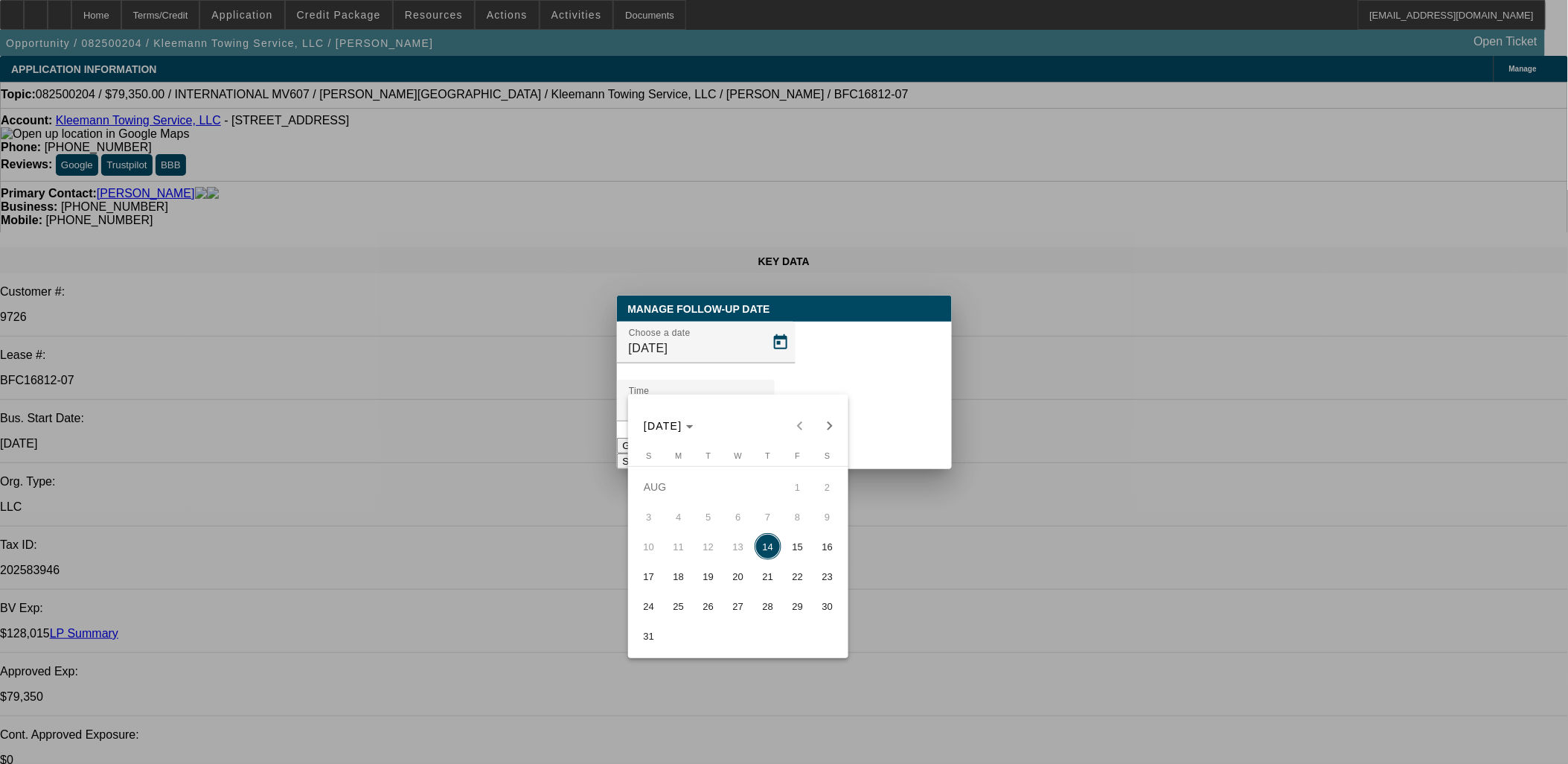
click at [797, 555] on span "15" at bounding box center [797, 546] width 27 height 27
type input "[DATE]"
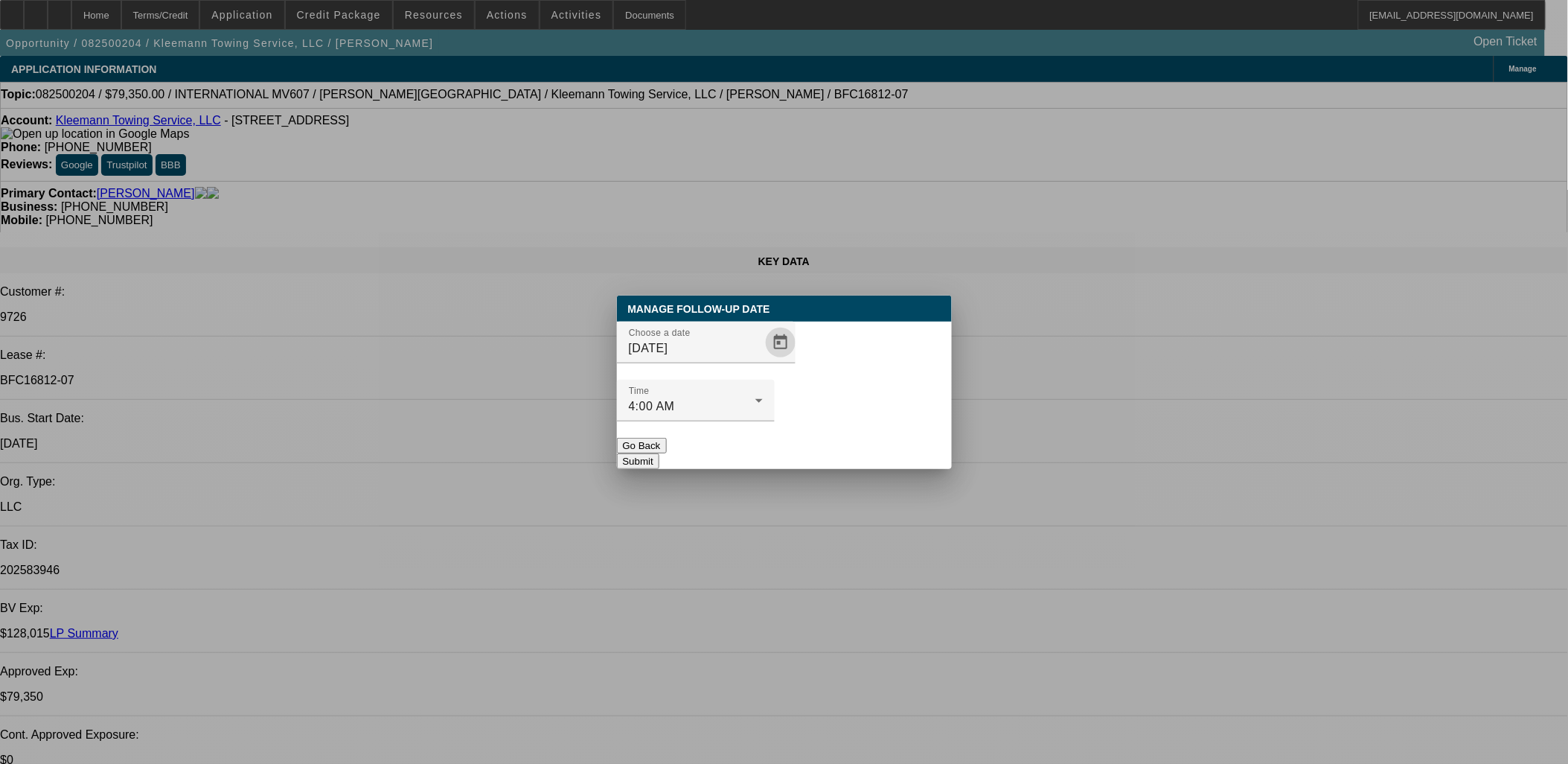
drag, startPoint x: 866, startPoint y: 405, endPoint x: 856, endPoint y: 428, distance: 25.1
click at [774, 421] on div at bounding box center [696, 429] width 158 height 16
drag, startPoint x: 856, startPoint y: 428, endPoint x: 823, endPoint y: 424, distance: 33.2
click at [660, 454] on button "Submit" at bounding box center [639, 461] width 42 height 15
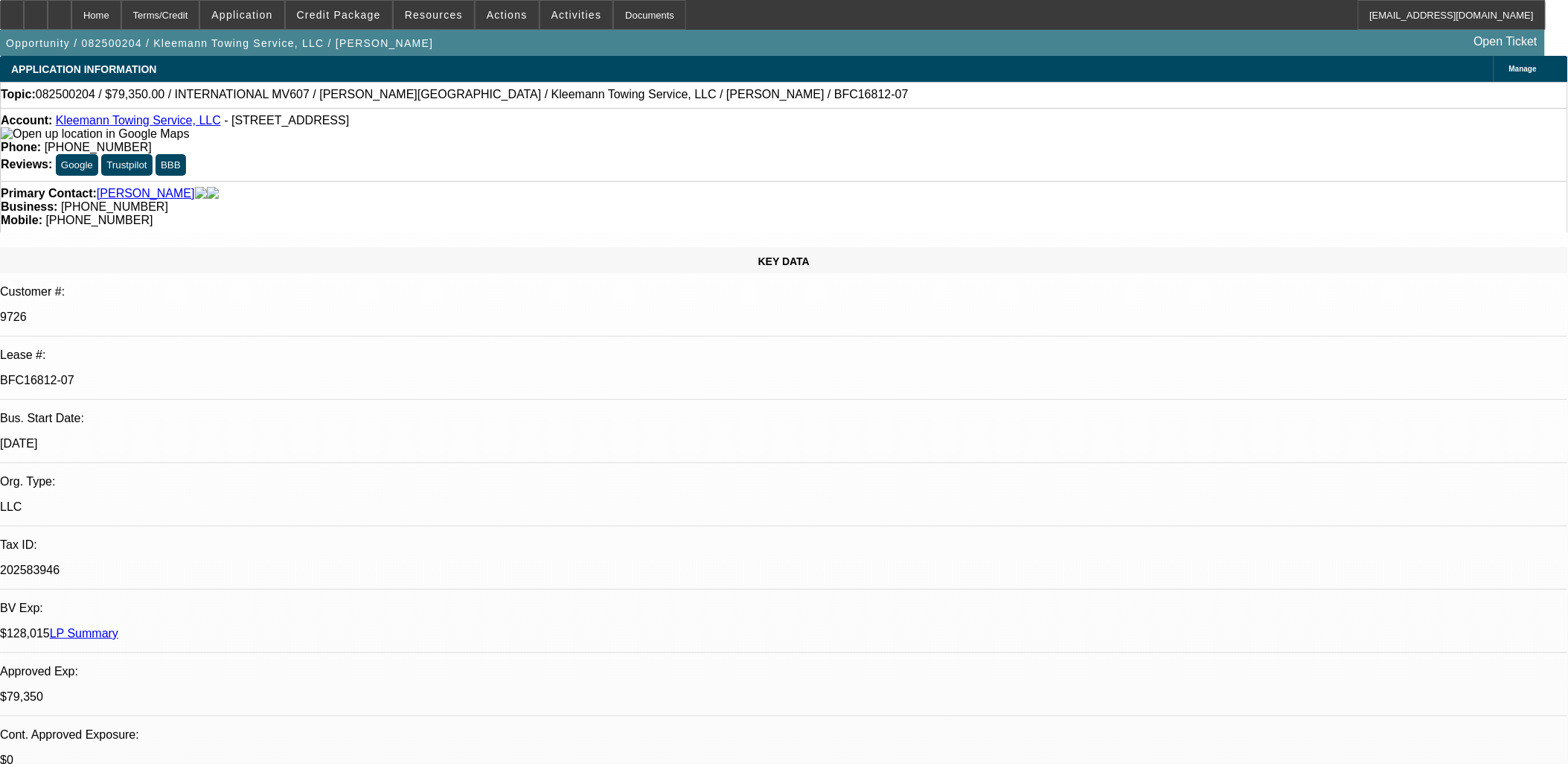
drag, startPoint x: 782, startPoint y: 431, endPoint x: 721, endPoint y: 424, distance: 61.4
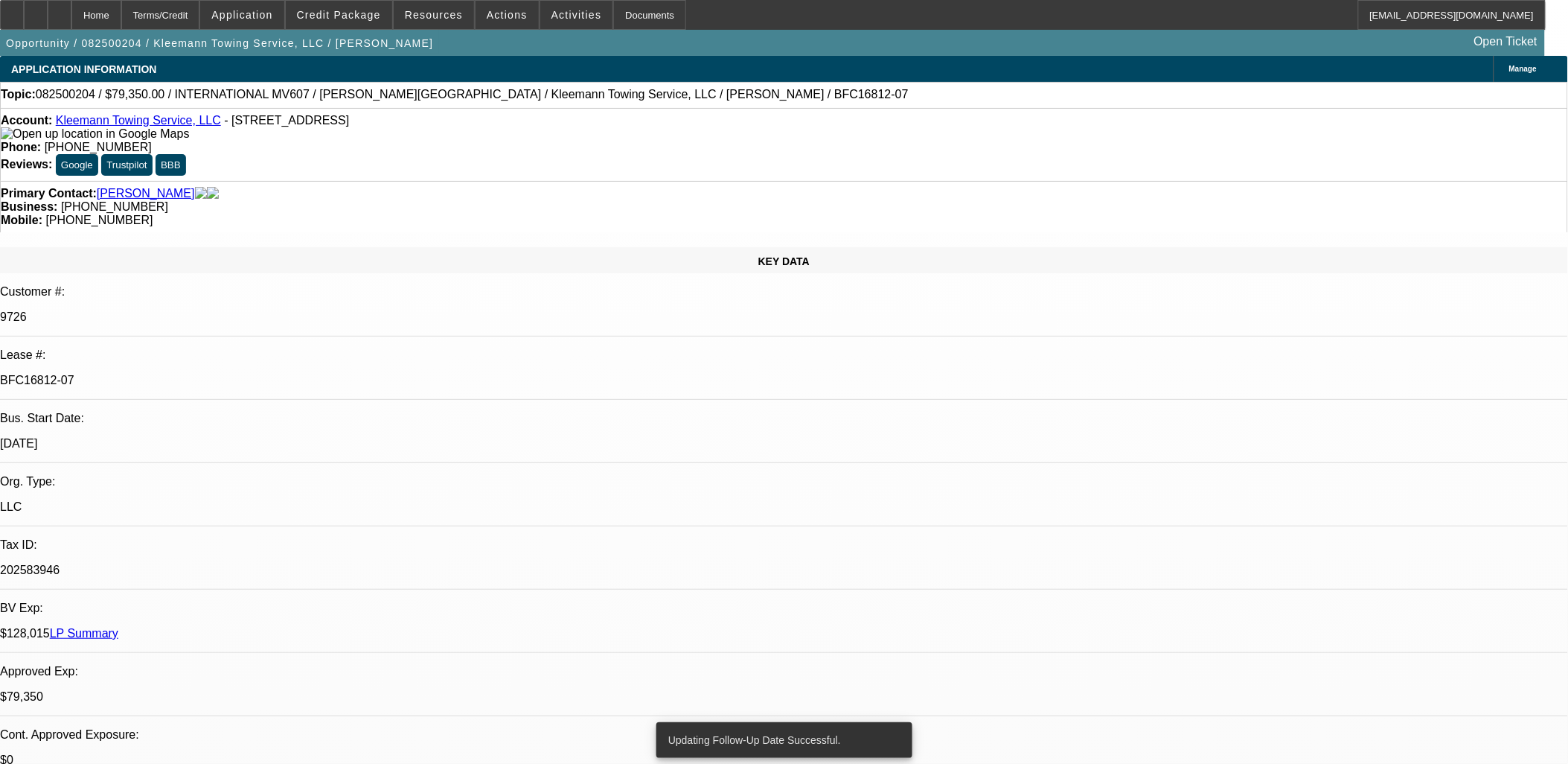
drag, startPoint x: 721, startPoint y: 424, endPoint x: 689, endPoint y: 360, distance: 71.6
drag, startPoint x: 689, startPoint y: 360, endPoint x: 643, endPoint y: 347, distance: 47.8
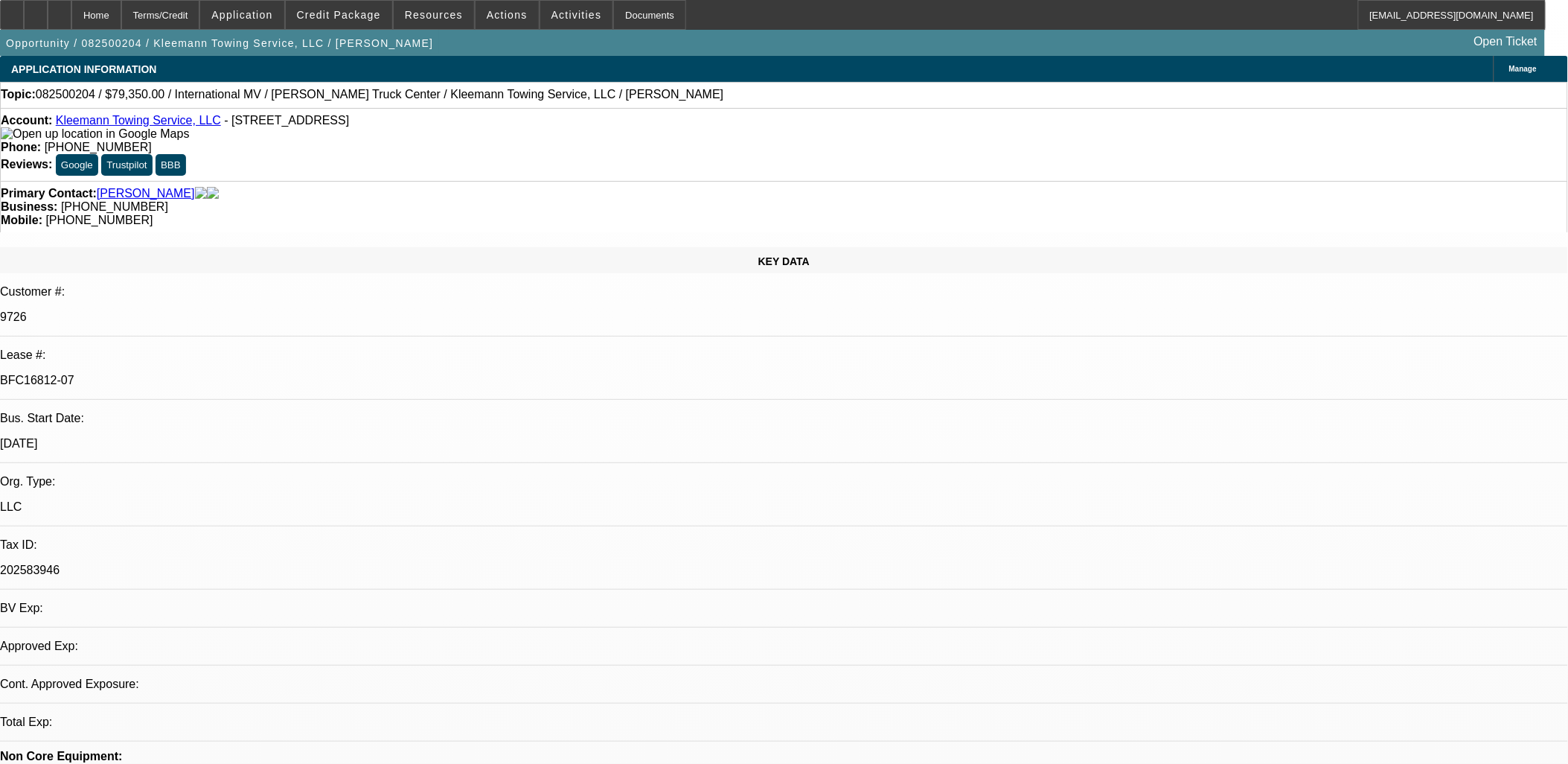
select select "0"
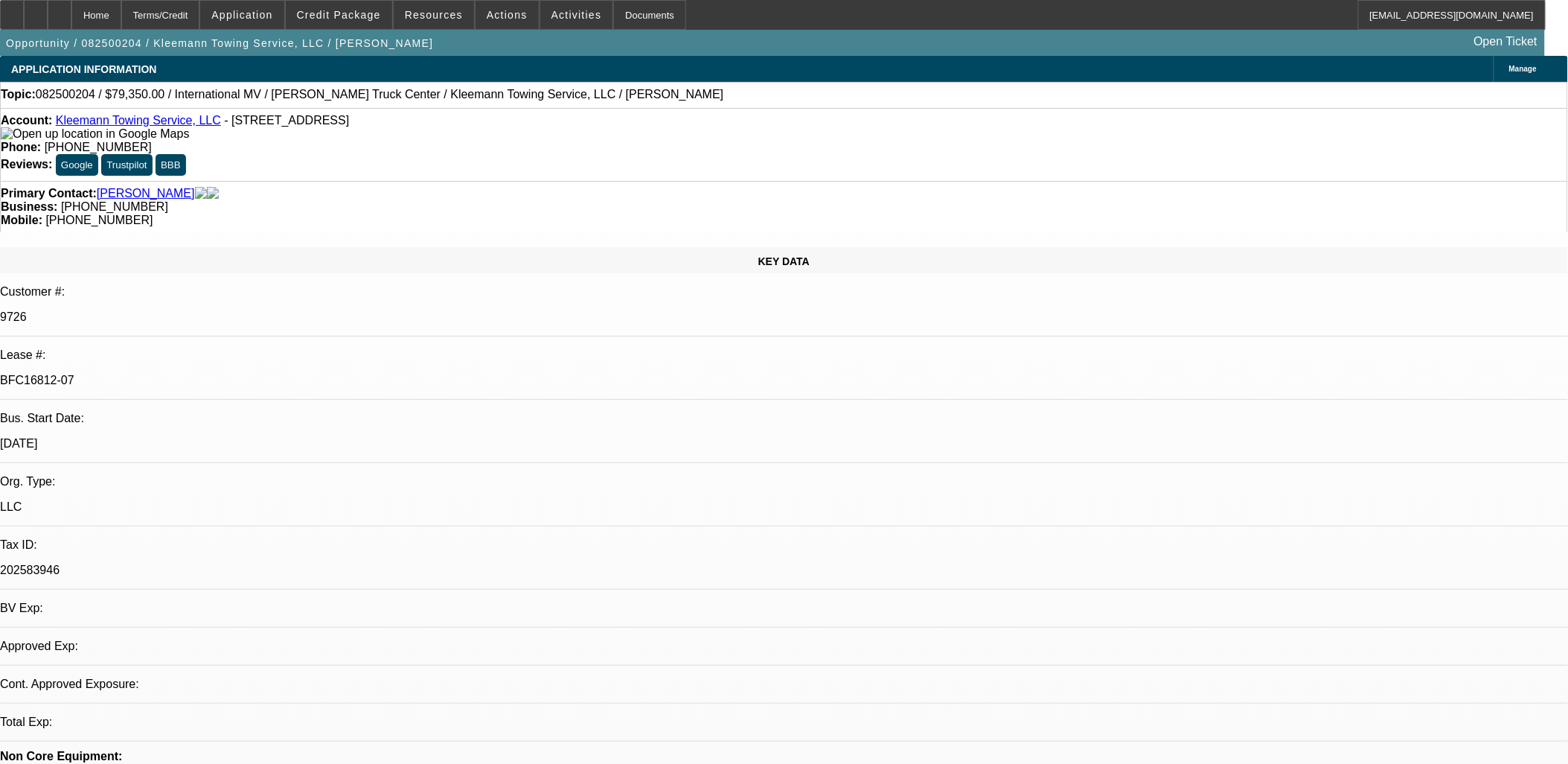
select select "0"
select select "1"
select select "6"
select select "1"
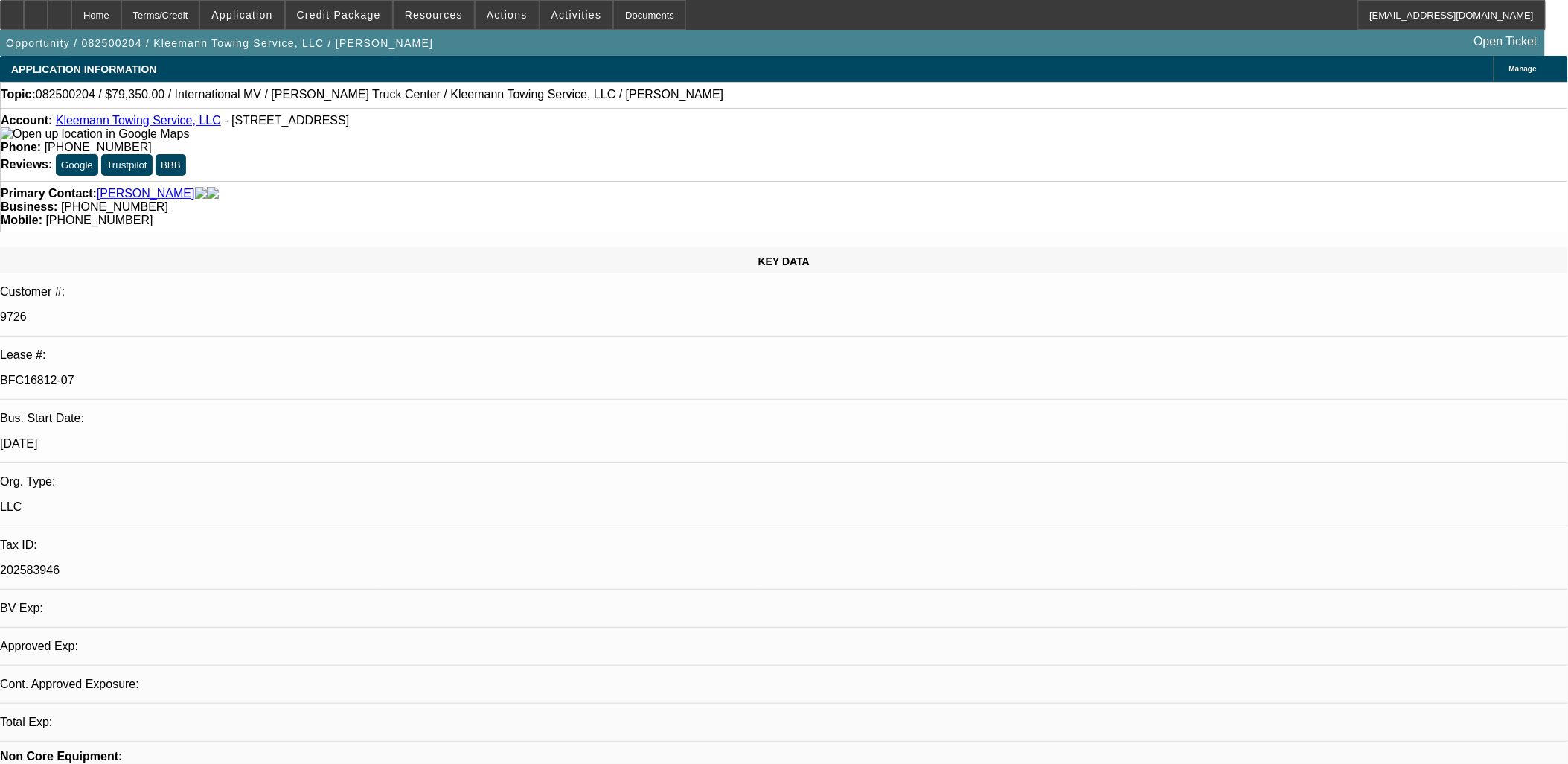
select select "1"
select select "6"
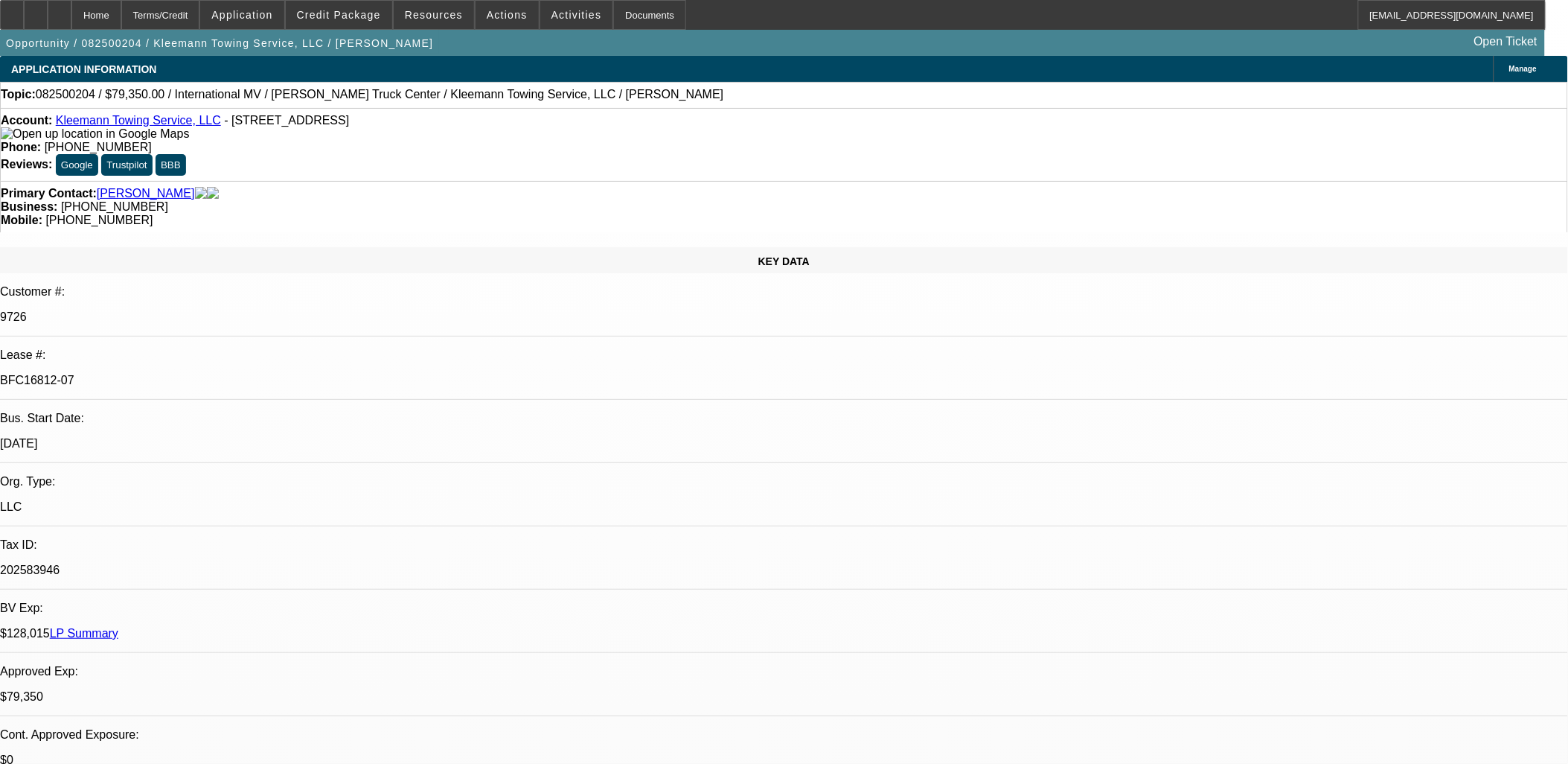
drag, startPoint x: 771, startPoint y: 391, endPoint x: 270, endPoint y: 194, distance: 538.3
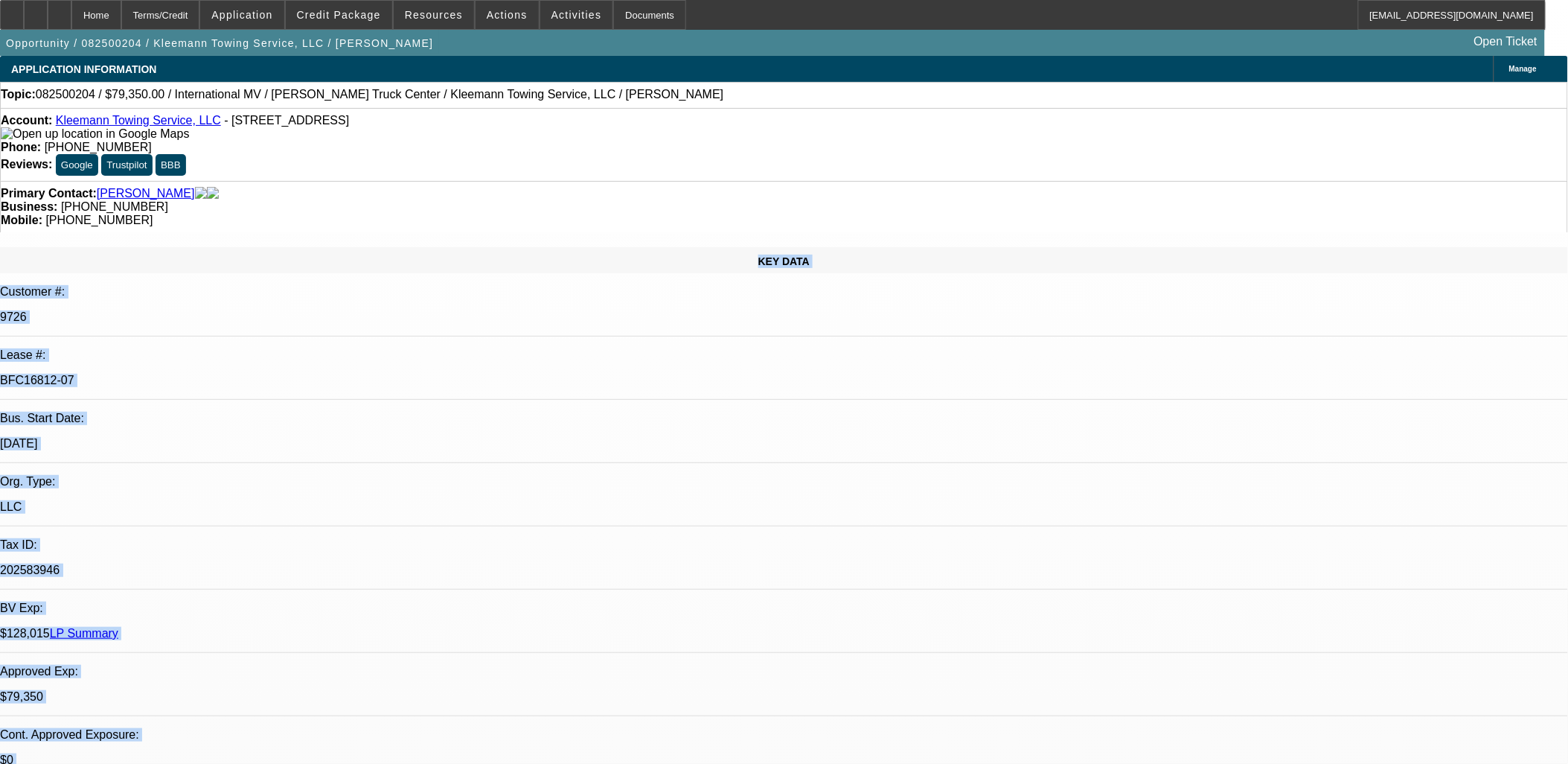
drag, startPoint x: 270, startPoint y: 194, endPoint x: 1009, endPoint y: 508, distance: 802.9
drag, startPoint x: 1009, startPoint y: 508, endPoint x: 920, endPoint y: 517, distance: 89.5
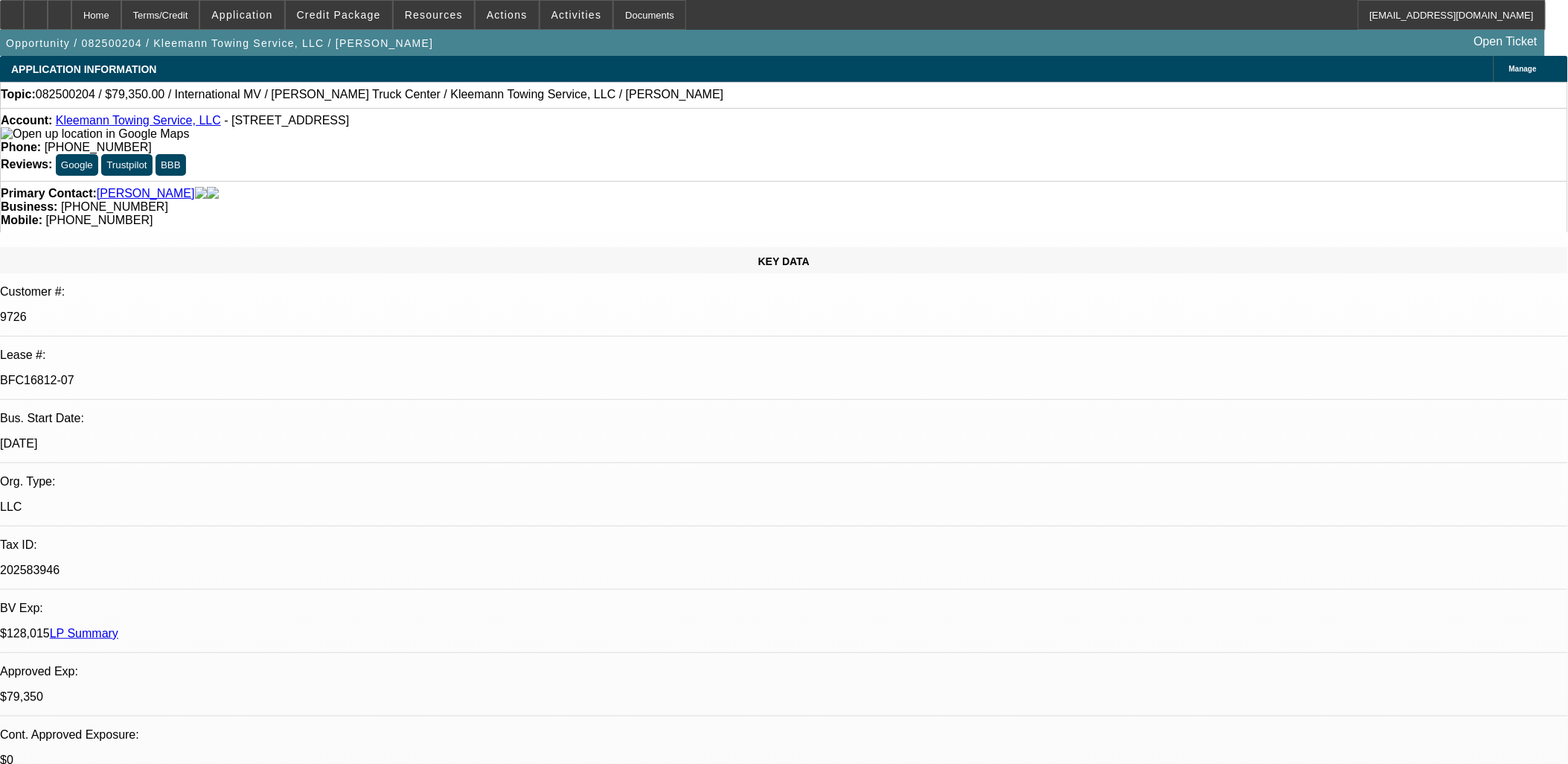
drag, startPoint x: 920, startPoint y: 517, endPoint x: 102, endPoint y: 108, distance: 914.6
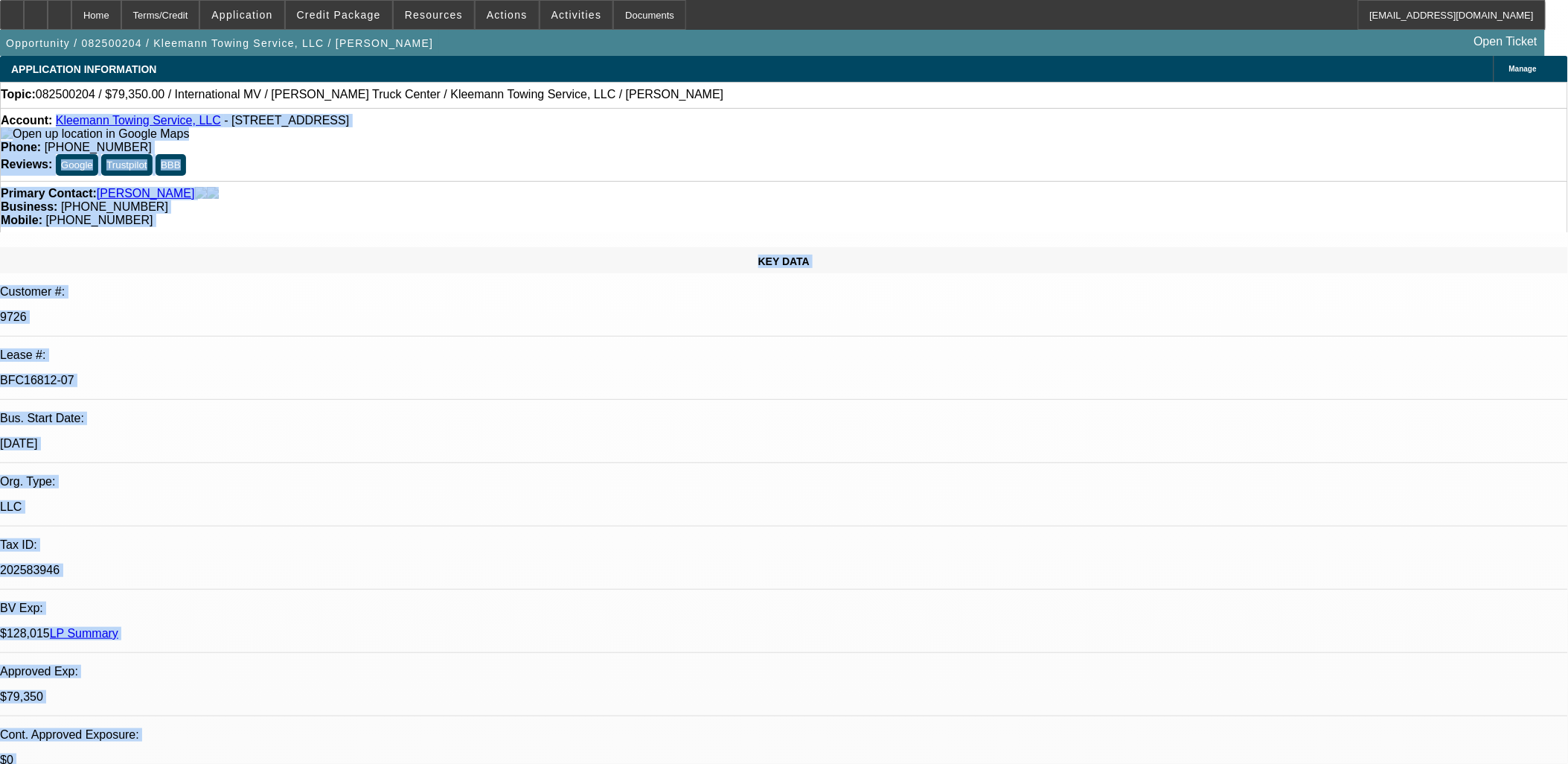
drag, startPoint x: 102, startPoint y: 108, endPoint x: 503, endPoint y: 279, distance: 435.9
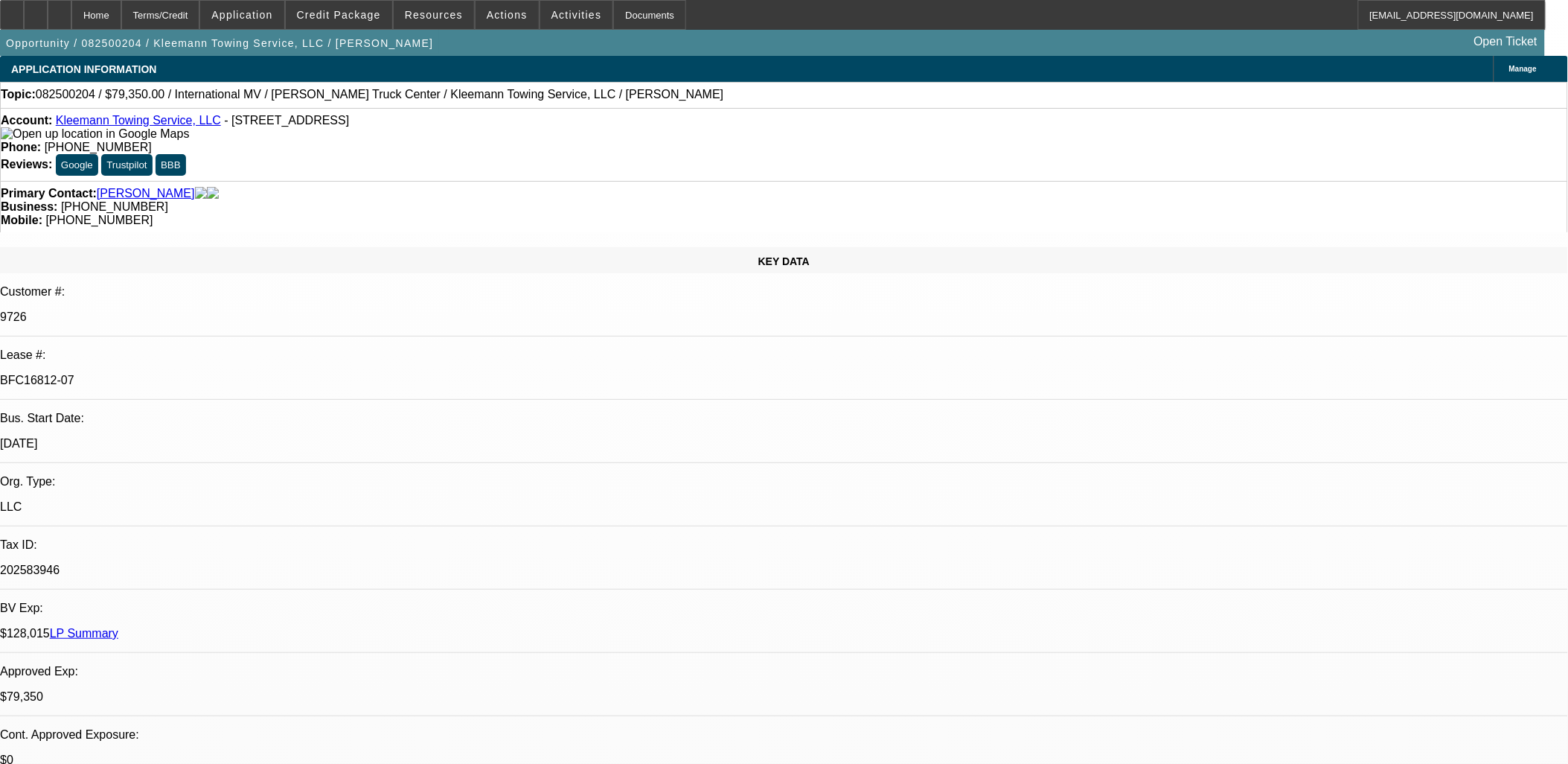
drag, startPoint x: 1166, startPoint y: 122, endPoint x: 1162, endPoint y: 137, distance: 15.5
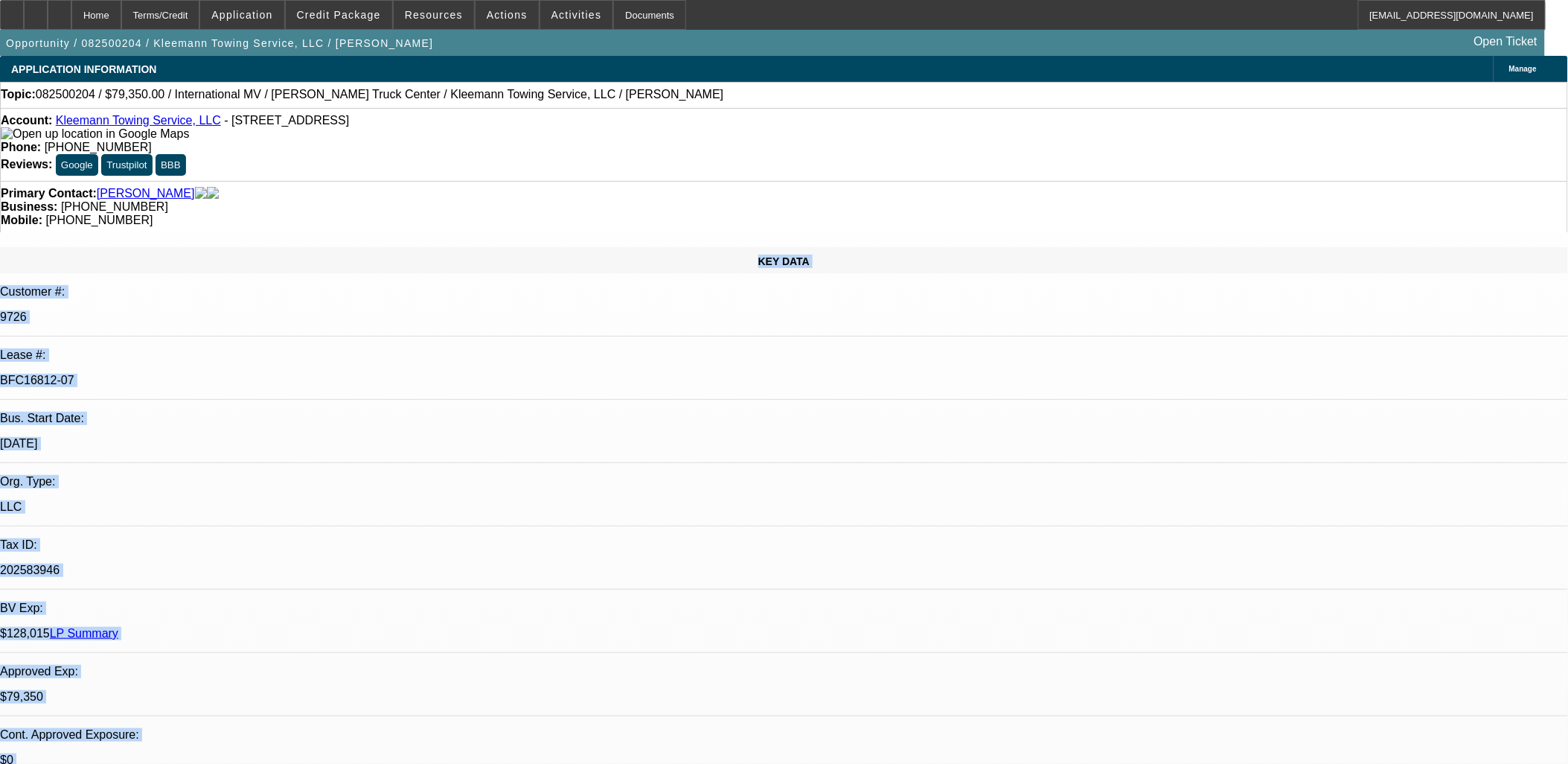
drag, startPoint x: 397, startPoint y: 284, endPoint x: 944, endPoint y: 552, distance: 609.1
drag, startPoint x: 944, startPoint y: 552, endPoint x: 875, endPoint y: 527, distance: 73.4
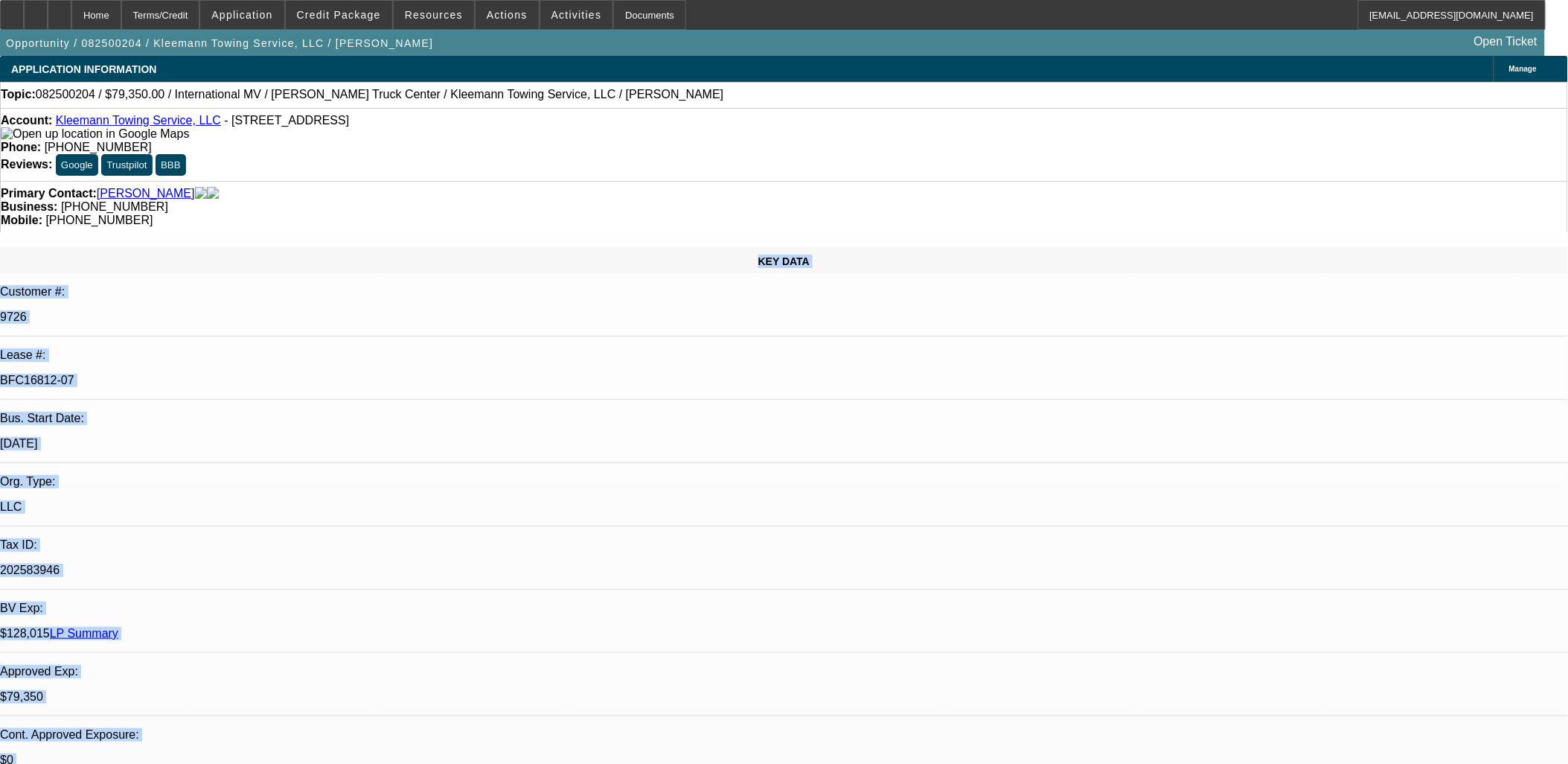
drag, startPoint x: 876, startPoint y: 526, endPoint x: 30, endPoint y: 195, distance: 908.4
click at [36, 248] on div "KEY DATA Customer #: 9726 Lease #: BFC16812-07 Bus. Start Date: 4/1/05 Org. Typ…" at bounding box center [784, 619] width 1568 height 742
drag, startPoint x: 36, startPoint y: 192, endPoint x: 820, endPoint y: 523, distance: 851.0
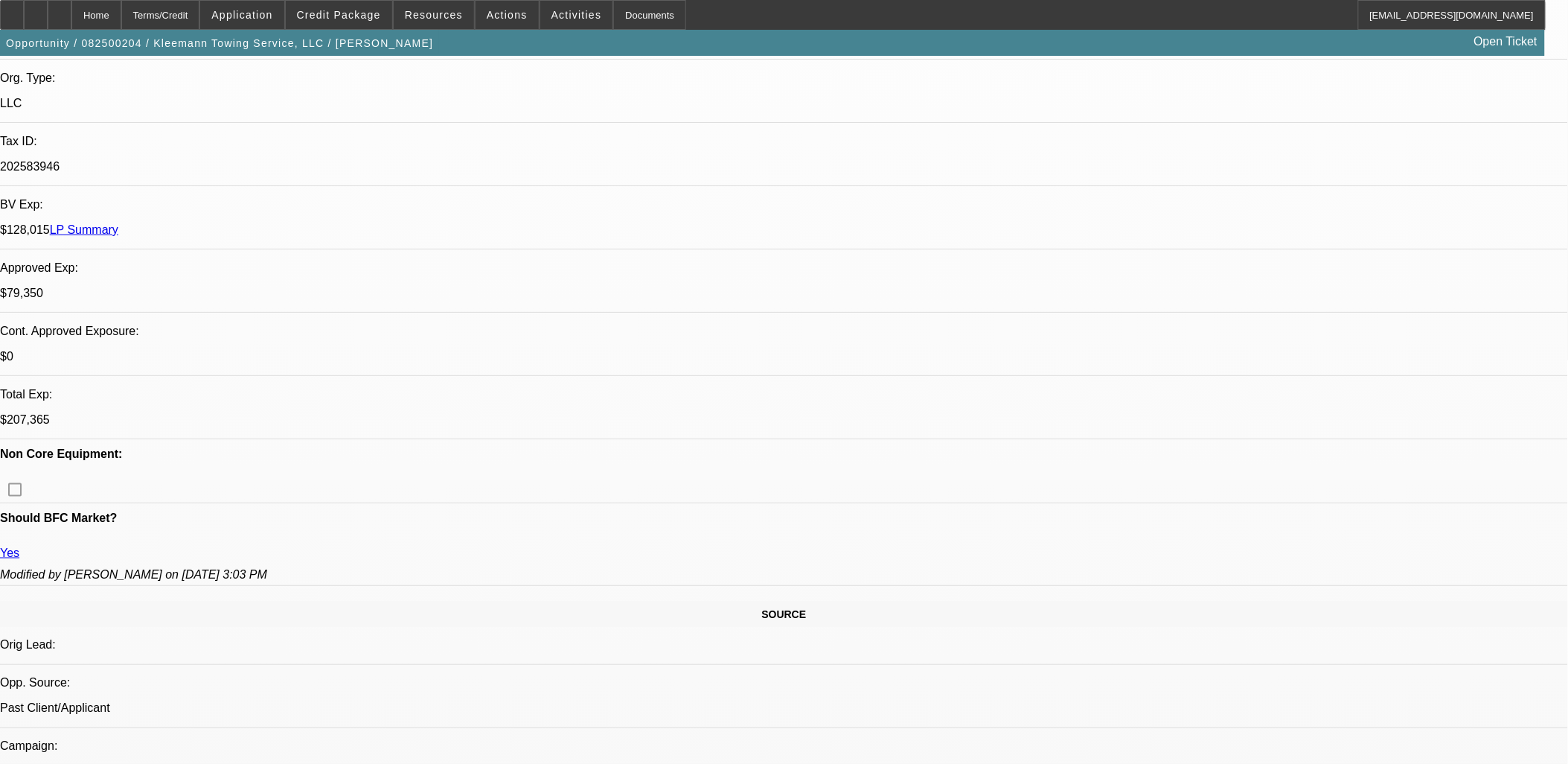
scroll to position [661, 0]
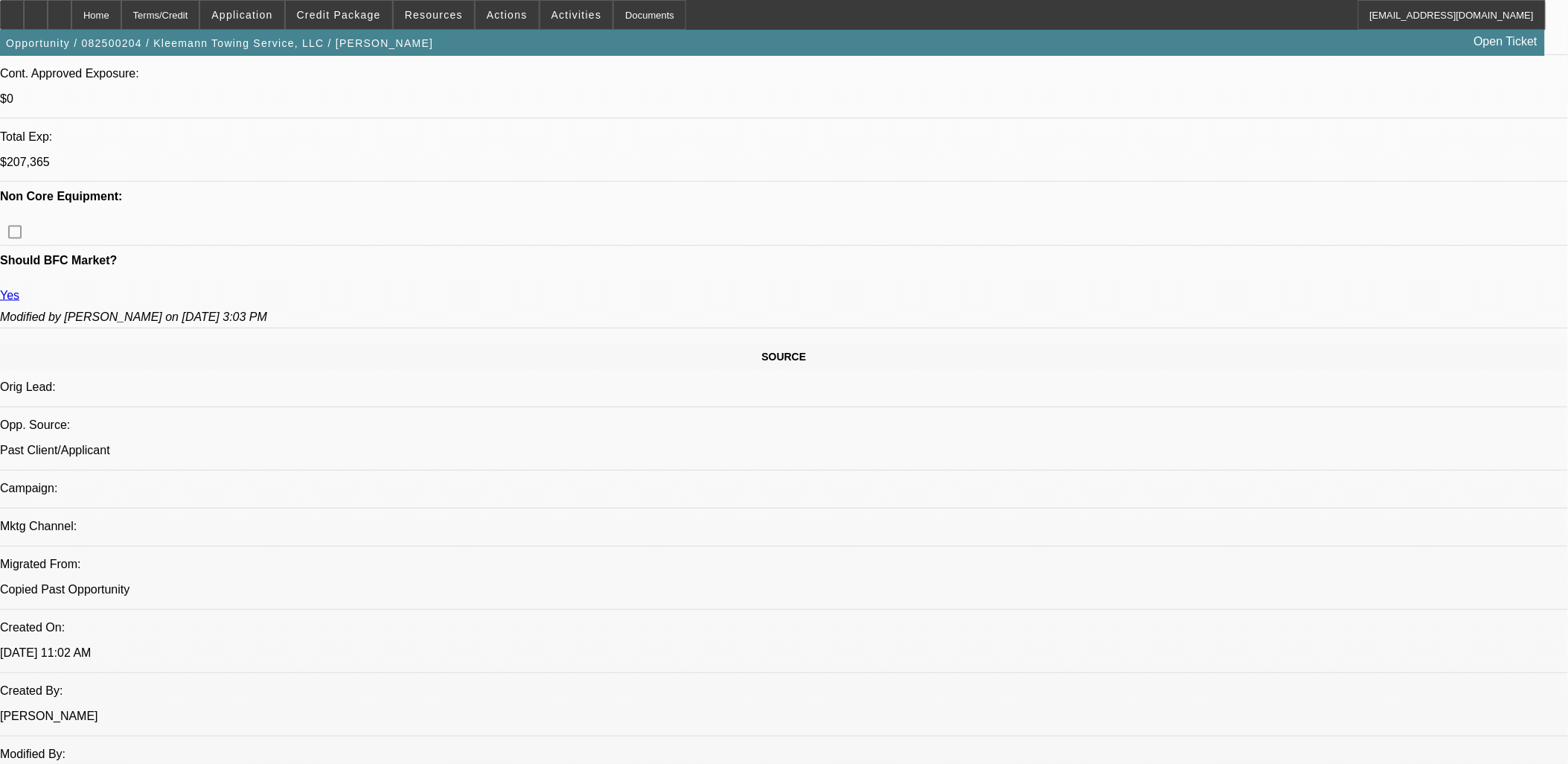
click at [1200, 183] on mat-icon "reply_all" at bounding box center [1192, 188] width 18 height 18
drag, startPoint x: 1215, startPoint y: 326, endPoint x: 1216, endPoint y: 291, distance: 35.0
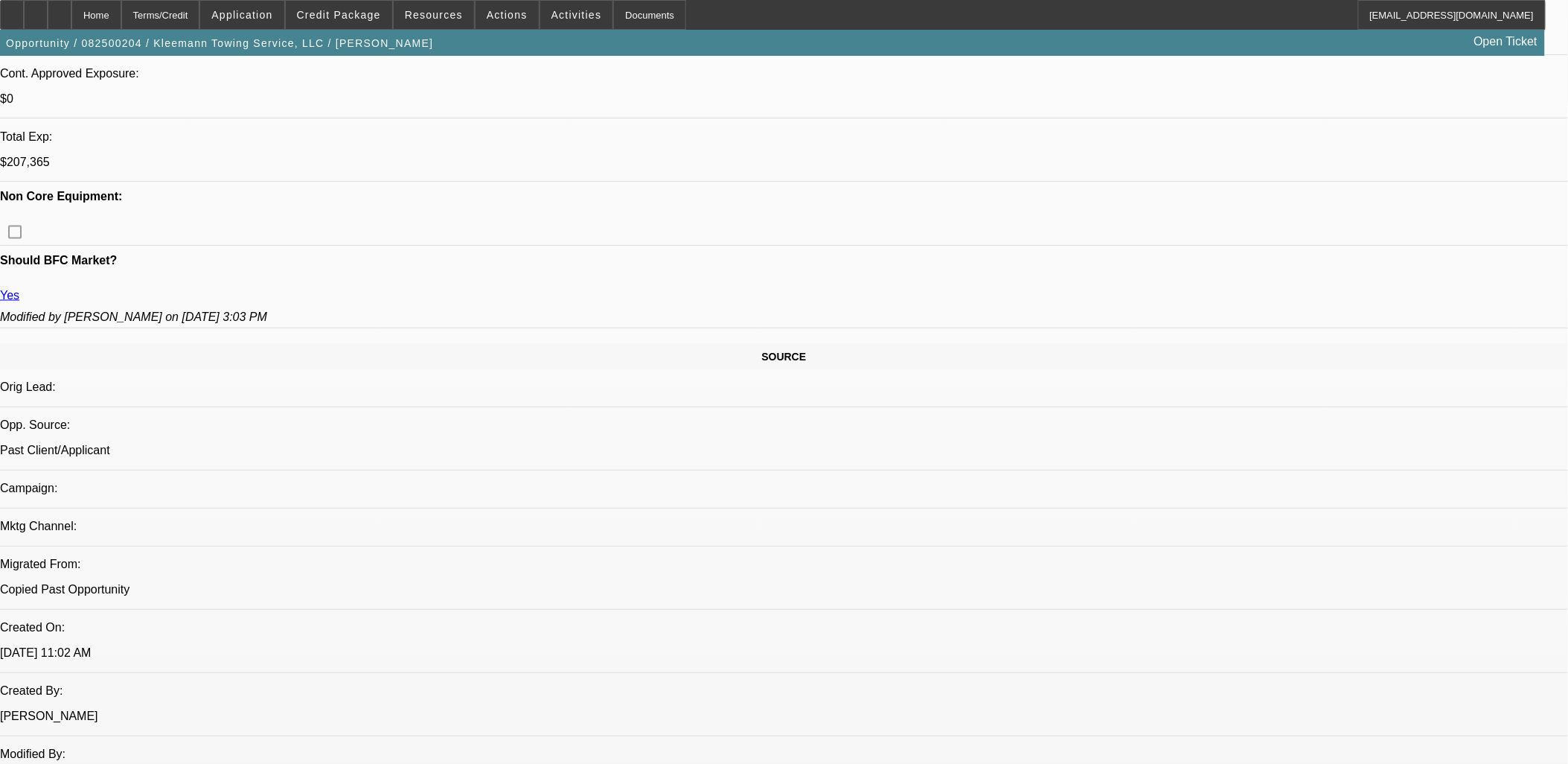
scroll to position [87, 0]
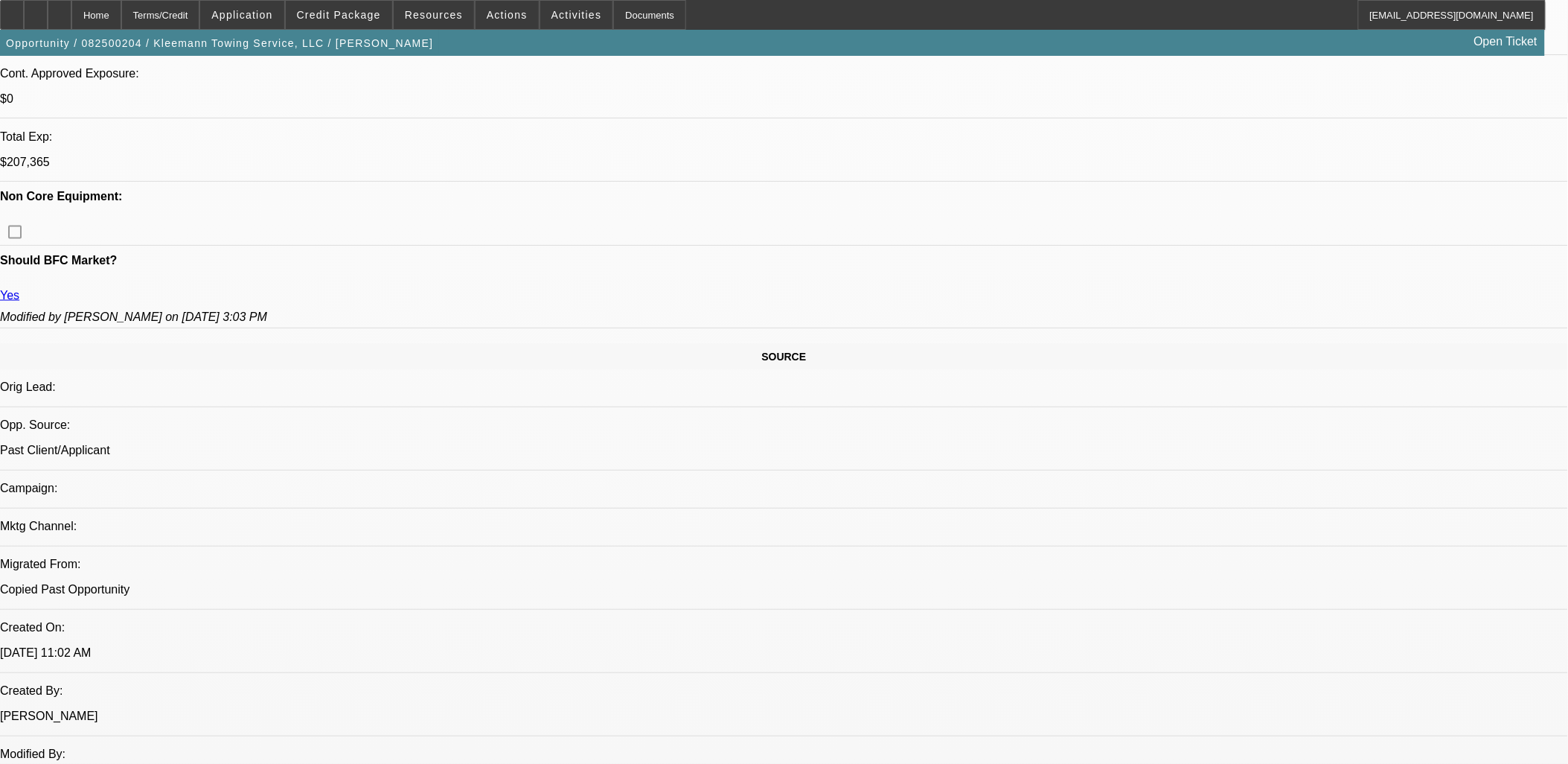
drag, startPoint x: 1177, startPoint y: 249, endPoint x: 1171, endPoint y: 349, distance: 100.2
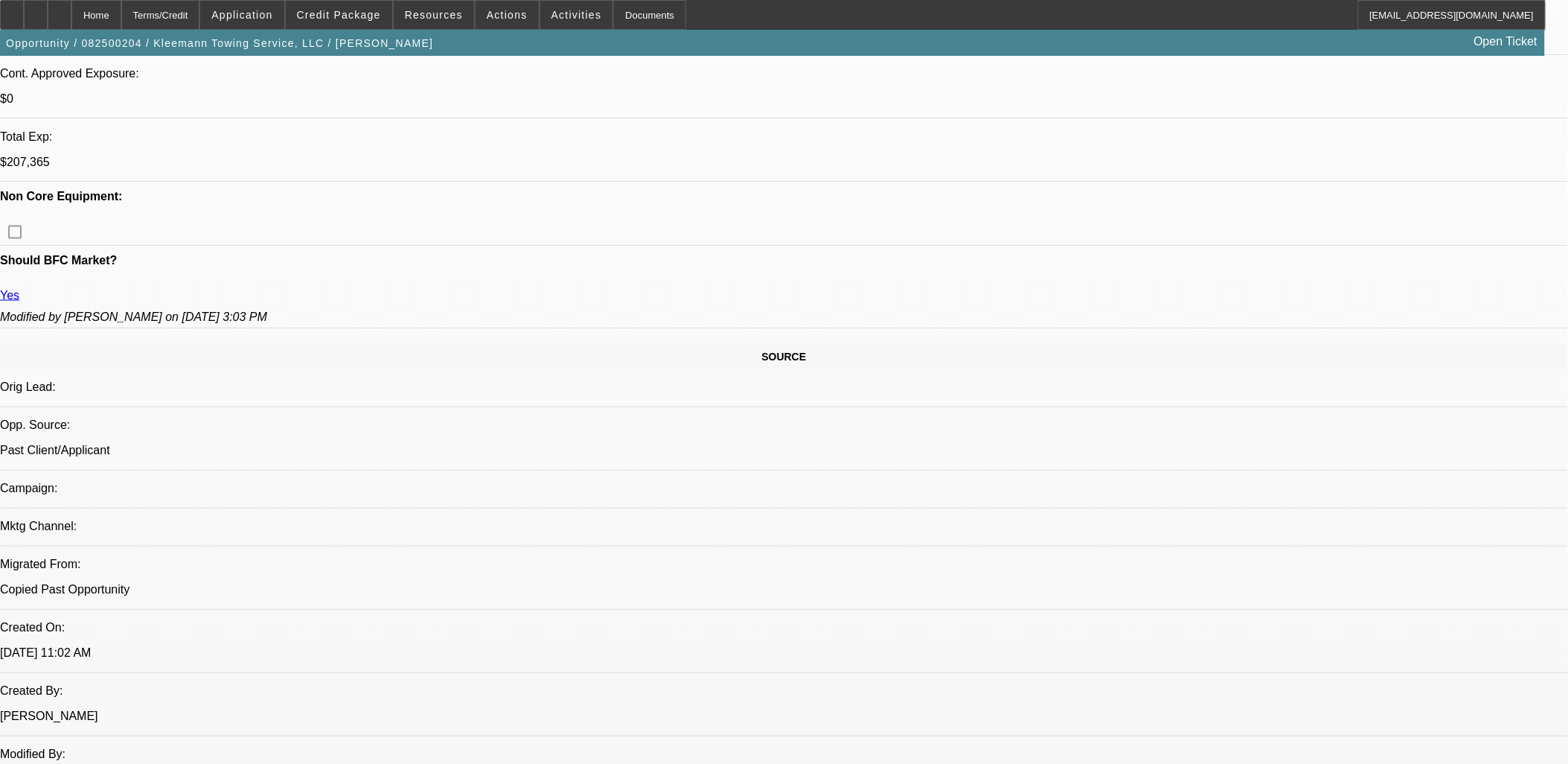
scroll to position [83, 0]
drag, startPoint x: 1208, startPoint y: 197, endPoint x: 1187, endPoint y: 166, distance: 37.4
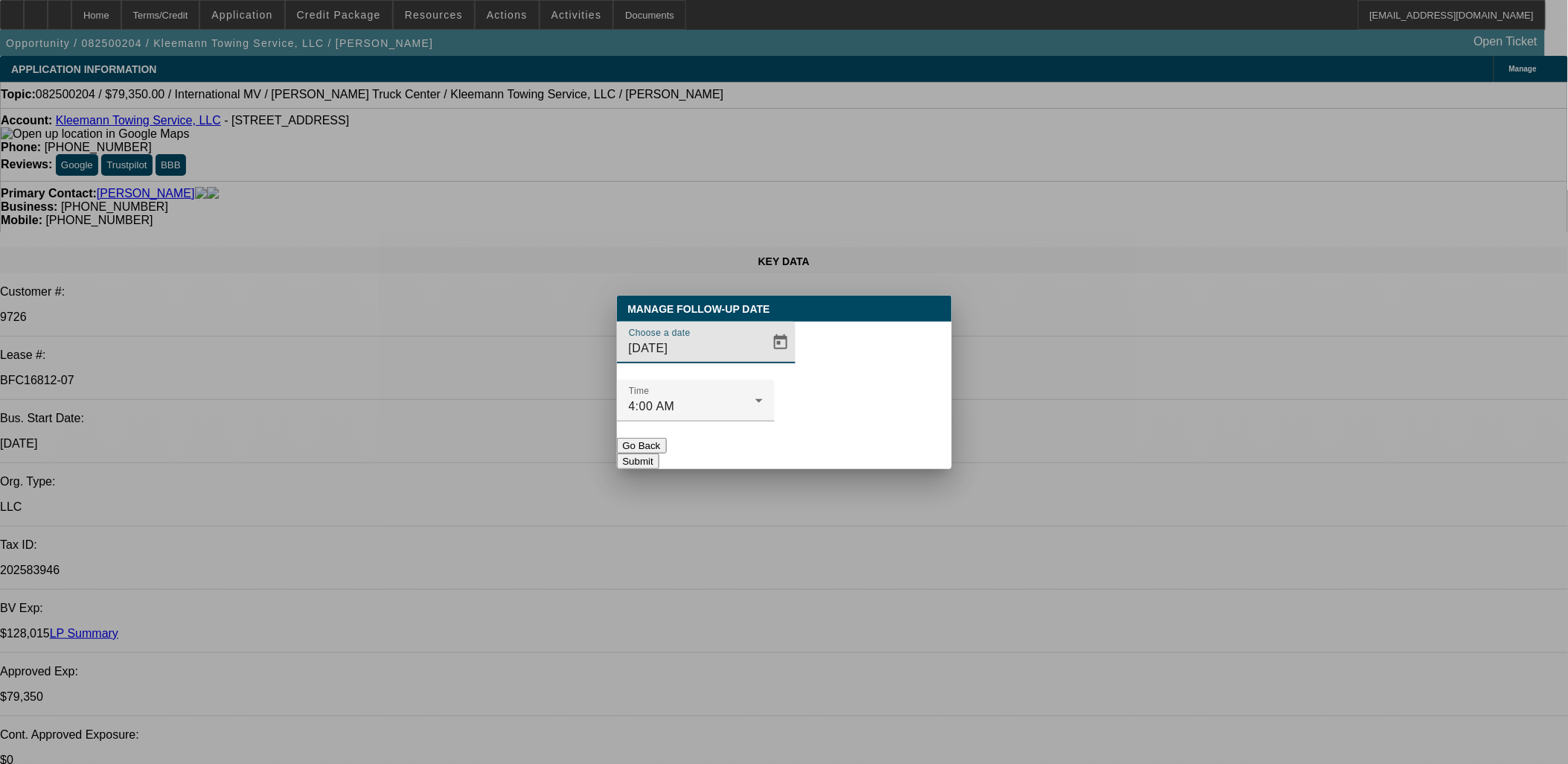
click at [745, 380] on div at bounding box center [706, 371] width 178 height 16
click at [666, 437] on button "Go Back" at bounding box center [642, 445] width 50 height 15
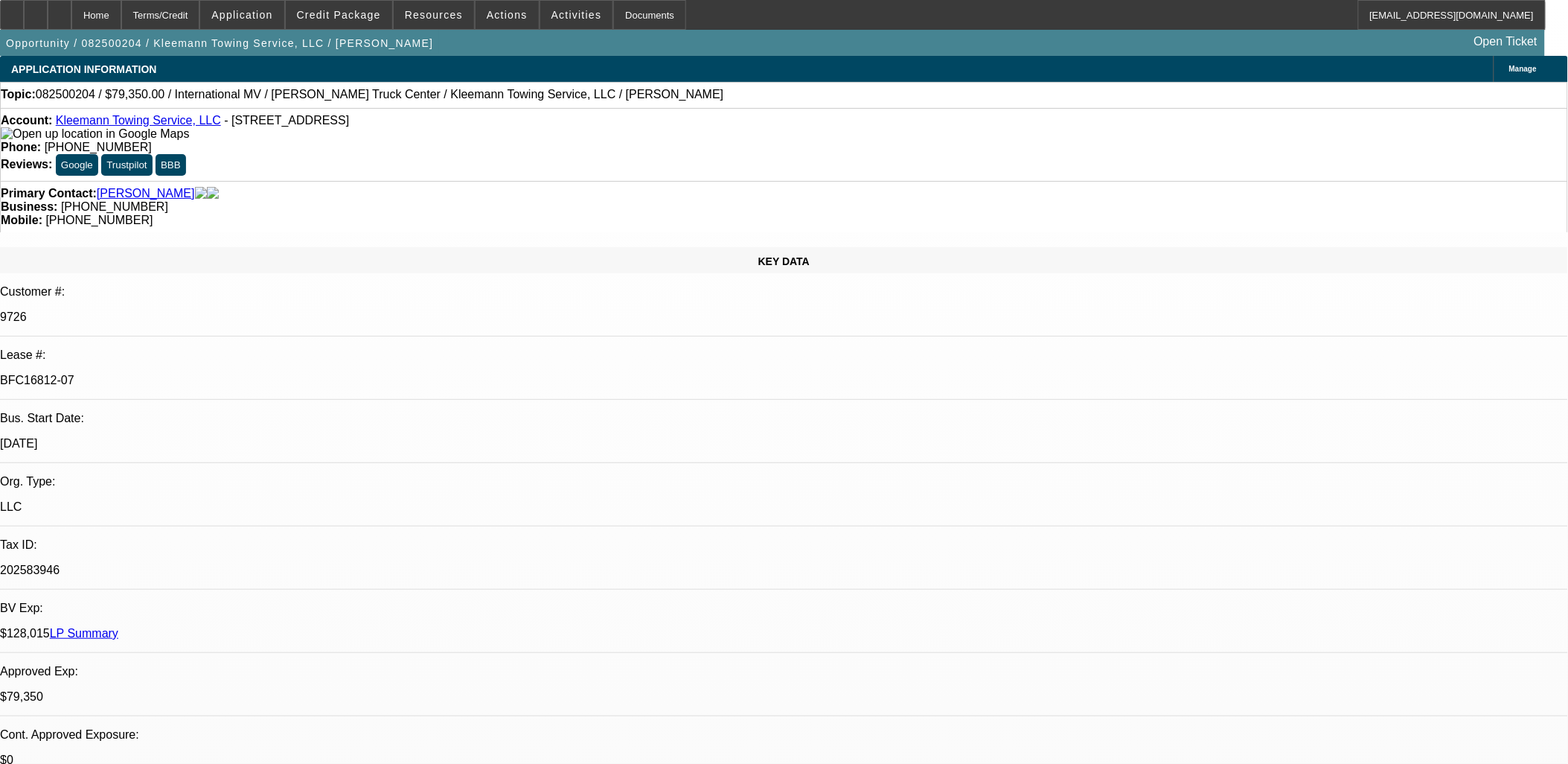
scroll to position [661, 0]
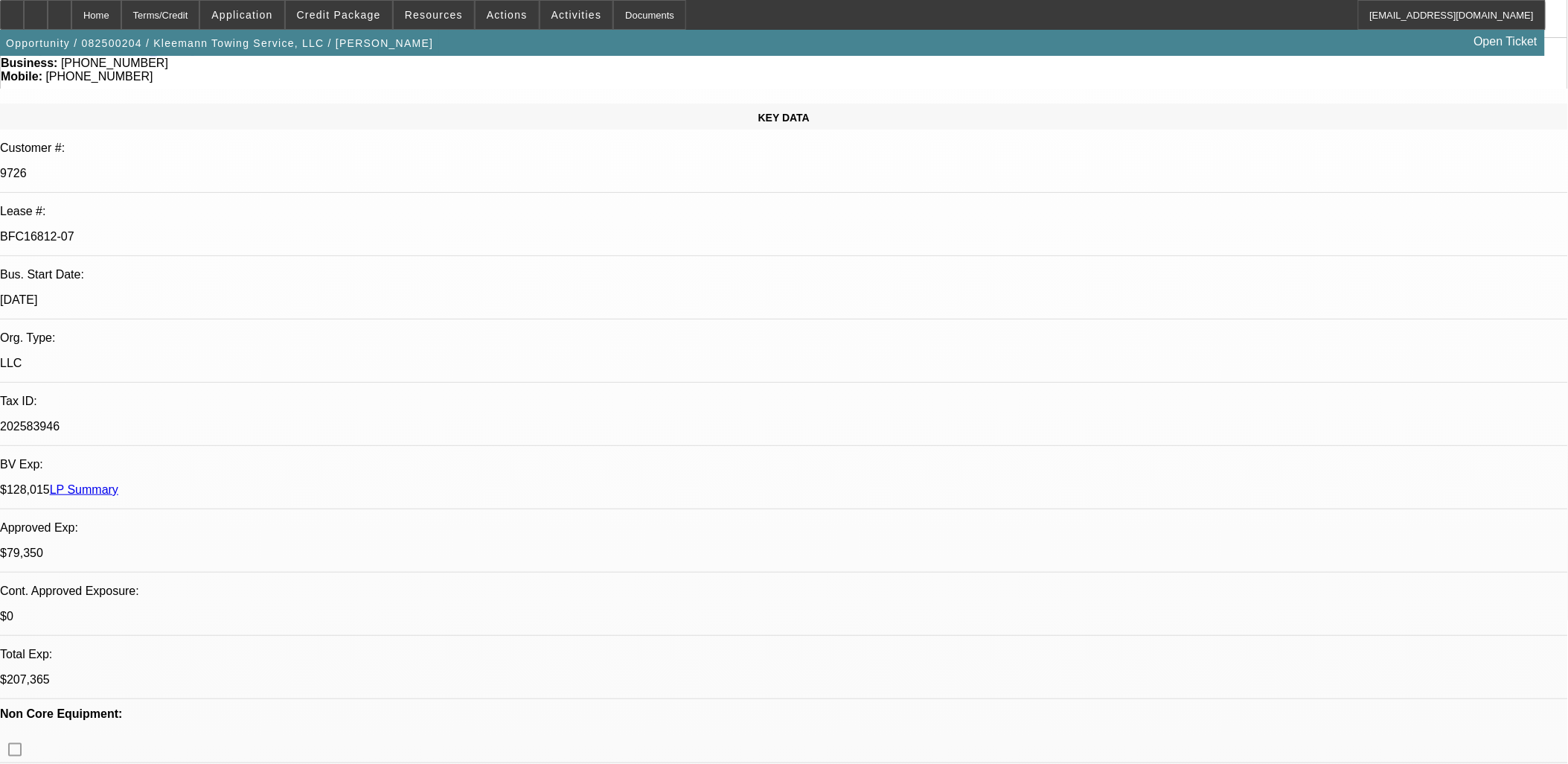
scroll to position [83, 0]
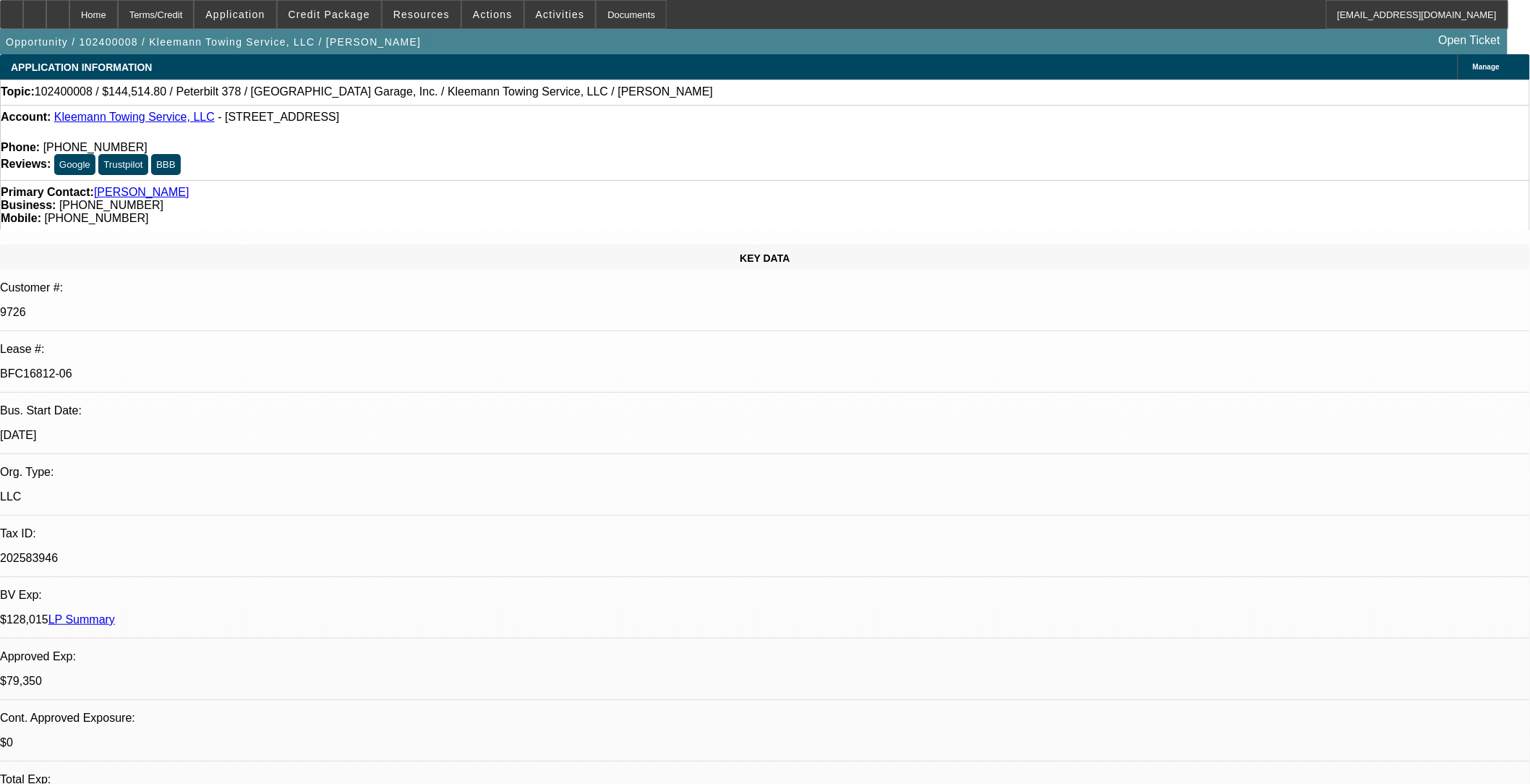
select select "0"
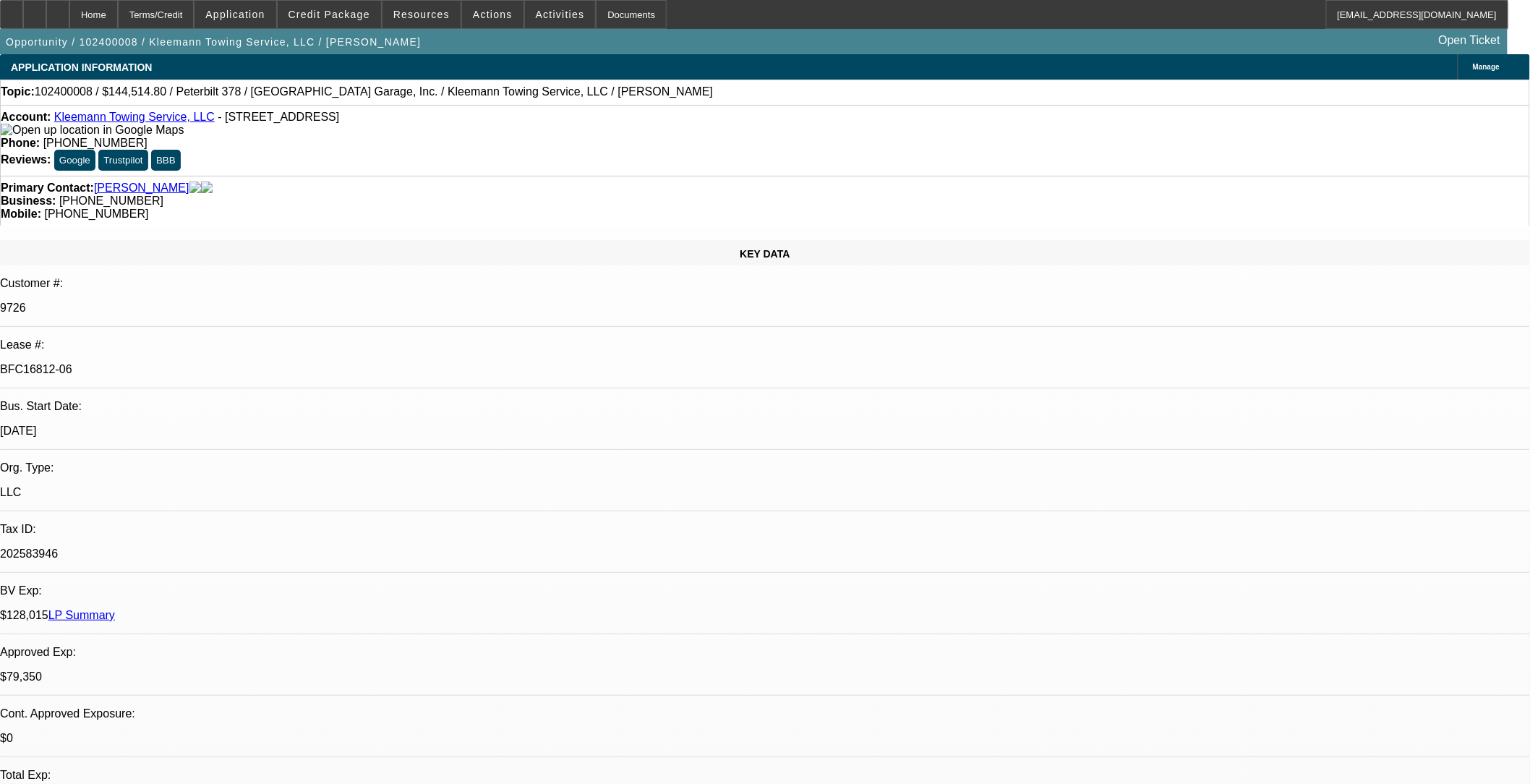
select select "2"
select select "0"
select select "2"
select select "0"
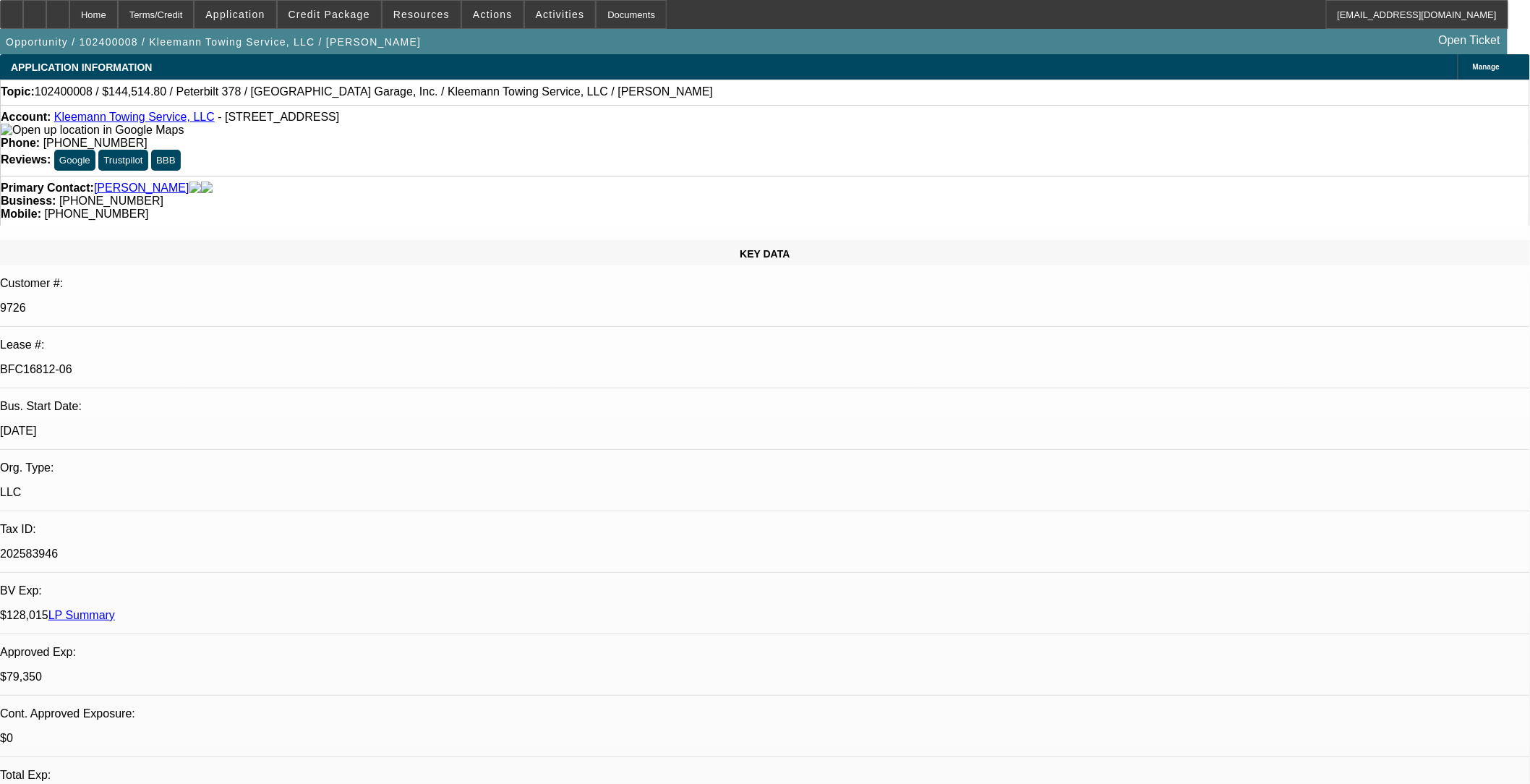
select select "0"
select select "2"
select select "0"
select select "2"
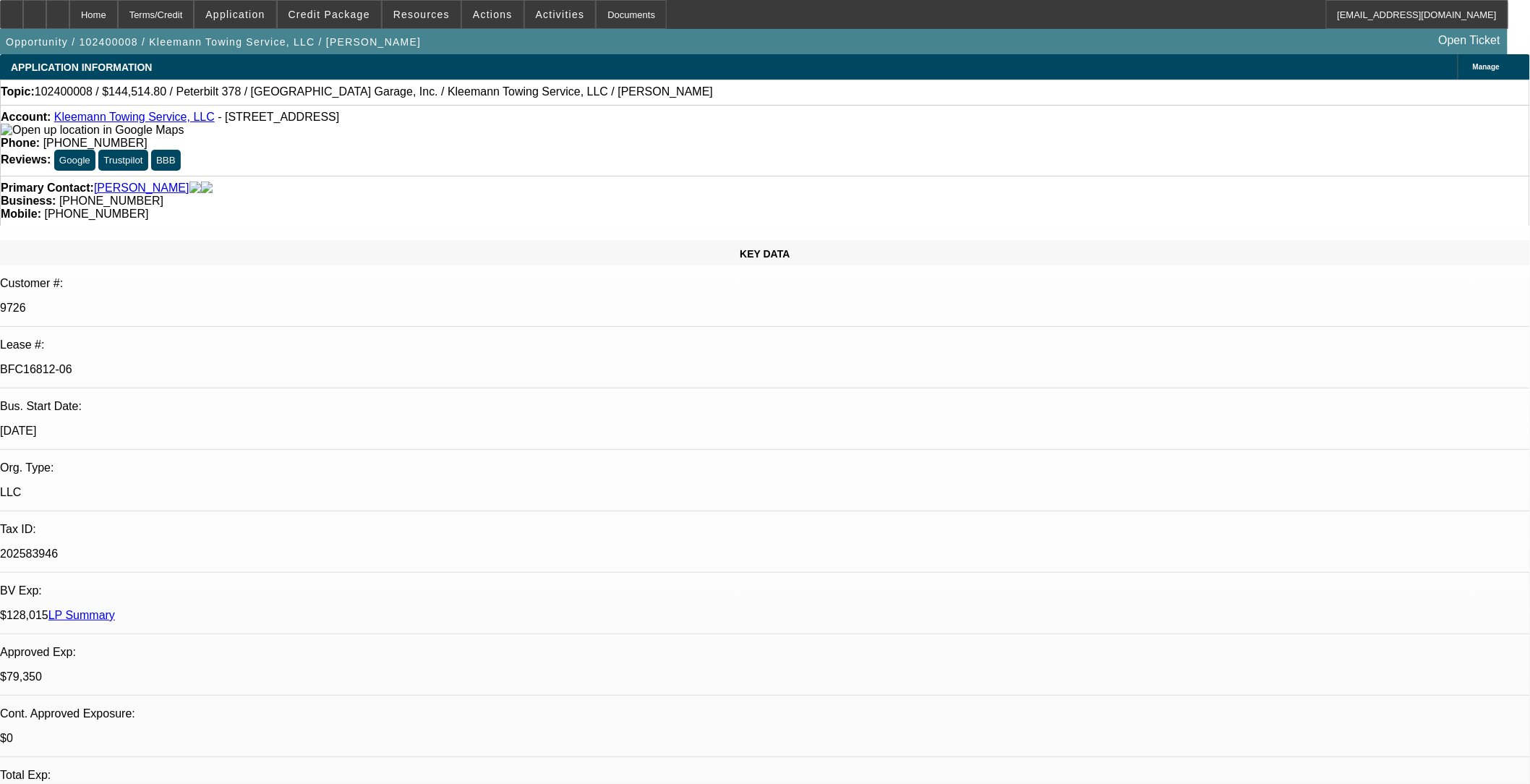
select select "0"
select select "1"
select select "2"
select select "6"
select select "1"
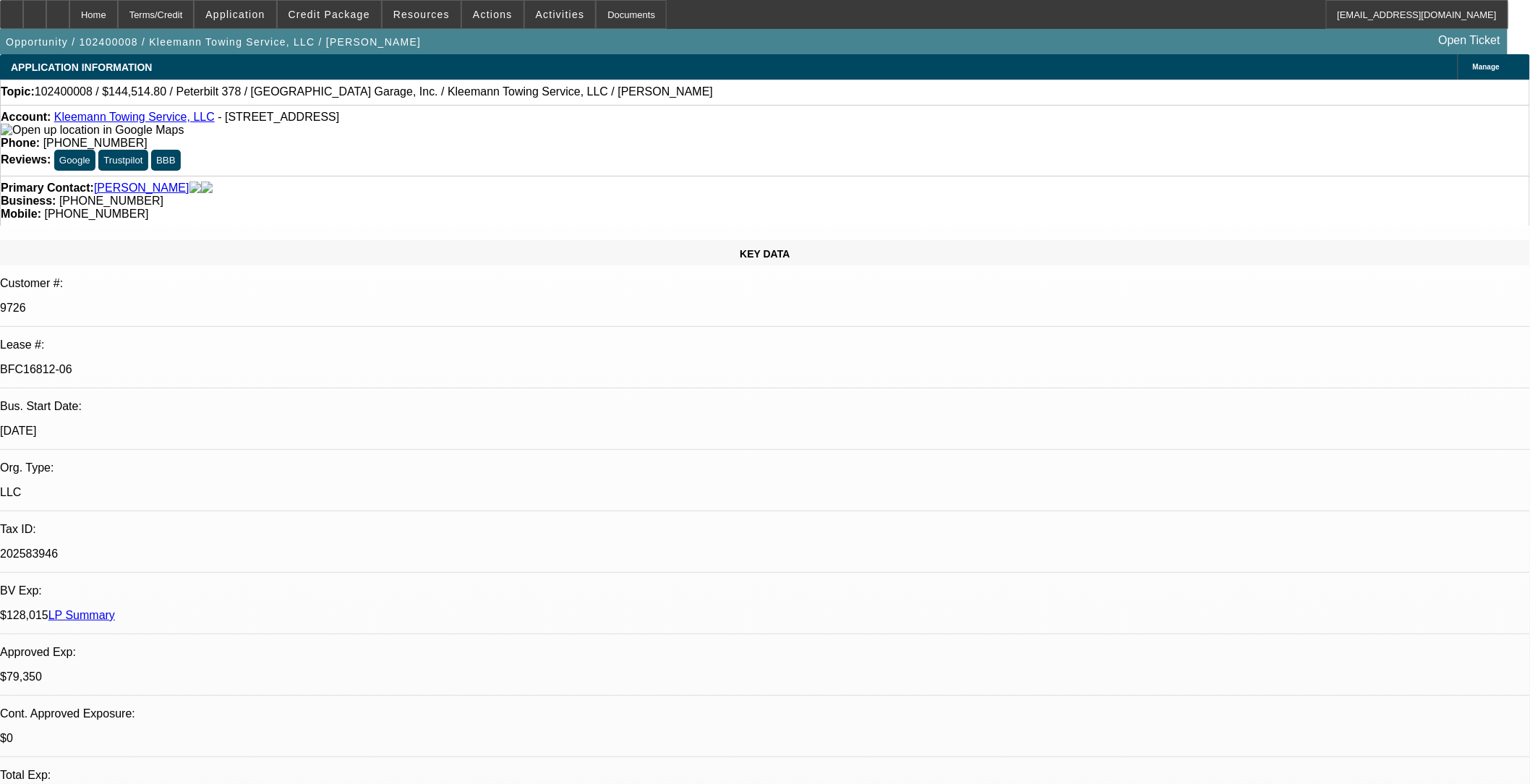
select select "2"
select select "6"
select select "1"
select select "2"
select select "6"
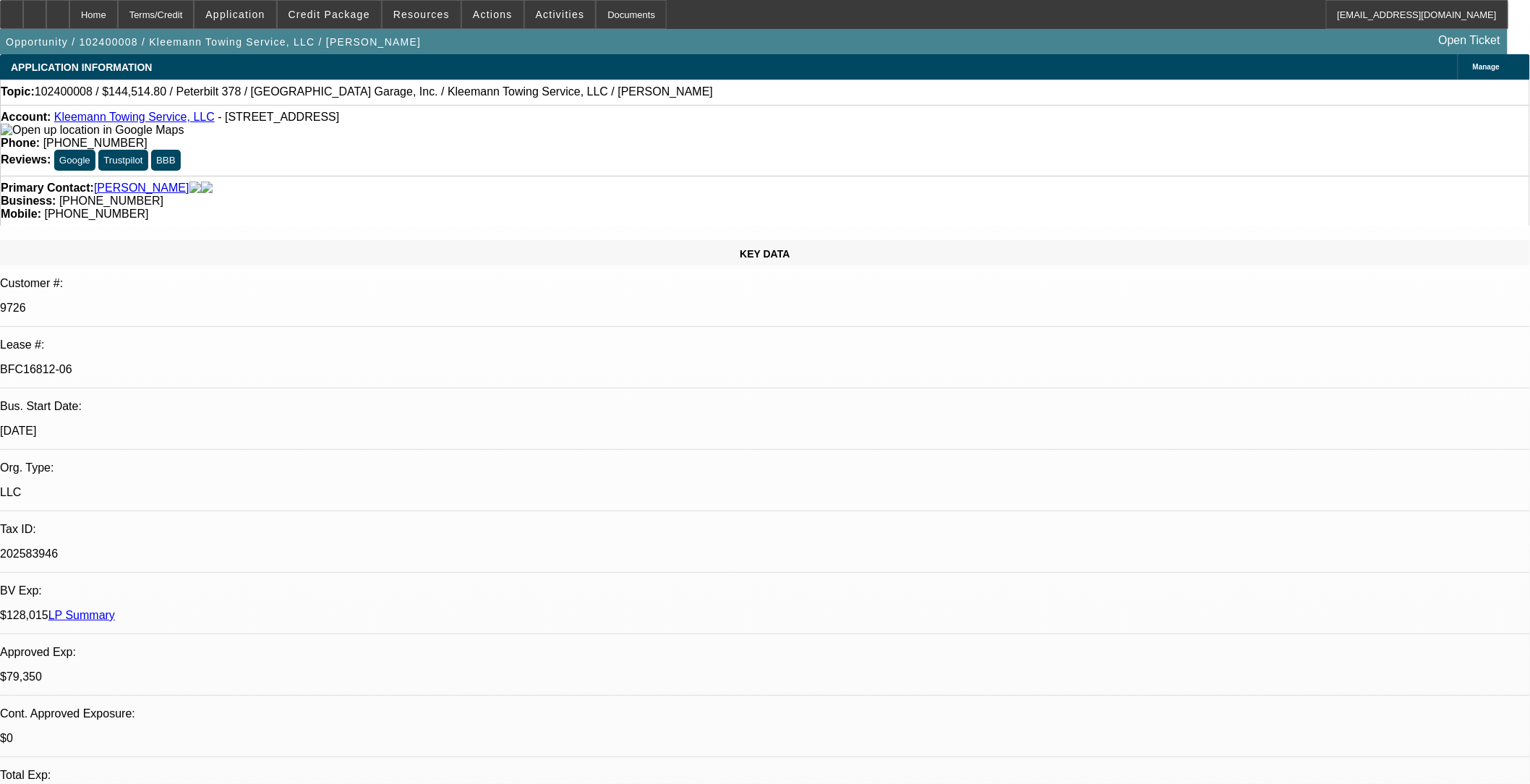
select select "1"
select select "2"
select select "6"
type input "epoa"
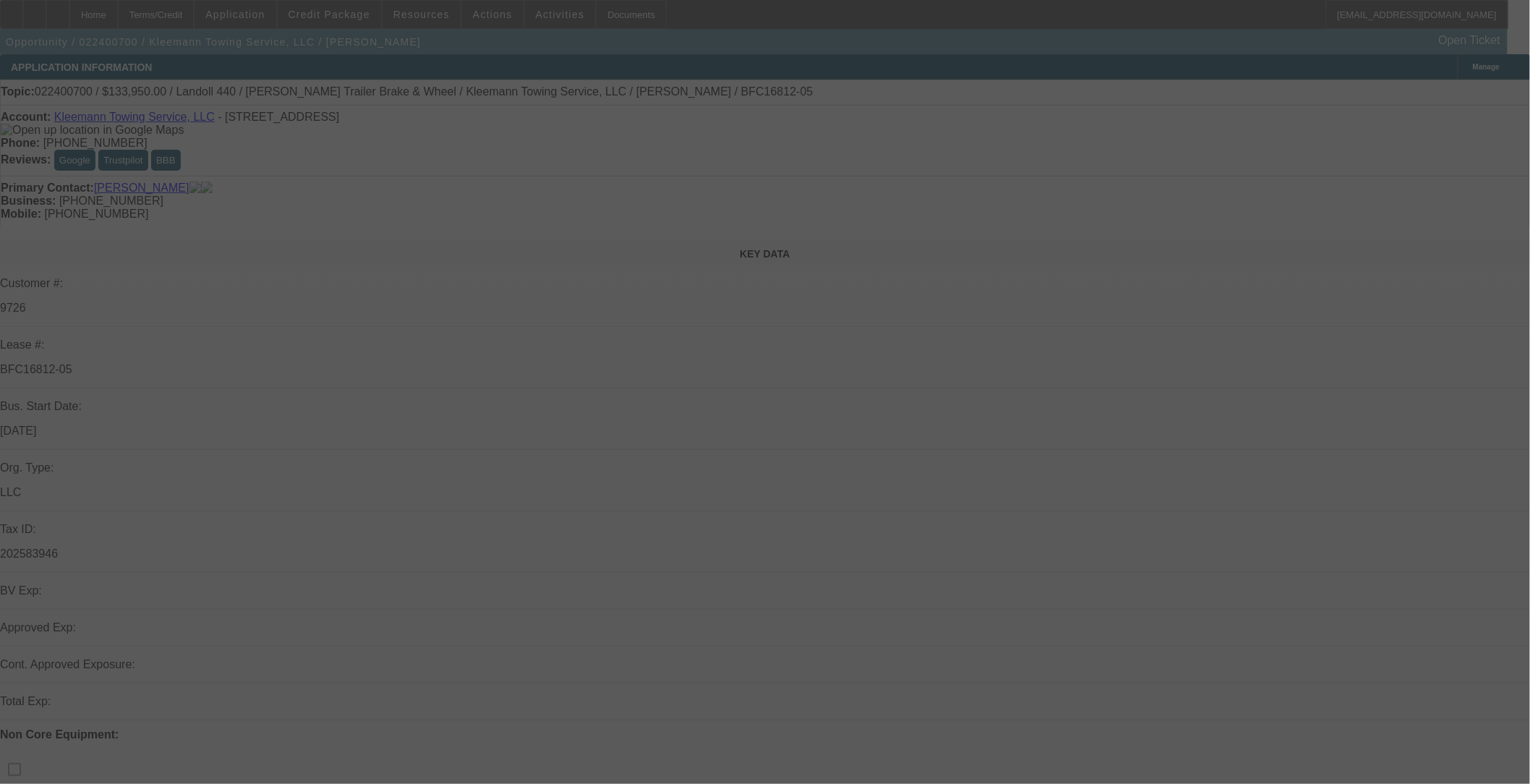
click at [641, 80] on div at bounding box center [765, 392] width 1530 height 784
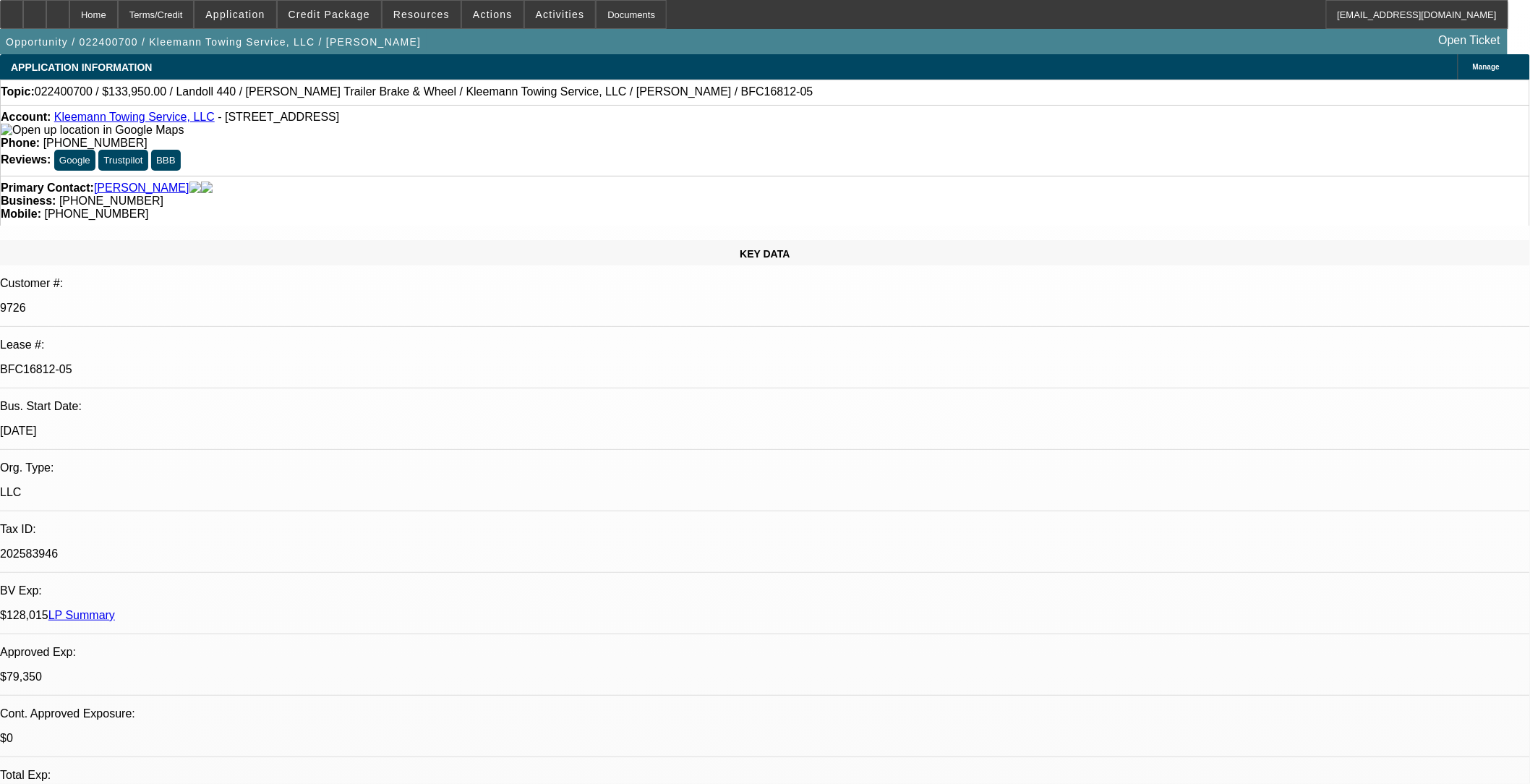
select select "0"
select select "2"
select select "0"
select select "6"
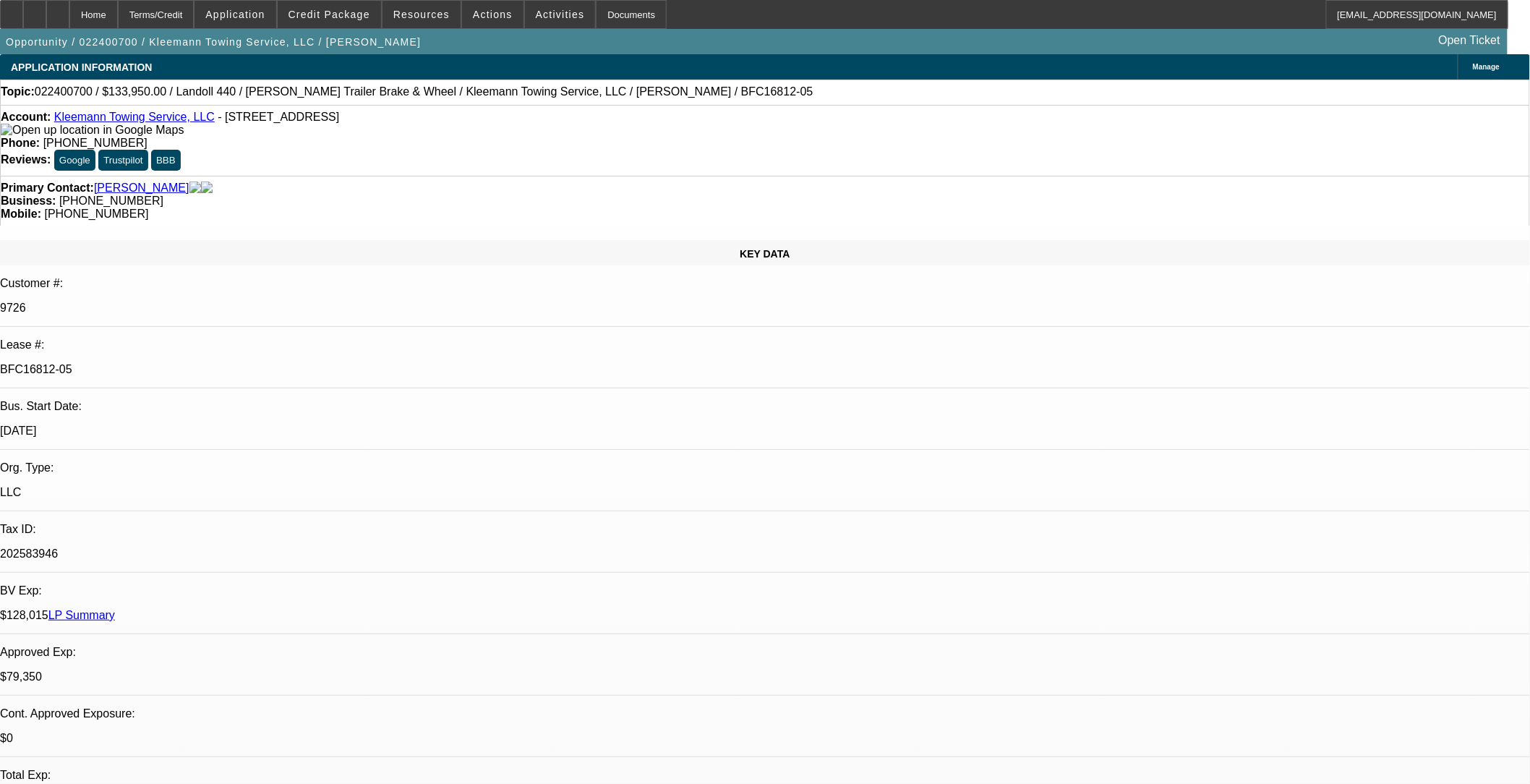
drag, startPoint x: 1217, startPoint y: 253, endPoint x: 1204, endPoint y: 256, distance: 13.3
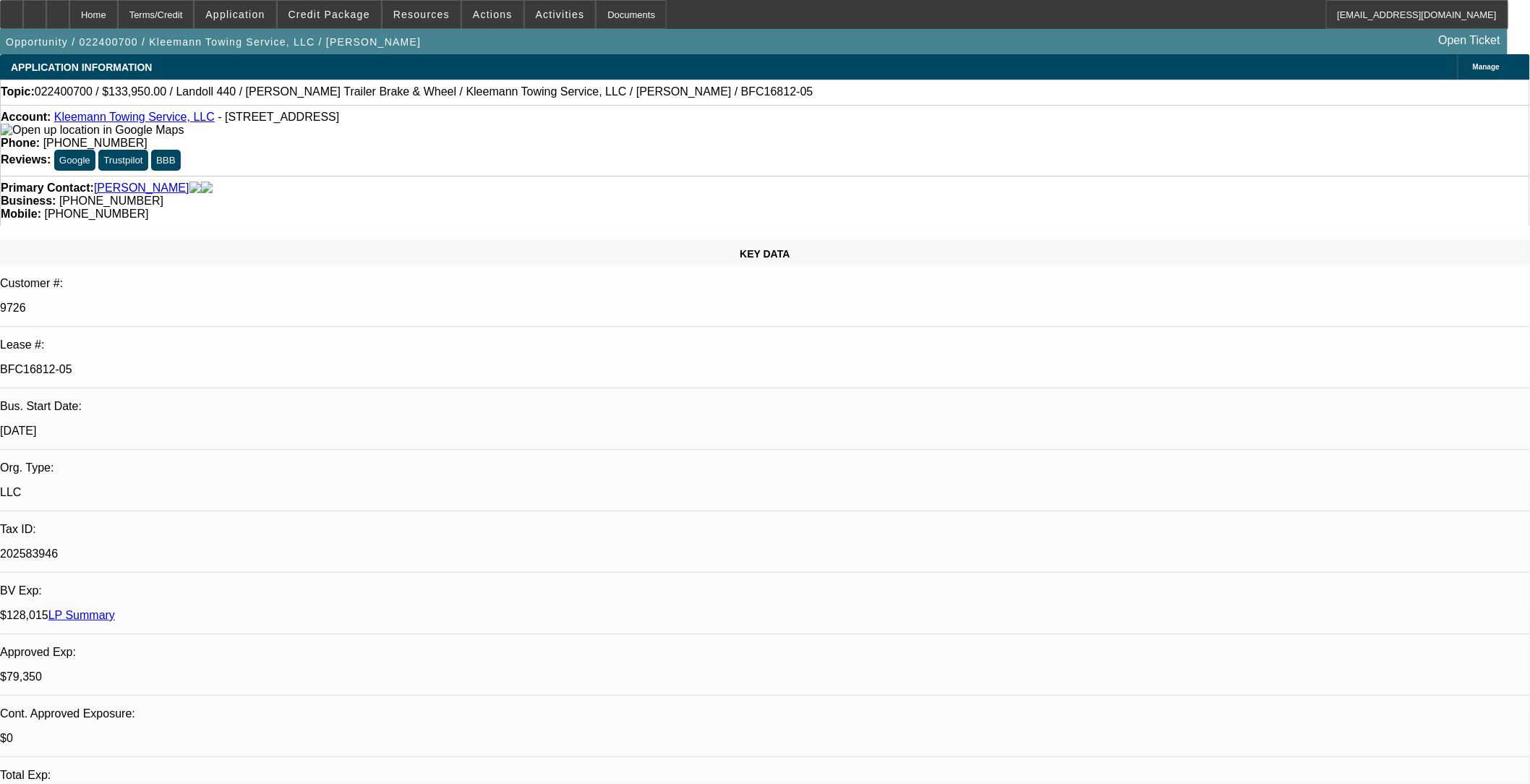
scroll to position [80, 0]
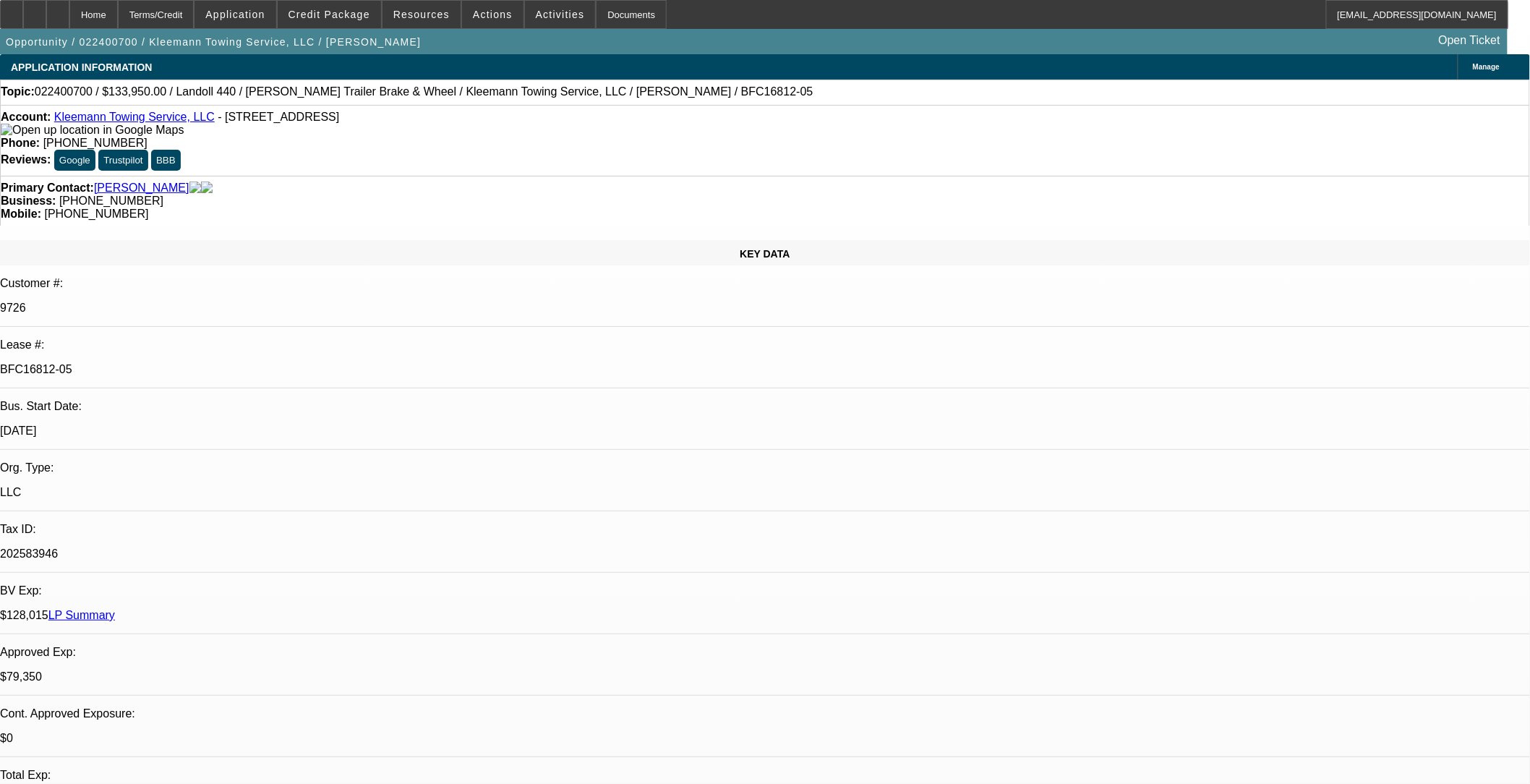
scroll to position [0, 0]
type input "early pay"
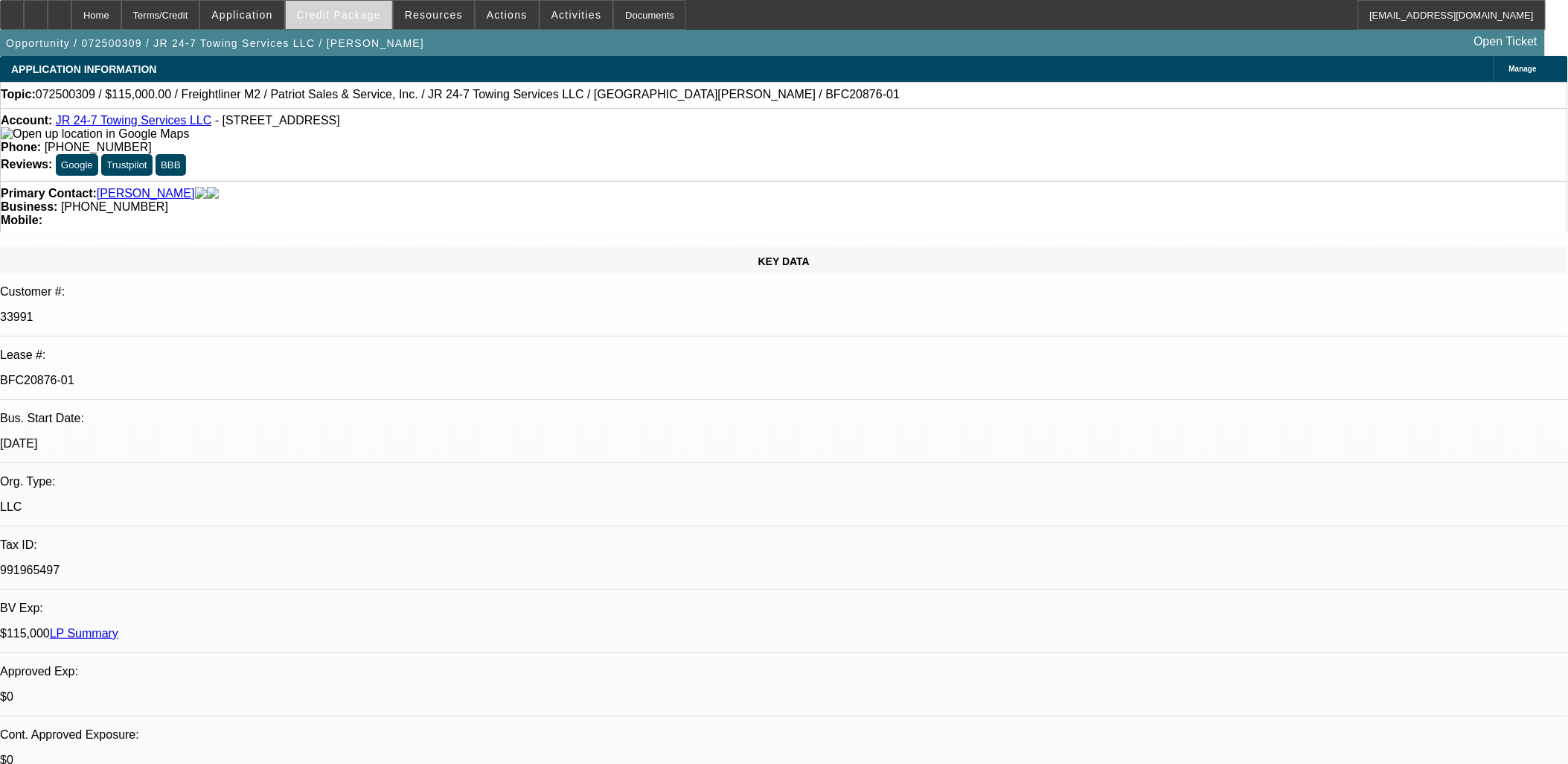
select select "0"
select select "2"
select select "0"
select select "2"
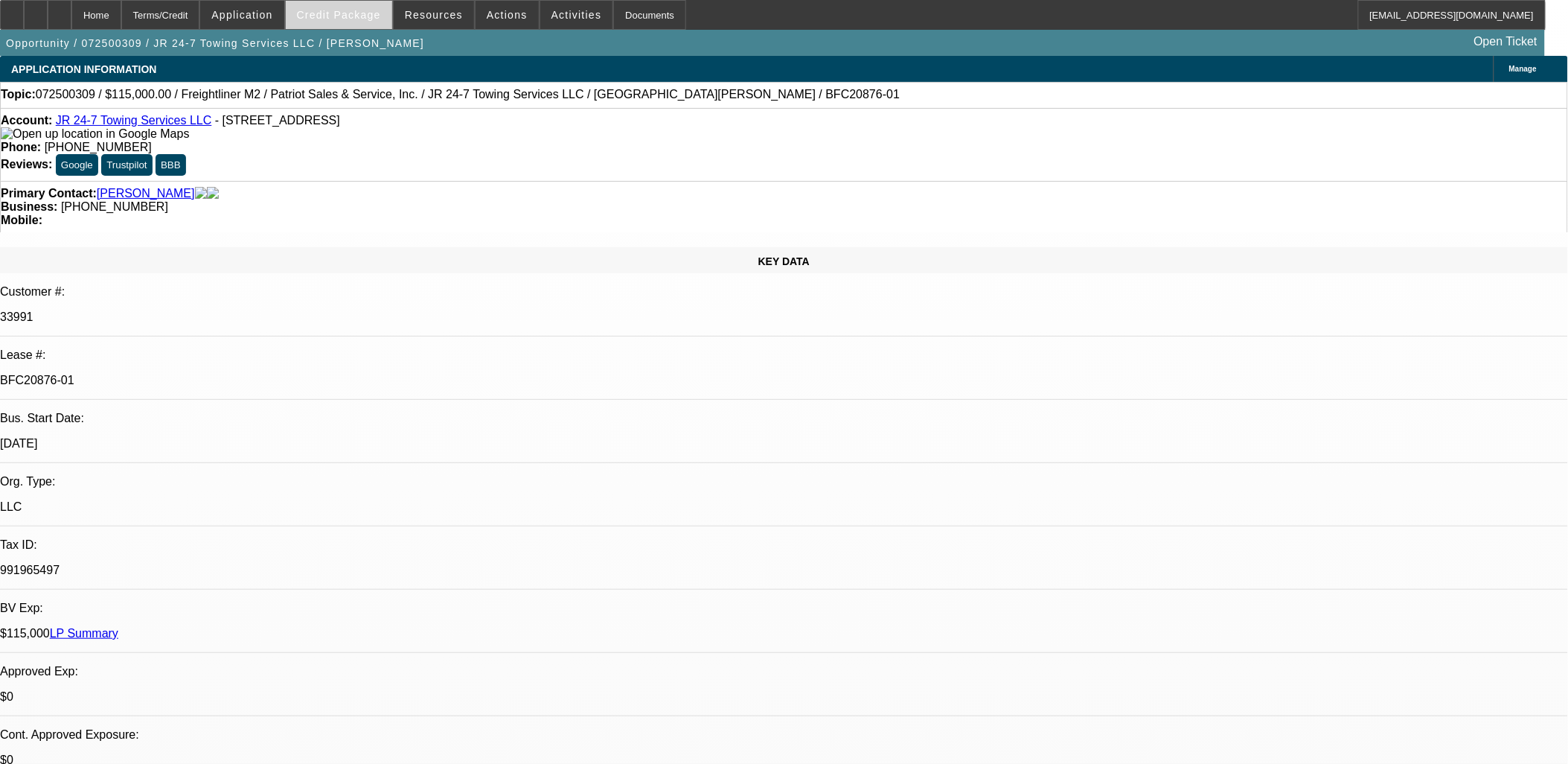
select select "0"
select select "2"
select select "0.2"
select select "0"
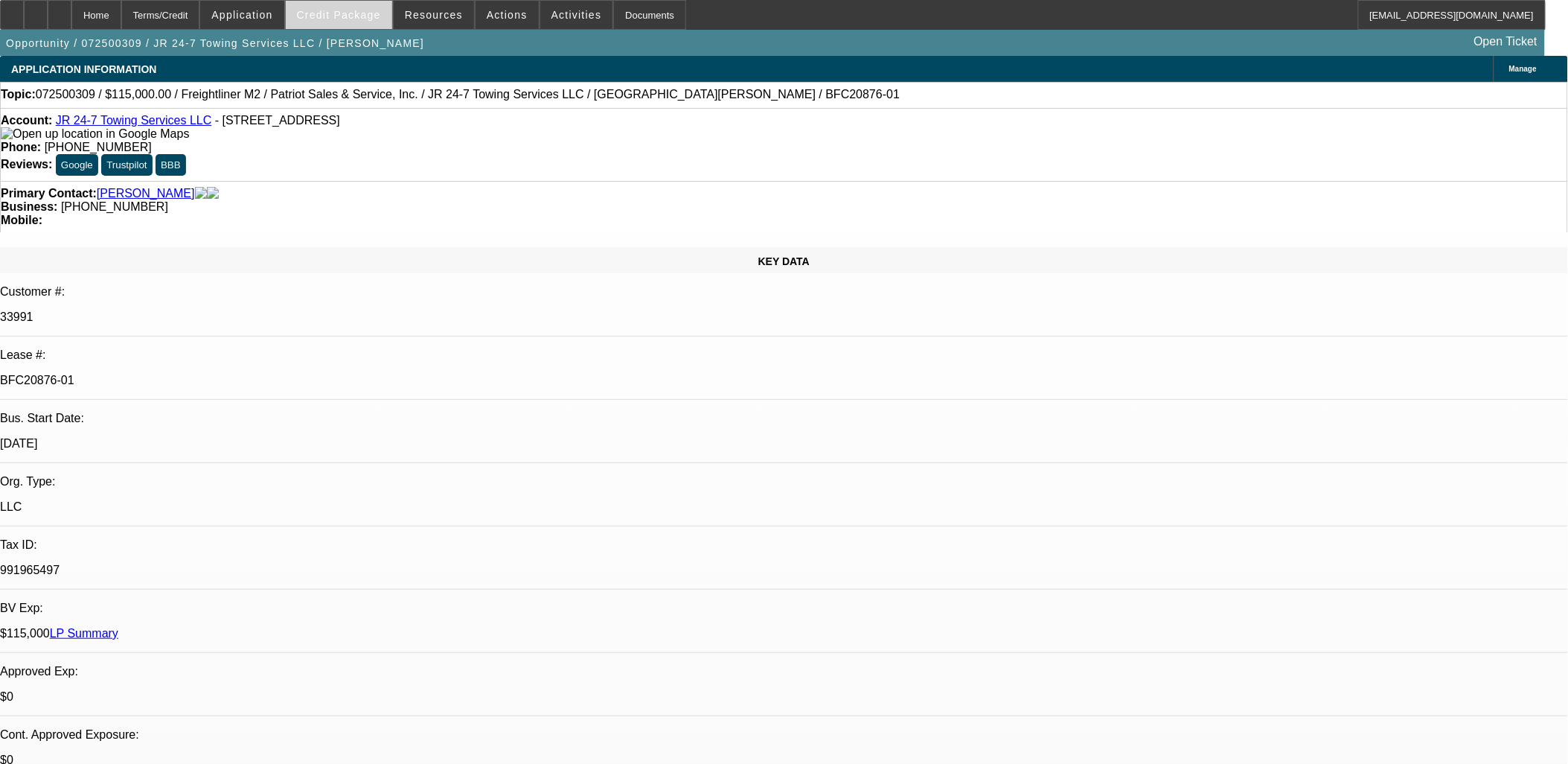
select select "2"
select select "0"
select select "1"
select select "2"
select select "6"
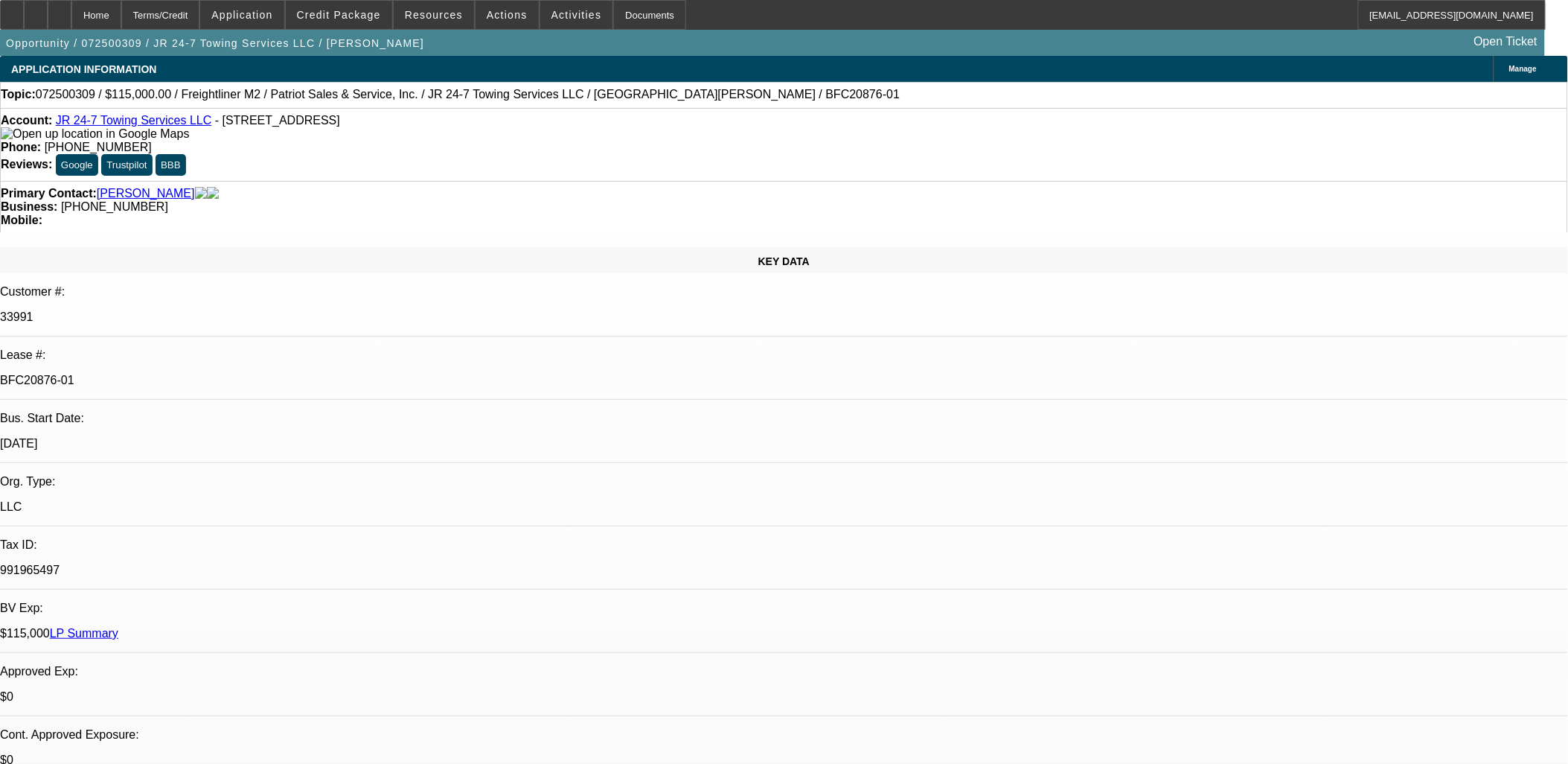
select select "1"
select select "2"
select select "6"
select select "1"
select select "2"
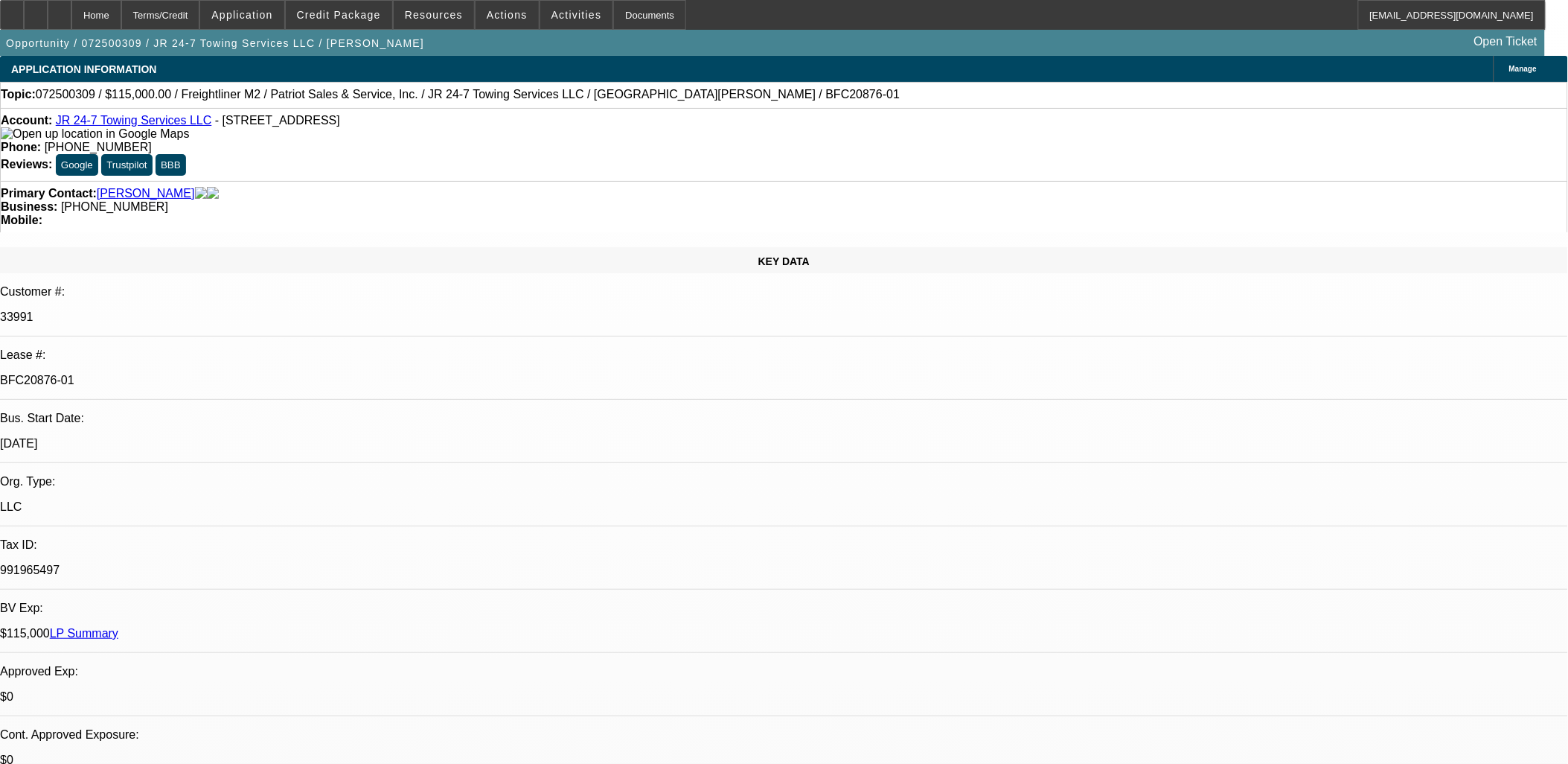
select select "17"
select select "1"
select select "2"
select select "6"
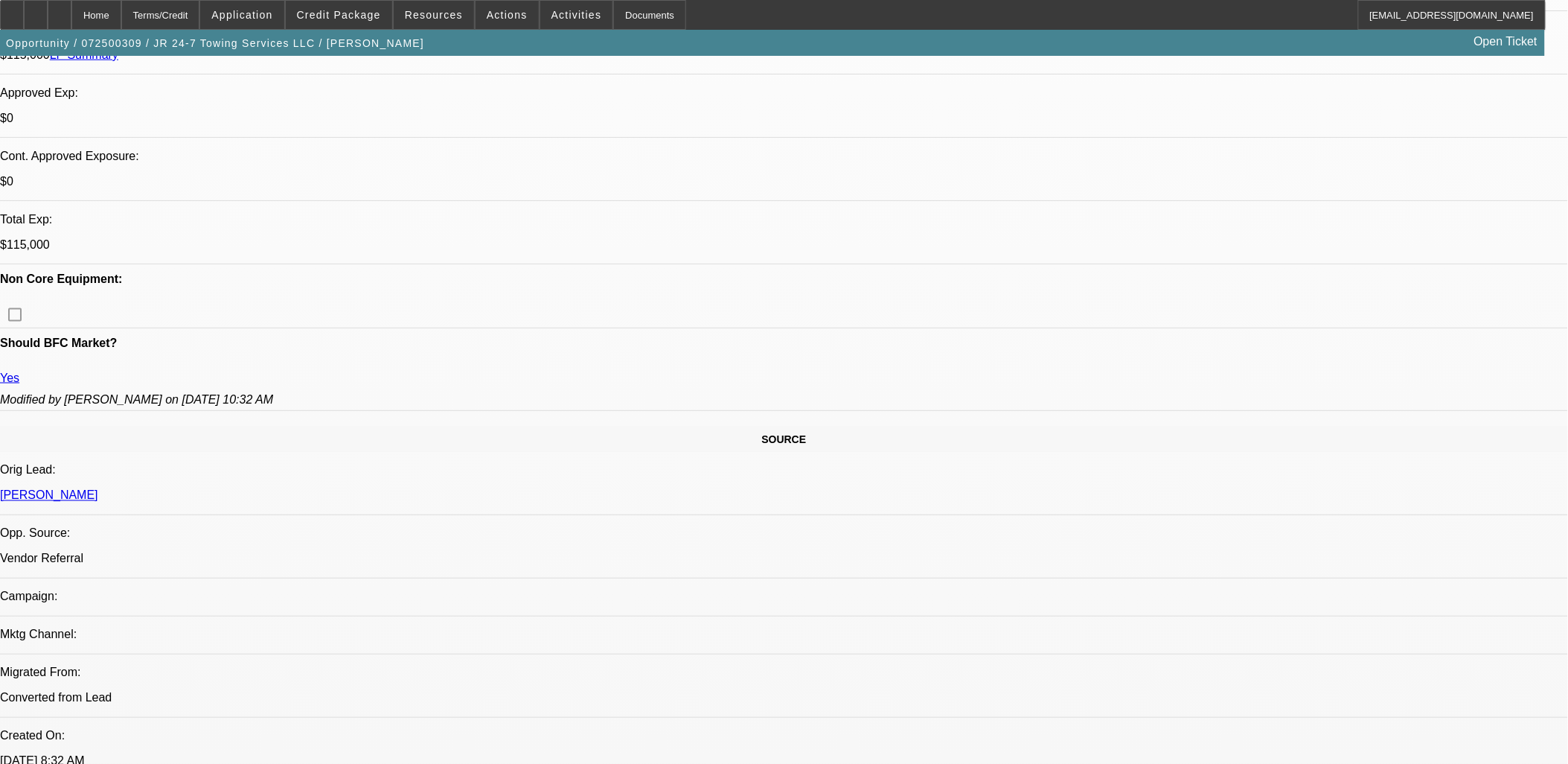
scroll to position [2133, 0]
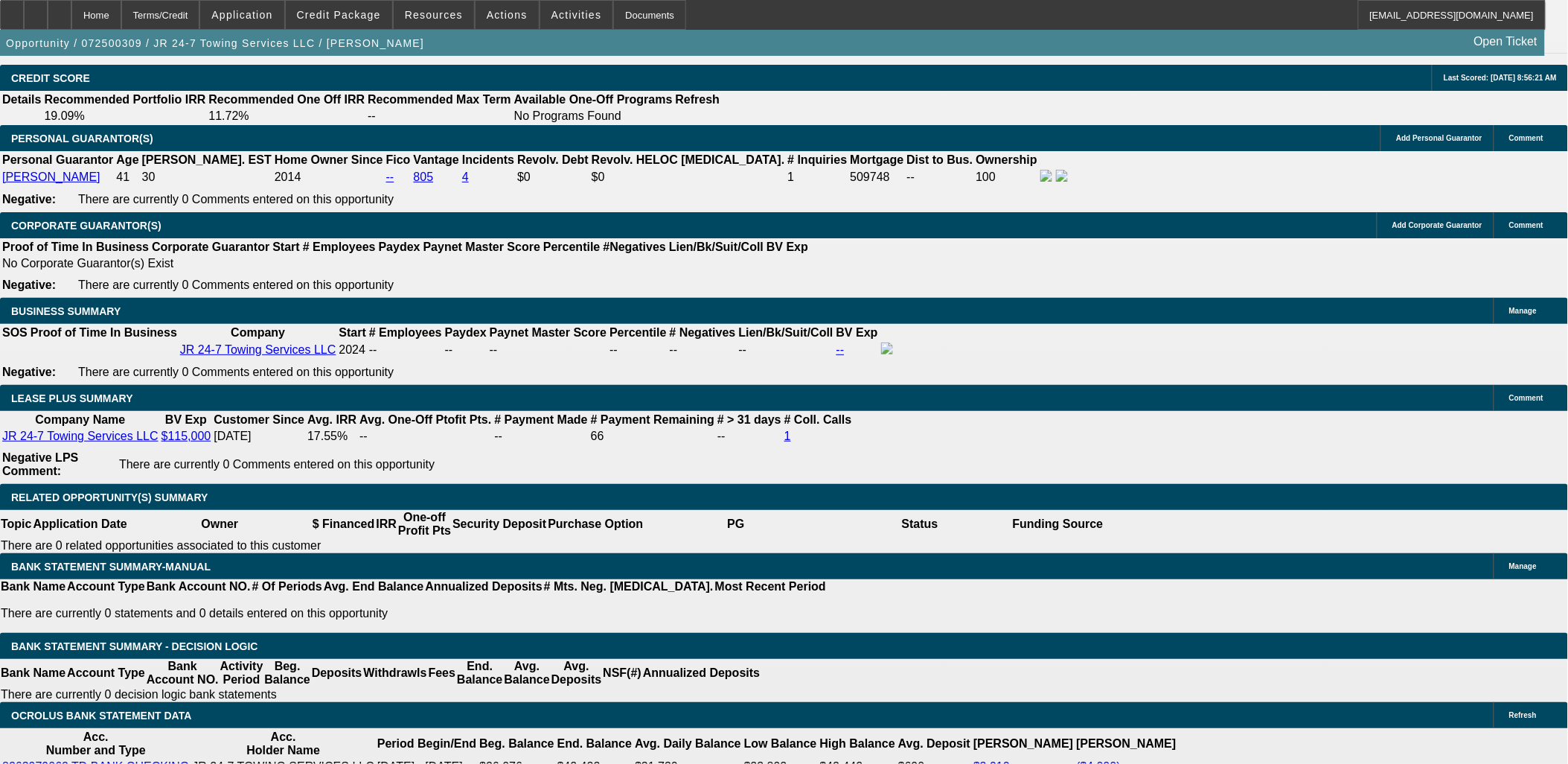
scroll to position [2233, 0]
